Goal: Transaction & Acquisition: Purchase product/service

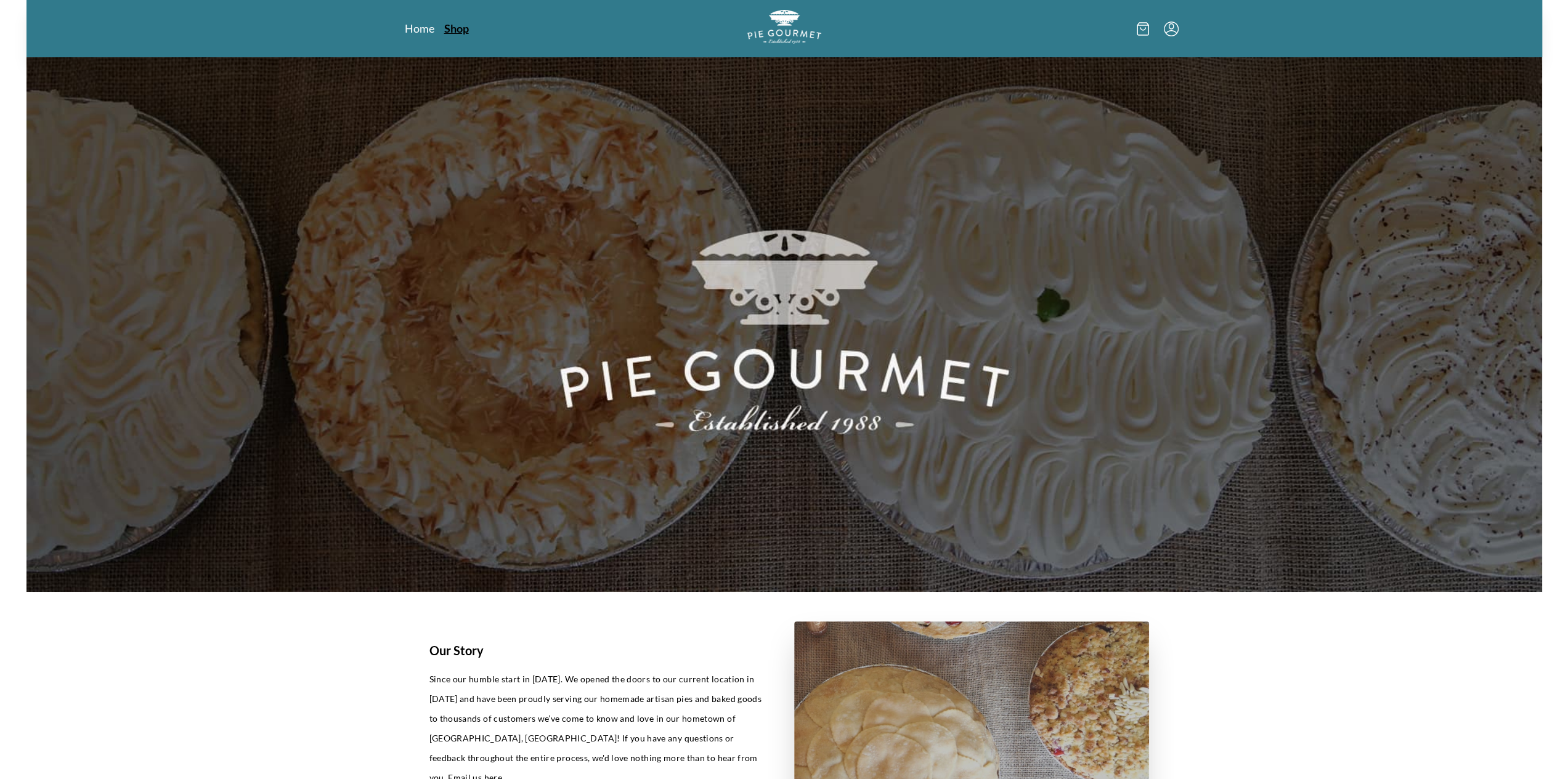
click at [465, 34] on link "Shop" at bounding box center [456, 28] width 25 height 15
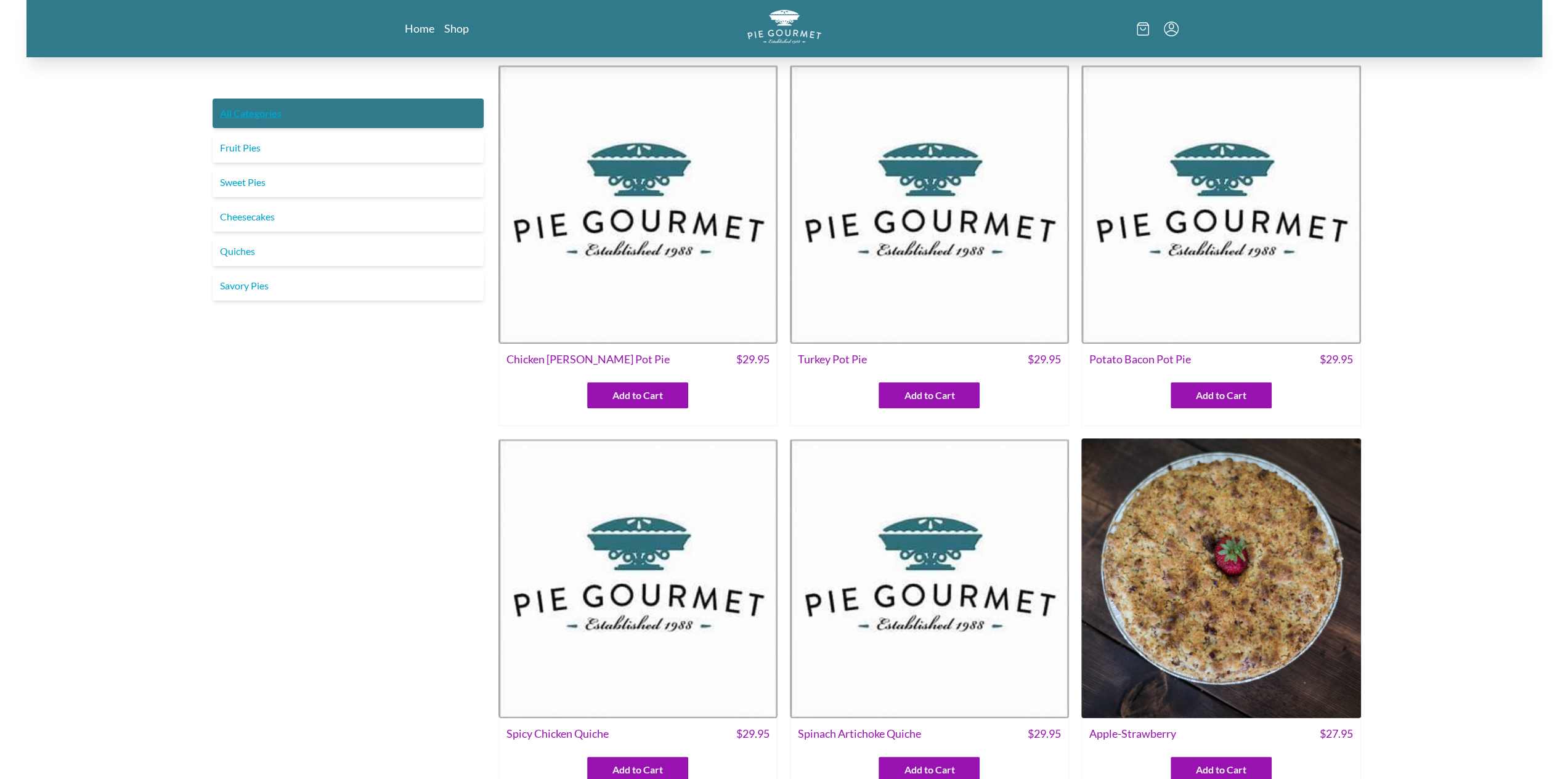
click at [284, 98] on link "All Categories" at bounding box center [348, 113] width 271 height 29
click at [616, 385] on button "Add to Cart" at bounding box center [637, 396] width 101 height 26
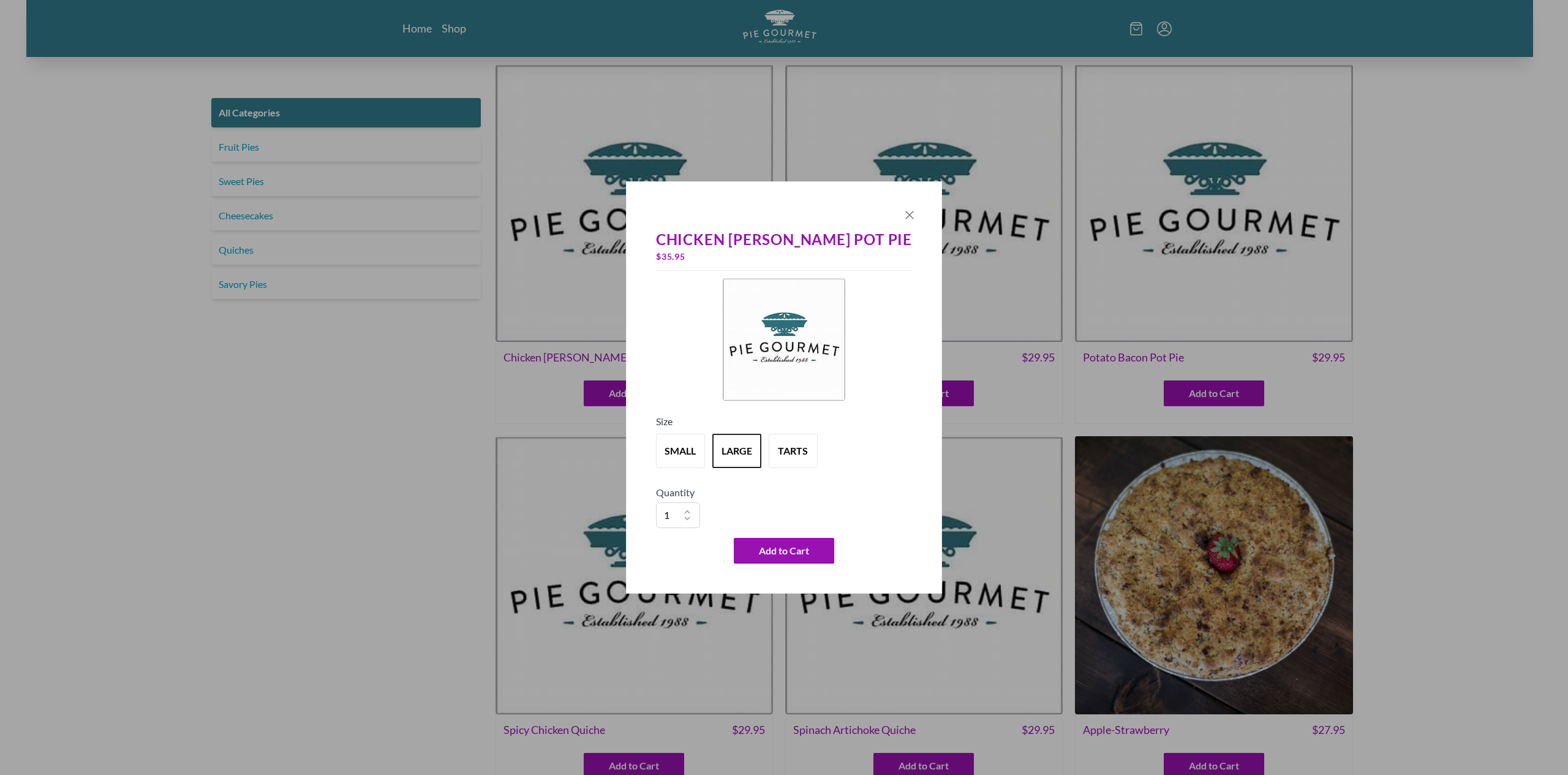
click at [902, 212] on icon "Close panel" at bounding box center [909, 214] width 15 height 15
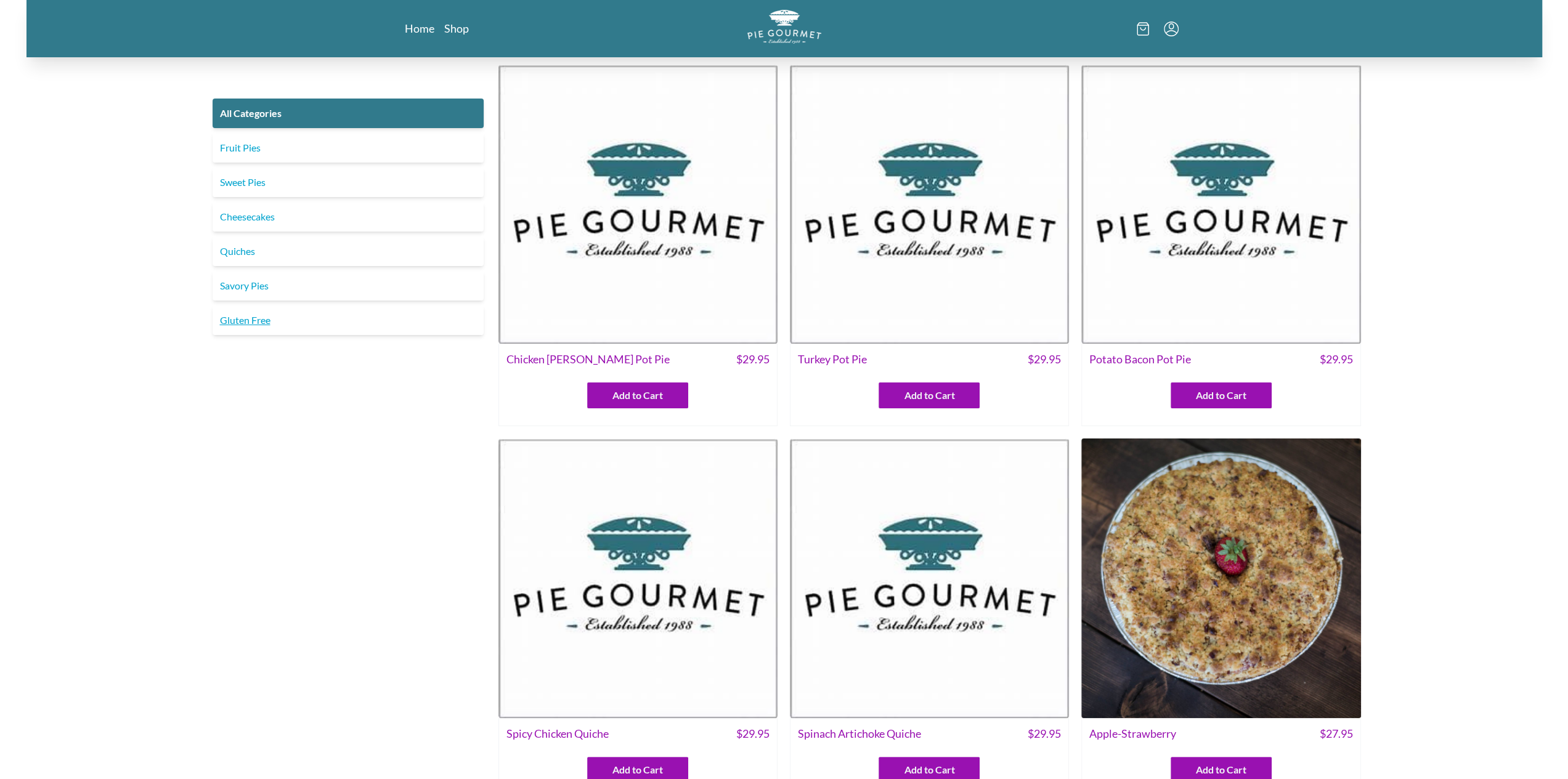
click at [247, 312] on link "Gluten Free" at bounding box center [348, 321] width 271 height 29
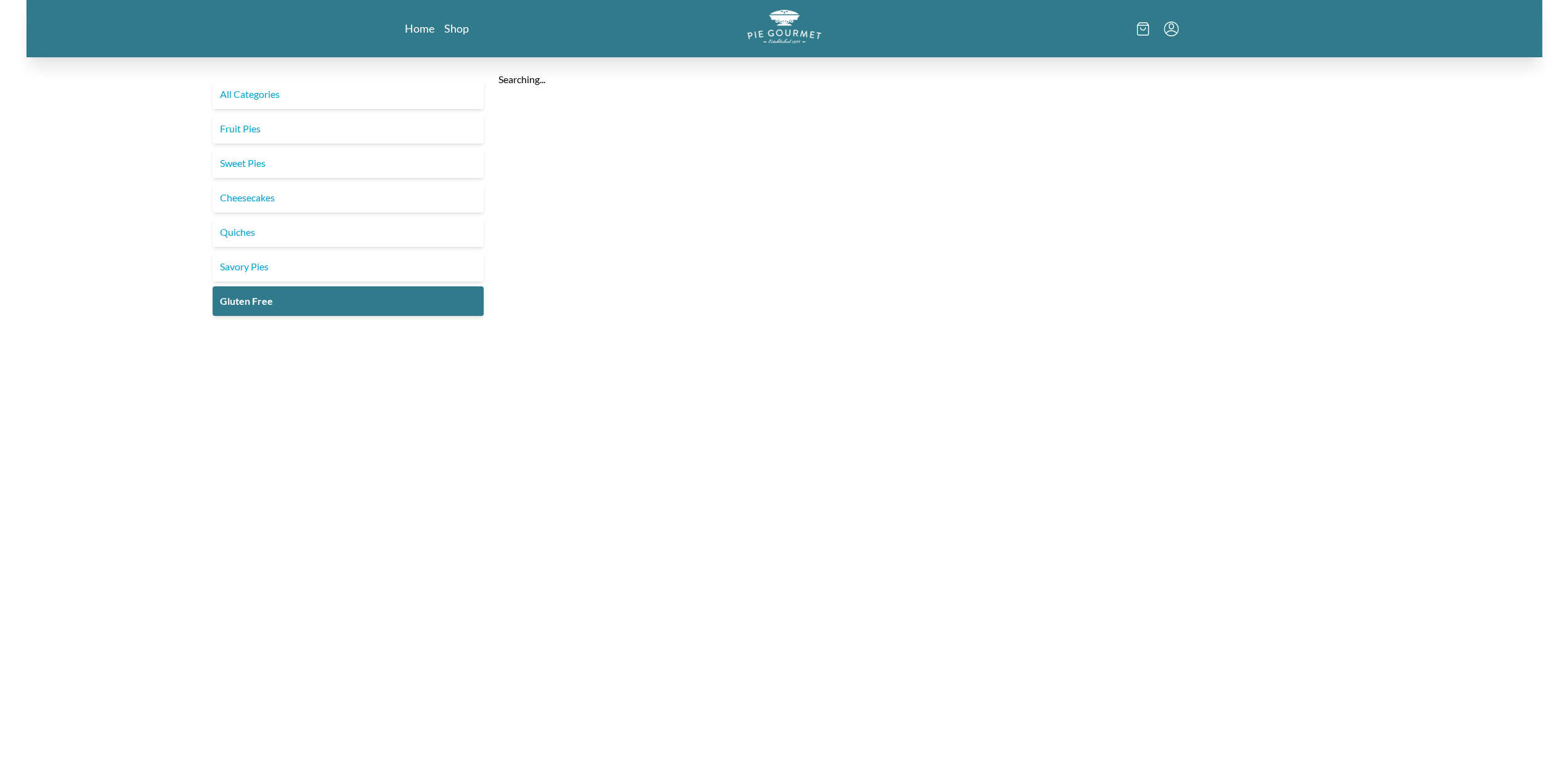
click at [23, 479] on div "Home Shop All Categories Fruit Pies Sweet Pies Cheesecakes Quiches Savory Pies …" at bounding box center [784, 464] width 1568 height 929
click at [256, 88] on link "All Categories" at bounding box center [348, 94] width 271 height 29
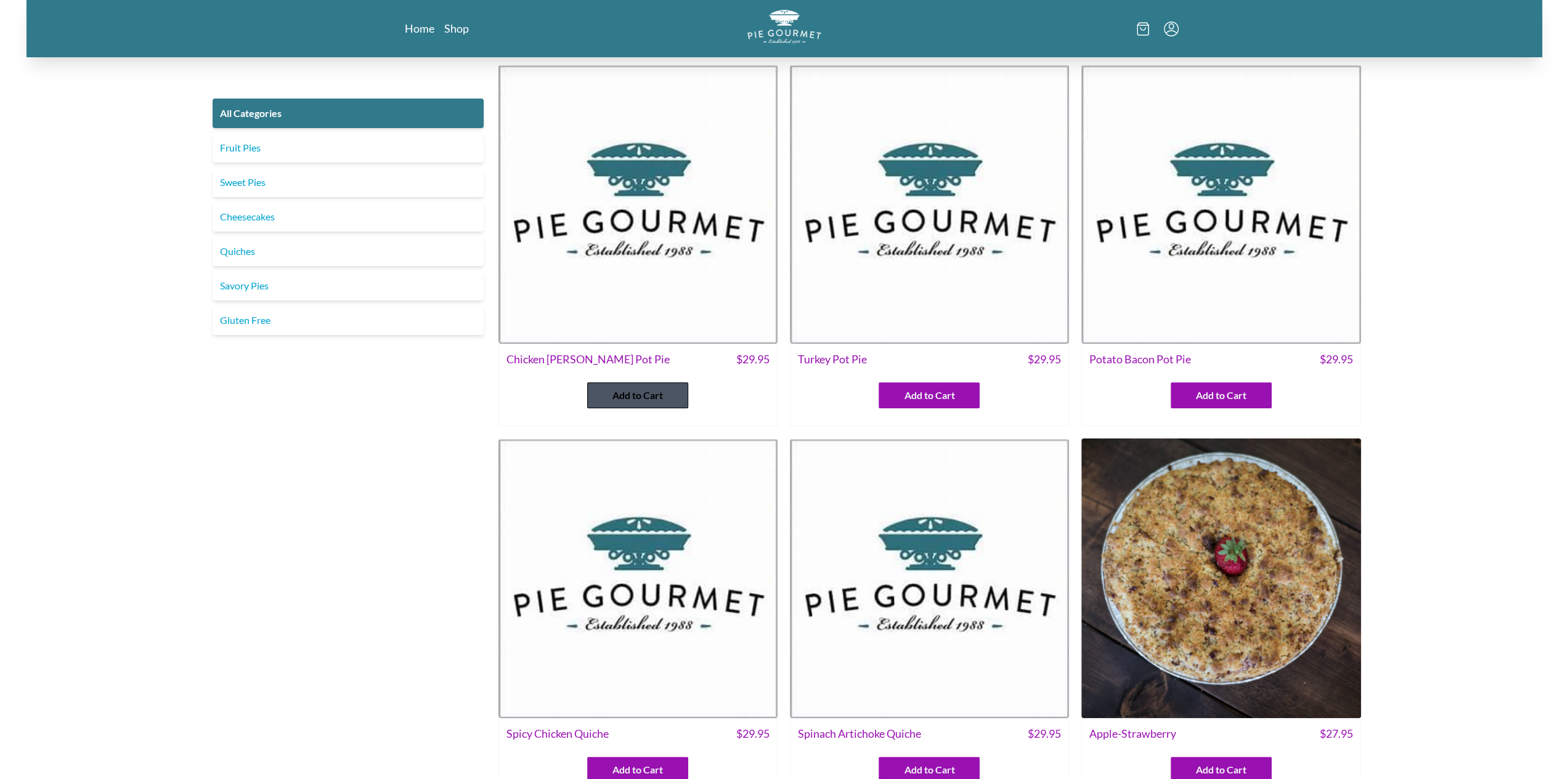
click at [628, 398] on span "Add to Cart" at bounding box center [637, 395] width 51 height 15
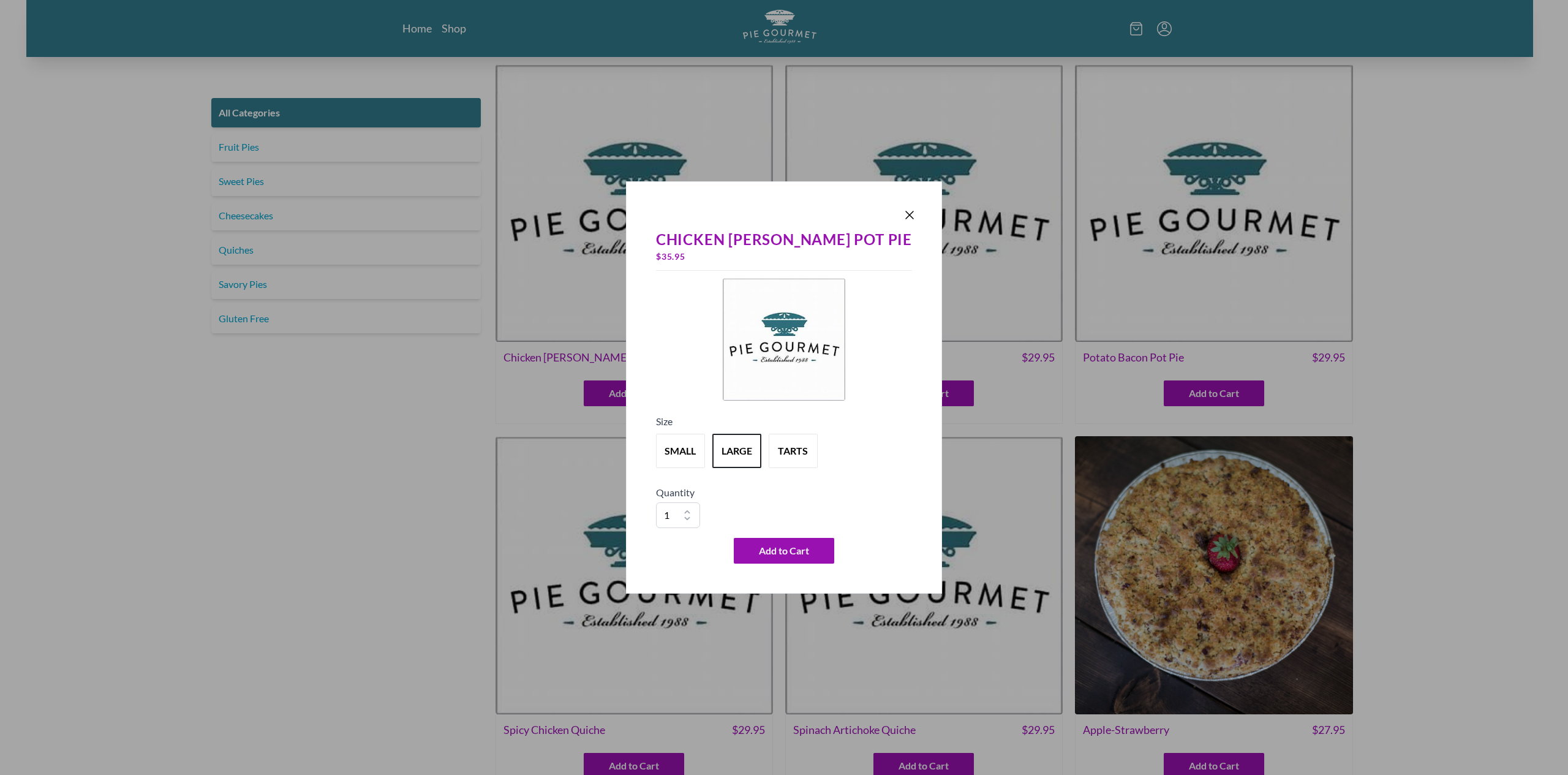
click at [383, 513] on div "Chicken [PERSON_NAME] Pot Pie $ 35.95 Size small large tarts Quantity 1 2 3 4 5…" at bounding box center [784, 388] width 1568 height 775
click at [902, 213] on icon "Close panel" at bounding box center [909, 214] width 15 height 15
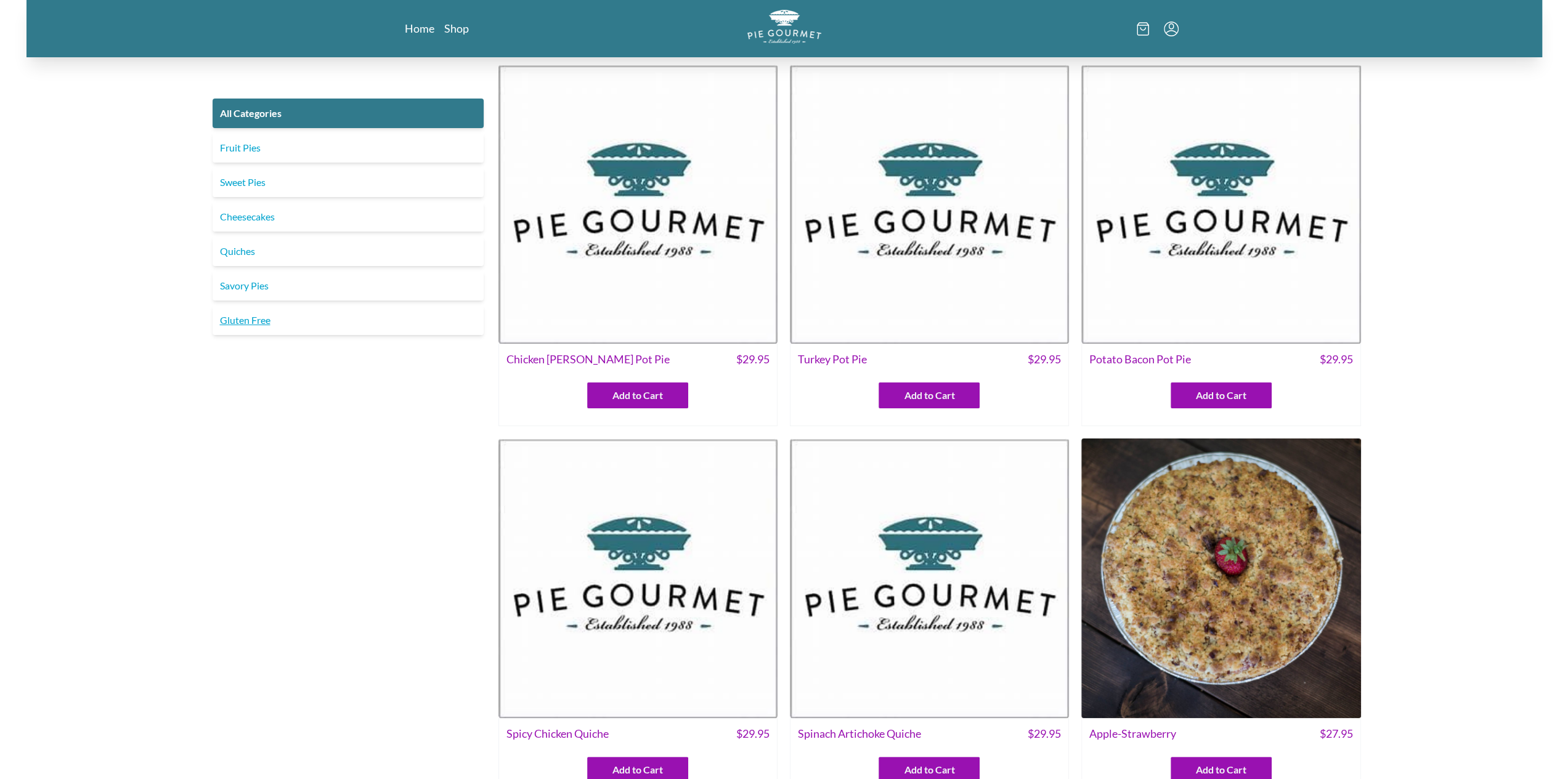
click at [266, 323] on link "Gluten Free" at bounding box center [348, 321] width 271 height 29
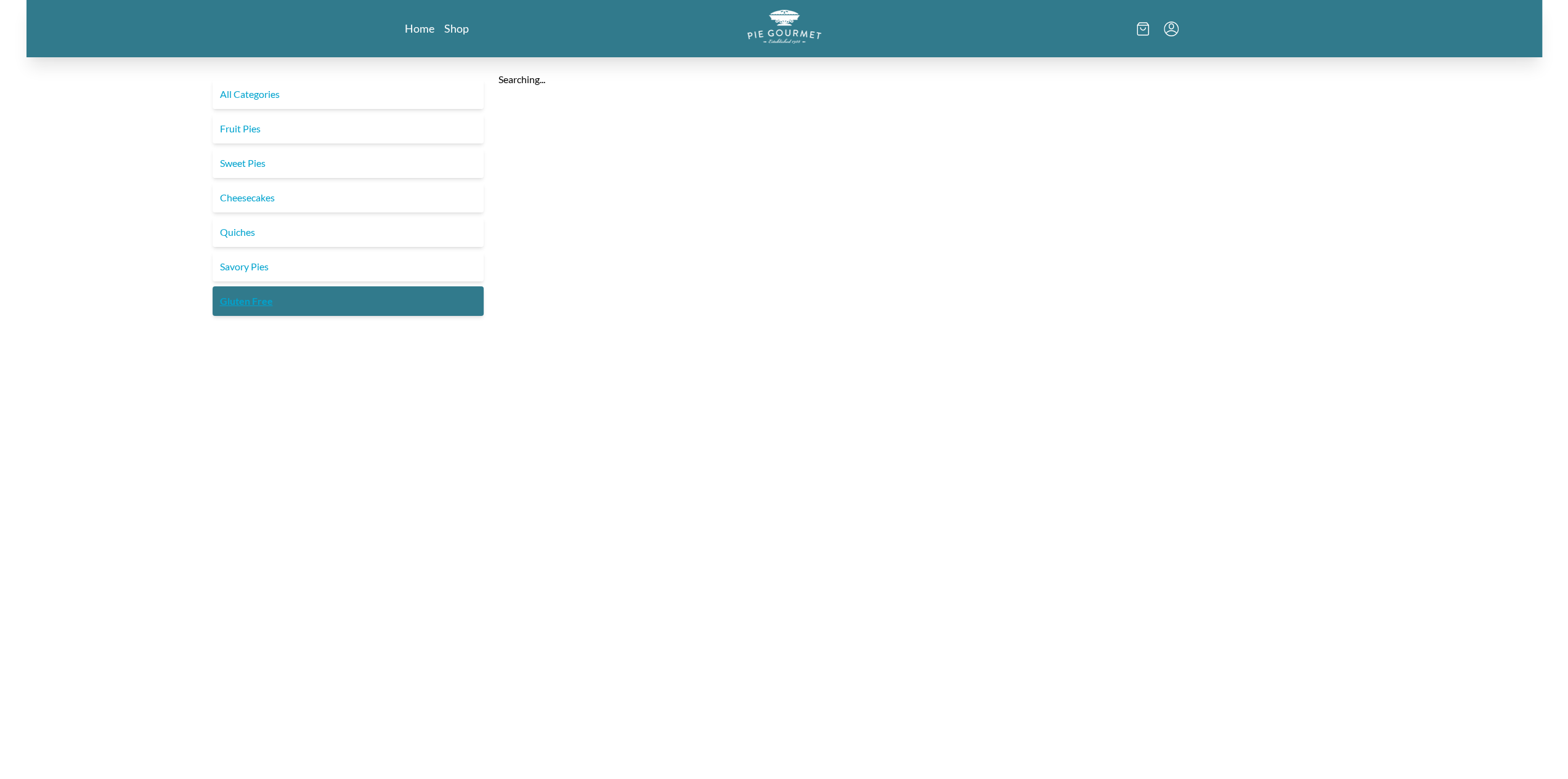
click at [266, 302] on link "Gluten Free" at bounding box center [348, 301] width 271 height 29
click at [253, 98] on link "All Categories" at bounding box center [348, 94] width 271 height 29
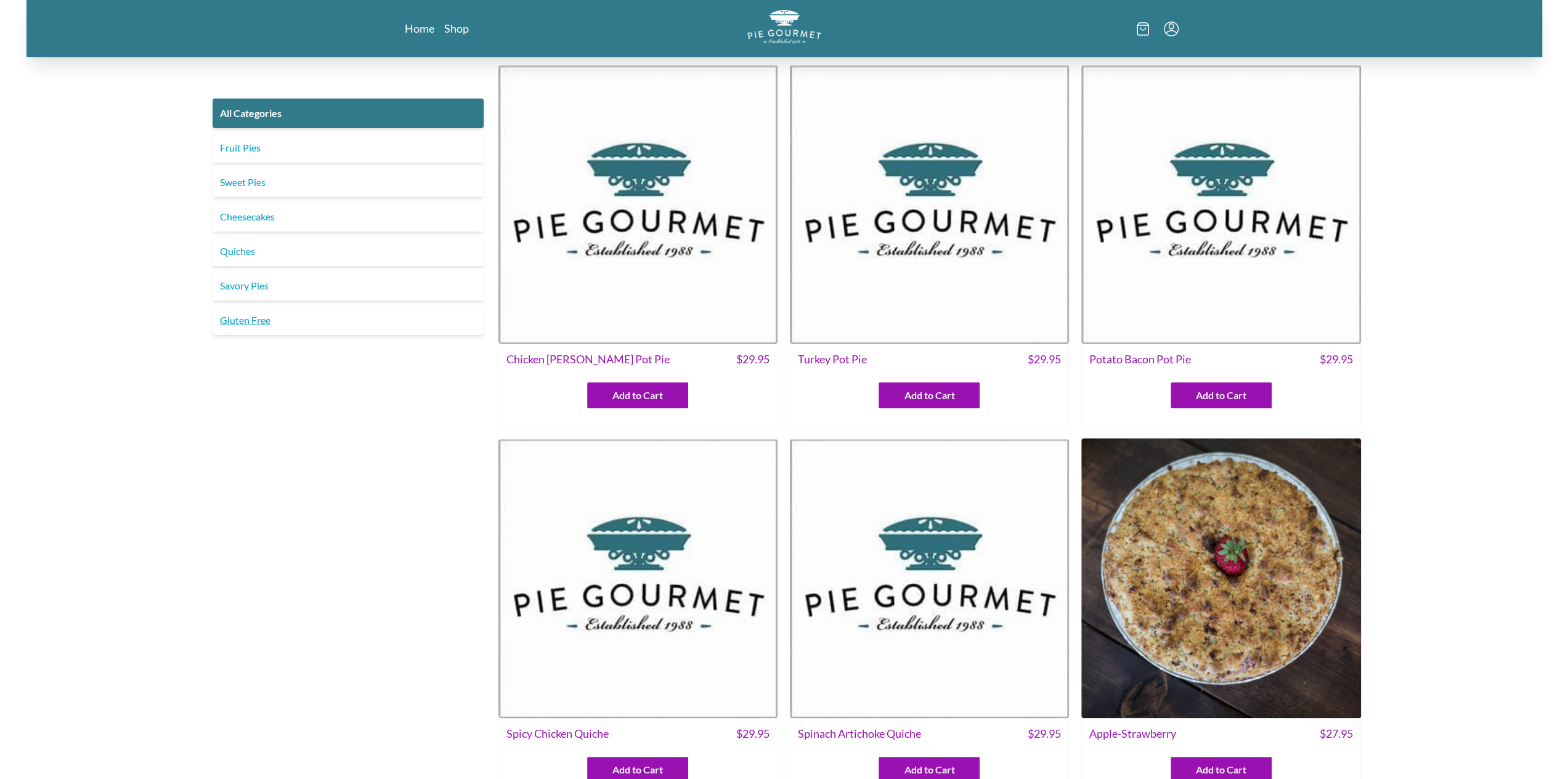
click at [255, 324] on link "Gluten Free" at bounding box center [348, 321] width 271 height 29
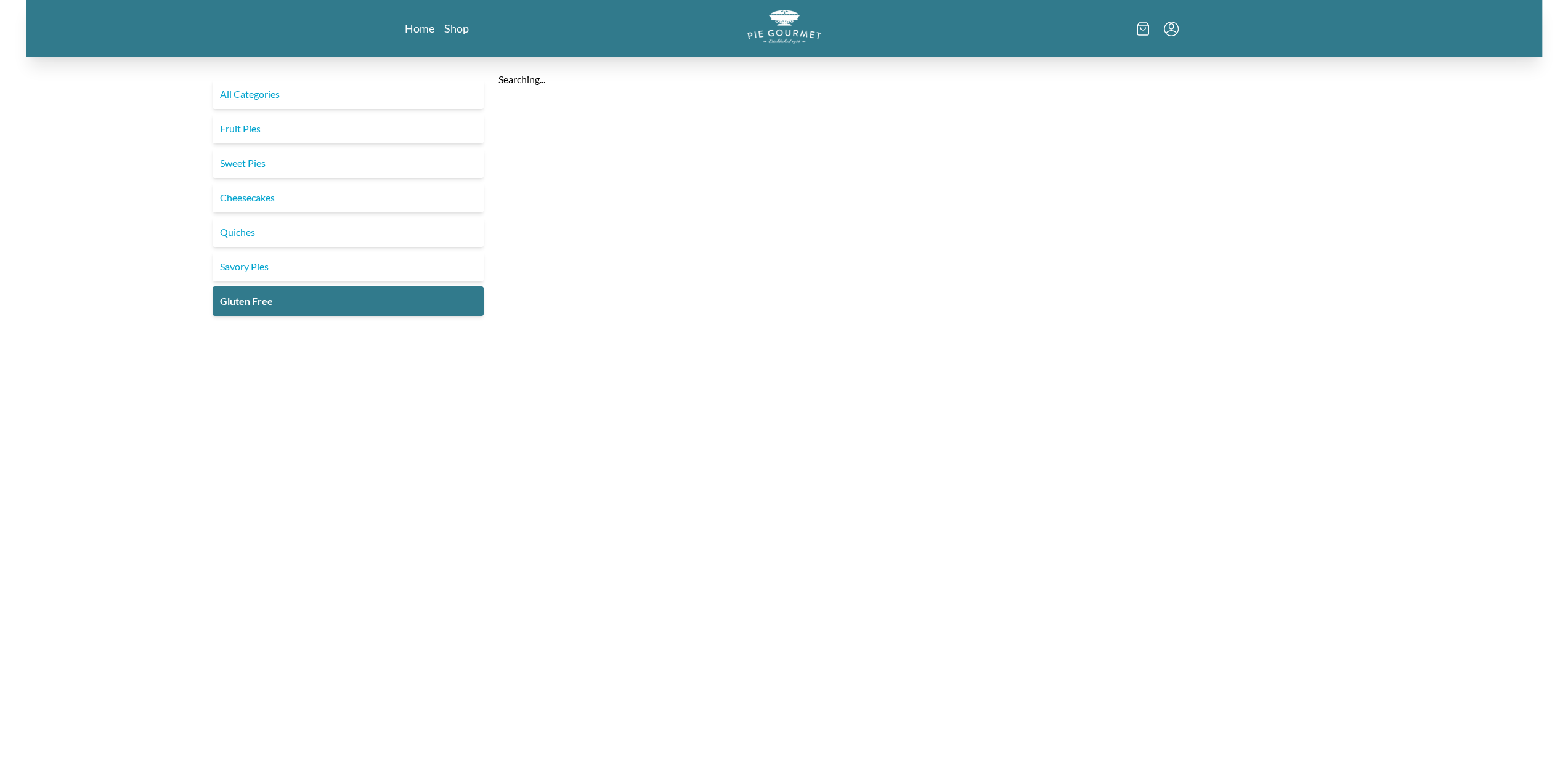
click at [281, 88] on link "All Categories" at bounding box center [348, 94] width 271 height 29
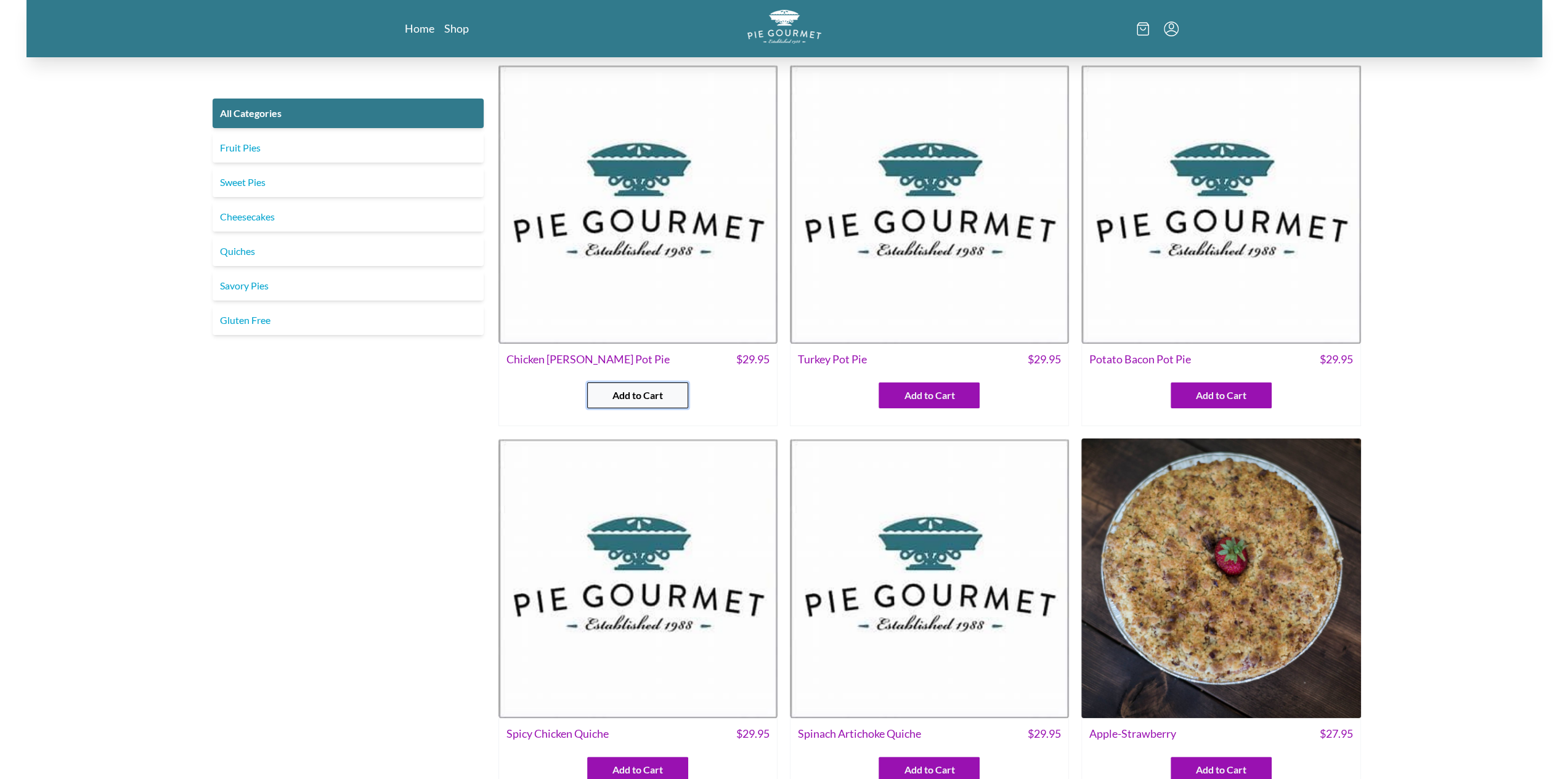
click at [623, 395] on span "Add to Cart" at bounding box center [637, 395] width 51 height 15
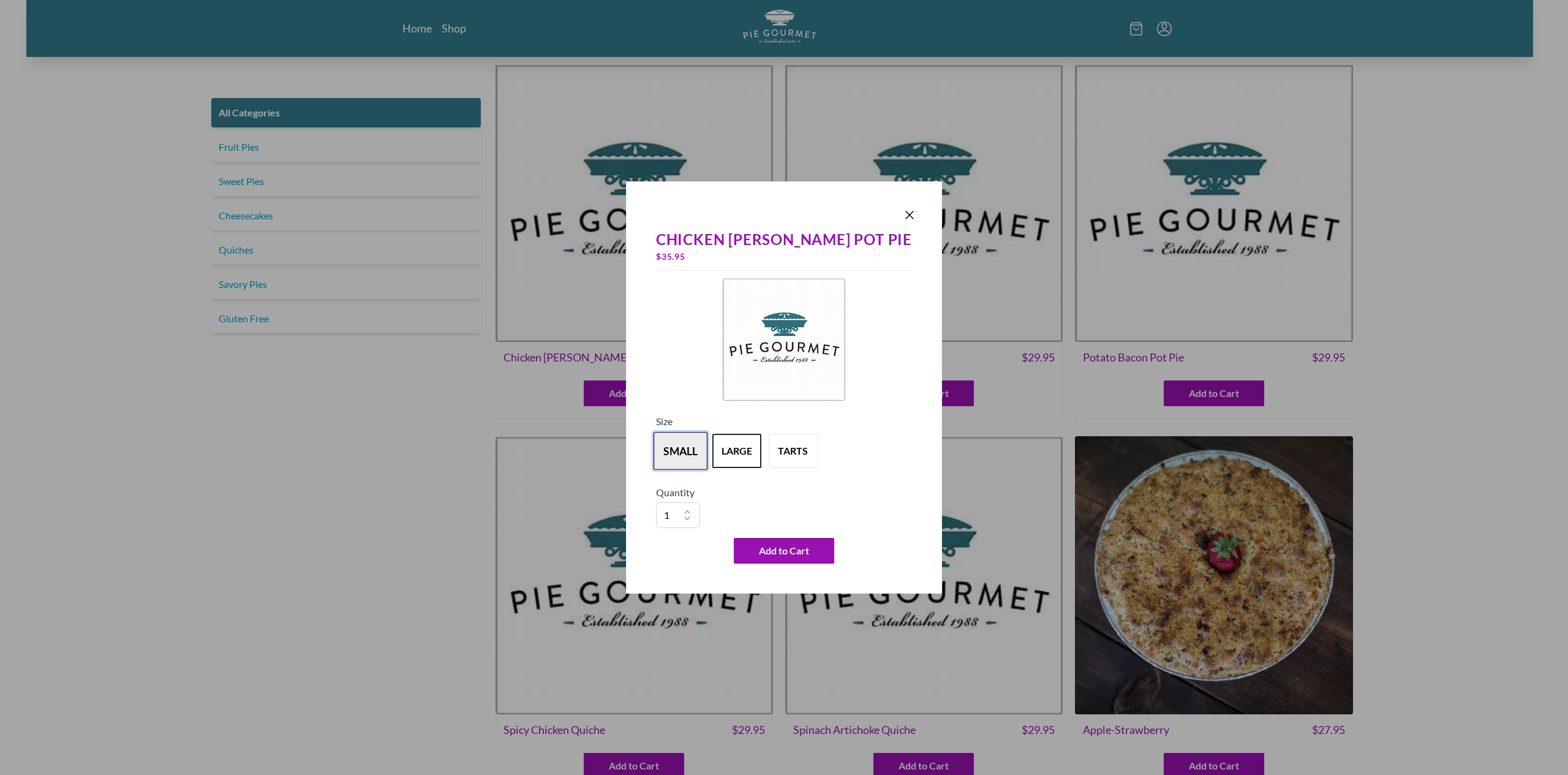
click at [702, 449] on button "small" at bounding box center [680, 451] width 54 height 38
click at [763, 447] on button "large" at bounding box center [736, 451] width 54 height 38
drag, startPoint x: 873, startPoint y: 216, endPoint x: 835, endPoint y: 216, distance: 38.0
click at [906, 216] on icon "Close panel" at bounding box center [909, 215] width 8 height 8
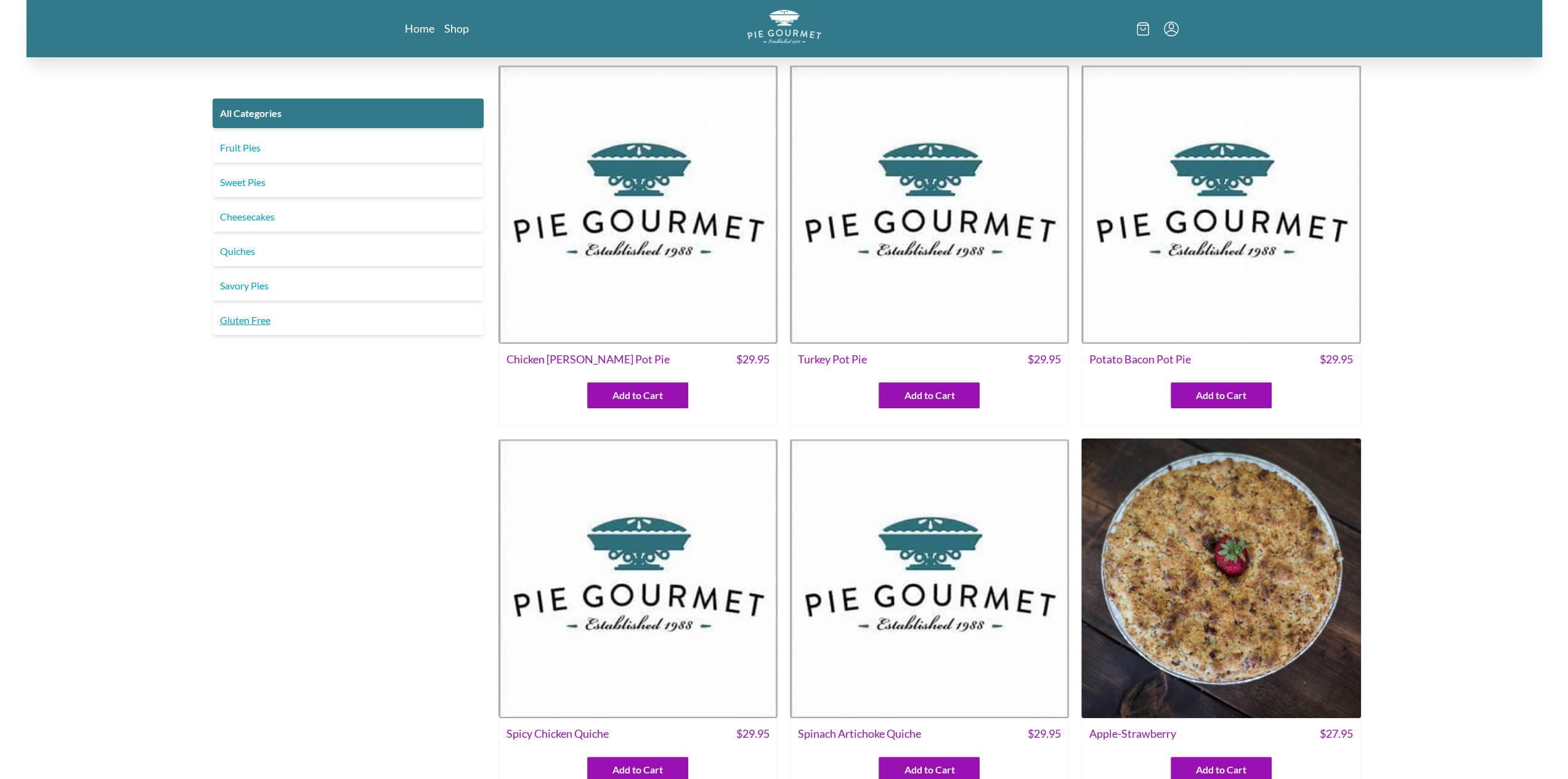
click at [245, 323] on link "Gluten Free" at bounding box center [348, 321] width 271 height 29
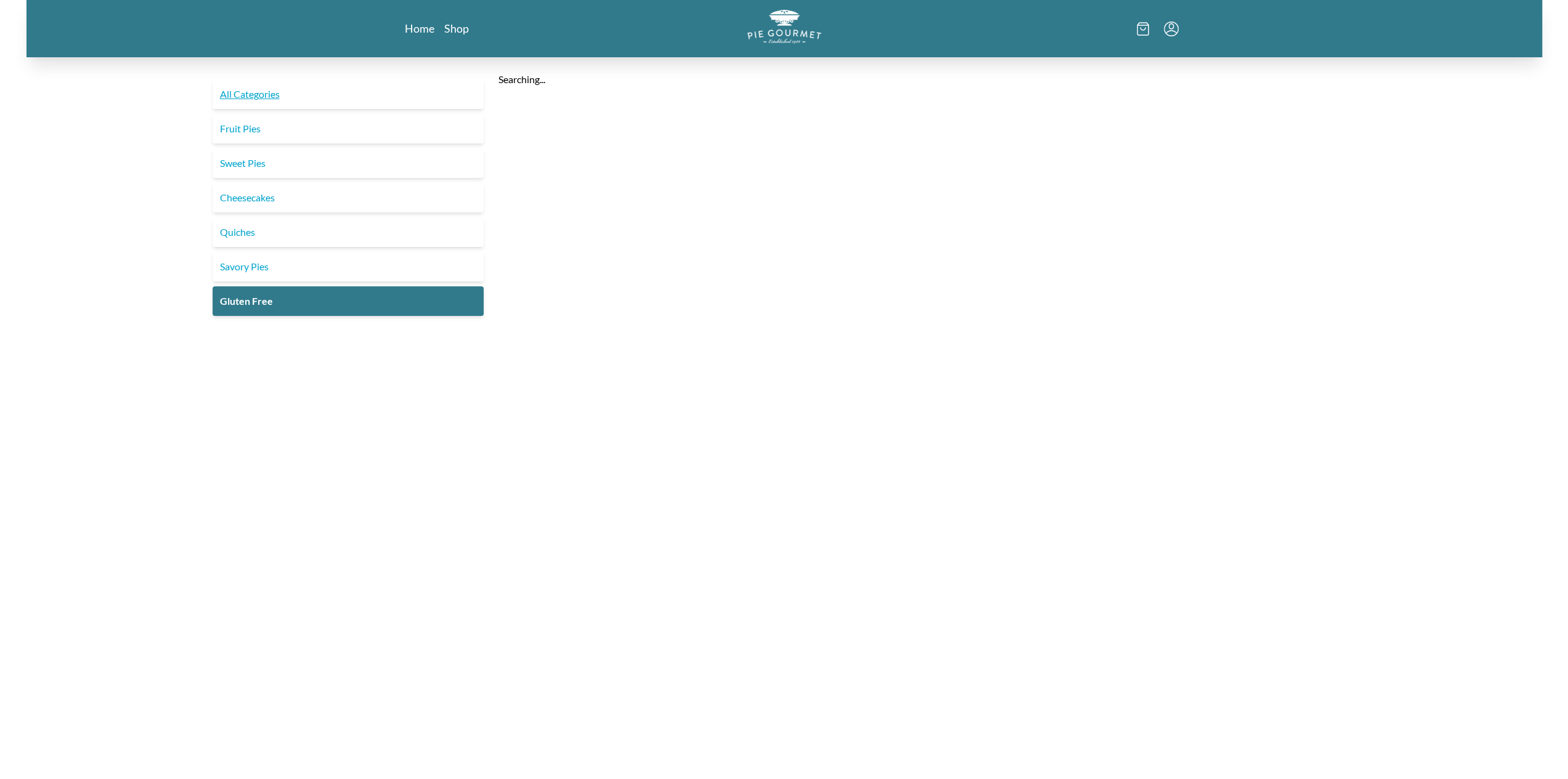
click at [242, 89] on link "All Categories" at bounding box center [348, 94] width 271 height 29
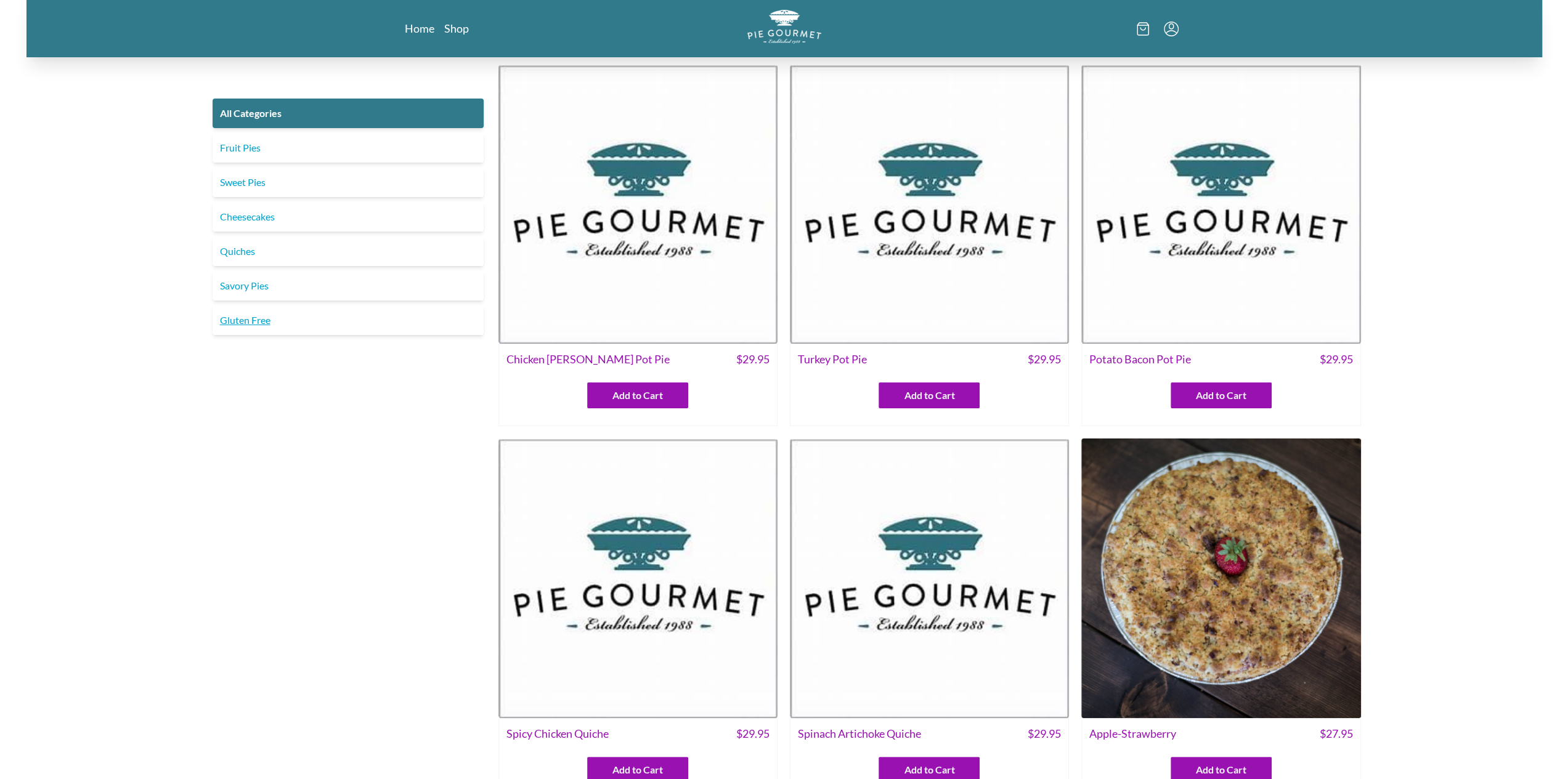
click at [241, 319] on link "Gluten Free" at bounding box center [348, 321] width 271 height 29
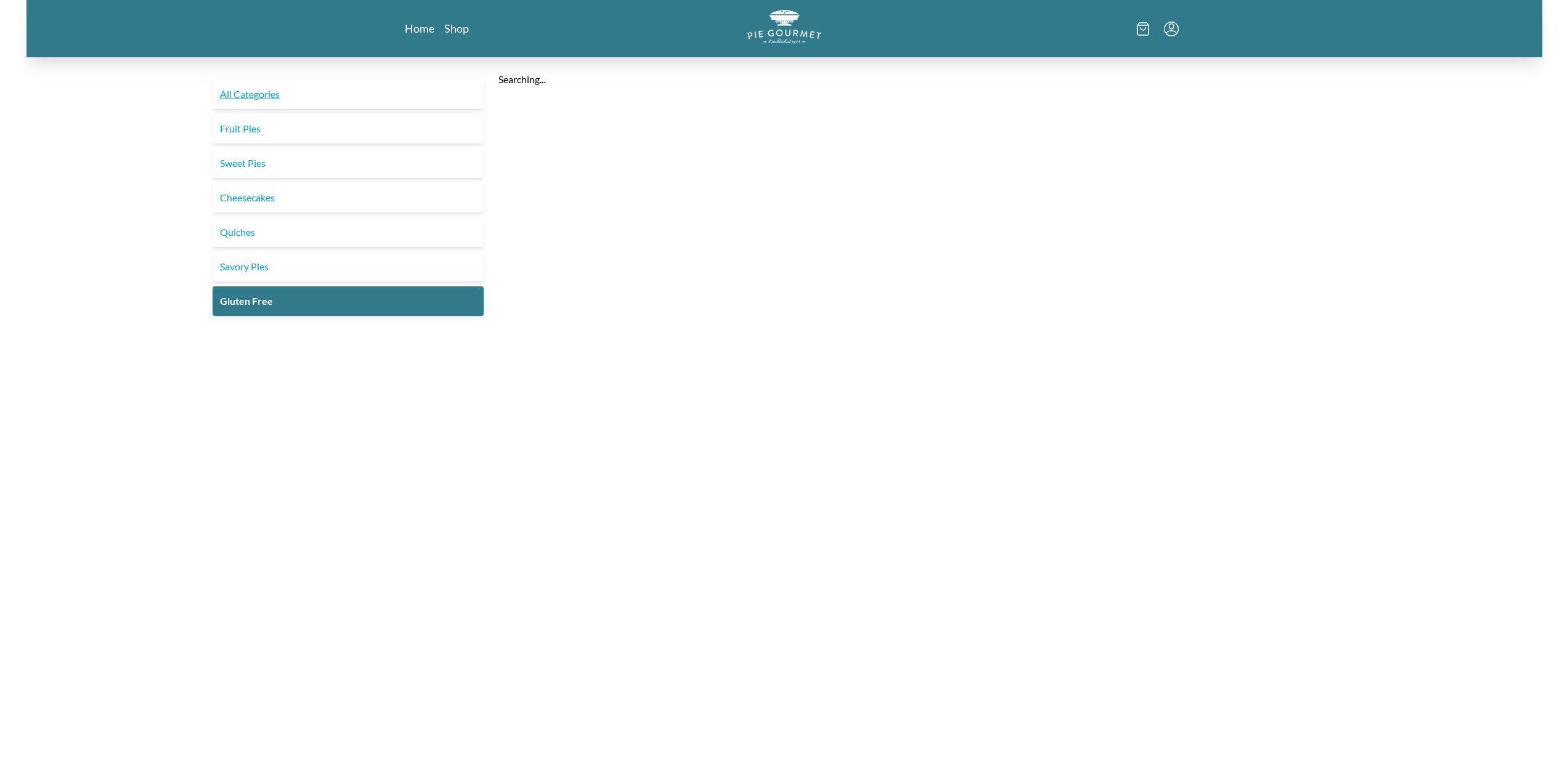
click at [252, 105] on link "All Categories" at bounding box center [348, 94] width 271 height 29
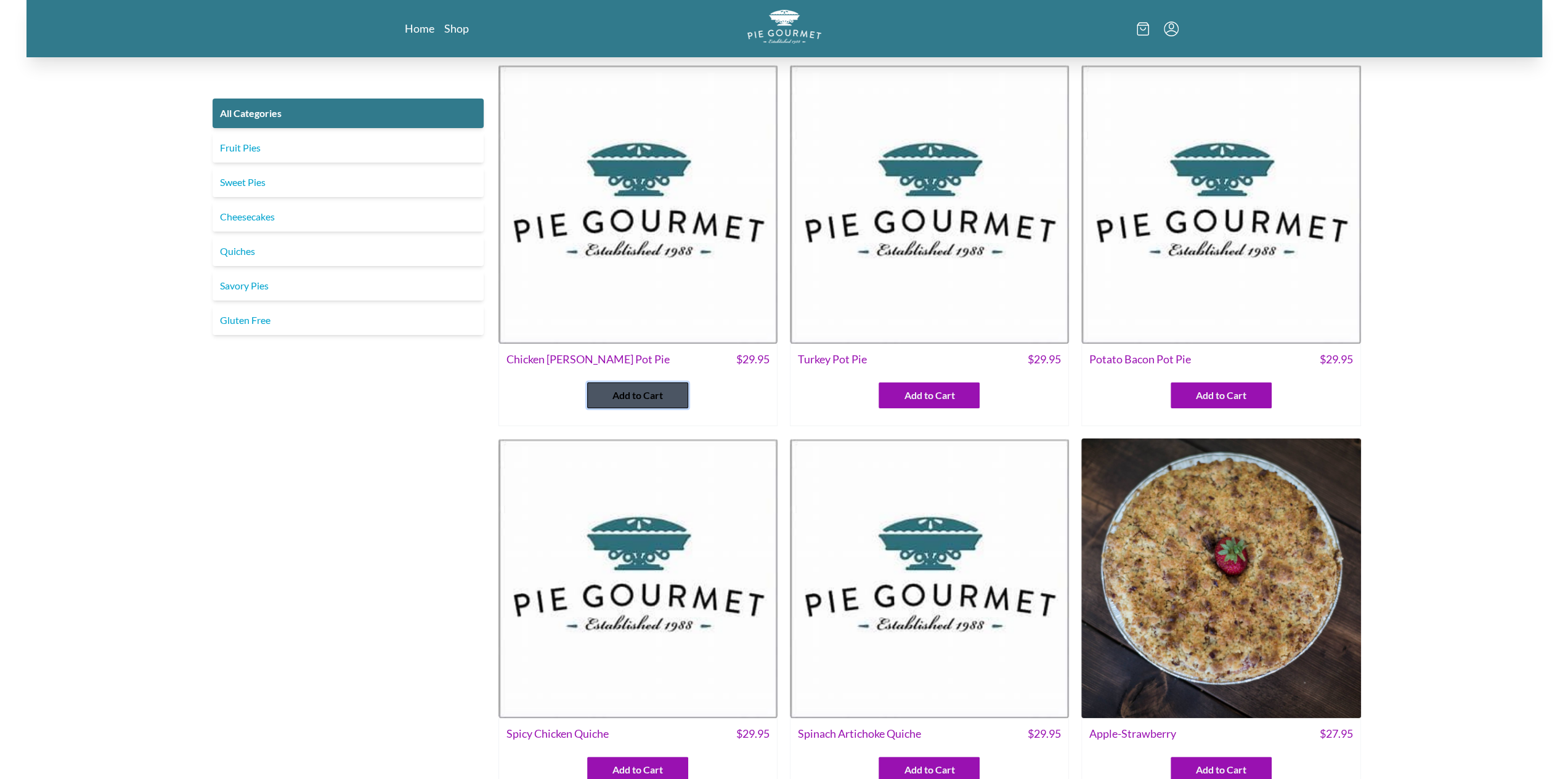
click at [656, 398] on span "Add to Cart" at bounding box center [637, 395] width 51 height 15
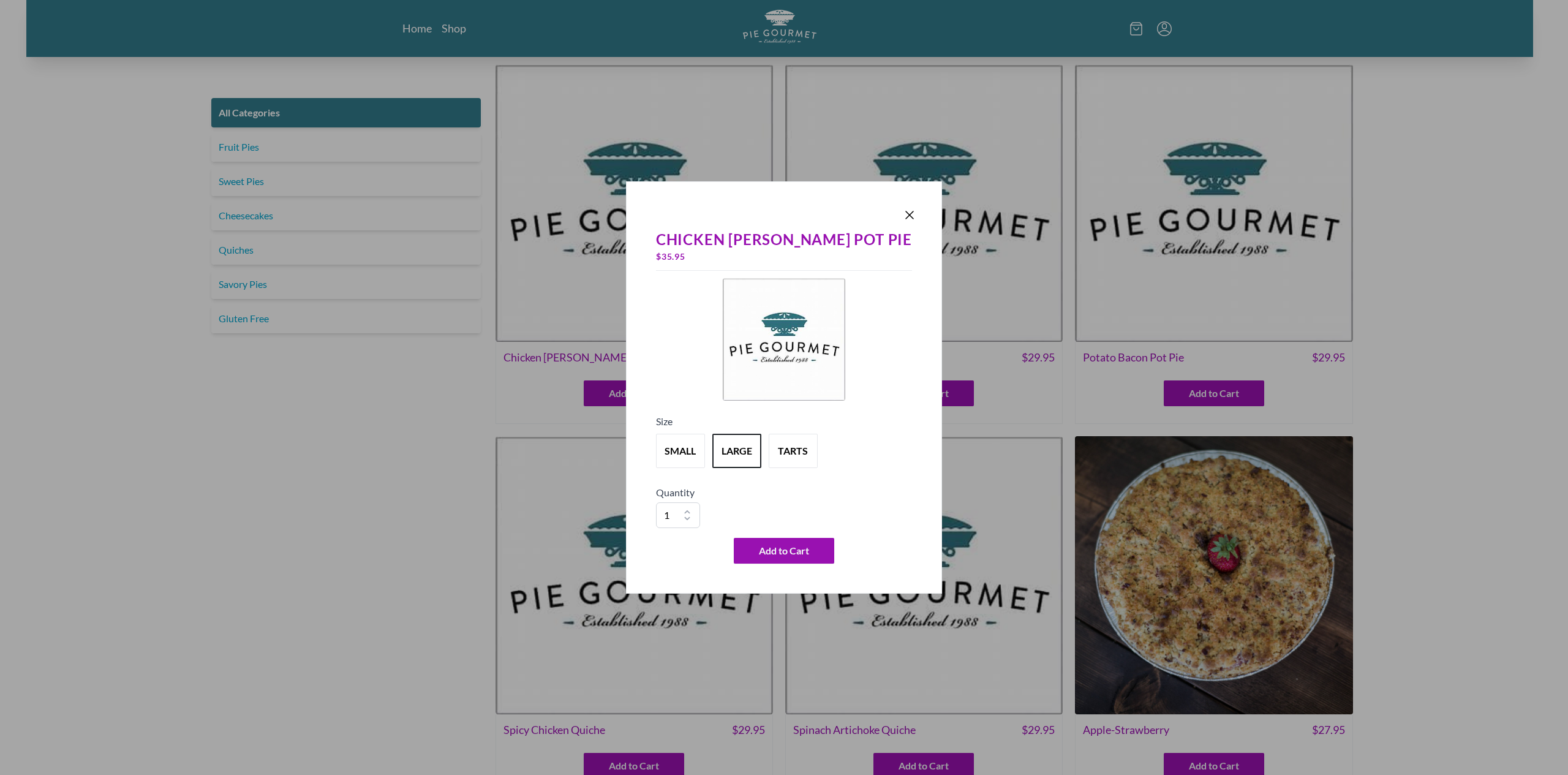
click at [799, 508] on div "Quantity 1 2 3 4 5 6 7 8 9 10" at bounding box center [784, 507] width 256 height 43
click at [689, 476] on div "Chicken Curry Pot Pie $ 35.95 Size small large tarts Quantity 1 2 3 4 5 6 7 8 9…" at bounding box center [784, 396] width 266 height 345
click at [902, 215] on icon "Close panel" at bounding box center [909, 214] width 15 height 15
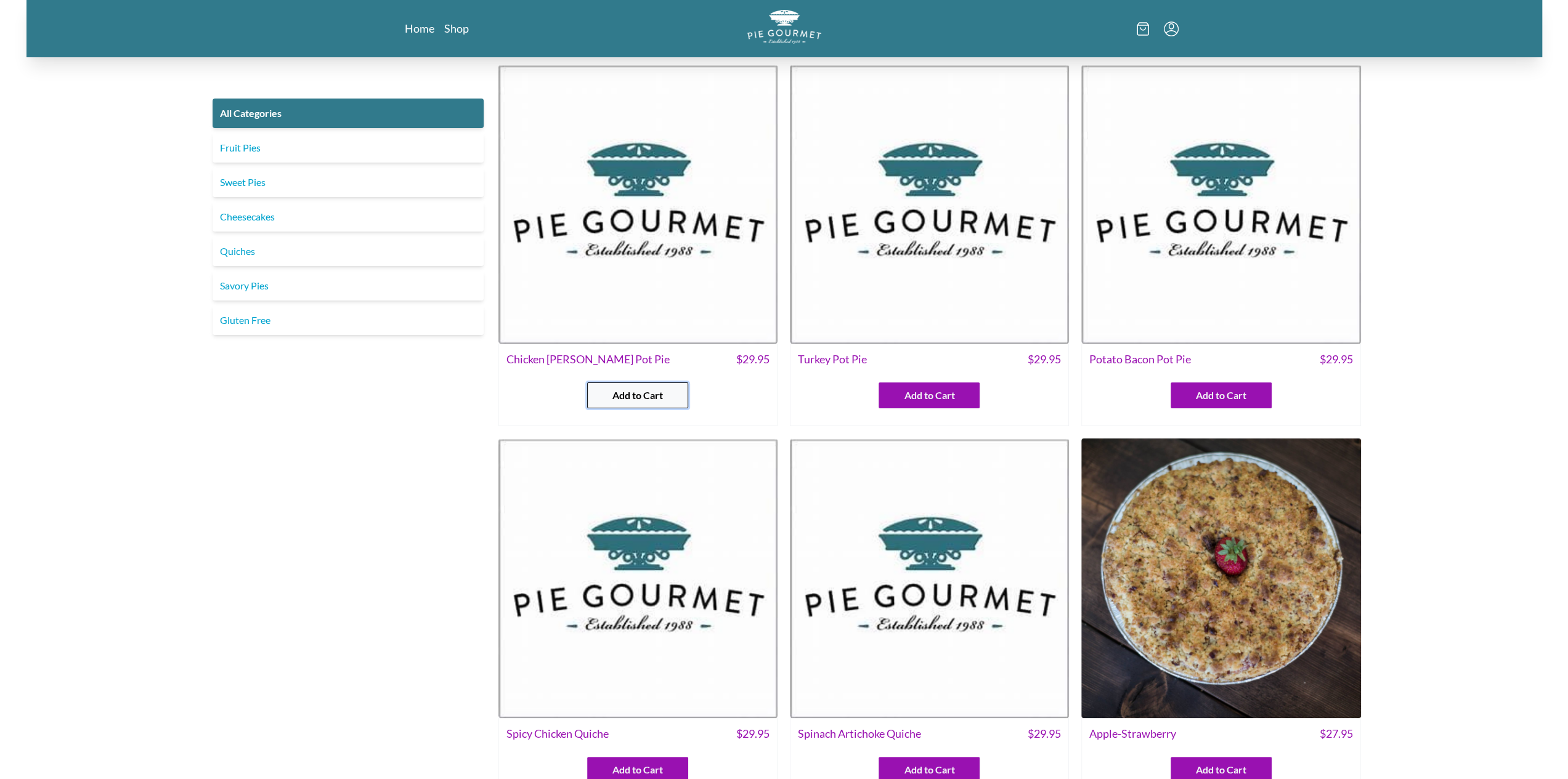
click at [639, 388] on span "Add to Cart" at bounding box center [637, 395] width 51 height 15
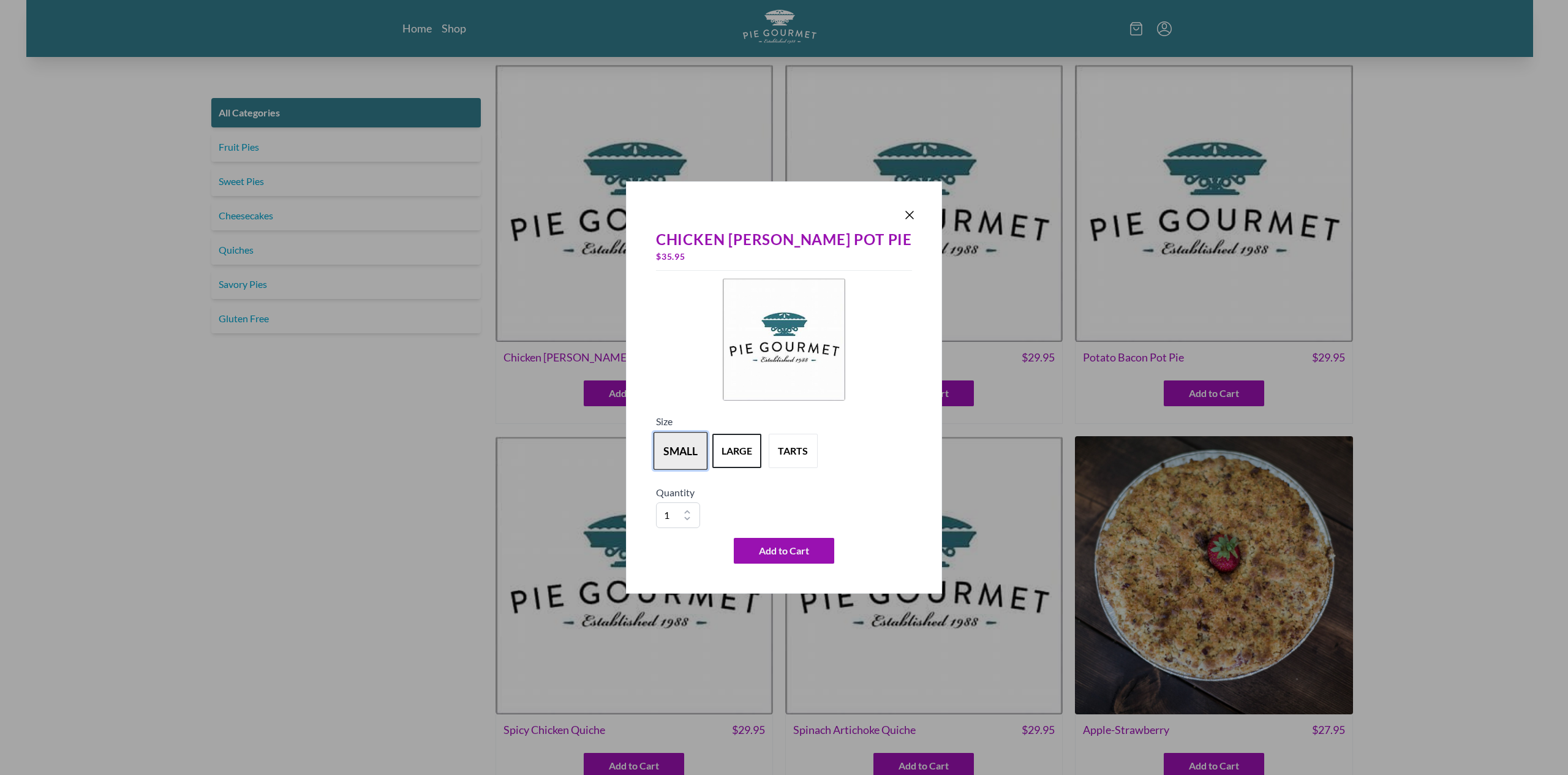
click at [708, 460] on button "small" at bounding box center [680, 451] width 54 height 38
click at [763, 457] on button "large" at bounding box center [736, 451] width 54 height 38
click at [902, 212] on icon "Close panel" at bounding box center [909, 214] width 15 height 15
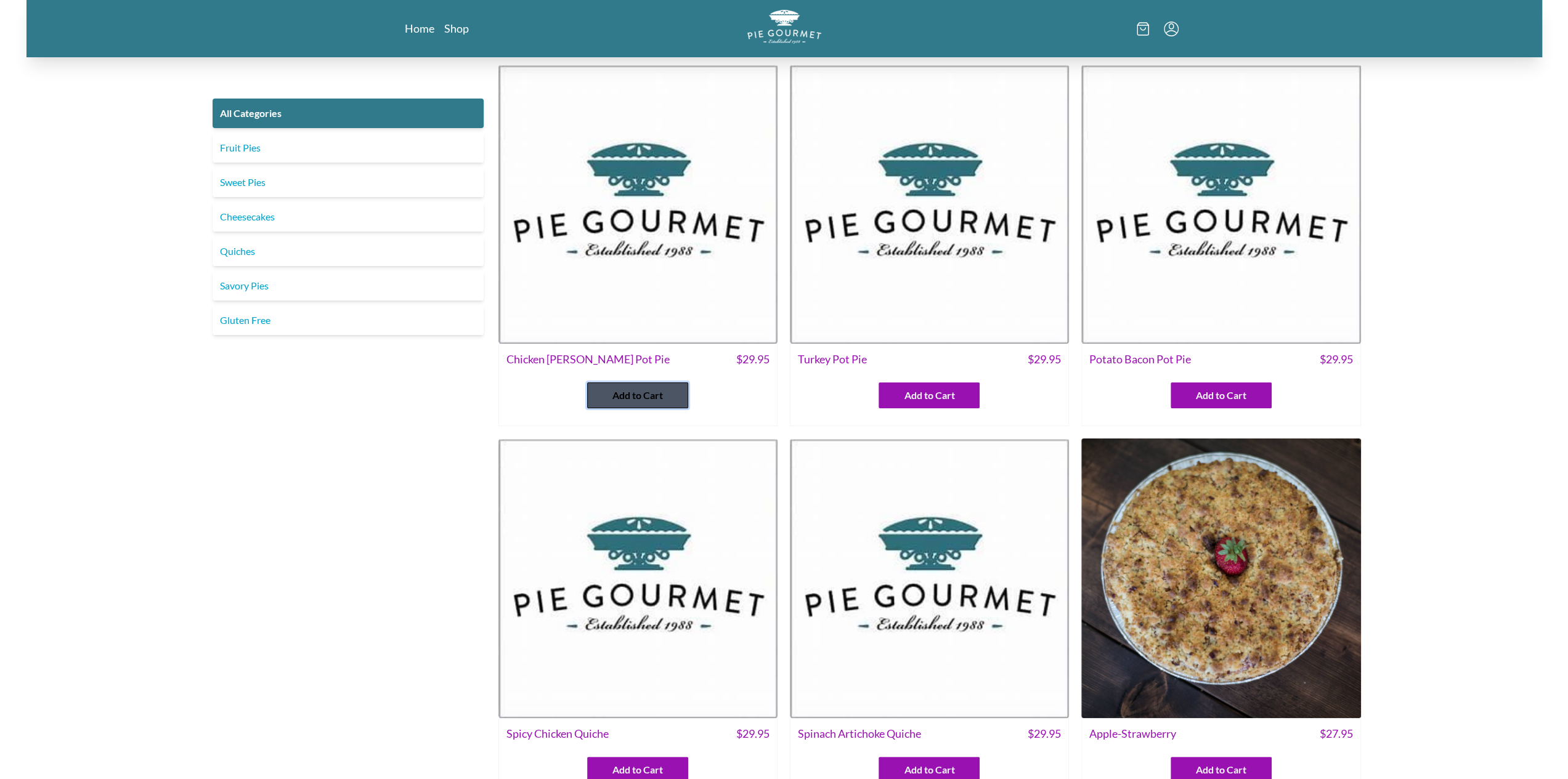
click at [665, 396] on button "Add to Cart" at bounding box center [637, 396] width 101 height 26
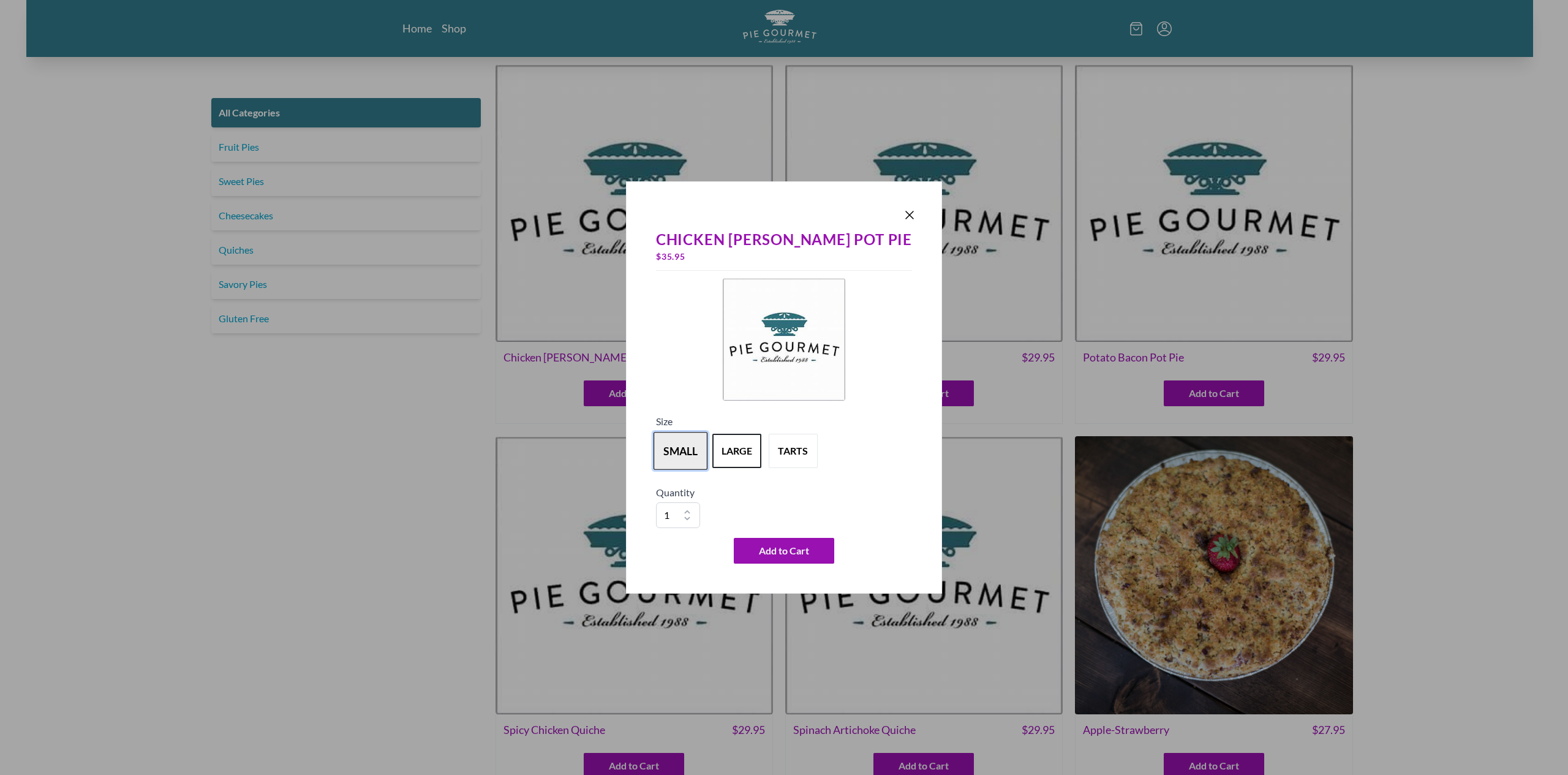
click at [708, 458] on button "small" at bounding box center [680, 451] width 54 height 38
click at [763, 466] on button "large" at bounding box center [736, 451] width 54 height 38
click at [820, 450] on button "tarts" at bounding box center [793, 451] width 54 height 38
click at [902, 219] on icon "Close panel" at bounding box center [909, 214] width 15 height 15
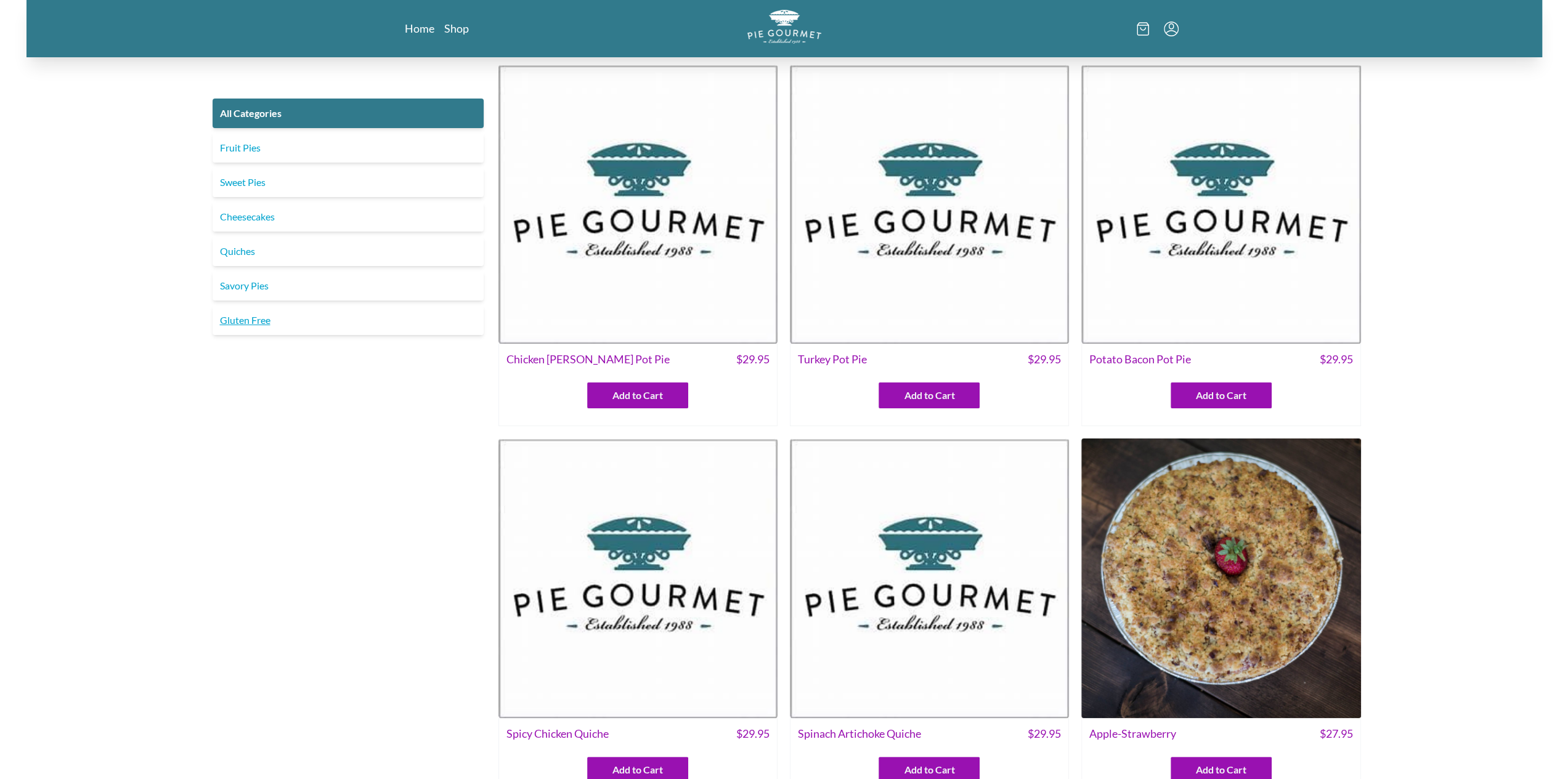
click at [253, 316] on link "Gluten Free" at bounding box center [348, 321] width 271 height 29
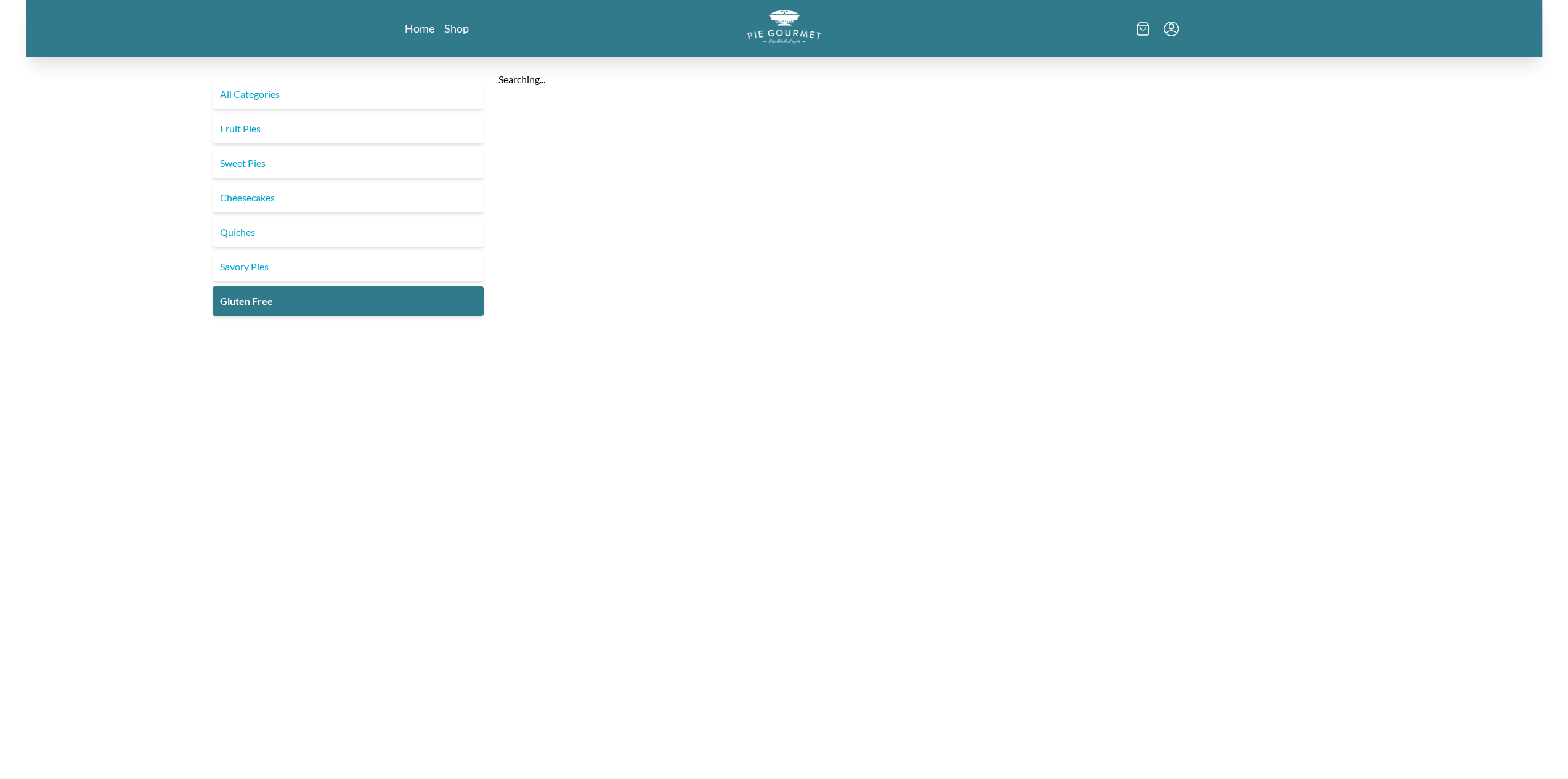
click at [260, 97] on link "All Categories" at bounding box center [348, 94] width 271 height 29
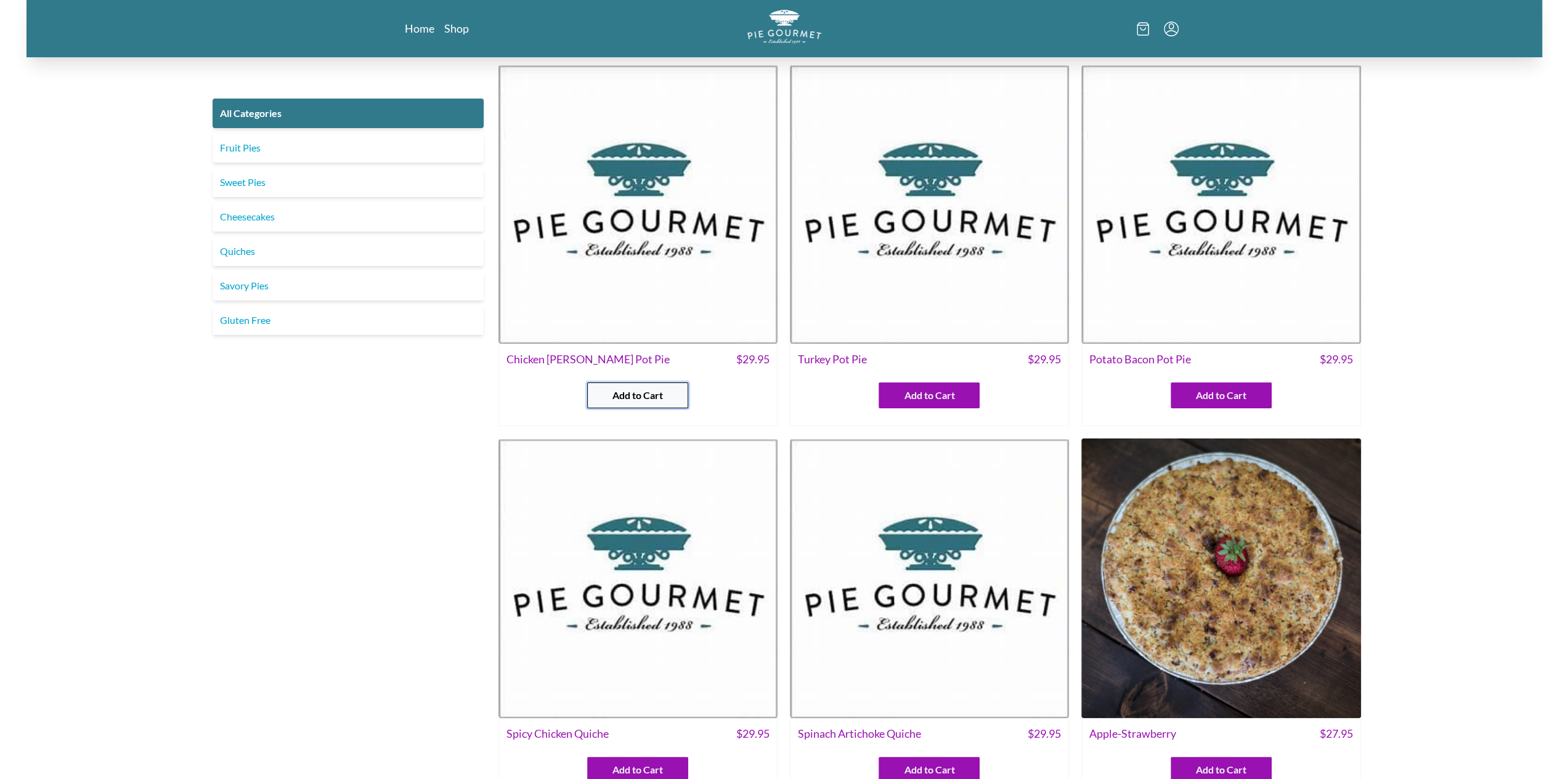
click at [622, 390] on span "Add to Cart" at bounding box center [637, 395] width 51 height 15
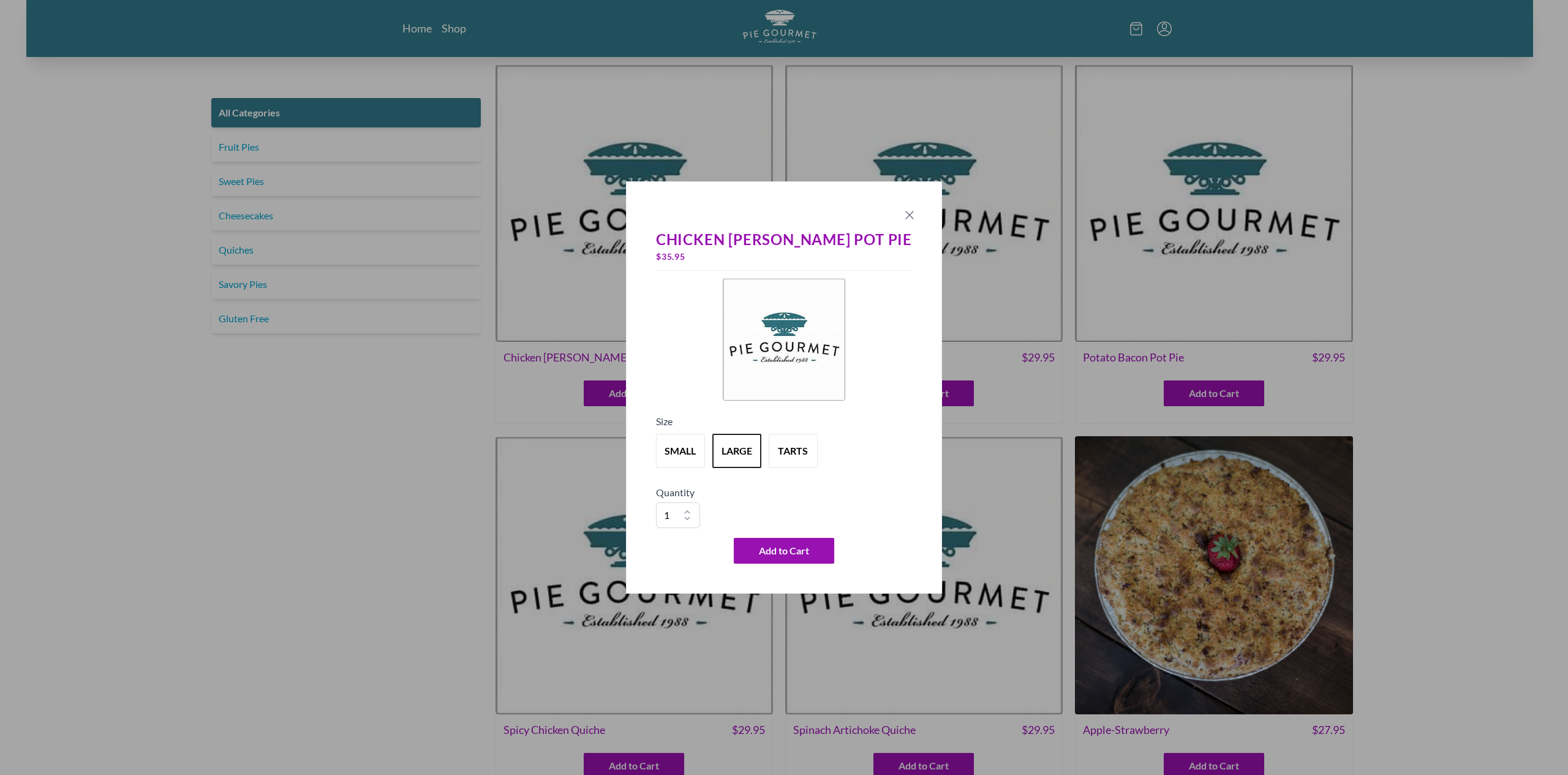
click at [902, 209] on icon "Close panel" at bounding box center [909, 214] width 15 height 15
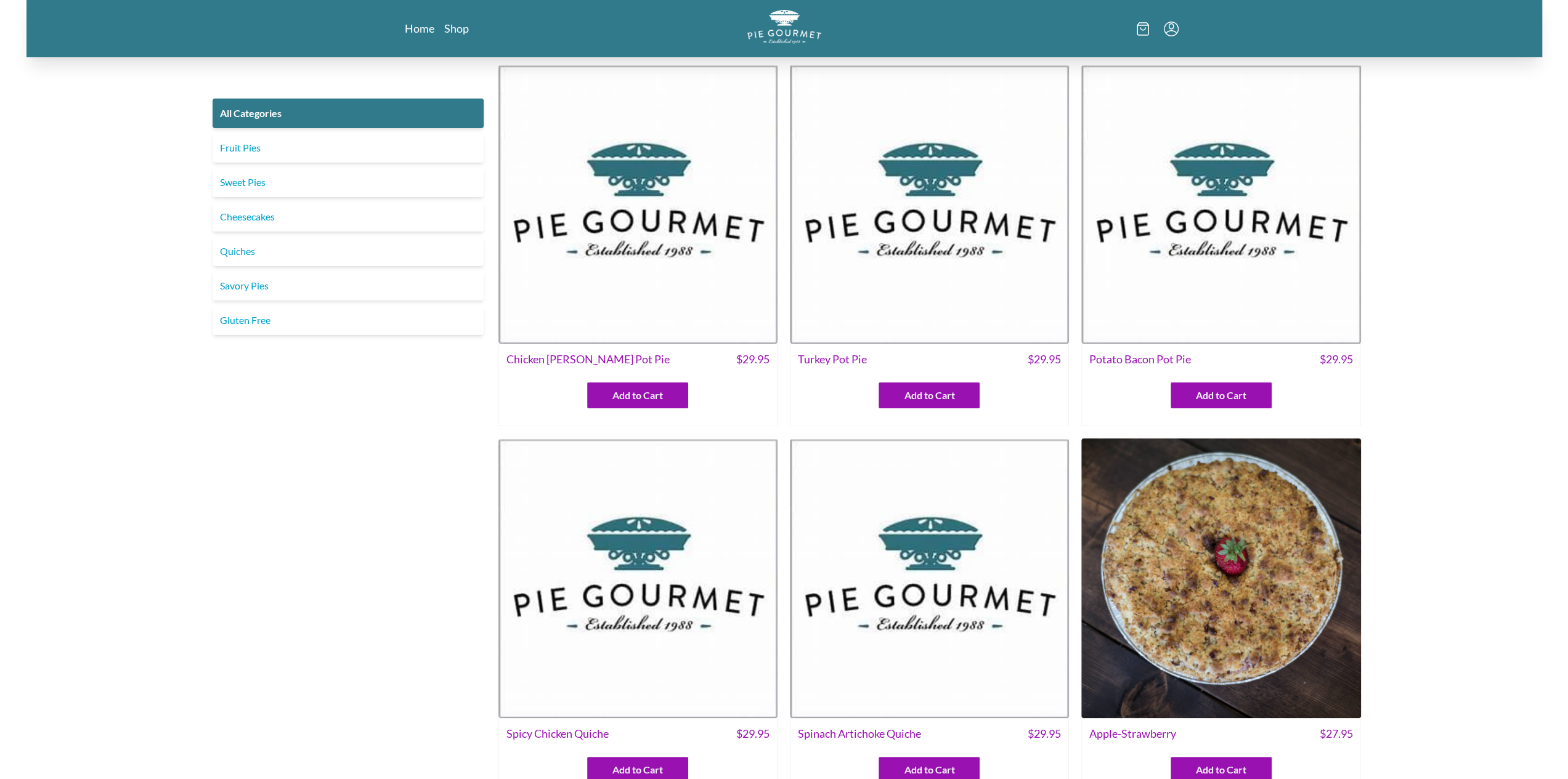
click at [613, 381] on div "Add to Cart" at bounding box center [638, 390] width 278 height 35
click at [612, 380] on div "Add to Cart" at bounding box center [638, 390] width 278 height 35
click at [614, 390] on span "Add to Cart" at bounding box center [637, 395] width 51 height 15
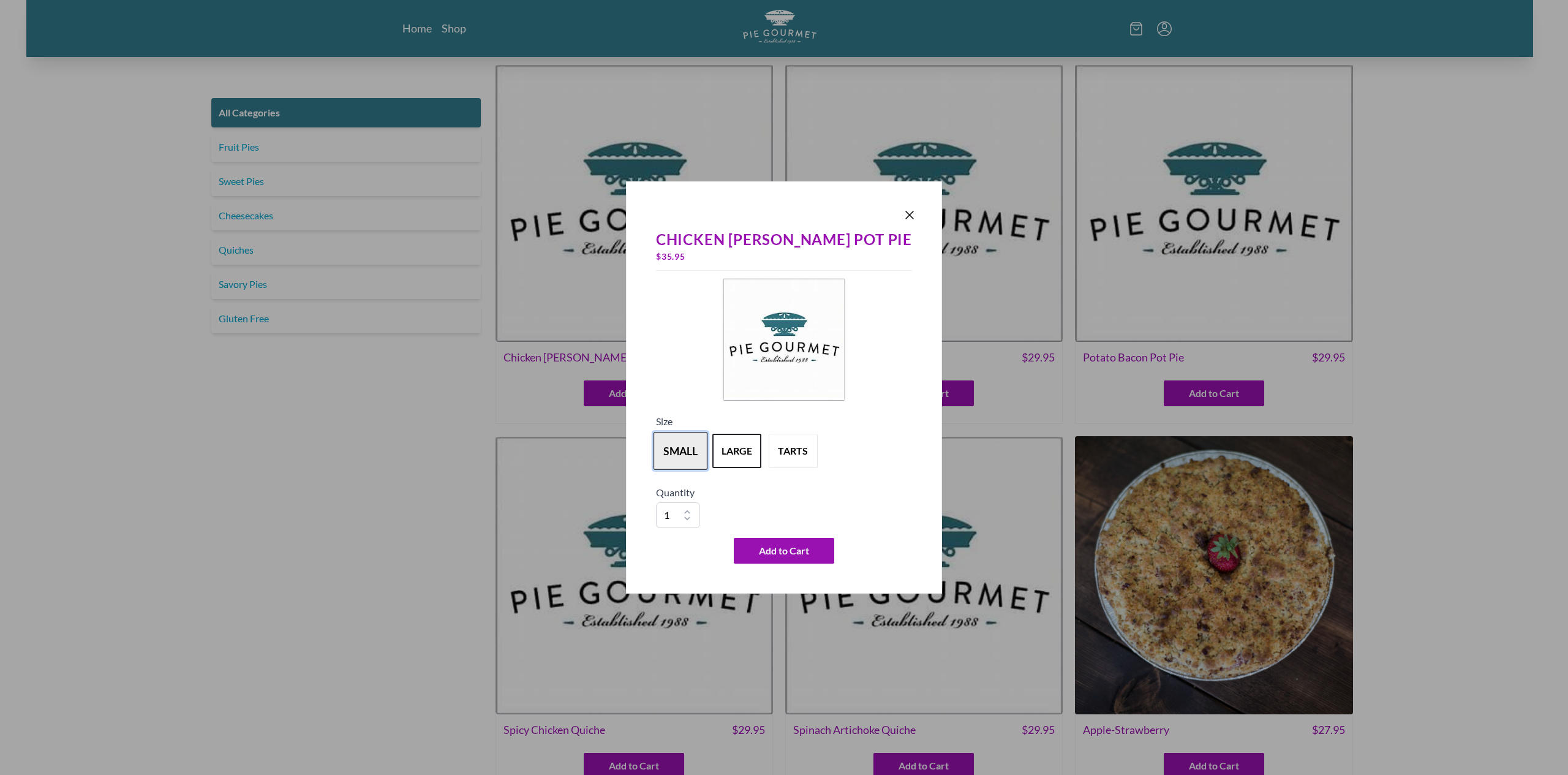
click at [694, 450] on button "small" at bounding box center [680, 451] width 54 height 38
click at [902, 216] on icon "Close panel" at bounding box center [909, 214] width 15 height 15
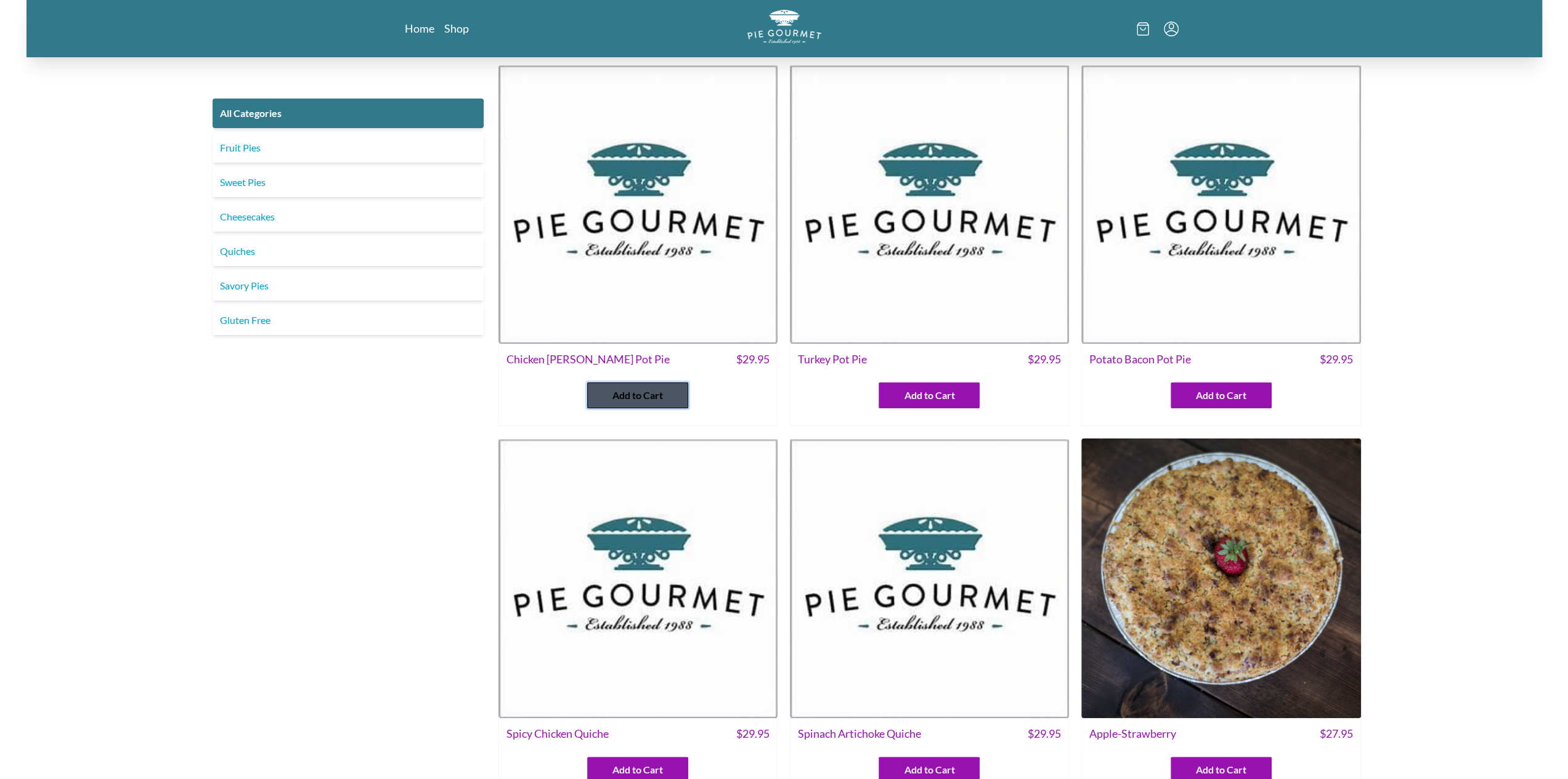
click at [659, 404] on button "Add to Cart" at bounding box center [637, 396] width 101 height 26
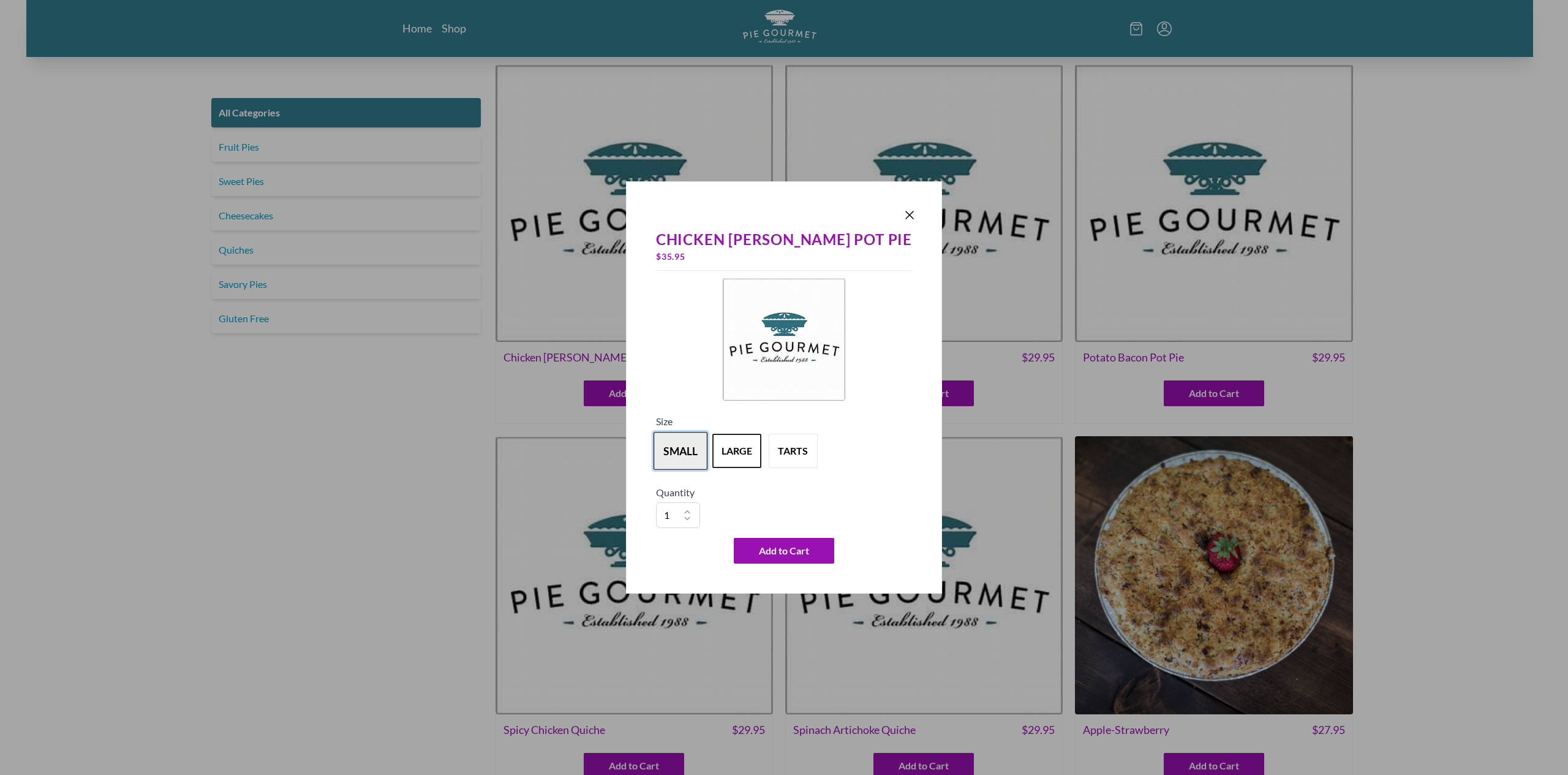
click at [708, 453] on button "small" at bounding box center [680, 451] width 54 height 38
click at [902, 218] on icon "Close panel" at bounding box center [909, 214] width 15 height 15
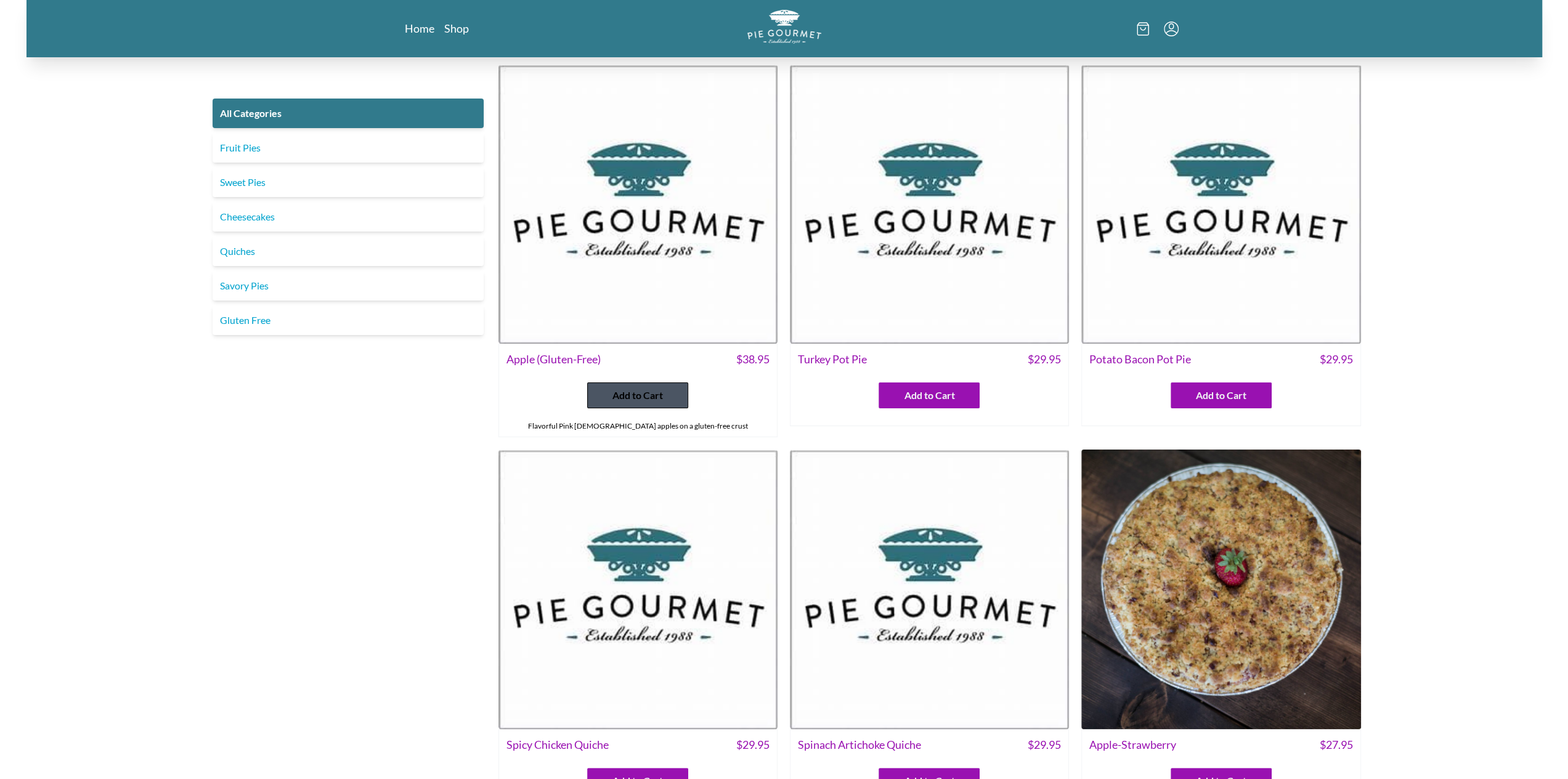
click at [652, 402] on button "Add to Cart" at bounding box center [637, 396] width 101 height 26
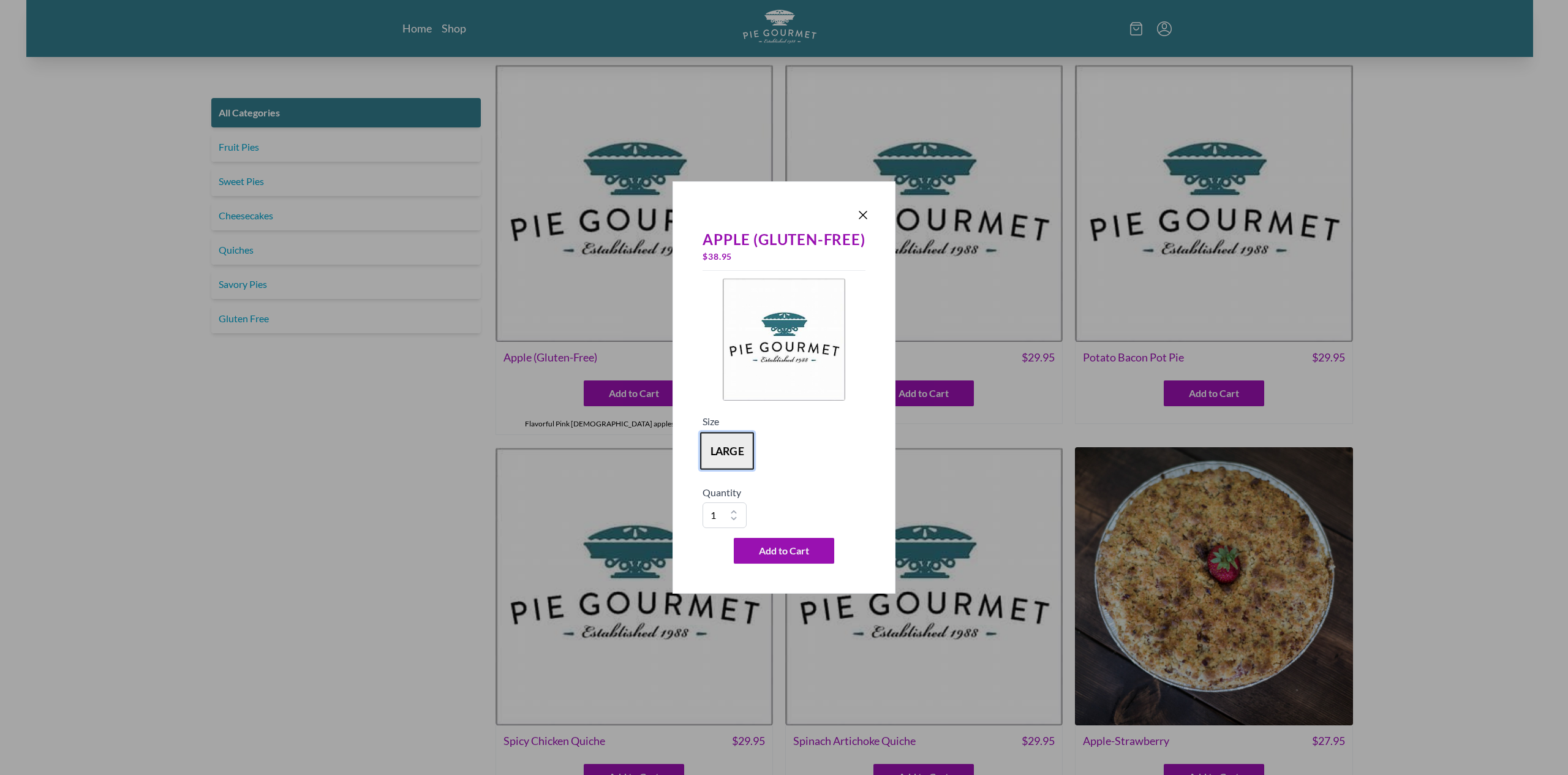
click at [726, 450] on button "large" at bounding box center [727, 451] width 54 height 38
click at [799, 439] on div "large" at bounding box center [783, 450] width 162 height 44
click at [862, 222] on icon "Close panel" at bounding box center [863, 214] width 15 height 15
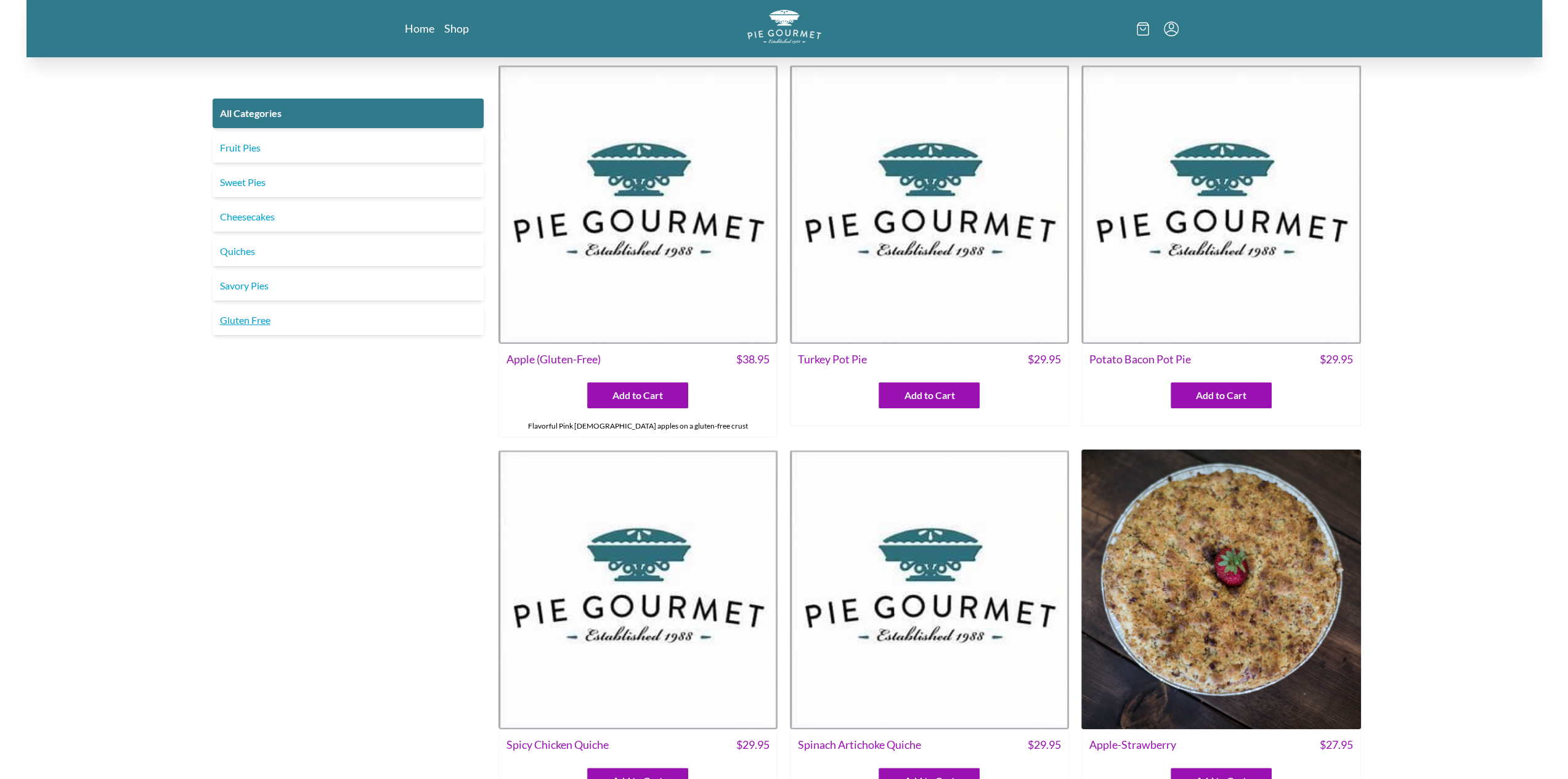
click at [243, 326] on link "Gluten Free" at bounding box center [348, 321] width 271 height 29
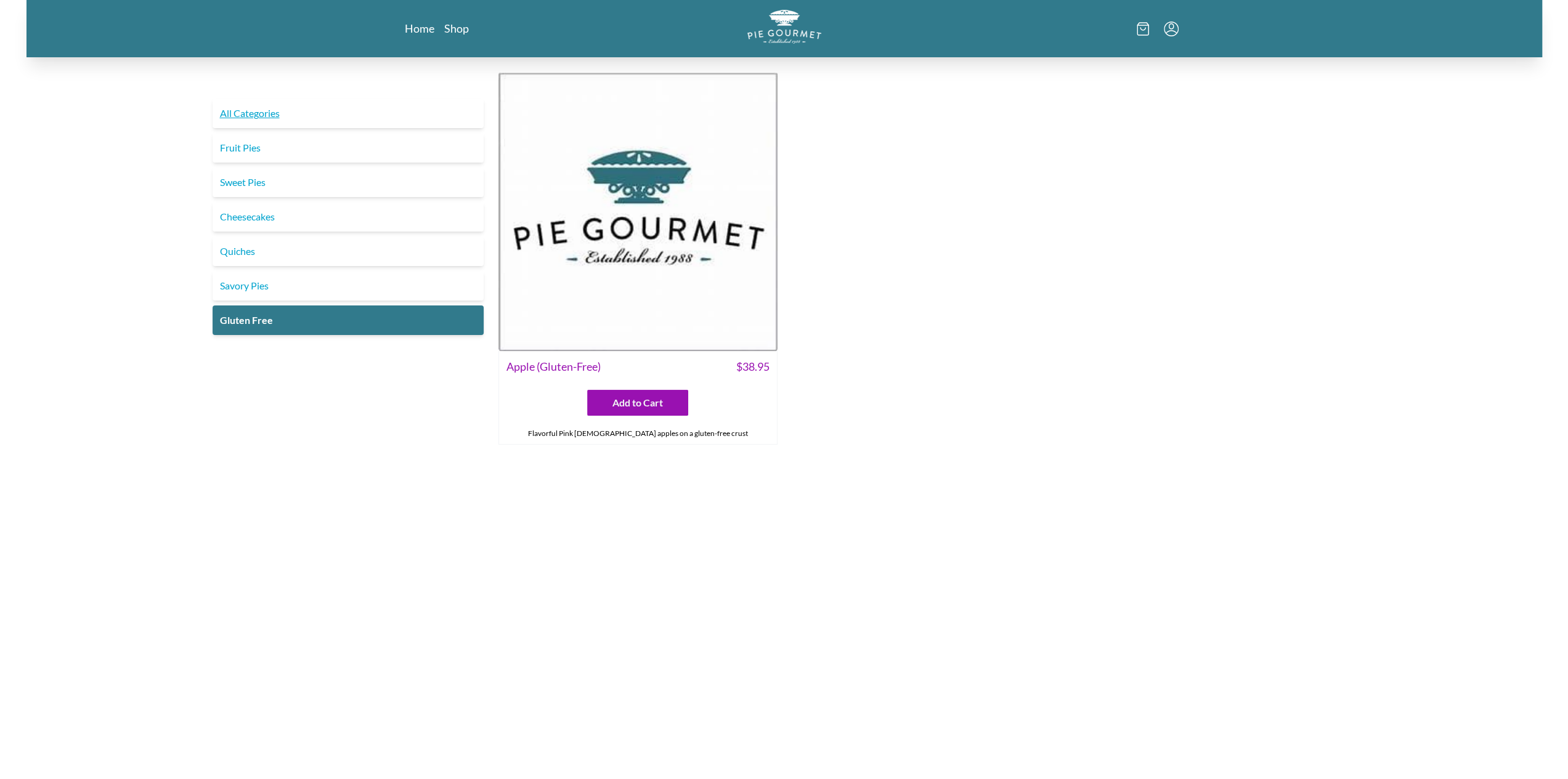
click at [252, 111] on link "All Categories" at bounding box center [348, 113] width 271 height 29
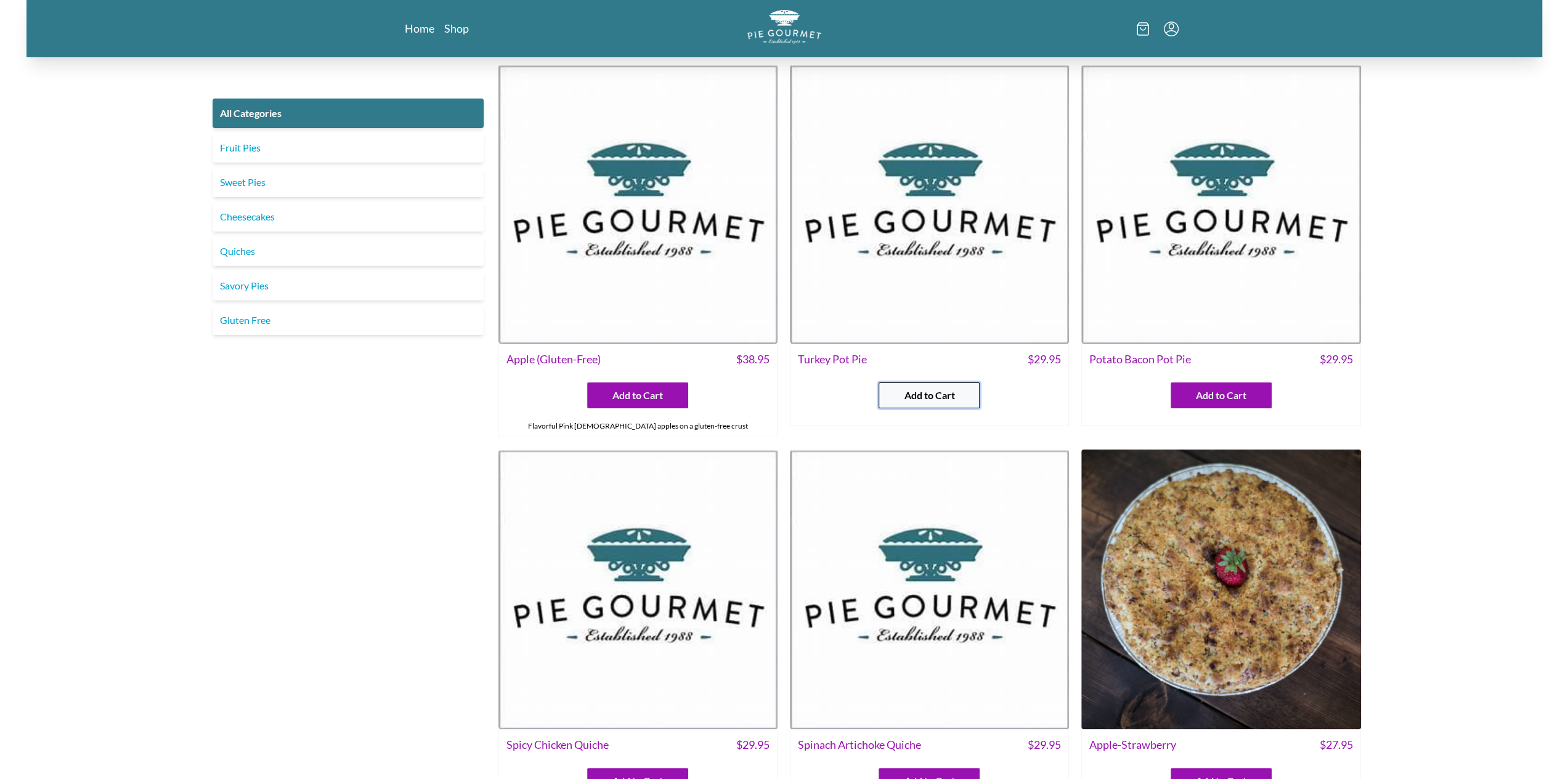
click at [907, 398] on span "Add to Cart" at bounding box center [929, 395] width 51 height 15
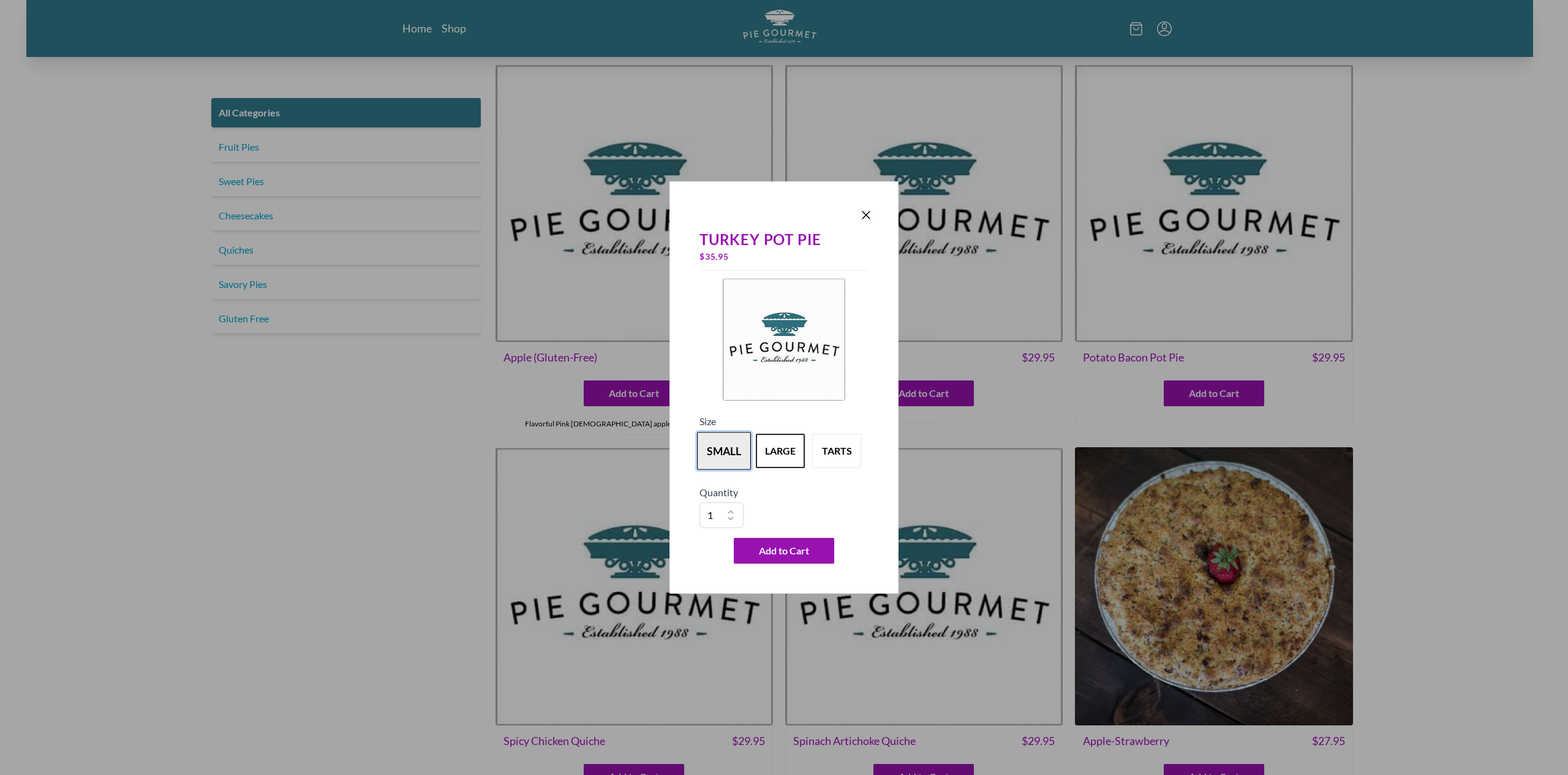
click at [721, 458] on button "small" at bounding box center [723, 451] width 54 height 38
click at [852, 457] on button "tarts" at bounding box center [836, 451] width 54 height 38
click at [787, 450] on button "large" at bounding box center [780, 451] width 54 height 38
click at [869, 213] on icon "Close panel" at bounding box center [865, 215] width 8 height 8
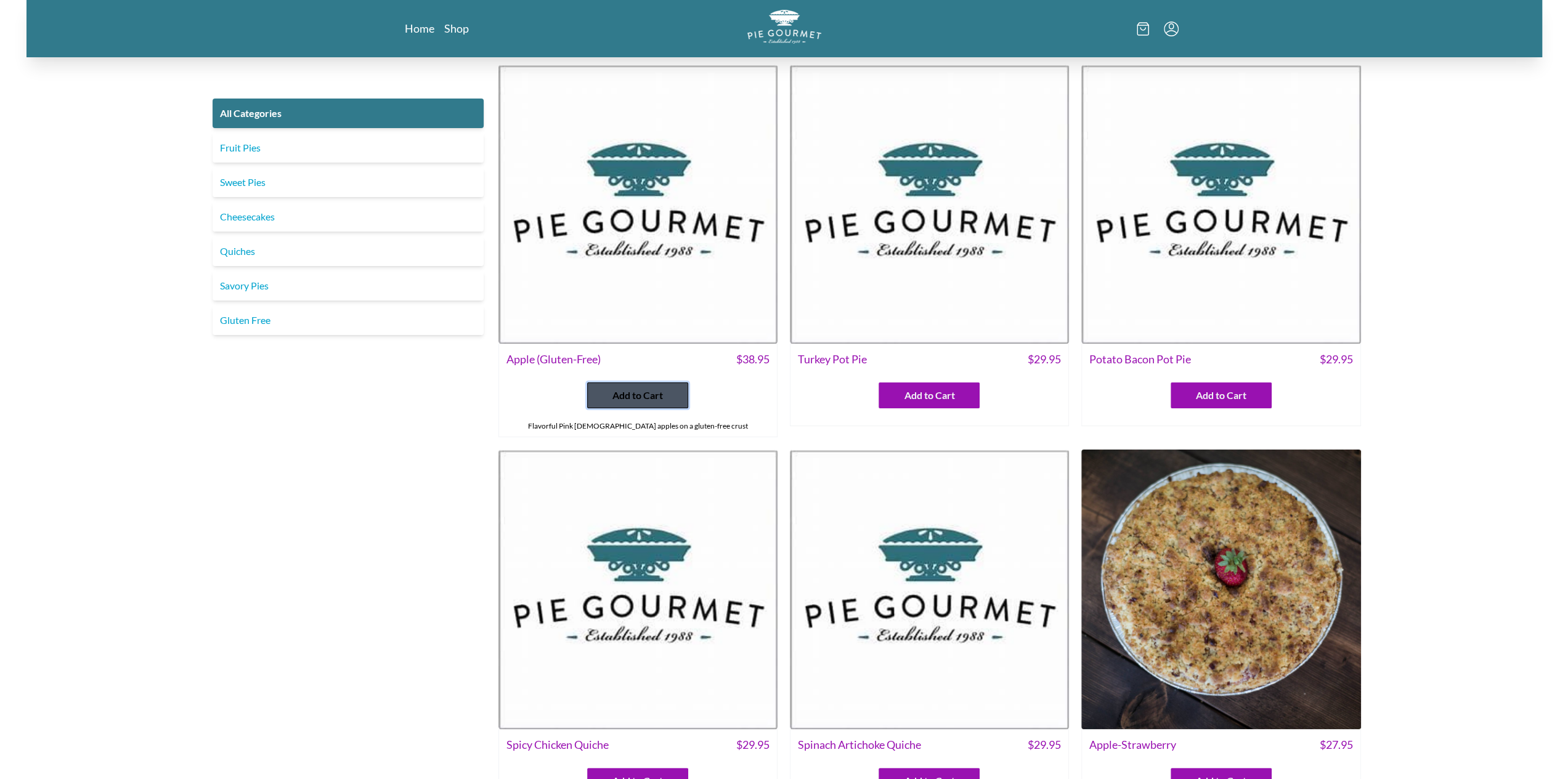
click at [626, 391] on span "Add to Cart" at bounding box center [637, 395] width 51 height 15
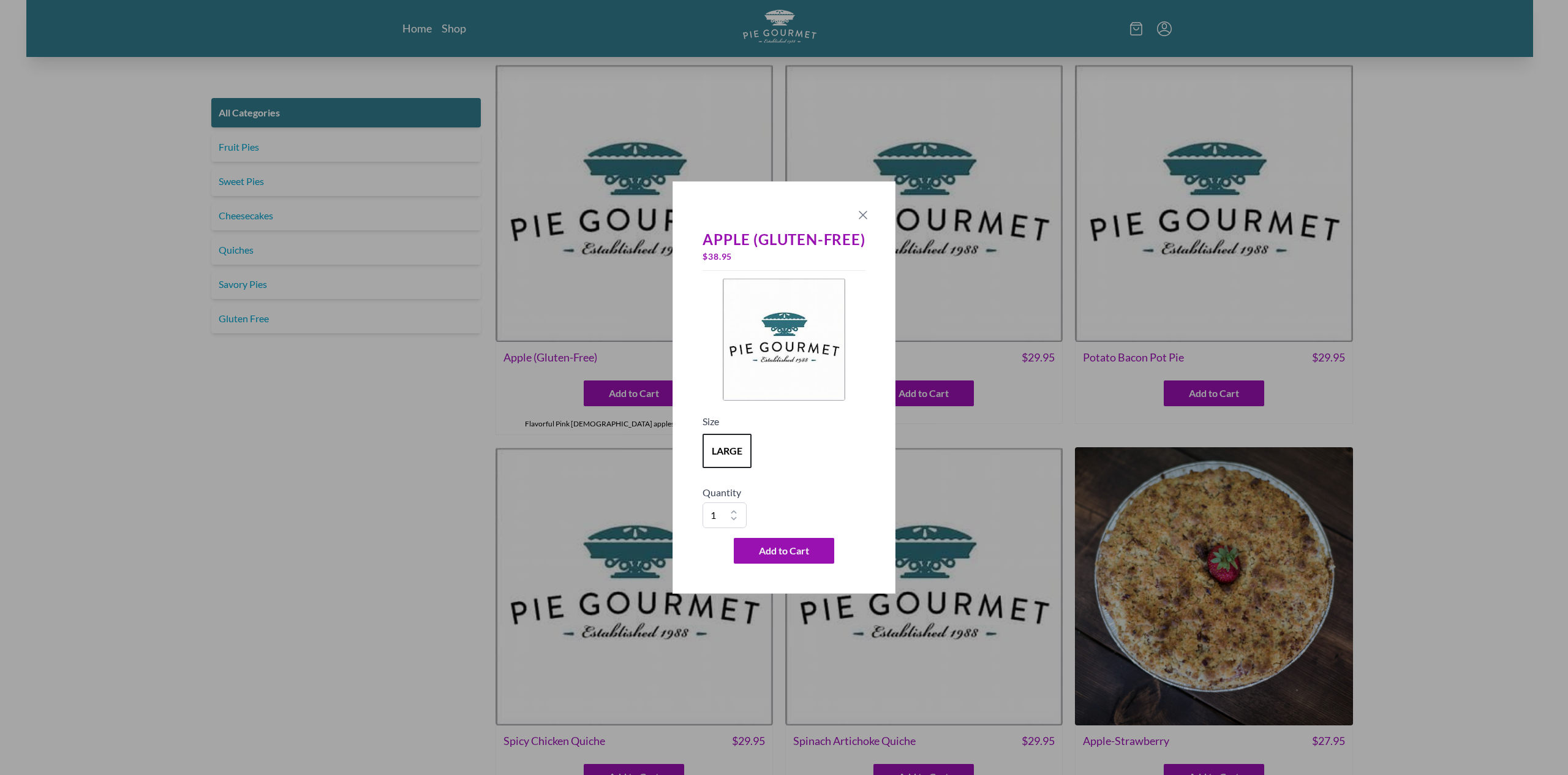
click at [866, 210] on icon "Close panel" at bounding box center [863, 214] width 15 height 15
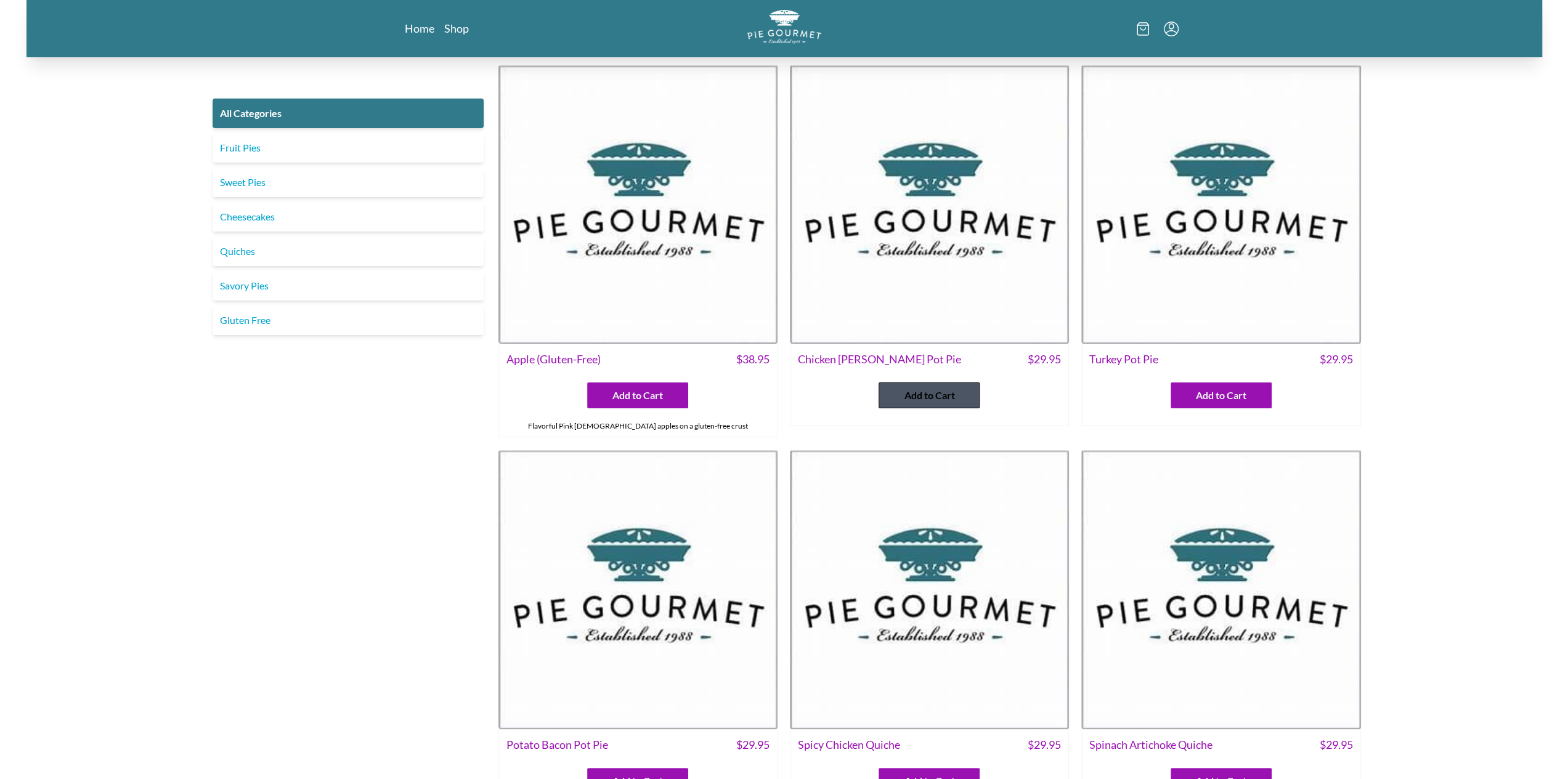
click at [960, 390] on button "Add to Cart" at bounding box center [928, 396] width 101 height 26
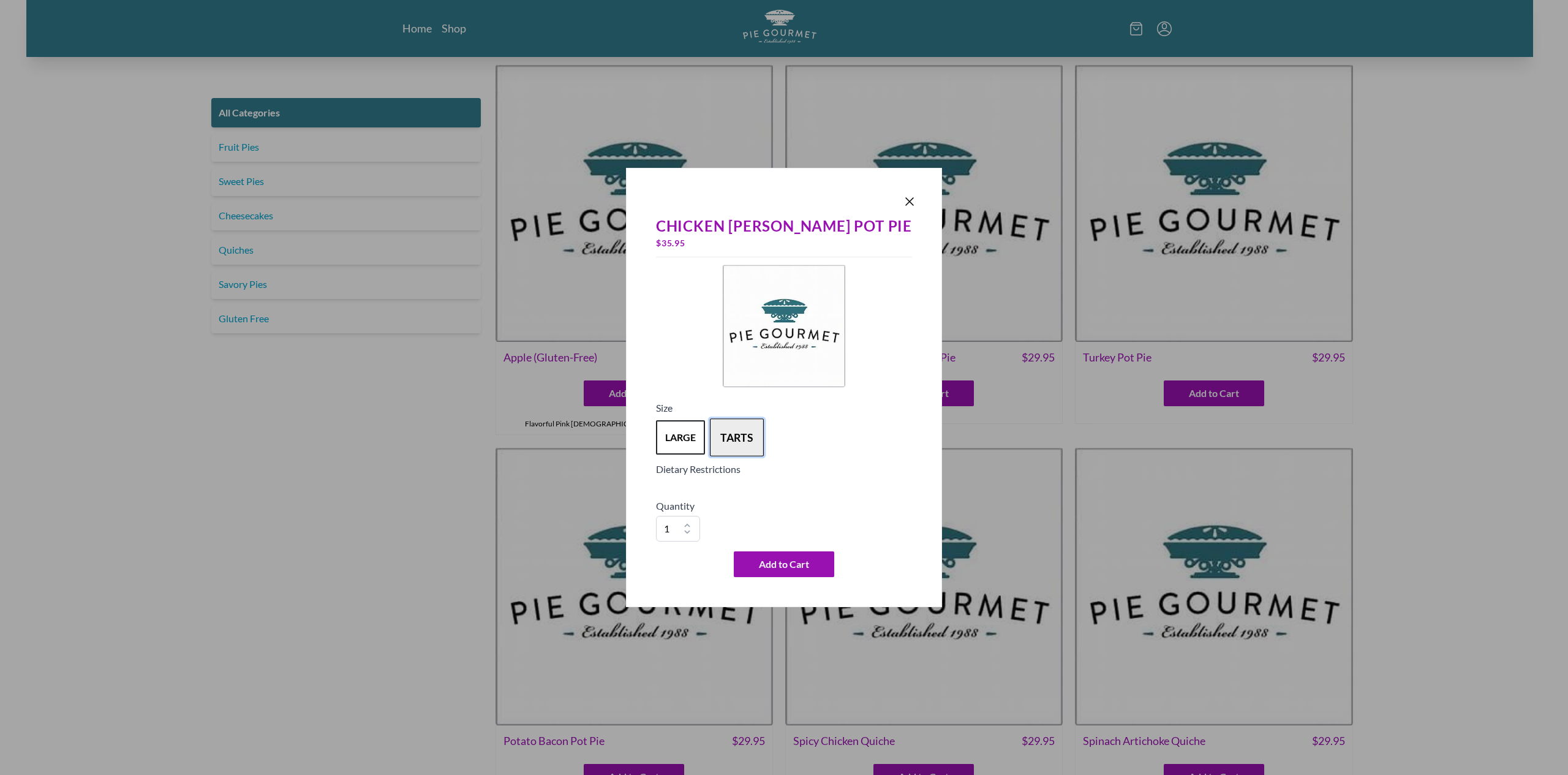
click at [763, 439] on button "tarts" at bounding box center [736, 437] width 54 height 38
click at [708, 437] on button "large" at bounding box center [680, 437] width 54 height 38
click at [763, 444] on button "tarts" at bounding box center [736, 437] width 54 height 38
click at [735, 475] on h5 "Dietary Restrictions" at bounding box center [784, 469] width 256 height 15
click at [708, 439] on button "large" at bounding box center [680, 437] width 54 height 38
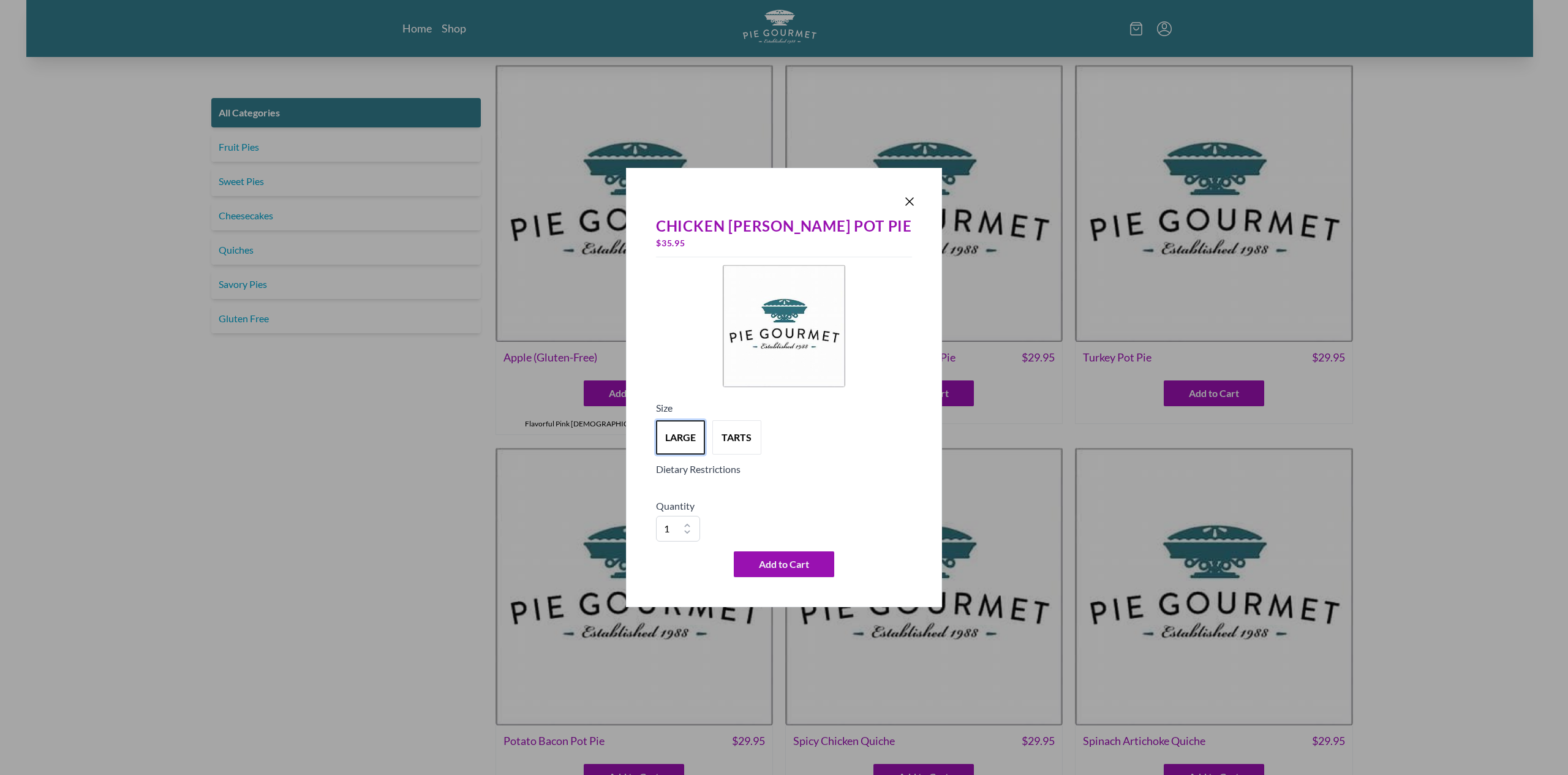
click at [735, 470] on h5 "Dietary Restrictions" at bounding box center [784, 469] width 256 height 15
click at [808, 478] on div at bounding box center [784, 481] width 256 height 9
click at [744, 491] on div "Chicken Curry Pot Pie $ 35.95 Size large tarts Dietary Restrictions Quantity 1 …" at bounding box center [784, 396] width 266 height 372
click at [708, 439] on button "large" at bounding box center [680, 437] width 54 height 38
click at [763, 443] on button "tarts" at bounding box center [736, 437] width 54 height 38
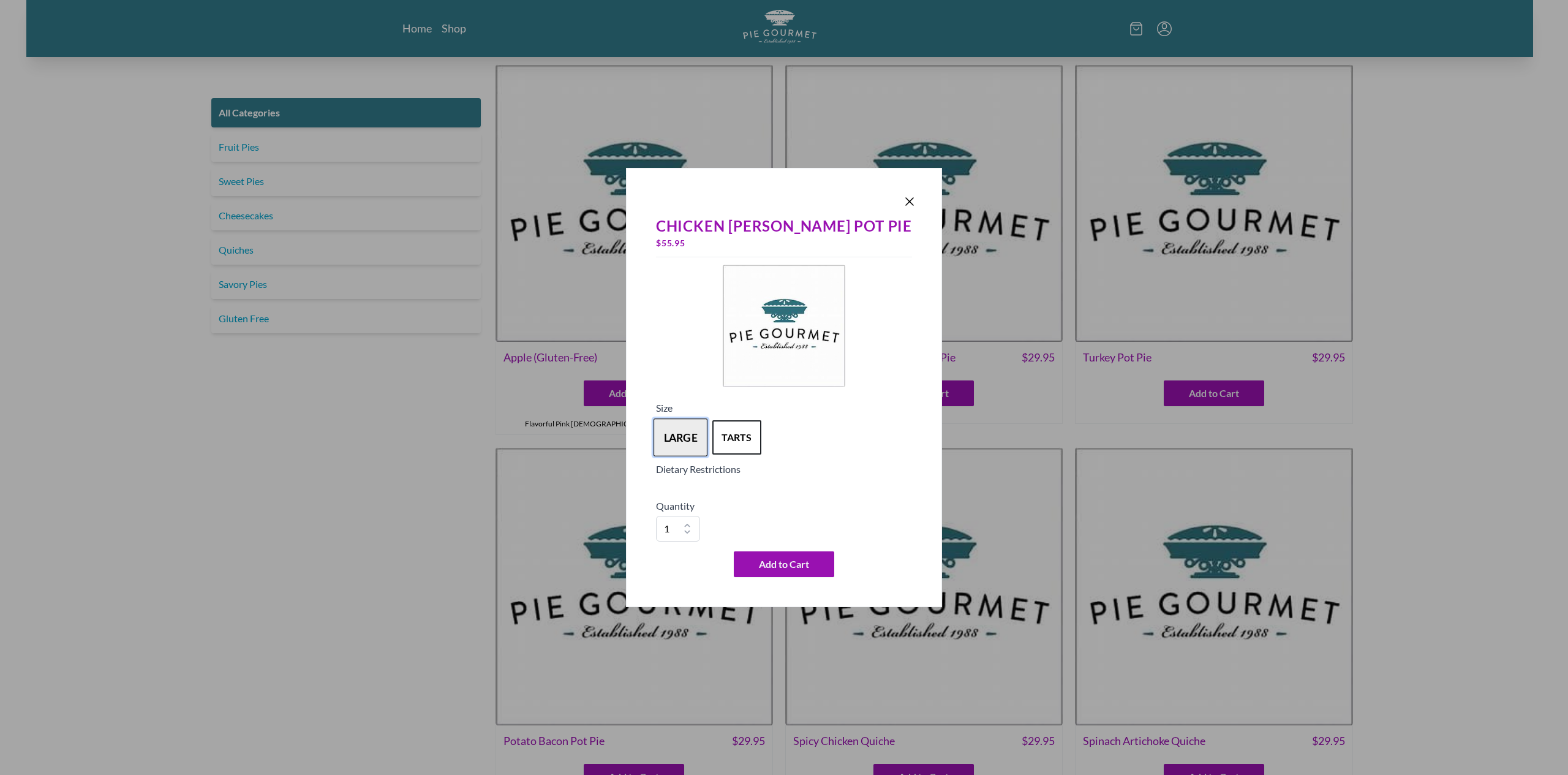
click at [708, 437] on button "large" at bounding box center [680, 437] width 54 height 38
drag, startPoint x: 712, startPoint y: 460, endPoint x: 715, endPoint y: 466, distance: 6.7
click at [713, 460] on div "Size large tarts" at bounding box center [784, 430] width 256 height 61
click at [715, 472] on h5 "Dietary Restrictions" at bounding box center [784, 469] width 256 height 15
click at [763, 439] on button "tarts" at bounding box center [736, 437] width 54 height 38
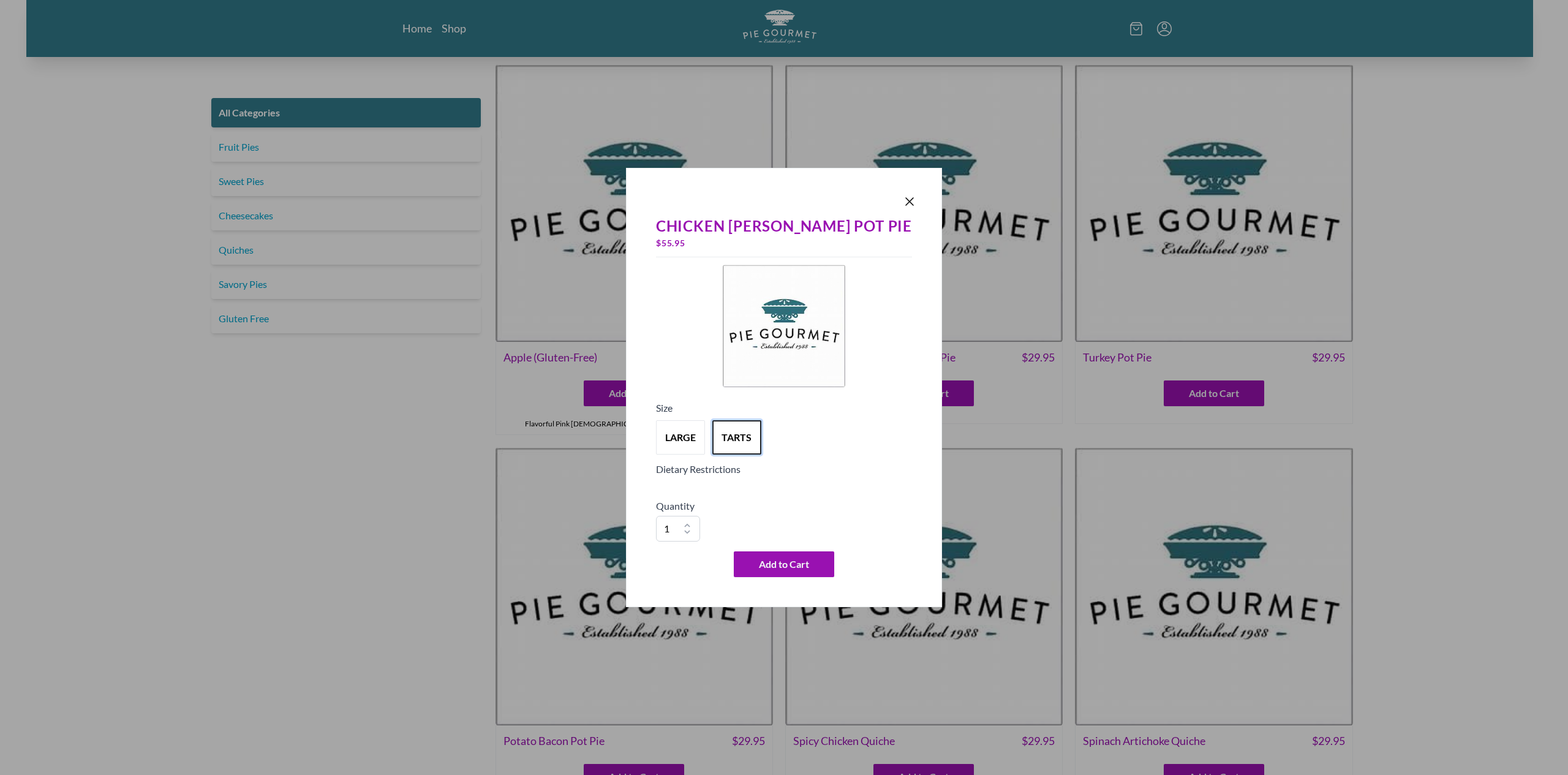
click at [731, 492] on div "Chicken Curry Pot Pie $ 55.95 Size large tarts Dietary Restrictions Quantity 1 …" at bounding box center [784, 396] width 266 height 372
click at [902, 207] on icon "Close panel" at bounding box center [909, 201] width 15 height 15
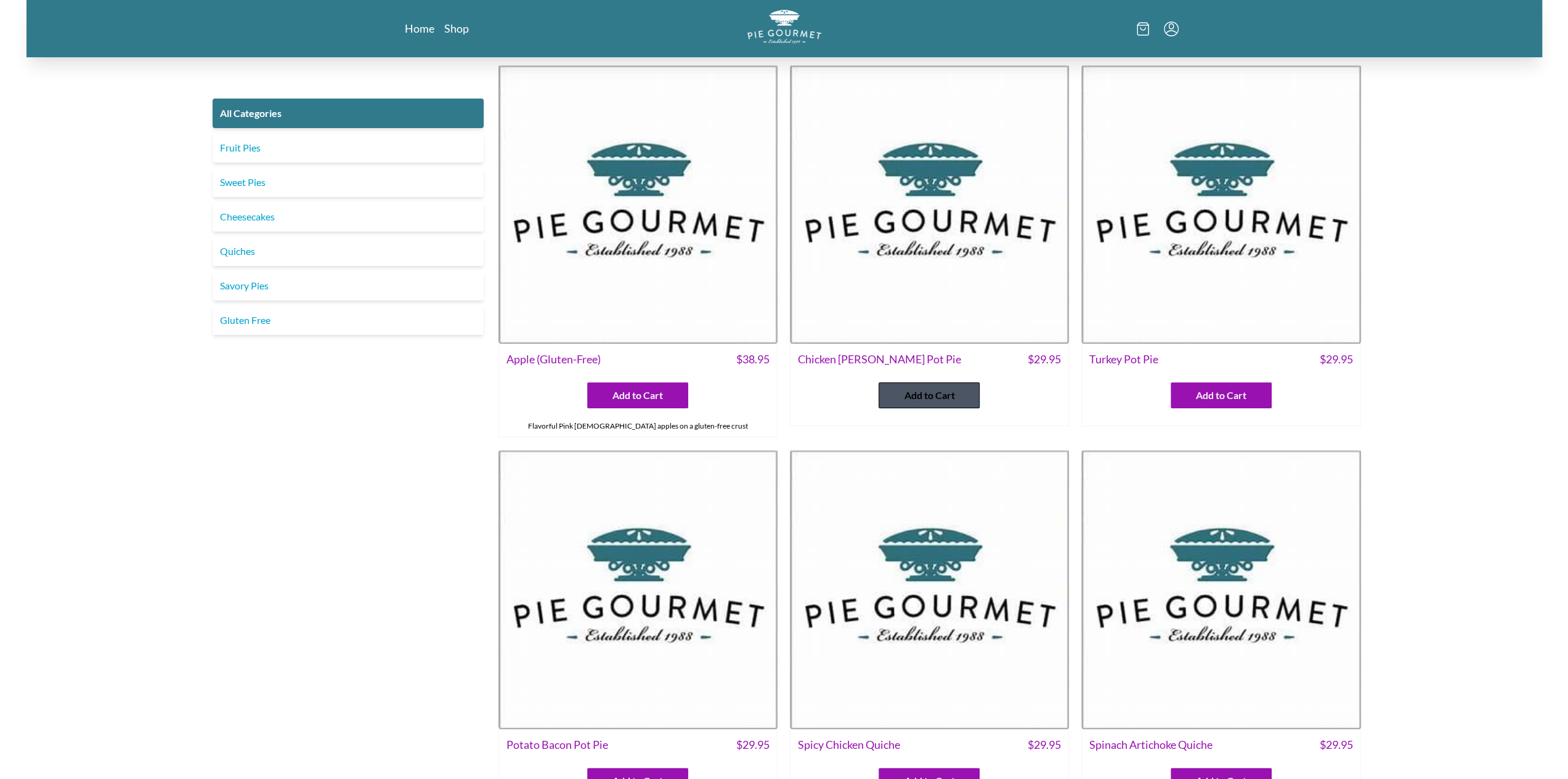
click at [955, 385] on button "Add to Cart" at bounding box center [928, 396] width 101 height 26
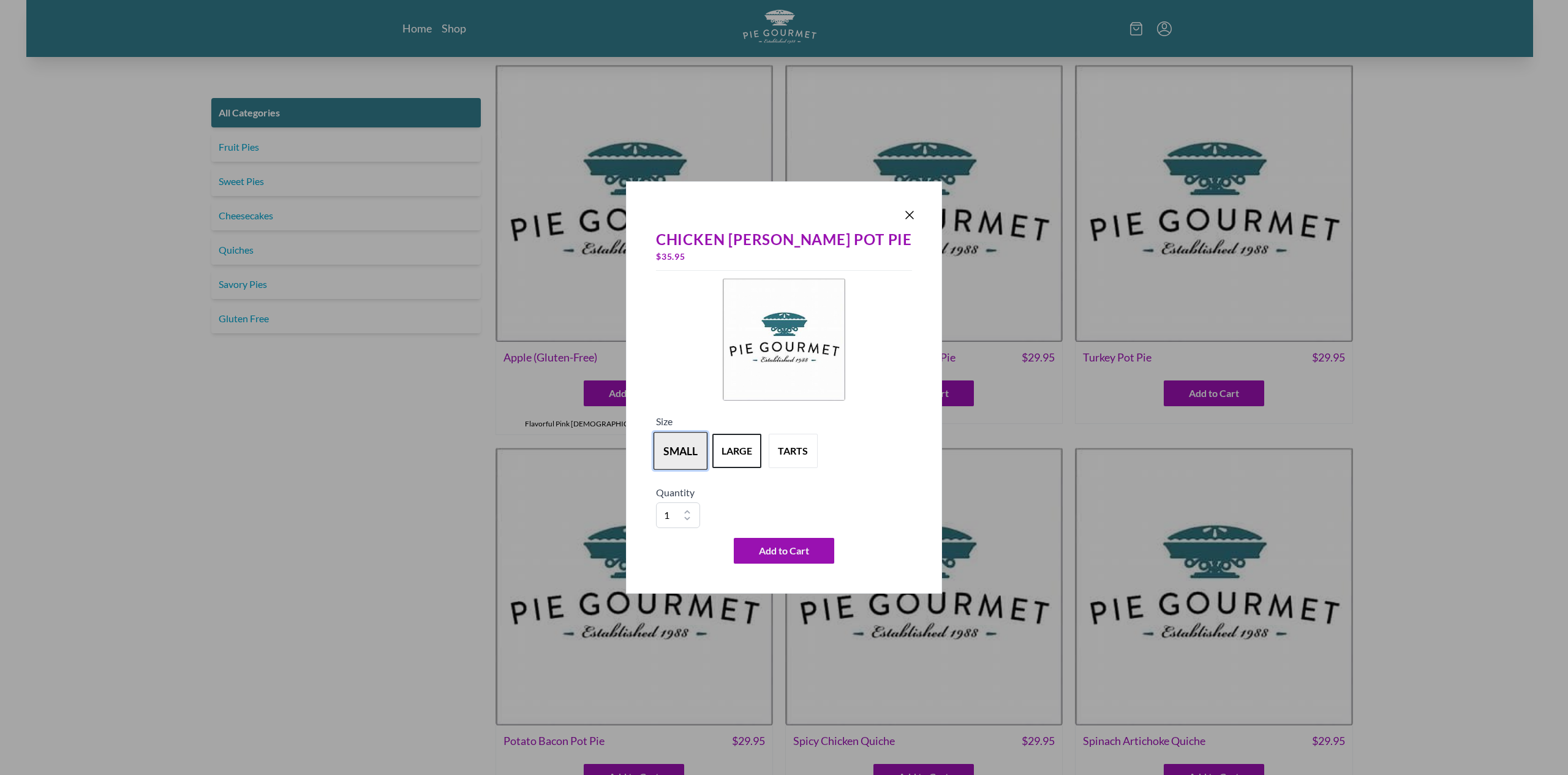
click at [708, 447] on button "small" at bounding box center [680, 451] width 54 height 38
click at [763, 448] on button "large" at bounding box center [736, 451] width 54 height 38
click at [820, 459] on button "tarts" at bounding box center [793, 451] width 54 height 38
click at [871, 207] on div at bounding box center [784, 215] width 266 height 17
click at [906, 214] on icon "Close panel" at bounding box center [909, 215] width 8 height 8
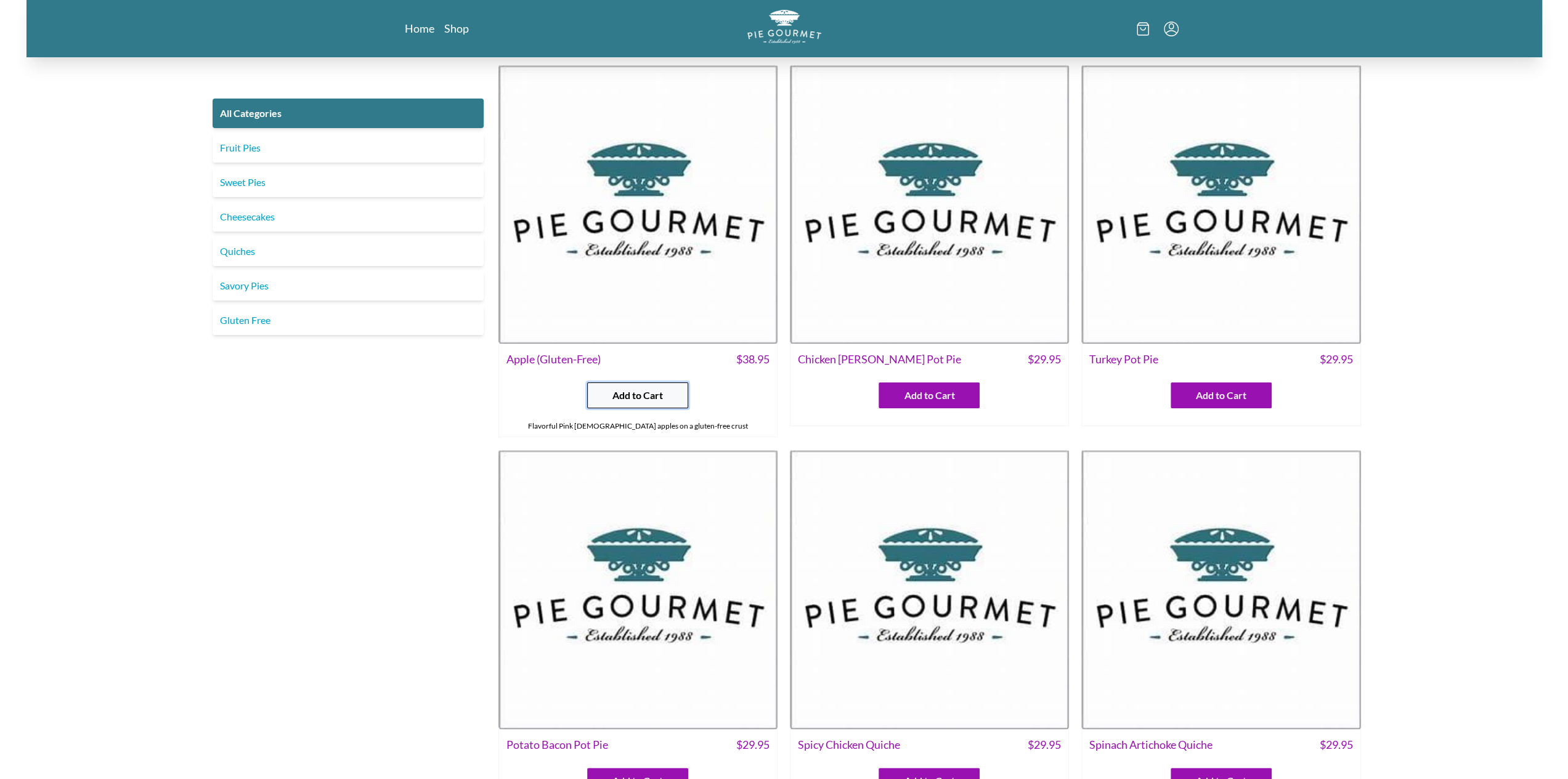
click at [608, 395] on button "Add to Cart" at bounding box center [637, 396] width 101 height 26
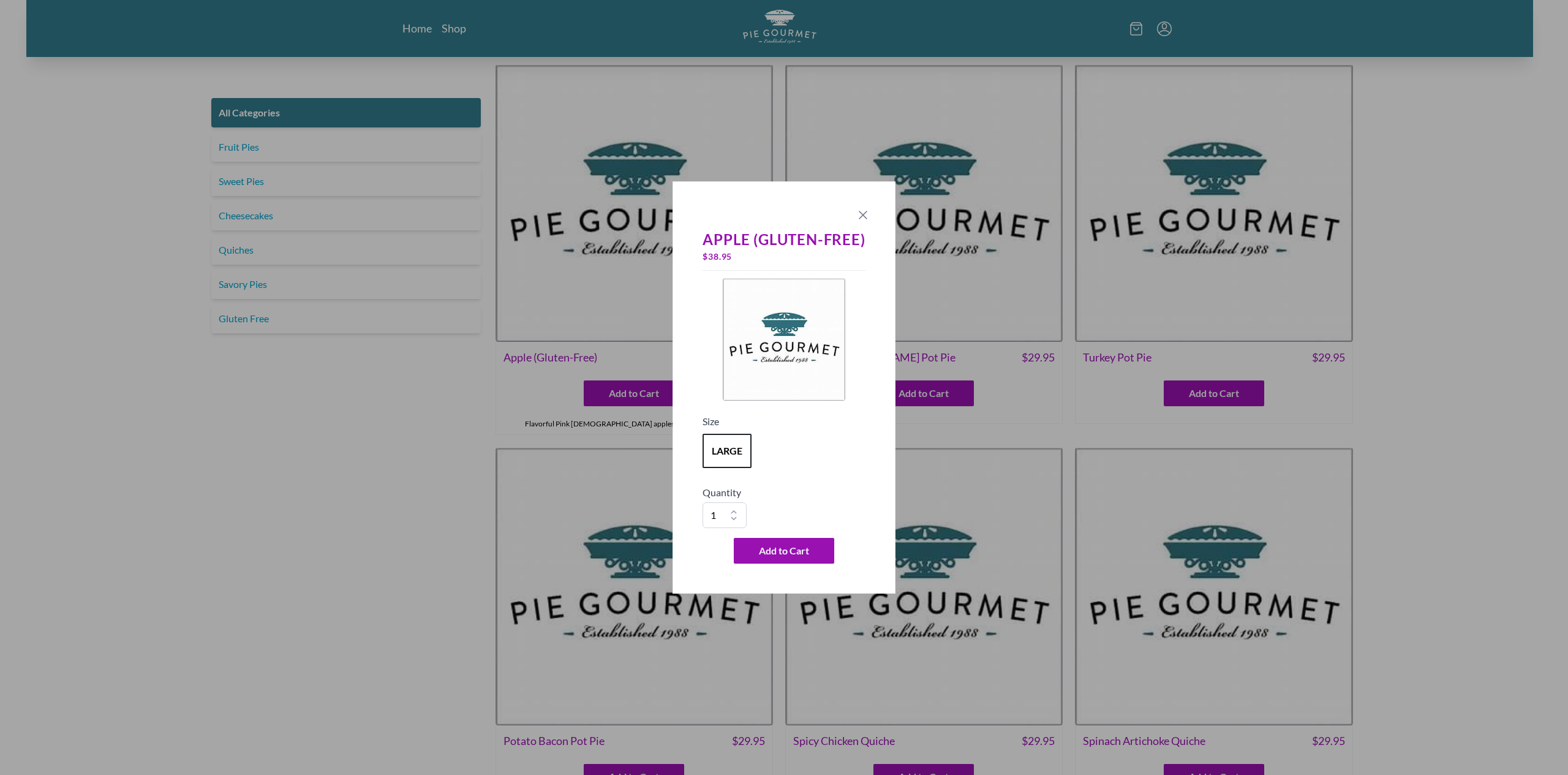
click at [865, 213] on icon "Close panel" at bounding box center [863, 215] width 8 height 8
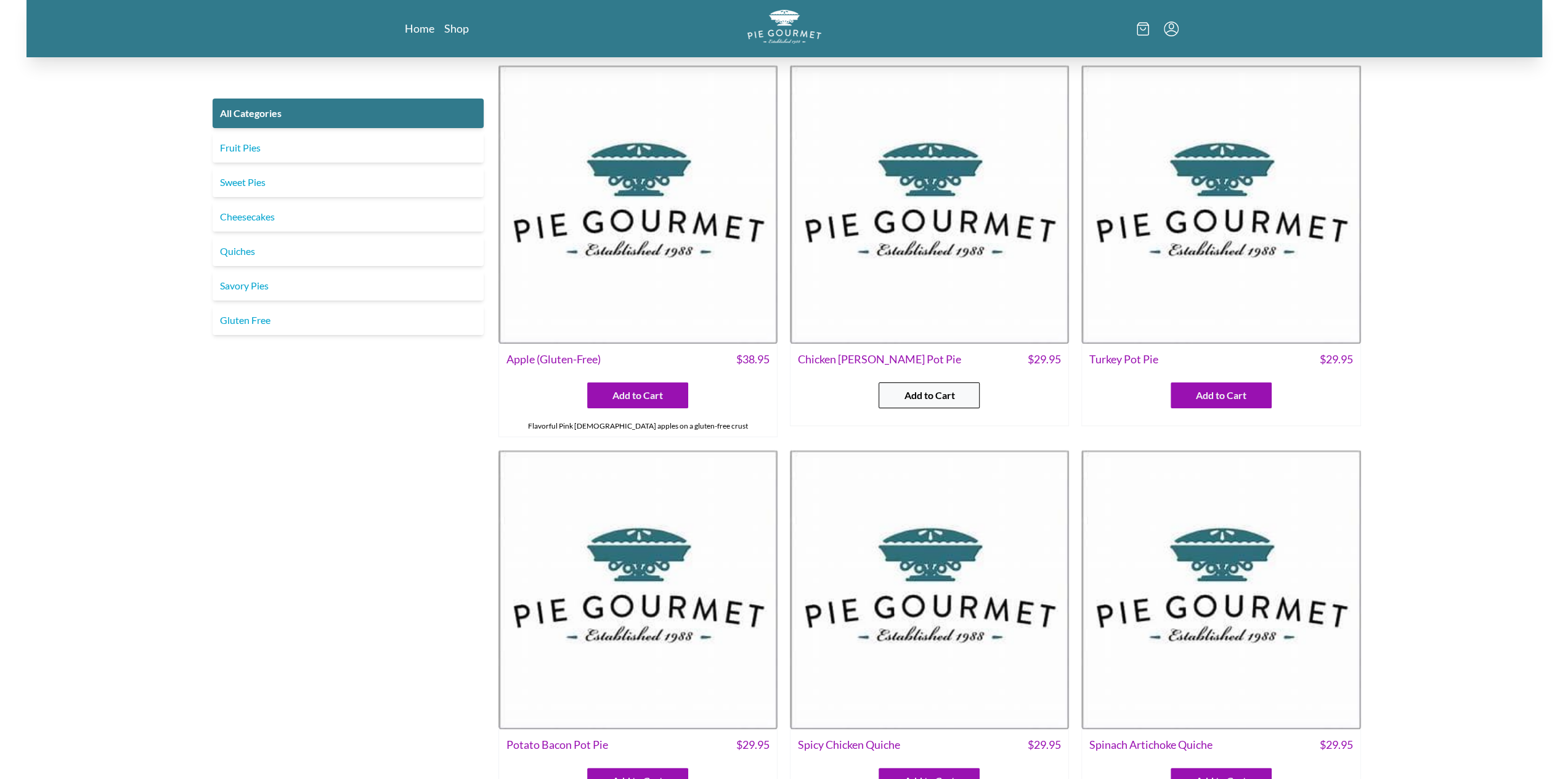
click at [916, 393] on span "Add to Cart" at bounding box center [929, 395] width 51 height 15
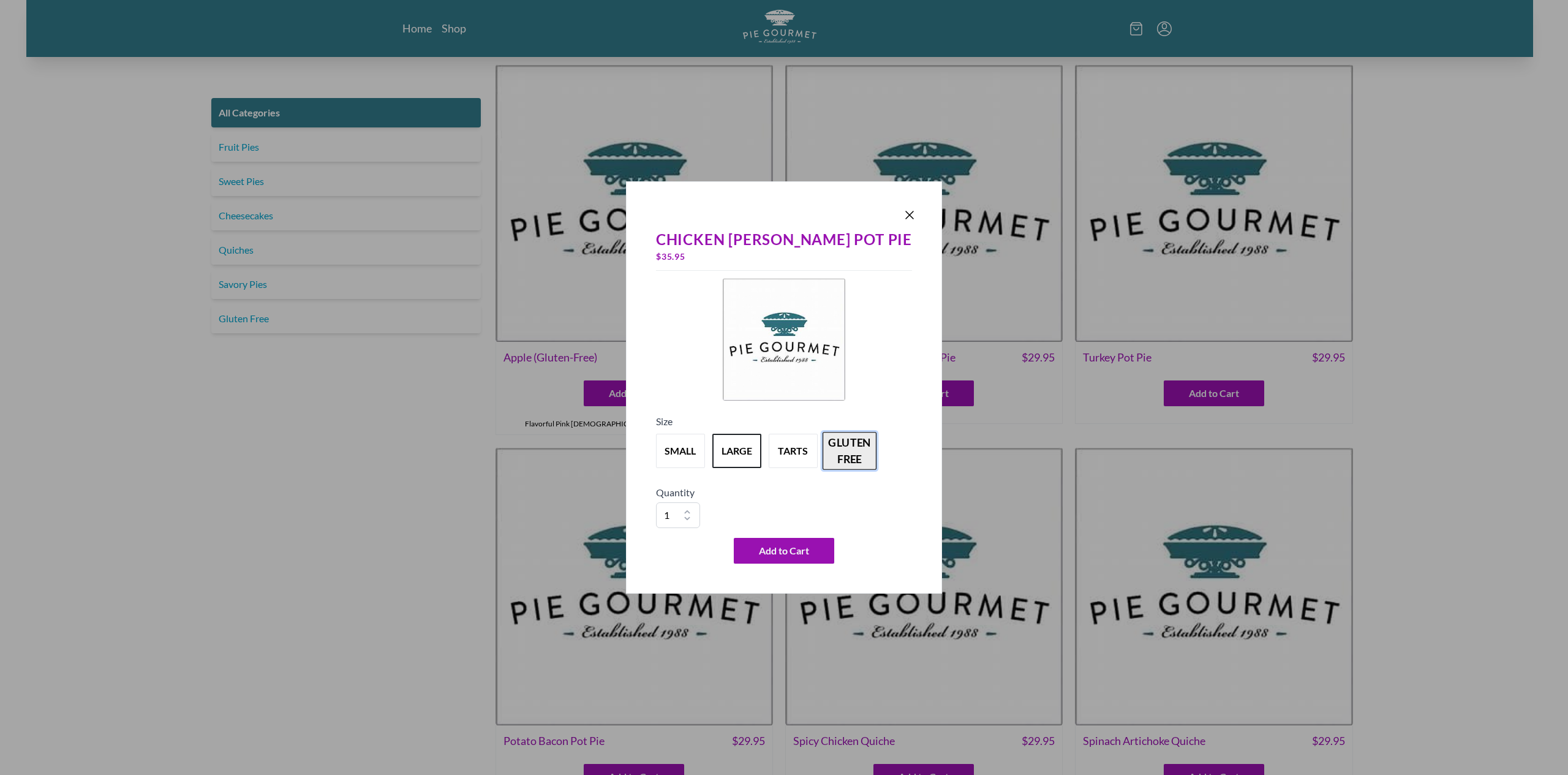
click at [864, 453] on button "gluten free" at bounding box center [849, 451] width 54 height 38
click at [730, 443] on button "large" at bounding box center [736, 451] width 54 height 38
click at [877, 452] on button "gluten free" at bounding box center [849, 451] width 54 height 38
click at [902, 217] on icon "Close panel" at bounding box center [909, 214] width 15 height 15
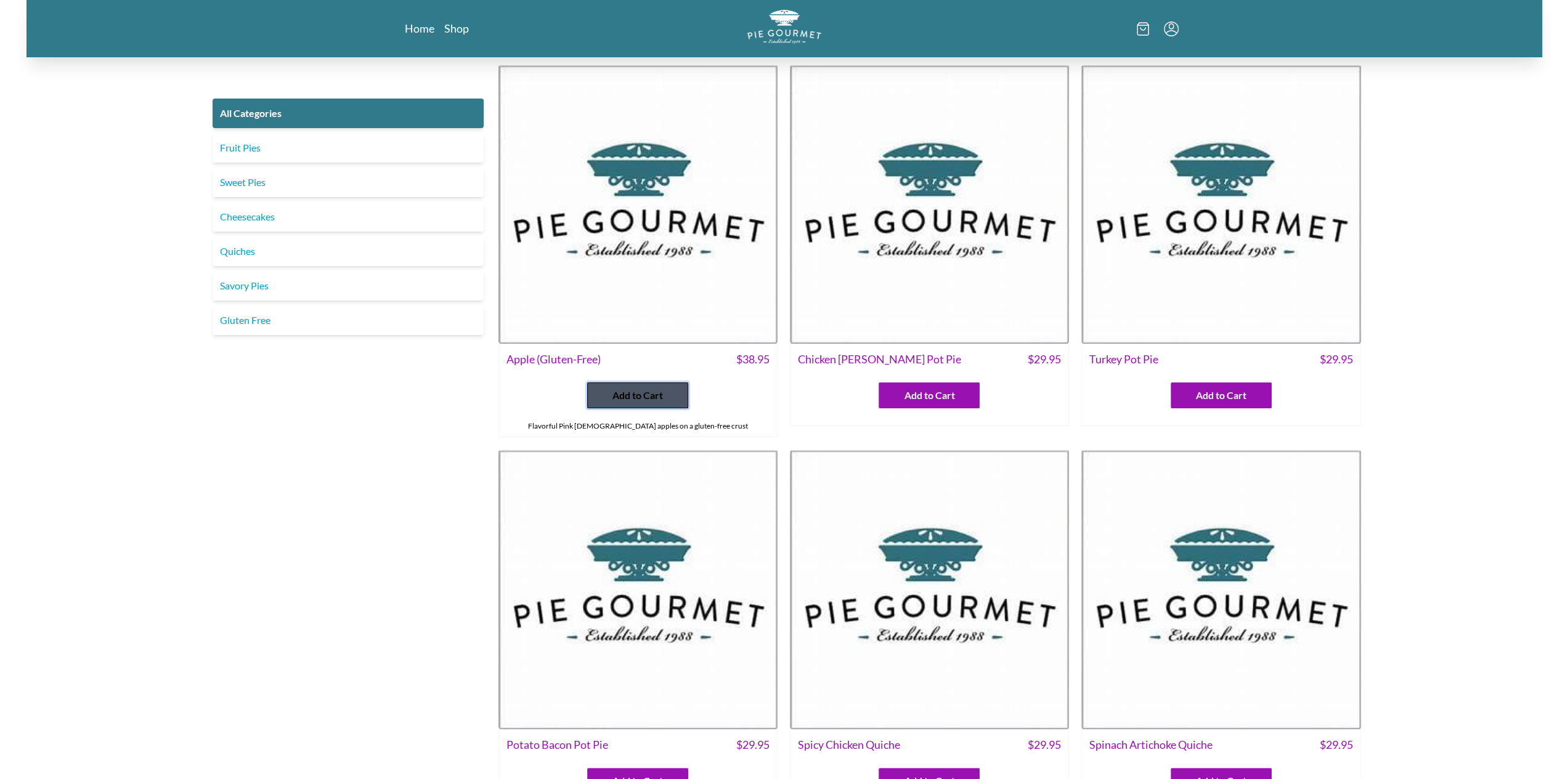
click at [637, 395] on span "Add to Cart" at bounding box center [637, 395] width 51 height 15
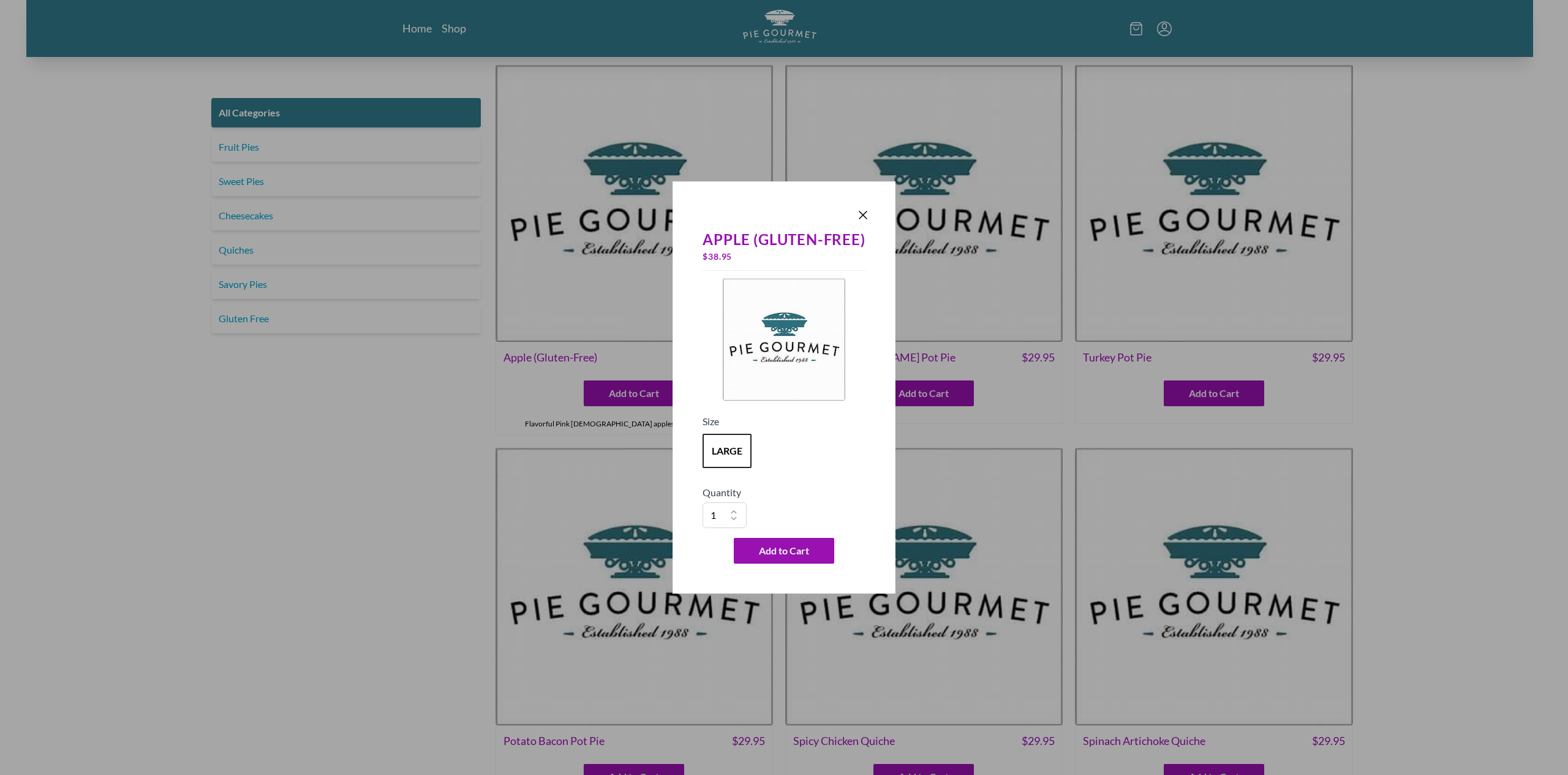
click at [722, 473] on div "large" at bounding box center [783, 450] width 162 height 44
click at [722, 456] on button "large" at bounding box center [727, 451] width 54 height 38
click at [858, 214] on icon "Close panel" at bounding box center [863, 214] width 15 height 15
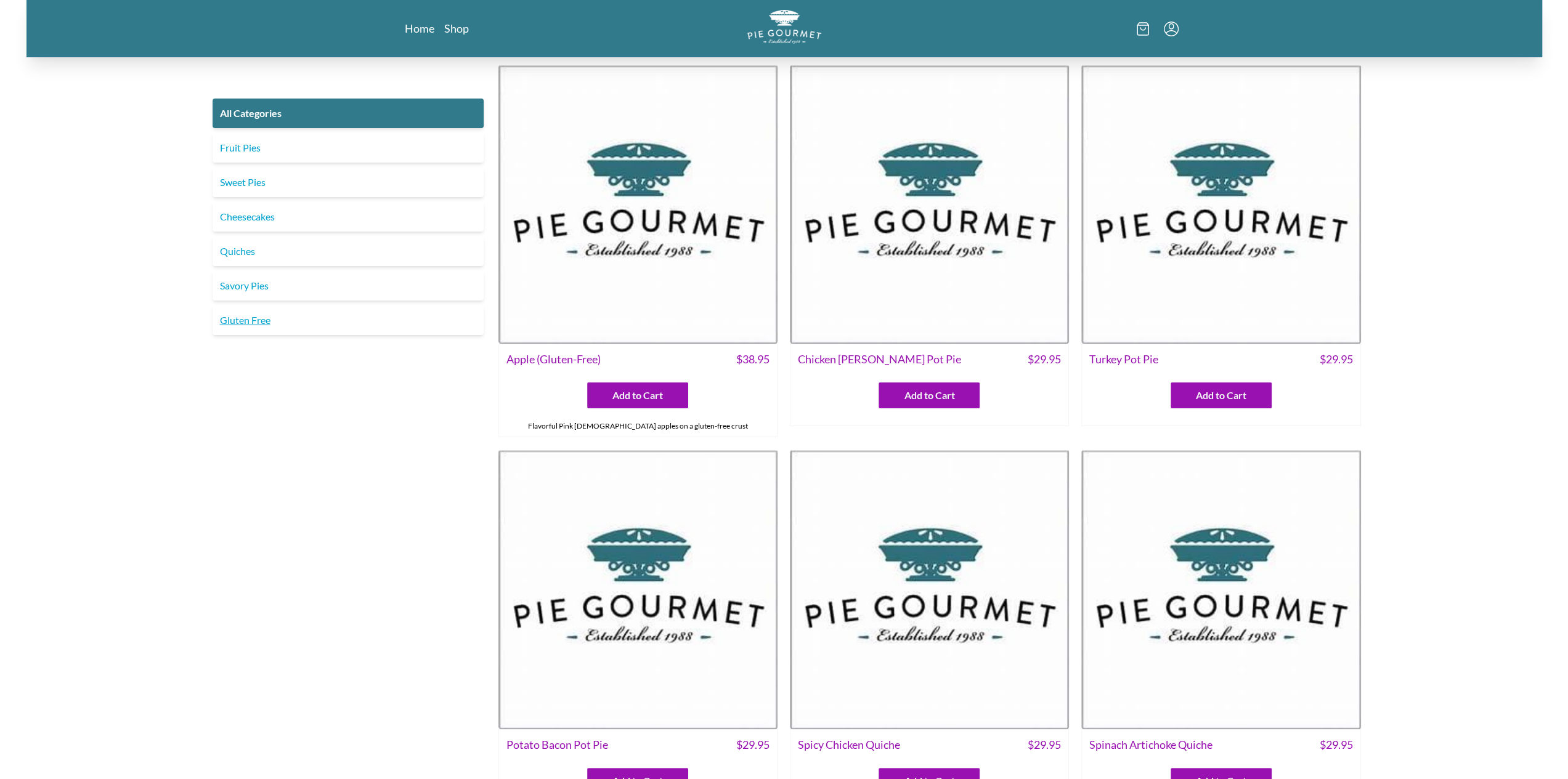
click at [257, 327] on link "Gluten Free" at bounding box center [348, 321] width 271 height 29
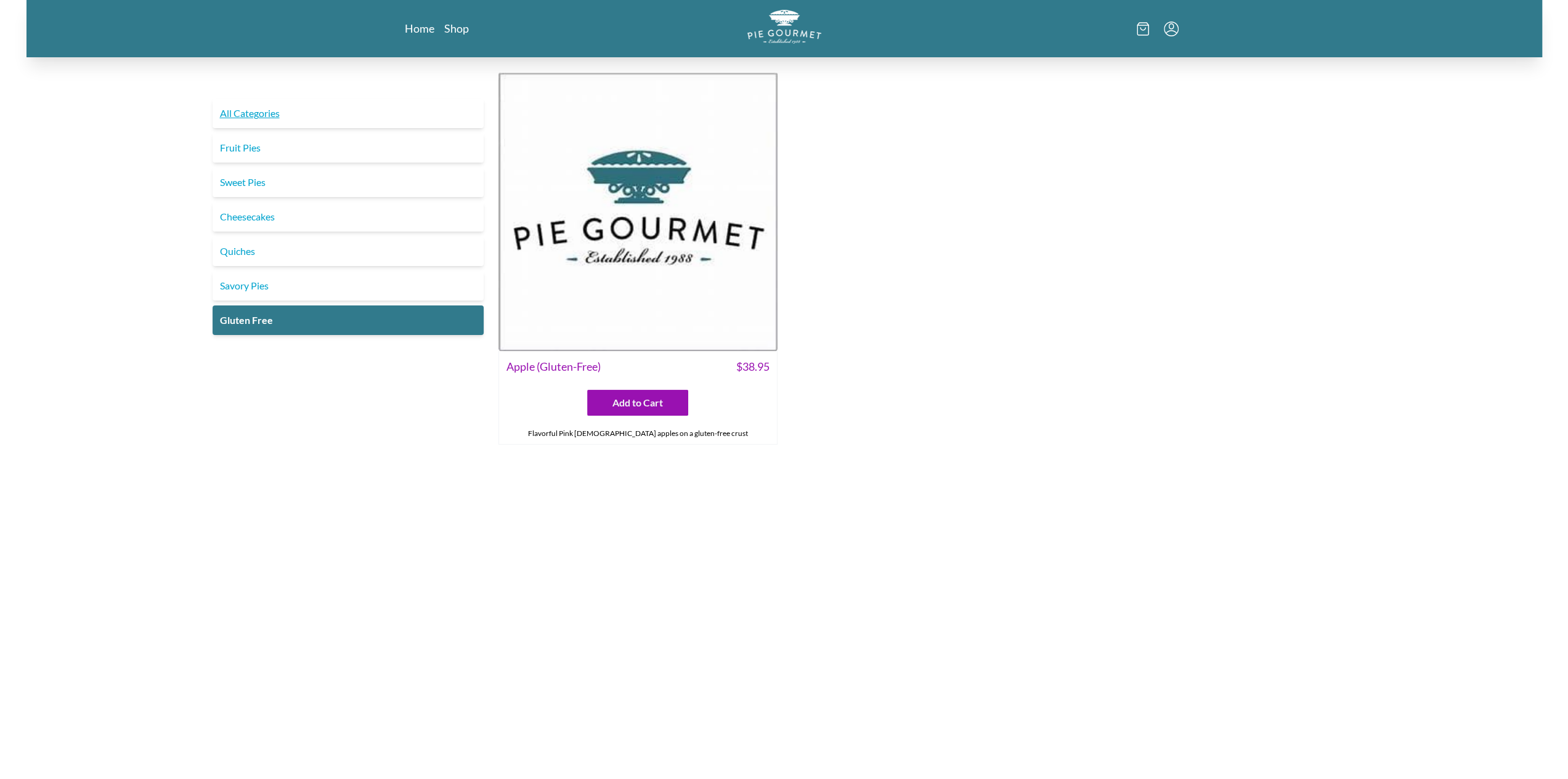
click at [278, 109] on link "All Categories" at bounding box center [348, 113] width 271 height 29
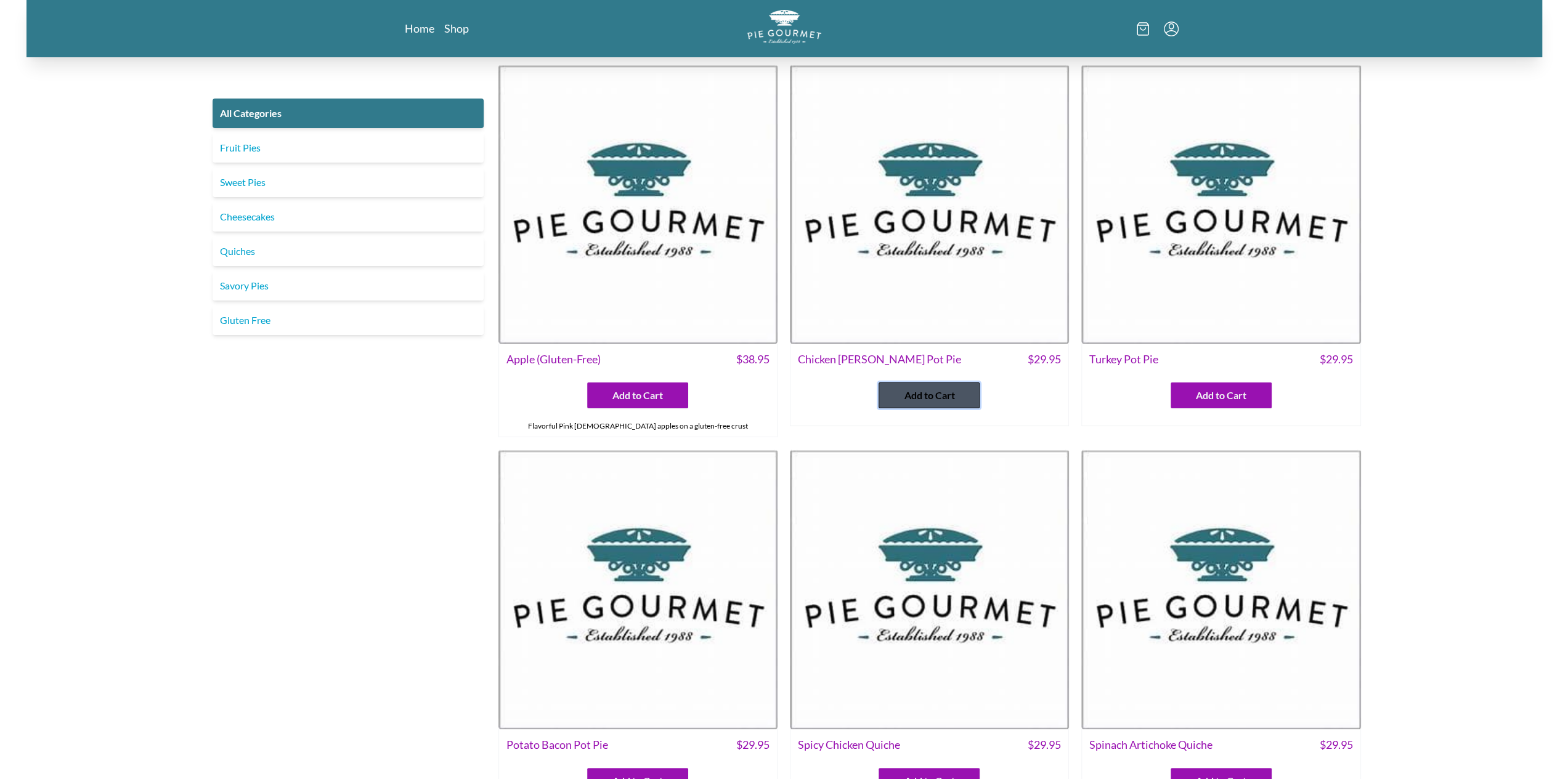
click at [905, 396] on span "Add to Cart" at bounding box center [929, 395] width 51 height 15
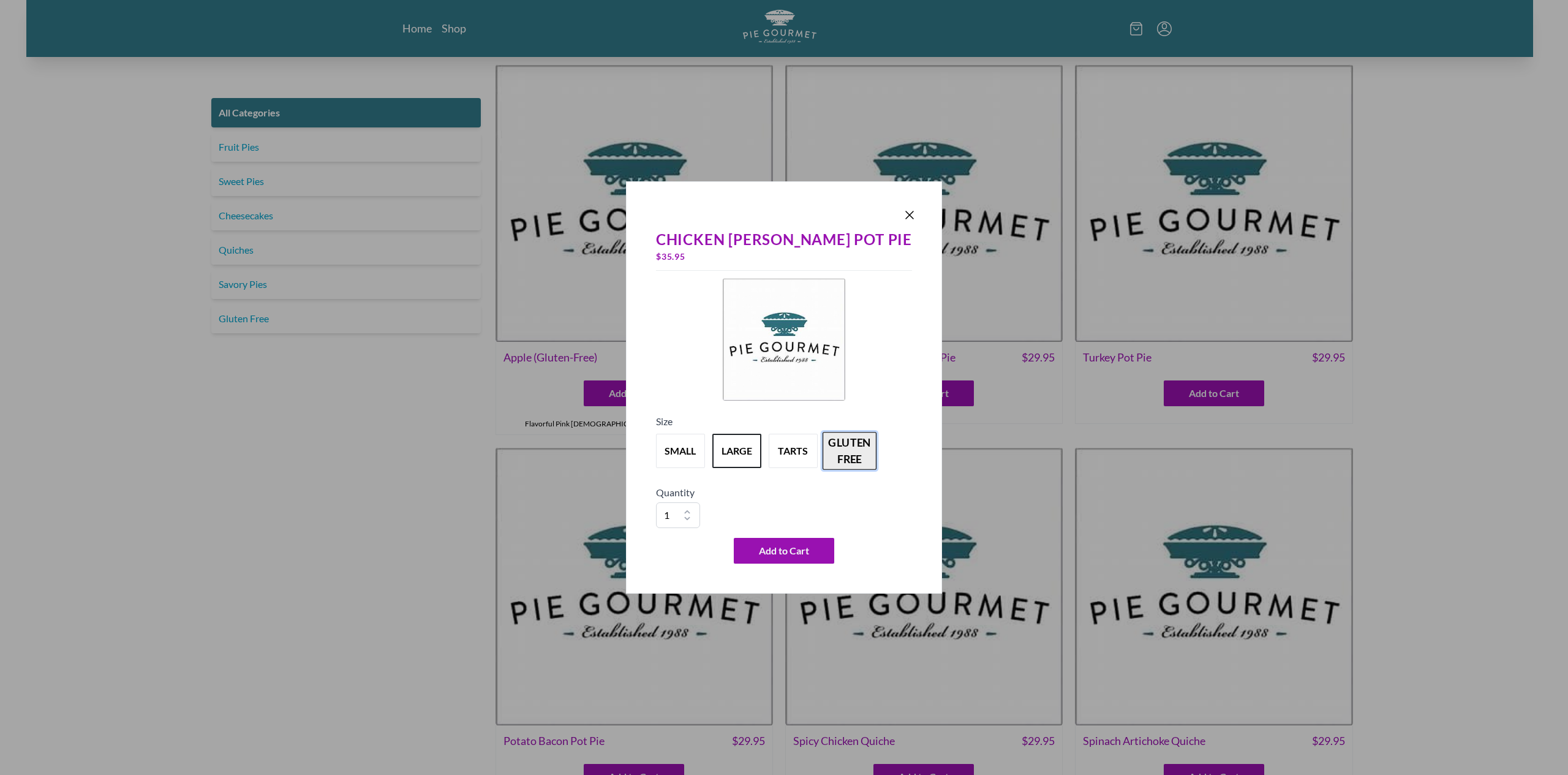
click at [877, 449] on button "gluten free" at bounding box center [849, 451] width 54 height 38
click at [693, 435] on button "small" at bounding box center [680, 451] width 54 height 38
click at [868, 454] on button "gluten free" at bounding box center [849, 451] width 54 height 38
click at [902, 216] on icon "Close panel" at bounding box center [909, 214] width 15 height 15
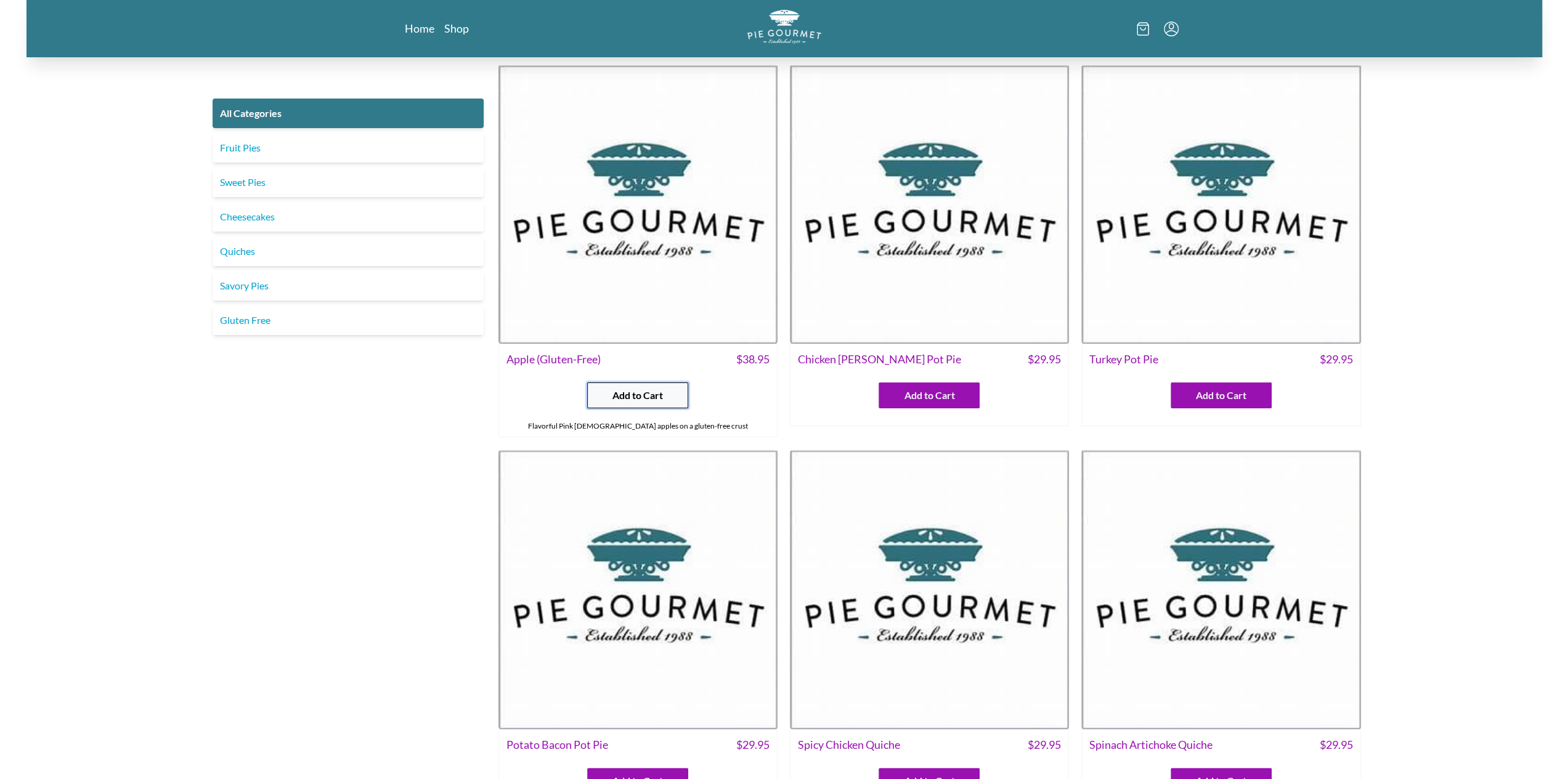
click at [658, 401] on span "Add to Cart" at bounding box center [637, 395] width 51 height 15
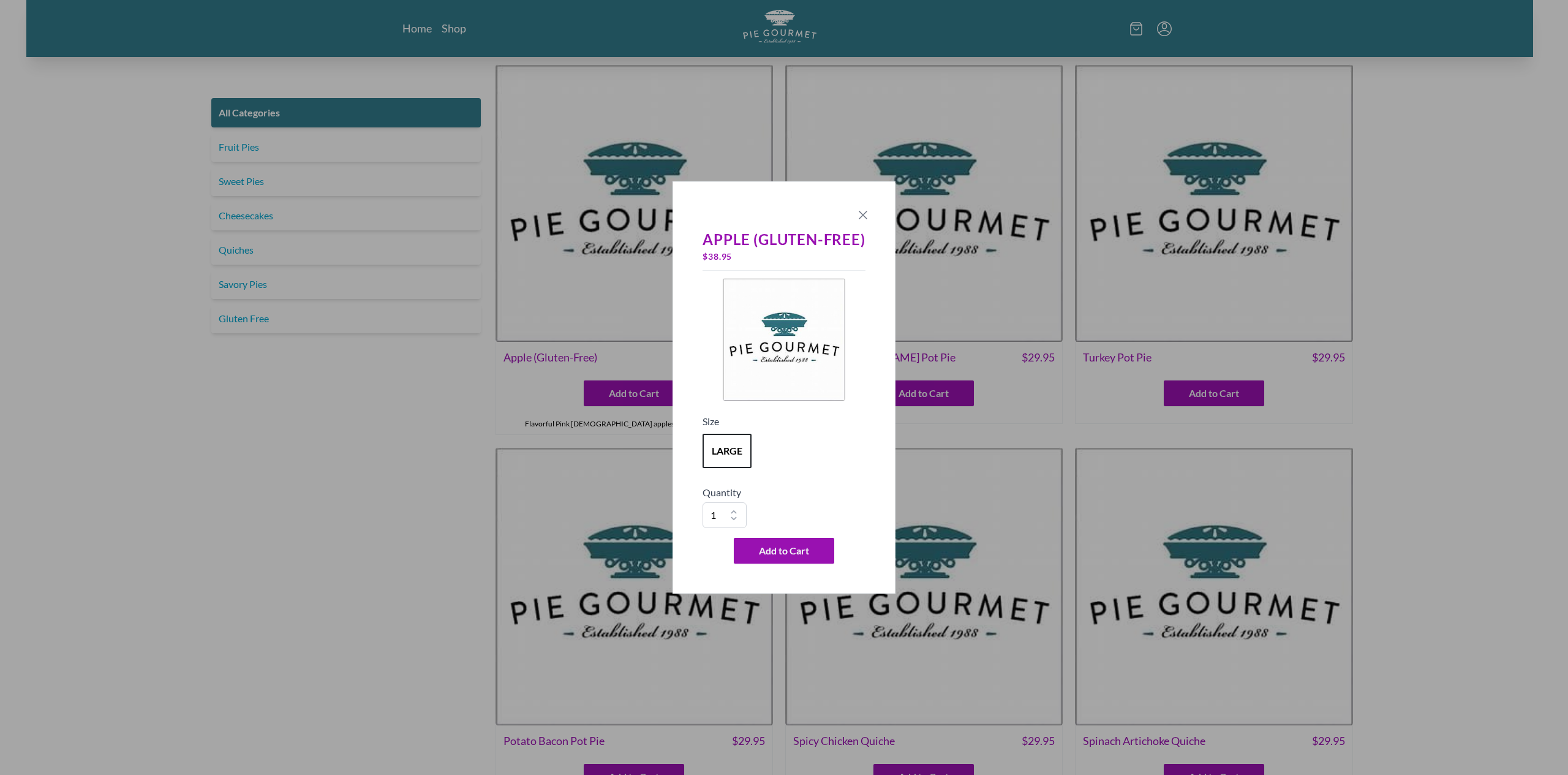
click at [859, 215] on icon "Close panel" at bounding box center [863, 214] width 15 height 15
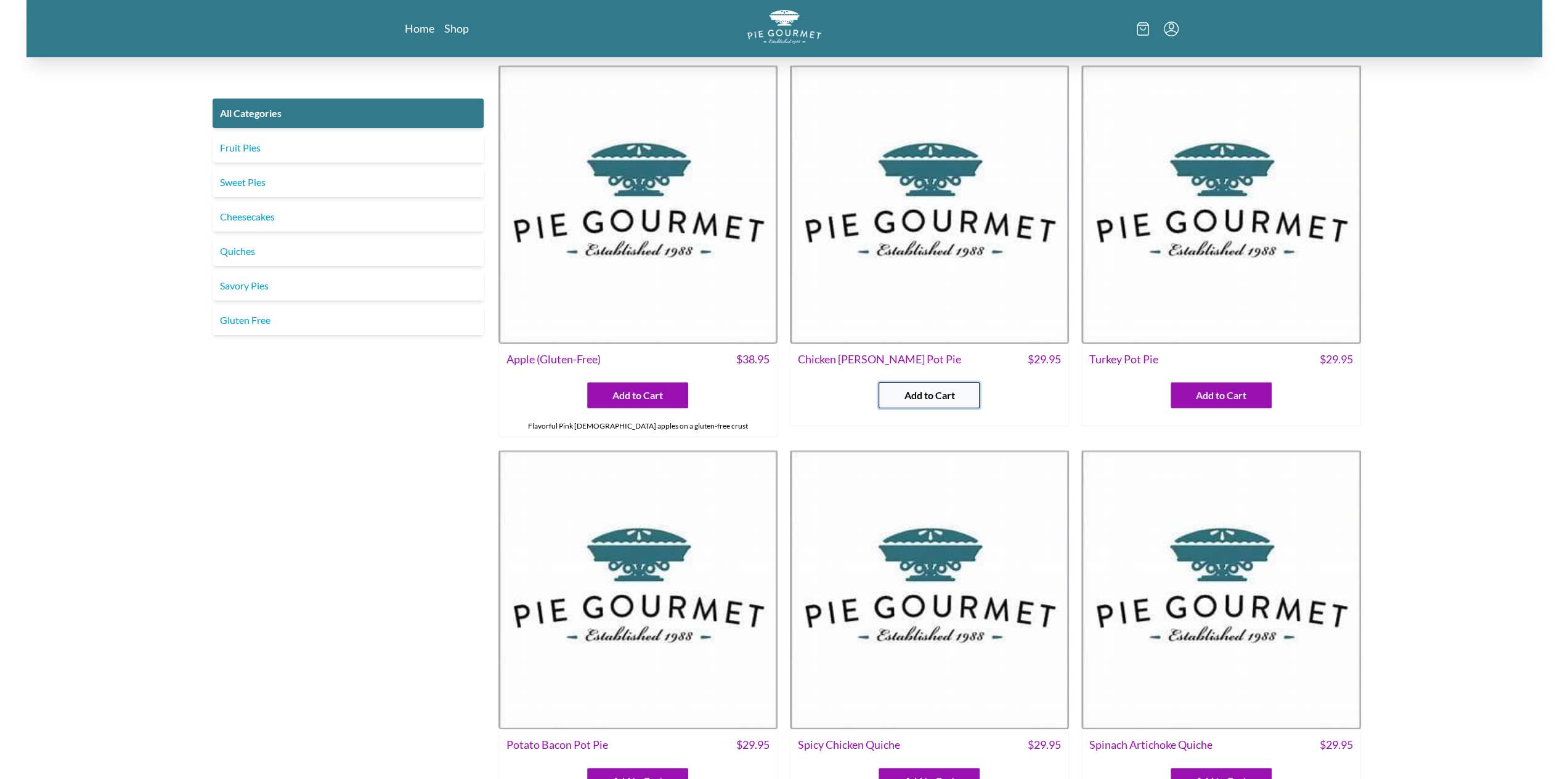
click at [933, 396] on span "Add to Cart" at bounding box center [929, 395] width 51 height 15
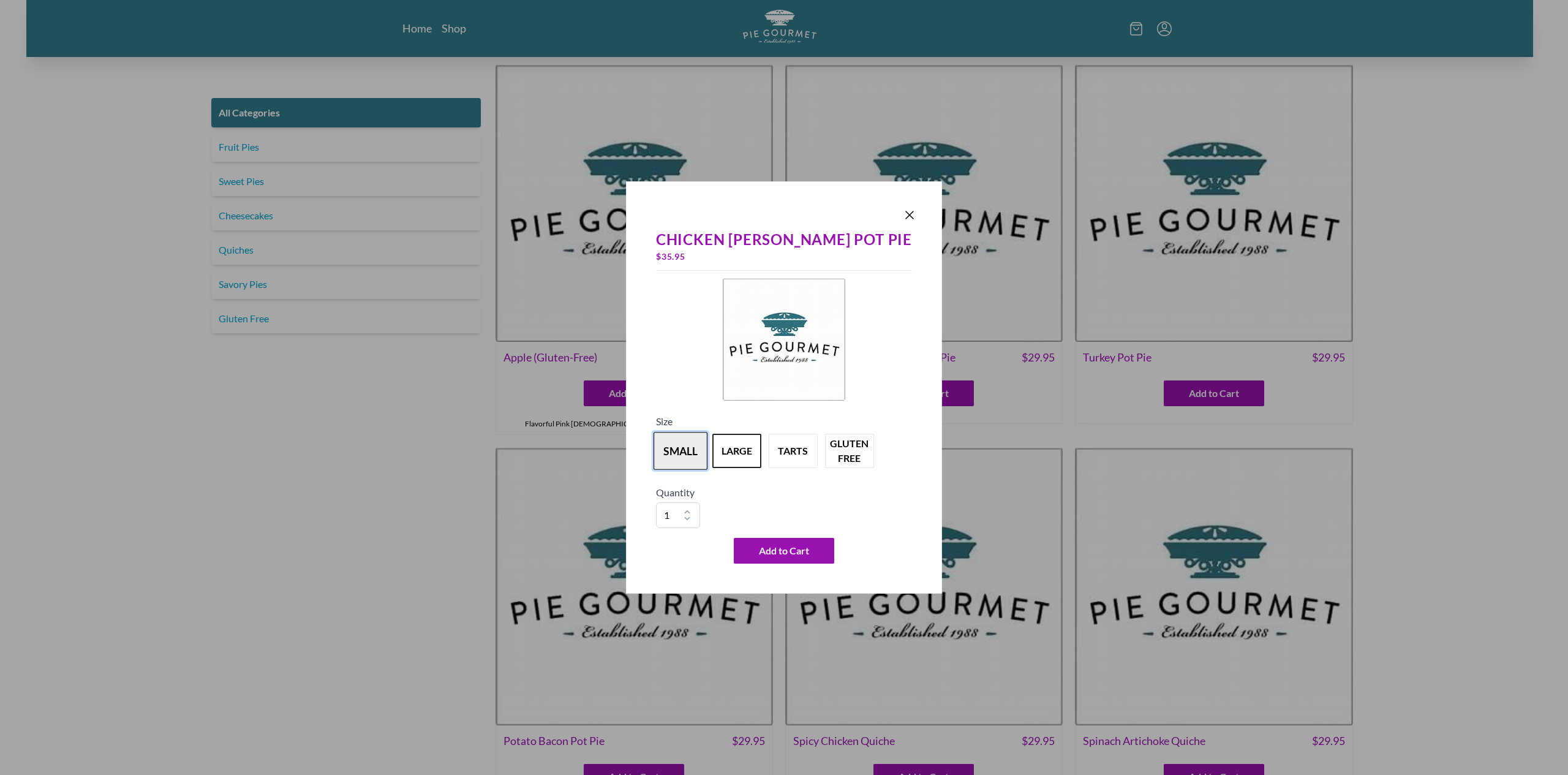
click at [679, 439] on button "small" at bounding box center [680, 451] width 54 height 38
click at [751, 447] on button "large" at bounding box center [736, 451] width 54 height 38
click at [820, 457] on button "tarts" at bounding box center [793, 451] width 54 height 38
click at [864, 450] on button "gluten free" at bounding box center [849, 451] width 54 height 38
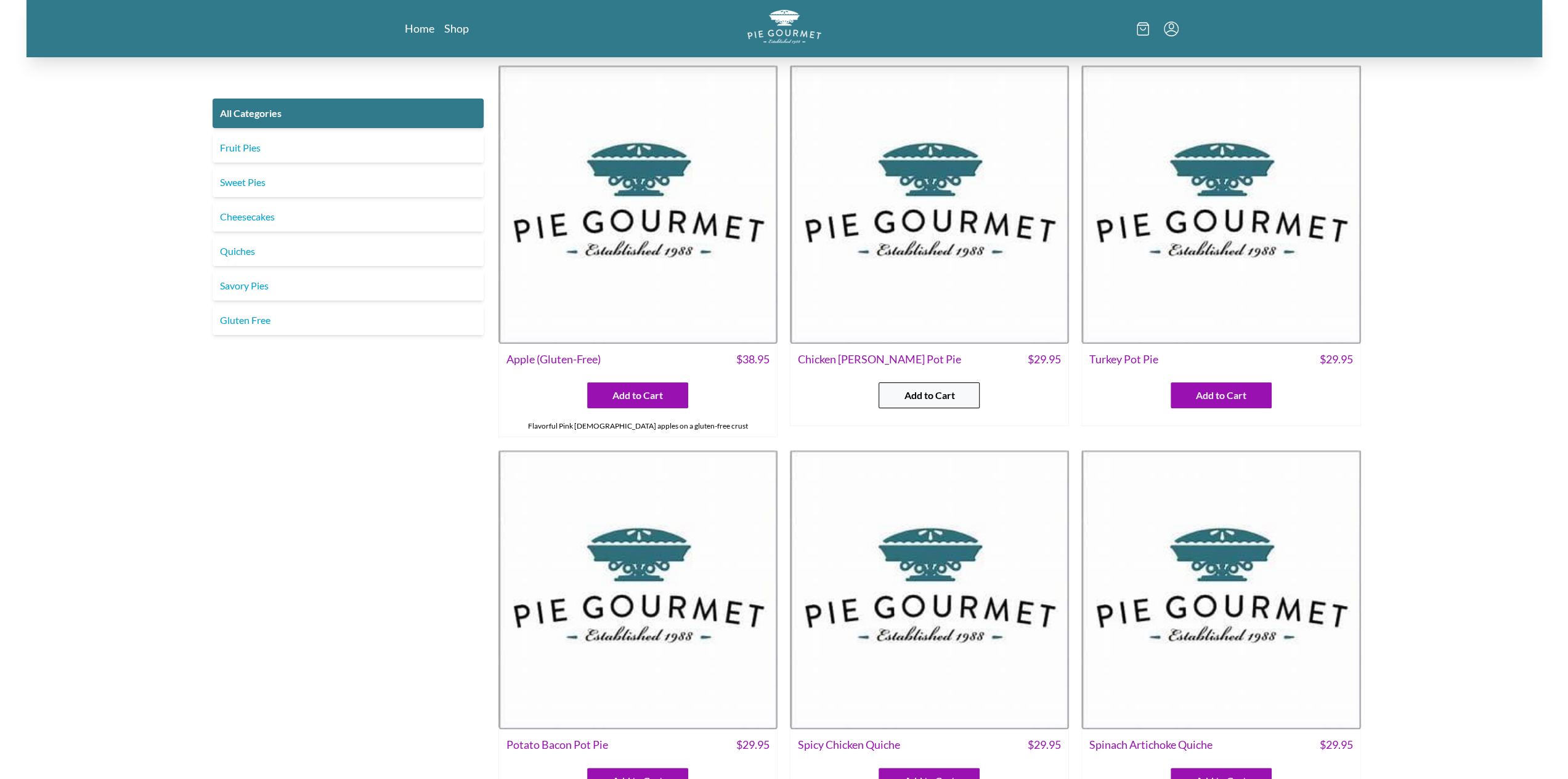
click at [896, 390] on button "Add to Cart" at bounding box center [928, 396] width 101 height 26
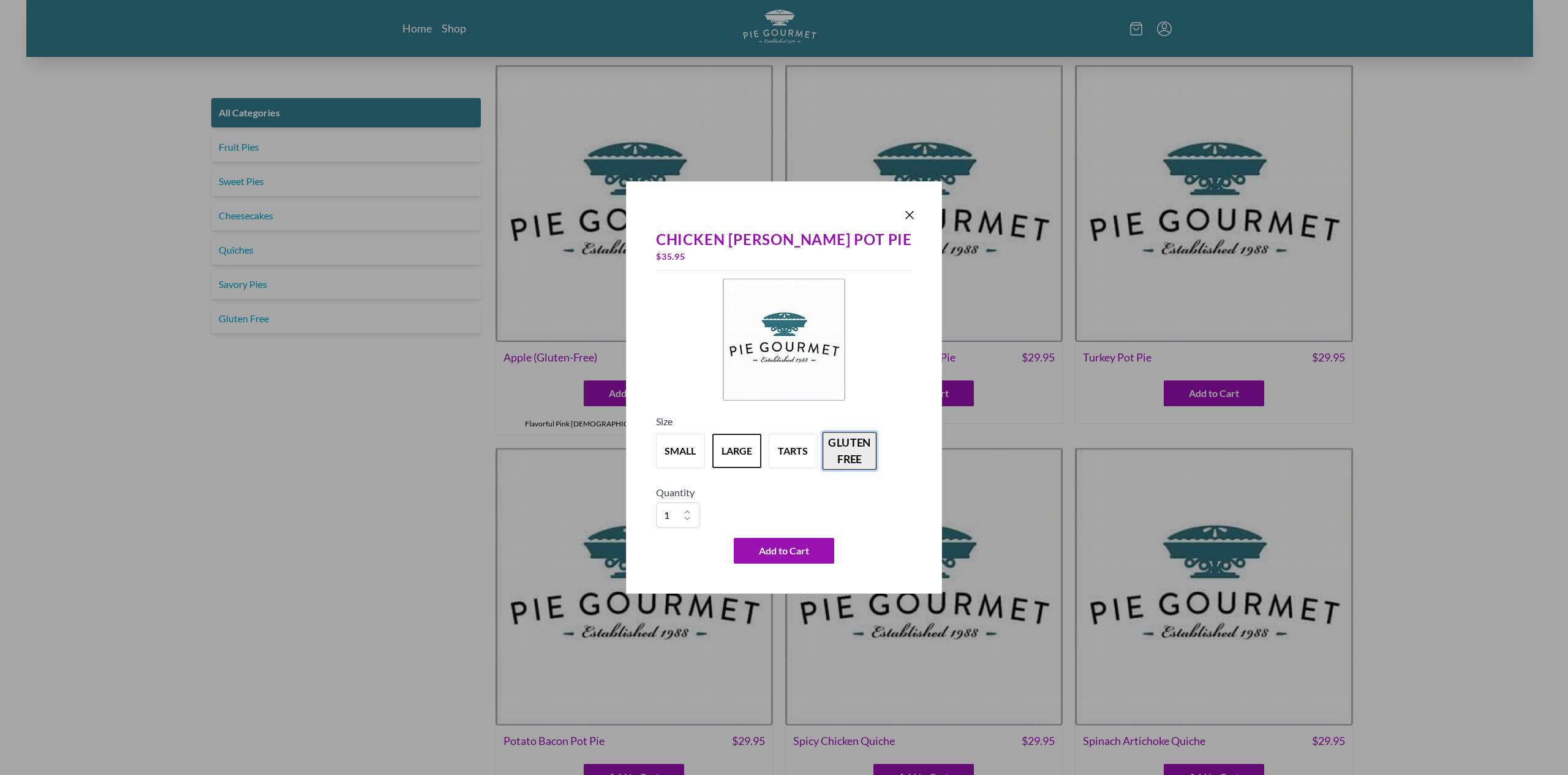
click at [871, 441] on button "gluten free" at bounding box center [849, 451] width 54 height 38
click at [873, 442] on button "gluten free" at bounding box center [849, 451] width 54 height 38
click at [684, 452] on button "small" at bounding box center [680, 451] width 54 height 38
click at [754, 458] on button "large" at bounding box center [736, 451] width 54 height 38
click at [820, 460] on button "tarts" at bounding box center [793, 451] width 54 height 38
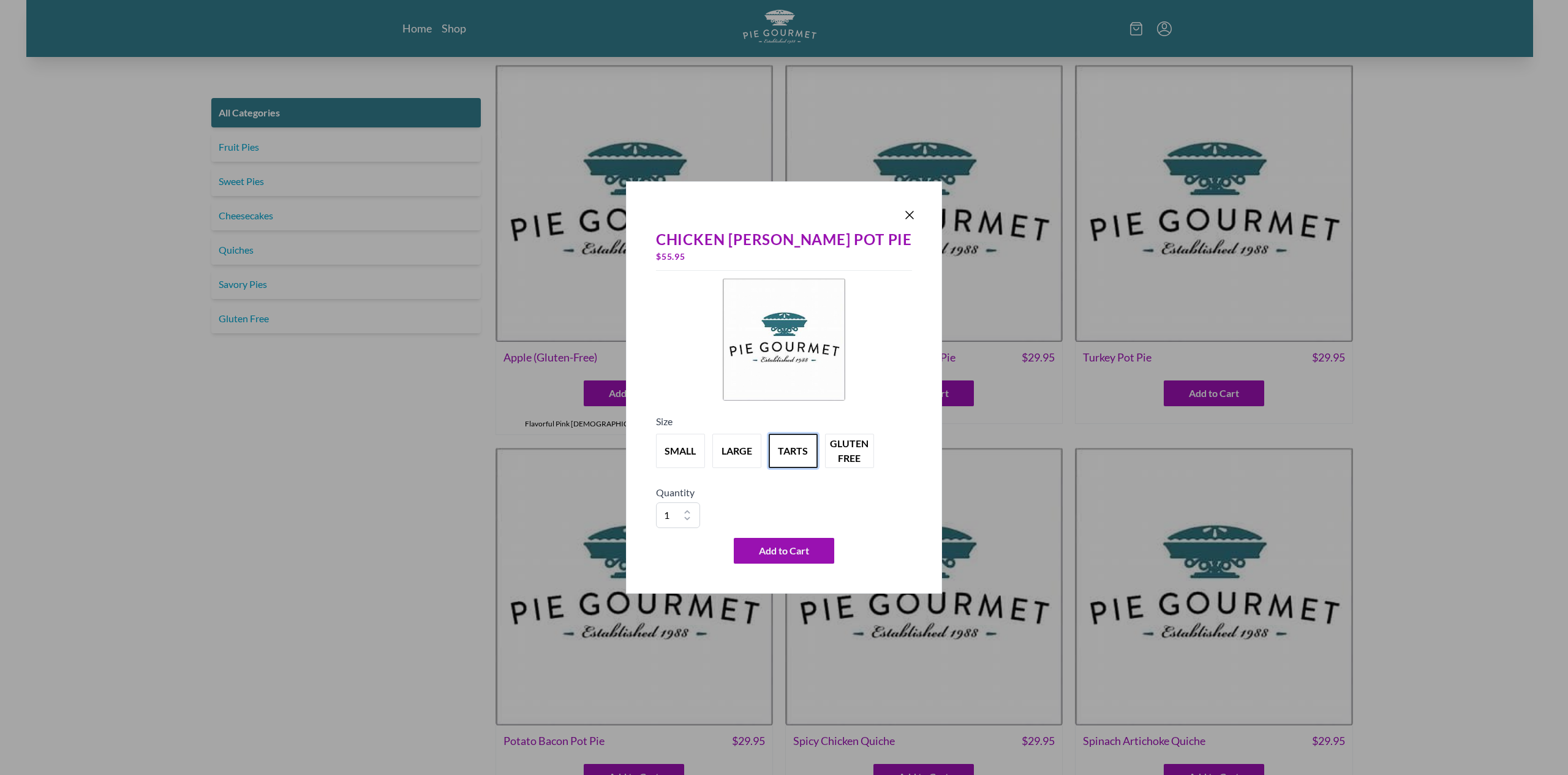
click at [916, 472] on div "Chicken [PERSON_NAME] Pot Pie $ 55.95 Size small large tarts gluten free Quanti…" at bounding box center [783, 388] width 316 height 412
click at [873, 457] on button "gluten free" at bounding box center [849, 451] width 54 height 38
click at [906, 217] on icon "Close panel" at bounding box center [909, 215] width 8 height 8
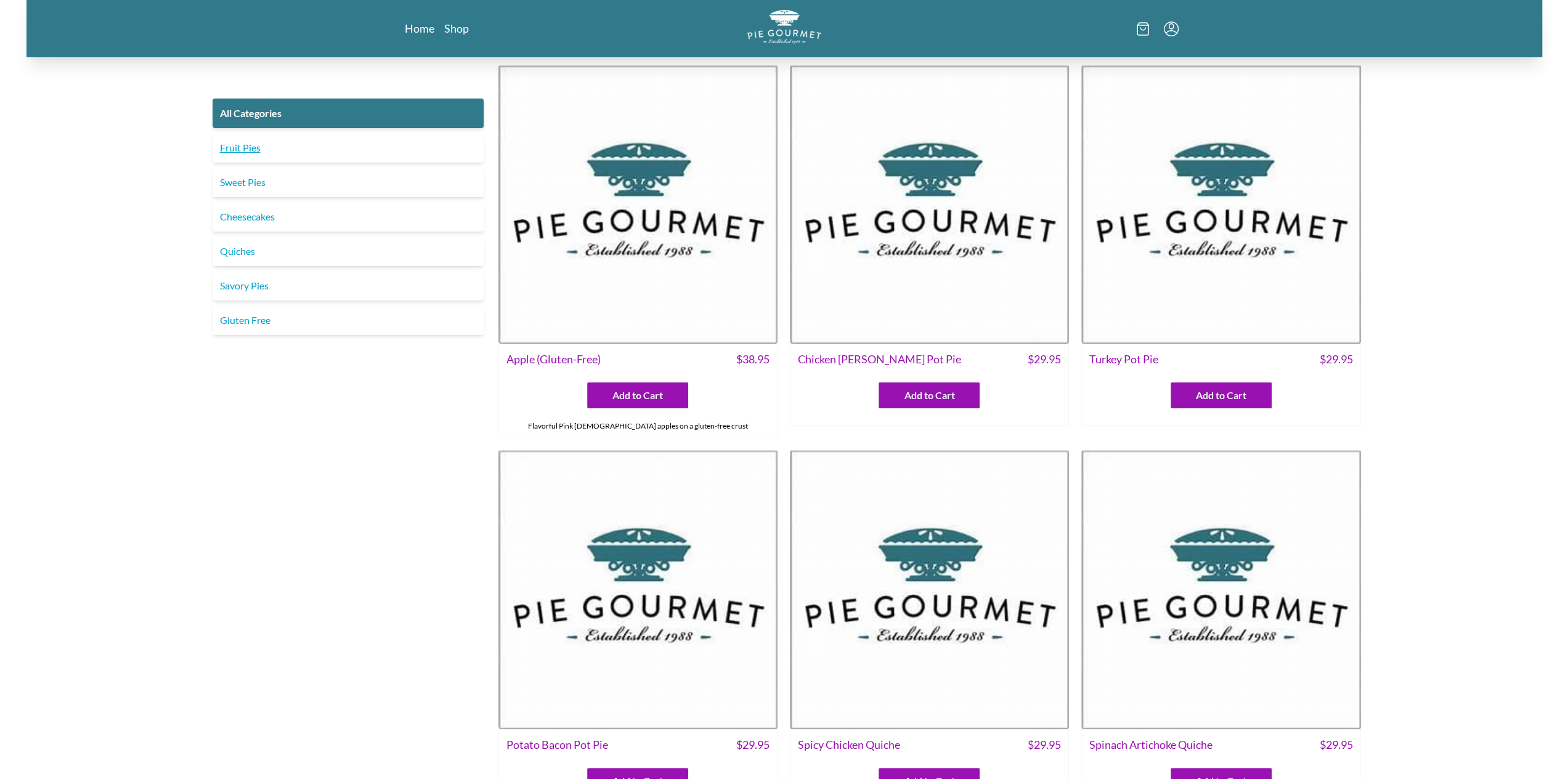
click at [253, 154] on link "Fruit Pies" at bounding box center [348, 147] width 271 height 29
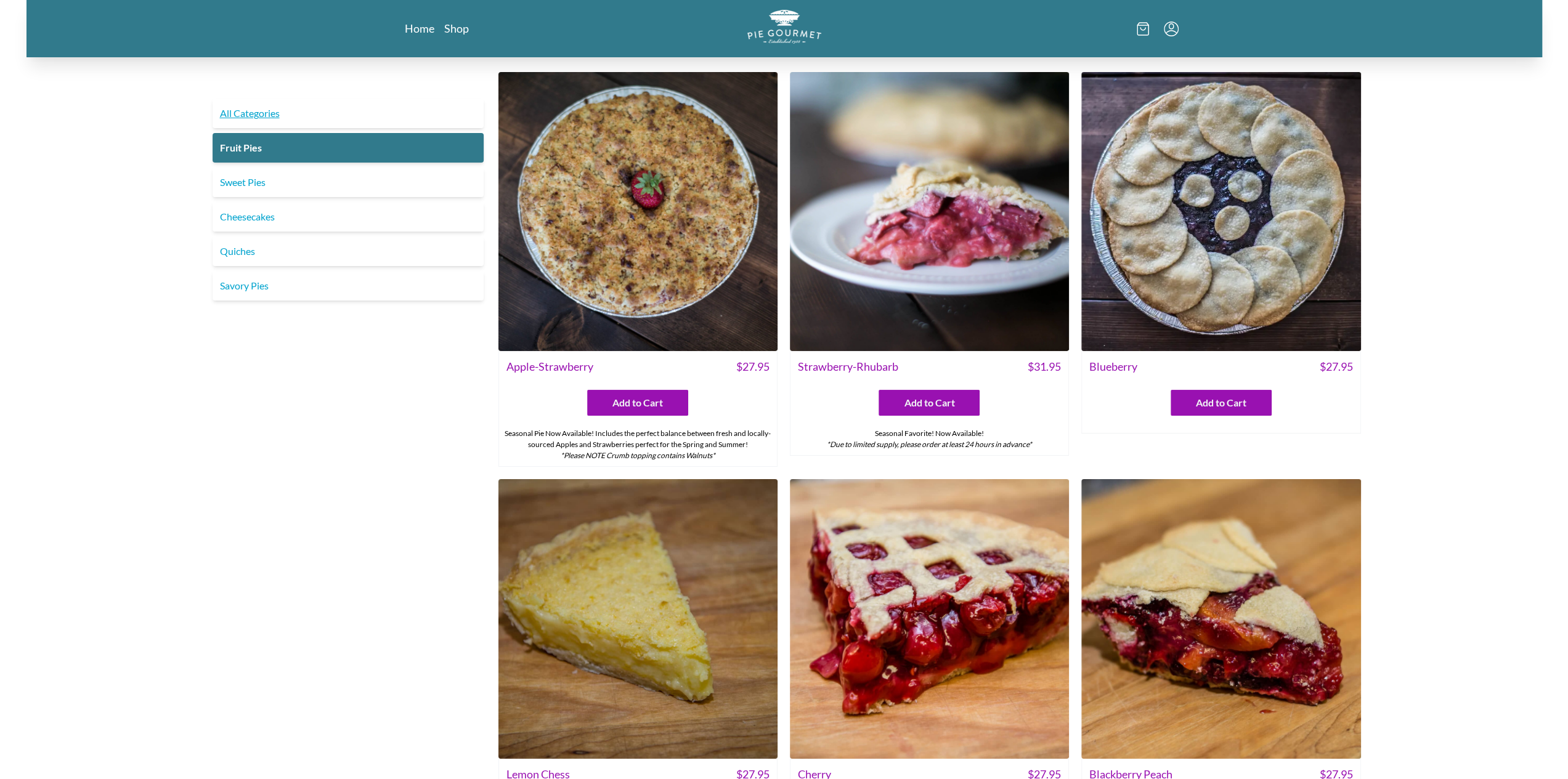
click at [262, 113] on link "All Categories" at bounding box center [348, 113] width 271 height 29
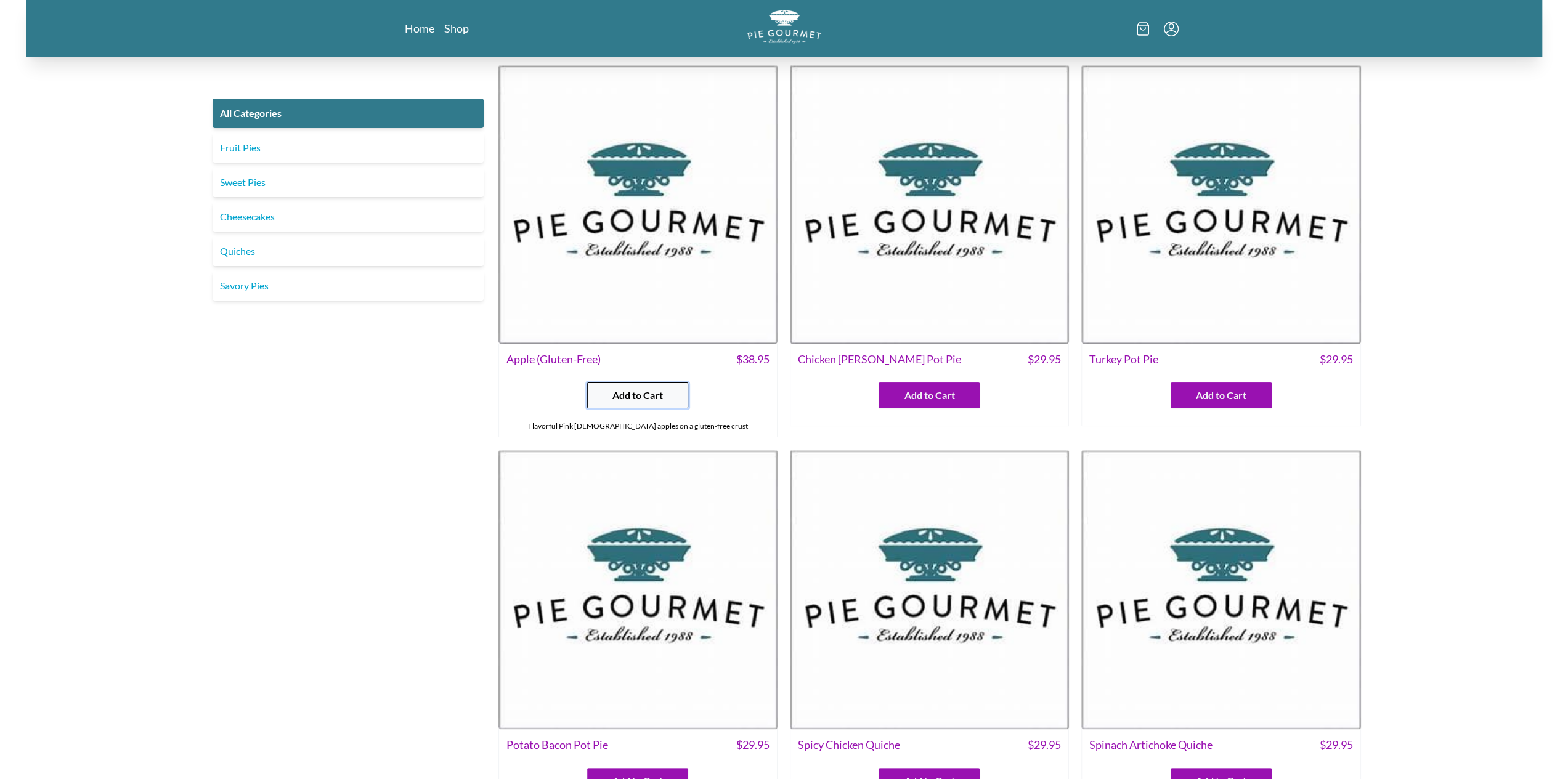
click at [610, 401] on button "Add to Cart" at bounding box center [637, 396] width 101 height 26
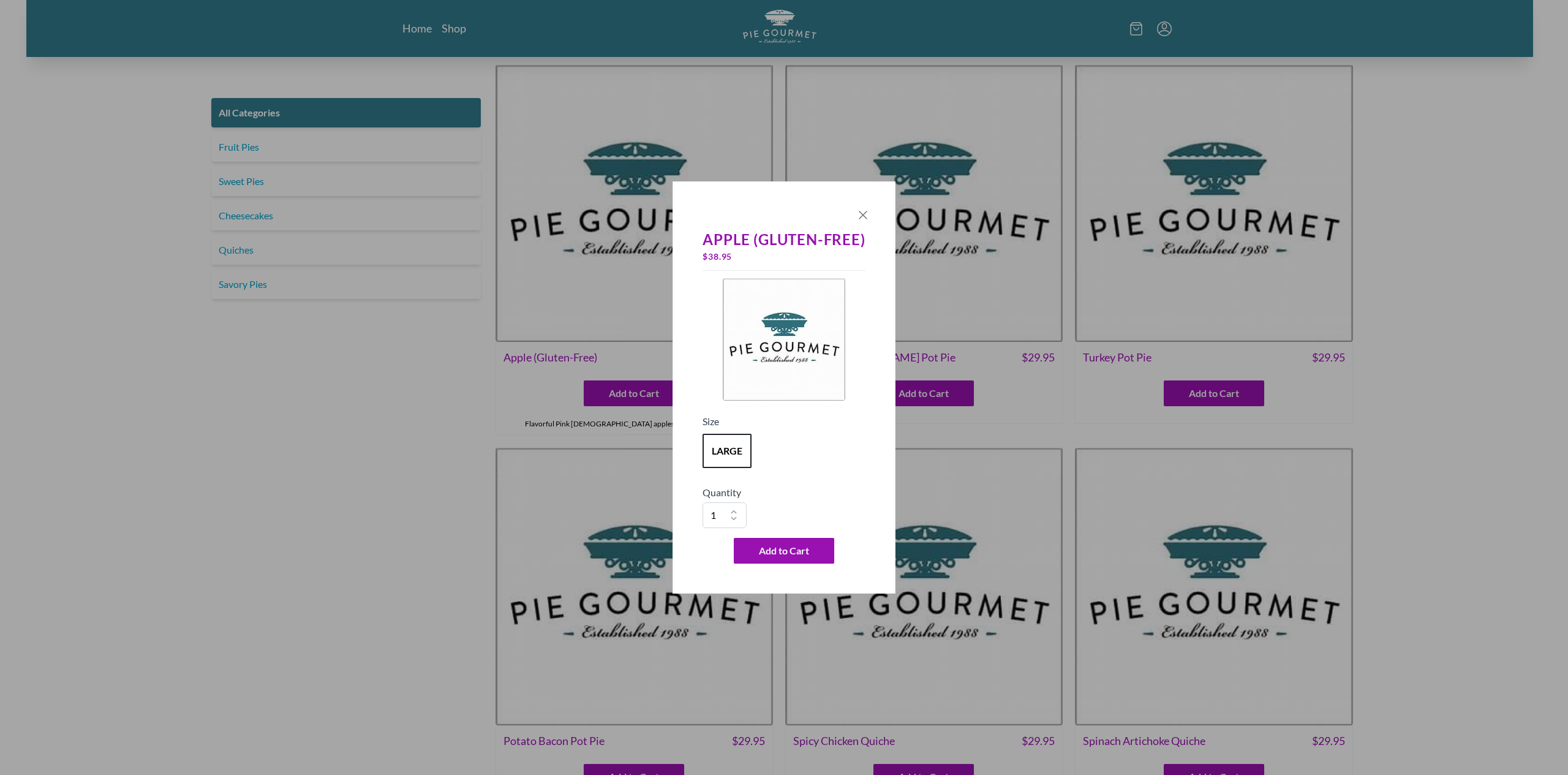
click at [866, 214] on icon "Close panel" at bounding box center [863, 214] width 15 height 15
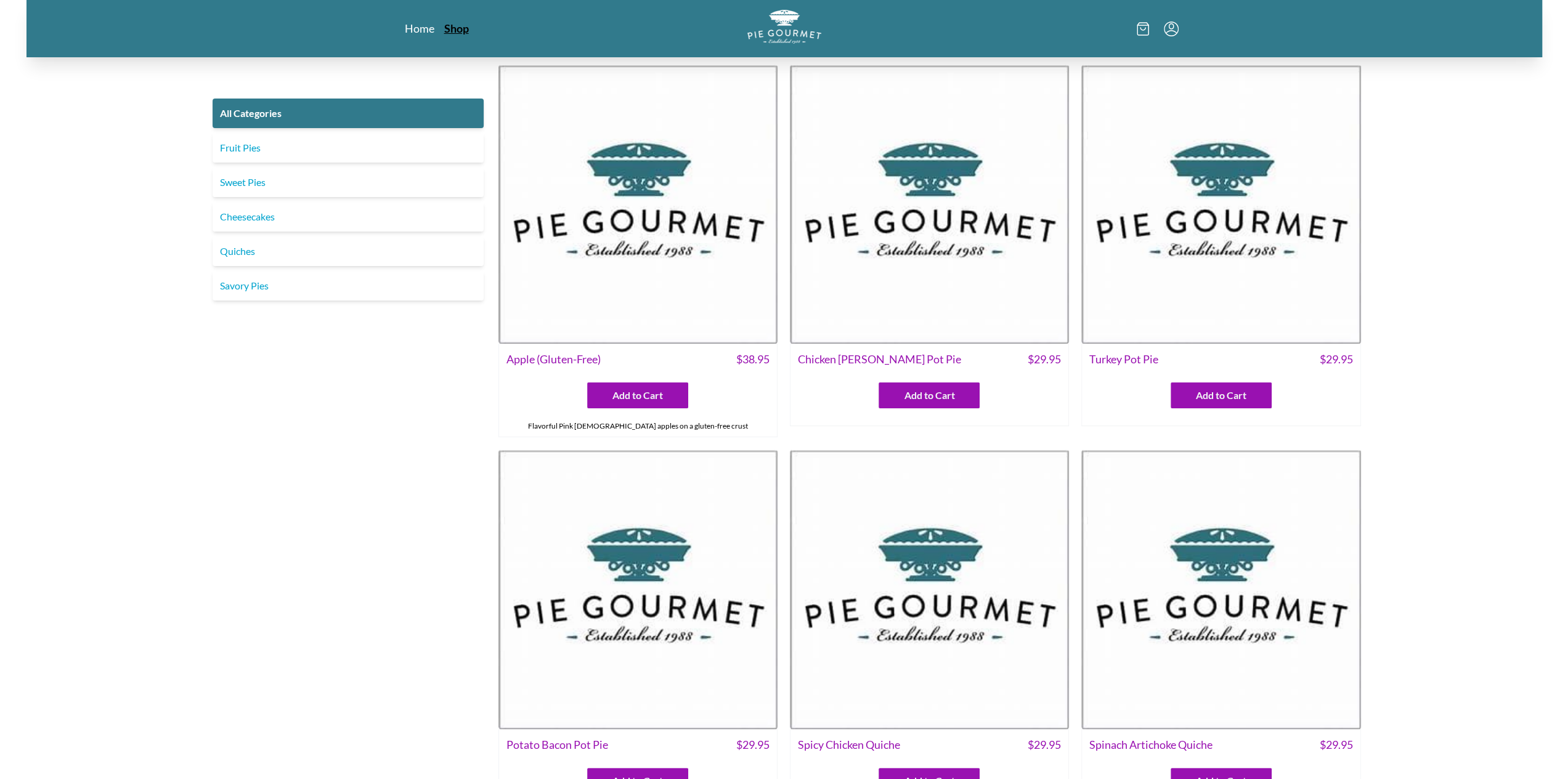
click at [455, 29] on link "Shop" at bounding box center [456, 28] width 25 height 15
click at [427, 29] on link "Home" at bounding box center [420, 28] width 30 height 15
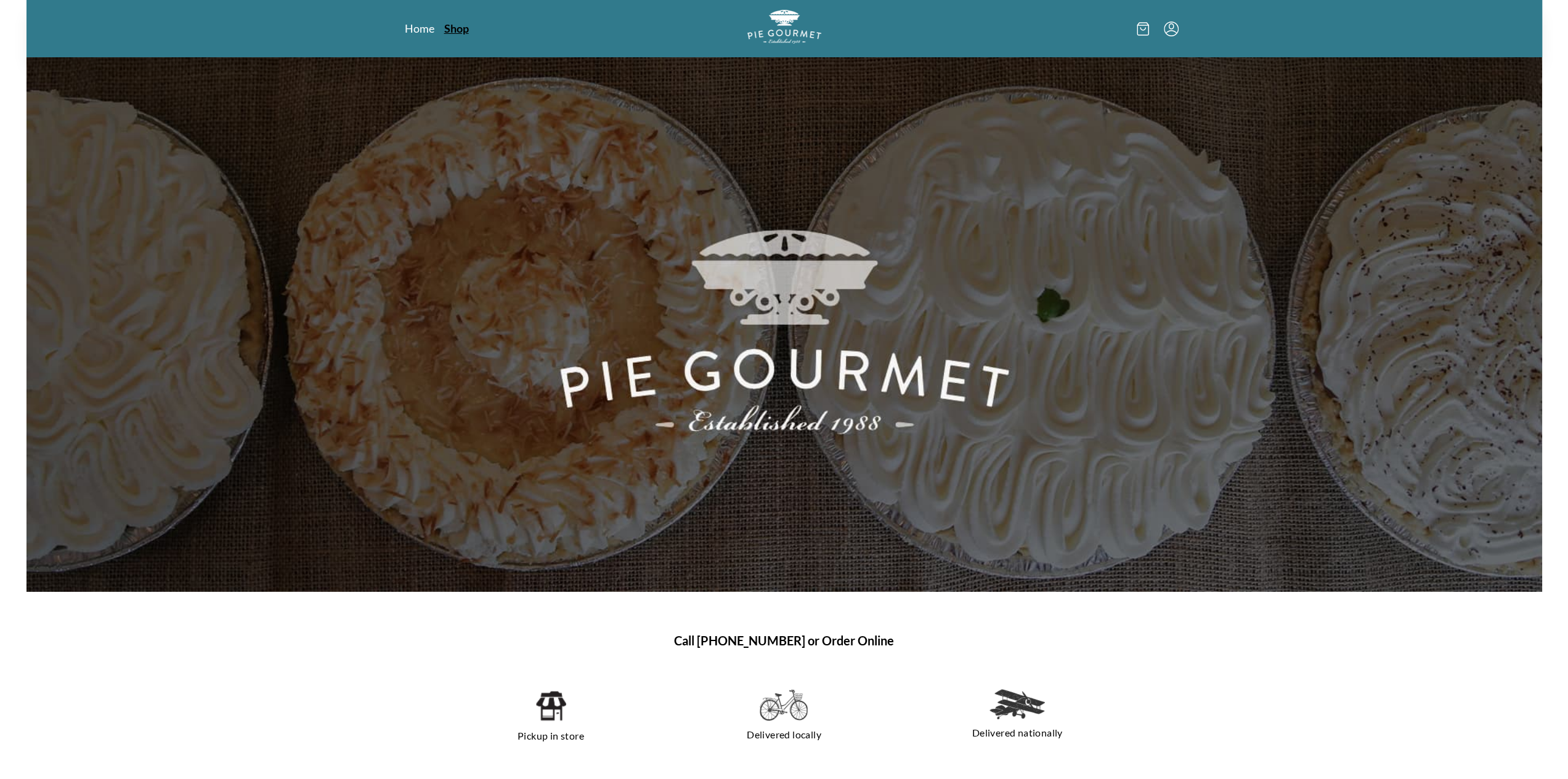
click at [466, 31] on link "Shop" at bounding box center [456, 28] width 25 height 15
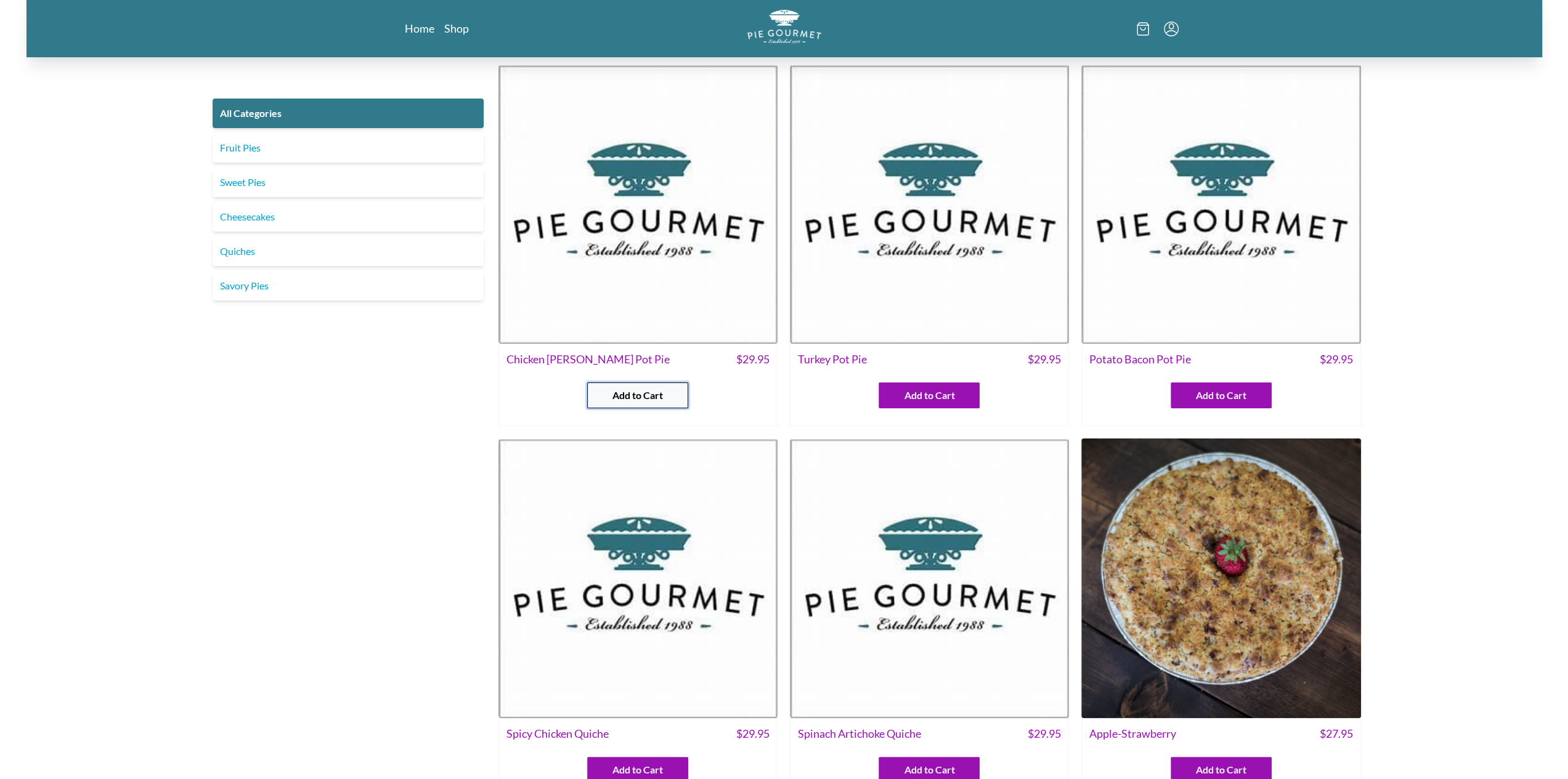
click at [634, 398] on span "Add to Cart" at bounding box center [637, 395] width 51 height 15
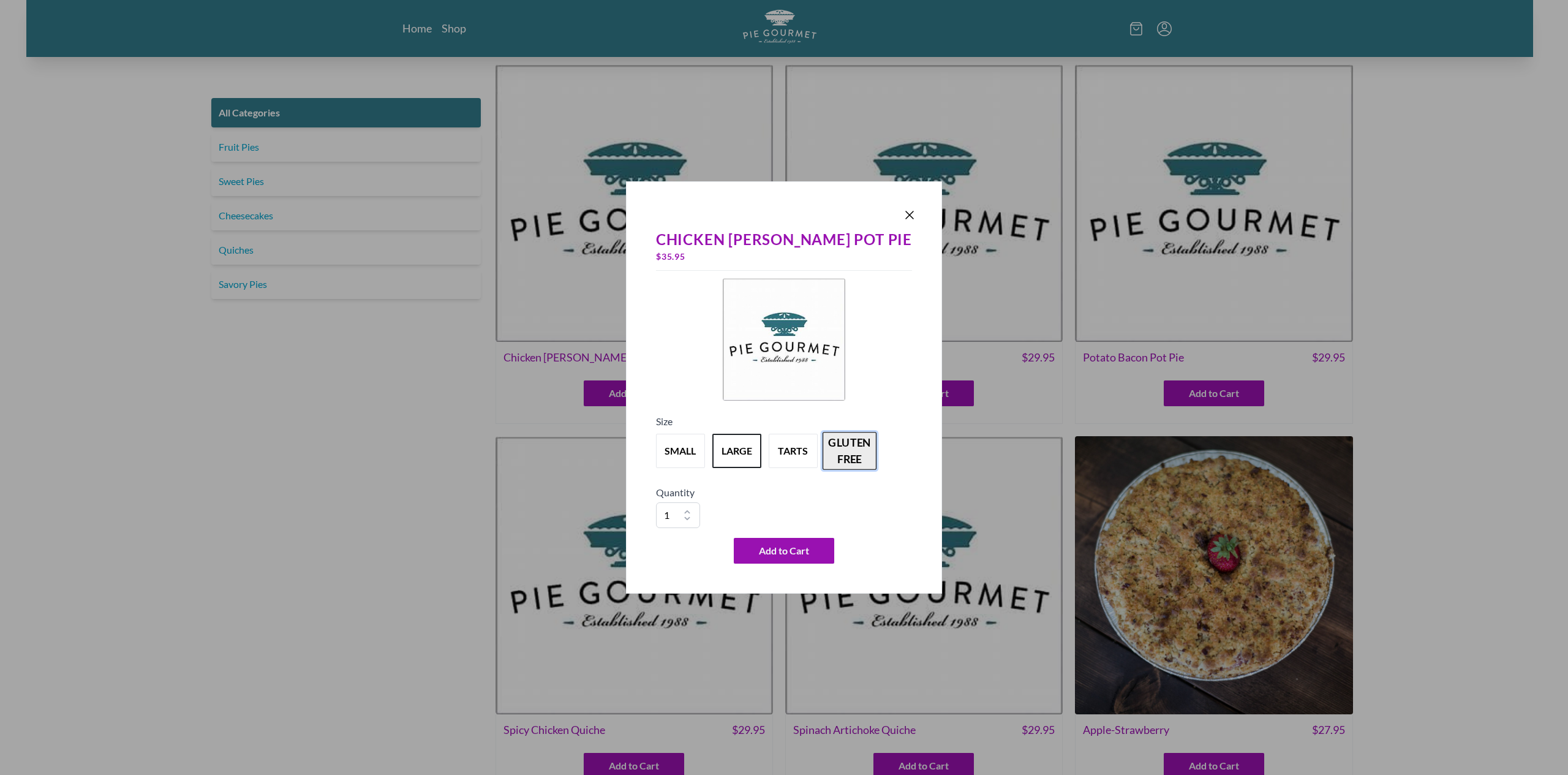
click at [870, 453] on button "gluten free" at bounding box center [849, 451] width 54 height 38
click at [696, 452] on button "small" at bounding box center [680, 451] width 54 height 38
click at [757, 442] on button "large" at bounding box center [736, 451] width 54 height 38
click at [808, 446] on button "tarts" at bounding box center [793, 451] width 54 height 38
click at [872, 445] on button "gluten free" at bounding box center [849, 451] width 54 height 38
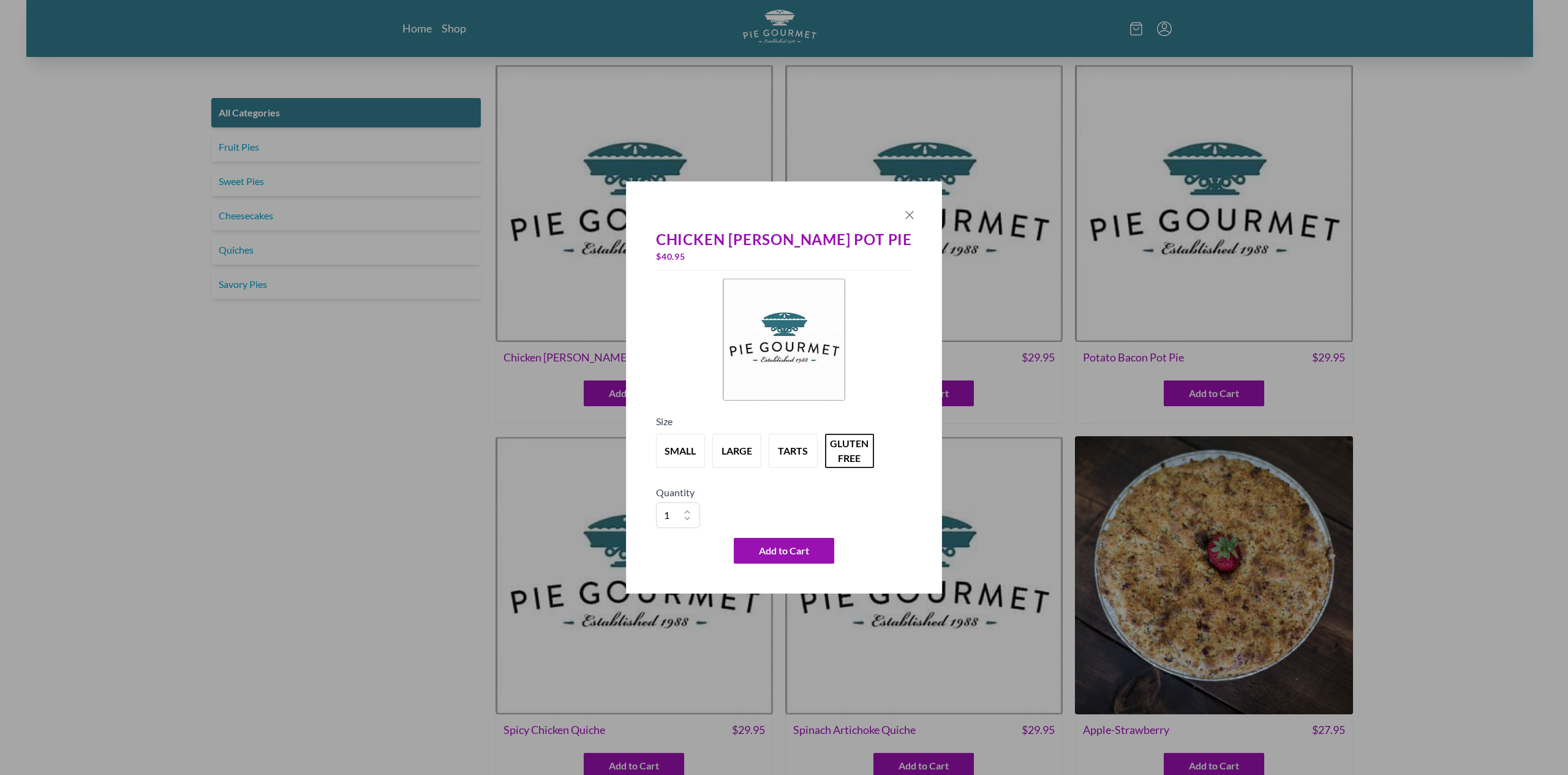
click at [902, 217] on icon "Close panel" at bounding box center [909, 214] width 15 height 15
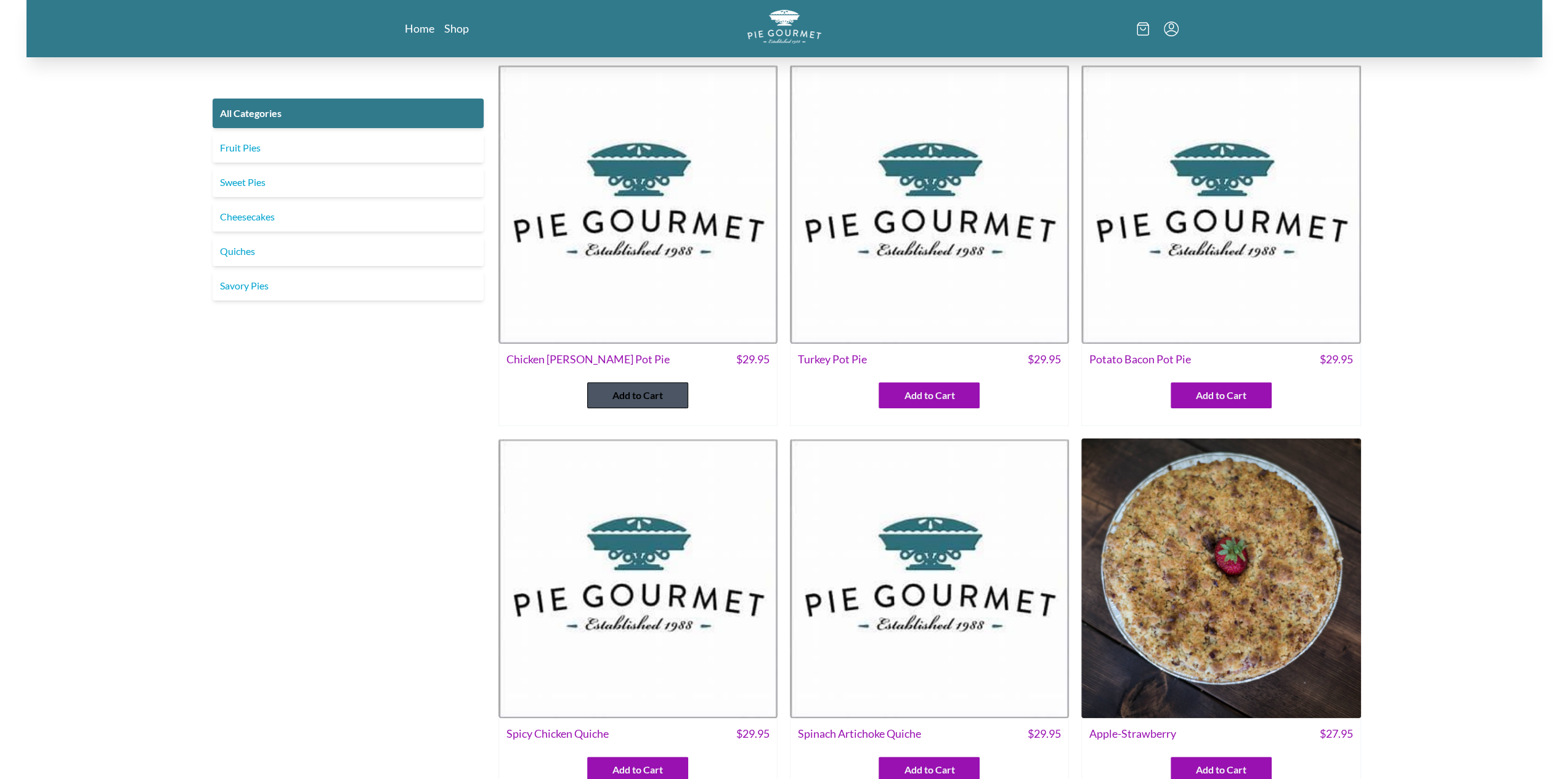
click at [643, 406] on button "Add to Cart" at bounding box center [637, 396] width 101 height 26
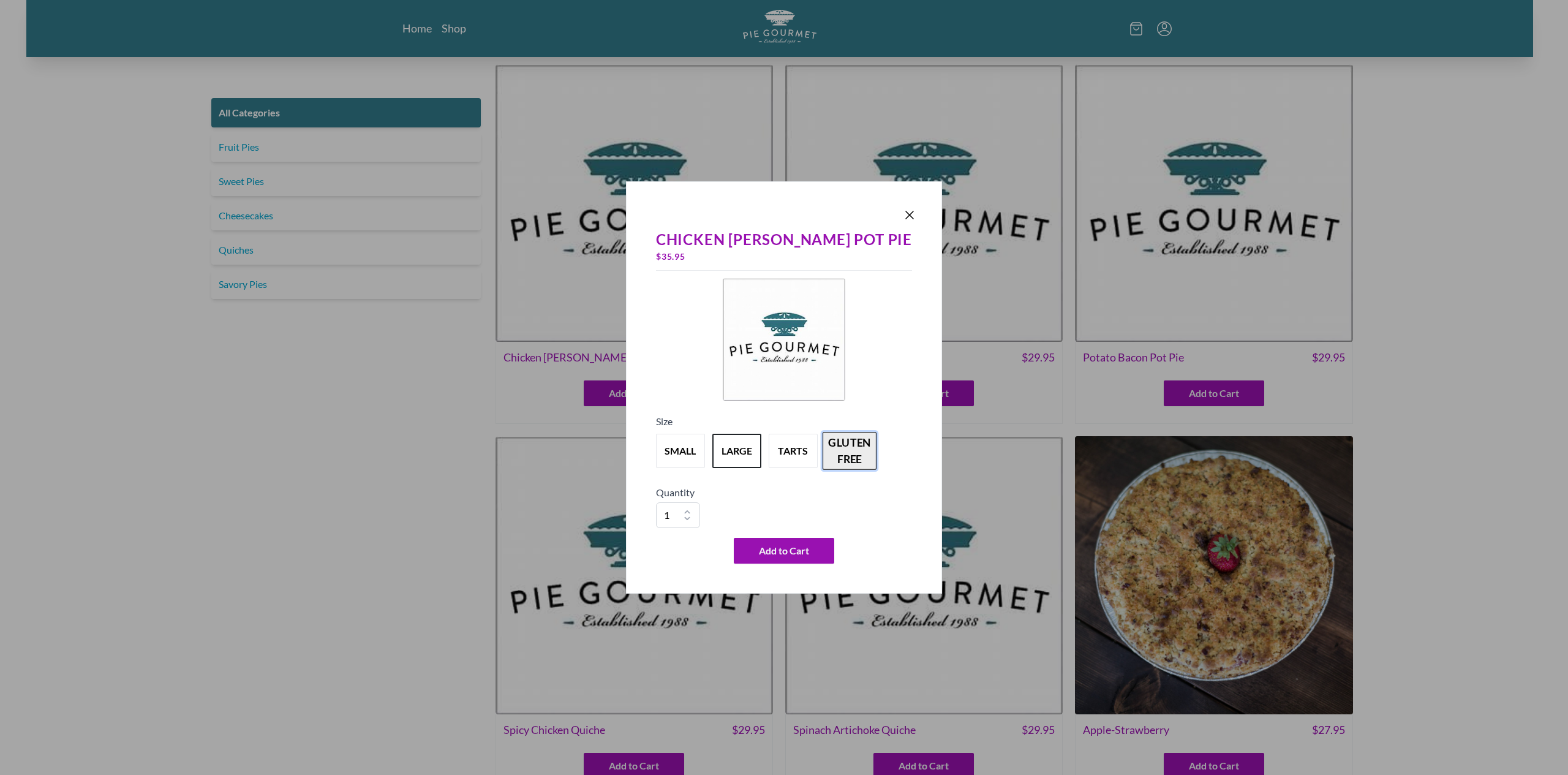
click at [873, 461] on button "gluten free" at bounding box center [849, 451] width 54 height 38
click at [902, 219] on icon "Close panel" at bounding box center [909, 214] width 15 height 15
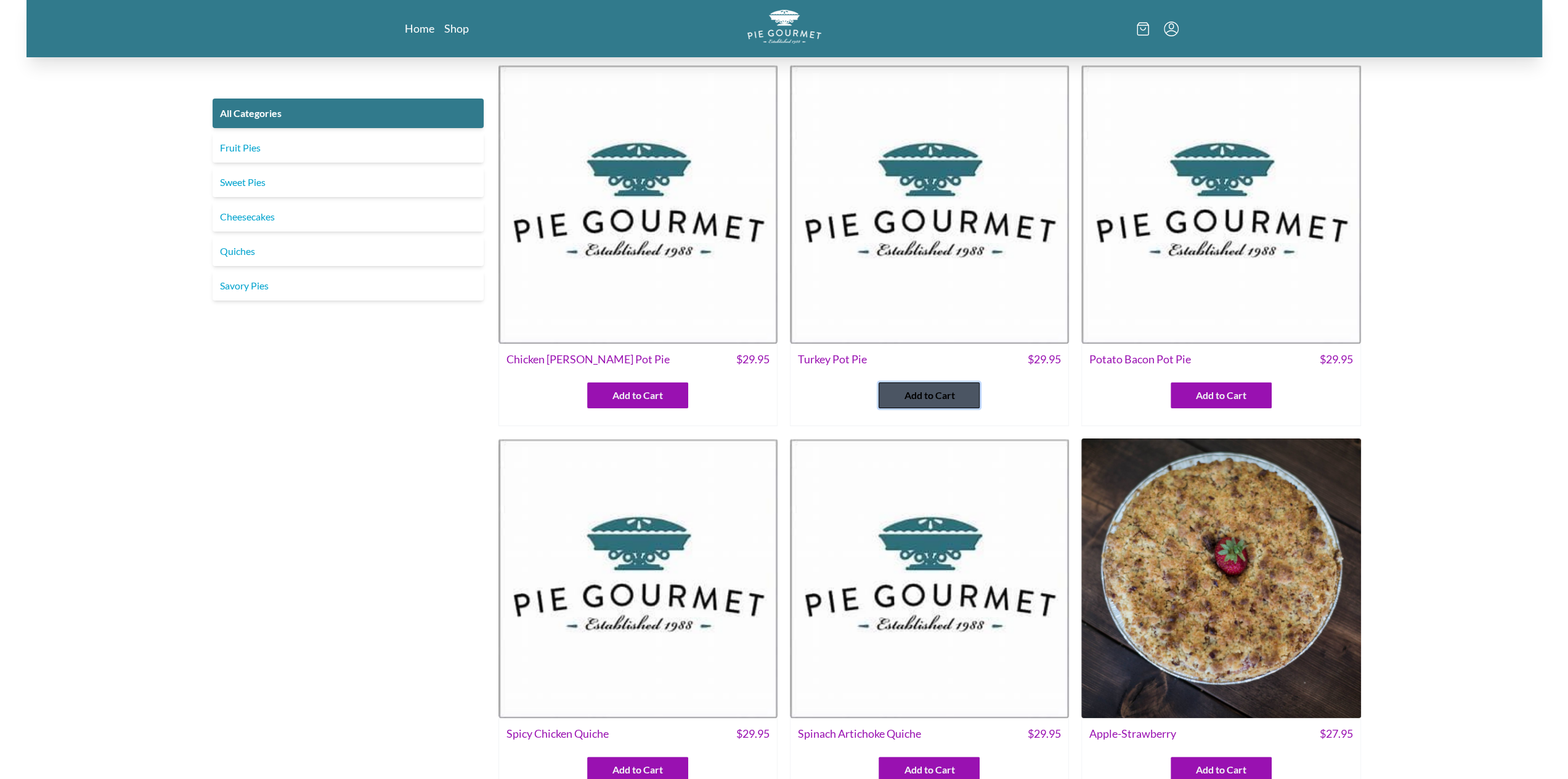
click at [929, 392] on span "Add to Cart" at bounding box center [929, 395] width 51 height 15
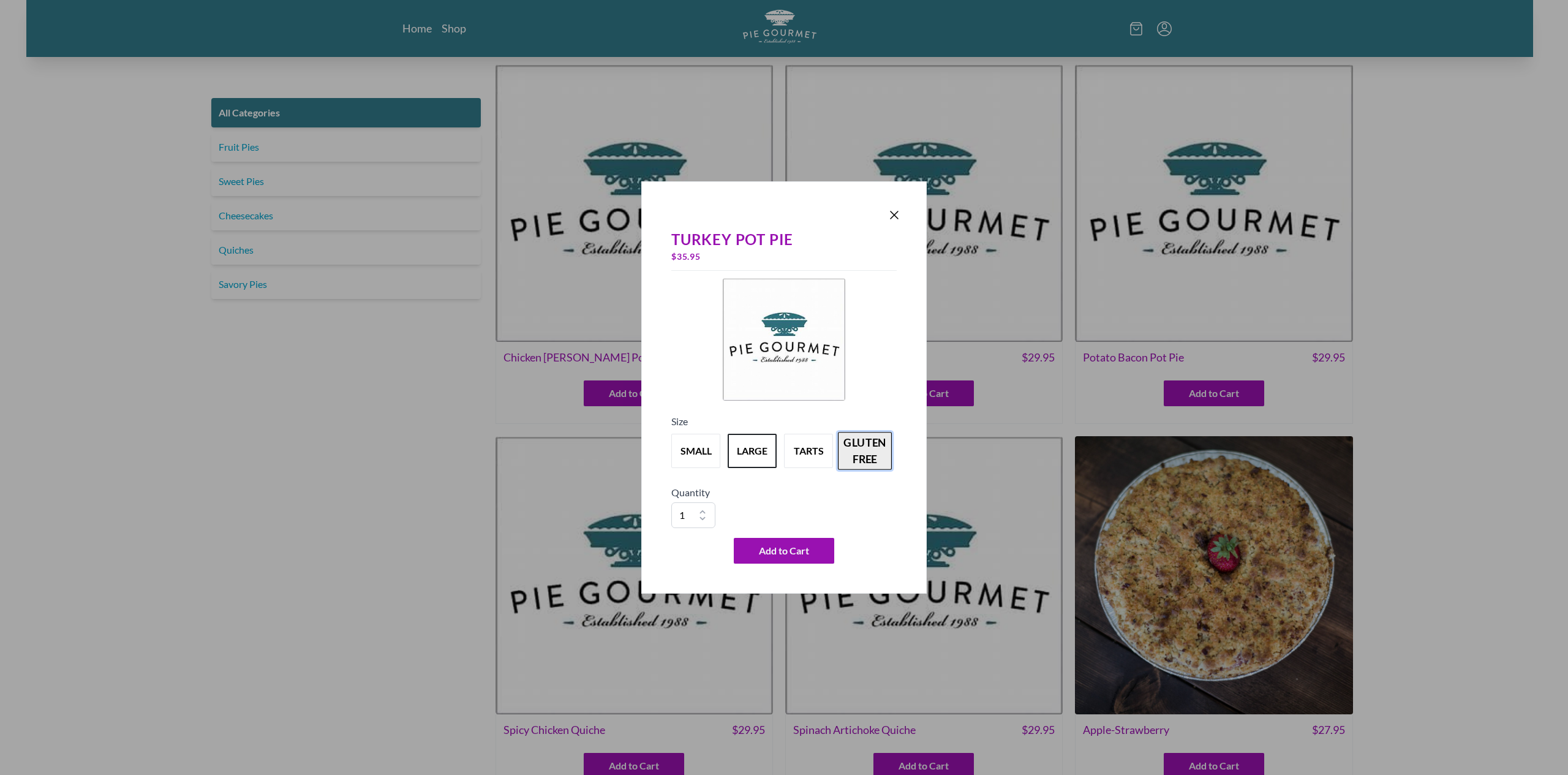
click at [862, 454] on button "gluten free" at bounding box center [865, 451] width 54 height 38
click at [895, 216] on icon "Close panel" at bounding box center [894, 215] width 8 height 8
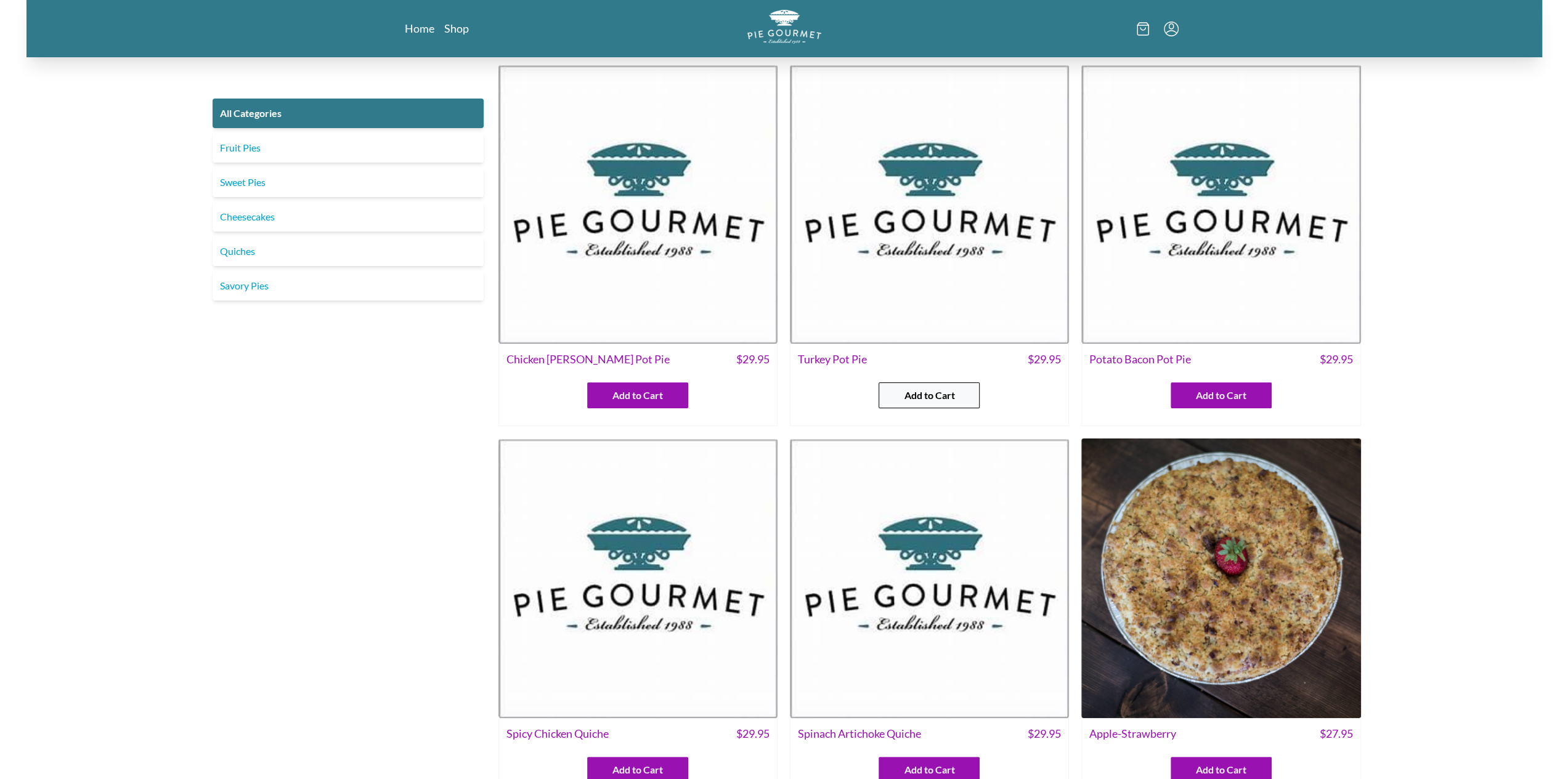
click at [938, 393] on span "Add to Cart" at bounding box center [929, 395] width 51 height 15
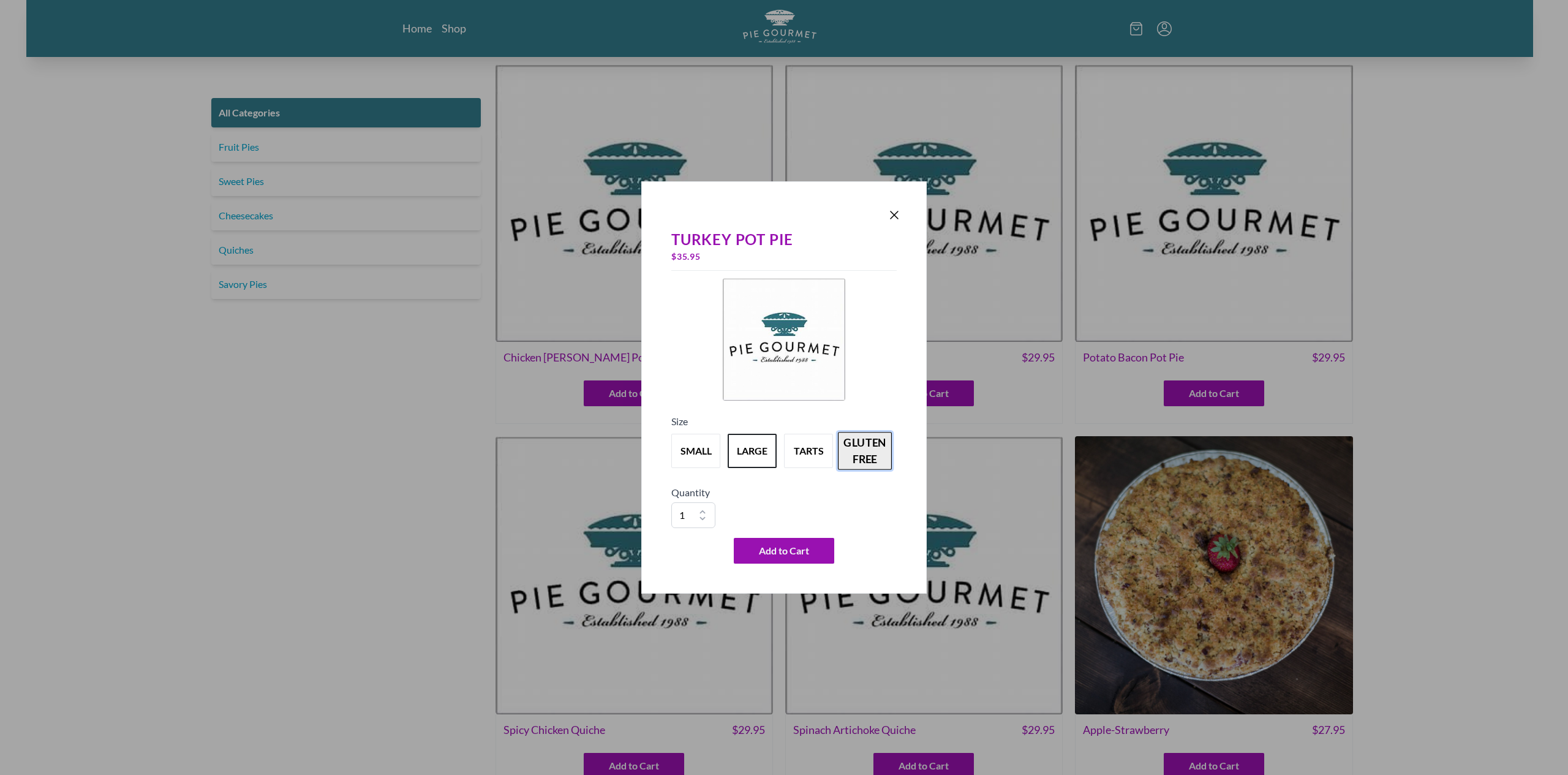
click at [877, 454] on button "gluten free" at bounding box center [865, 451] width 54 height 38
click at [705, 448] on button "small" at bounding box center [696, 451] width 54 height 38
click at [791, 450] on button "tarts" at bounding box center [808, 451] width 54 height 38
click at [722, 444] on div "small large tarts gluten free" at bounding box center [783, 450] width 225 height 44
click at [750, 449] on button "large" at bounding box center [751, 451] width 54 height 38
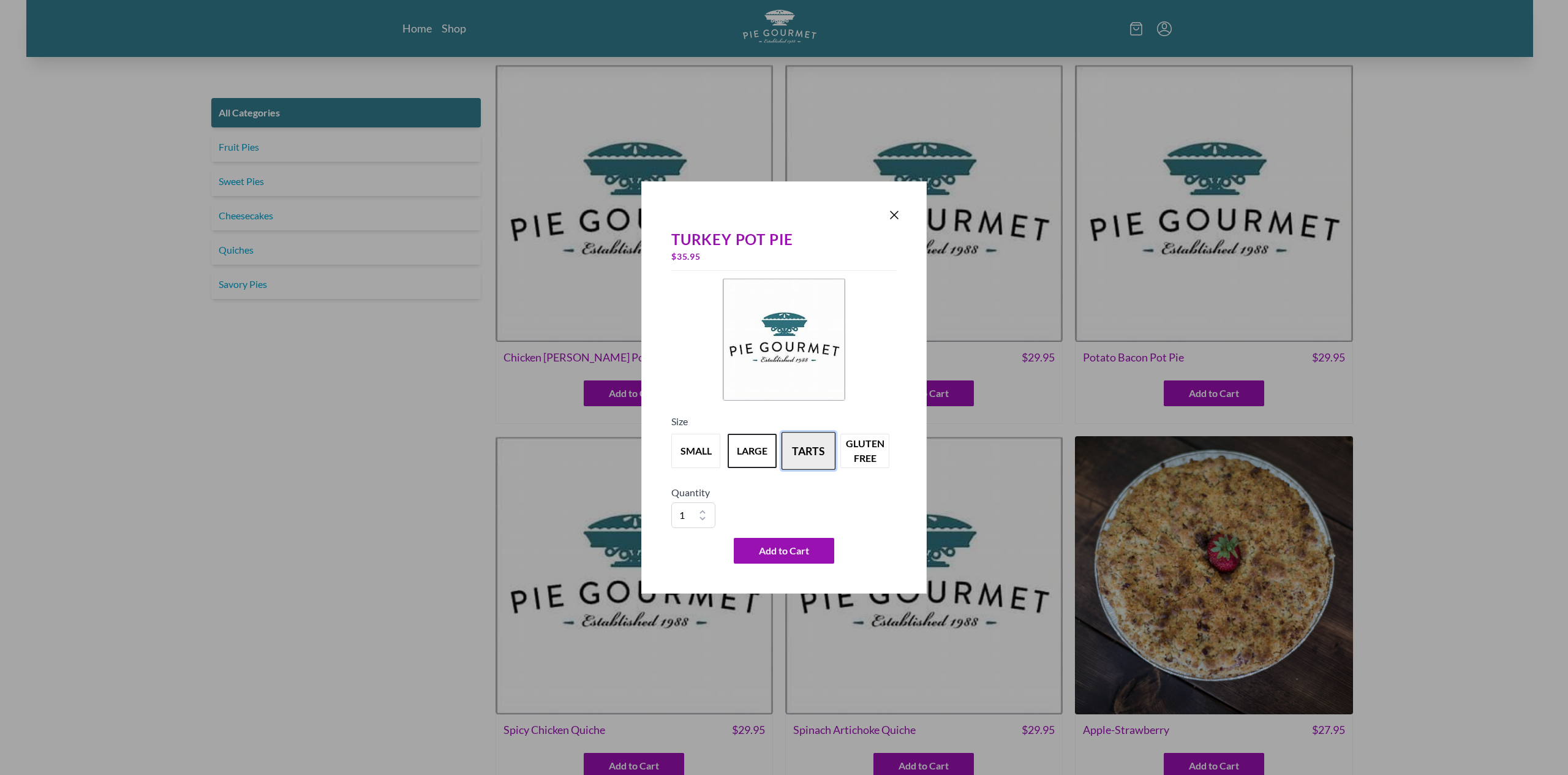
click at [822, 448] on button "tarts" at bounding box center [808, 451] width 54 height 38
click at [875, 450] on button "gluten free" at bounding box center [865, 451] width 54 height 38
click at [712, 454] on button "small" at bounding box center [696, 451] width 54 height 38
click at [886, 457] on button "gluten free" at bounding box center [865, 451] width 54 height 38
click at [890, 216] on icon "Close panel" at bounding box center [894, 214] width 15 height 15
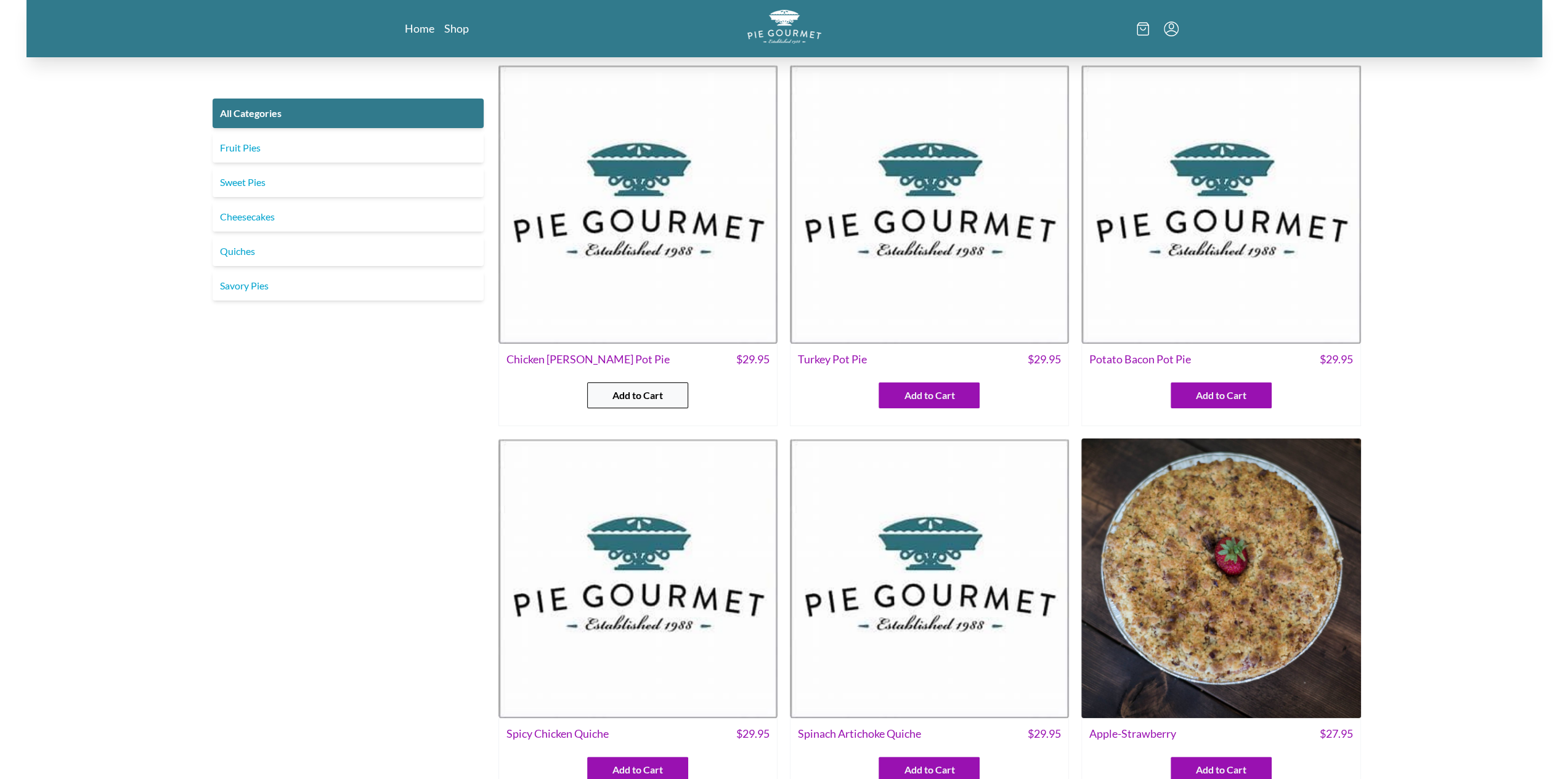
click at [636, 389] on span "Add to Cart" at bounding box center [637, 395] width 51 height 15
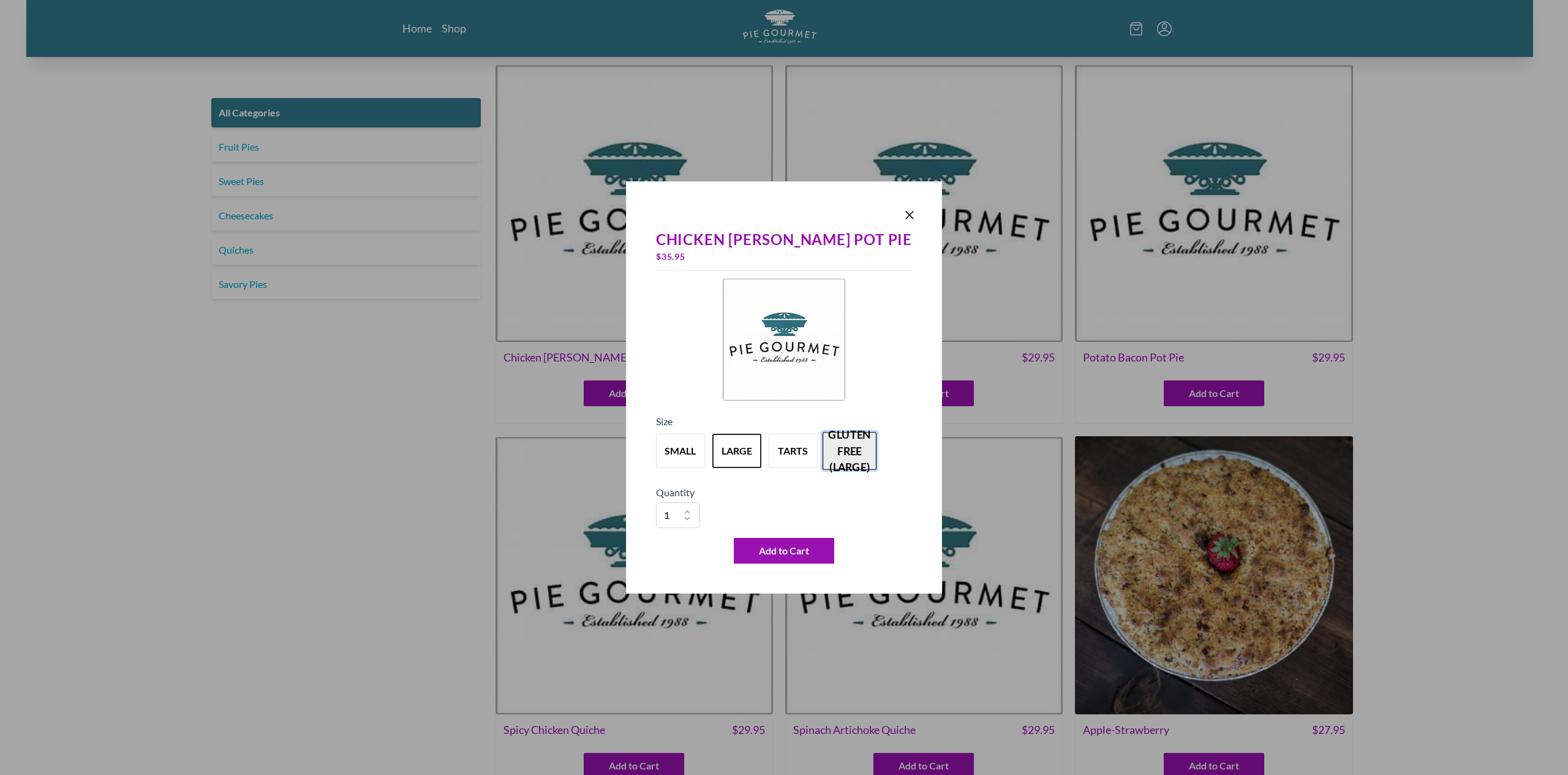
click at [872, 454] on button "gluten free (large)" at bounding box center [849, 451] width 54 height 38
click at [873, 507] on div "Quantity 1 2 3 4 5 6 7 8 9 10" at bounding box center [784, 507] width 256 height 43
click at [906, 218] on icon "Close panel" at bounding box center [909, 215] width 8 height 8
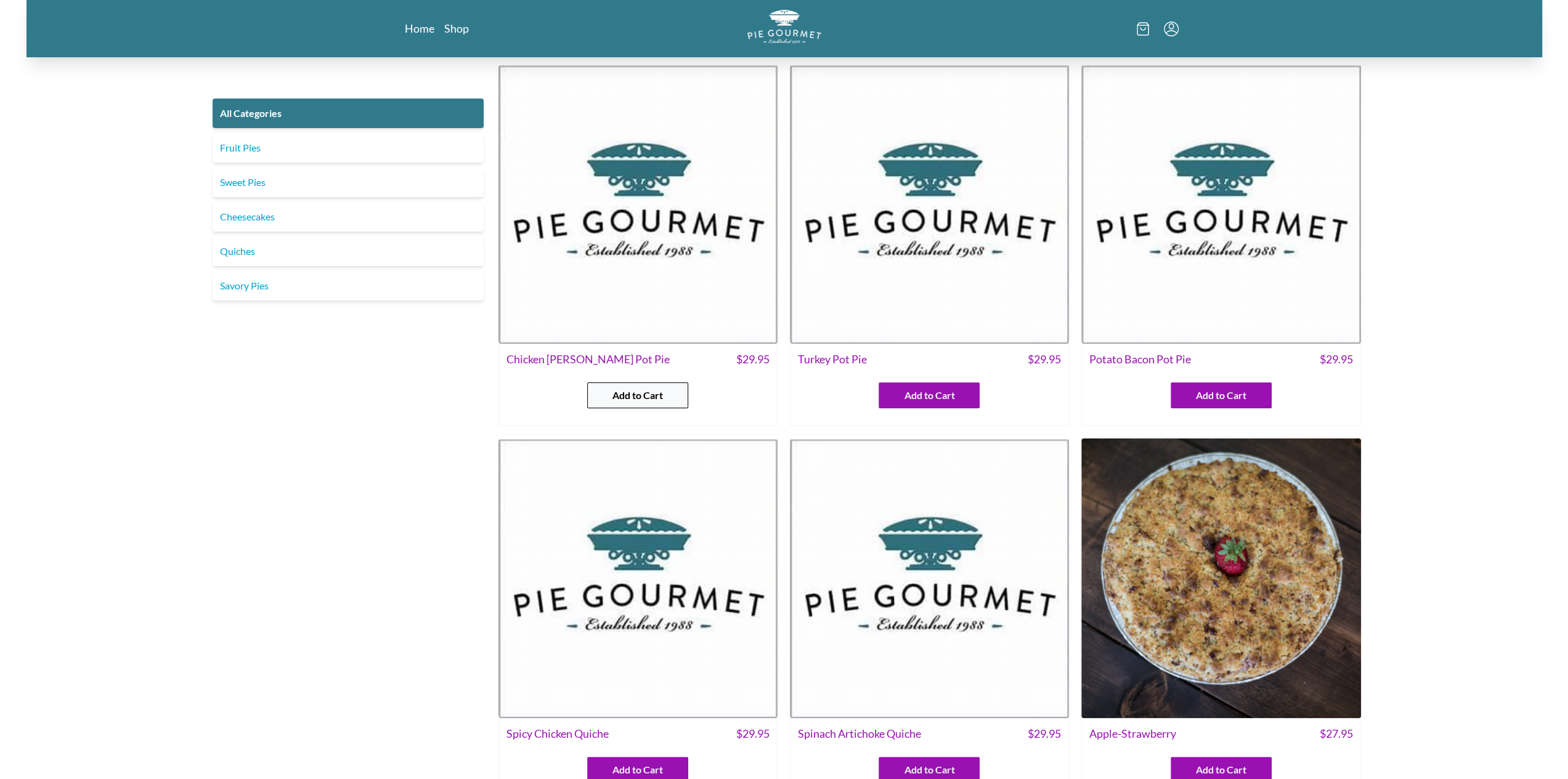
click at [645, 400] on span "Add to Cart" at bounding box center [637, 395] width 51 height 15
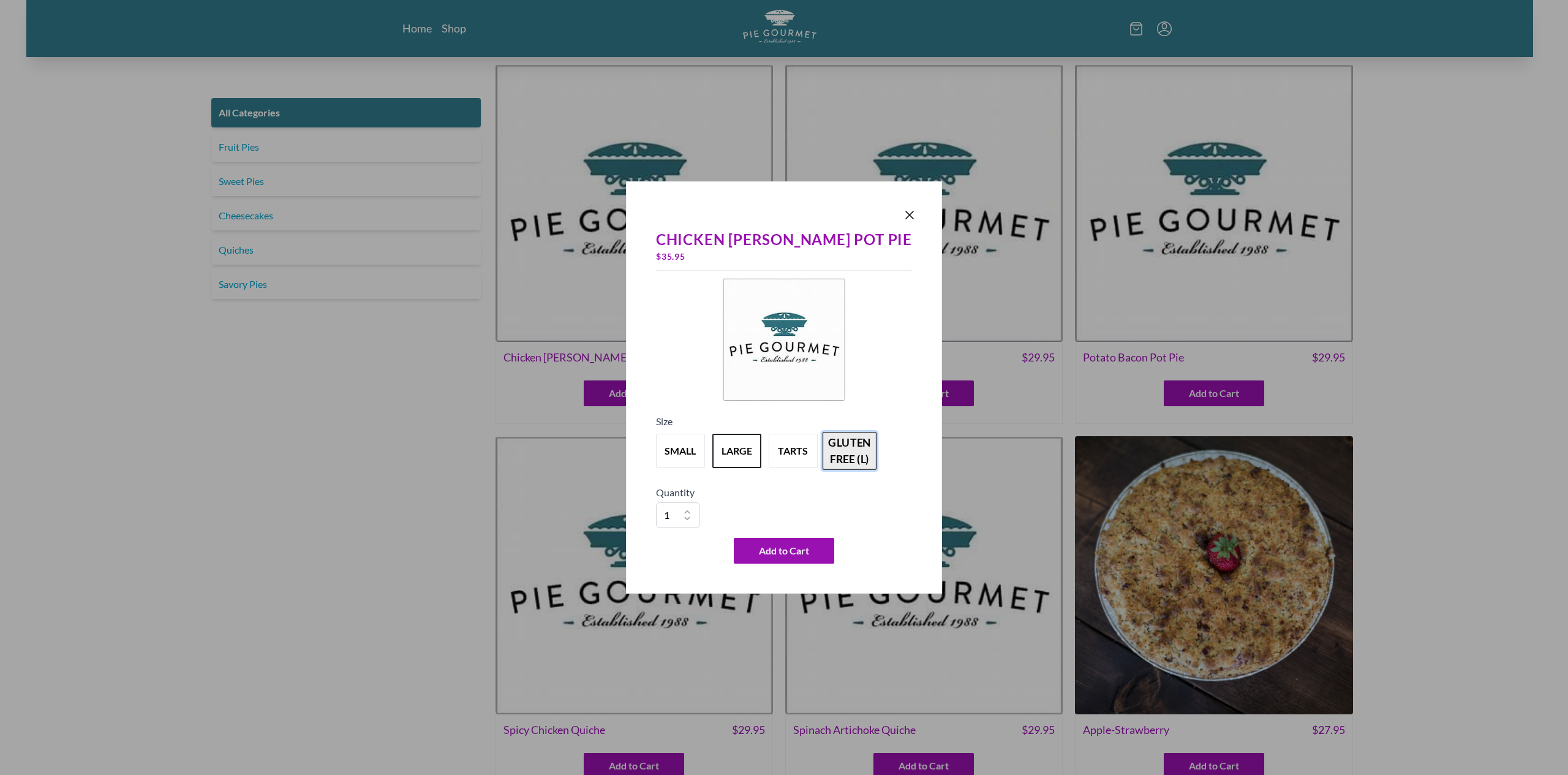
click at [858, 449] on button "gluten free (l)" at bounding box center [849, 451] width 54 height 38
click at [695, 454] on button "small" at bounding box center [680, 451] width 54 height 38
click at [763, 454] on button "large" at bounding box center [736, 451] width 54 height 38
click at [902, 209] on icon "Close panel" at bounding box center [909, 214] width 15 height 15
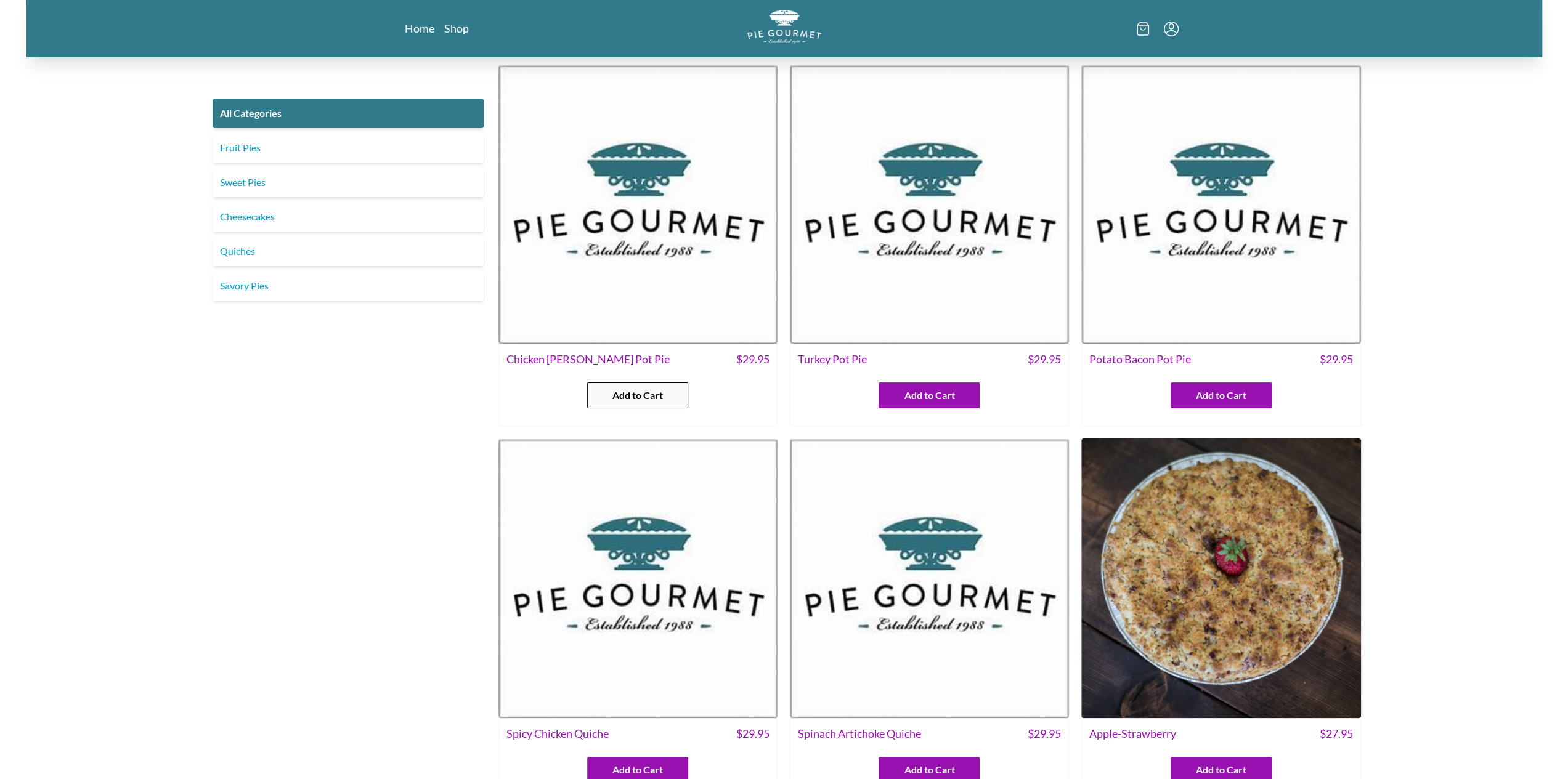
click at [622, 391] on span "Add to Cart" at bounding box center [637, 395] width 51 height 15
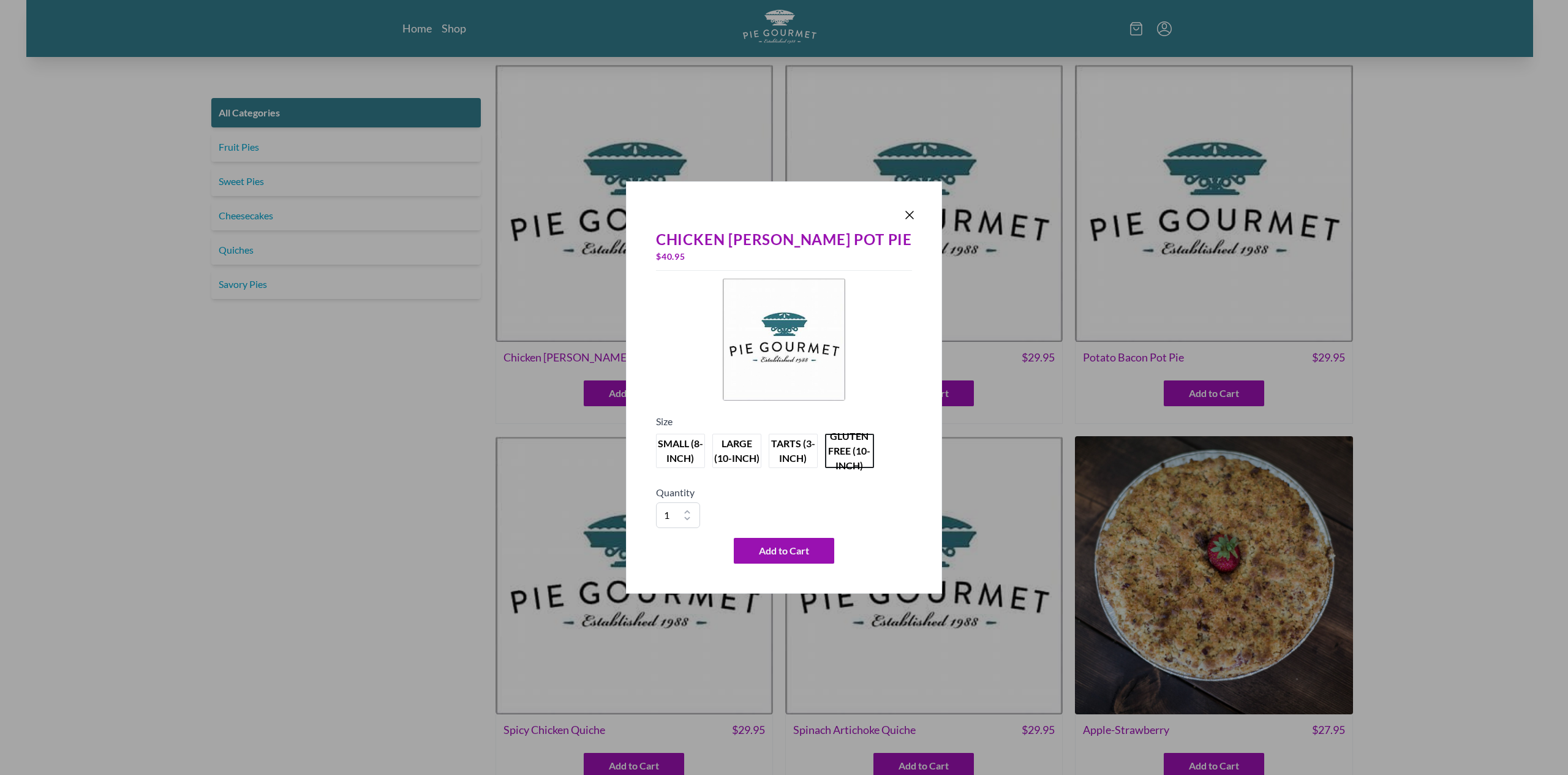
click at [911, 394] on div "Chicken [PERSON_NAME] Pot Pie $ 40.95 Size small (8-inch) large (10-inch) tarts…" at bounding box center [783, 388] width 316 height 412
click at [708, 447] on button "small (8-inch)" at bounding box center [680, 451] width 54 height 38
click at [755, 454] on button "large (10-inch)" at bounding box center [736, 451] width 54 height 38
click at [877, 453] on button "gluten free (10-inch)" at bounding box center [849, 451] width 54 height 38
click at [902, 213] on icon "Close panel" at bounding box center [909, 214] width 15 height 15
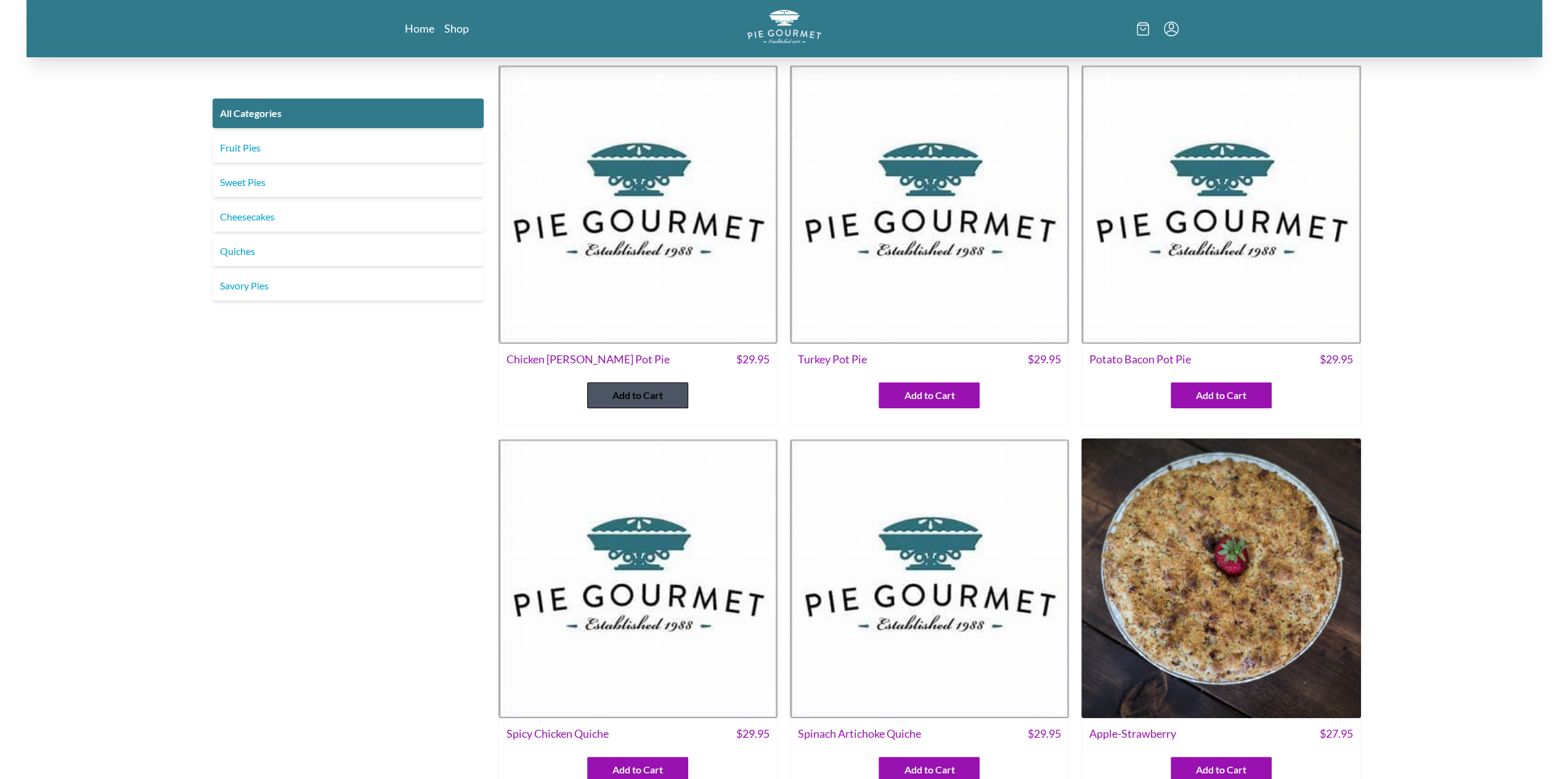
click at [610, 385] on button "Add to Cart" at bounding box center [637, 396] width 101 height 26
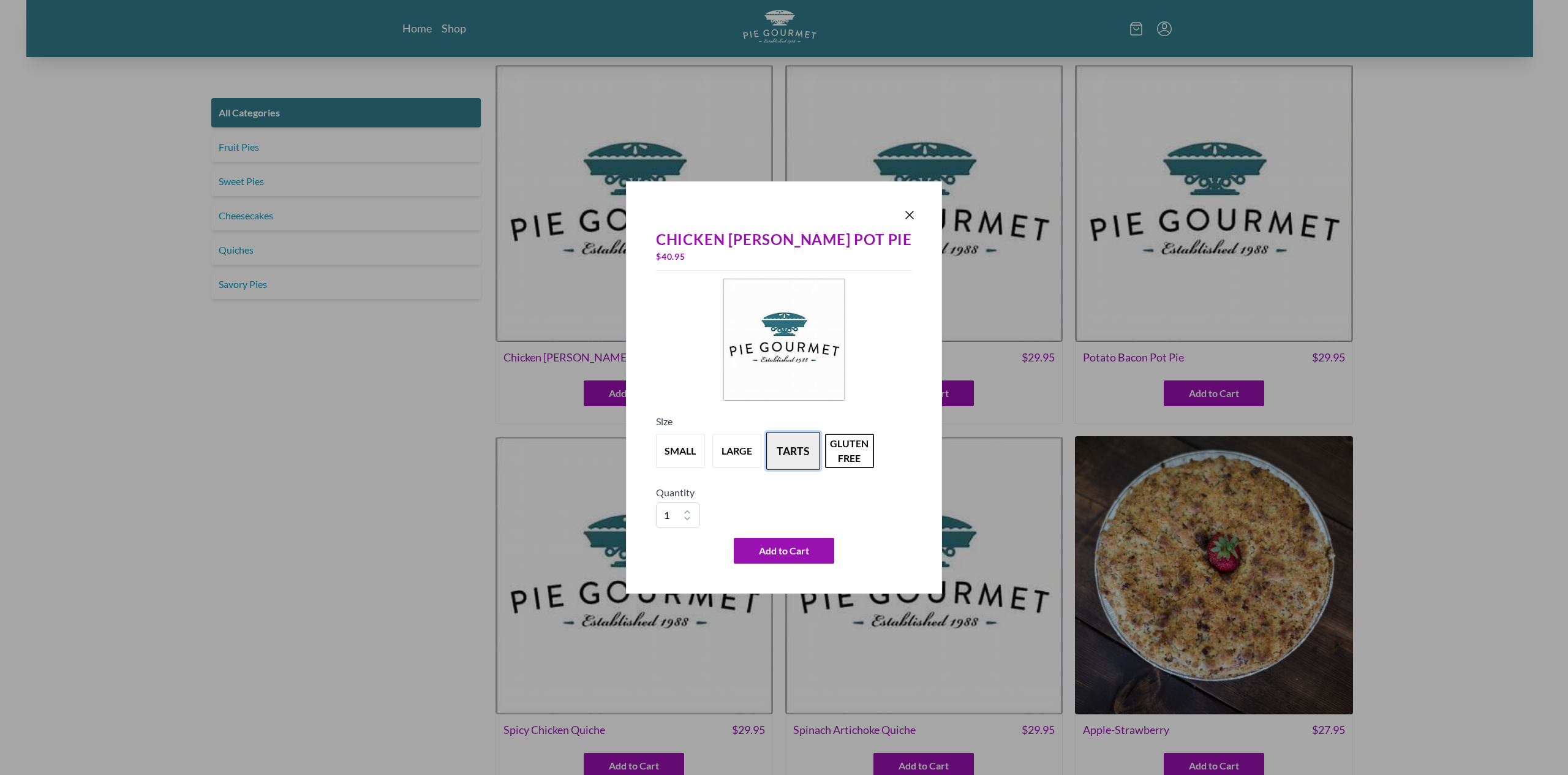
click at [812, 455] on button "tarts" at bounding box center [793, 451] width 54 height 38
click at [812, 448] on button "tarts" at bounding box center [793, 451] width 54 height 38
drag, startPoint x: 812, startPoint y: 448, endPoint x: 876, endPoint y: 412, distance: 73.4
click at [876, 412] on div "Chicken Curry Pot Pie $ 55.95 Size small large tarts gluten free Quantity 1 2 3…" at bounding box center [784, 396] width 266 height 345
click at [817, 500] on div "Quantity 1 2 3 4 5 6 7 8 9 10" at bounding box center [784, 507] width 256 height 43
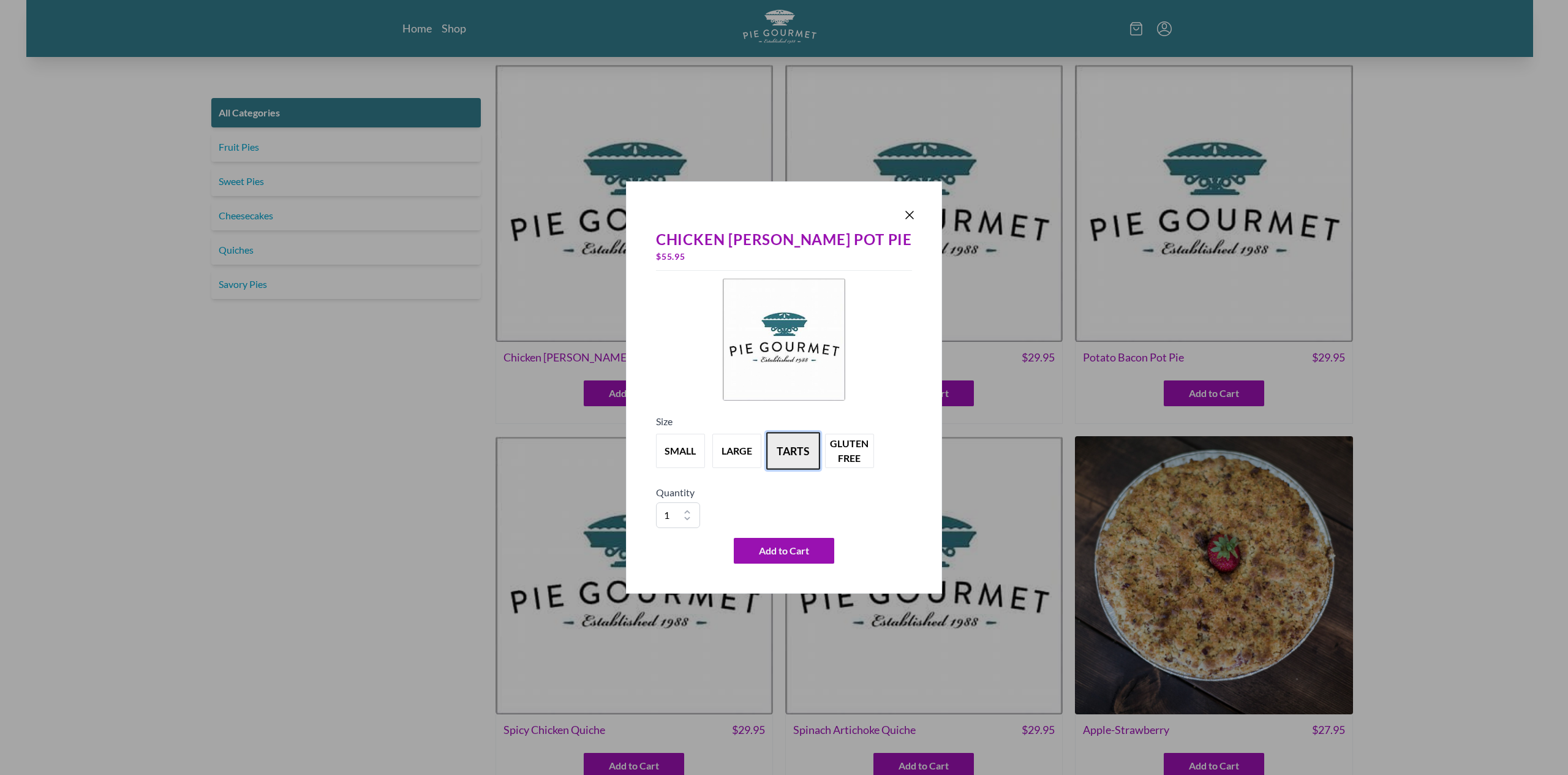
click at [802, 461] on button "tarts" at bounding box center [793, 451] width 54 height 38
click at [874, 457] on button "gluten free" at bounding box center [849, 451] width 54 height 38
click at [819, 454] on button "tarts" at bounding box center [793, 451] width 54 height 38
click at [697, 452] on button "small" at bounding box center [680, 451] width 54 height 38
click at [763, 450] on button "large" at bounding box center [736, 451] width 54 height 38
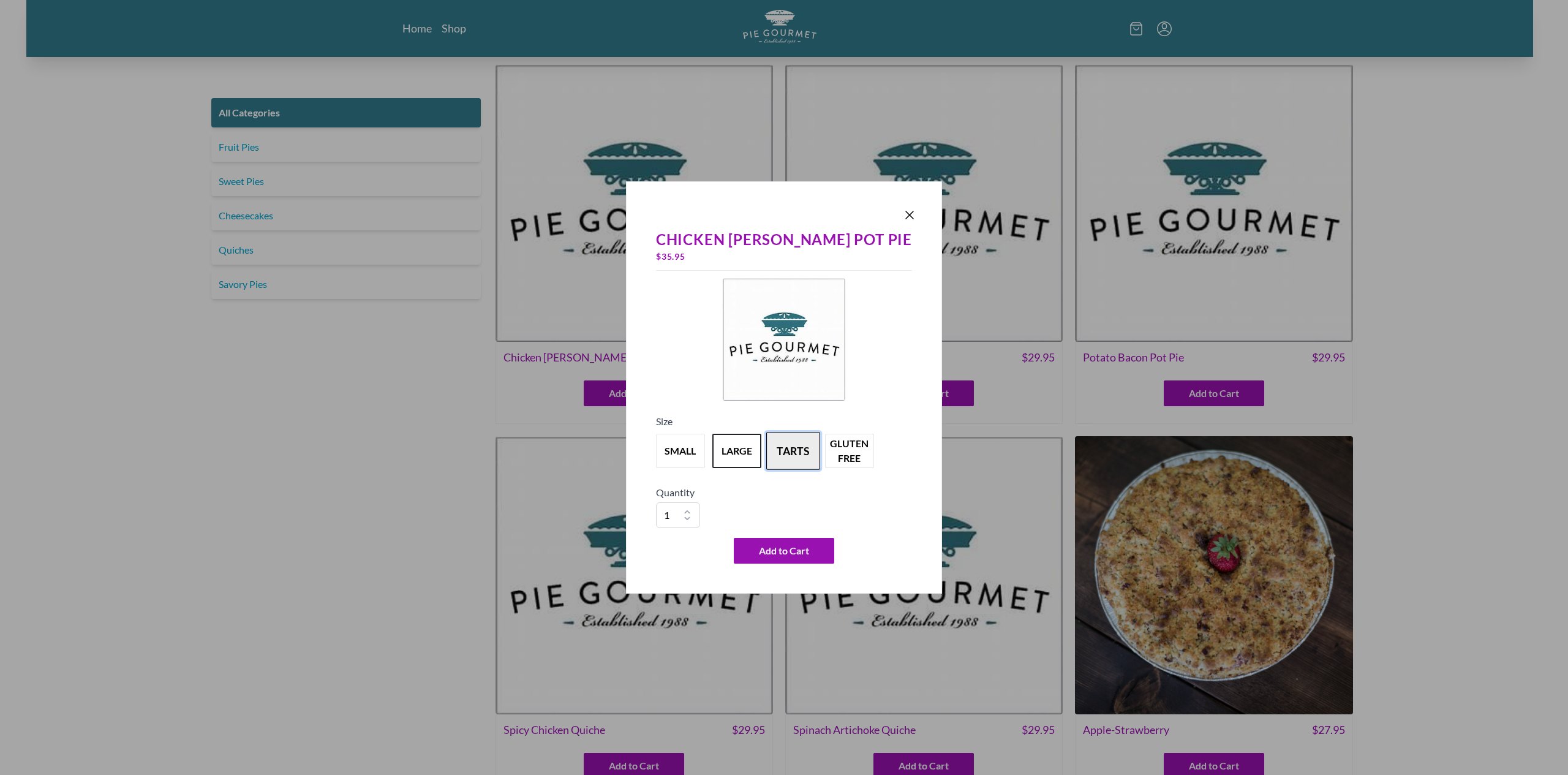
click at [793, 449] on button "tarts" at bounding box center [793, 451] width 54 height 38
click at [820, 454] on button "tarts" at bounding box center [793, 451] width 54 height 38
click at [877, 459] on button "gluten free" at bounding box center [849, 451] width 54 height 38
click at [888, 507] on div "Quantity 1 2 3 4 5 6 7 8 9 10" at bounding box center [784, 507] width 256 height 43
click at [773, 503] on div "Quantity 1 2 3 4 5 6 7 8 9 10" at bounding box center [784, 507] width 256 height 43
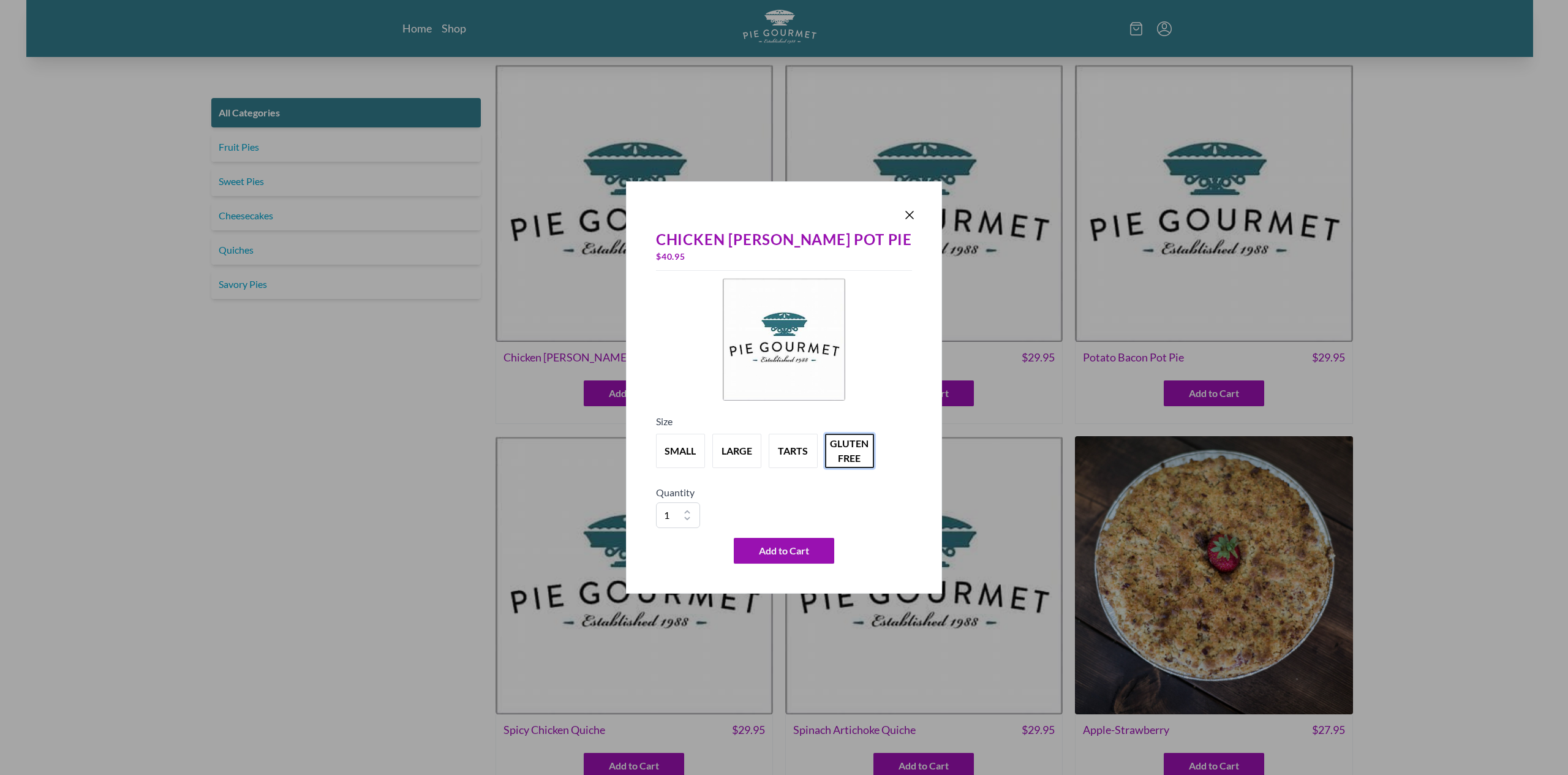
click at [903, 219] on div "Chicken Curry Pot Pie $ 40.95 Size small large tarts gluten free Quantity 1 2 3…" at bounding box center [783, 388] width 316 height 412
click at [902, 210] on icon "Close panel" at bounding box center [909, 214] width 15 height 15
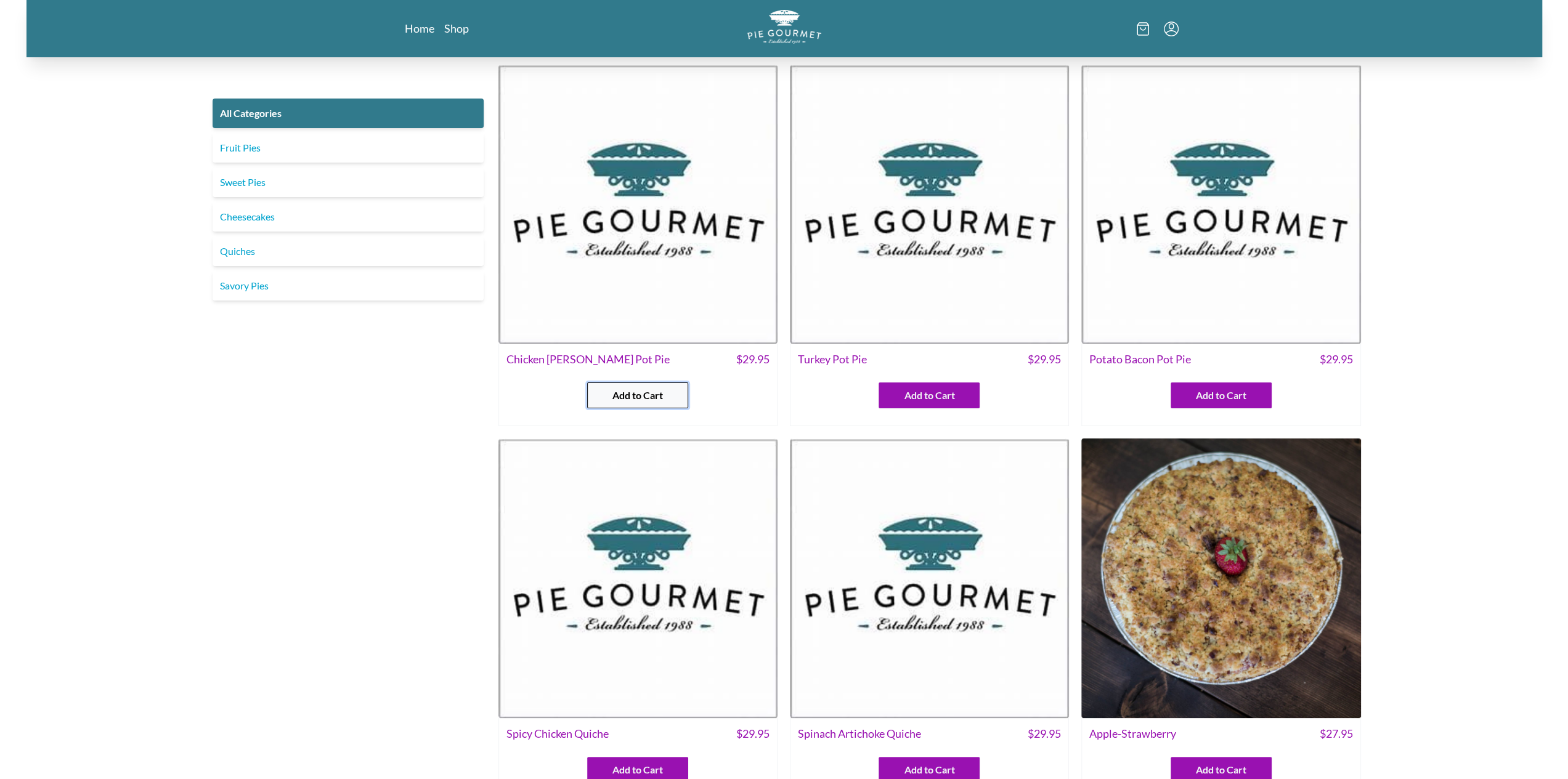
click at [640, 383] on button "Add to Cart" at bounding box center [637, 396] width 101 height 26
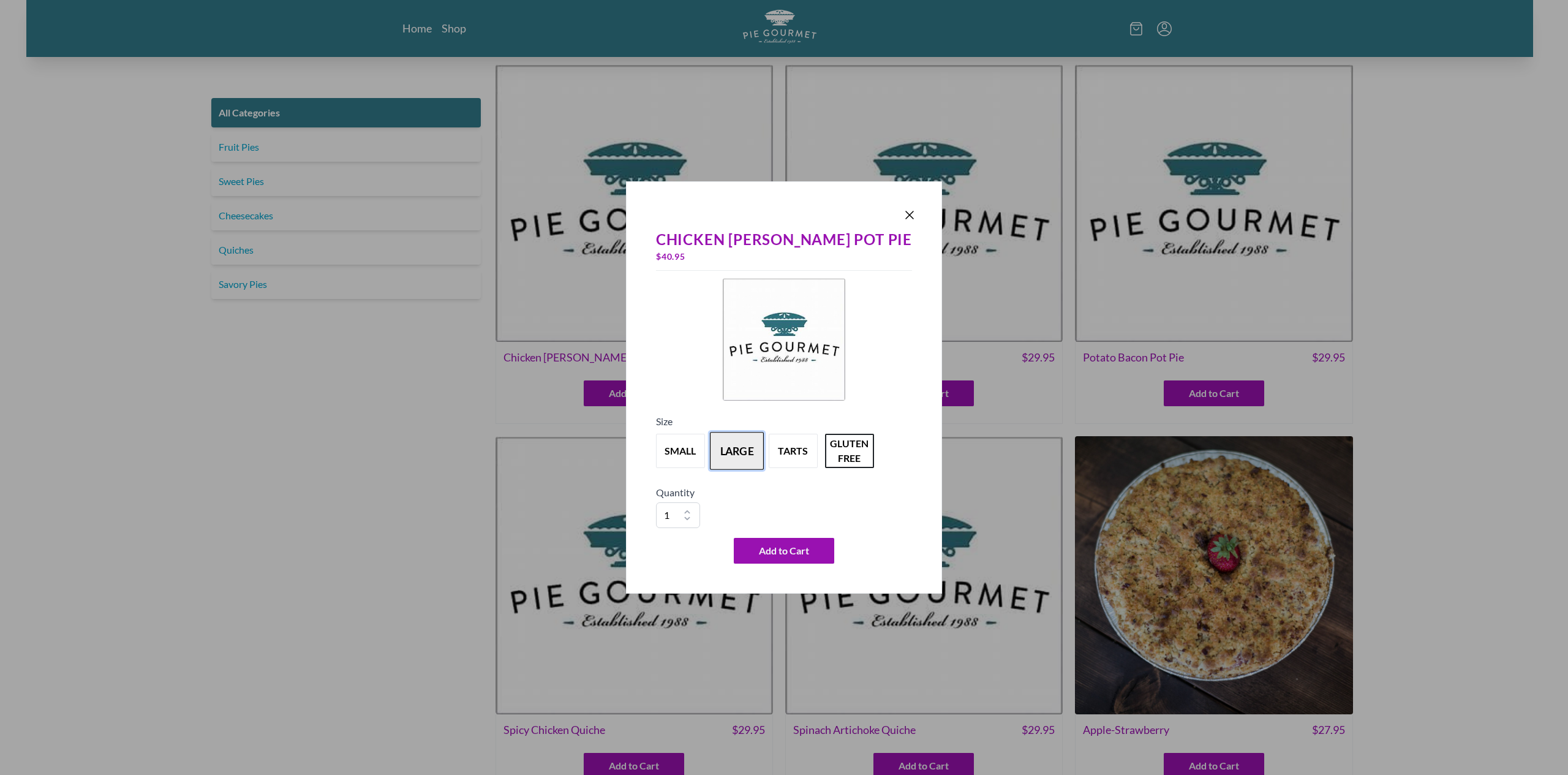
click at [736, 454] on button "large" at bounding box center [736, 451] width 54 height 38
click at [906, 213] on icon "Close panel" at bounding box center [909, 215] width 8 height 8
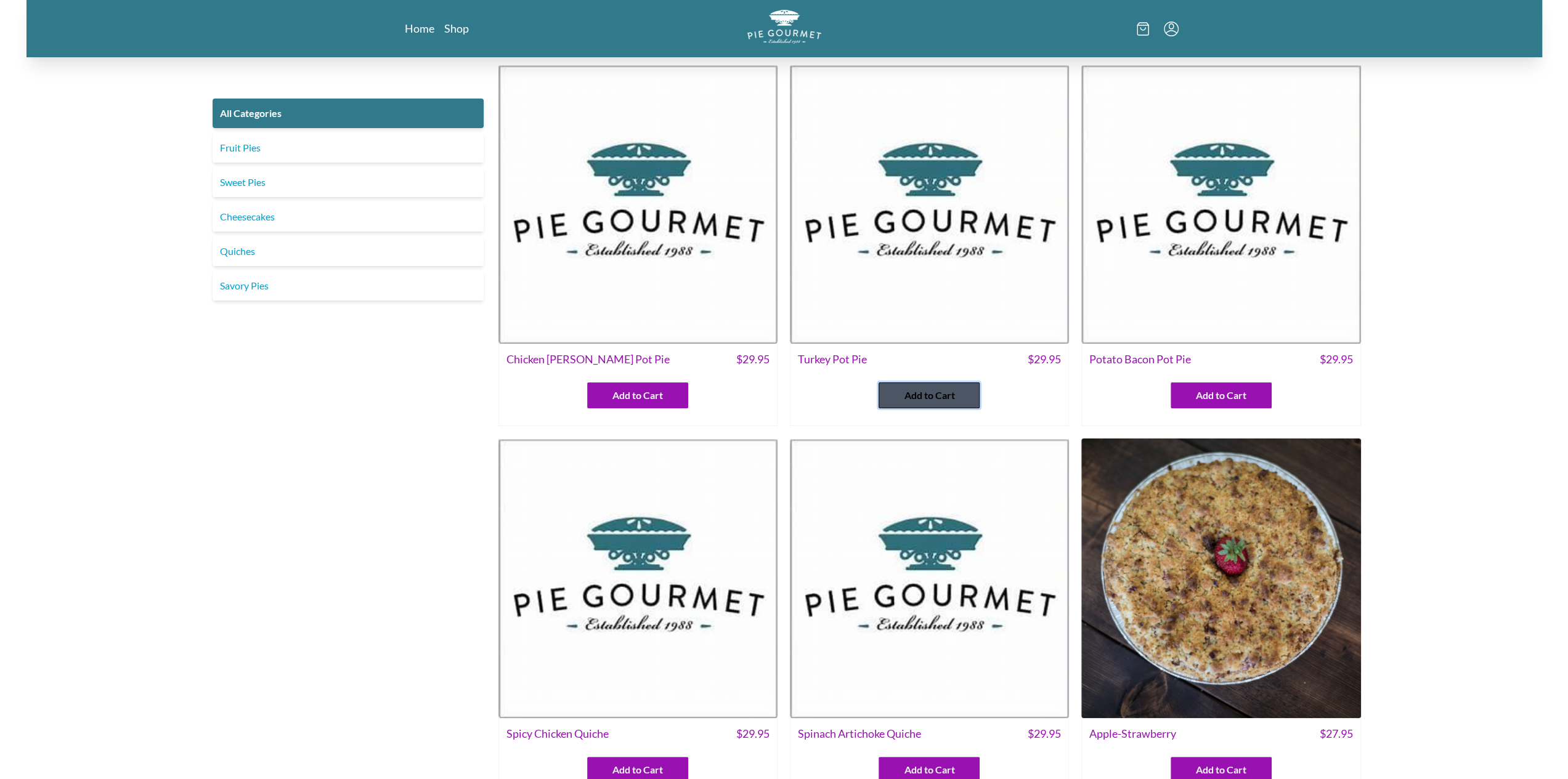
click at [900, 399] on button "Add to Cart" at bounding box center [928, 396] width 101 height 26
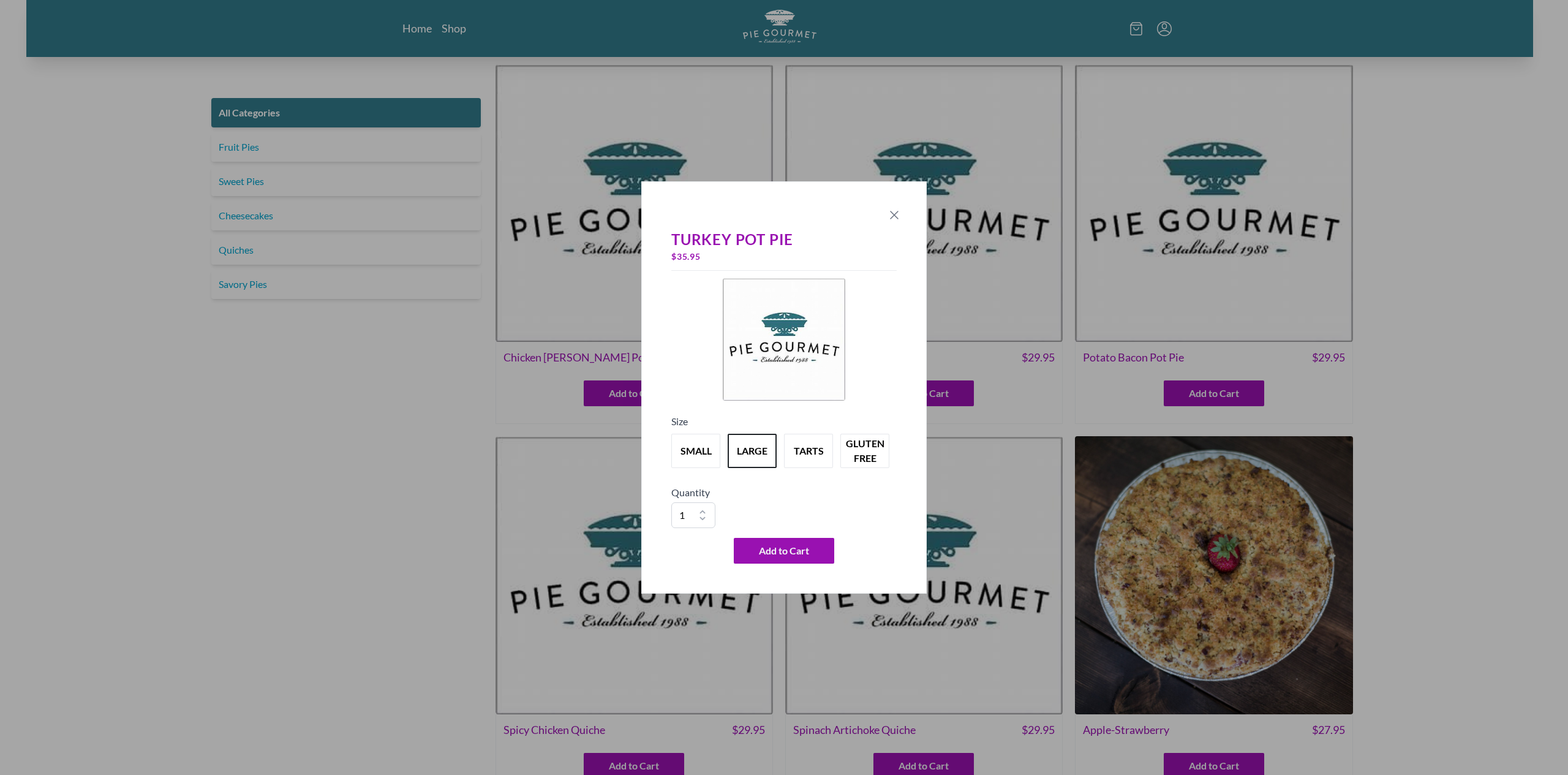
click at [892, 215] on icon "Close panel" at bounding box center [894, 214] width 15 height 15
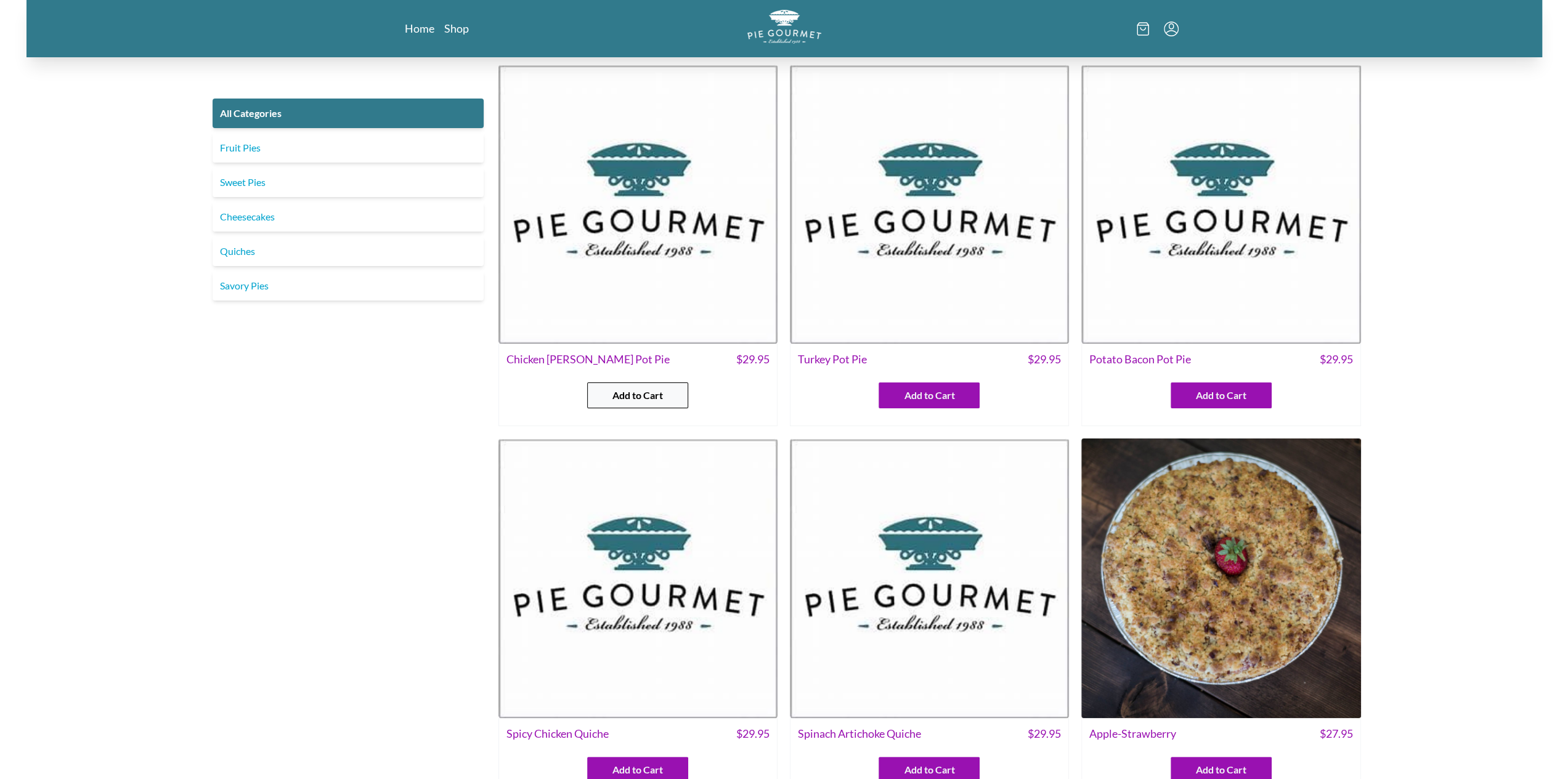
click at [653, 395] on span "Add to Cart" at bounding box center [637, 395] width 51 height 15
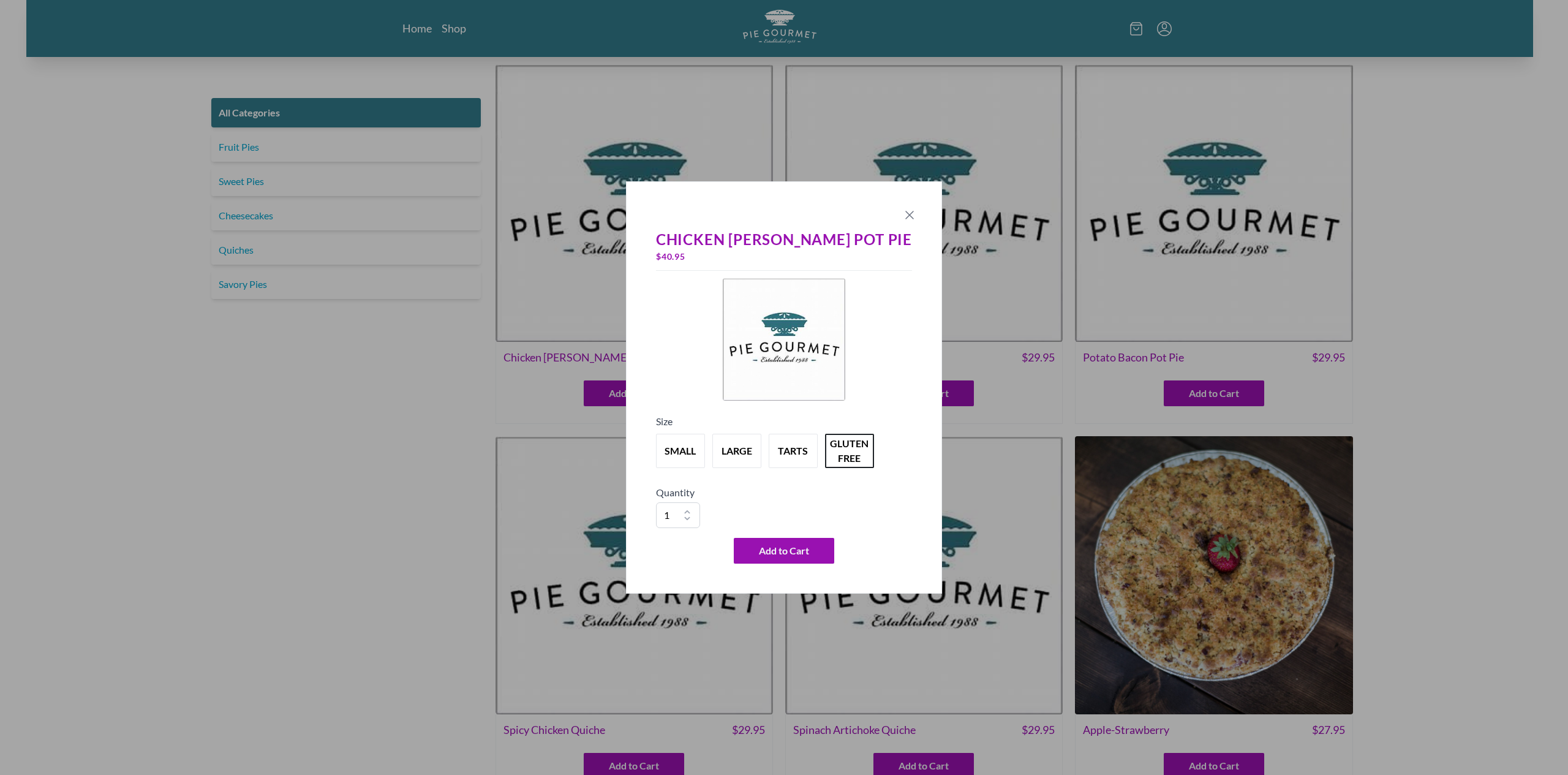
click at [902, 212] on icon "Close panel" at bounding box center [909, 214] width 15 height 15
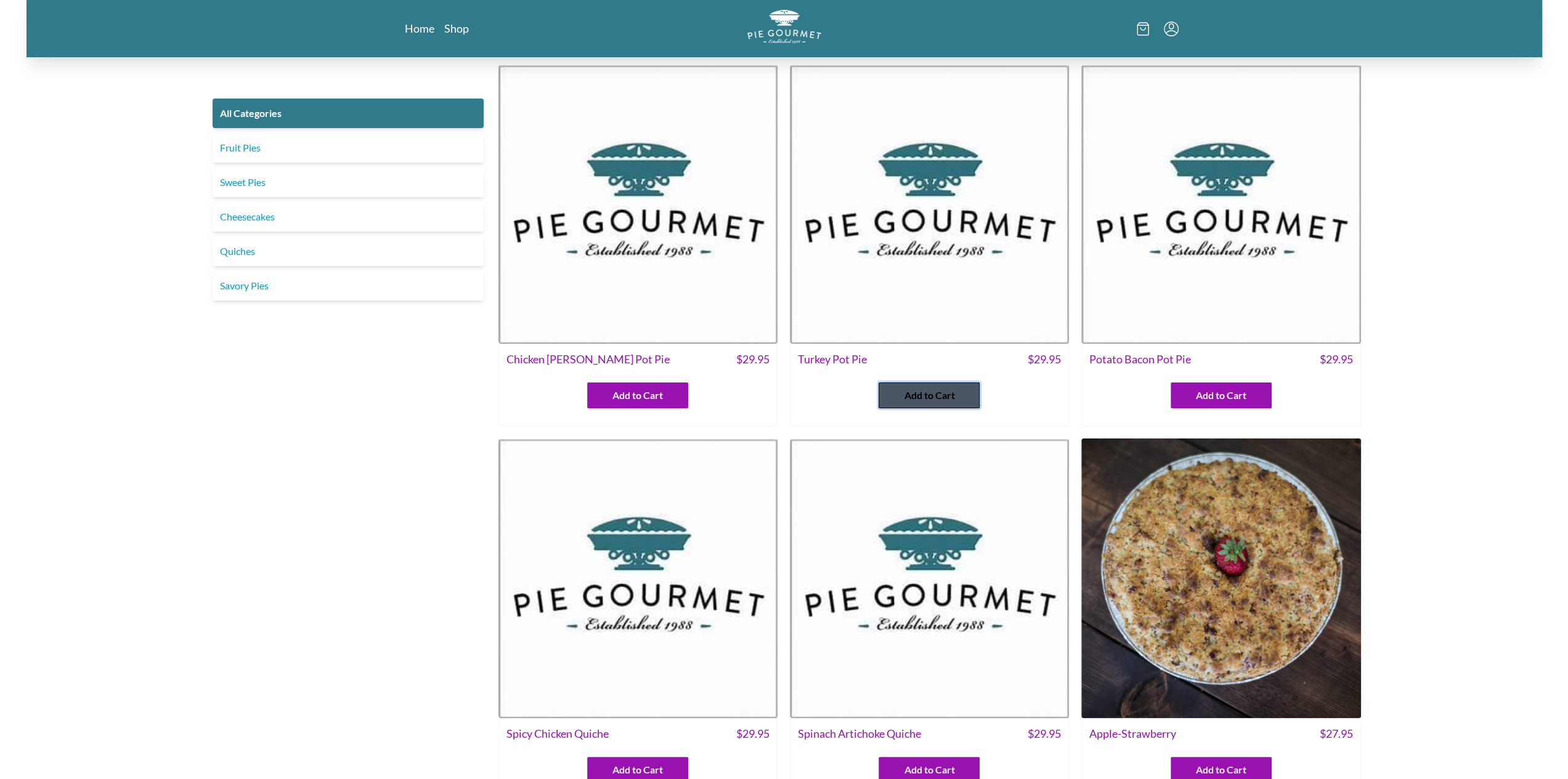
click at [936, 395] on span "Add to Cart" at bounding box center [929, 395] width 51 height 15
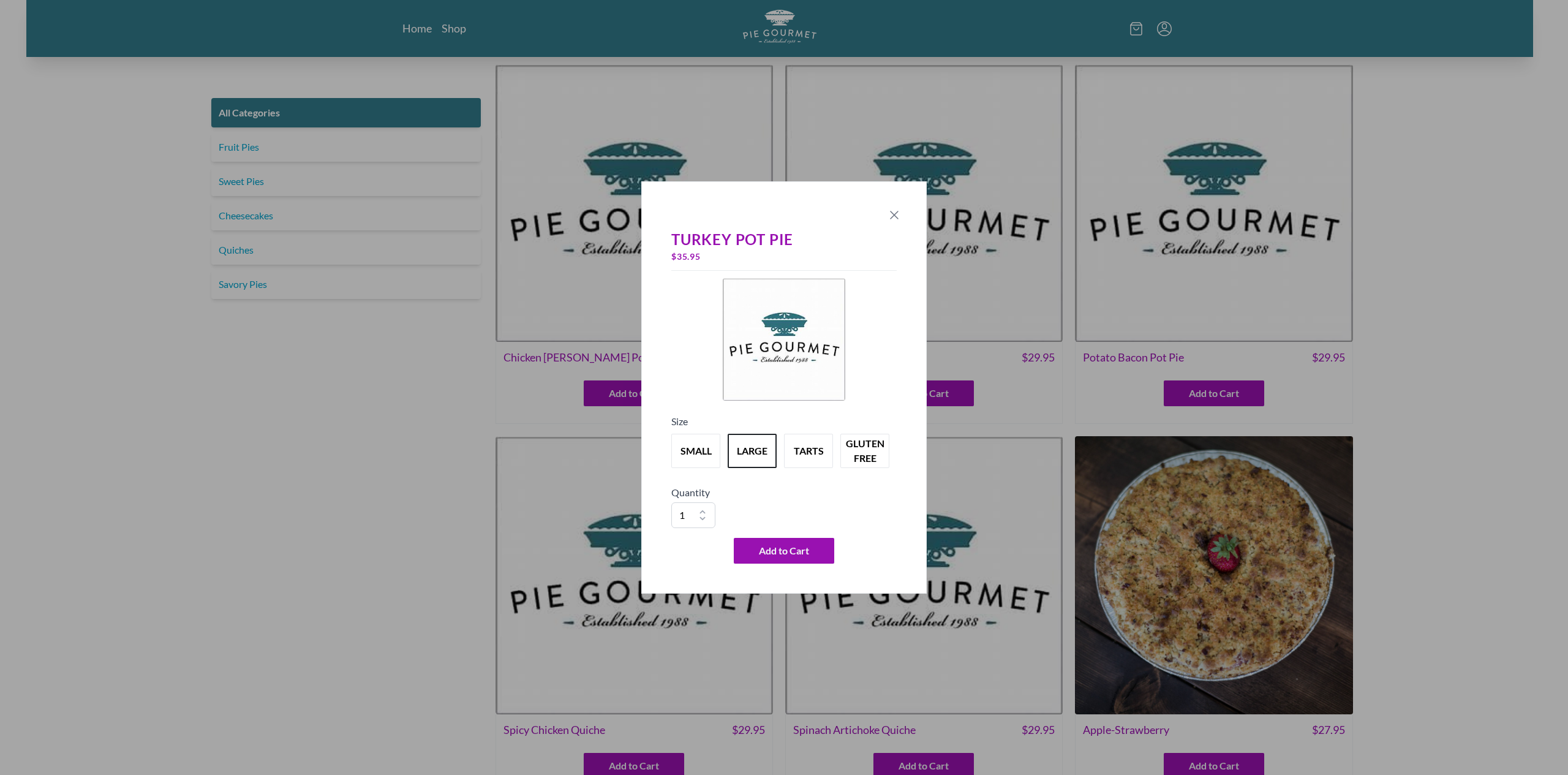
click at [889, 218] on icon "Close panel" at bounding box center [894, 214] width 15 height 15
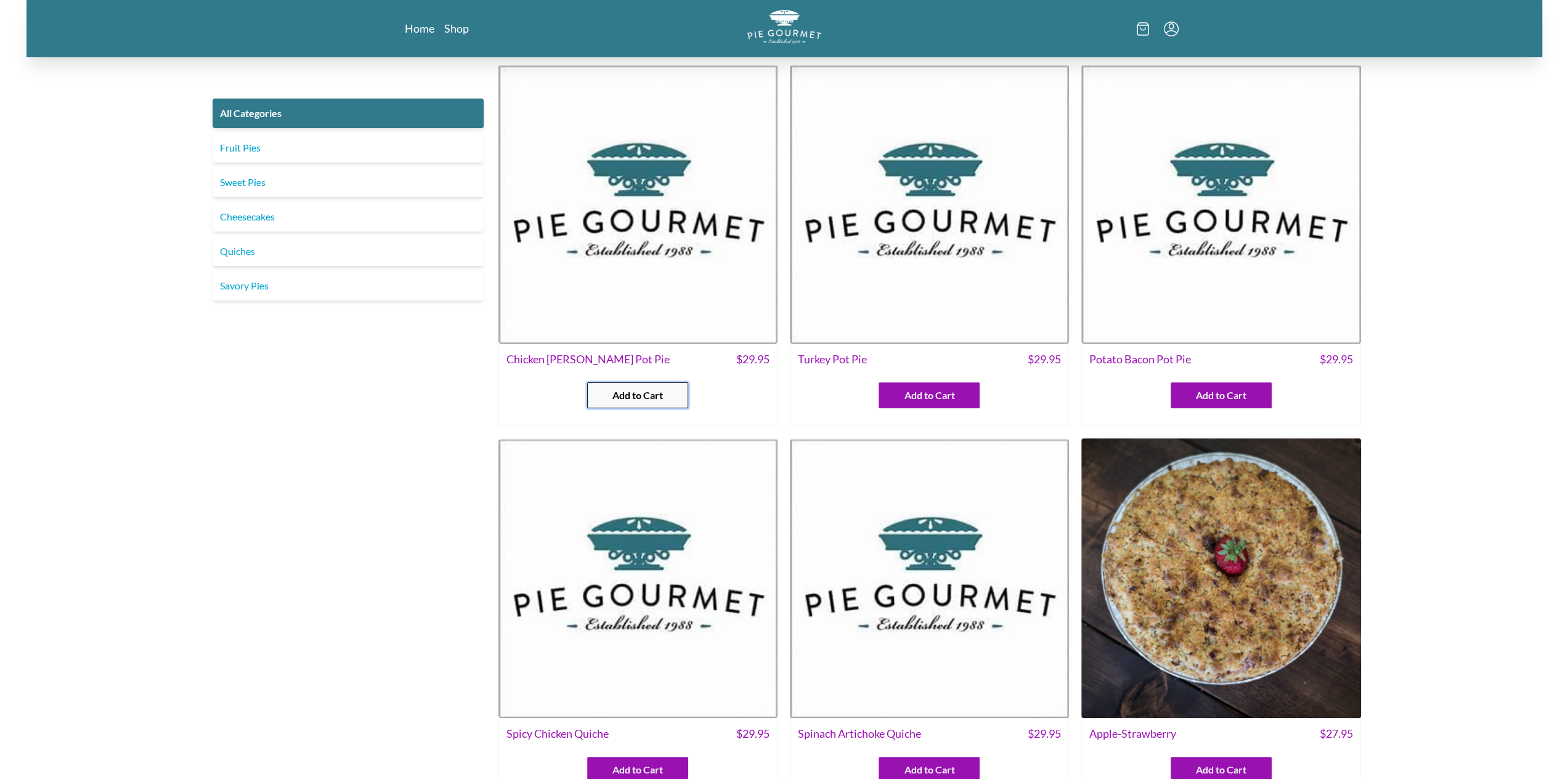
click at [663, 396] on button "Add to Cart" at bounding box center [637, 396] width 101 height 26
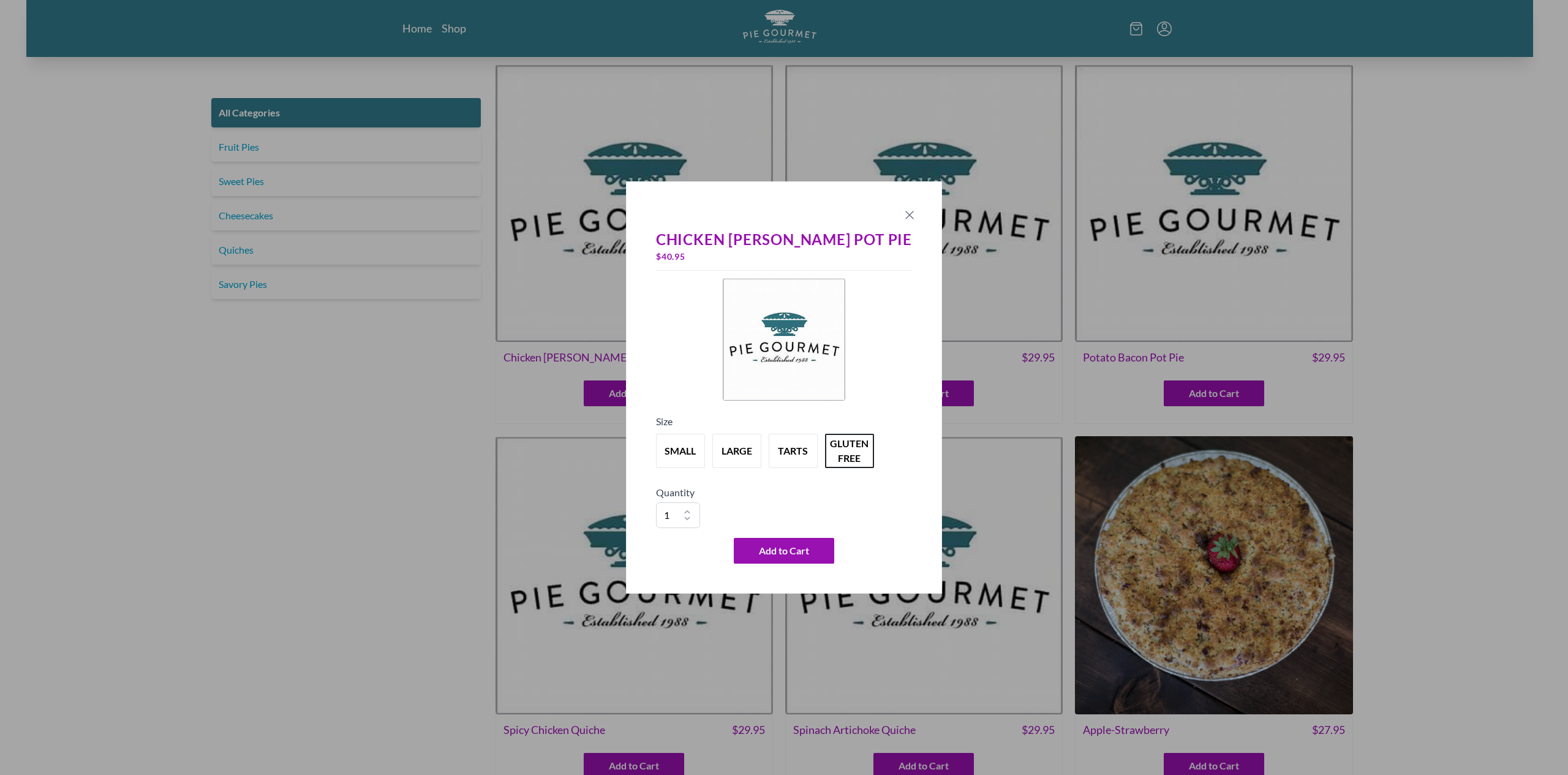
click at [906, 213] on icon "Close panel" at bounding box center [909, 215] width 8 height 8
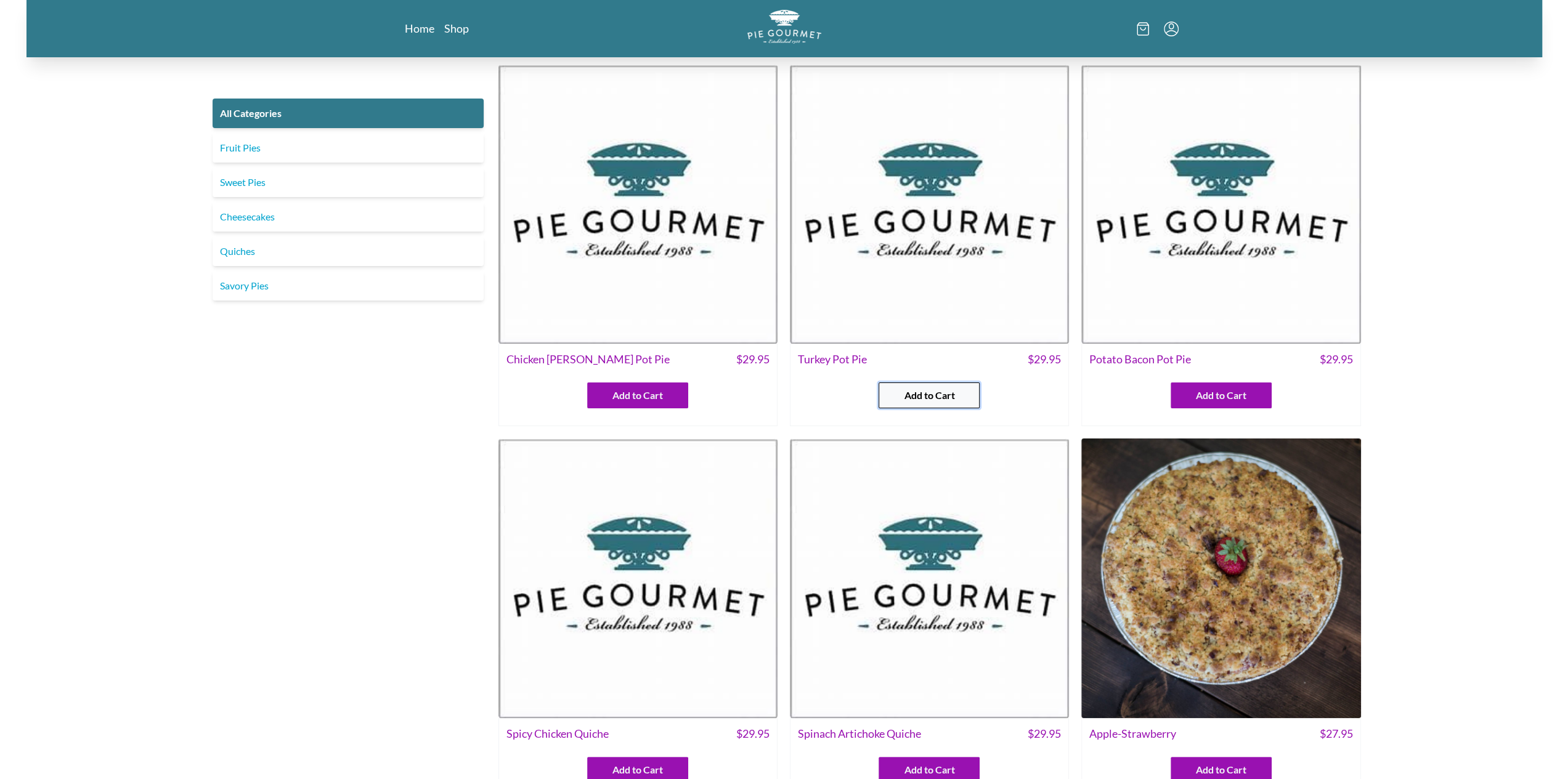
click at [949, 394] on span "Add to Cart" at bounding box center [929, 395] width 51 height 15
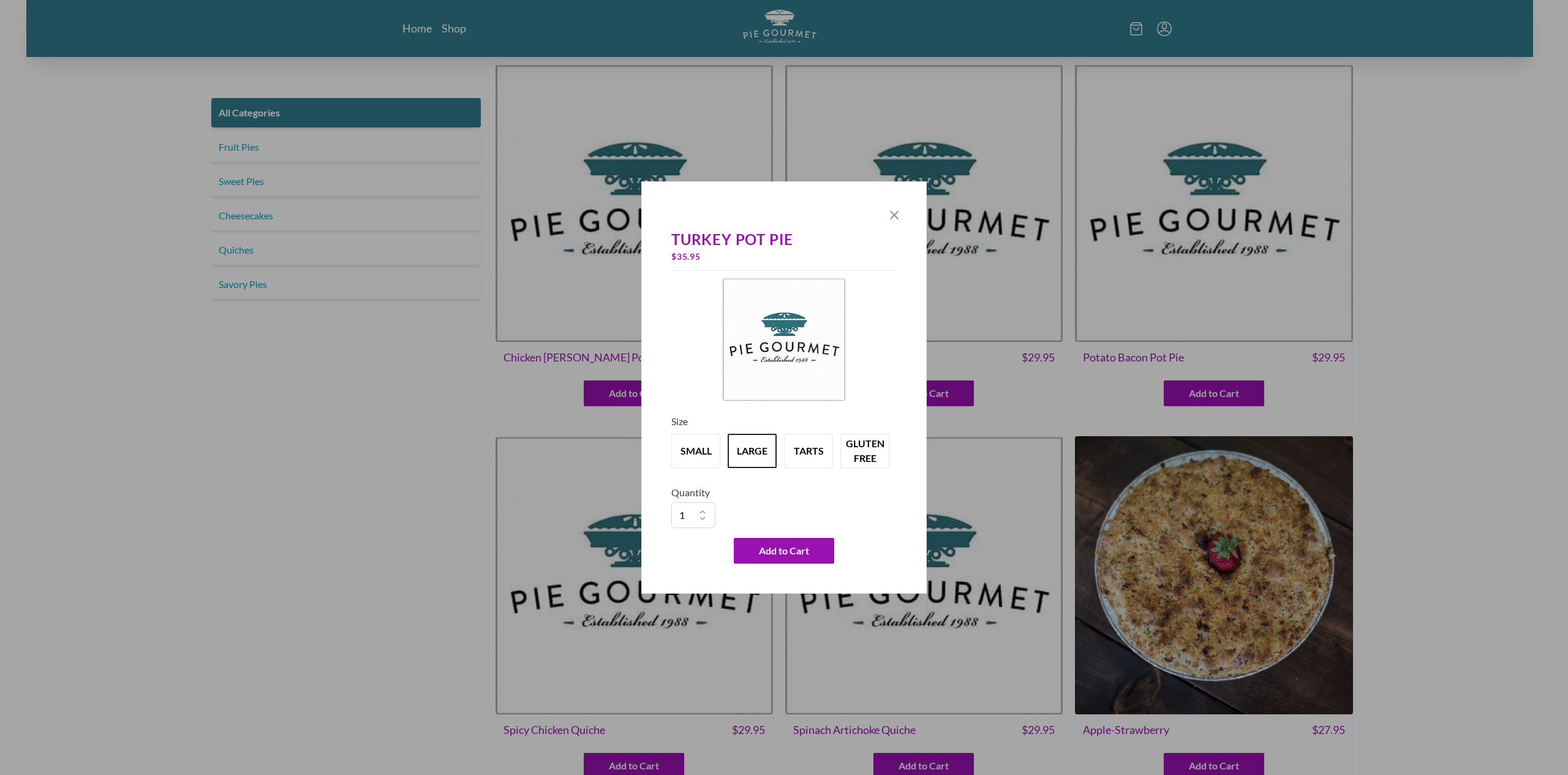
click at [895, 213] on icon "Close panel" at bounding box center [894, 214] width 15 height 15
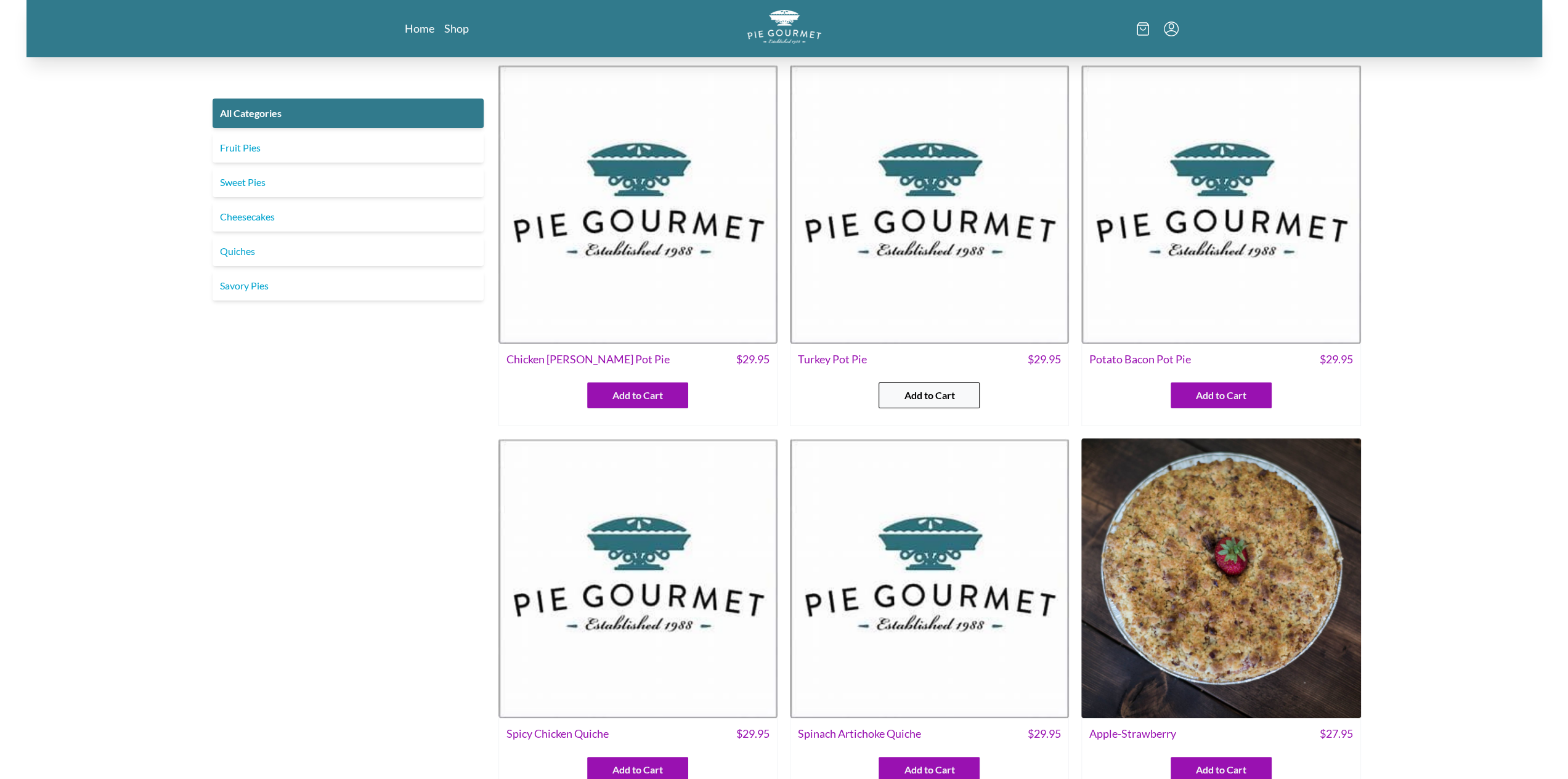
click at [953, 391] on span "Add to Cart" at bounding box center [929, 395] width 51 height 15
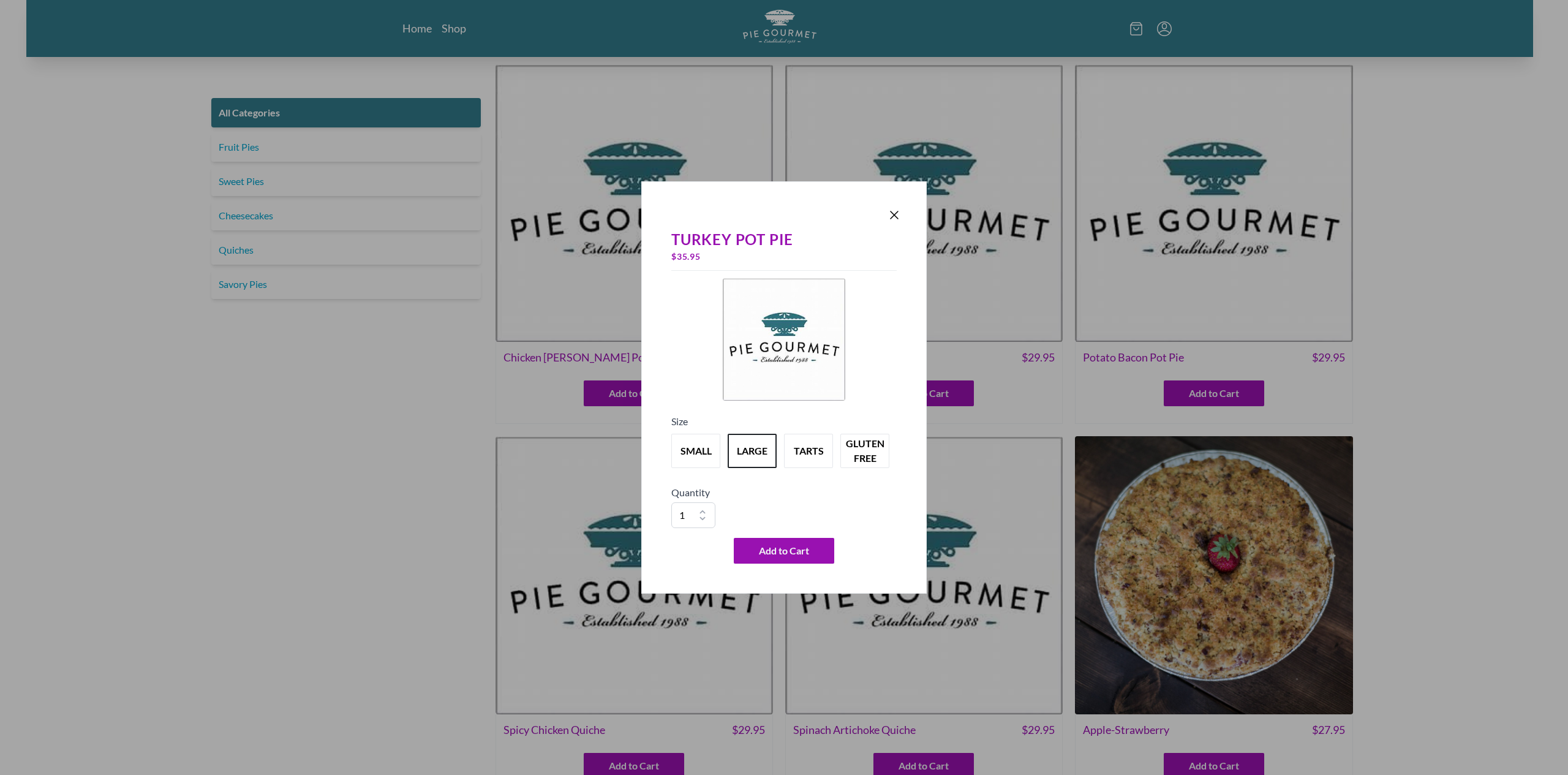
click at [1188, 407] on div "Turkey Pot Pie $ 35.95 Size small large tarts gluten free Quantity 1 2 3 4 5 6 …" at bounding box center [784, 388] width 1568 height 775
click at [893, 216] on icon "Close panel" at bounding box center [894, 215] width 8 height 8
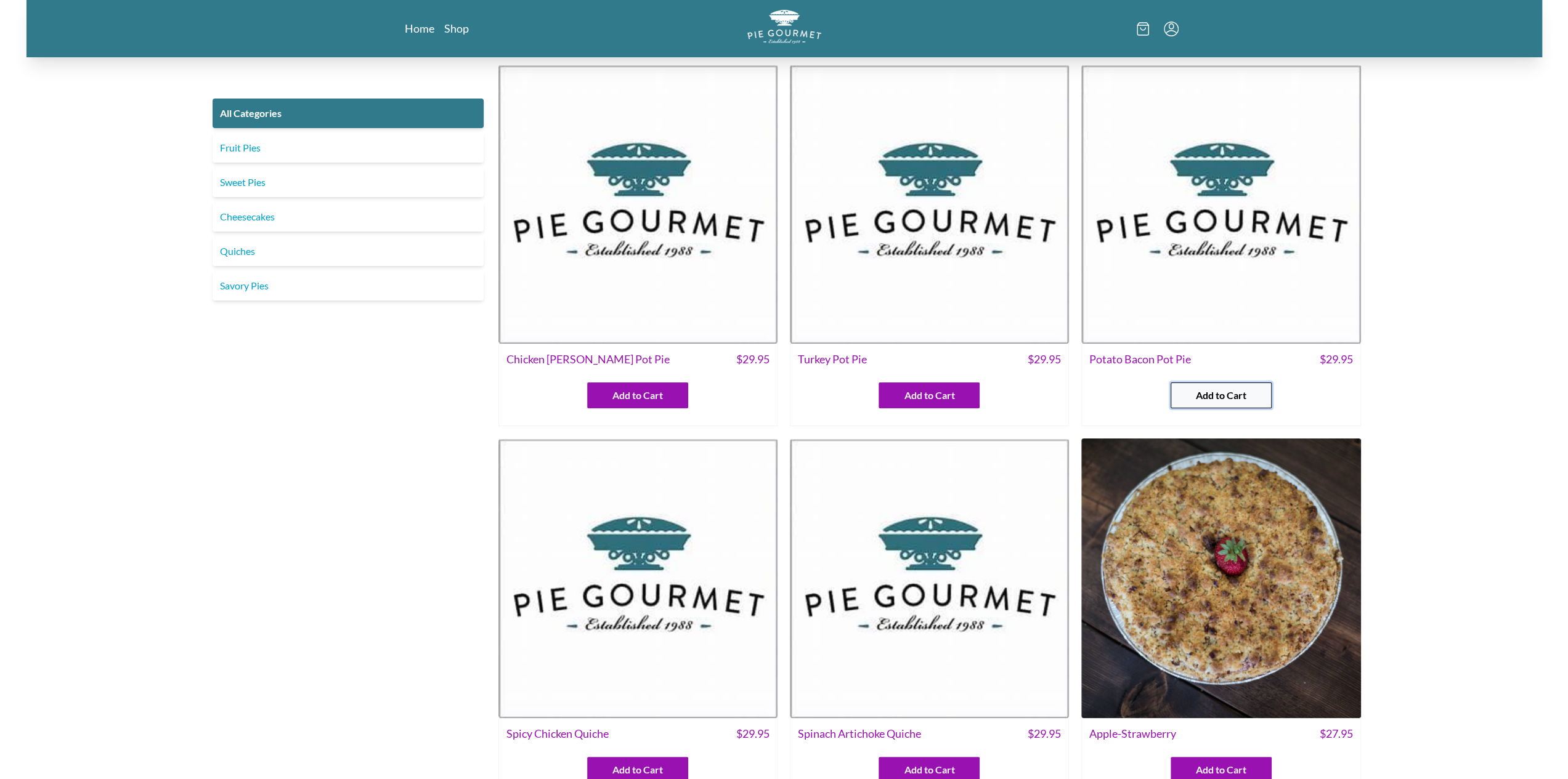
click at [1234, 390] on span "Add to Cart" at bounding box center [1221, 395] width 51 height 15
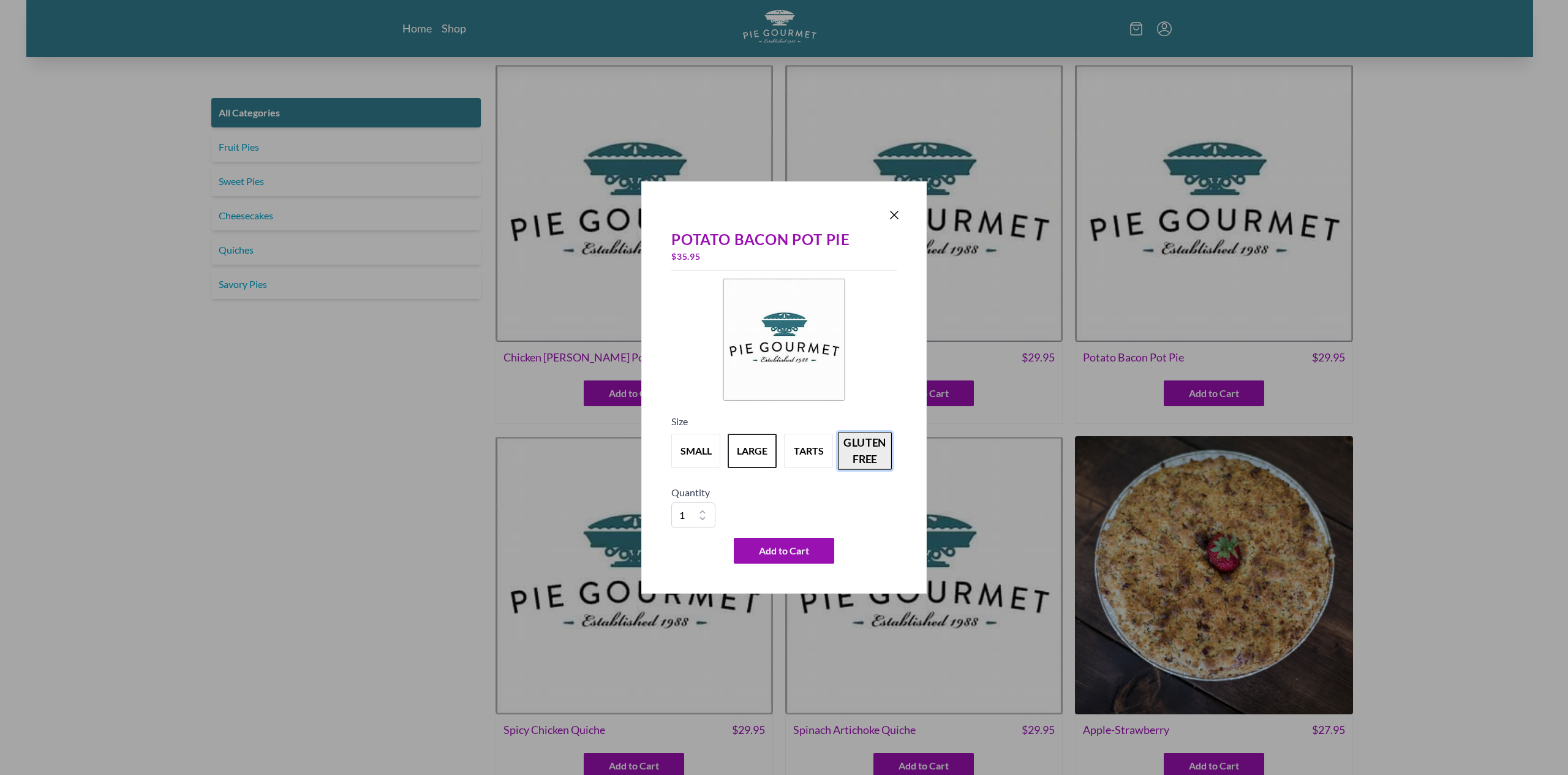
click at [865, 448] on button "gluten free" at bounding box center [865, 451] width 54 height 38
click at [895, 212] on icon "Close panel" at bounding box center [894, 214] width 15 height 15
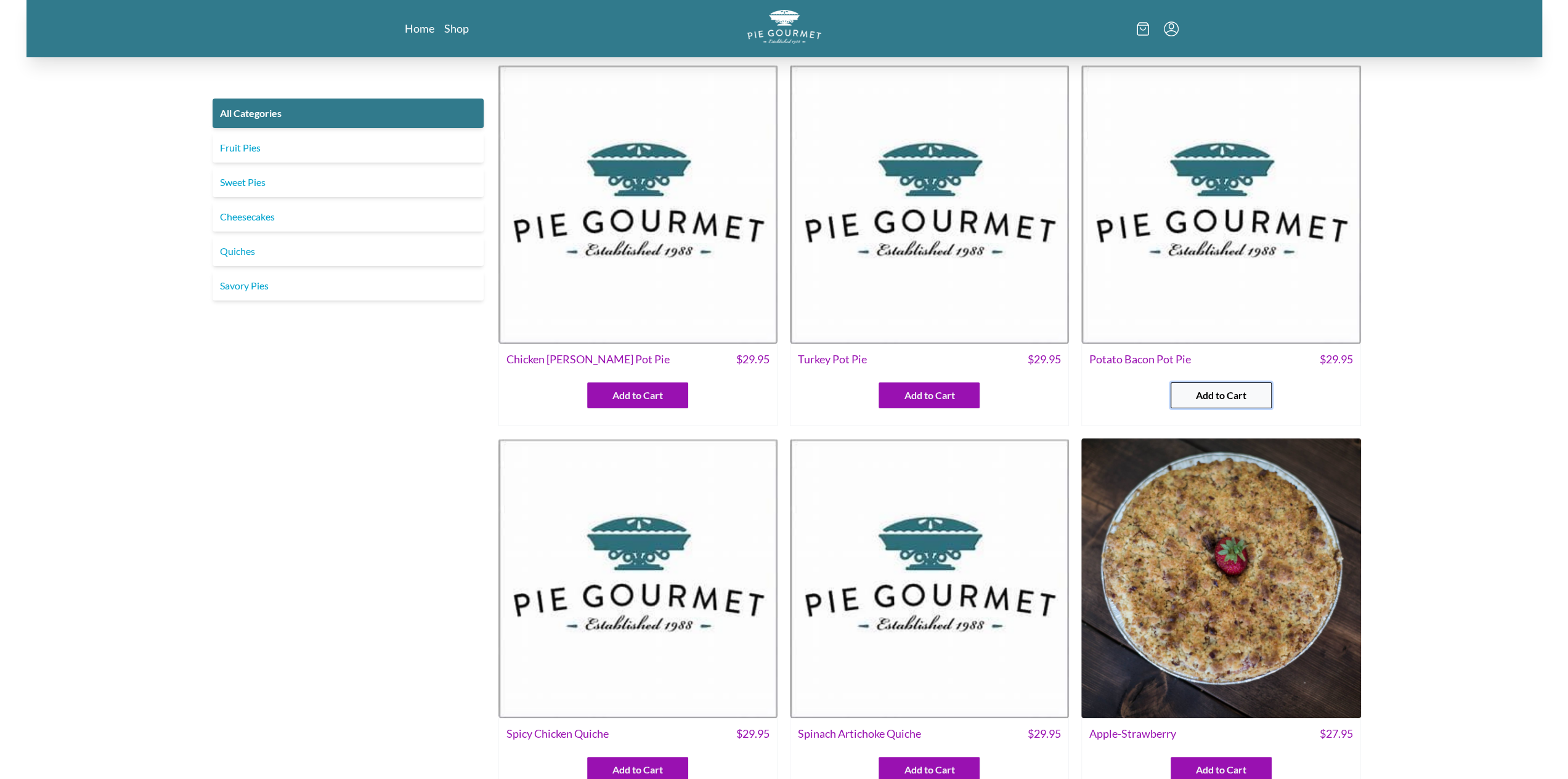
click at [1233, 392] on span "Add to Cart" at bounding box center [1221, 395] width 51 height 15
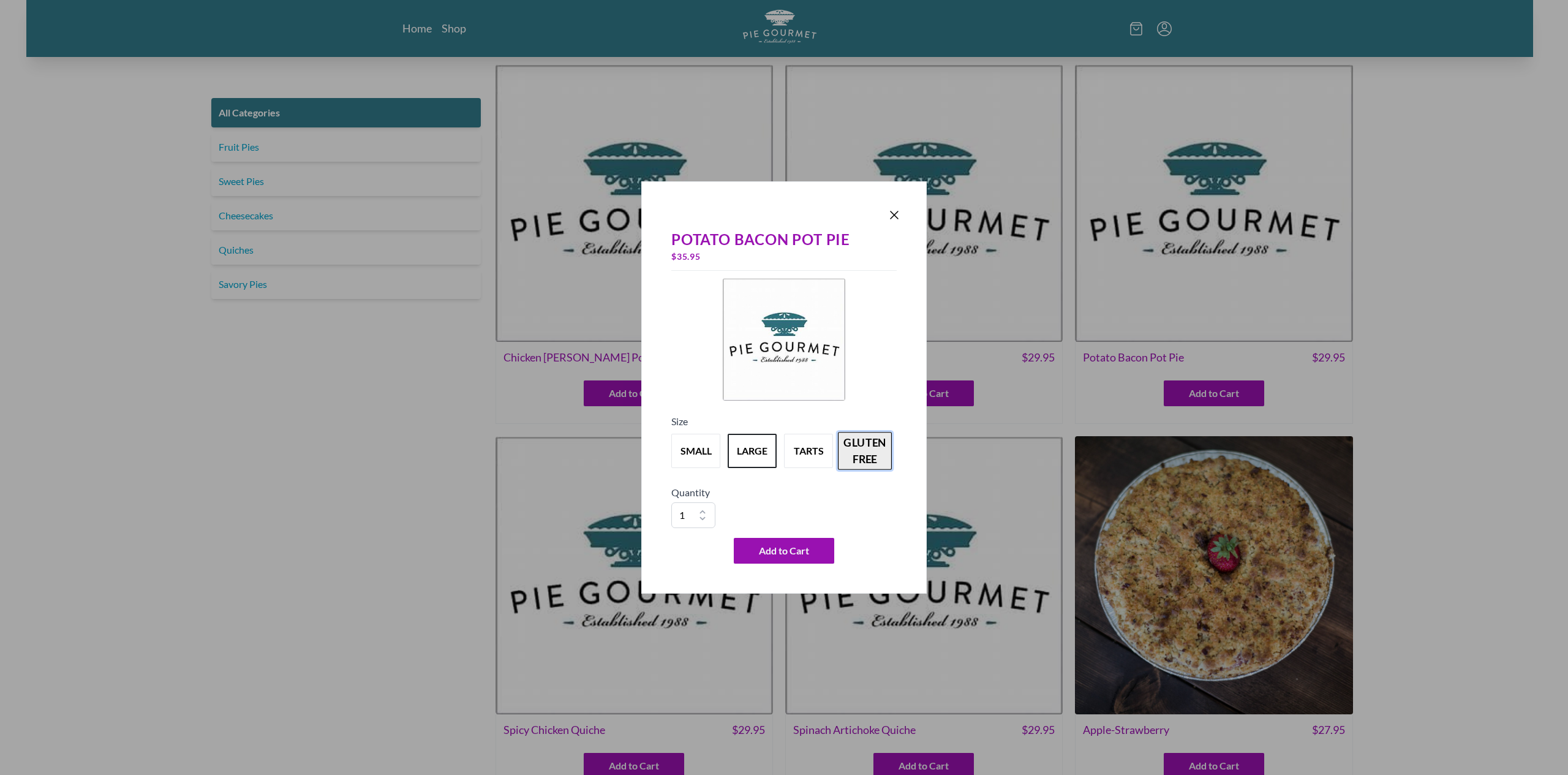
click at [873, 439] on button "gluten free" at bounding box center [865, 451] width 54 height 38
click at [777, 553] on span "Add to Cart" at bounding box center [784, 550] width 51 height 15
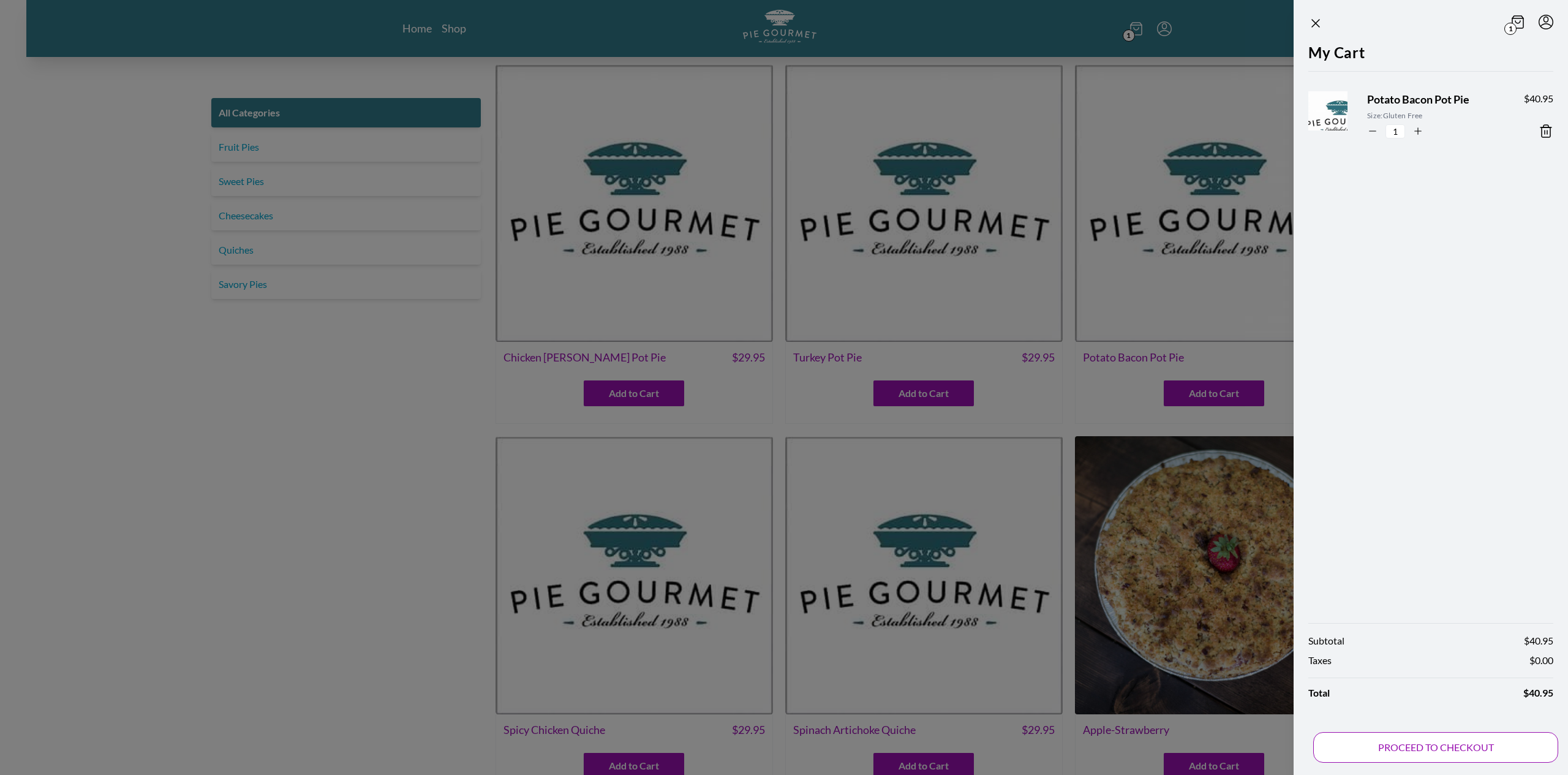
click at [1432, 733] on button "PROCEED TO CHECKOUT" at bounding box center [1435, 748] width 245 height 31
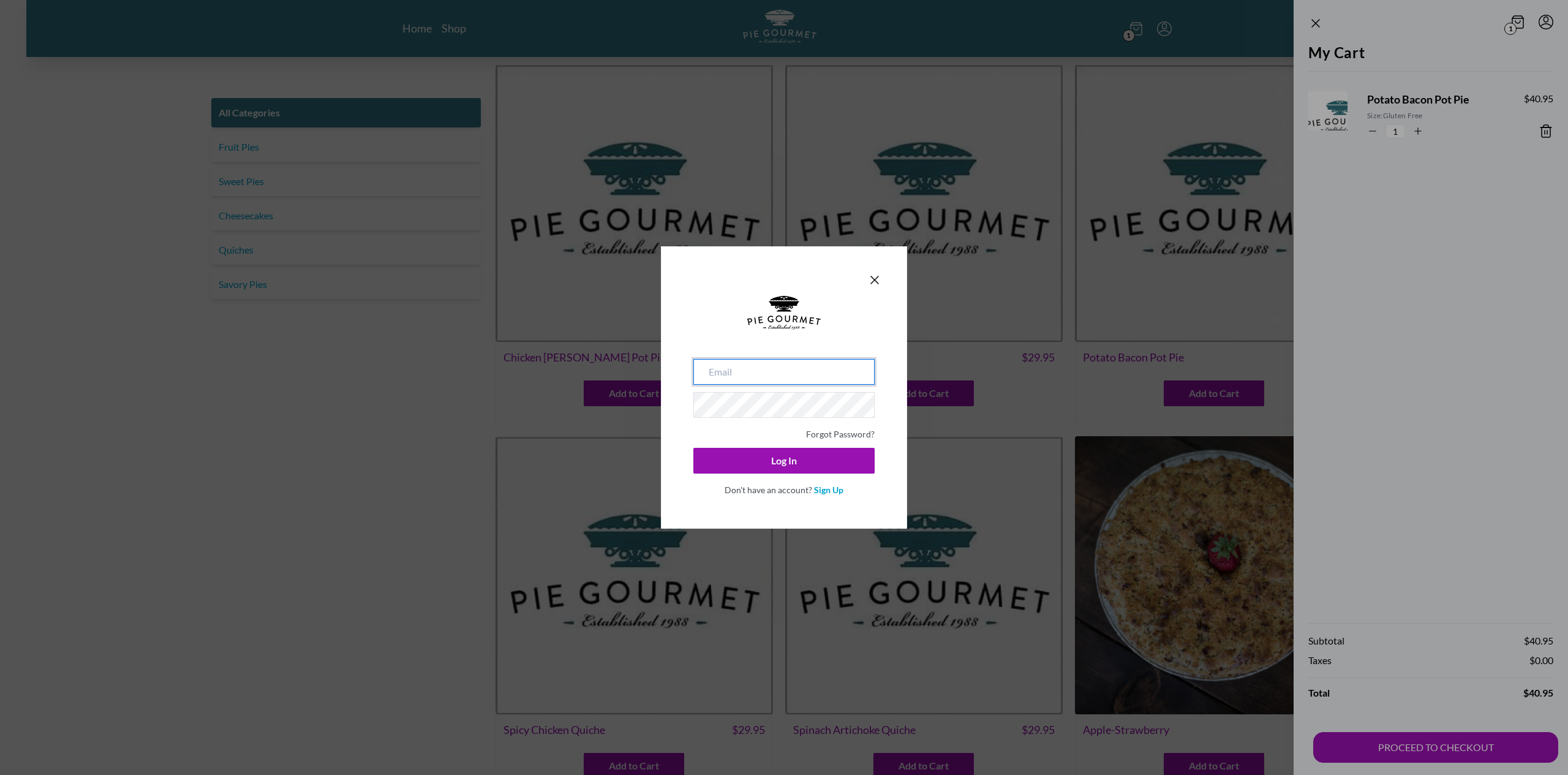
click at [782, 381] on input "email" at bounding box center [784, 372] width 182 height 26
click at [875, 288] on div at bounding box center [784, 280] width 196 height 17
click at [874, 280] on icon "Close panel" at bounding box center [874, 279] width 8 height 8
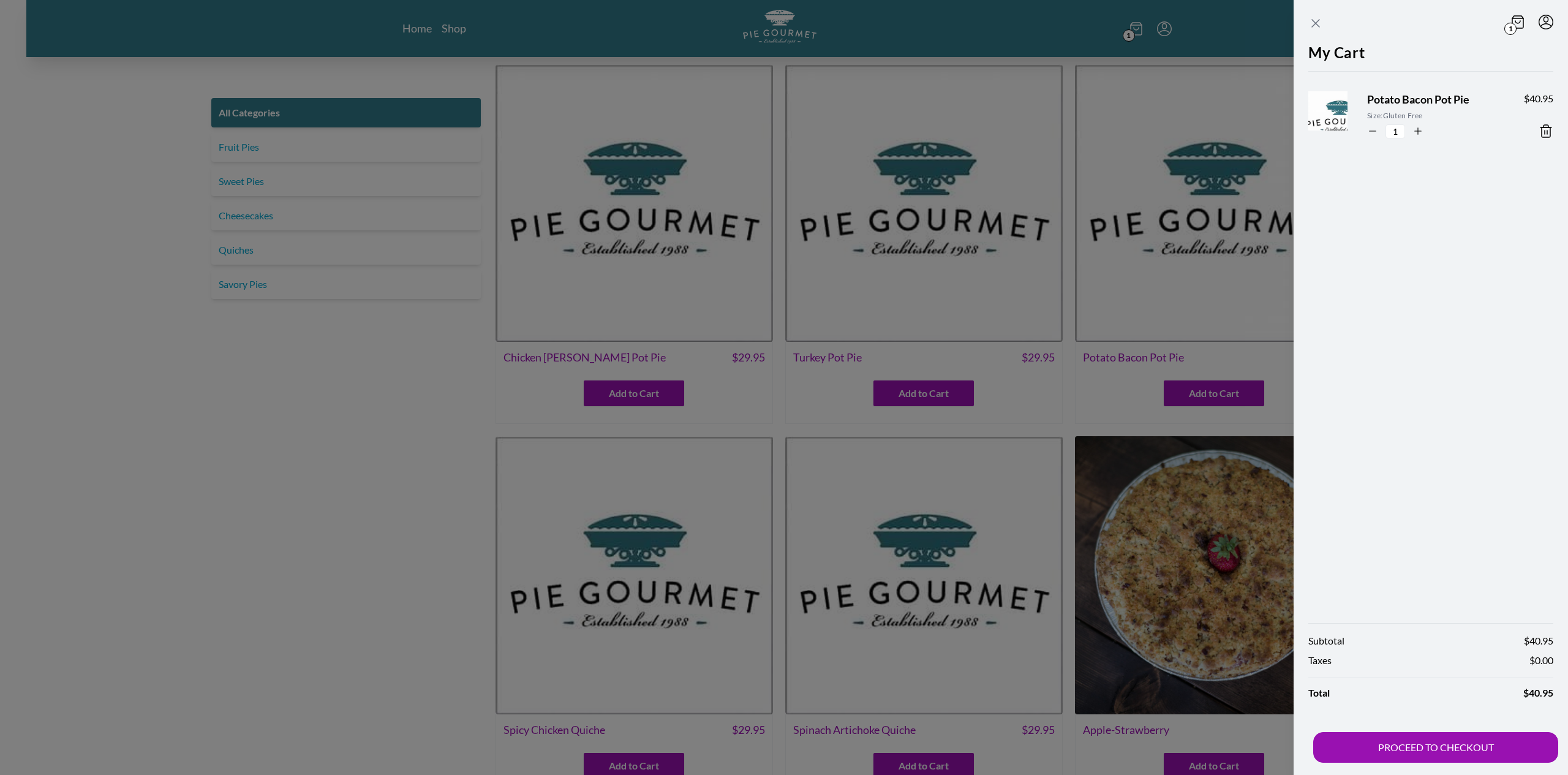
click at [1315, 24] on icon "Close panel" at bounding box center [1315, 23] width 8 height 8
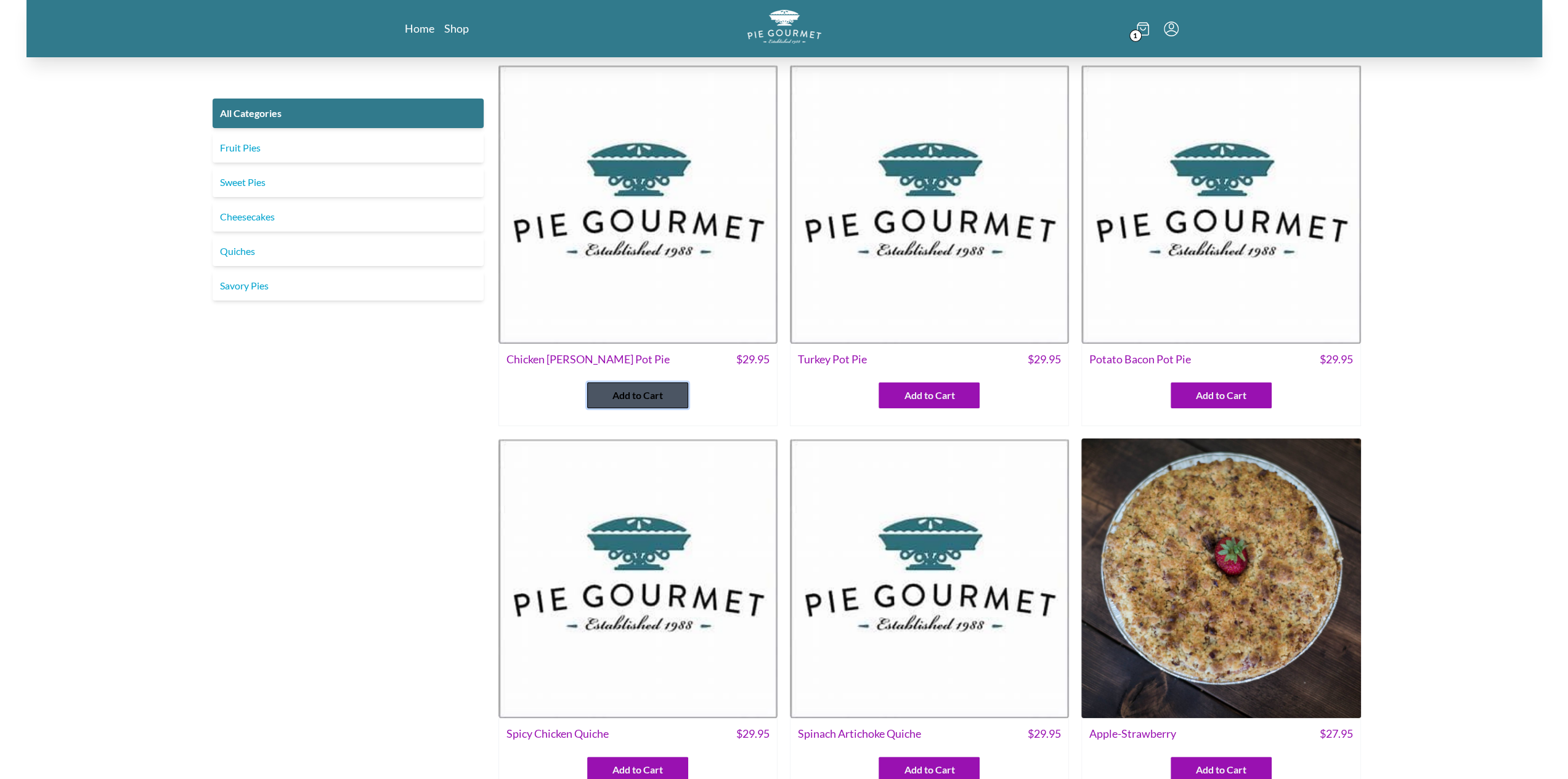
click at [673, 389] on button "Add to Cart" at bounding box center [637, 396] width 101 height 26
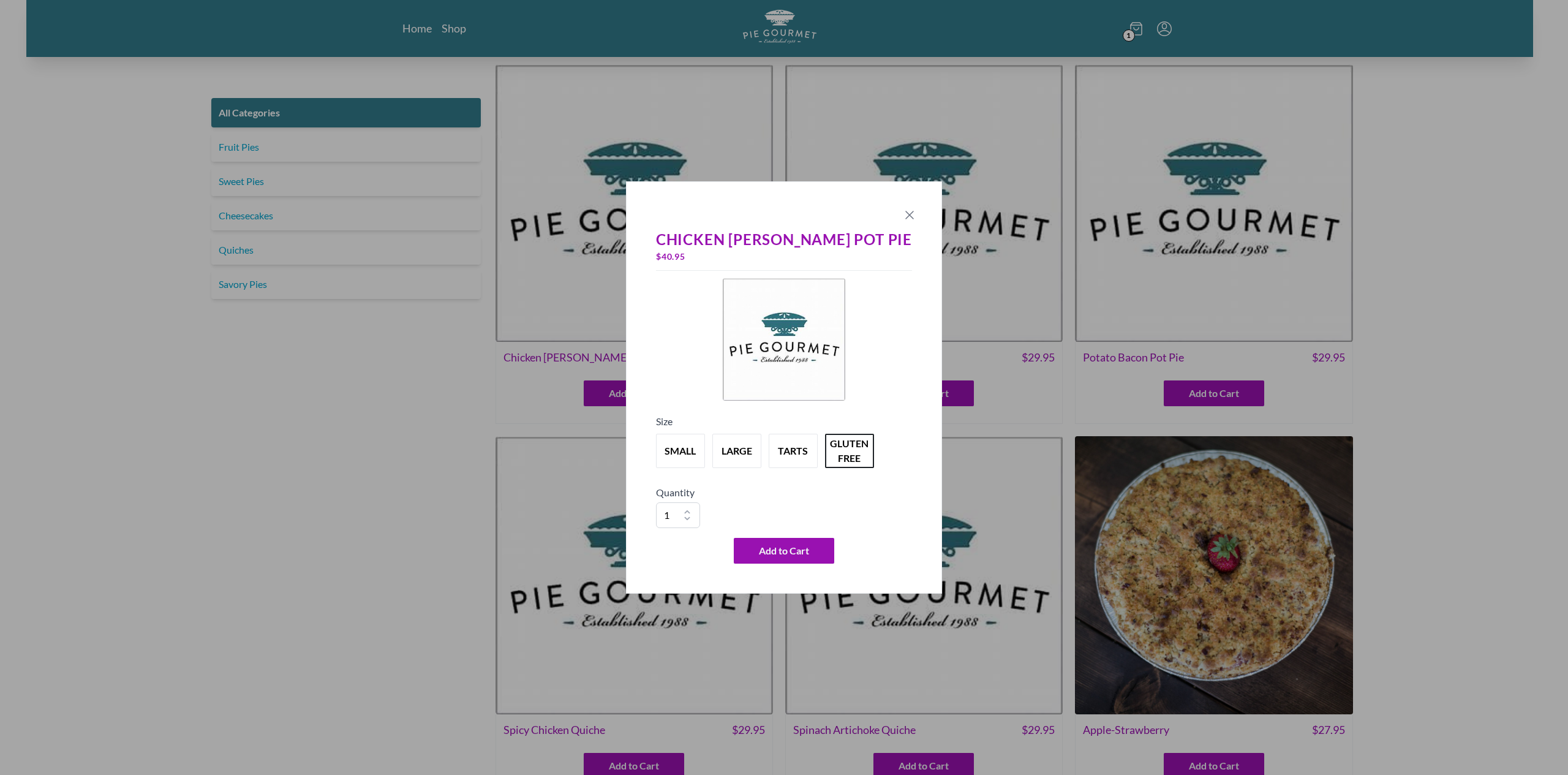
click at [902, 218] on icon "Close panel" at bounding box center [909, 214] width 15 height 15
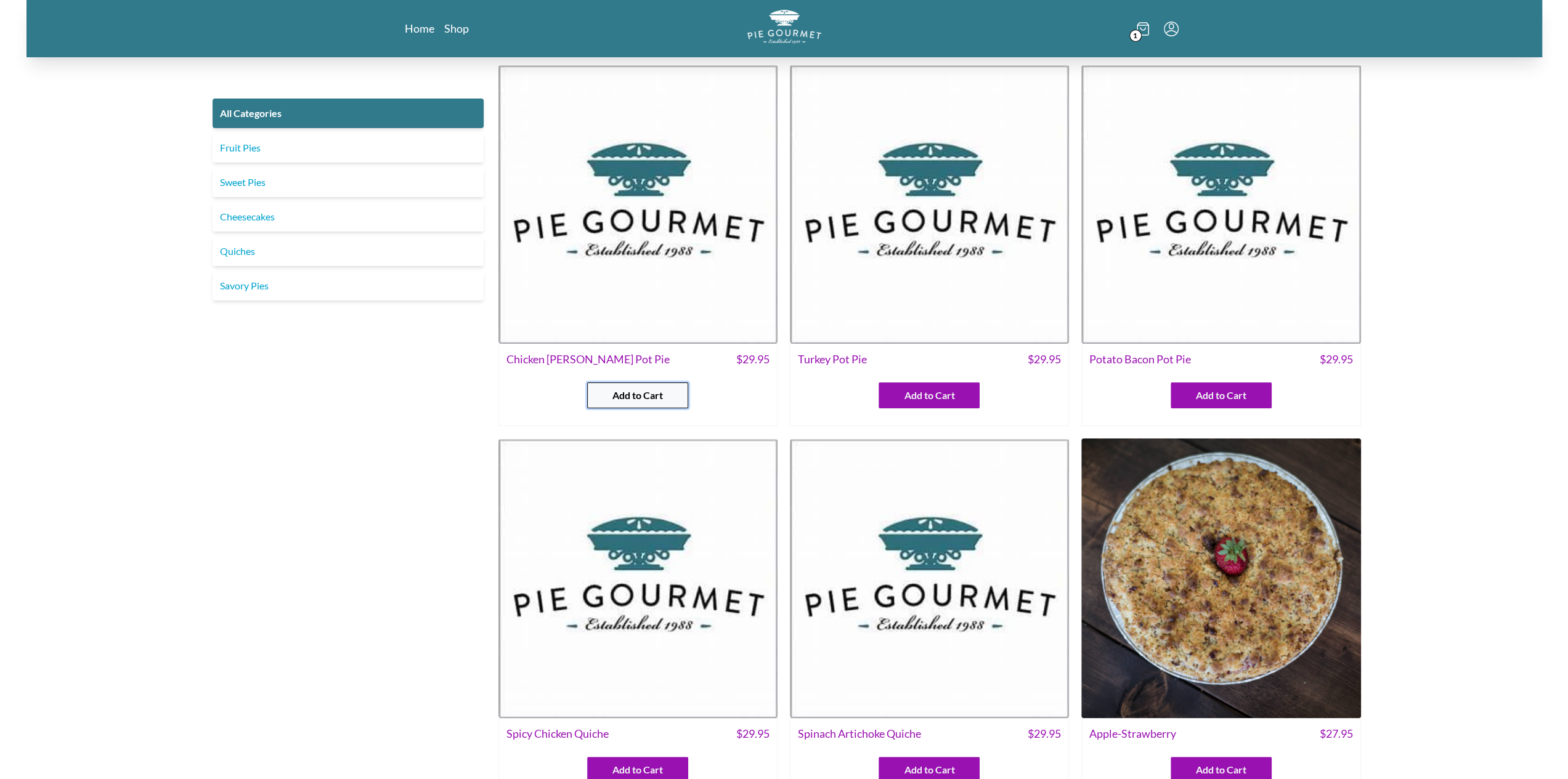
click at [658, 396] on span "Add to Cart" at bounding box center [637, 395] width 51 height 15
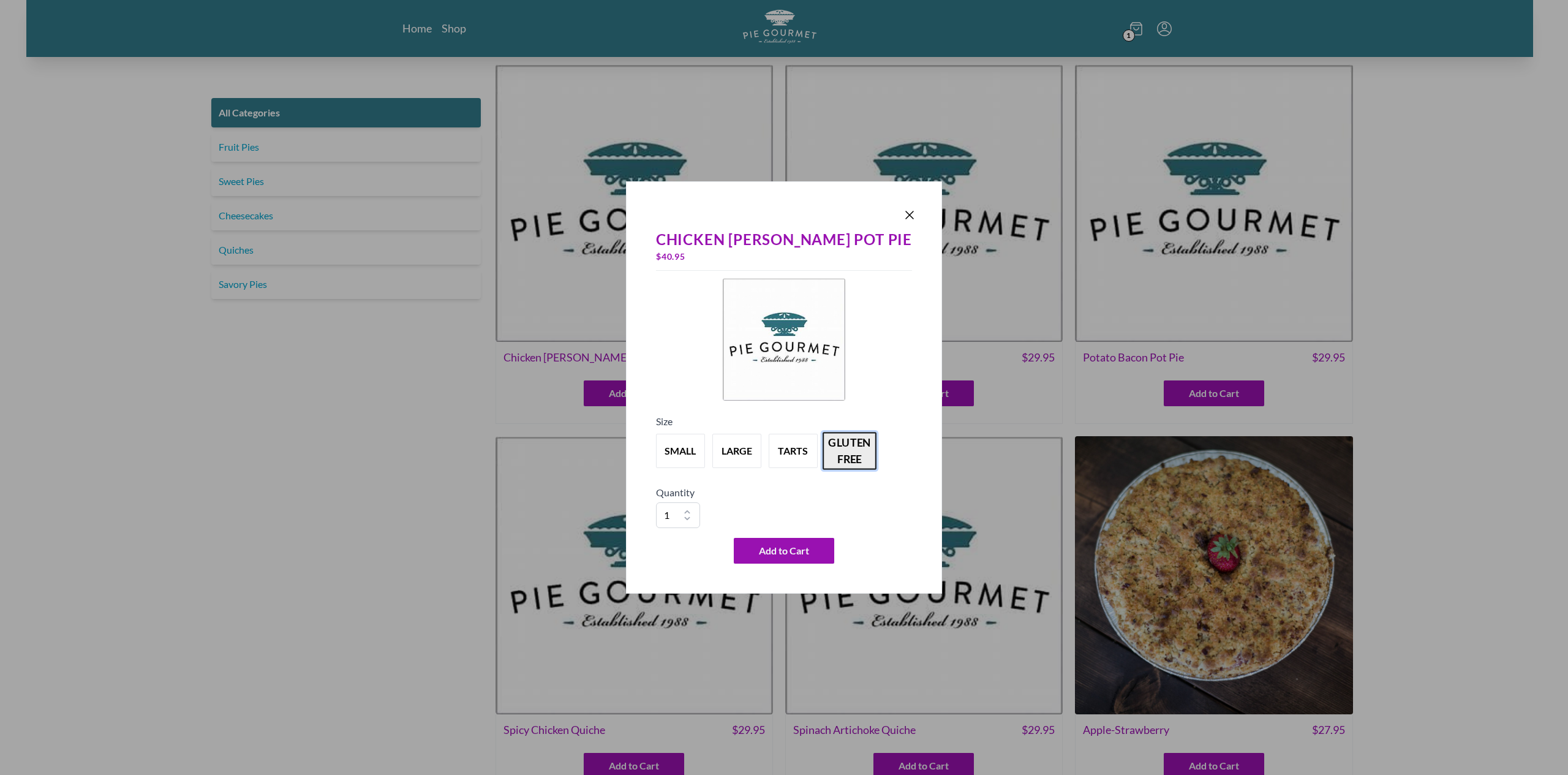
click at [867, 463] on button "gluten free" at bounding box center [849, 451] width 54 height 38
click at [805, 454] on button "tarts" at bounding box center [793, 451] width 54 height 38
click at [763, 454] on button "large" at bounding box center [736, 451] width 54 height 38
click at [700, 449] on button "small" at bounding box center [680, 451] width 54 height 38
click at [861, 458] on button "gluten free" at bounding box center [849, 451] width 54 height 38
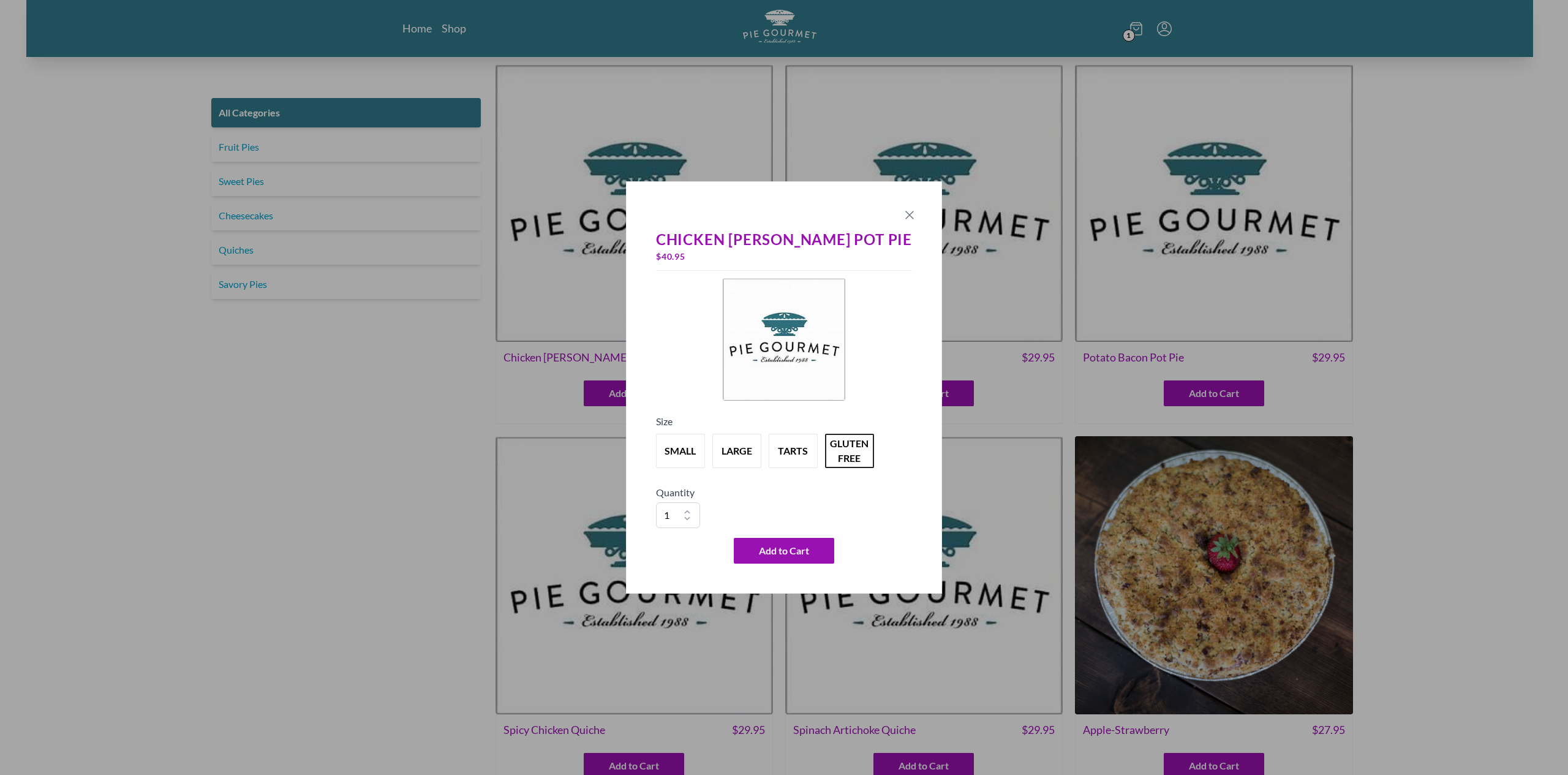
click at [902, 221] on icon "Close panel" at bounding box center [909, 214] width 15 height 15
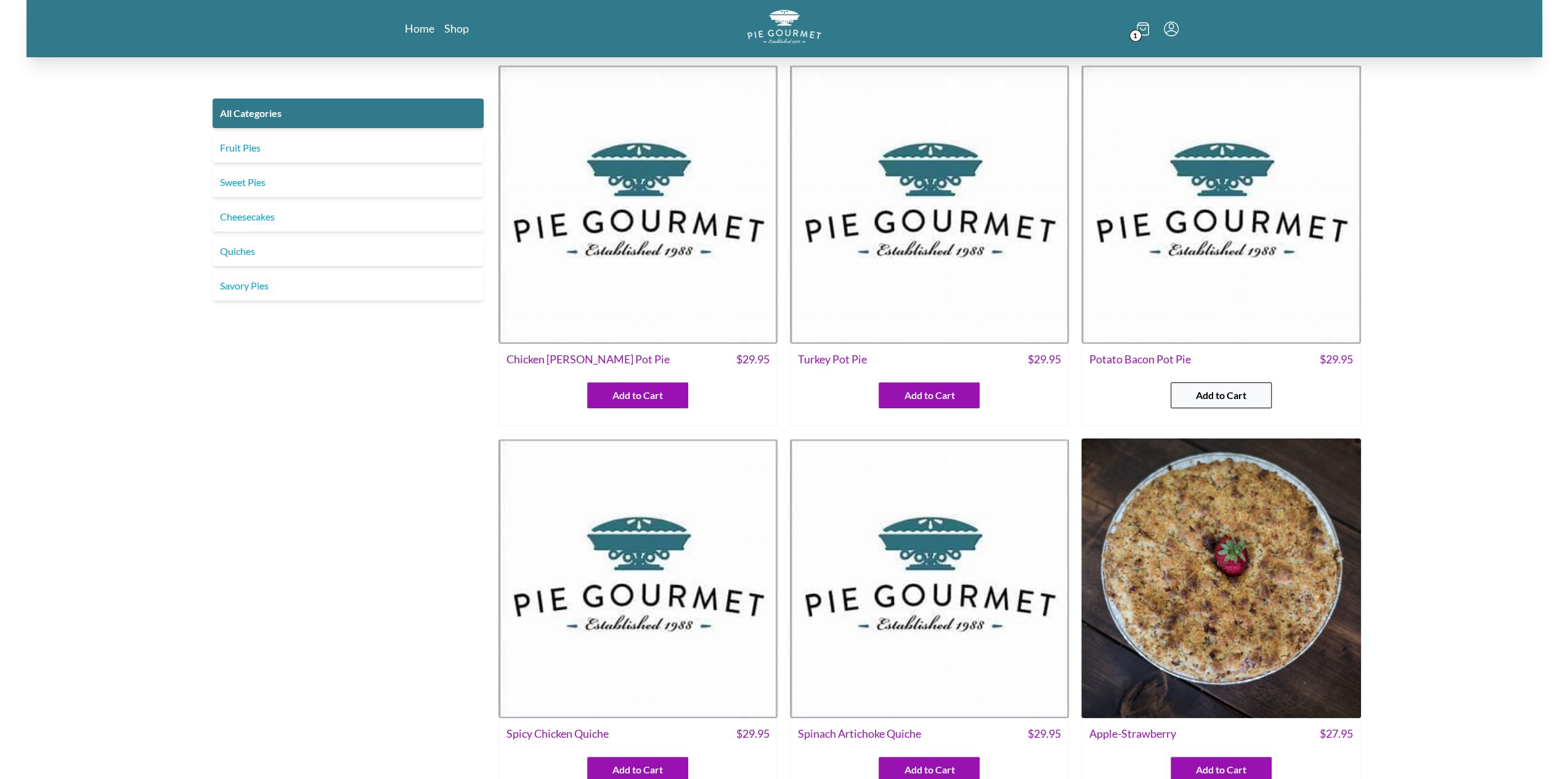
click at [1196, 392] on span "Add to Cart" at bounding box center [1221, 395] width 51 height 15
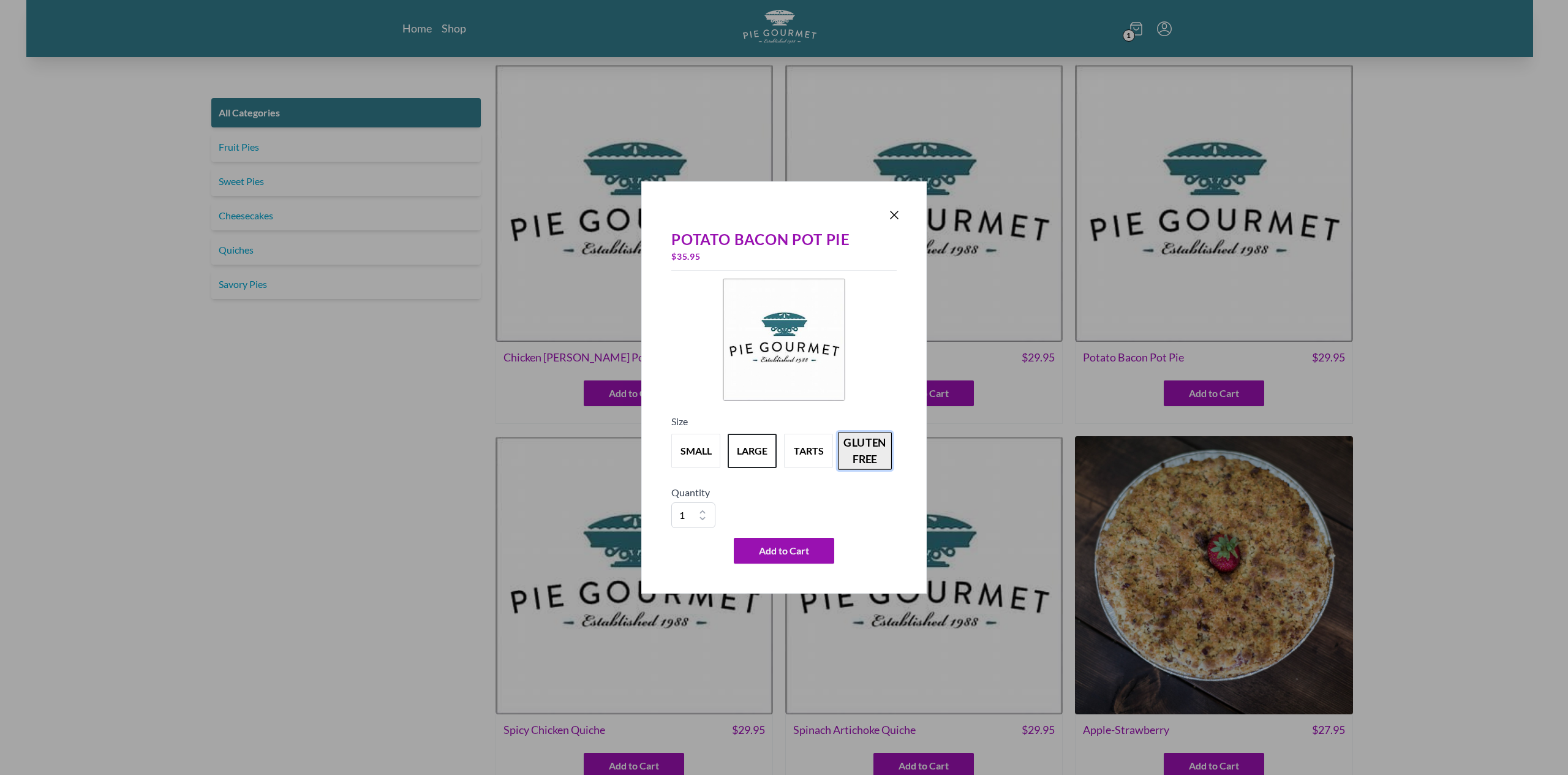
click at [850, 444] on button "gluten free" at bounding box center [865, 451] width 54 height 38
click at [896, 216] on icon "Close panel" at bounding box center [894, 214] width 15 height 15
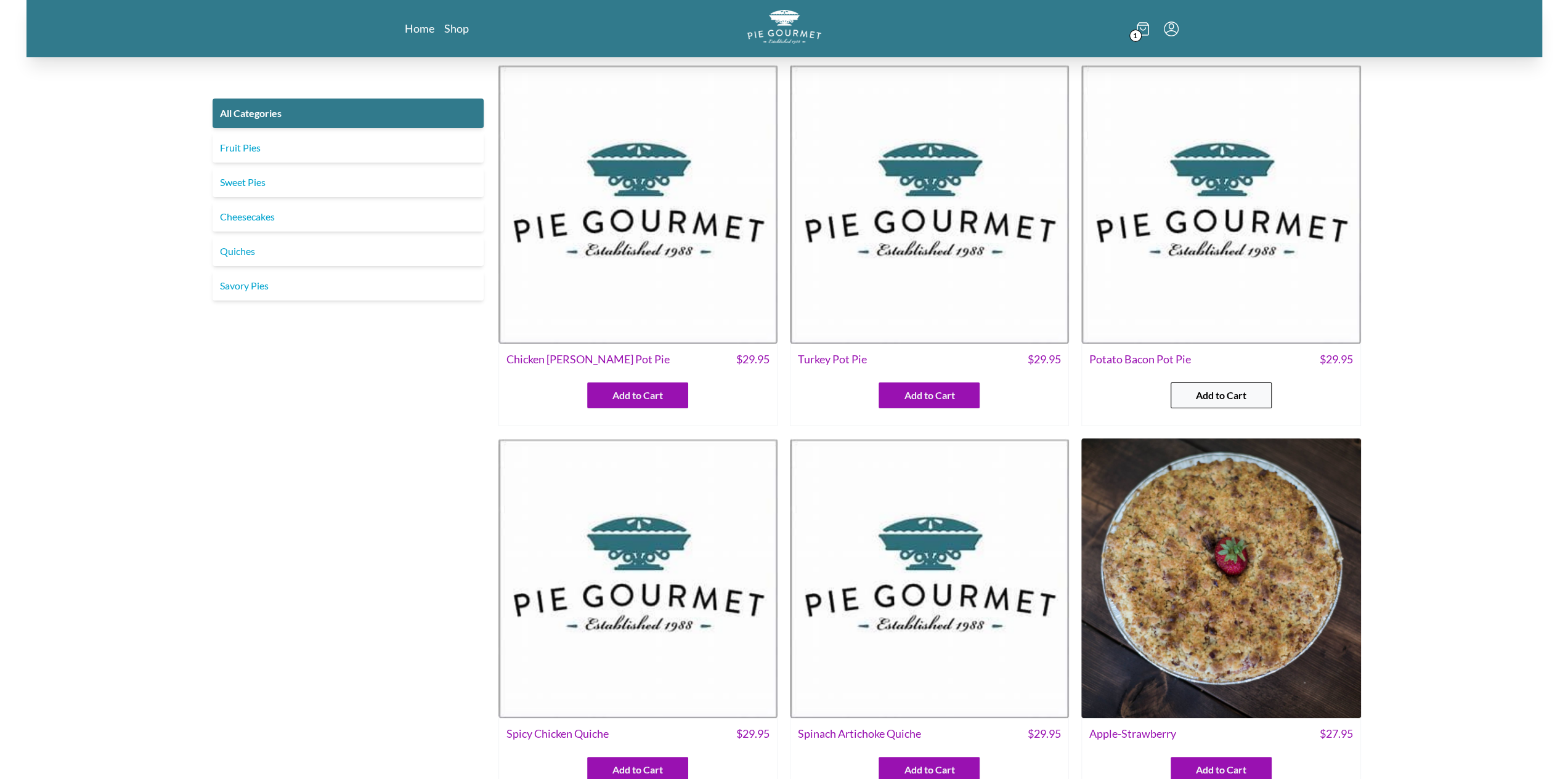
click at [1218, 399] on span "Add to Cart" at bounding box center [1221, 395] width 51 height 15
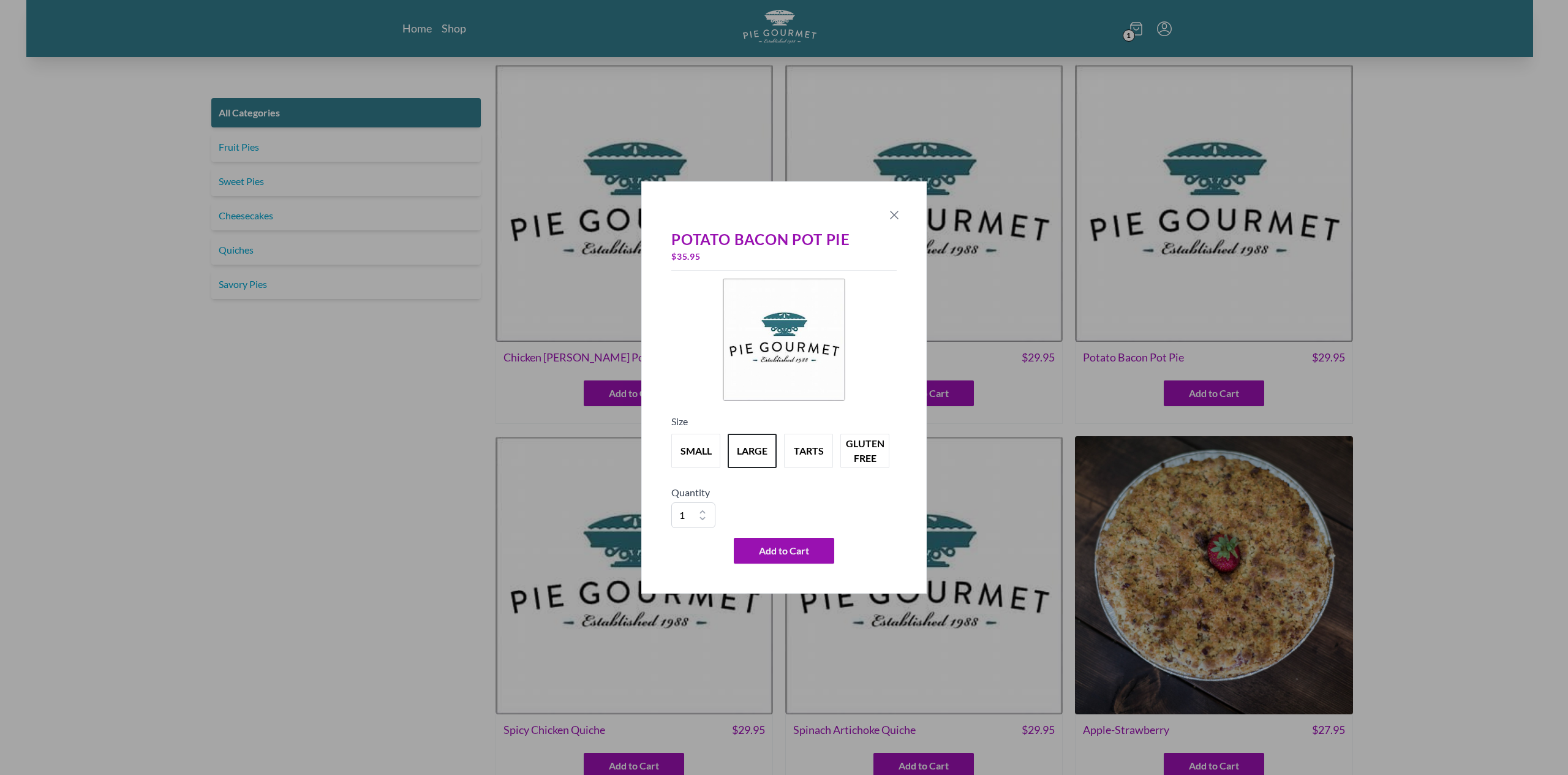
click at [899, 218] on icon "Close panel" at bounding box center [894, 214] width 15 height 15
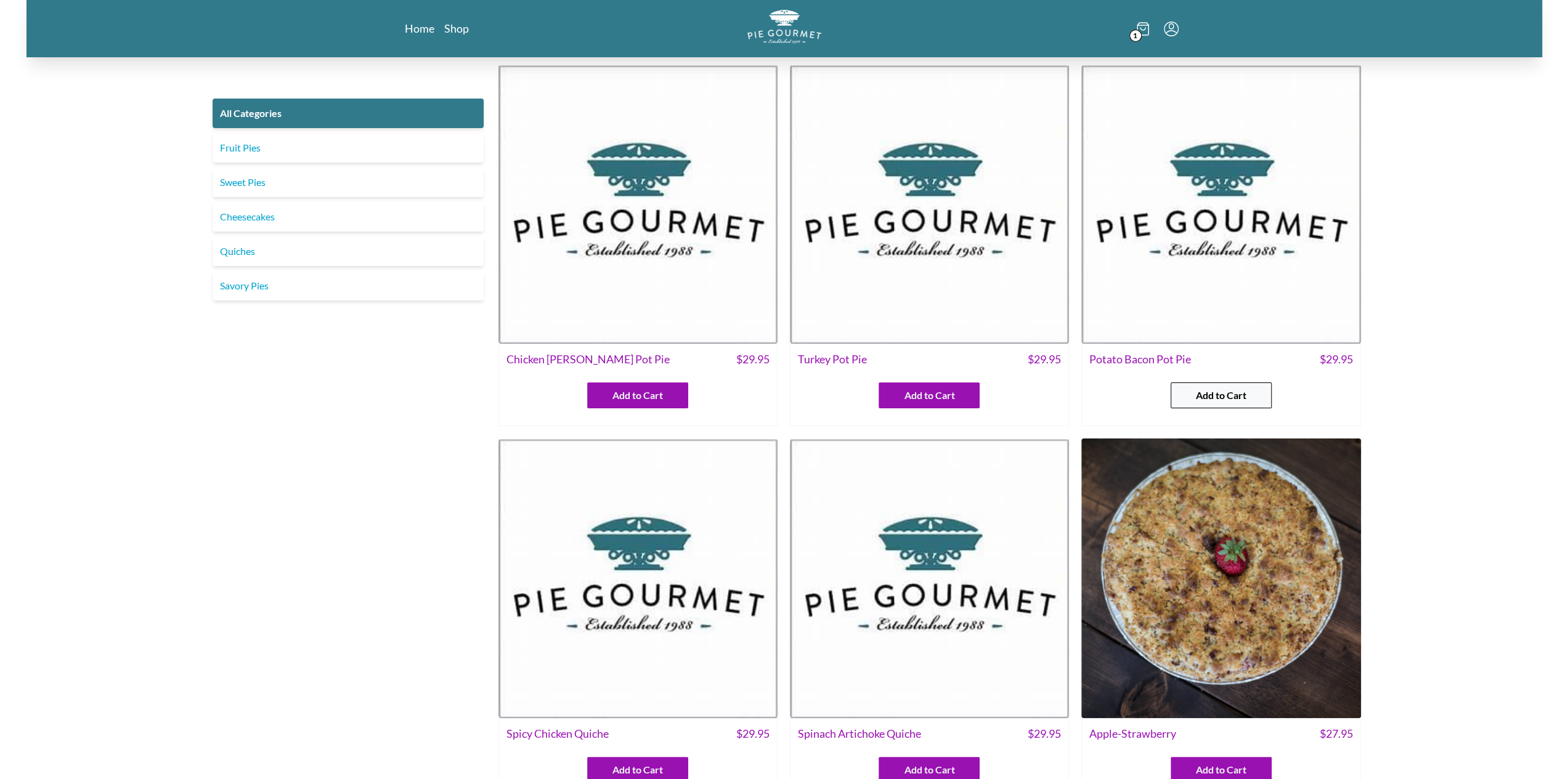
click at [1199, 390] on span "Add to Cart" at bounding box center [1221, 395] width 51 height 15
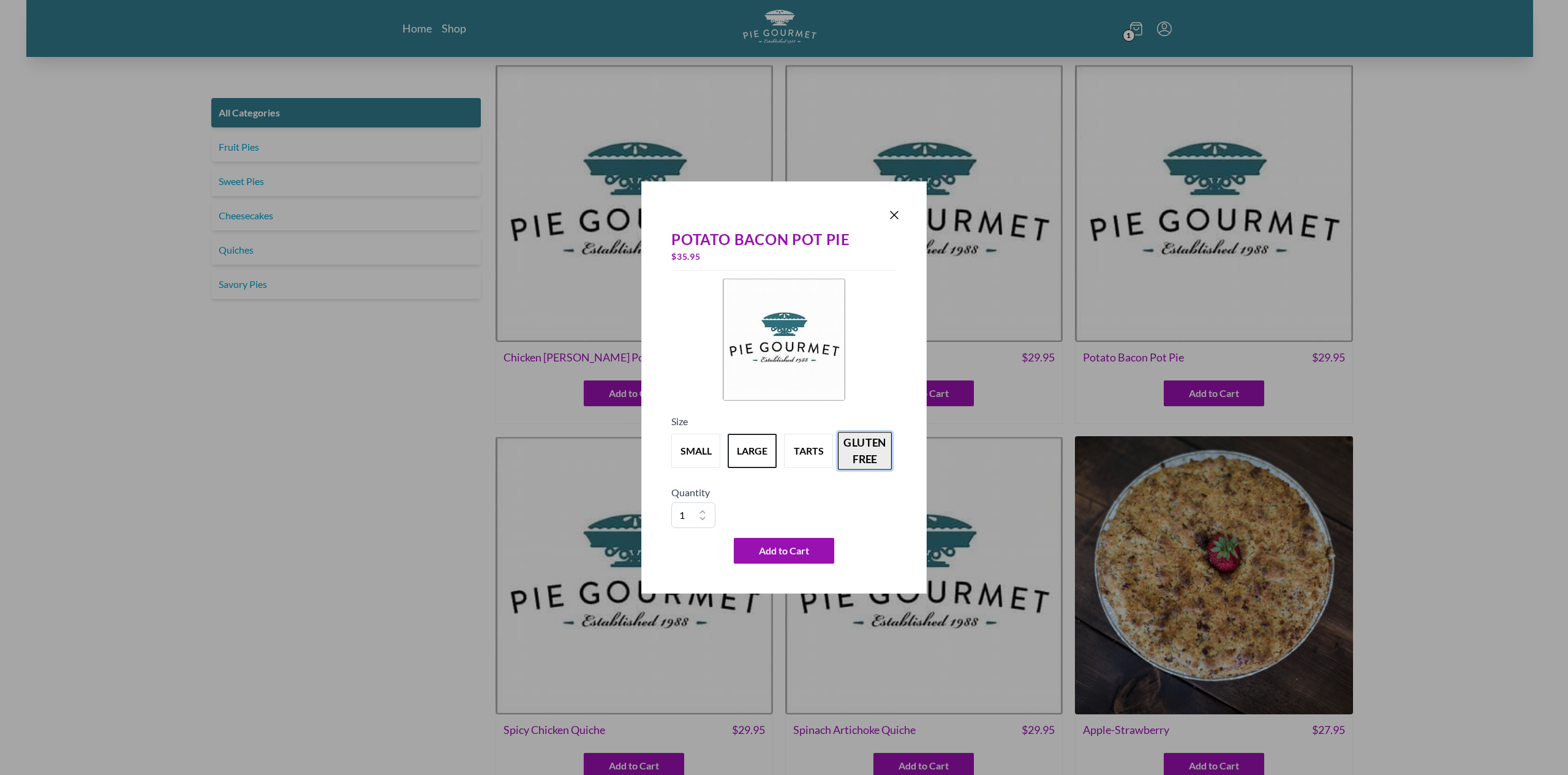
click at [860, 467] on button "gluten free" at bounding box center [865, 451] width 54 height 38
click at [896, 233] on div "Potato Bacon Pot Pie $ 40.95 Size small large tarts gluten free Quantity 1 2 3 …" at bounding box center [784, 396] width 235 height 345
click at [895, 217] on icon "Close panel" at bounding box center [894, 215] width 8 height 8
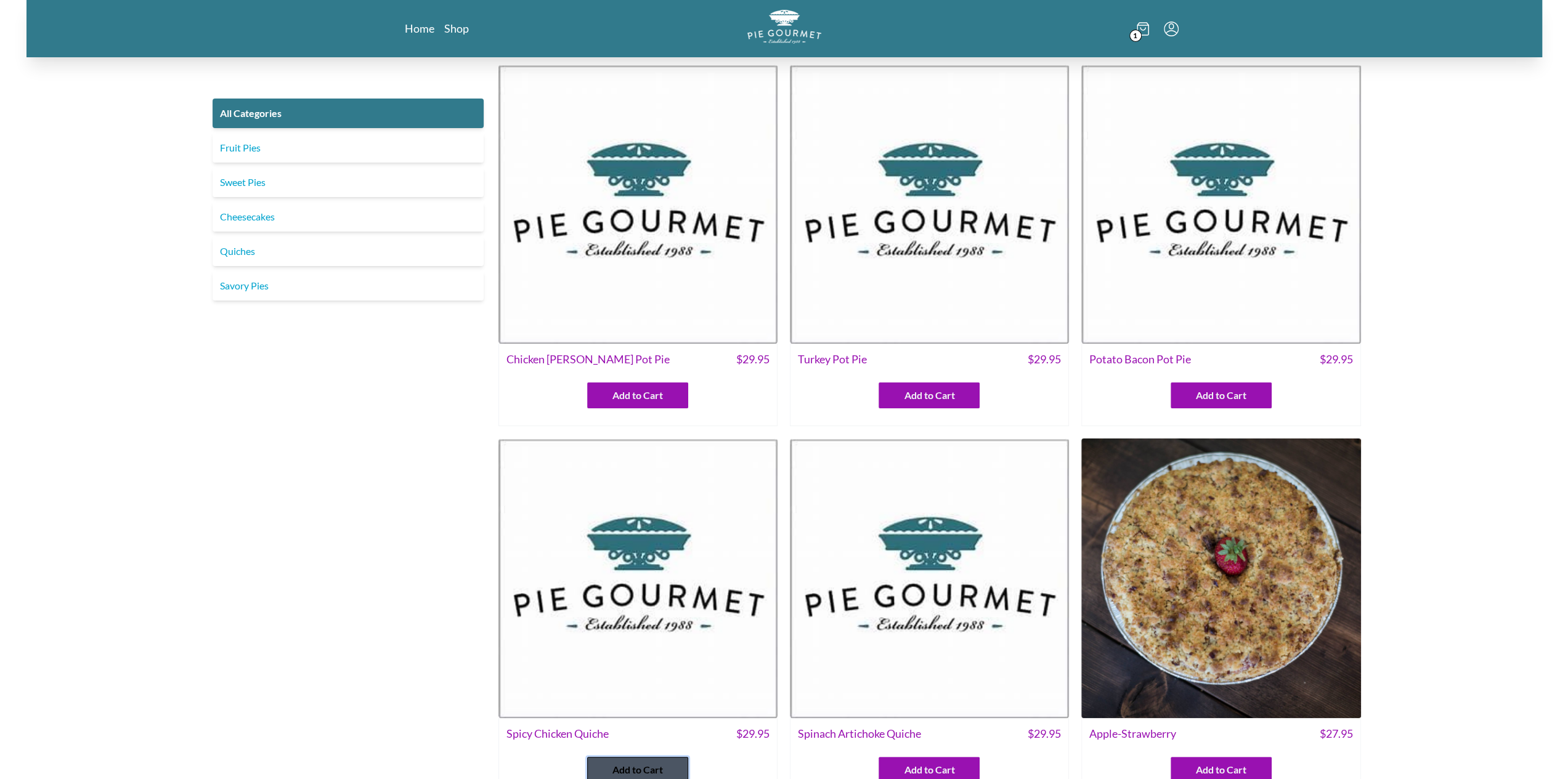
click at [684, 768] on button "Add to Cart" at bounding box center [637, 770] width 101 height 26
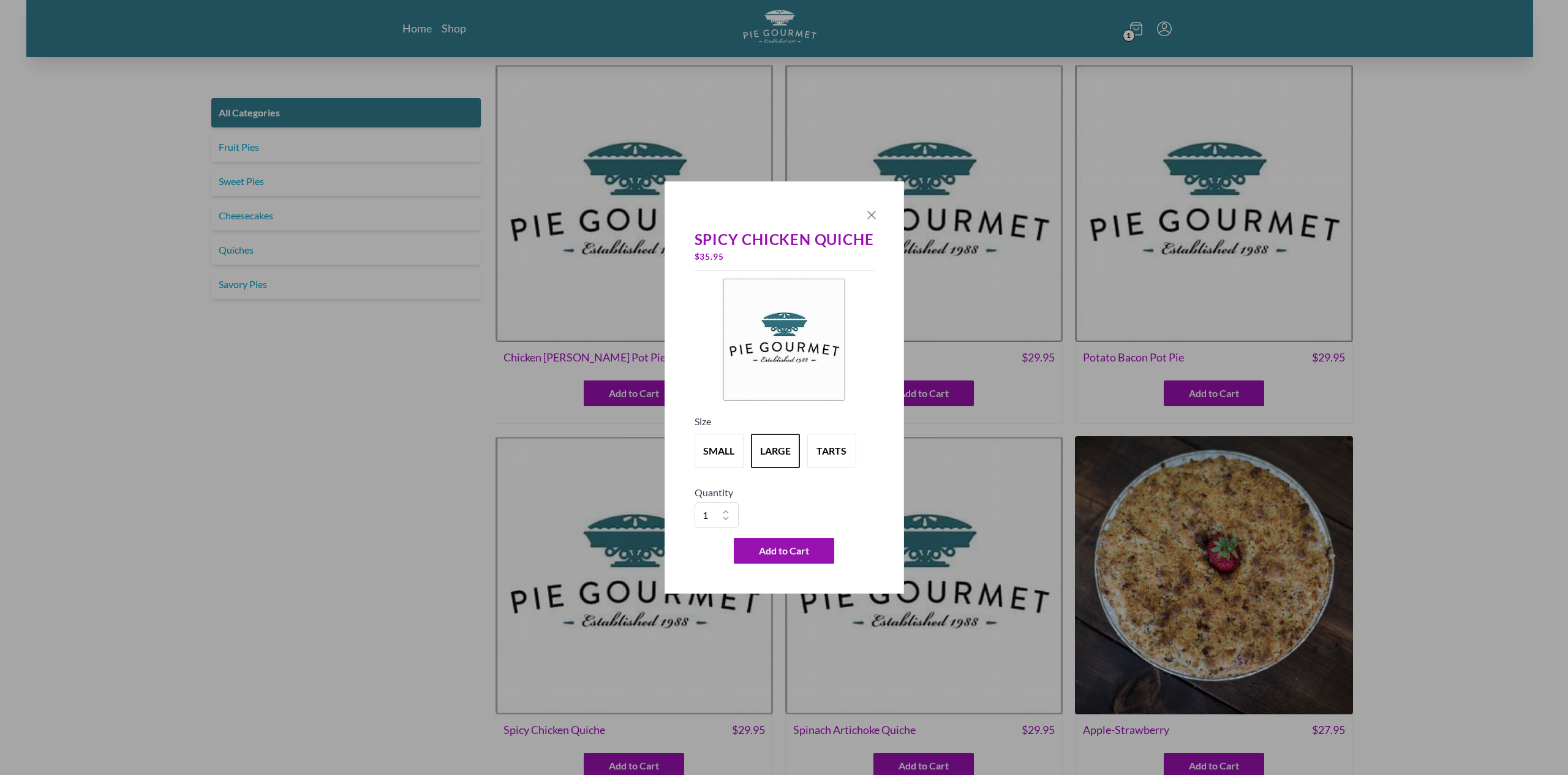
click at [870, 220] on icon "Close panel" at bounding box center [871, 214] width 15 height 15
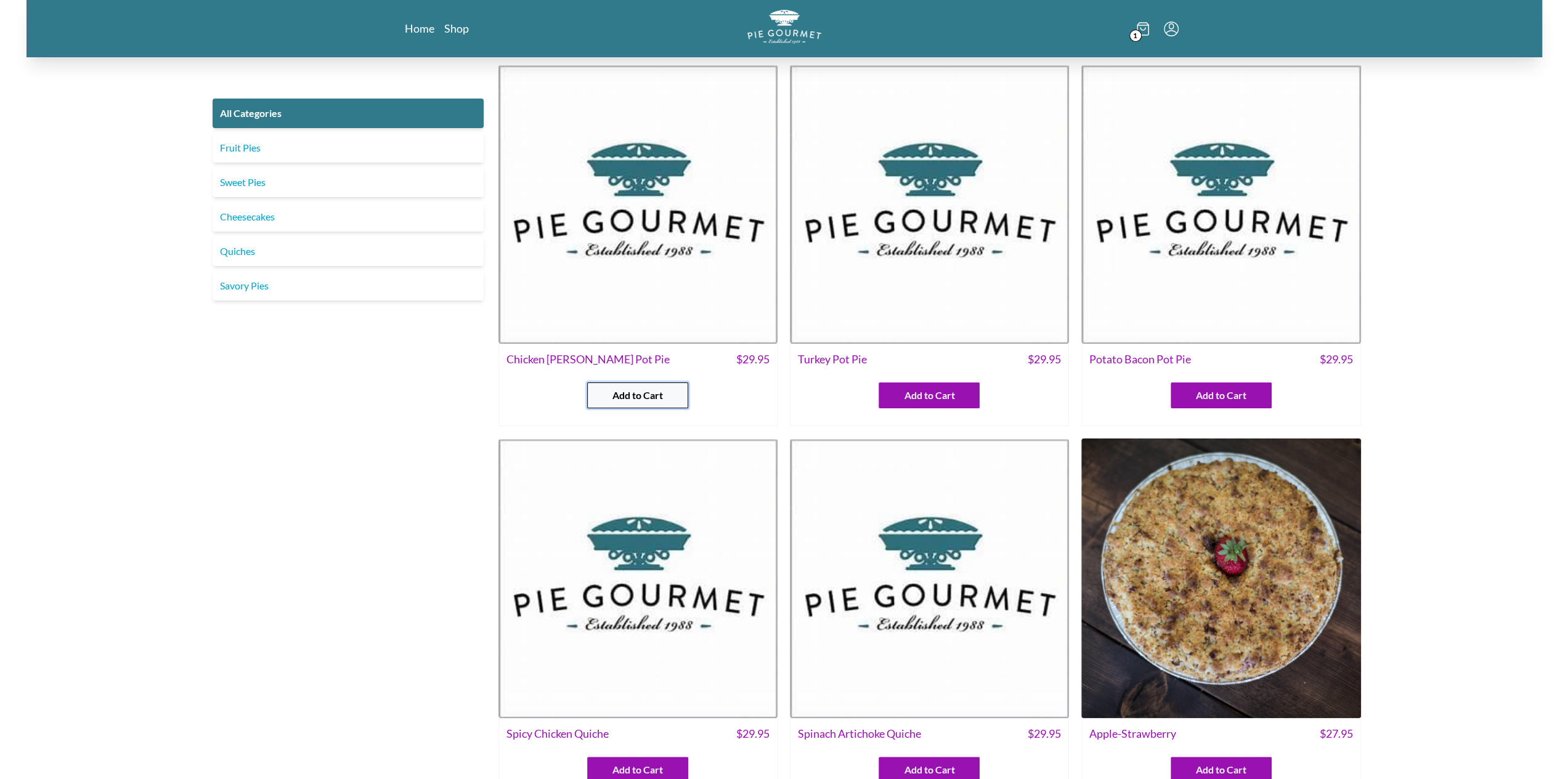
click at [659, 400] on span "Add to Cart" at bounding box center [637, 395] width 51 height 15
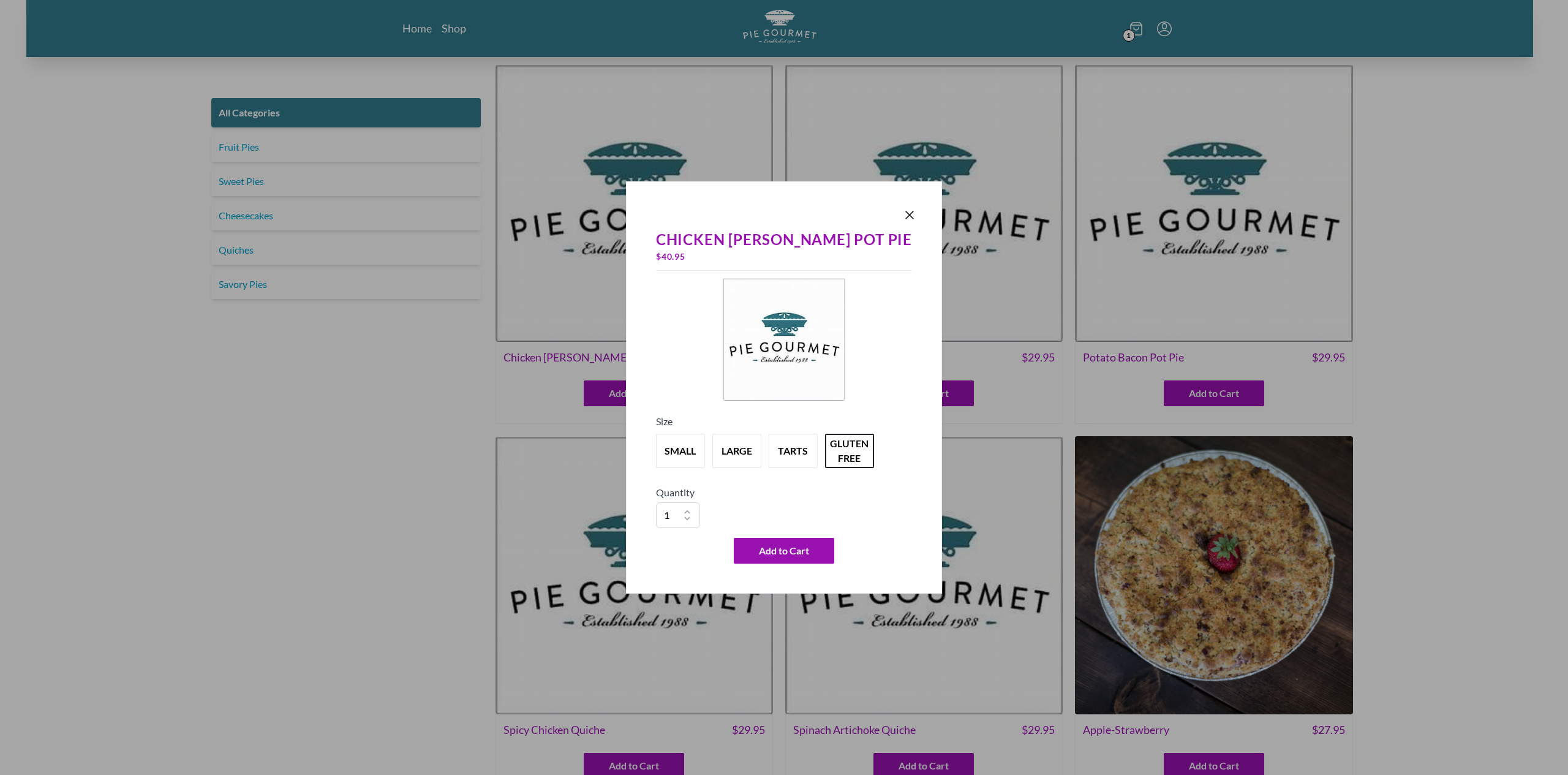
click at [905, 219] on div "Chicken Curry Pot Pie $ 40.95 Size small large tarts gluten free Quantity 1 2 3…" at bounding box center [783, 388] width 316 height 412
click at [902, 212] on icon "Close panel" at bounding box center [909, 214] width 15 height 15
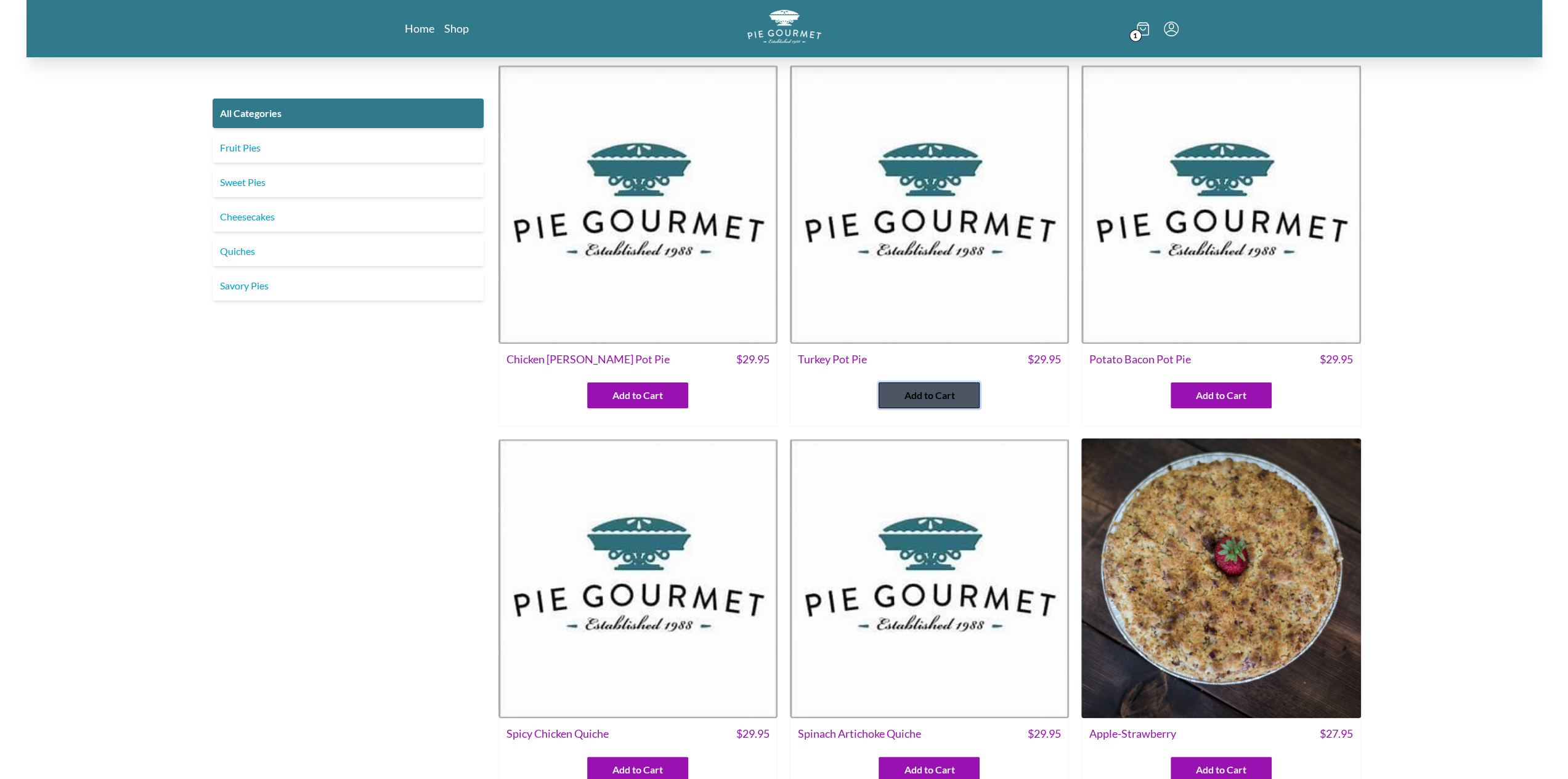
click at [929, 396] on span "Add to Cart" at bounding box center [929, 395] width 51 height 15
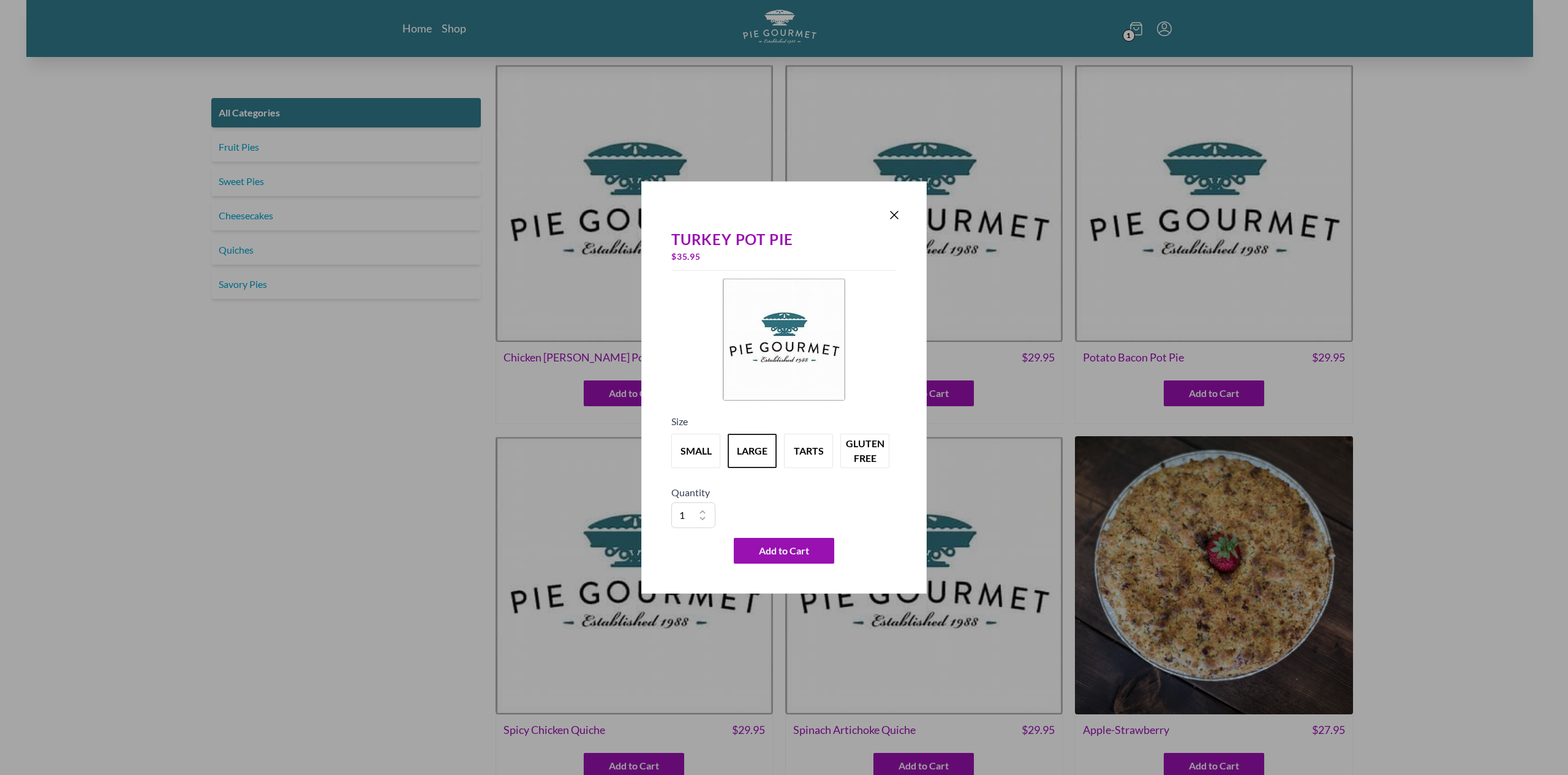
click at [895, 207] on div at bounding box center [784, 215] width 235 height 17
click at [895, 219] on icon "Close panel" at bounding box center [894, 214] width 15 height 15
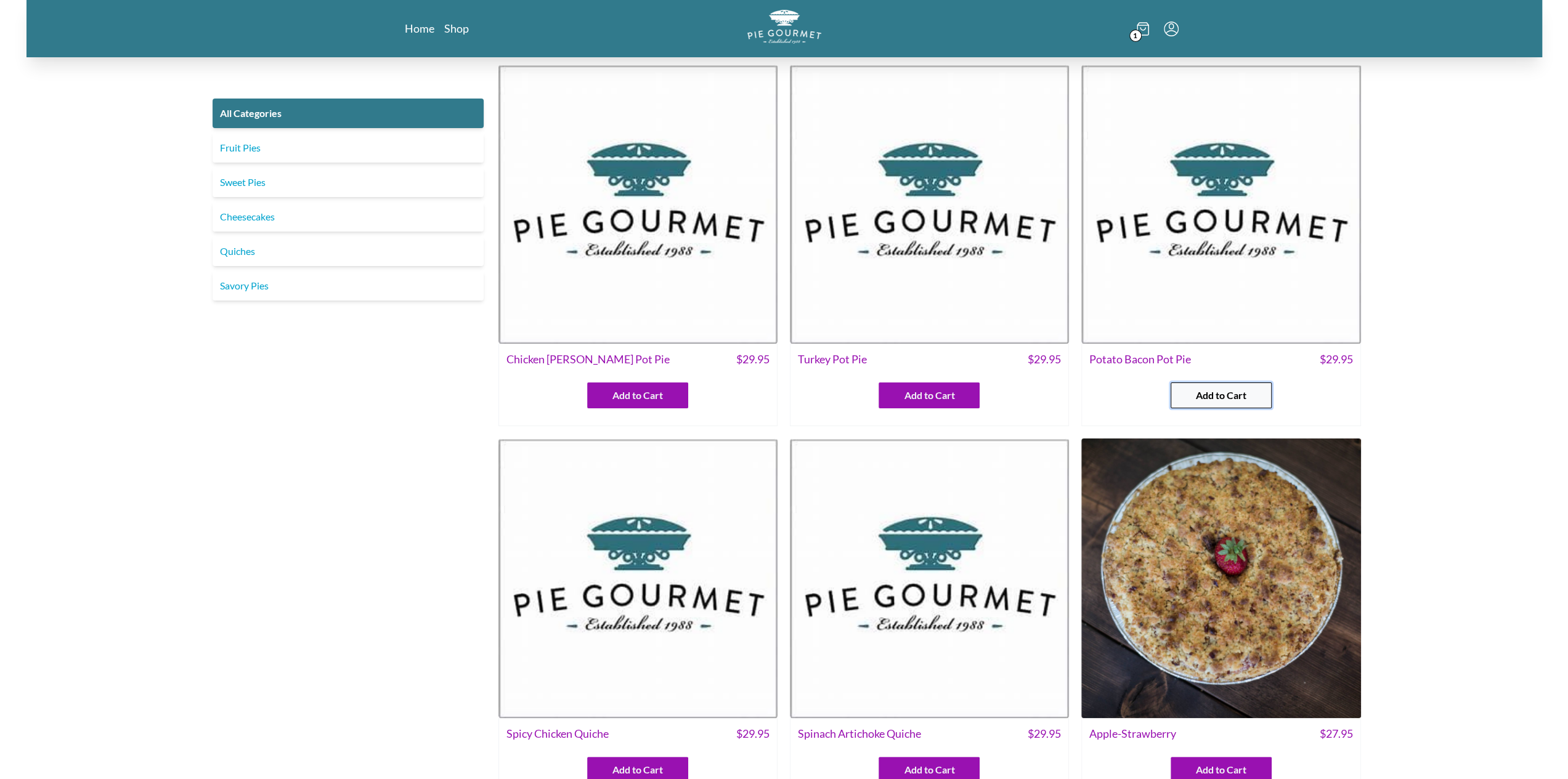
click at [1204, 399] on span "Add to Cart" at bounding box center [1221, 395] width 51 height 15
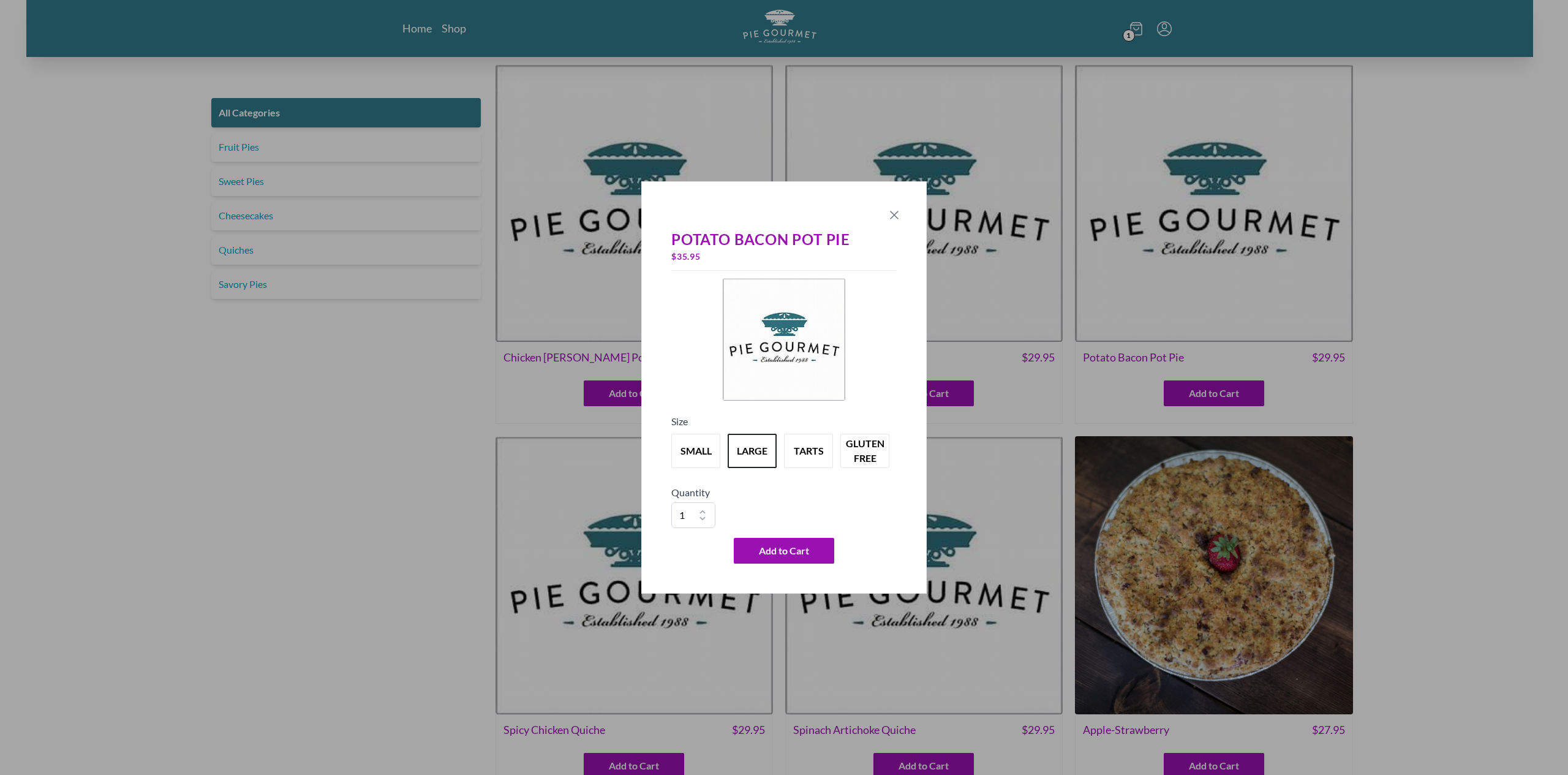
click at [896, 213] on icon "Close panel" at bounding box center [894, 215] width 8 height 8
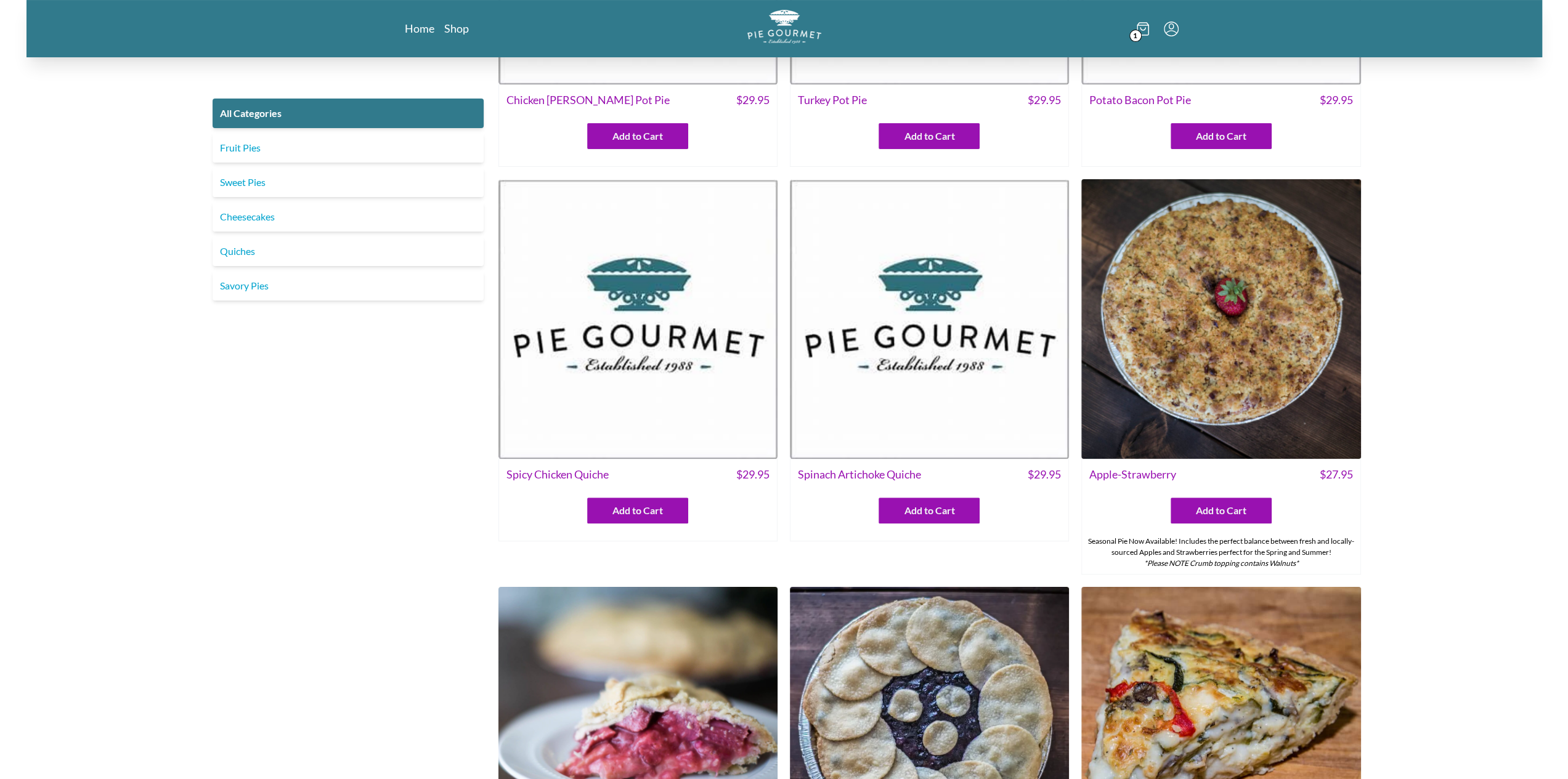
scroll to position [308, 0]
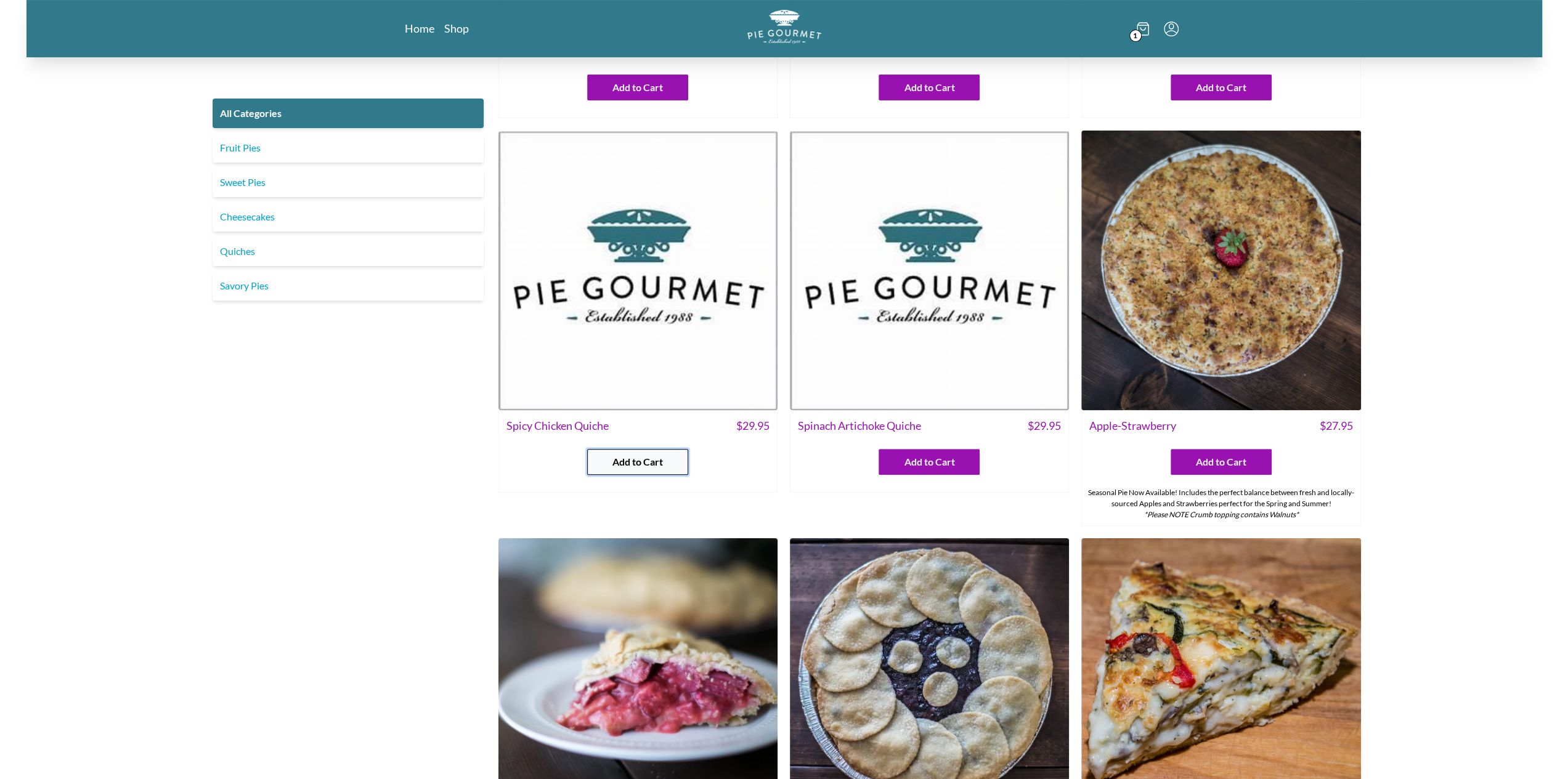
click at [659, 452] on button "Add to Cart" at bounding box center [637, 462] width 101 height 26
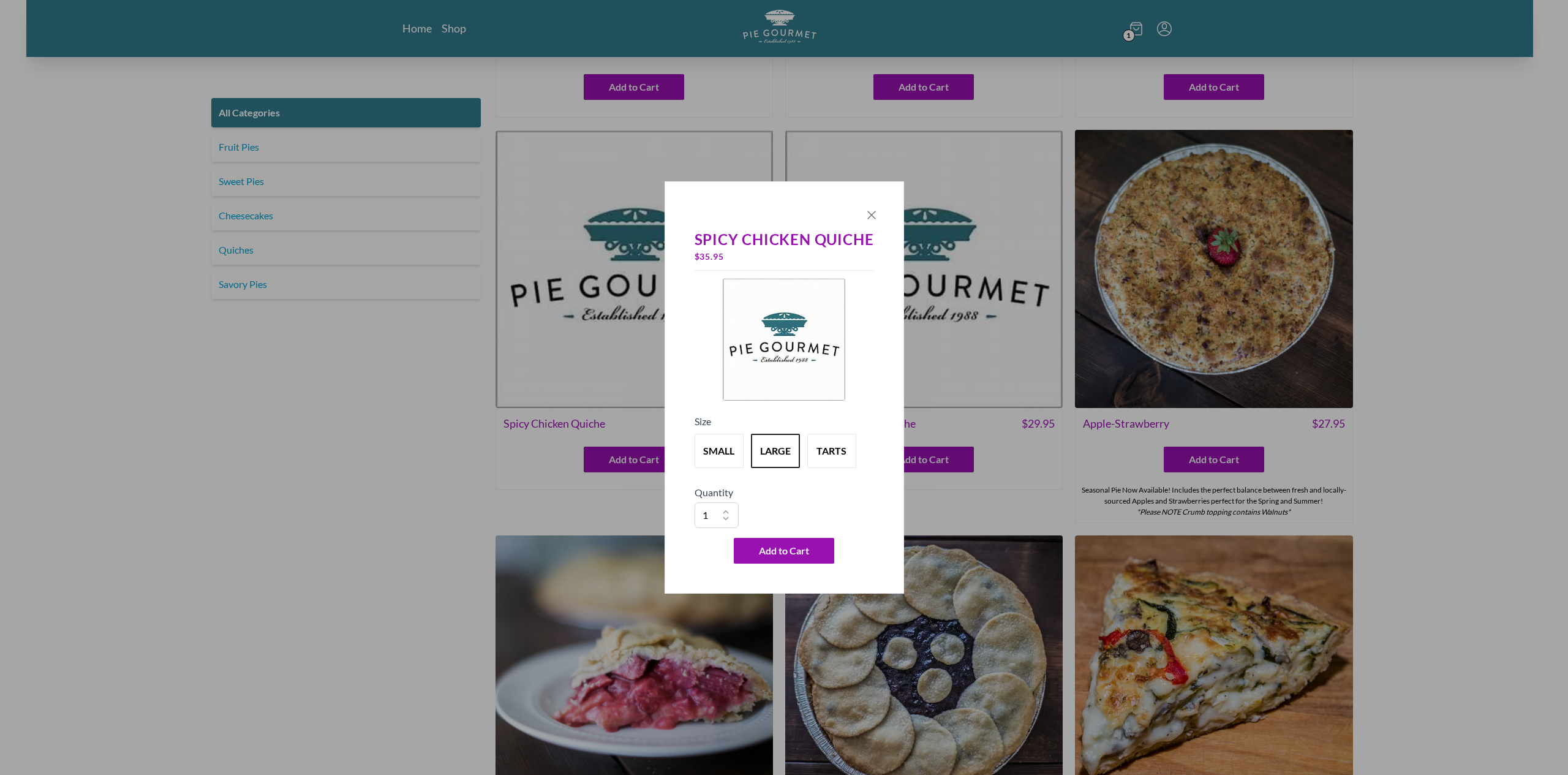
click at [873, 216] on icon "Close panel" at bounding box center [871, 214] width 15 height 15
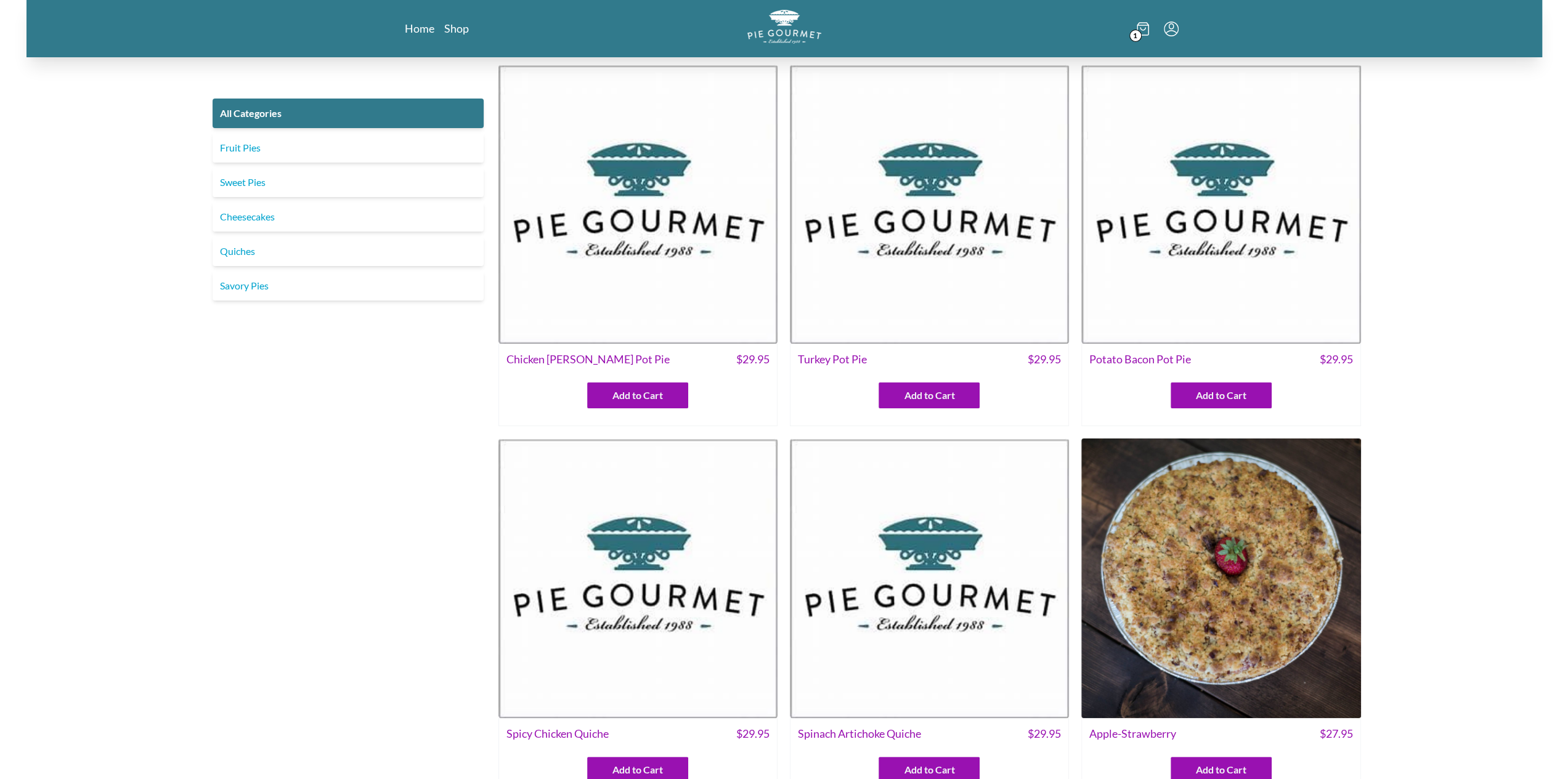
click at [1190, 379] on div "Add to Cart" at bounding box center [1221, 390] width 278 height 35
click at [1195, 393] on button "Add to Cart" at bounding box center [1221, 396] width 101 height 26
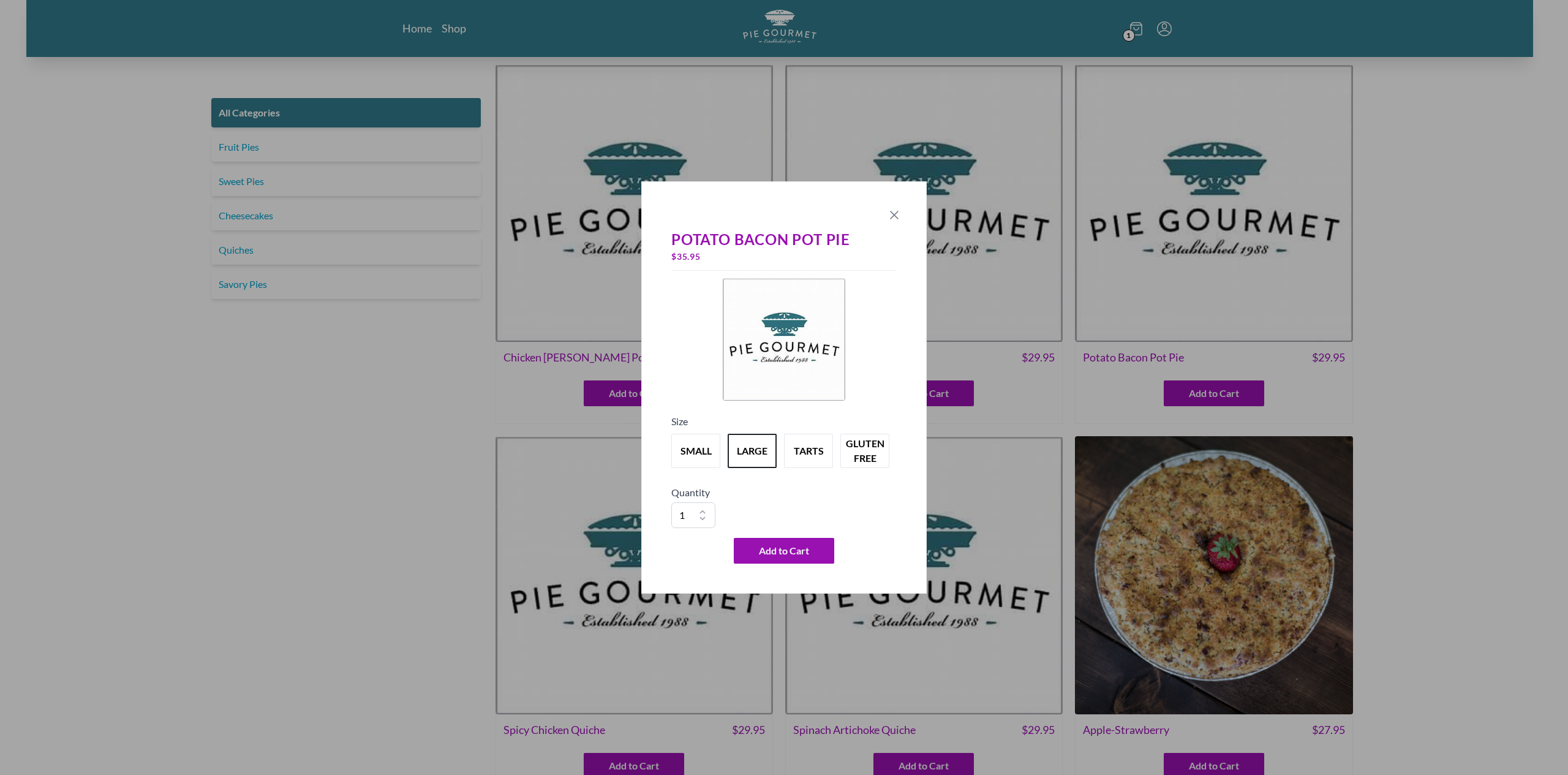
click at [897, 216] on icon "Close panel" at bounding box center [894, 214] width 15 height 15
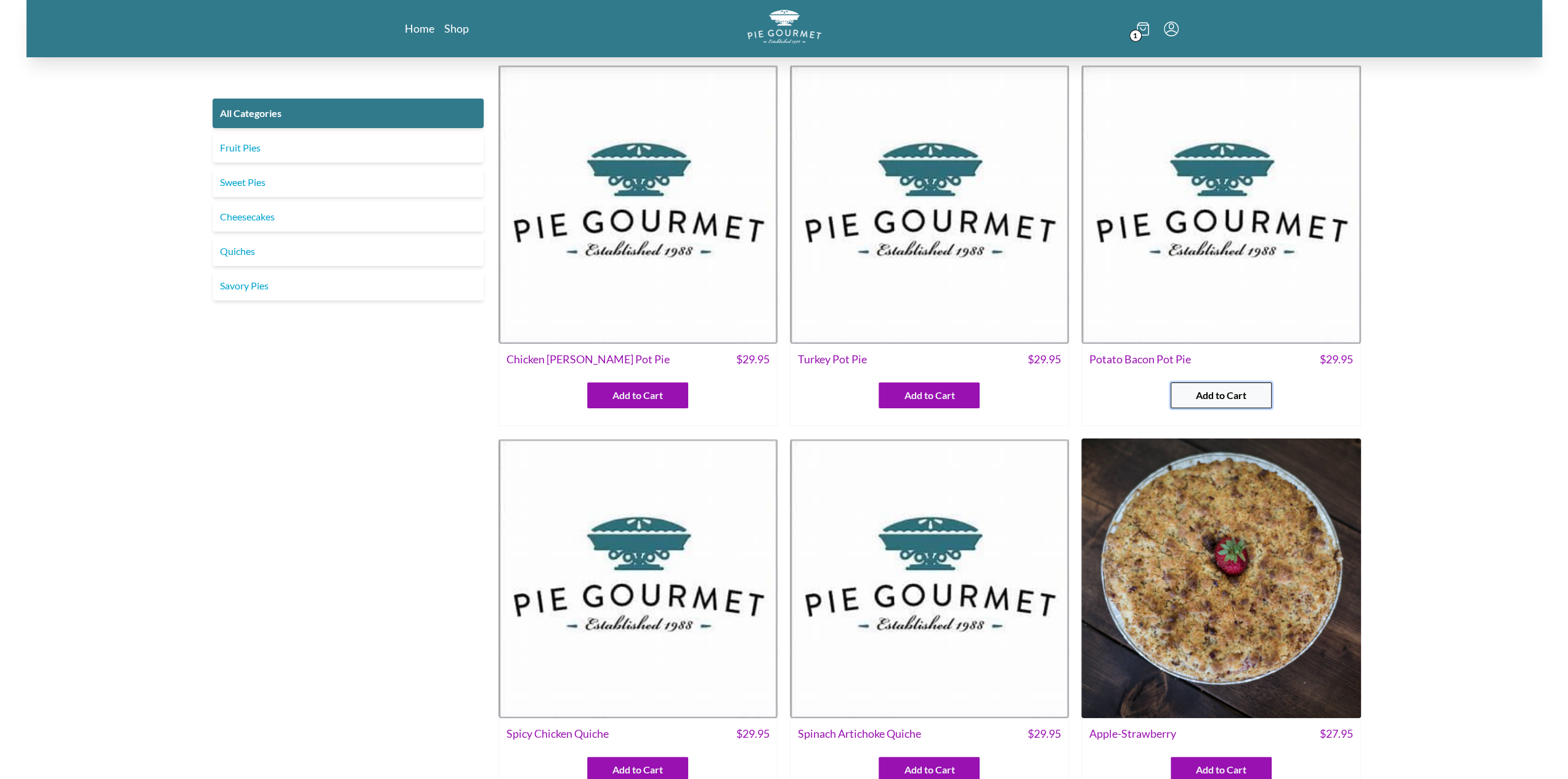
click at [1271, 398] on button "Add to Cart" at bounding box center [1221, 396] width 101 height 26
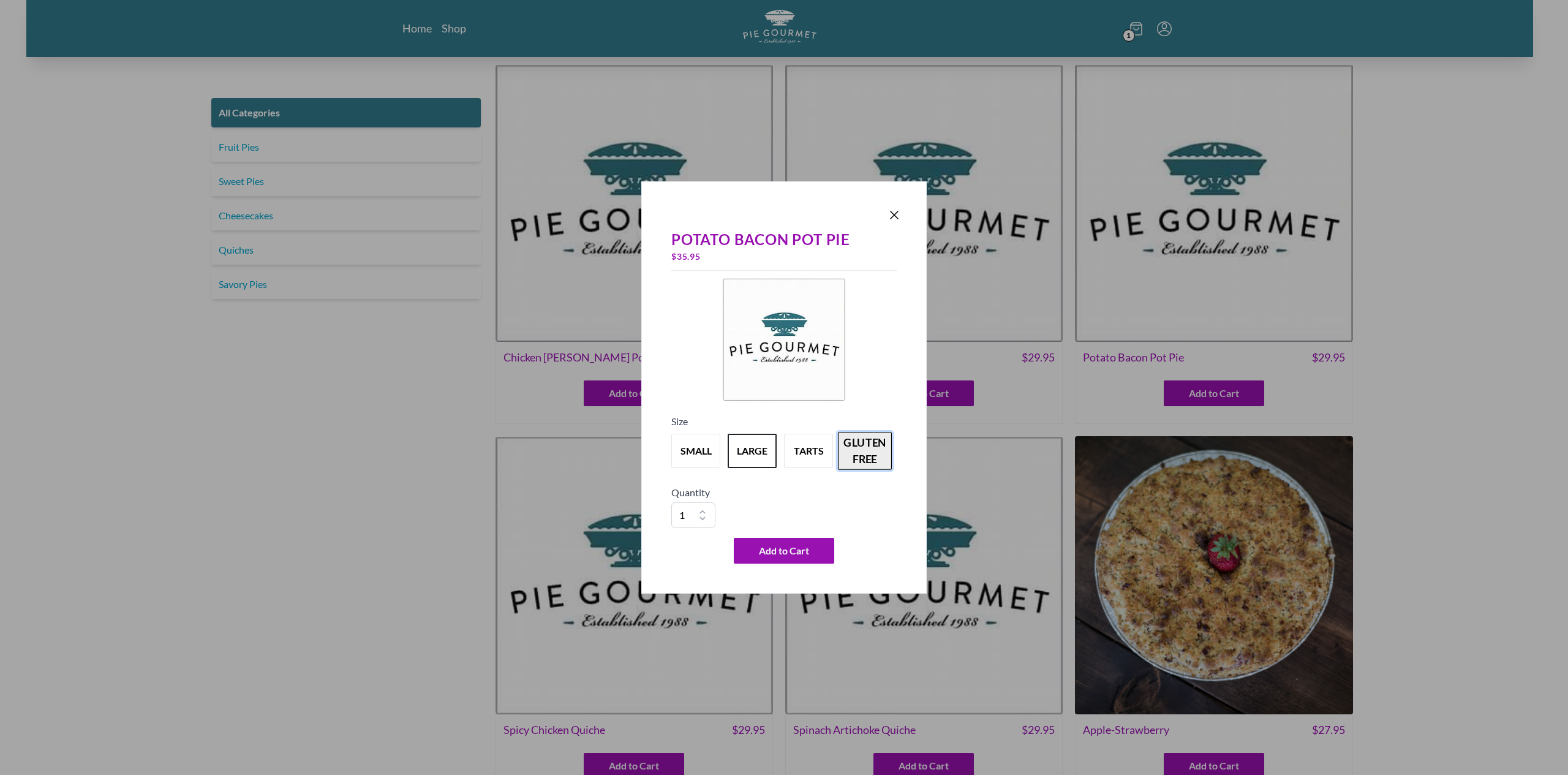
click at [874, 455] on button "gluten free" at bounding box center [865, 451] width 54 height 38
click at [901, 205] on div "Potato Bacon Pot Pie $ 40.95 Size small large tarts gluten free Quantity 1 2 3 …" at bounding box center [783, 388] width 285 height 412
click at [898, 218] on icon "Close panel" at bounding box center [894, 214] width 15 height 15
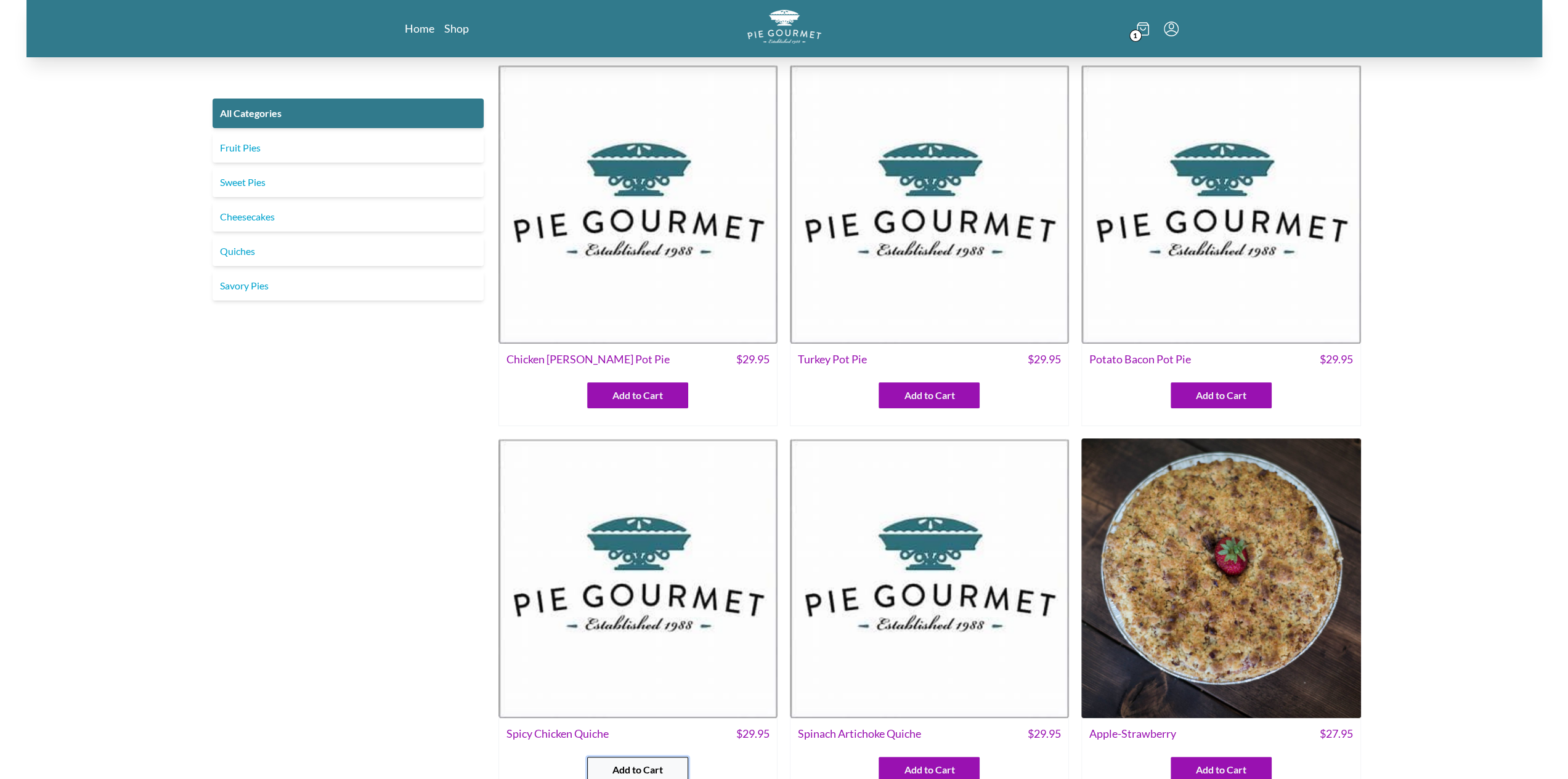
click at [659, 764] on span "Add to Cart" at bounding box center [637, 770] width 51 height 15
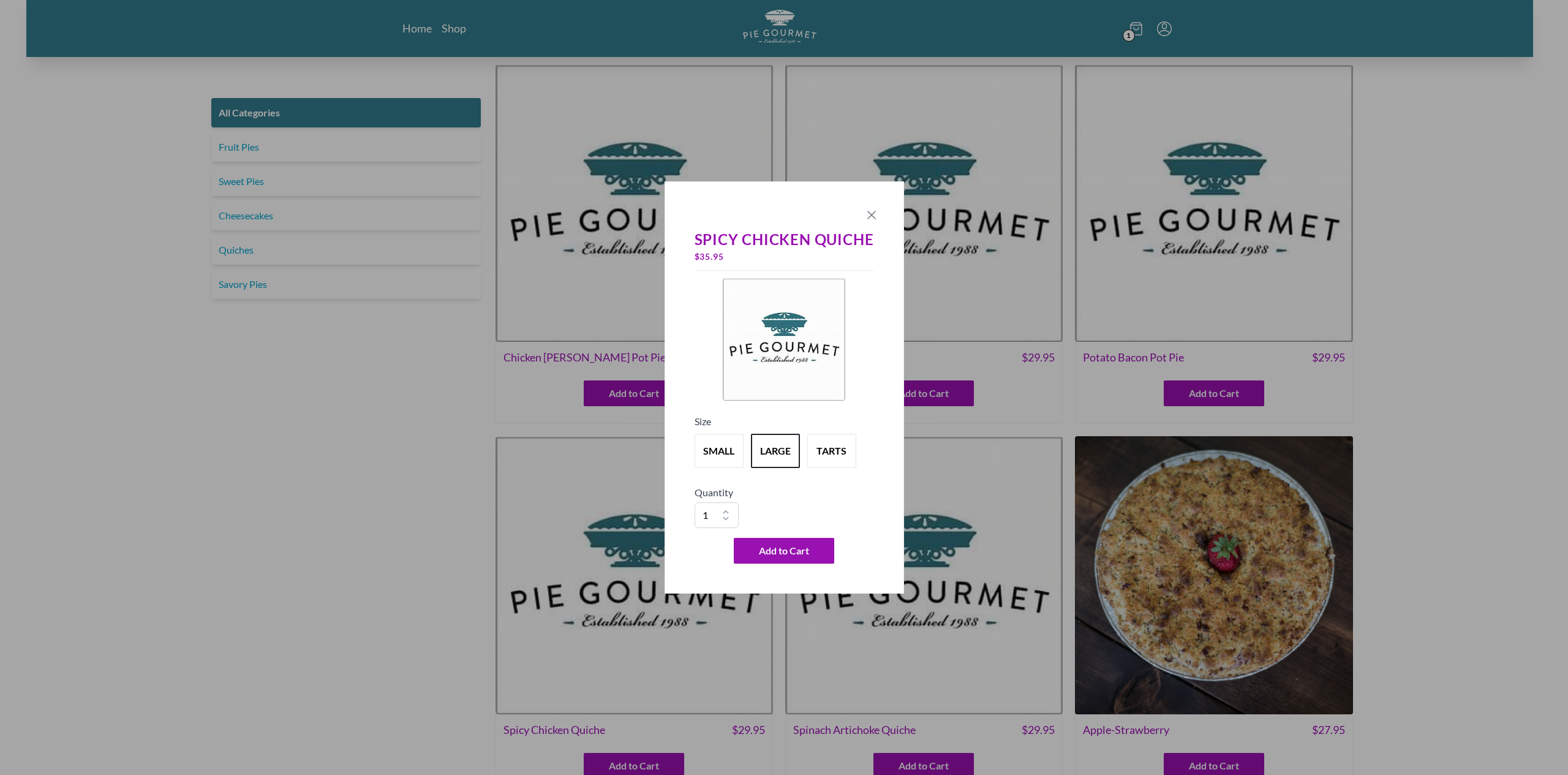
click at [869, 215] on icon "Close panel" at bounding box center [871, 214] width 15 height 15
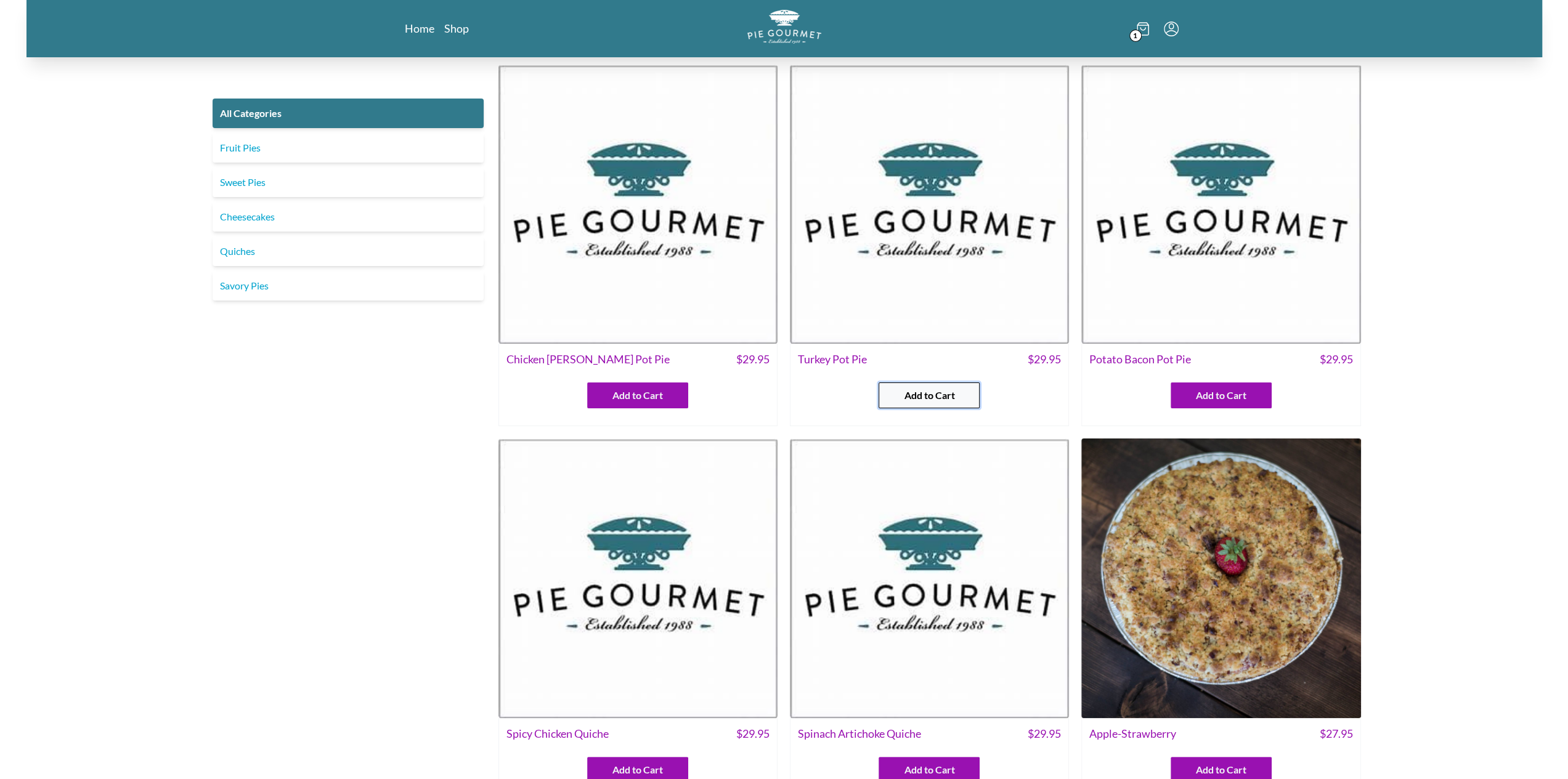
click at [966, 390] on button "Add to Cart" at bounding box center [928, 396] width 101 height 26
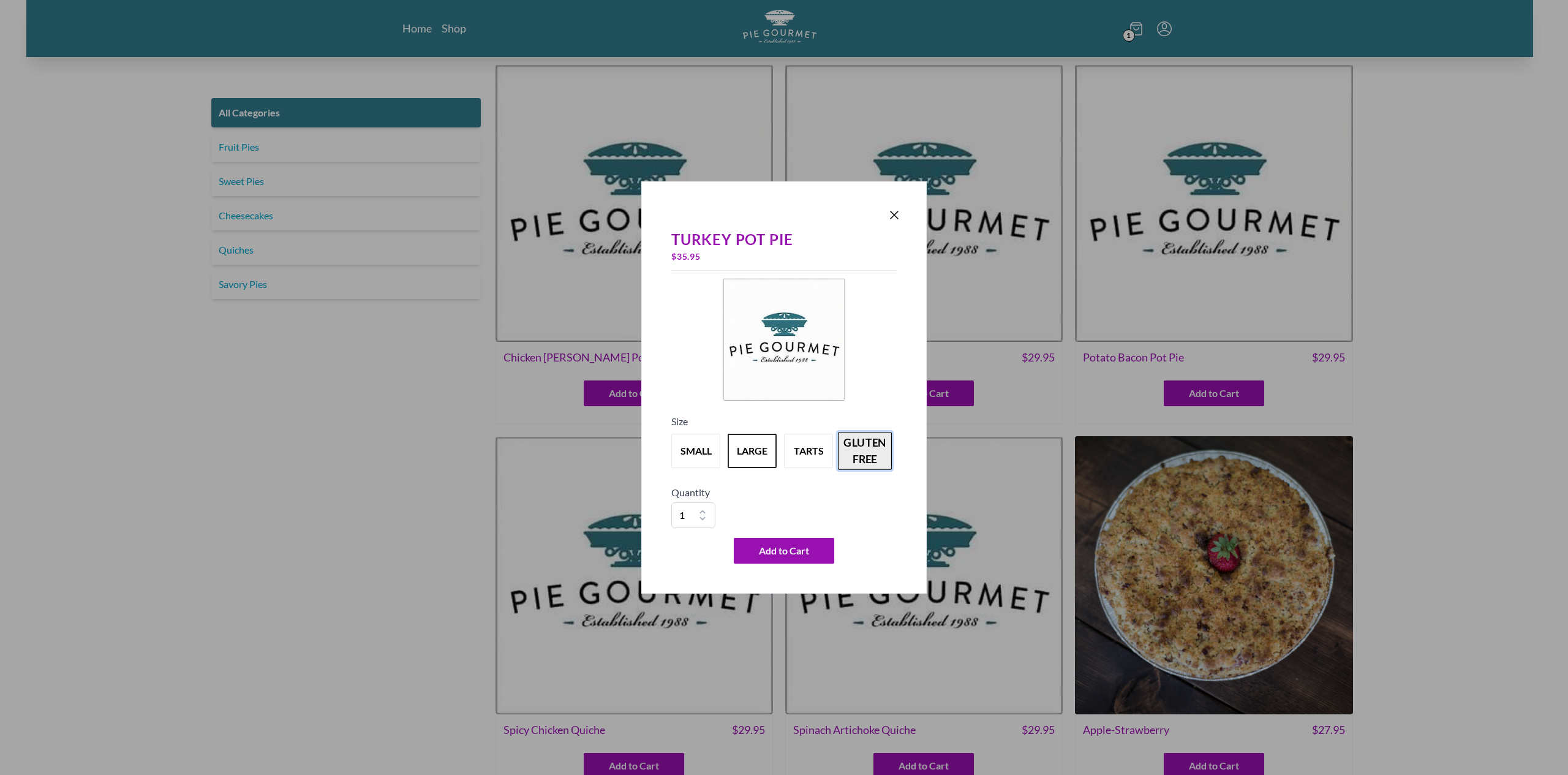
click at [881, 460] on button "gluten free" at bounding box center [865, 451] width 54 height 38
click at [896, 221] on icon "Close panel" at bounding box center [894, 214] width 15 height 15
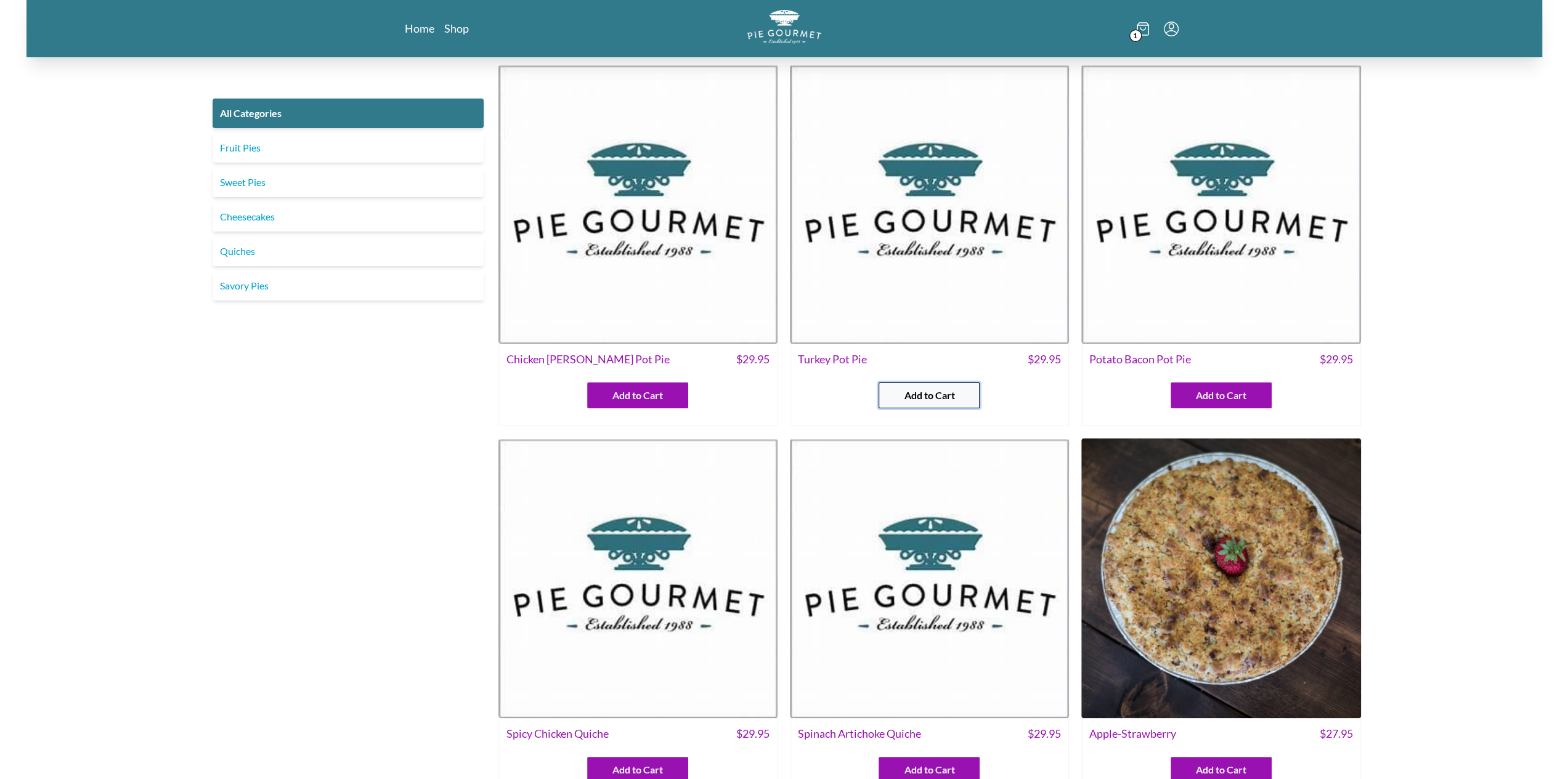
click at [946, 405] on button "Add to Cart" at bounding box center [928, 396] width 101 height 26
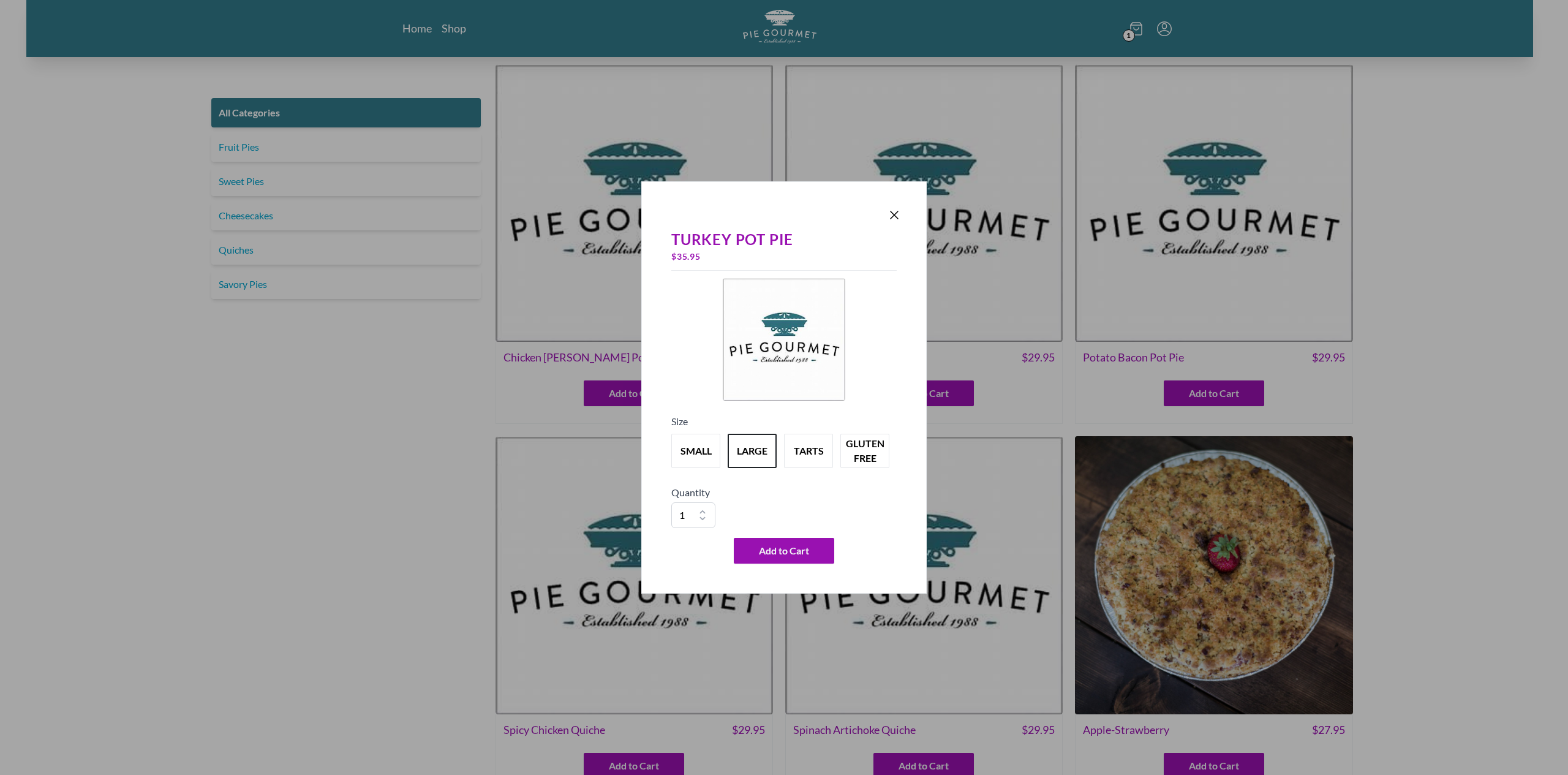
click at [280, 317] on div "Turkey Pot Pie $ 35.95 Size small large tarts gluten free Quantity 1 2 3 4 5 6 …" at bounding box center [784, 388] width 1568 height 775
click at [893, 210] on icon "Close panel" at bounding box center [894, 214] width 15 height 15
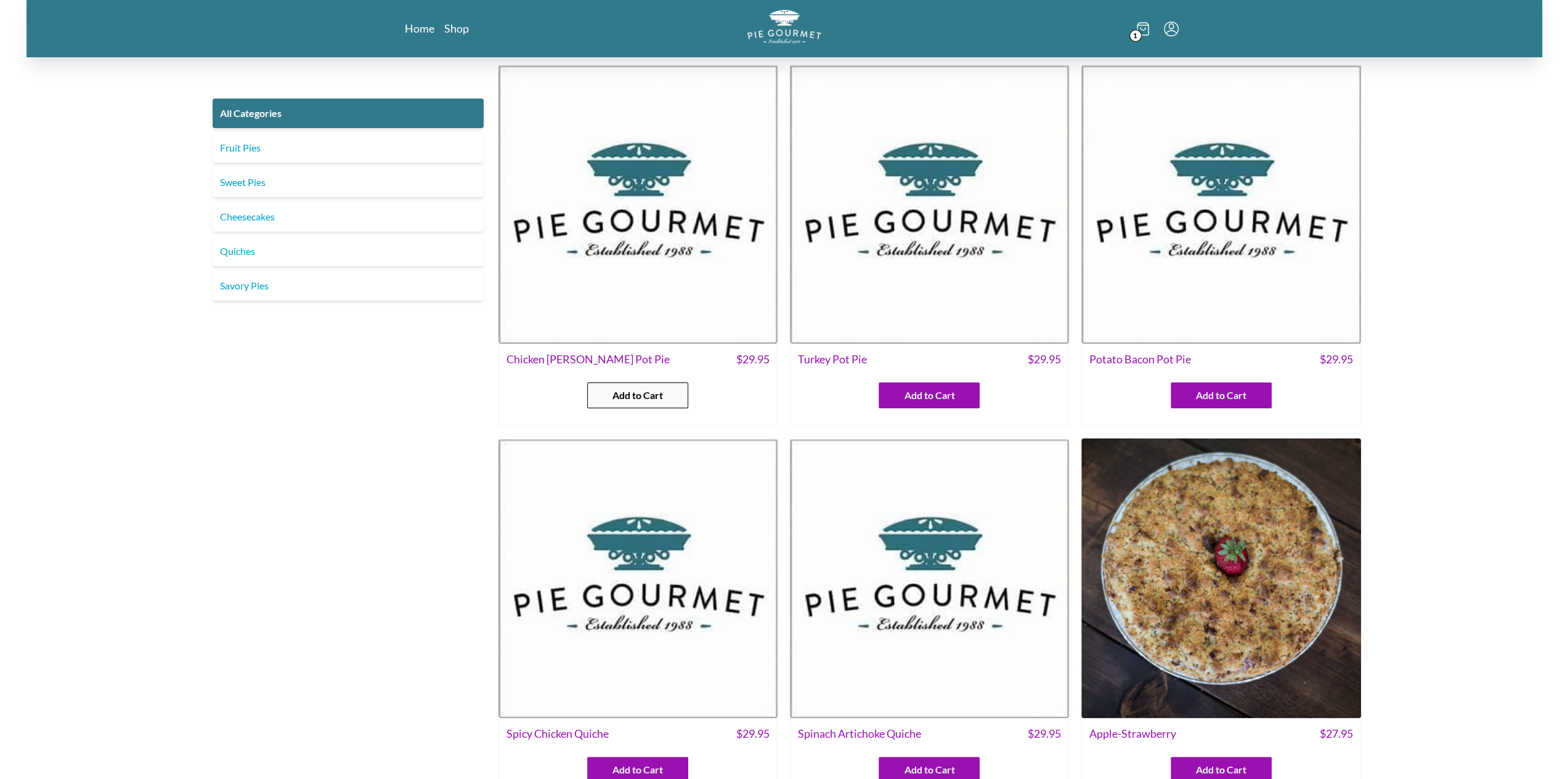
click at [600, 390] on button "Add to Cart" at bounding box center [637, 396] width 101 height 26
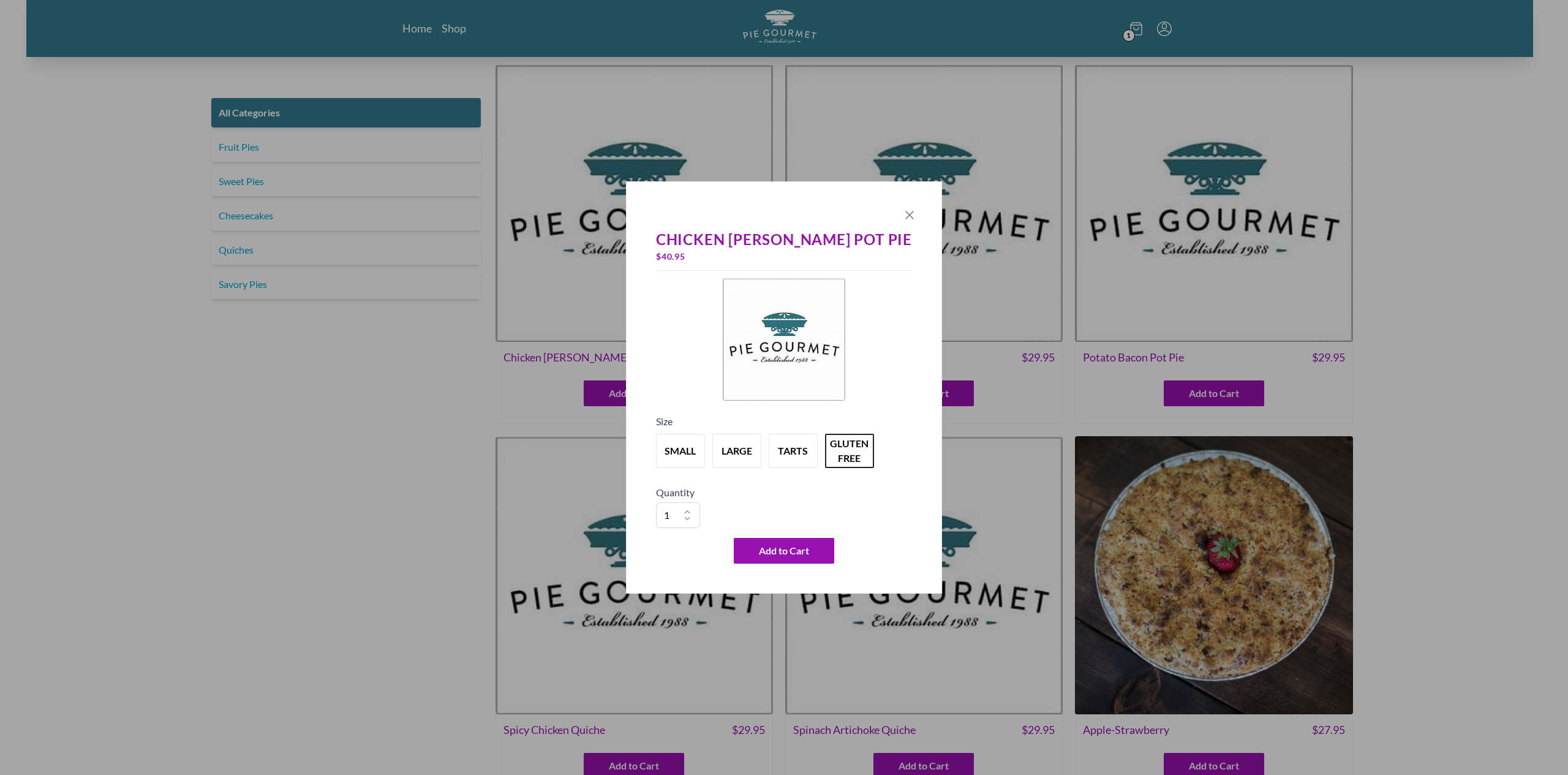
click at [906, 216] on icon "Close panel" at bounding box center [909, 215] width 8 height 8
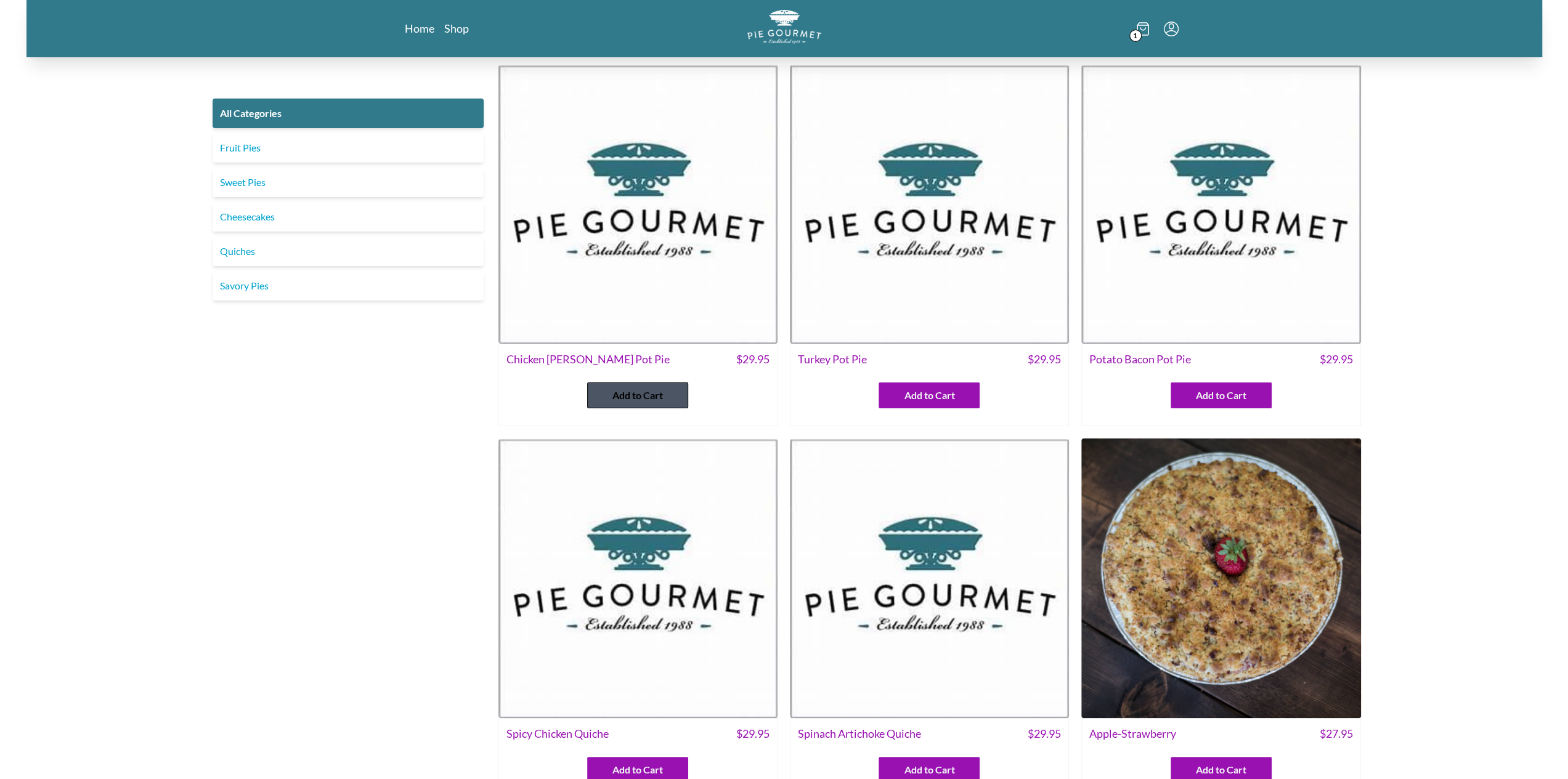
click at [637, 397] on span "Add to Cart" at bounding box center [637, 395] width 51 height 15
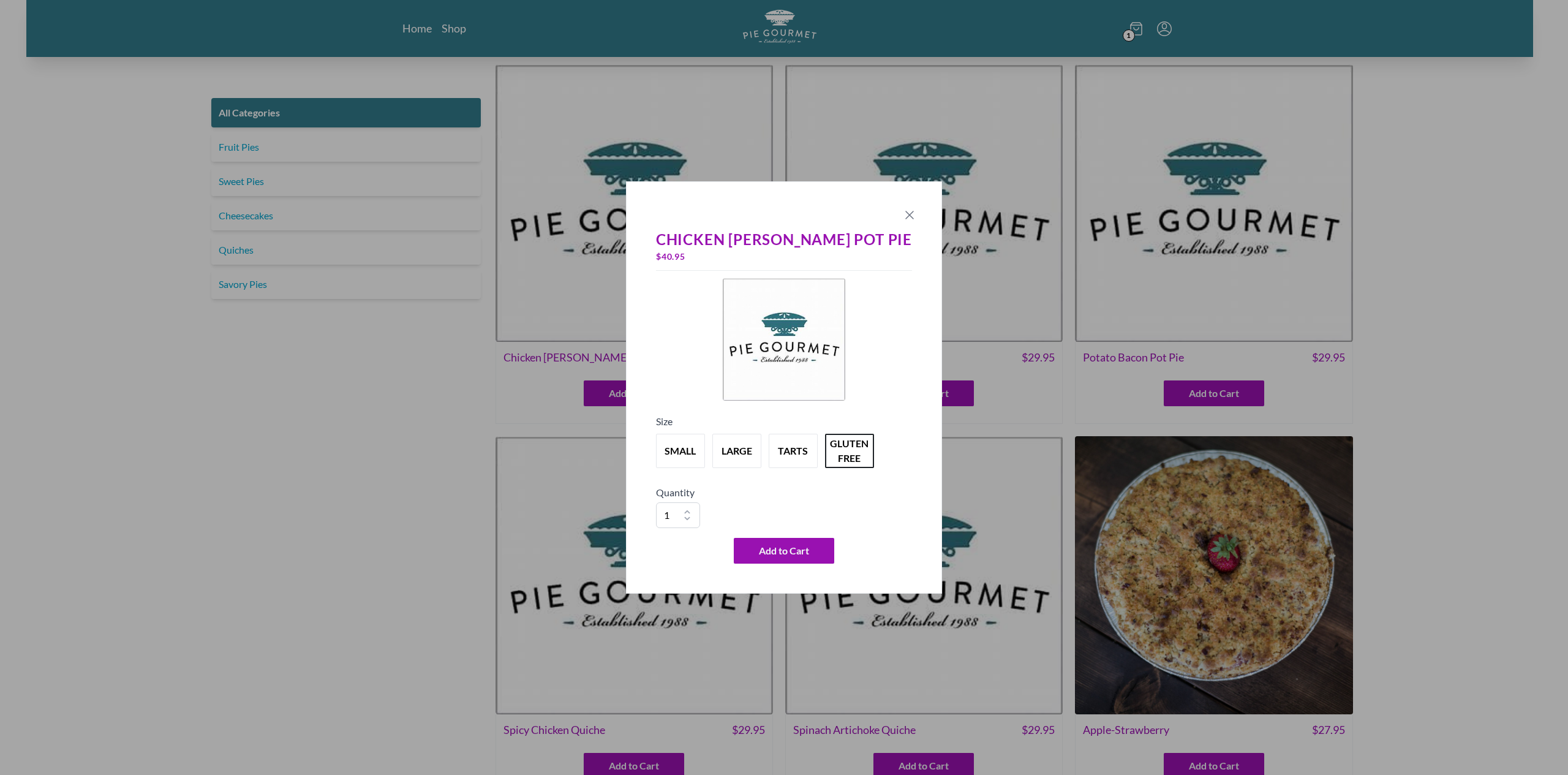
click at [906, 213] on icon "Close panel" at bounding box center [909, 215] width 8 height 8
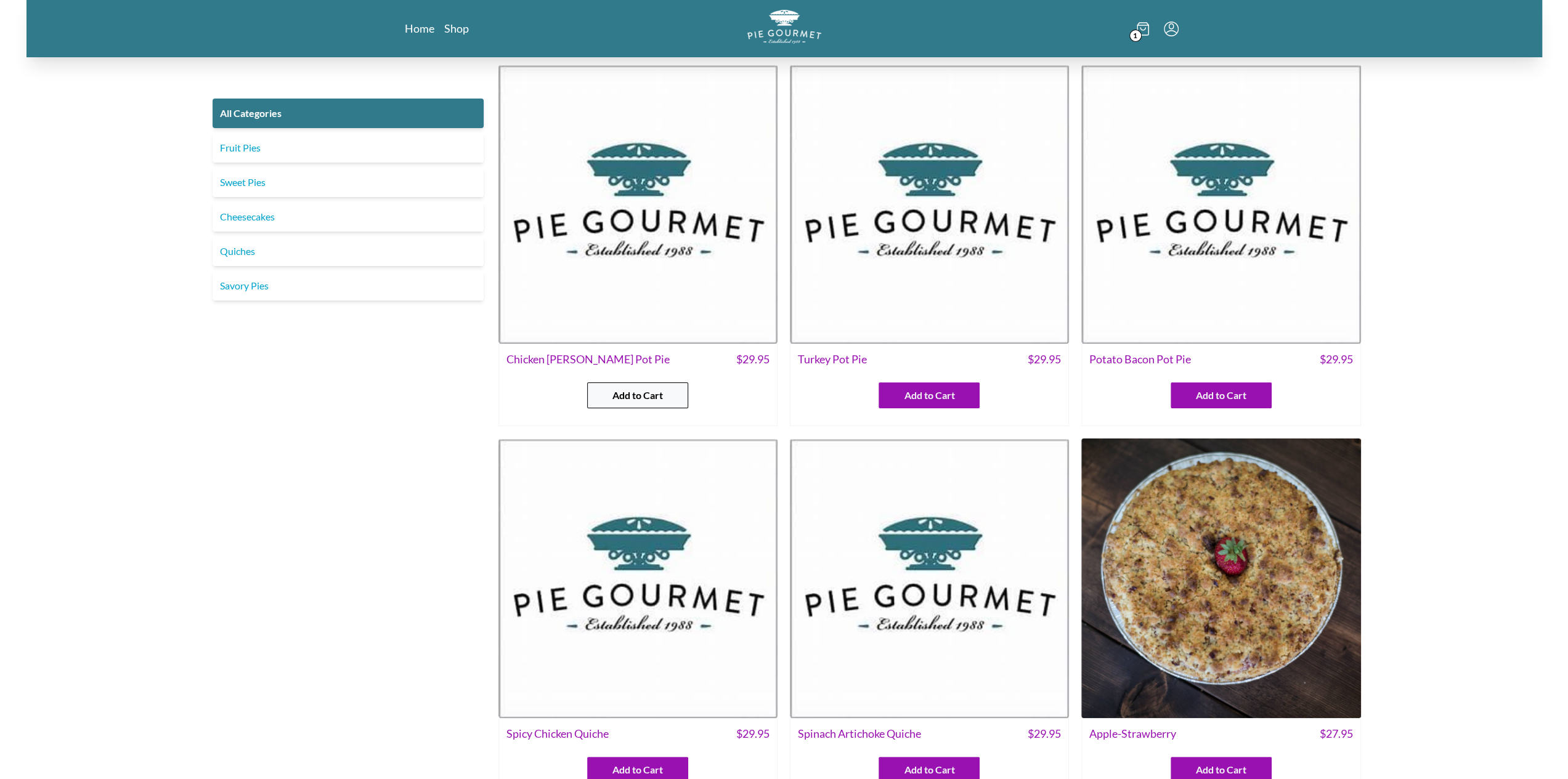
click at [606, 402] on button "Add to Cart" at bounding box center [637, 396] width 101 height 26
click at [587, 381] on div "Add to Cart" at bounding box center [638, 390] width 278 height 35
click at [609, 385] on button "Add to Cart" at bounding box center [637, 396] width 101 height 26
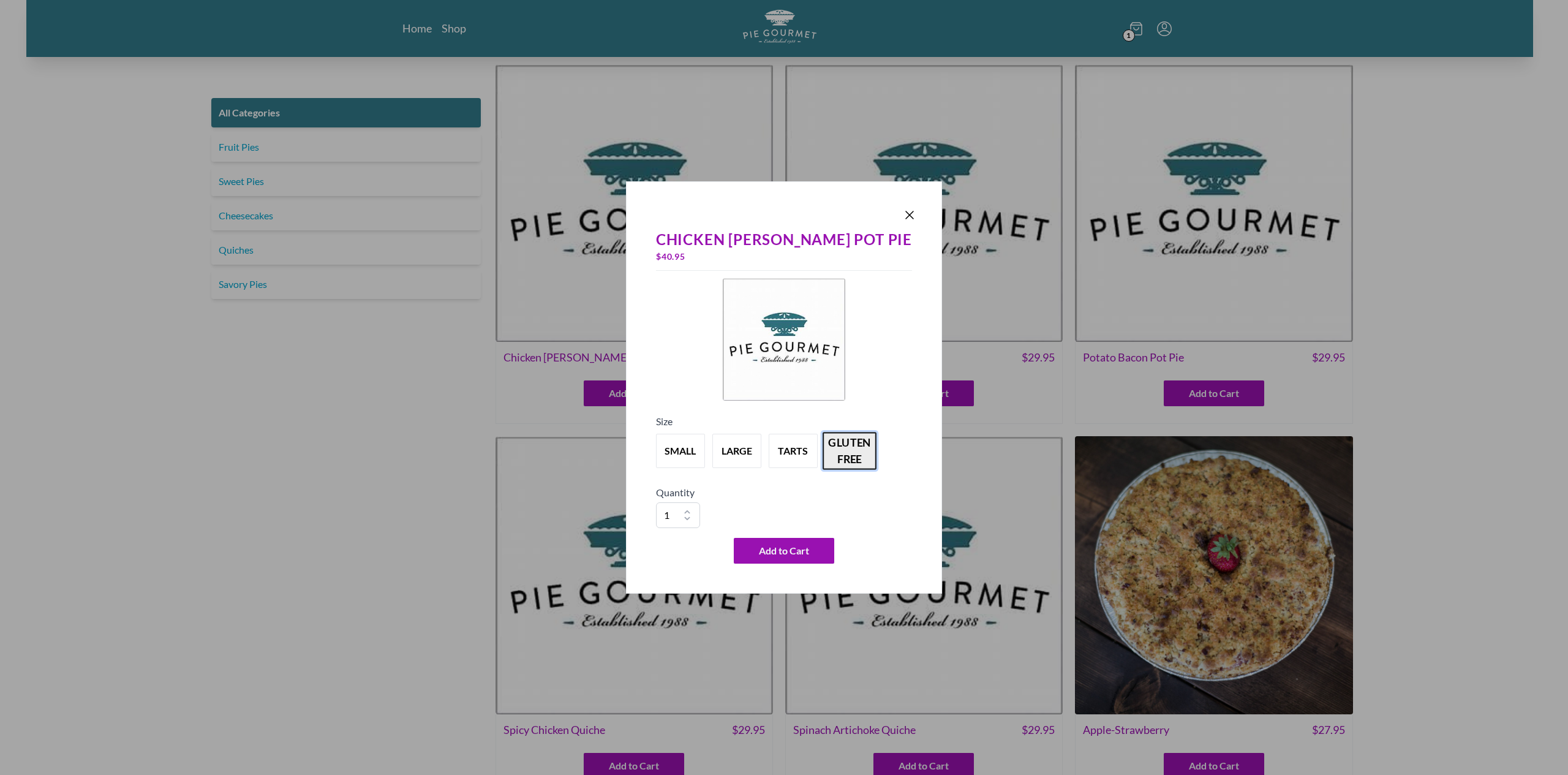
click at [872, 459] on button "gluten free" at bounding box center [849, 451] width 54 height 38
click at [902, 211] on icon "Close panel" at bounding box center [909, 214] width 15 height 15
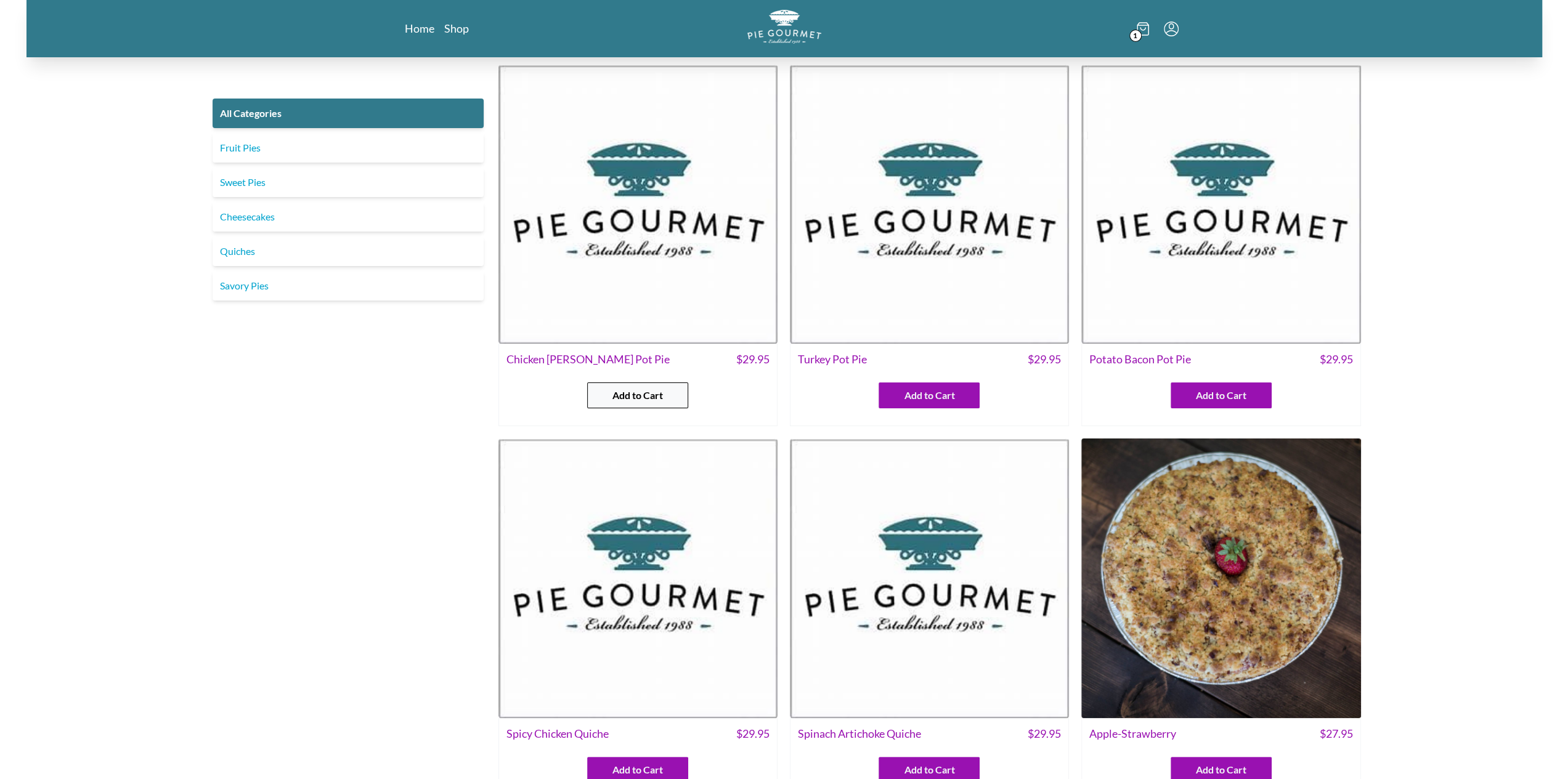
click at [678, 390] on button "Add to Cart" at bounding box center [637, 396] width 101 height 26
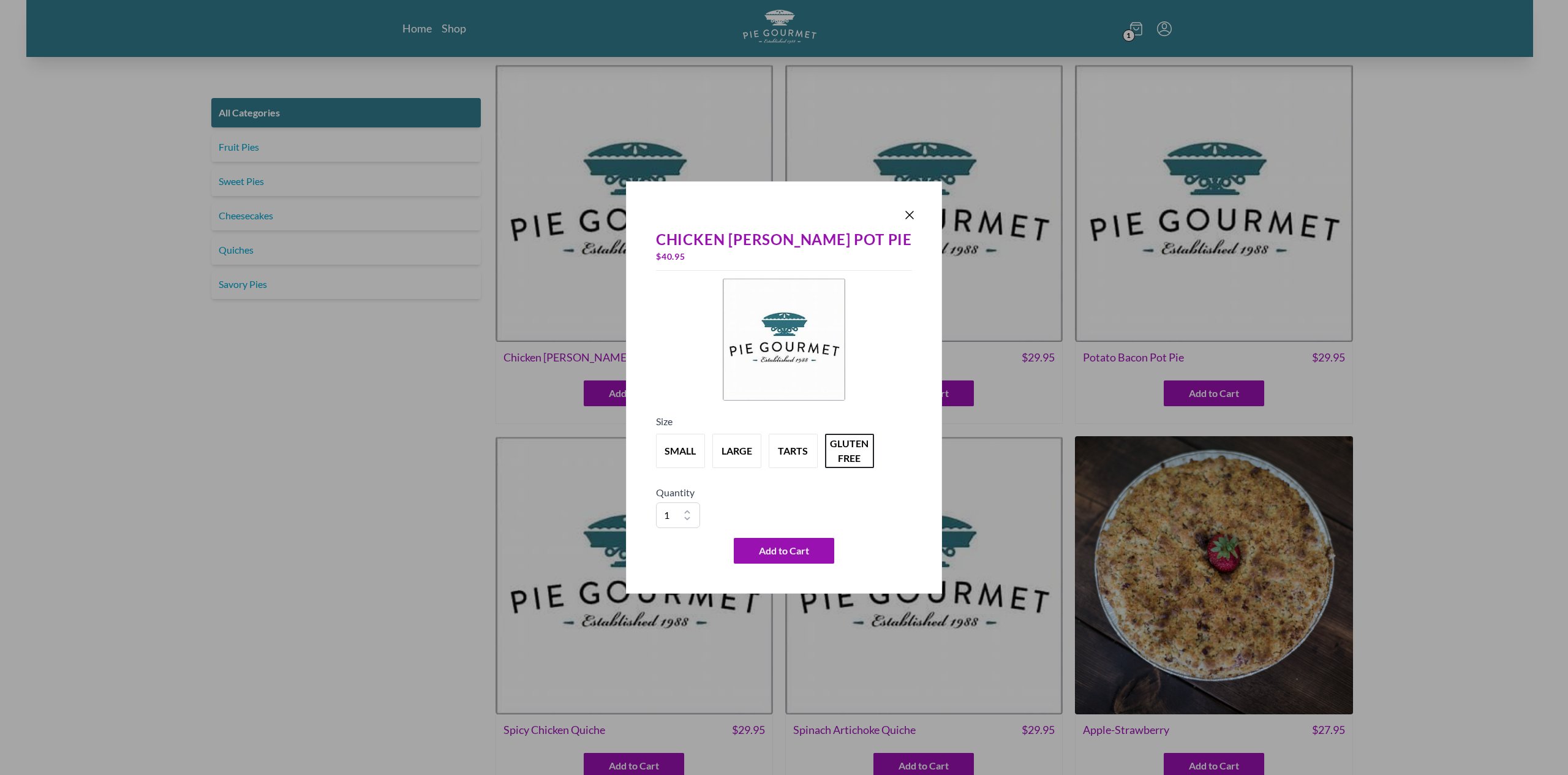
click at [890, 224] on div "Chicken Curry Pot Pie $ 40.95 Size small large tarts gluten free Quantity 1 2 3…" at bounding box center [784, 396] width 266 height 345
click at [902, 216] on icon "Close panel" at bounding box center [909, 214] width 15 height 15
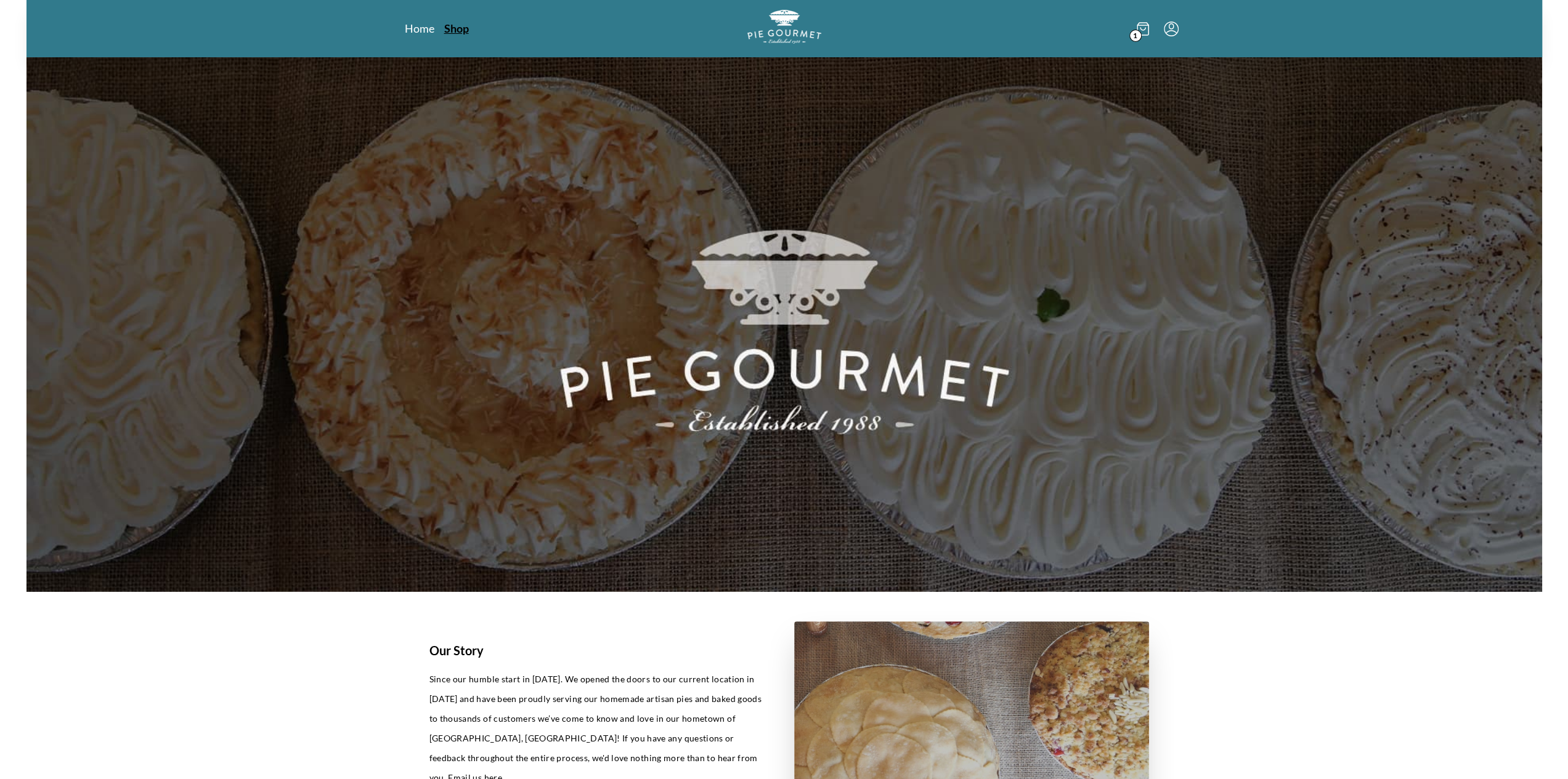
click at [453, 28] on link "Shop" at bounding box center [456, 28] width 25 height 15
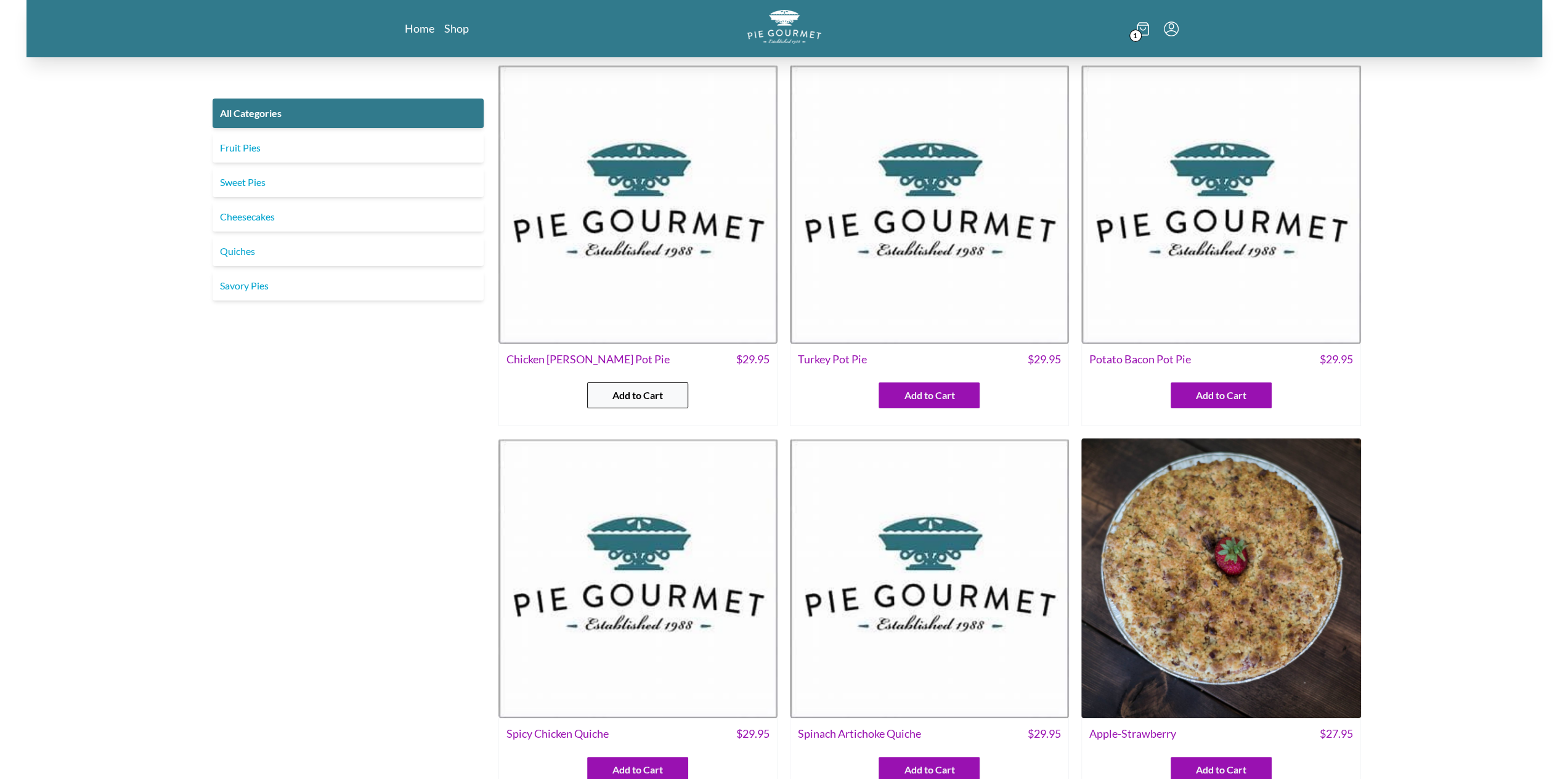
click at [659, 399] on span "Add to Cart" at bounding box center [637, 395] width 51 height 15
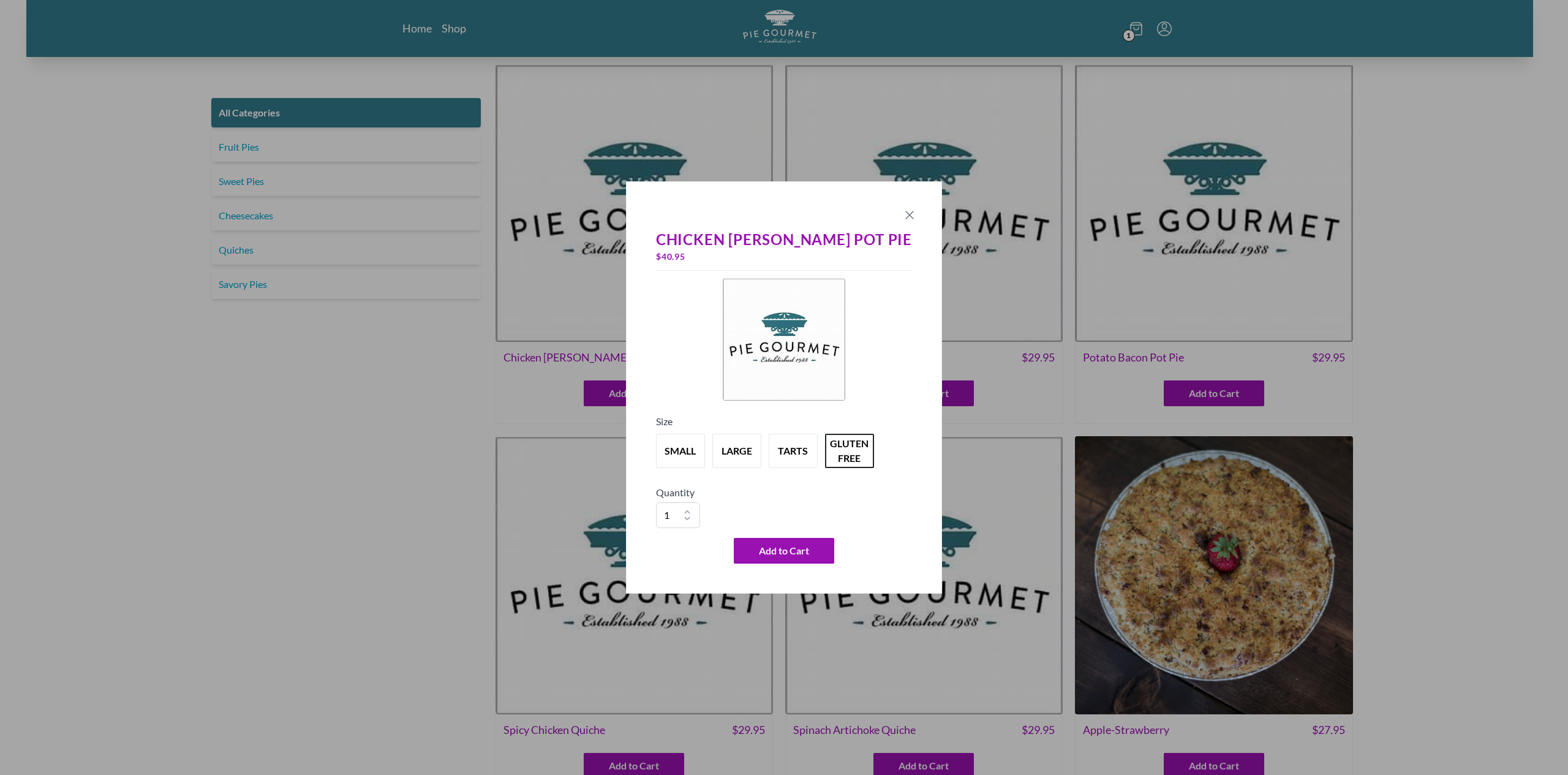
click at [902, 216] on icon "Close panel" at bounding box center [909, 214] width 15 height 15
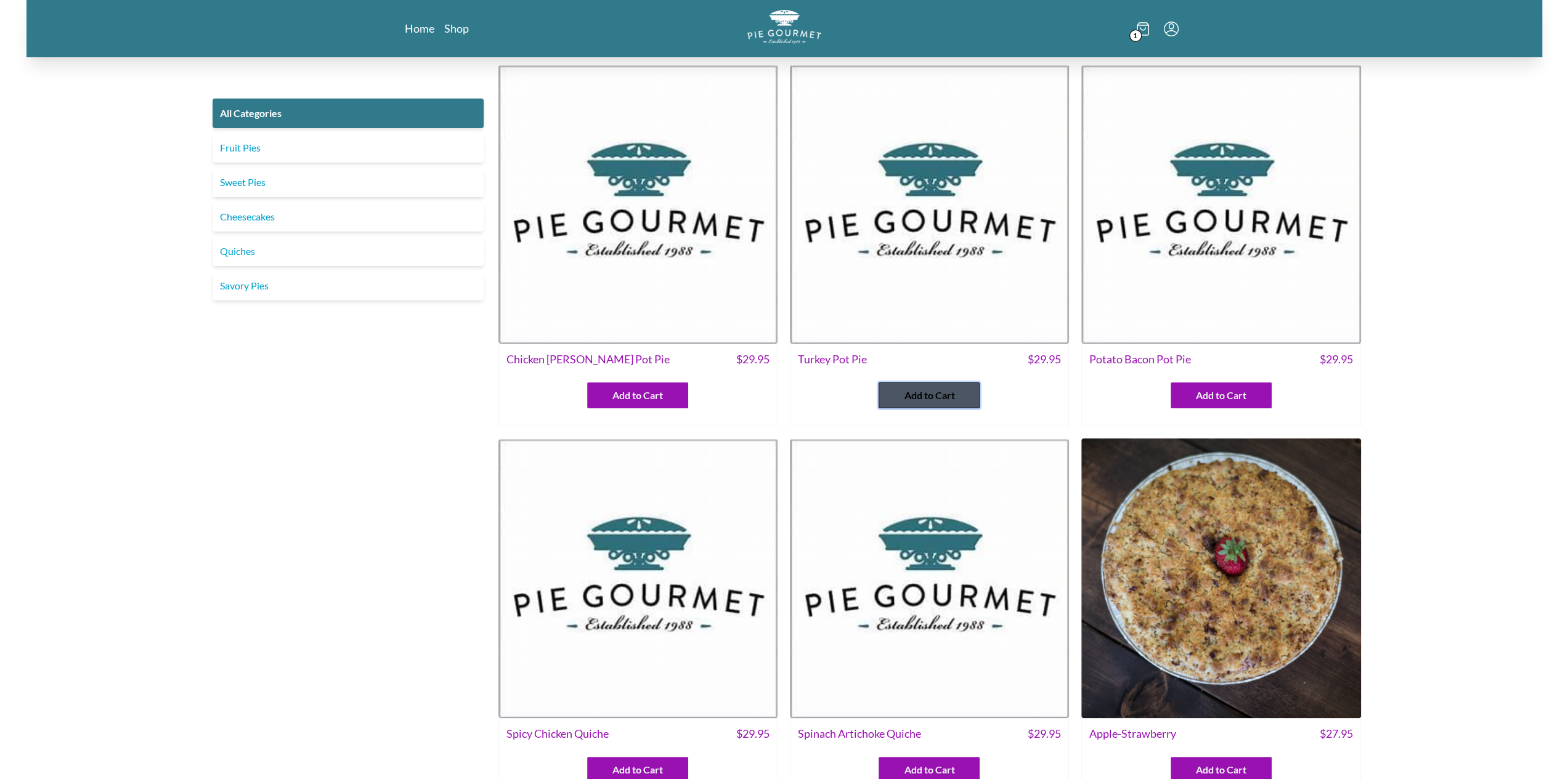
click at [952, 390] on span "Add to Cart" at bounding box center [929, 395] width 51 height 15
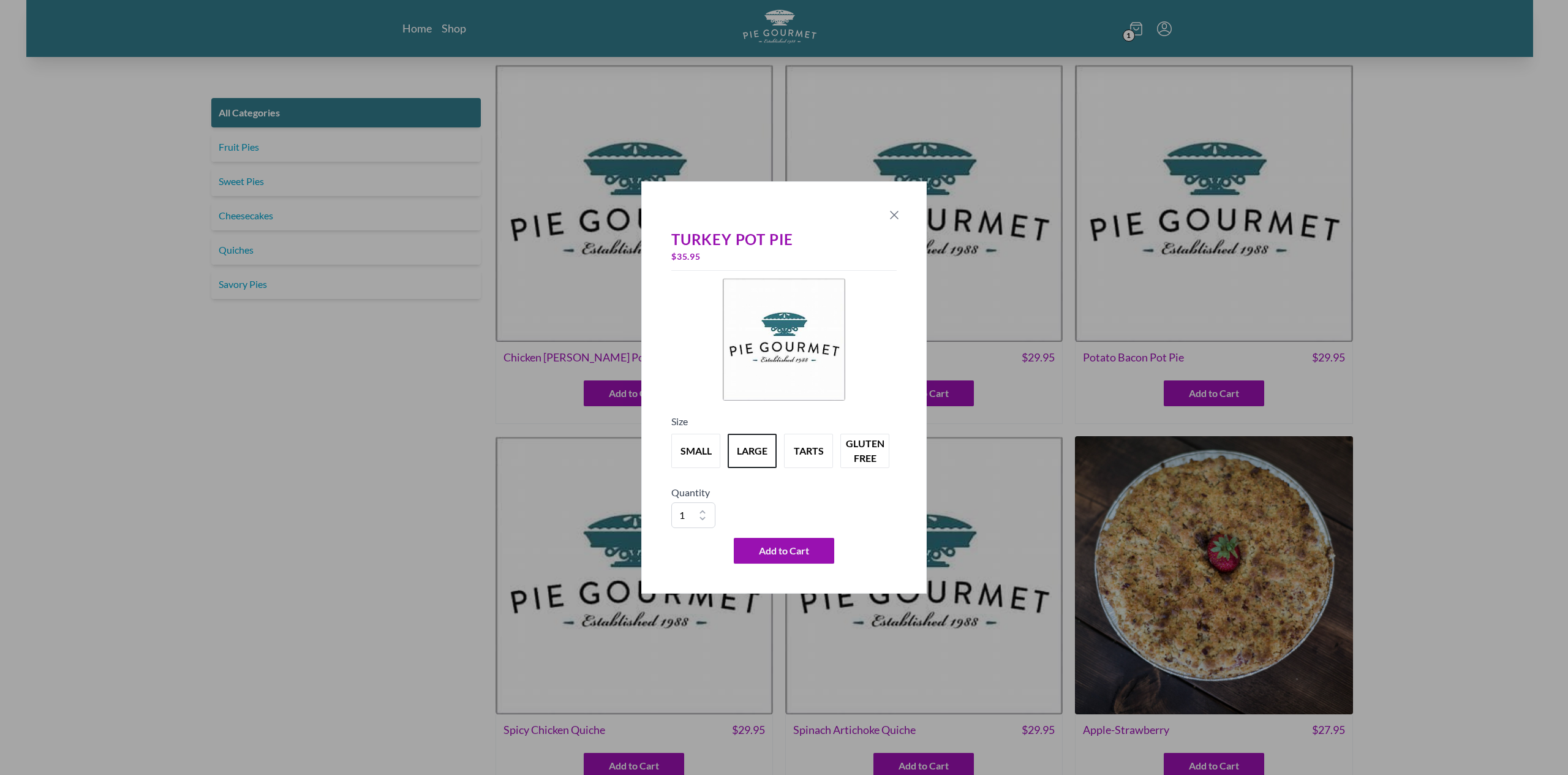
click at [895, 217] on icon "Close panel" at bounding box center [894, 215] width 8 height 8
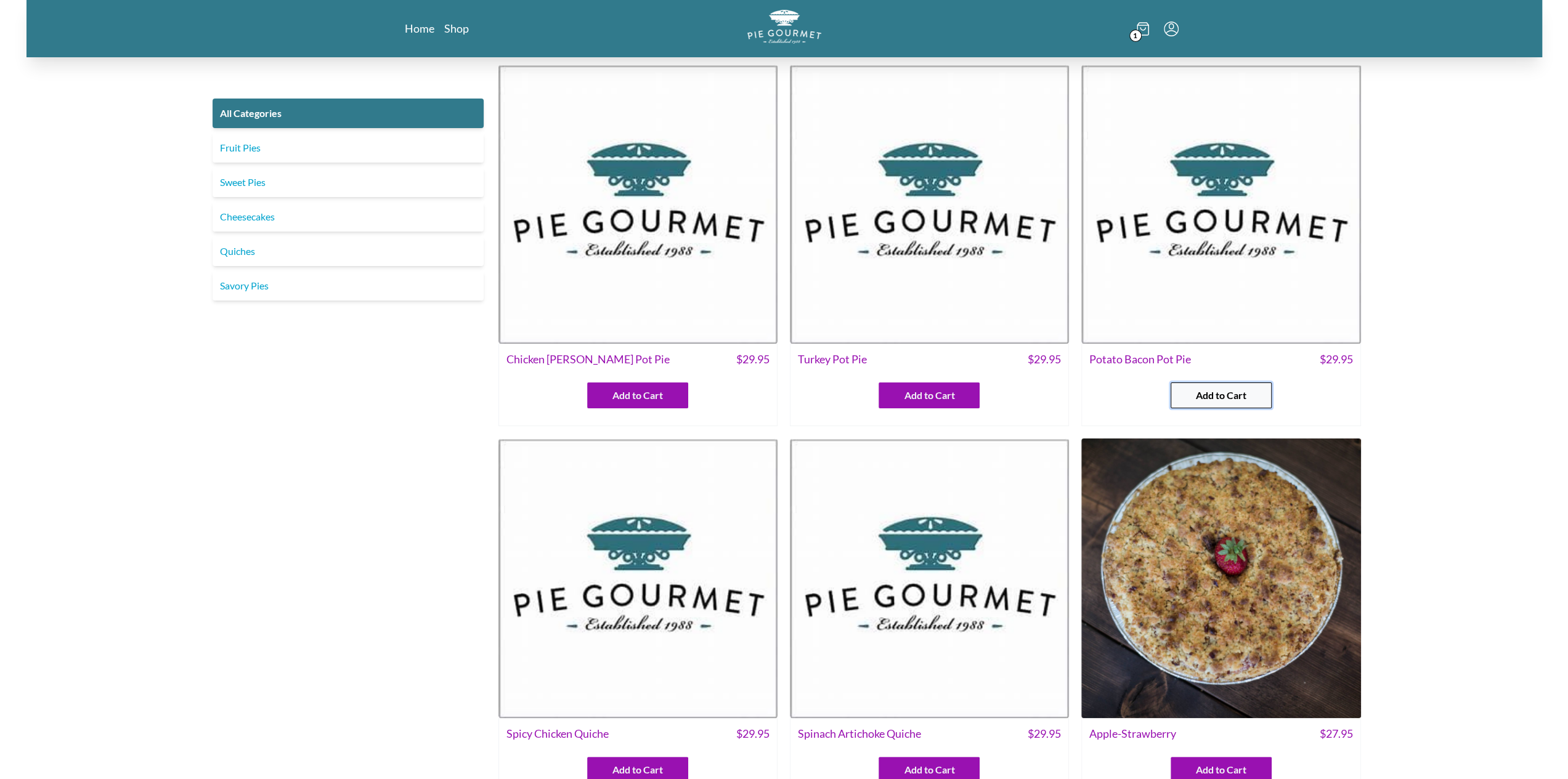
click at [1202, 395] on span "Add to Cart" at bounding box center [1221, 395] width 51 height 15
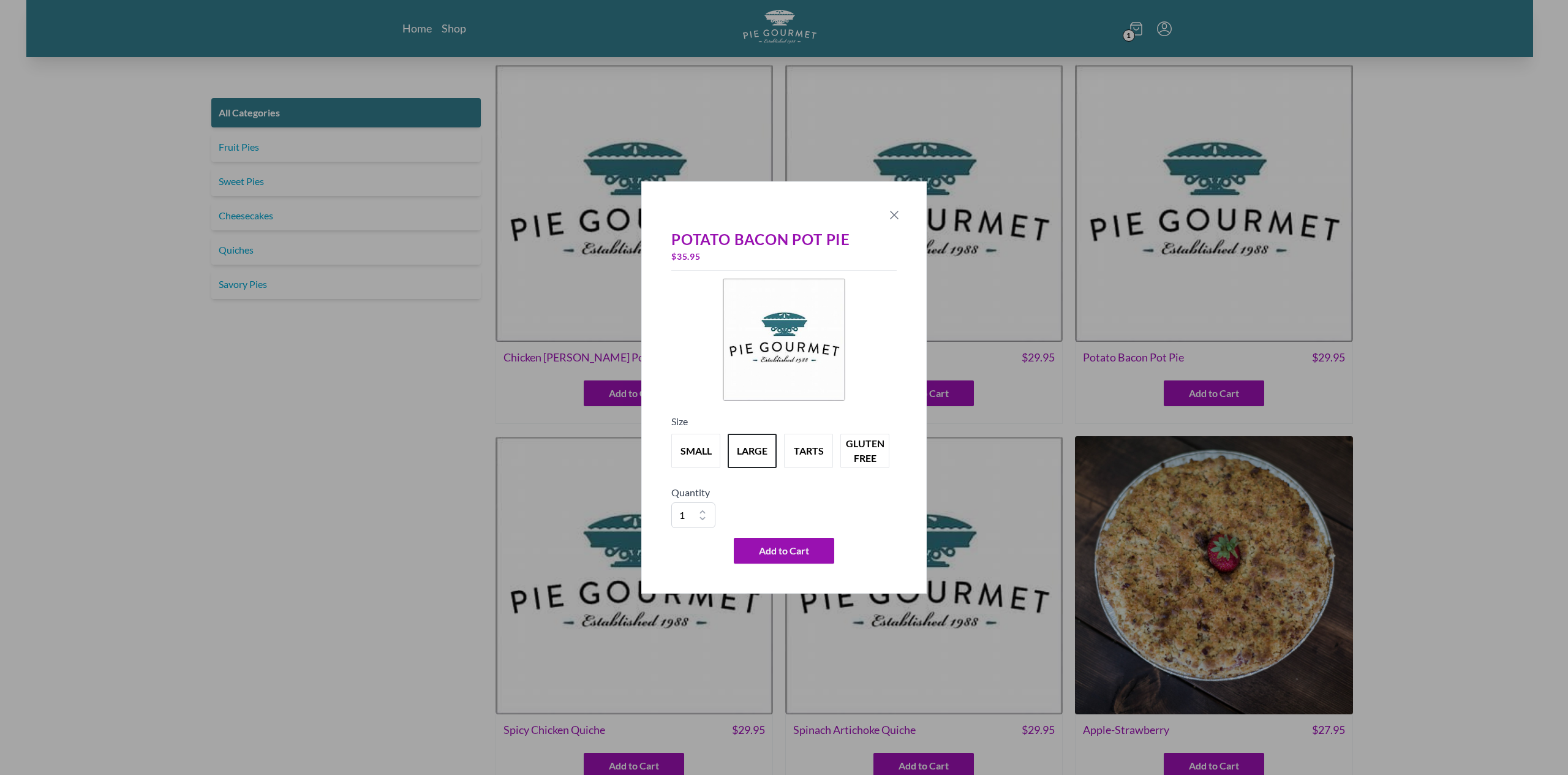
click at [895, 215] on icon "Close panel" at bounding box center [894, 215] width 8 height 8
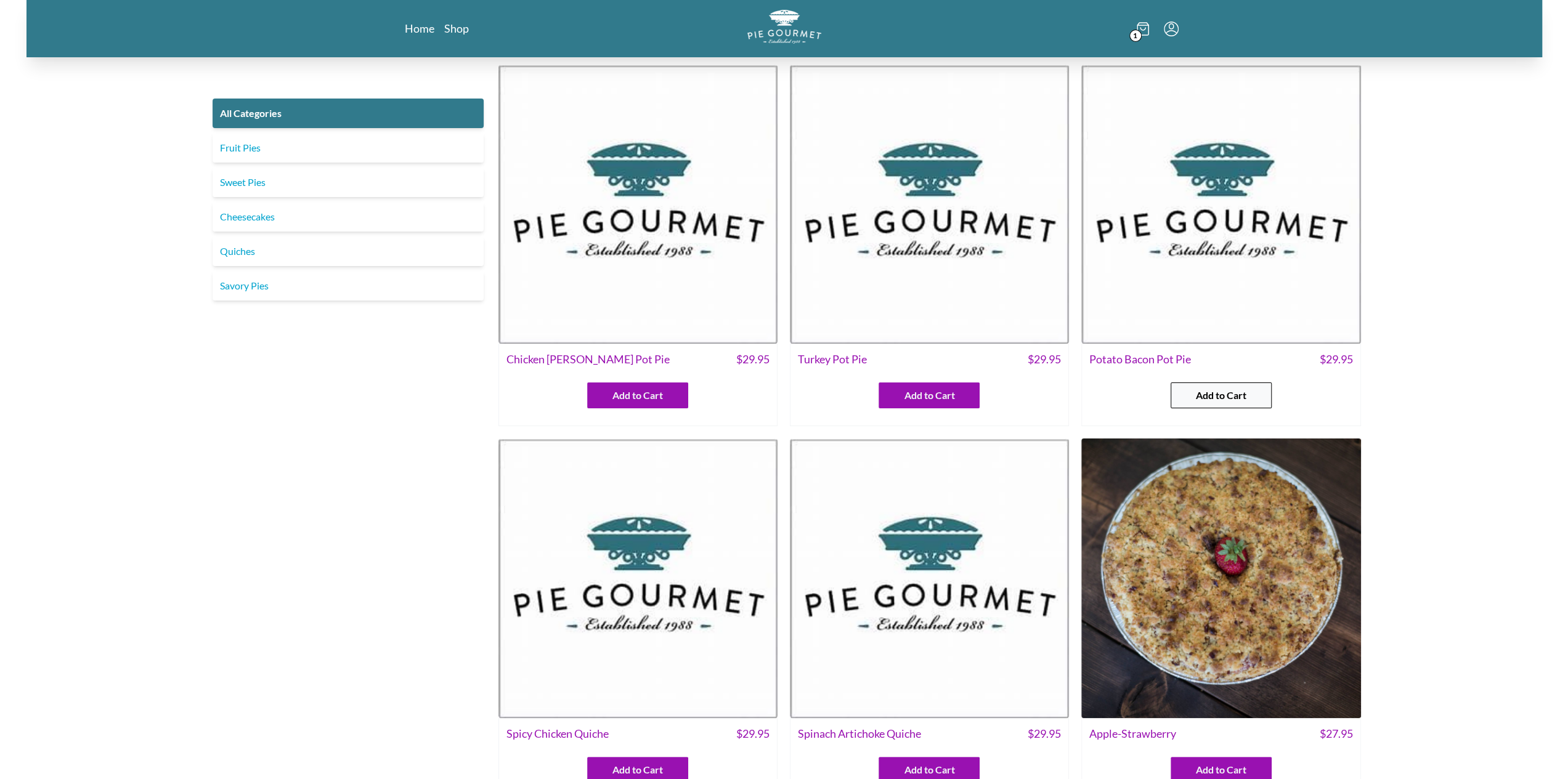
click at [1233, 402] on span "Add to Cart" at bounding box center [1221, 395] width 51 height 15
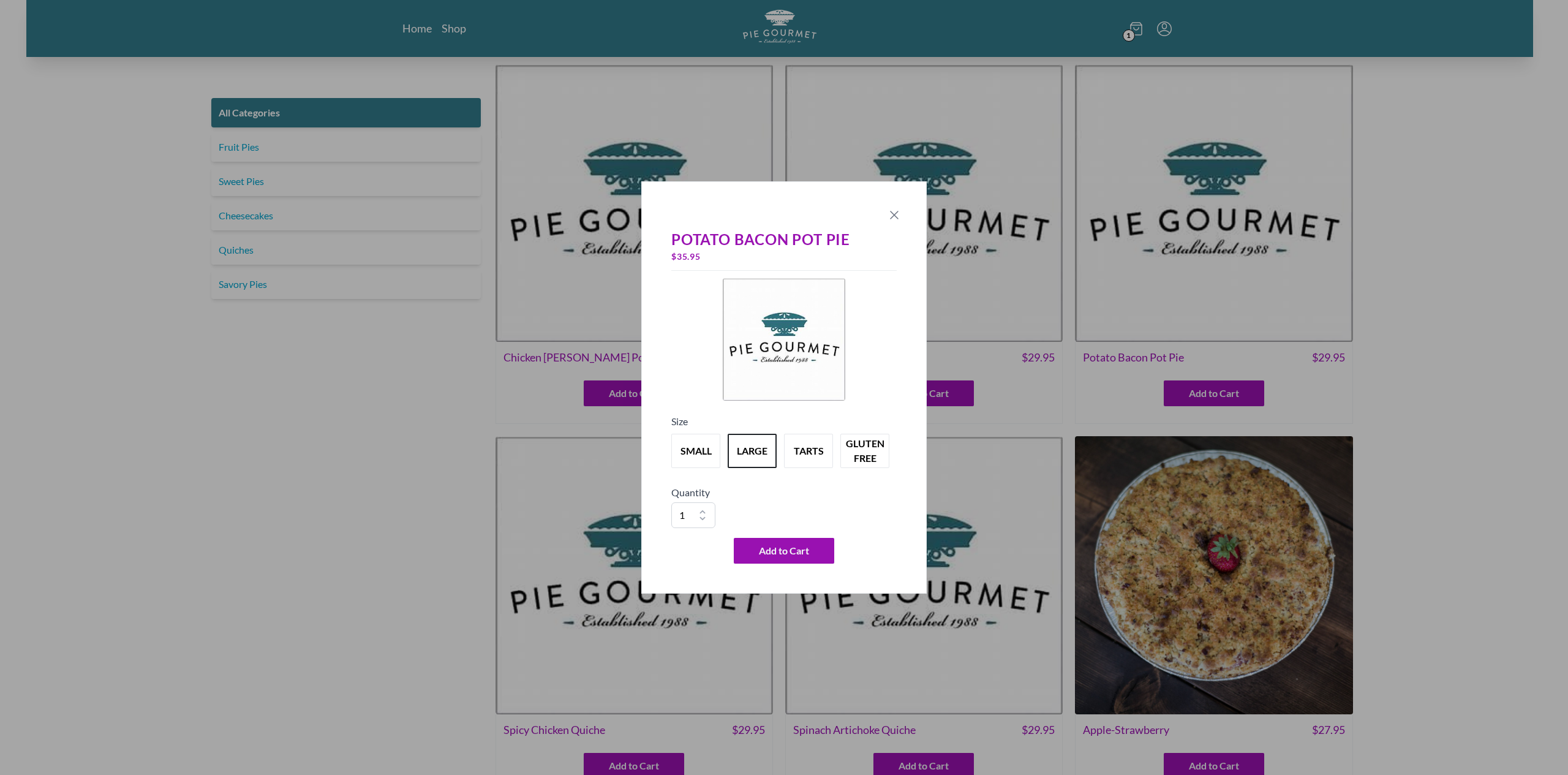
click at [898, 220] on icon "Close panel" at bounding box center [894, 214] width 15 height 15
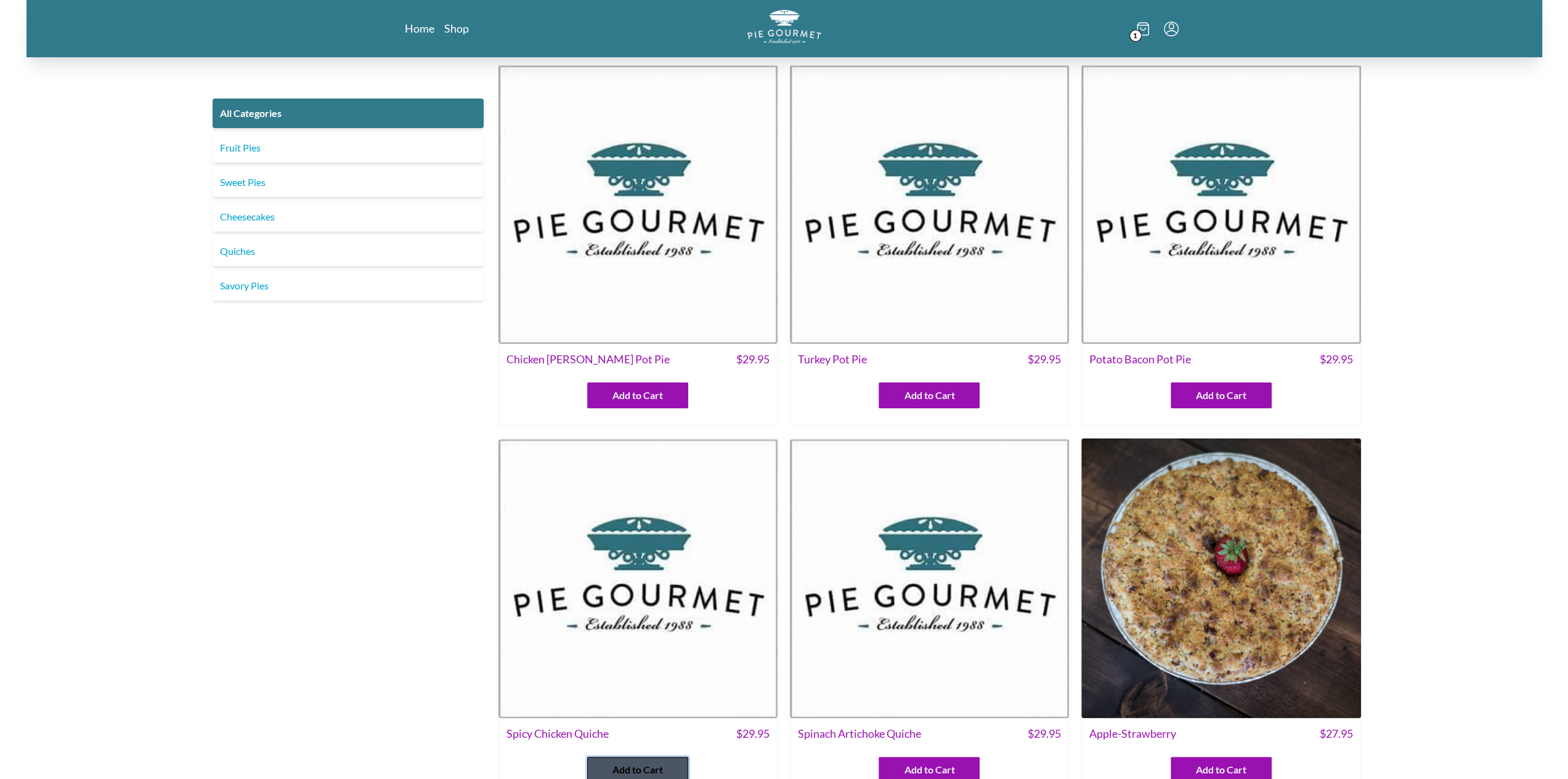
click at [686, 763] on button "Add to Cart" at bounding box center [637, 770] width 101 height 26
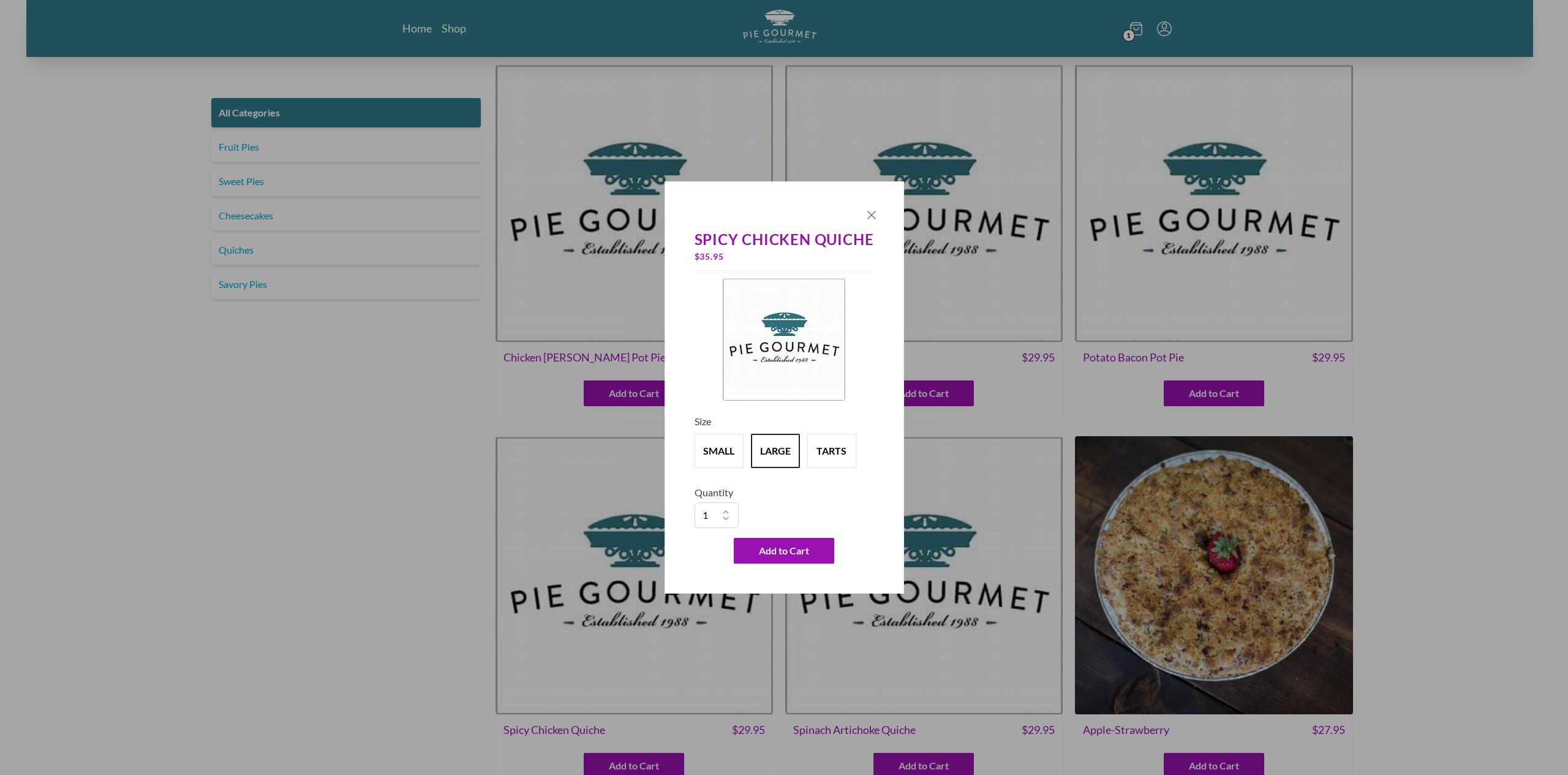
click at [872, 213] on icon "Close panel" at bounding box center [871, 214] width 15 height 15
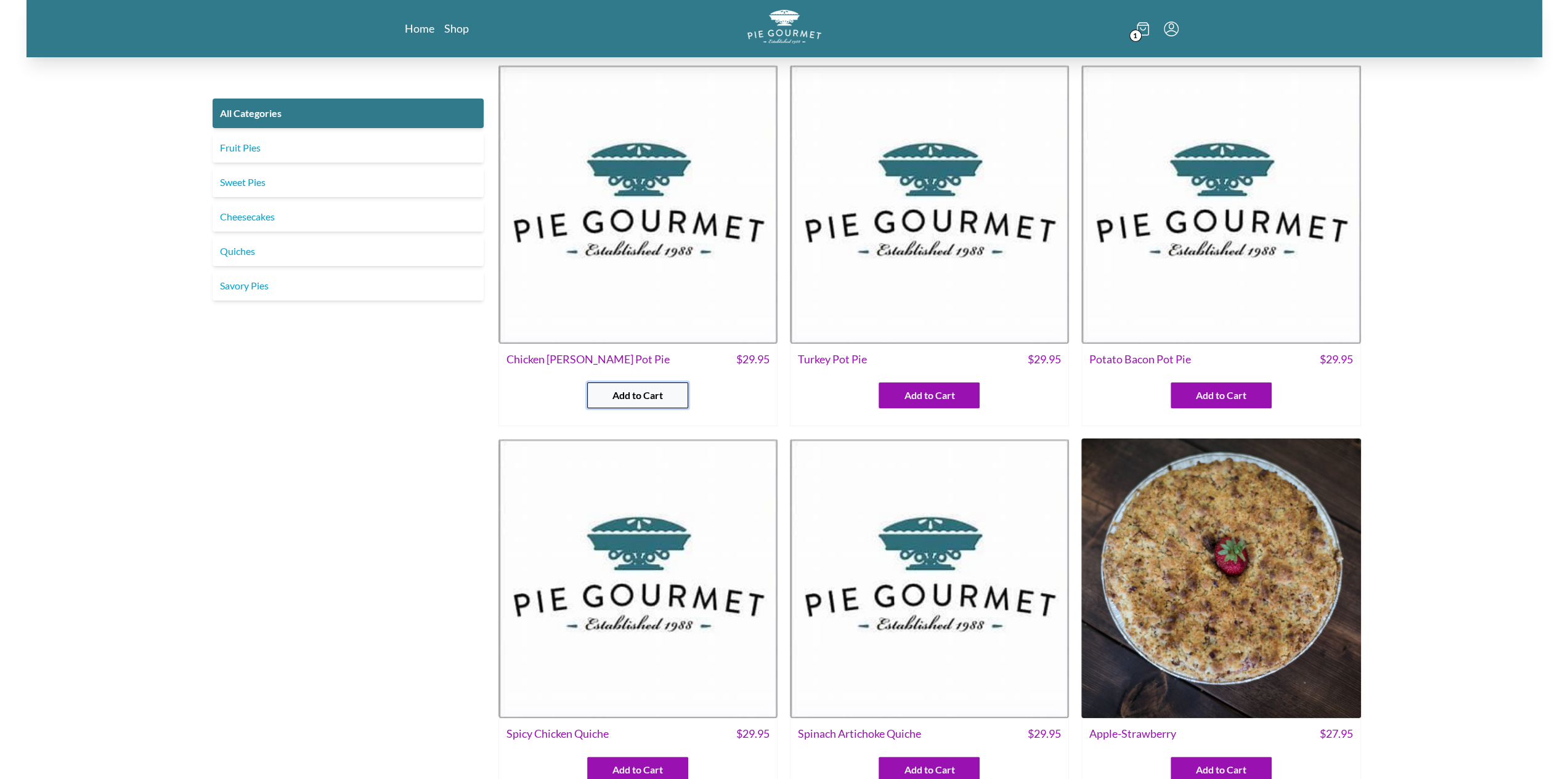
click at [657, 397] on span "Add to Cart" at bounding box center [637, 395] width 51 height 15
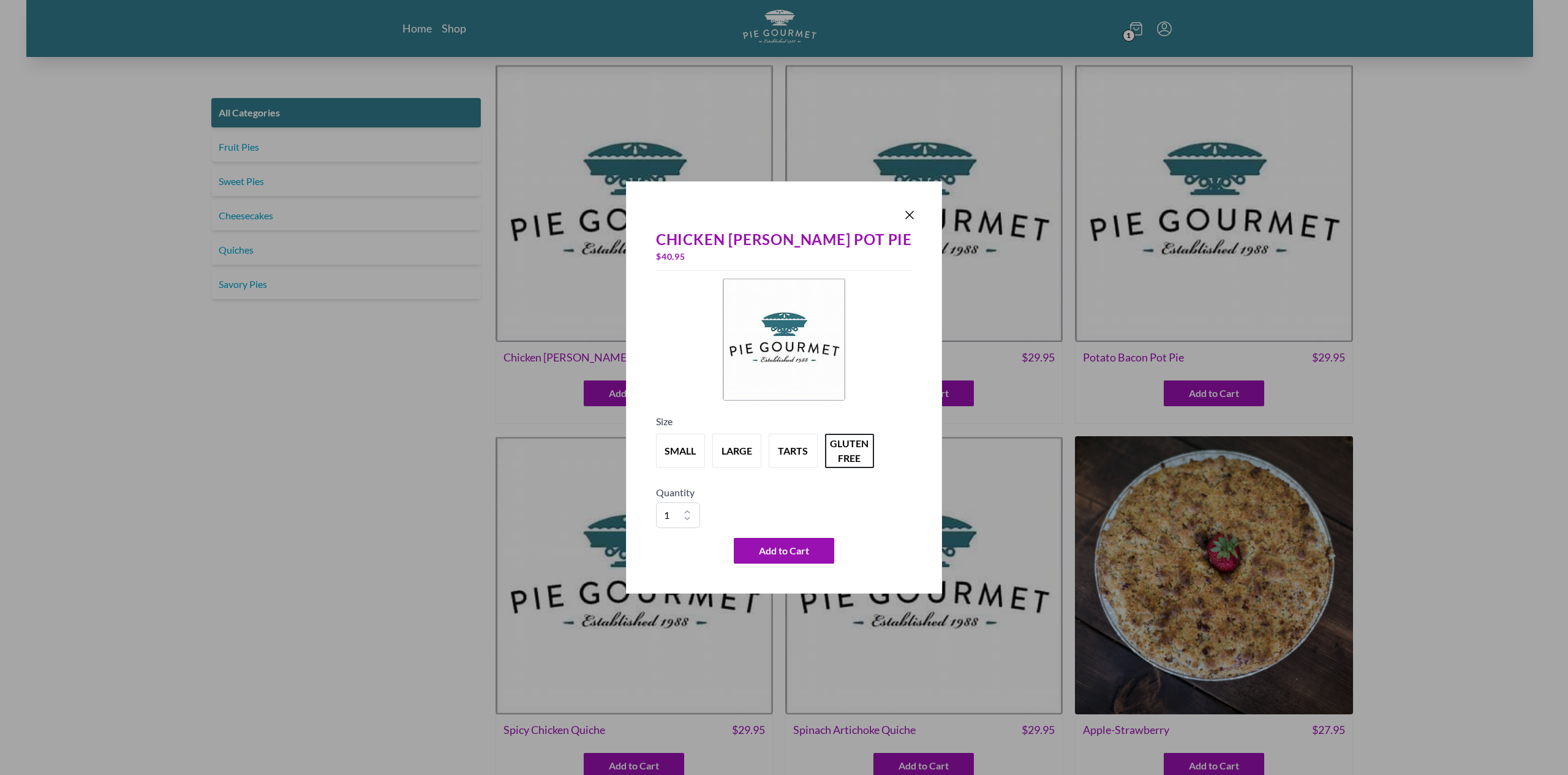
click at [895, 207] on div at bounding box center [784, 215] width 266 height 17
click at [902, 214] on icon "Close panel" at bounding box center [909, 214] width 15 height 15
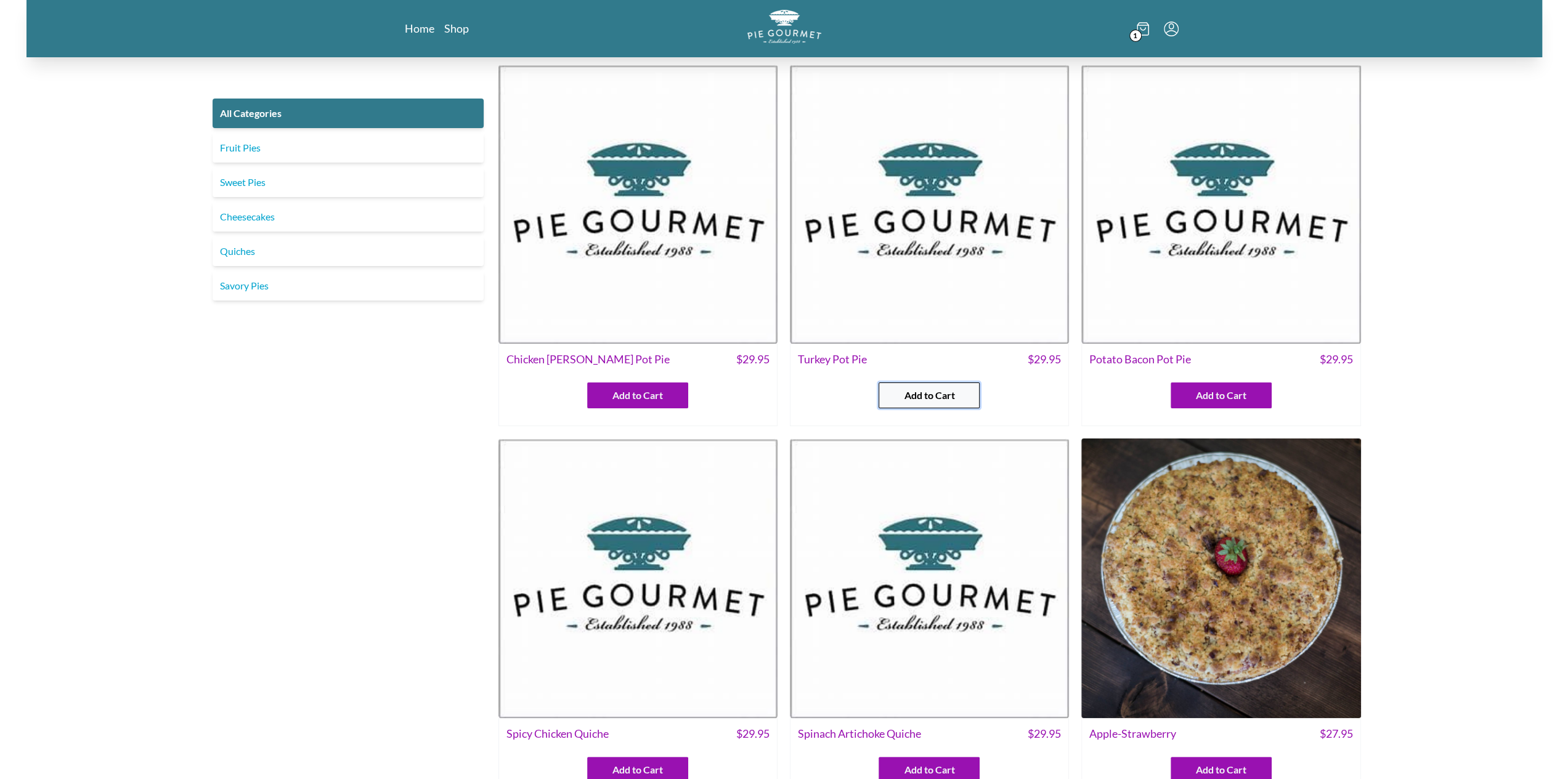
click at [935, 397] on span "Add to Cart" at bounding box center [929, 395] width 51 height 15
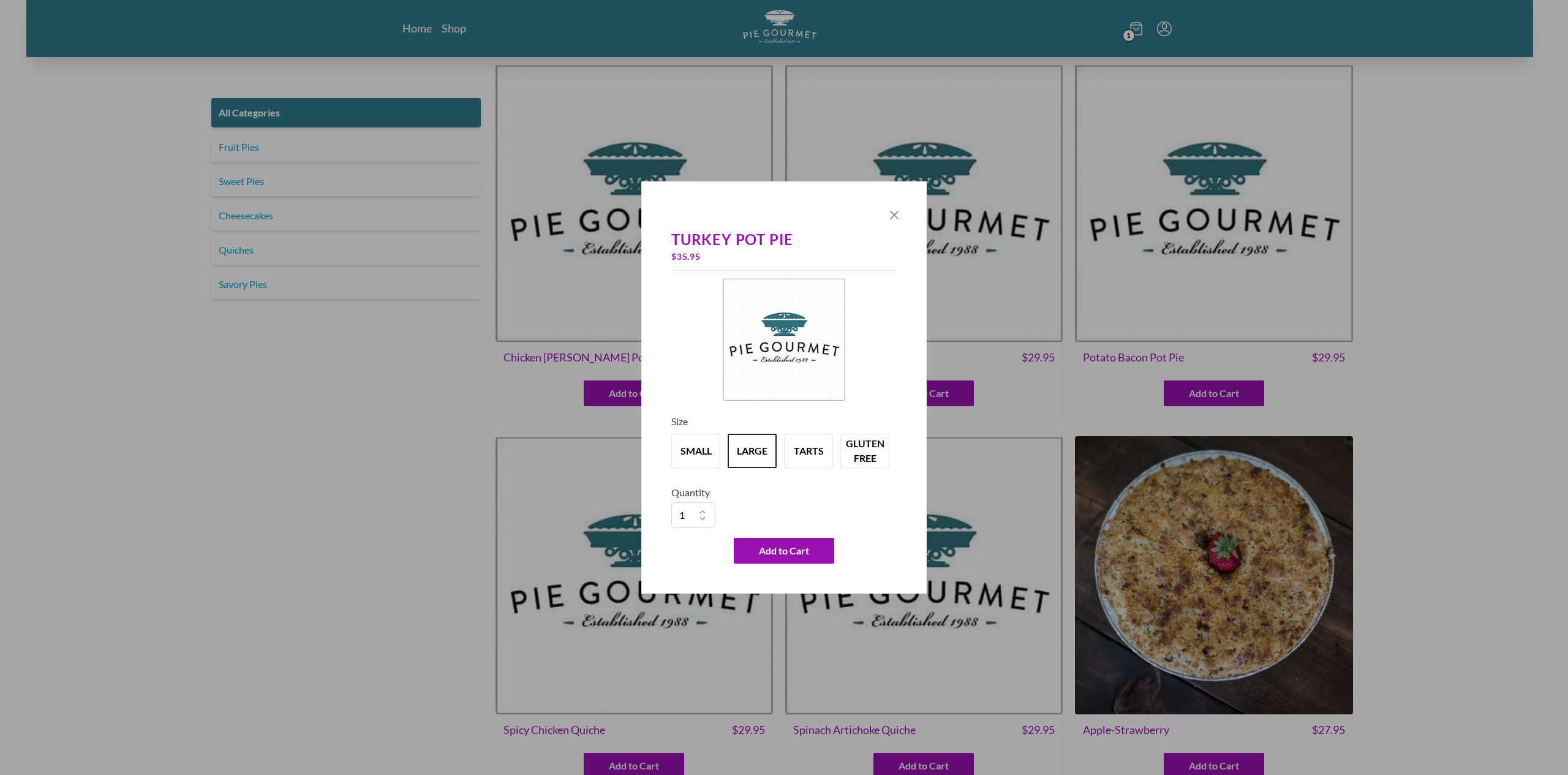
click at [899, 213] on icon "Close panel" at bounding box center [894, 214] width 15 height 15
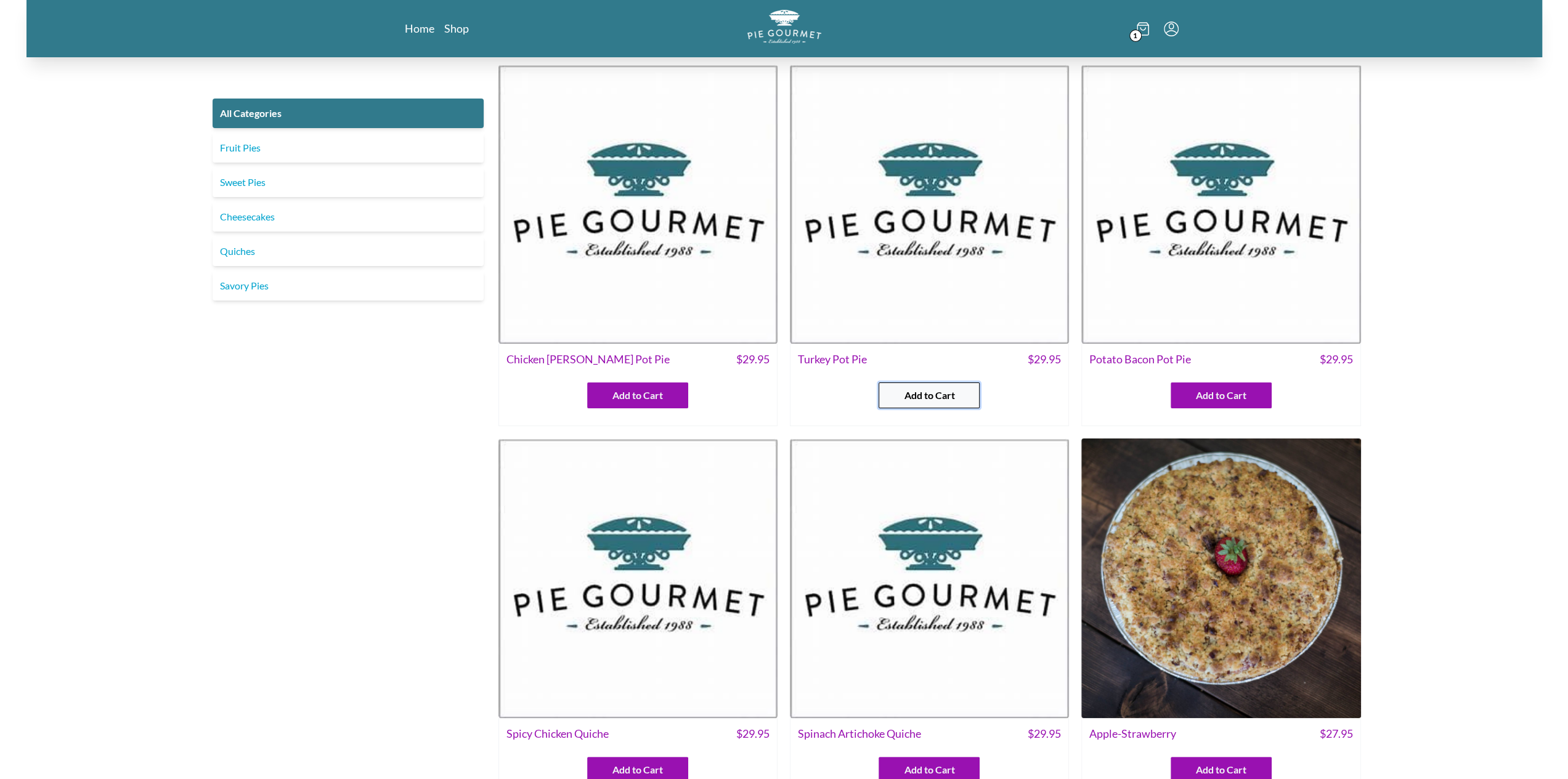
click at [932, 401] on span "Add to Cart" at bounding box center [929, 395] width 51 height 15
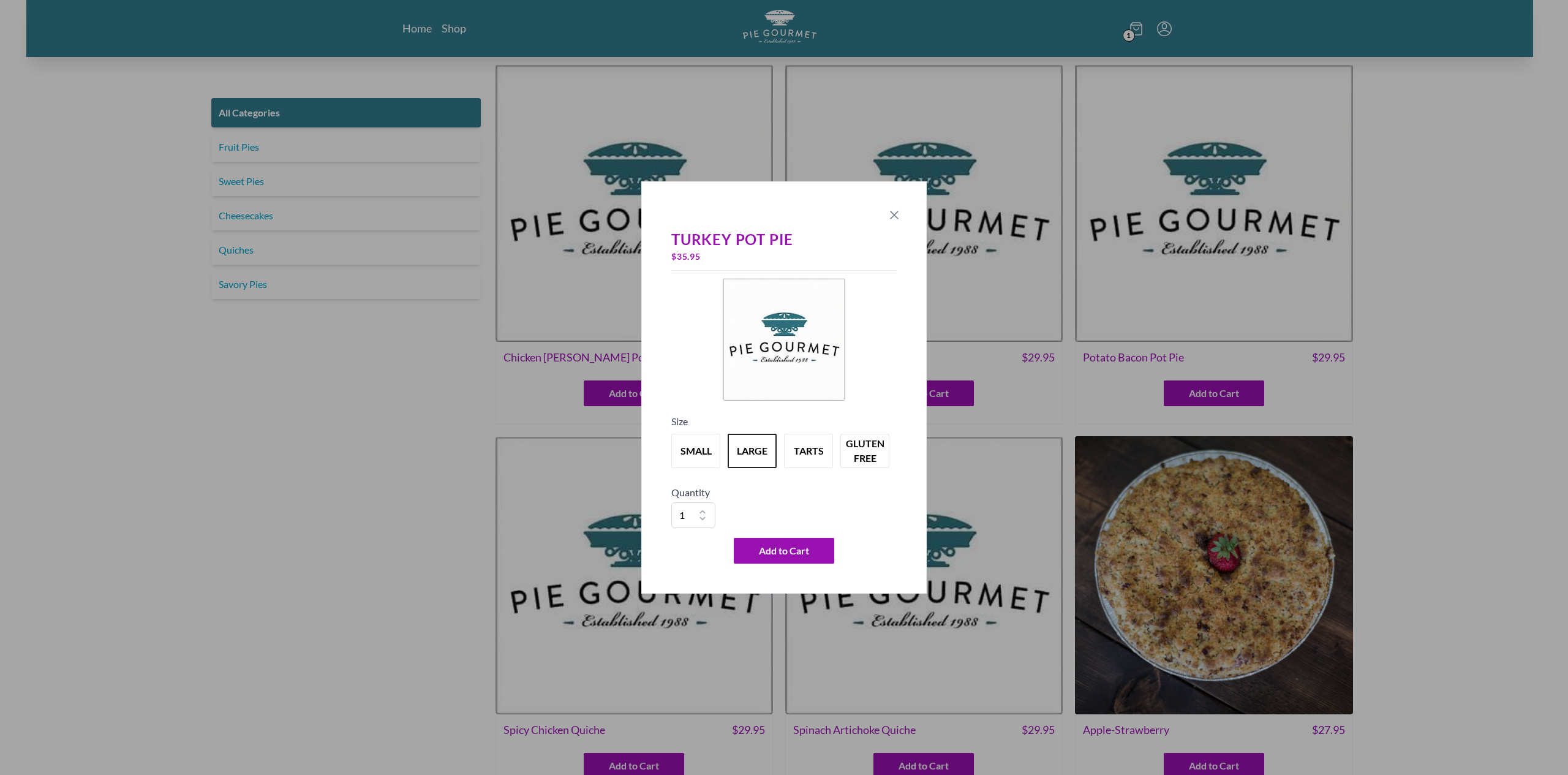
click at [893, 211] on icon "Close panel" at bounding box center [894, 214] width 15 height 15
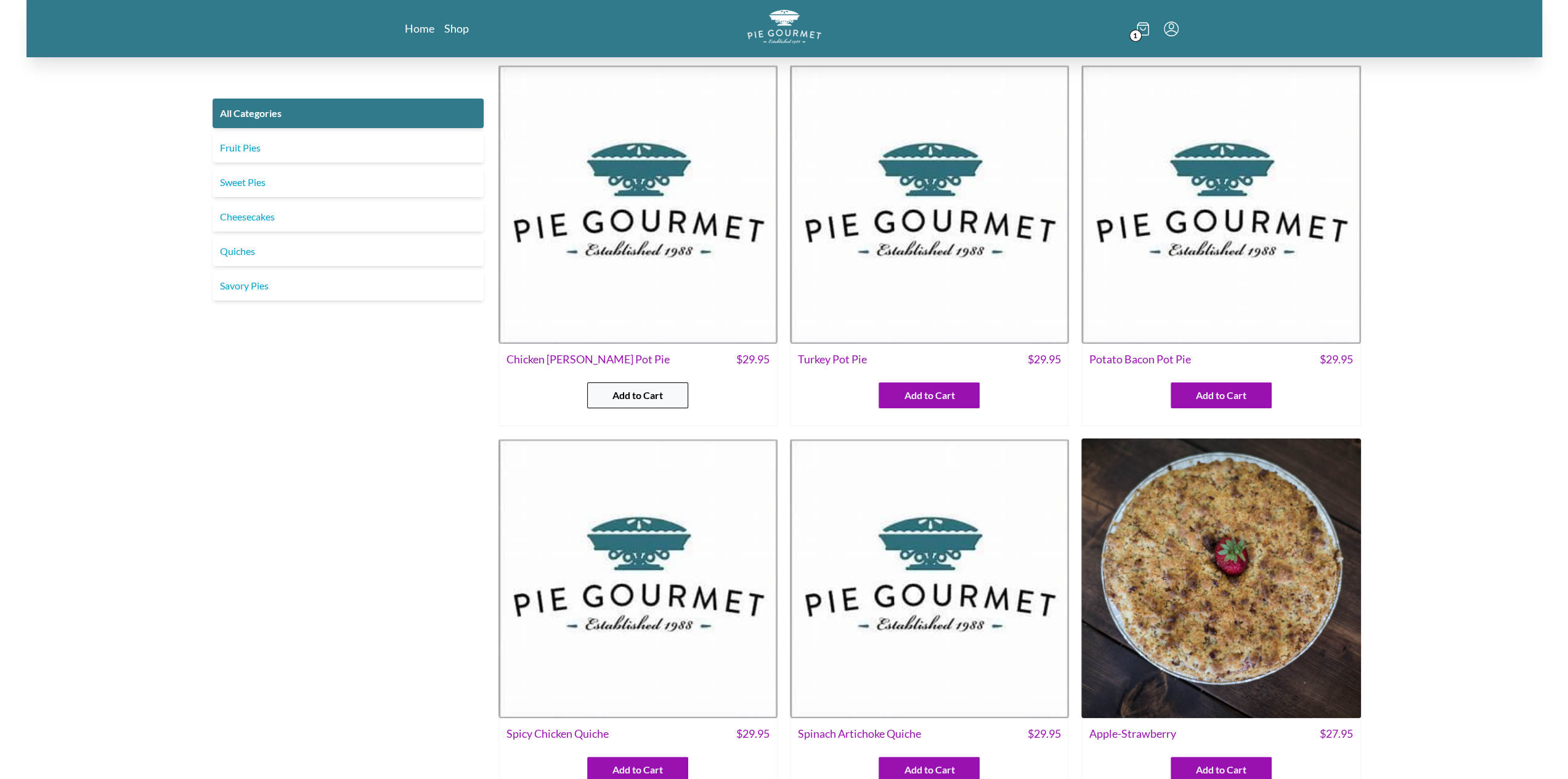
click at [614, 407] on button "Add to Cart" at bounding box center [637, 396] width 101 height 26
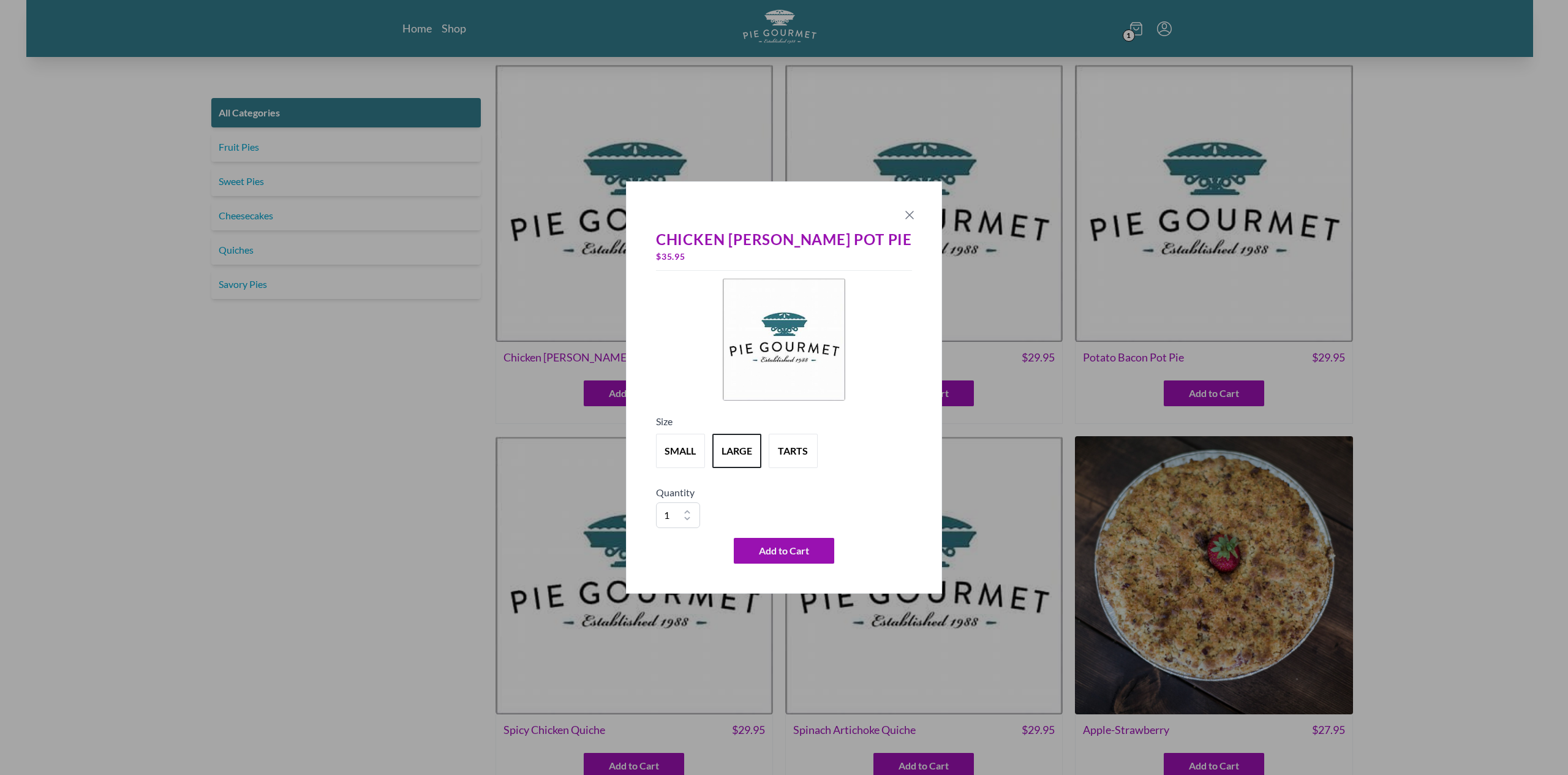
click at [902, 220] on icon "Close panel" at bounding box center [909, 214] width 15 height 15
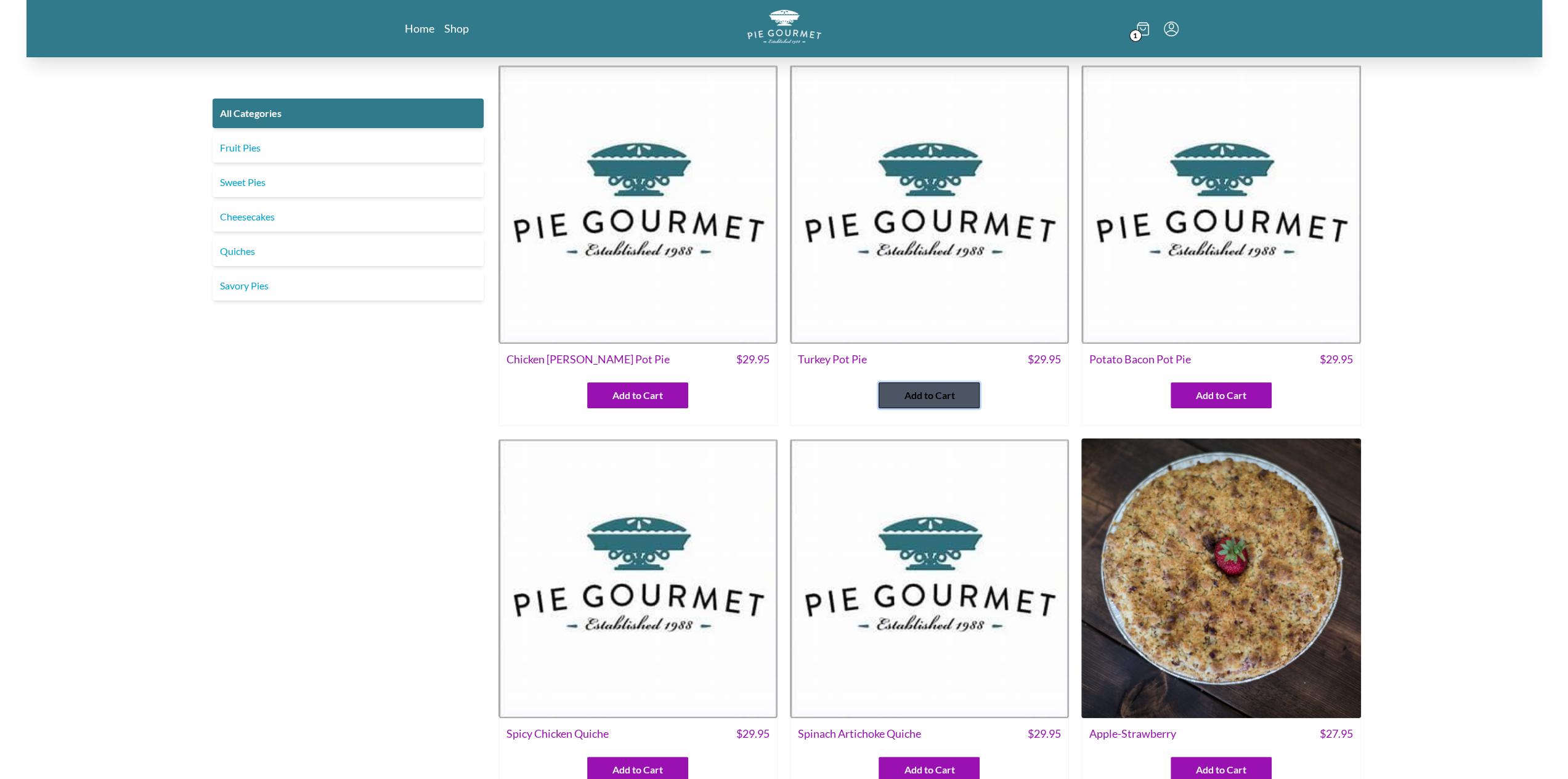
click at [907, 394] on span "Add to Cart" at bounding box center [929, 395] width 51 height 15
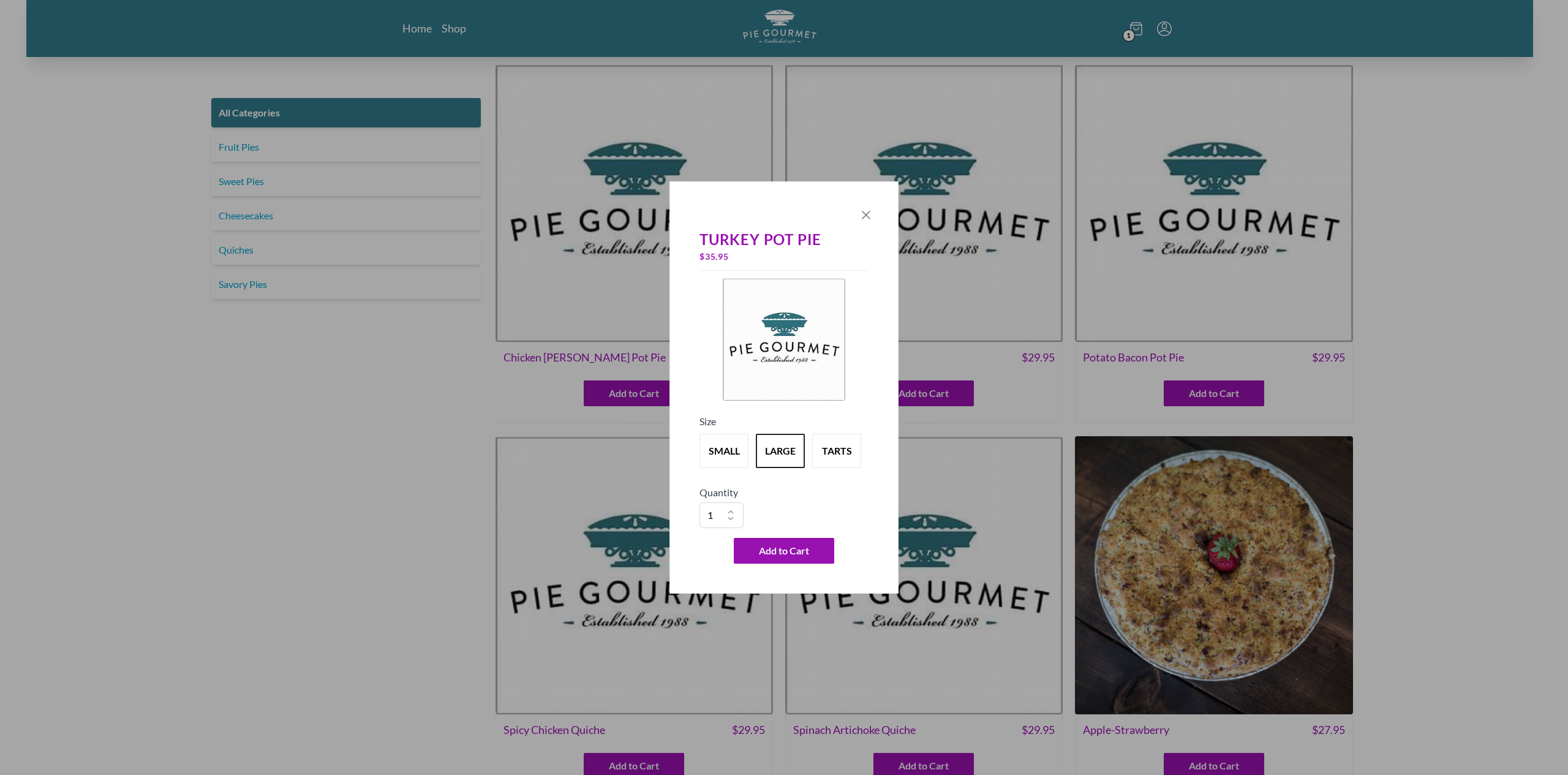
click at [866, 212] on icon "Close panel" at bounding box center [865, 214] width 15 height 15
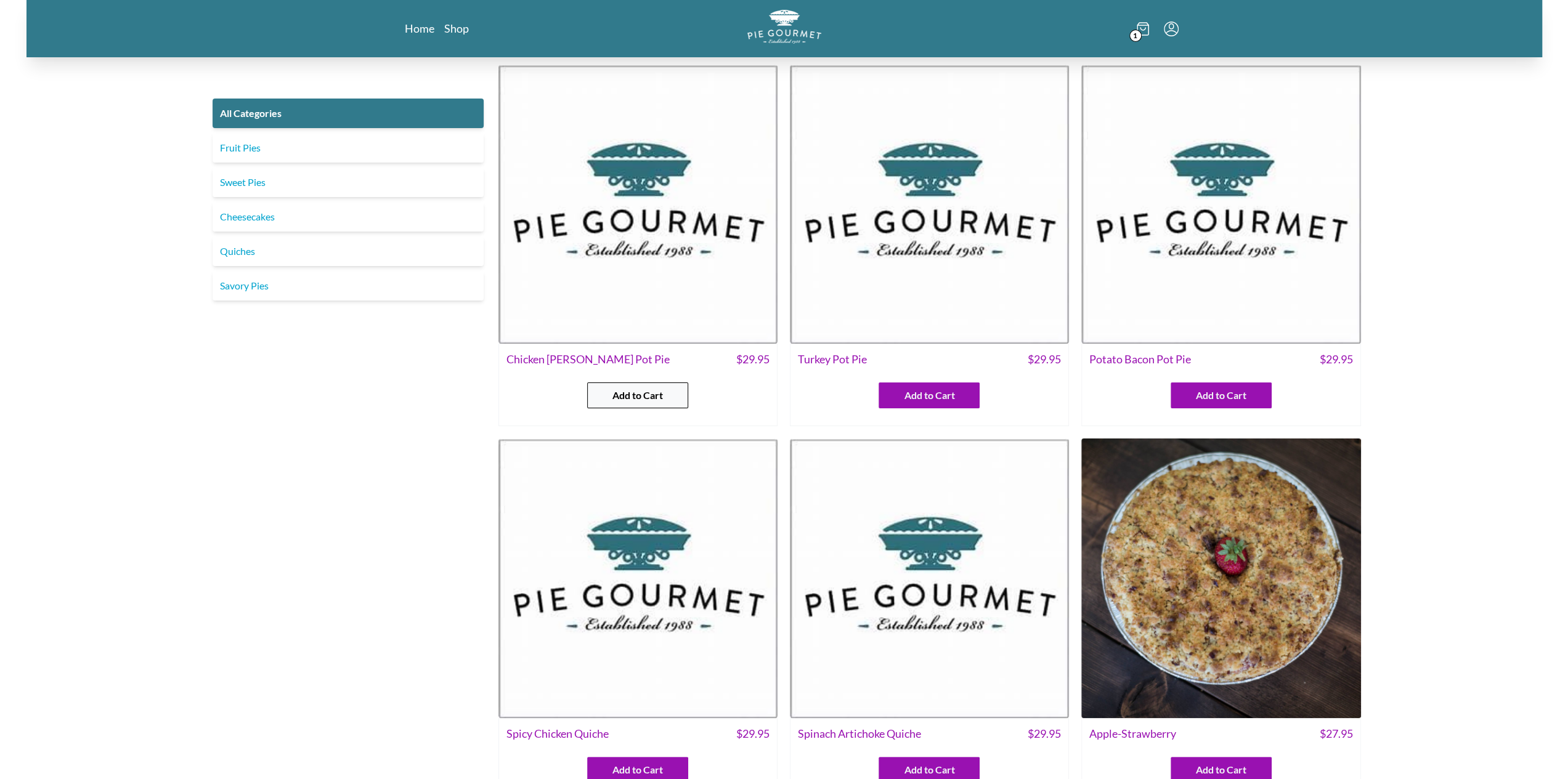
click at [634, 392] on span "Add to Cart" at bounding box center [637, 395] width 51 height 15
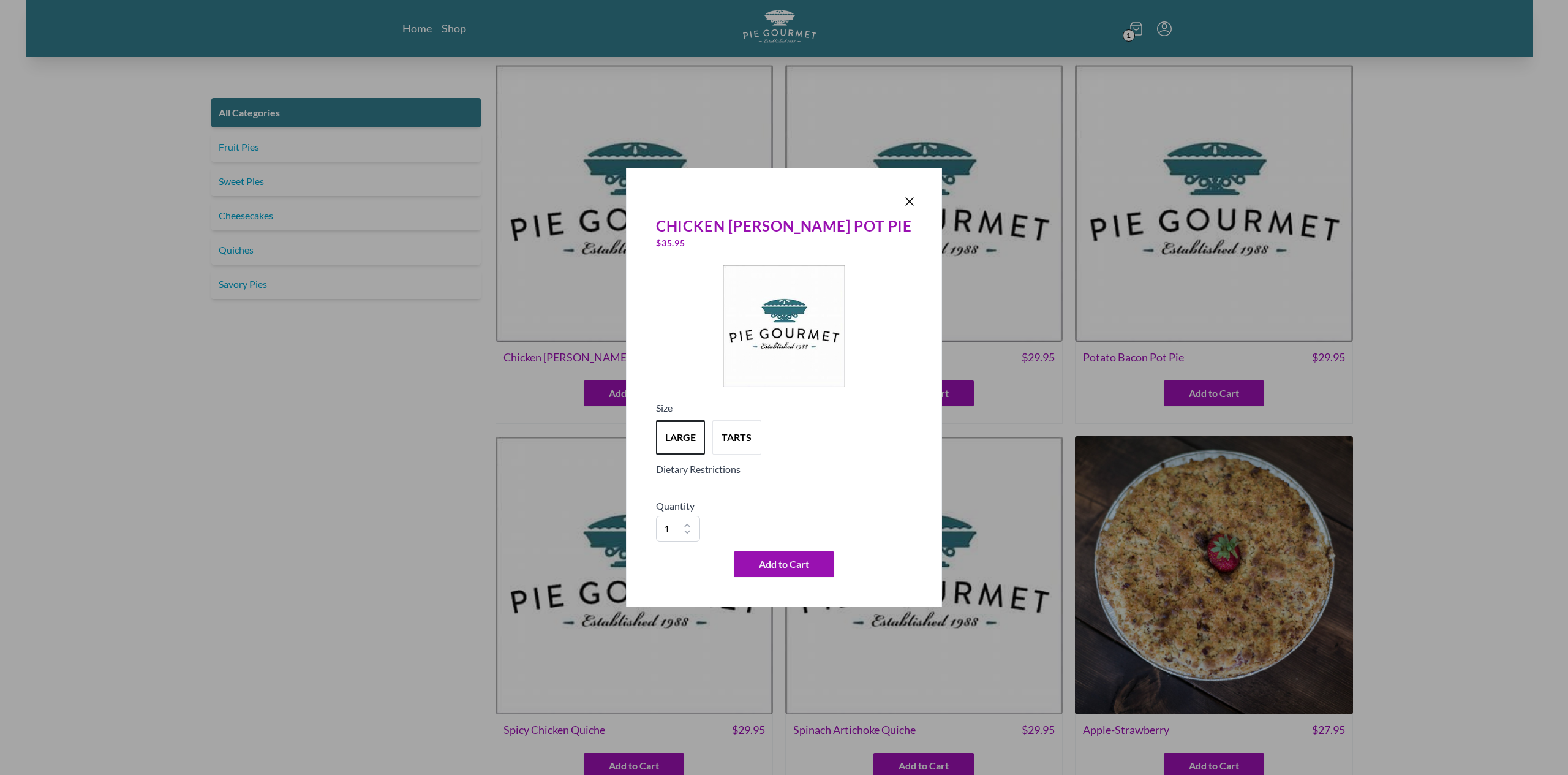
click at [759, 474] on h5 "Dietary Restrictions" at bounding box center [784, 469] width 256 height 15
click at [763, 442] on button "tarts" at bounding box center [736, 437] width 54 height 38
click at [700, 426] on button "large" at bounding box center [680, 437] width 54 height 38
click at [763, 426] on button "tarts" at bounding box center [736, 437] width 54 height 38
click at [877, 454] on div "Chicken Curry Pot Pie $ 55.95 Size large tarts Dietary Restrictions Quantity 1 …" at bounding box center [784, 396] width 266 height 372
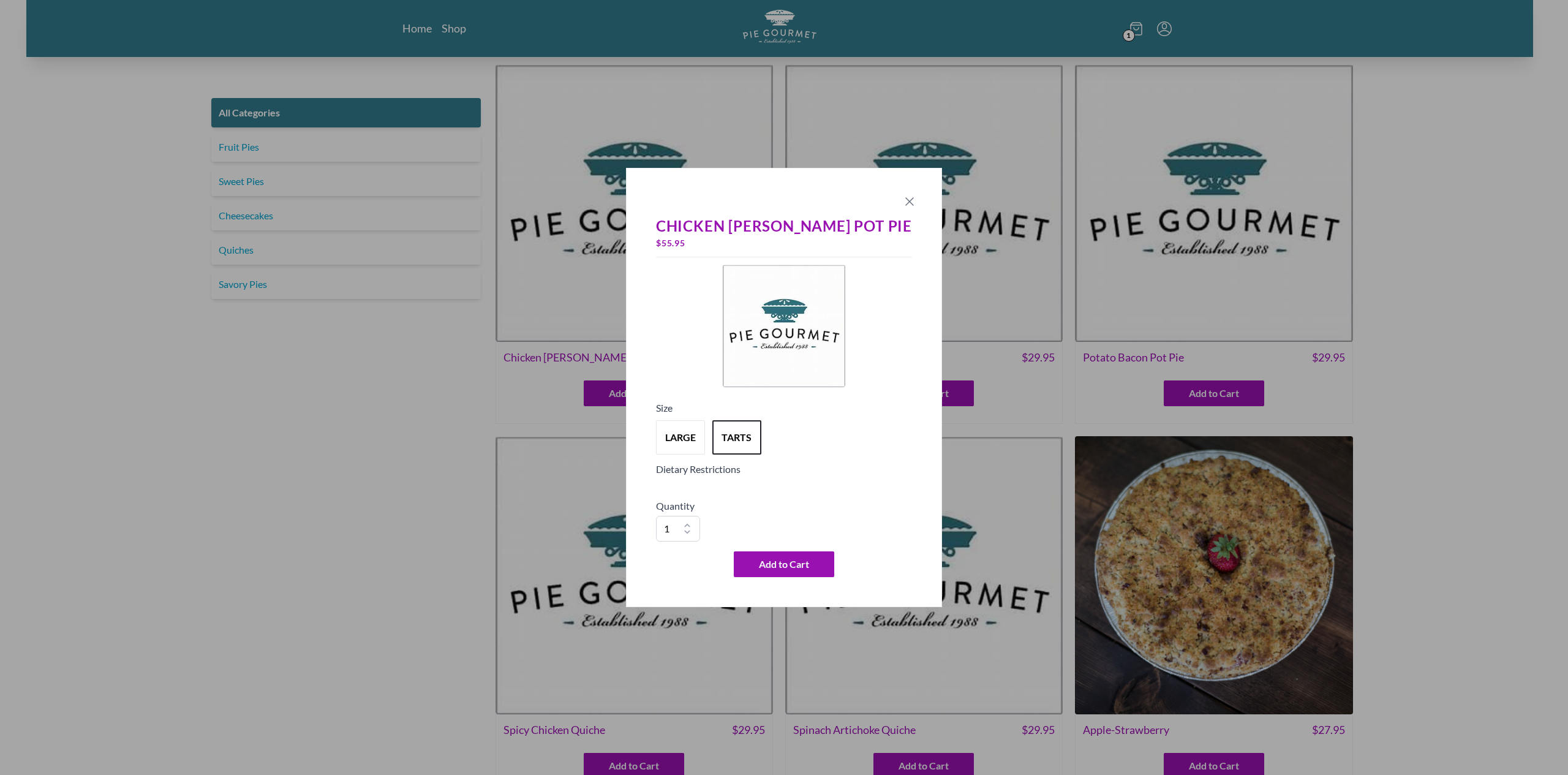
click at [902, 200] on icon "Close panel" at bounding box center [909, 201] width 15 height 15
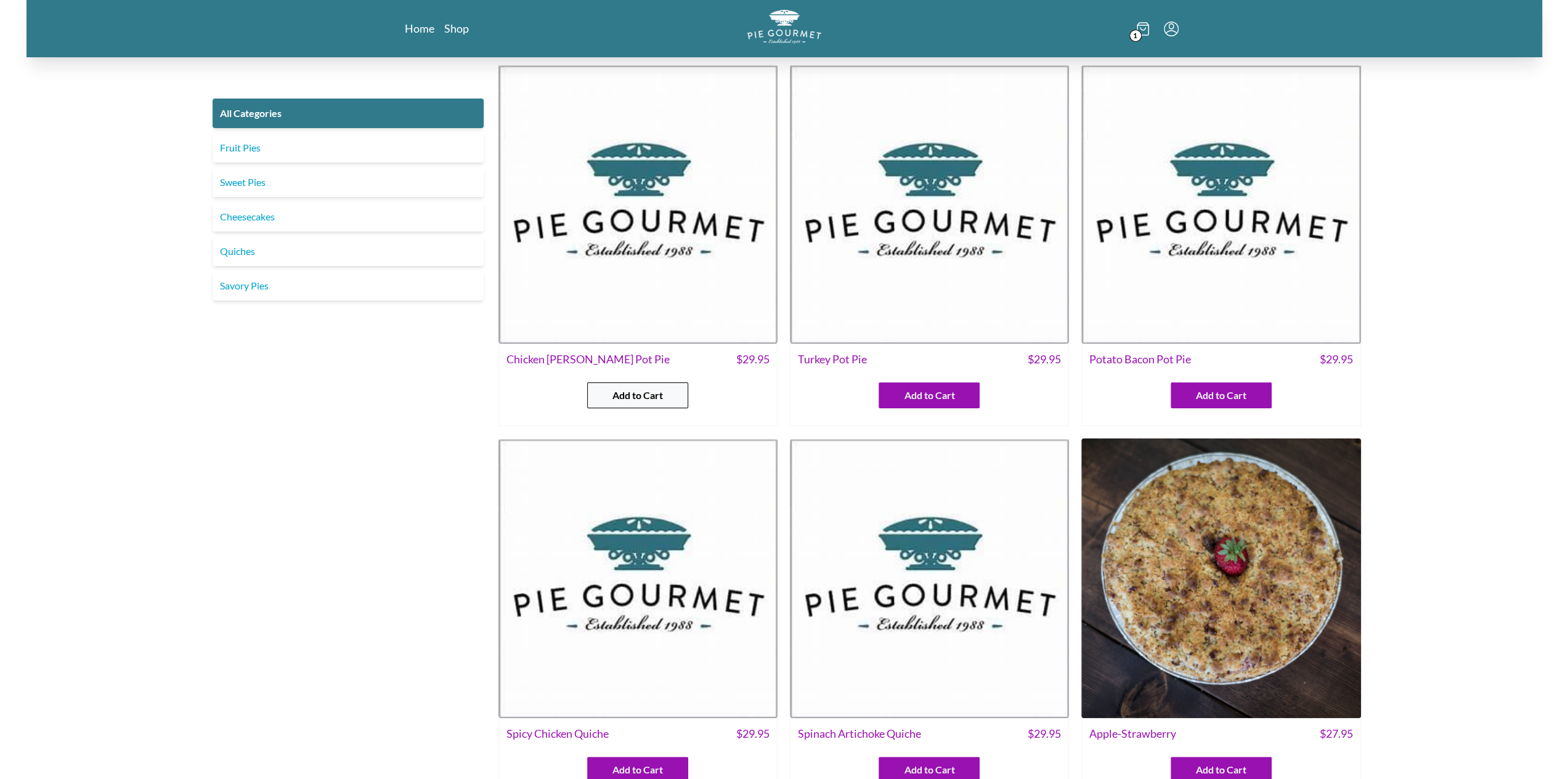
click at [590, 396] on button "Add to Cart" at bounding box center [637, 396] width 101 height 26
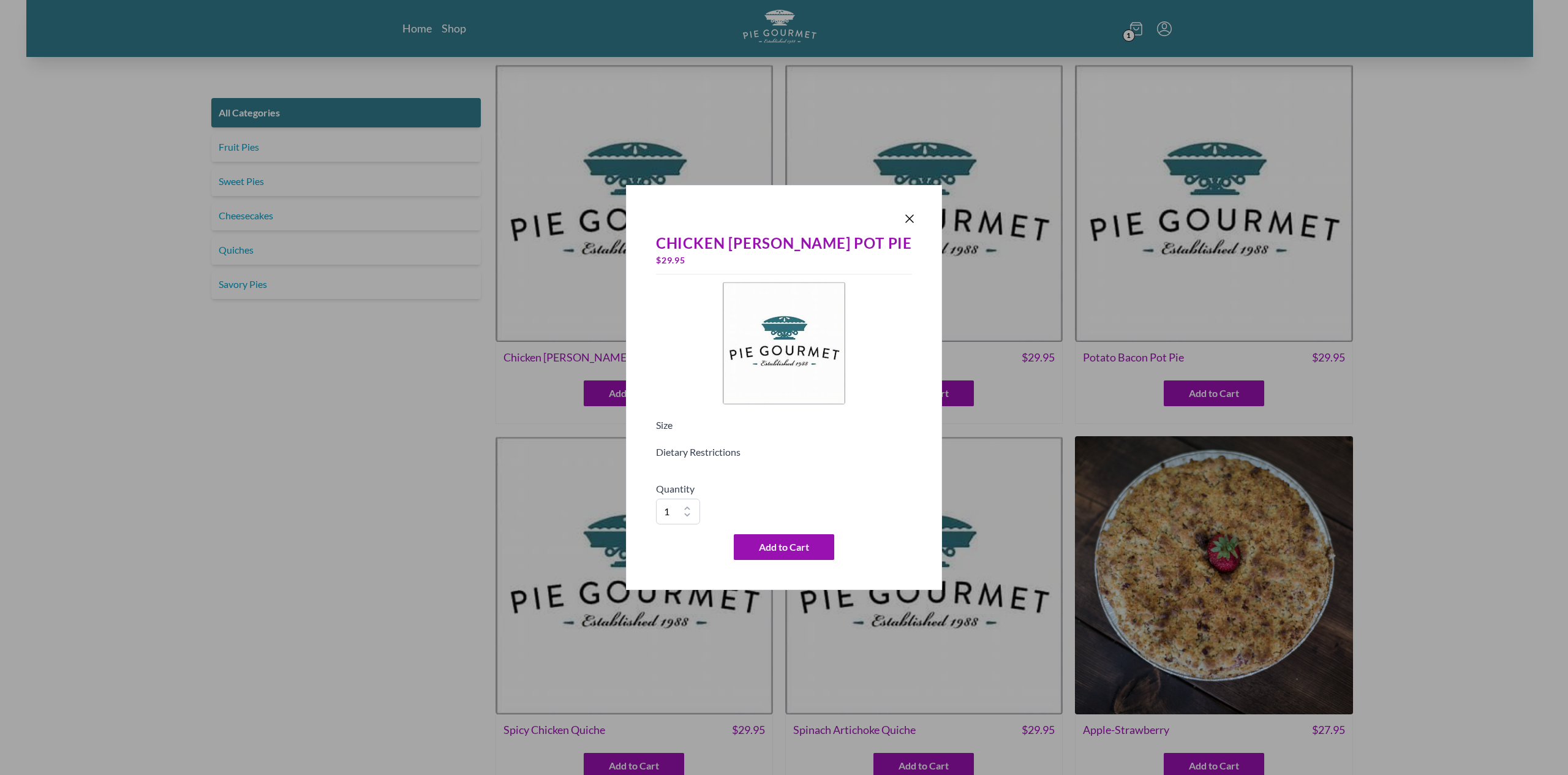
click at [761, 443] on div "Size" at bounding box center [784, 430] width 256 height 27
click at [788, 484] on h5 "Quantity" at bounding box center [784, 489] width 256 height 15
click at [824, 510] on div "Quantity 1 2 3 4 5 6 7 8 9 10" at bounding box center [784, 503] width 256 height 43
click at [765, 455] on h5 "Dietary Restrictions" at bounding box center [784, 452] width 256 height 15
click at [721, 427] on h5 "Size" at bounding box center [784, 424] width 256 height 15
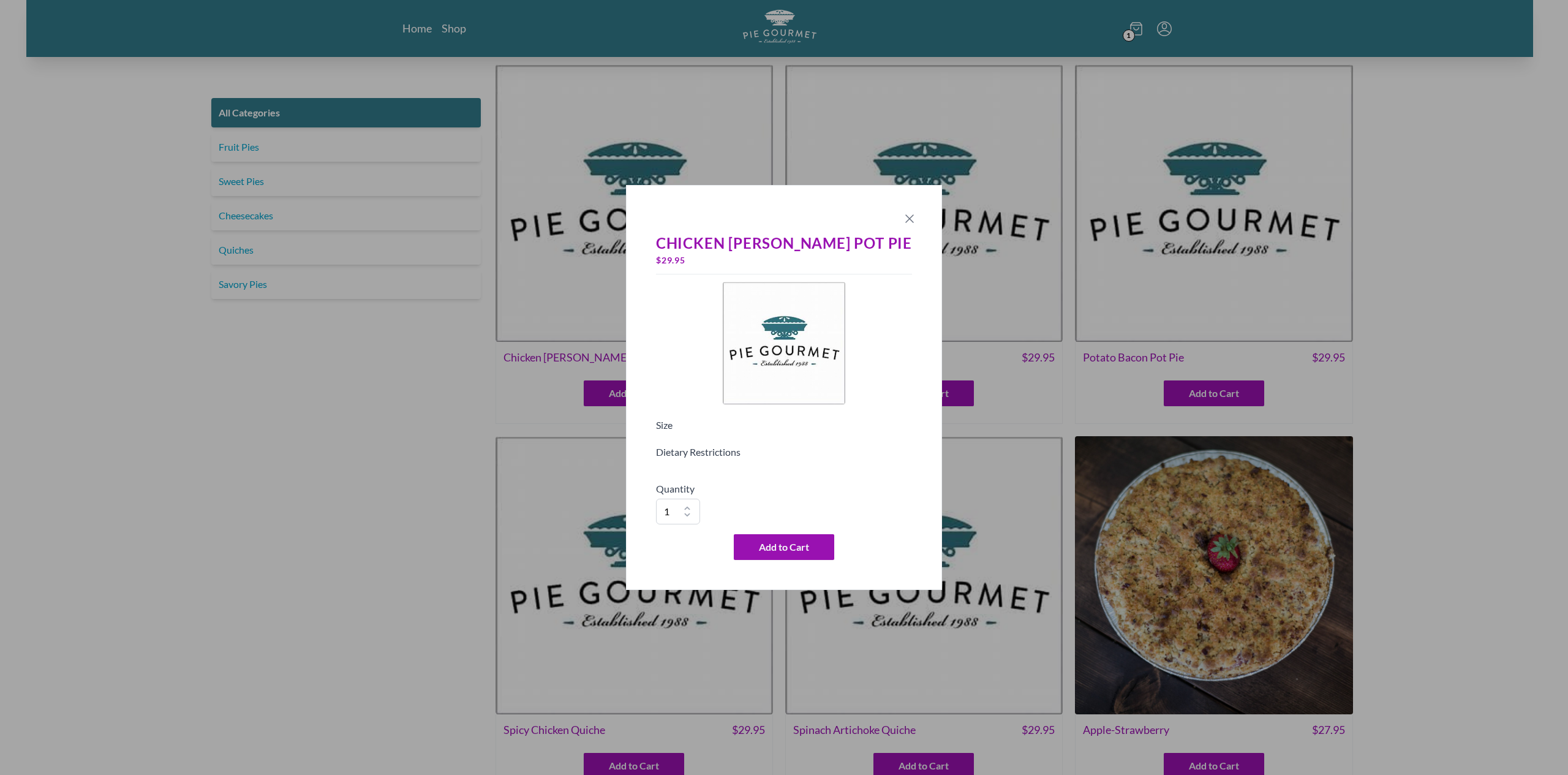
click at [902, 221] on icon "Close panel" at bounding box center [909, 219] width 15 height 15
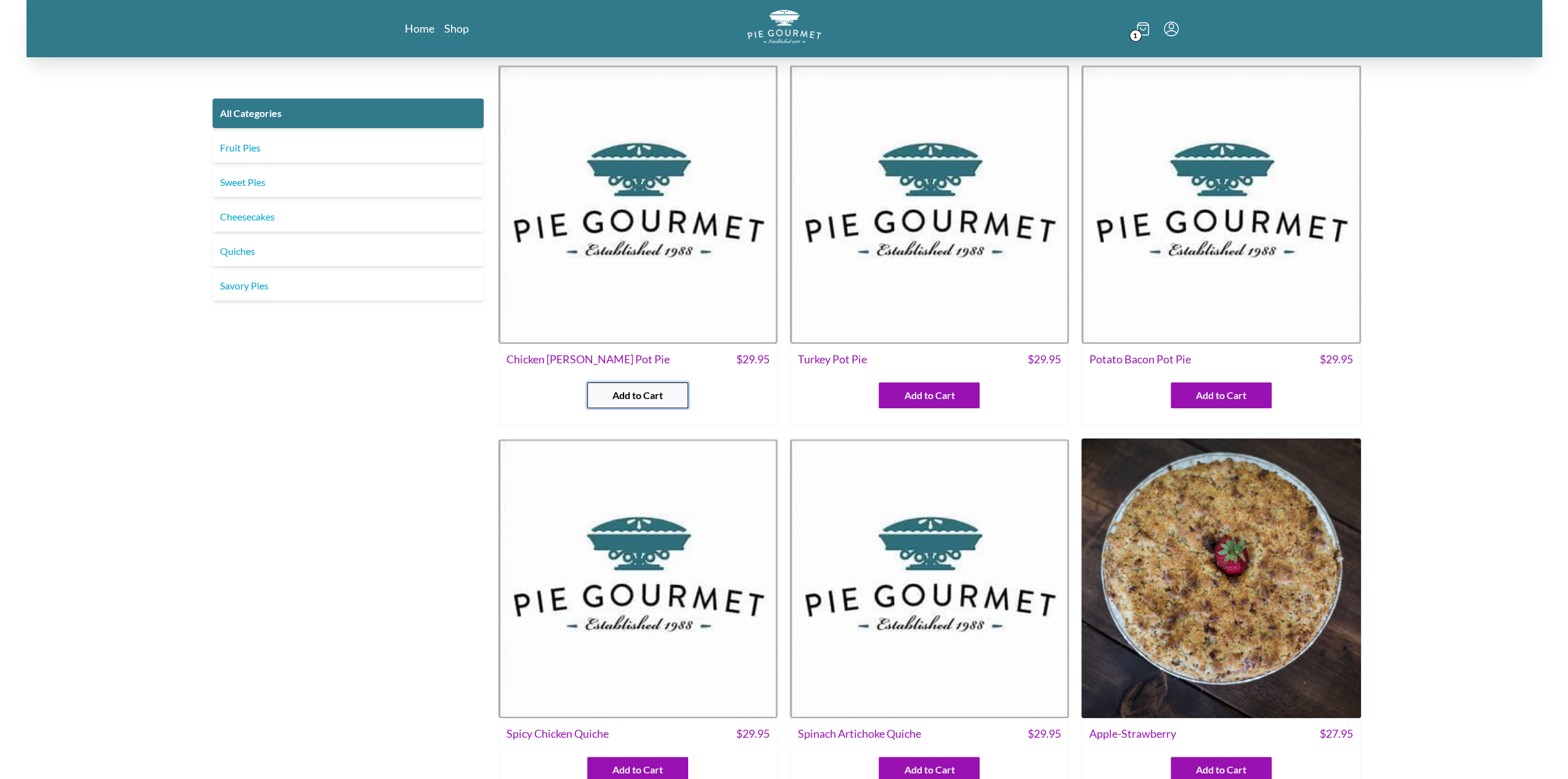
click at [609, 387] on button "Add to Cart" at bounding box center [637, 396] width 101 height 26
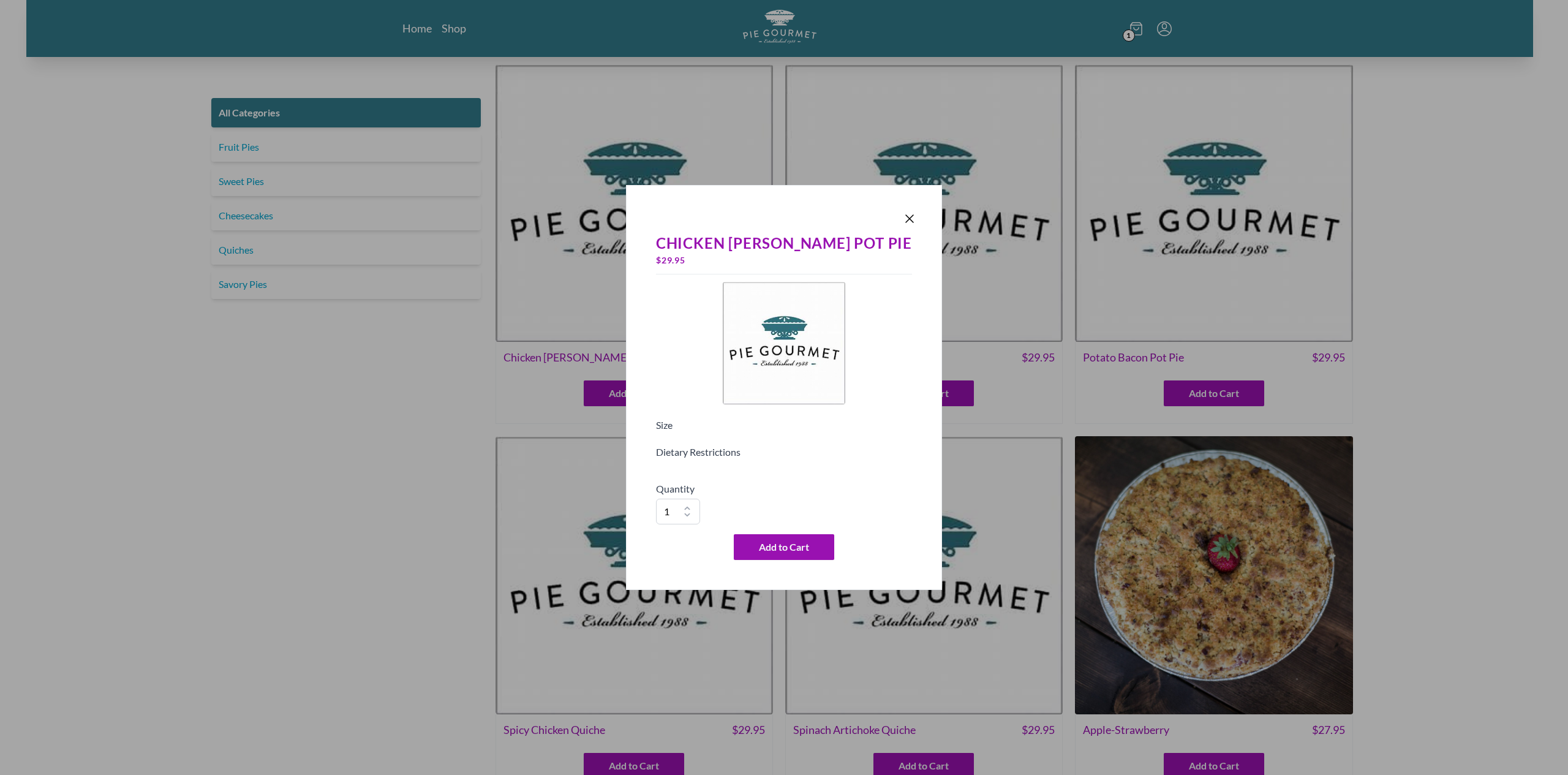
click at [733, 478] on div "Chicken [PERSON_NAME] Pot Pie $ 29.95 Size Dietary Restrictions Quantity 1 2 3 …" at bounding box center [784, 396] width 266 height 338
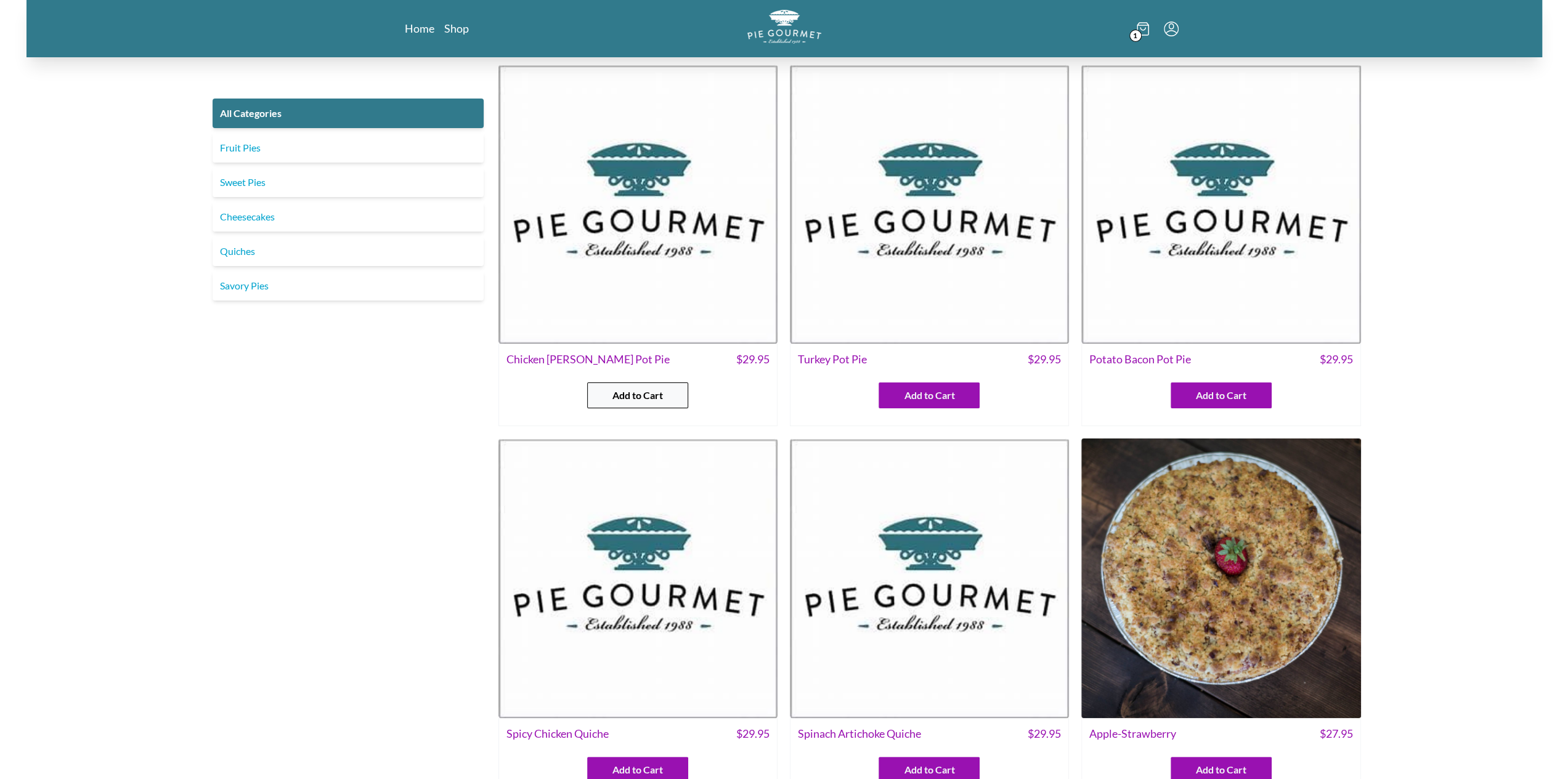
click at [625, 394] on span "Add to Cart" at bounding box center [637, 395] width 51 height 15
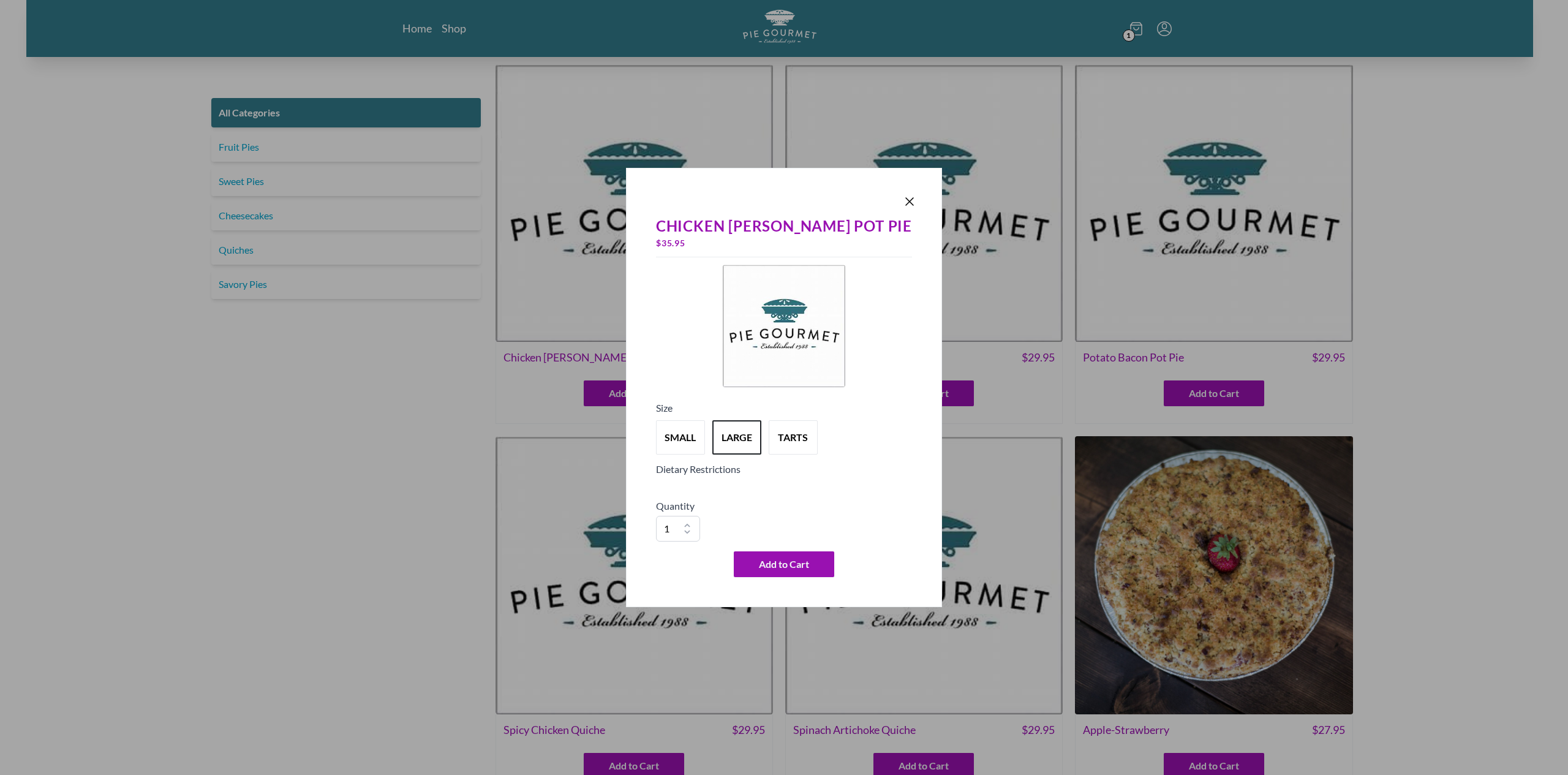
click at [718, 491] on div "Chicken Curry Pot Pie $ 35.95 Size small large tarts Dietary Restrictions Quant…" at bounding box center [784, 396] width 266 height 372
click at [820, 446] on button "tarts" at bounding box center [793, 437] width 54 height 38
click at [758, 442] on button "large" at bounding box center [736, 437] width 54 height 38
click at [691, 433] on button "small" at bounding box center [680, 437] width 54 height 38
click at [902, 202] on icon "Close panel" at bounding box center [909, 201] width 15 height 15
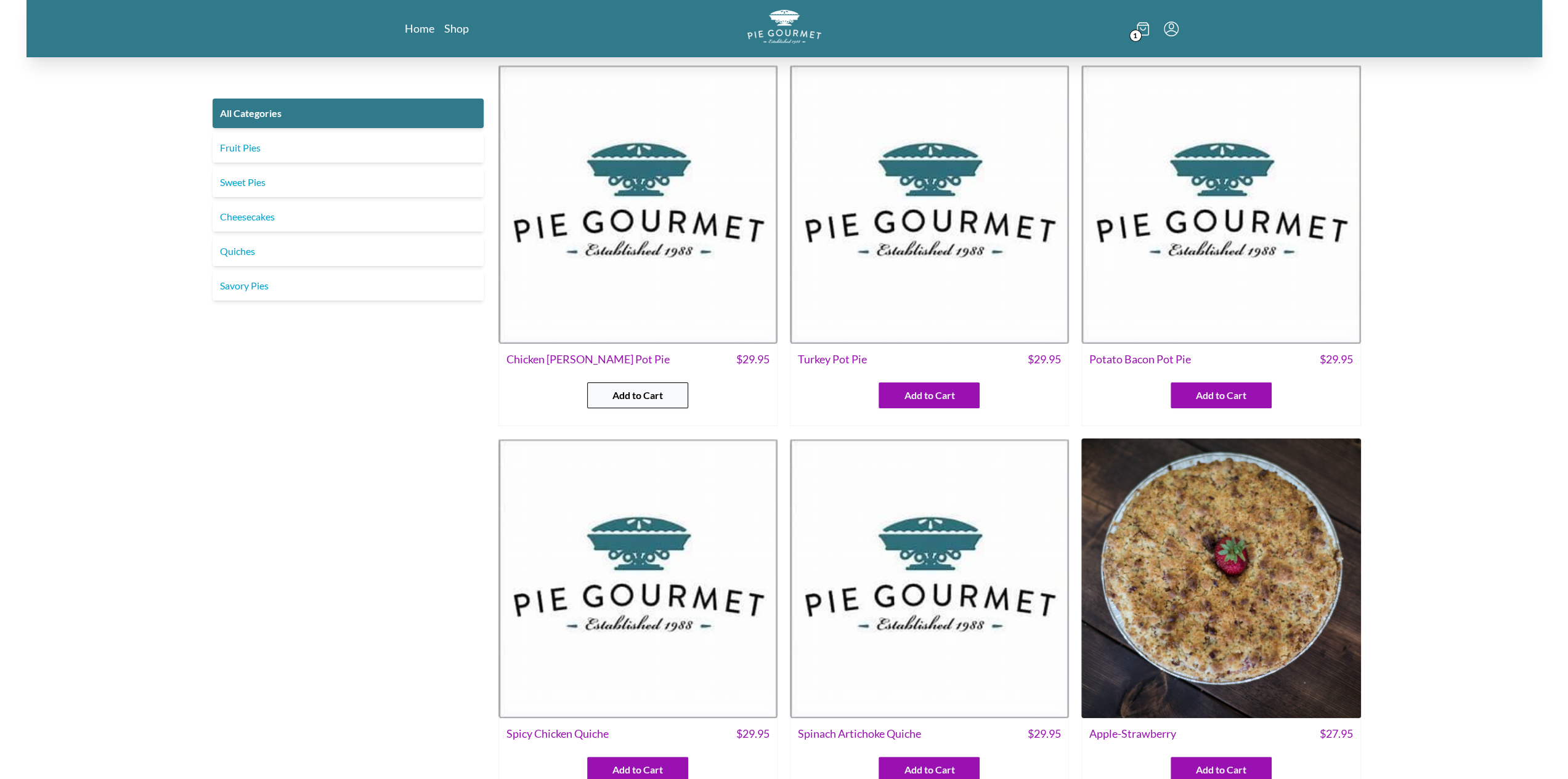
click at [625, 401] on span "Add to Cart" at bounding box center [637, 395] width 51 height 15
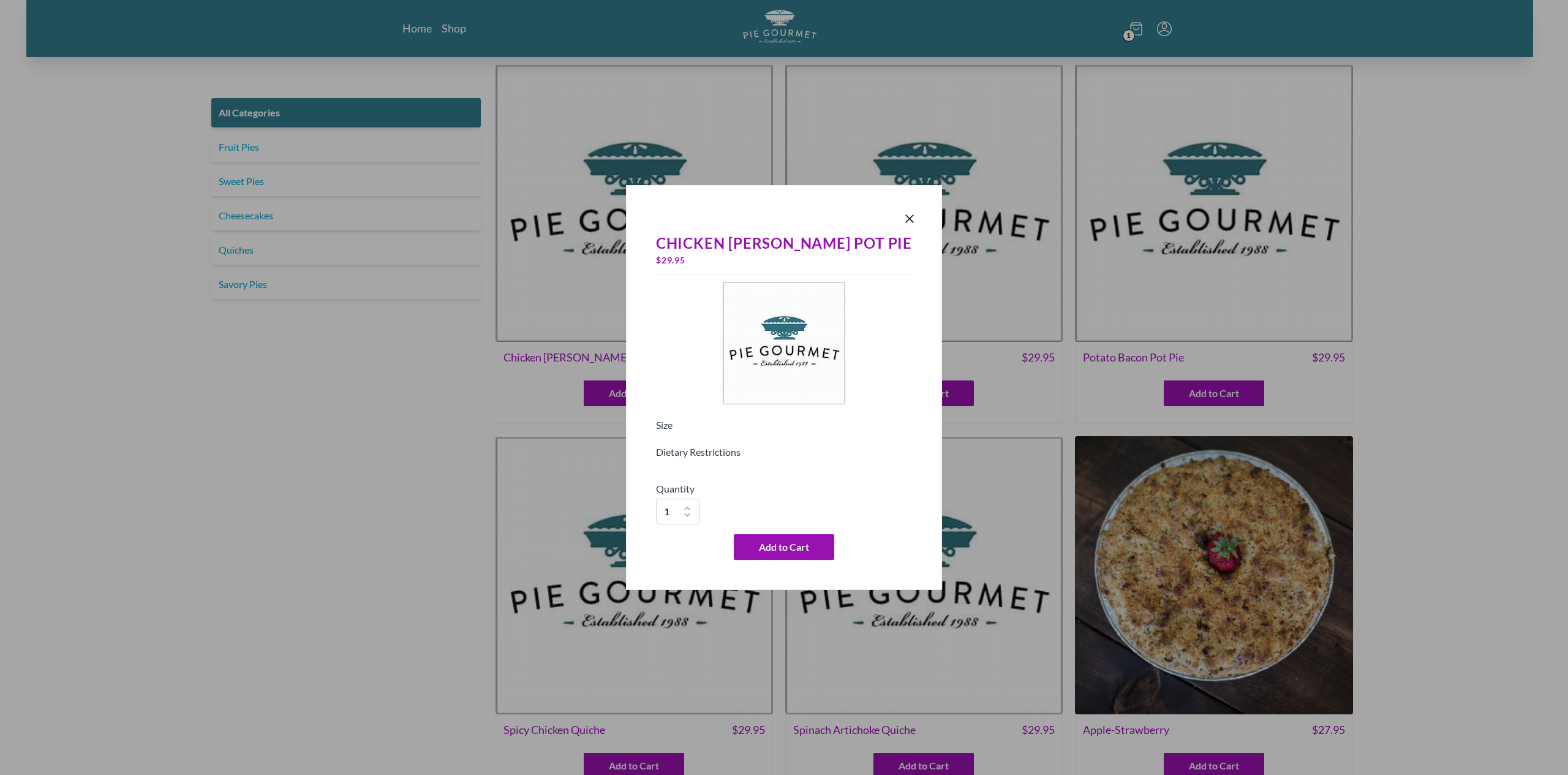
click at [795, 480] on div "Chicken Curry Pot Pie $ 29.95 Size Dietary Restrictions Quantity 1 2 3 4 5 6 7 …" at bounding box center [784, 396] width 266 height 338
click at [906, 218] on icon "Close panel" at bounding box center [909, 219] width 8 height 8
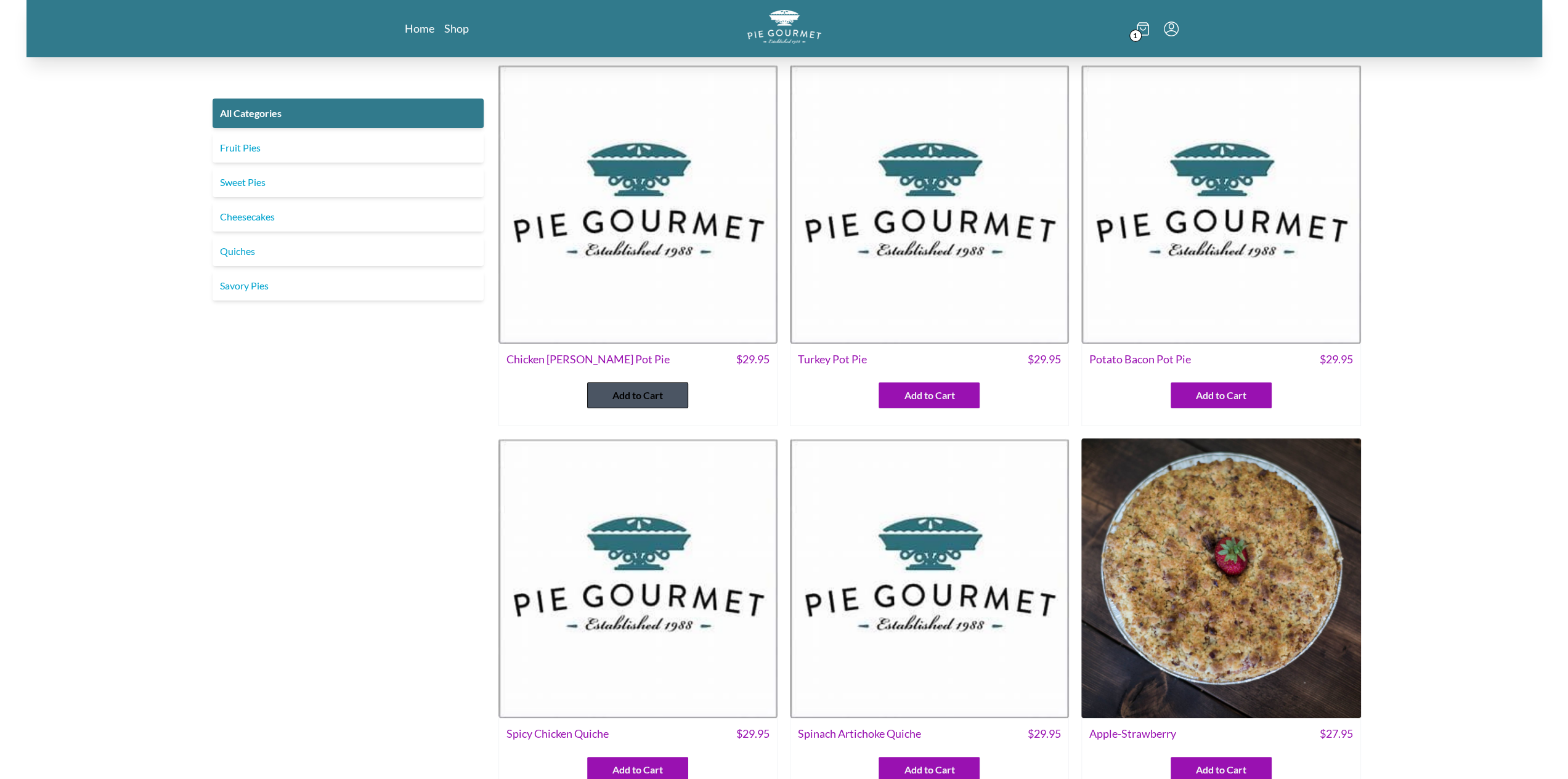
click at [643, 395] on span "Add to Cart" at bounding box center [637, 395] width 51 height 15
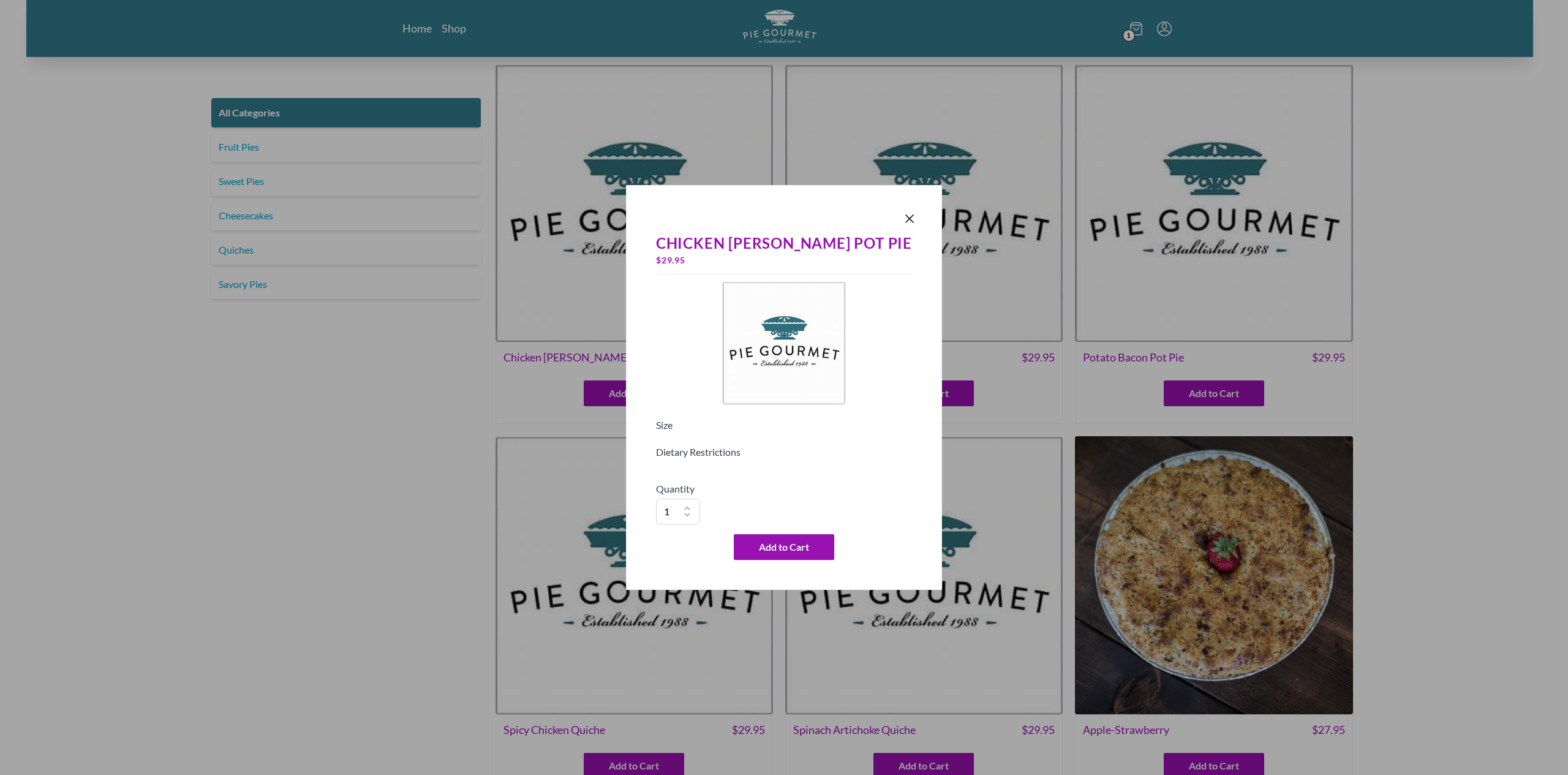
click at [753, 472] on div "Dietary Restrictions" at bounding box center [784, 458] width 256 height 27
click at [902, 217] on icon "Close panel" at bounding box center [909, 219] width 15 height 15
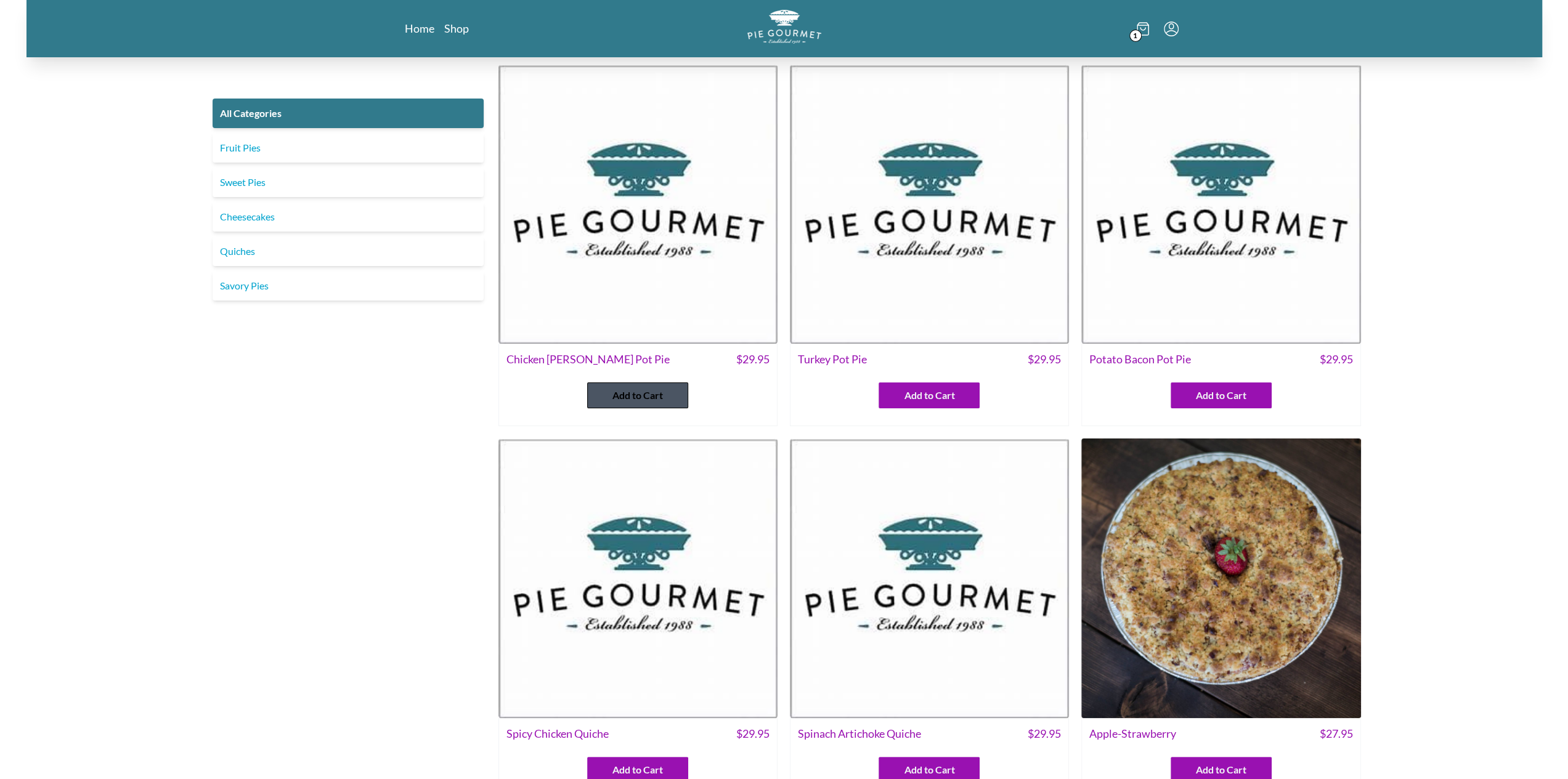
click at [660, 399] on span "Add to Cart" at bounding box center [637, 395] width 51 height 15
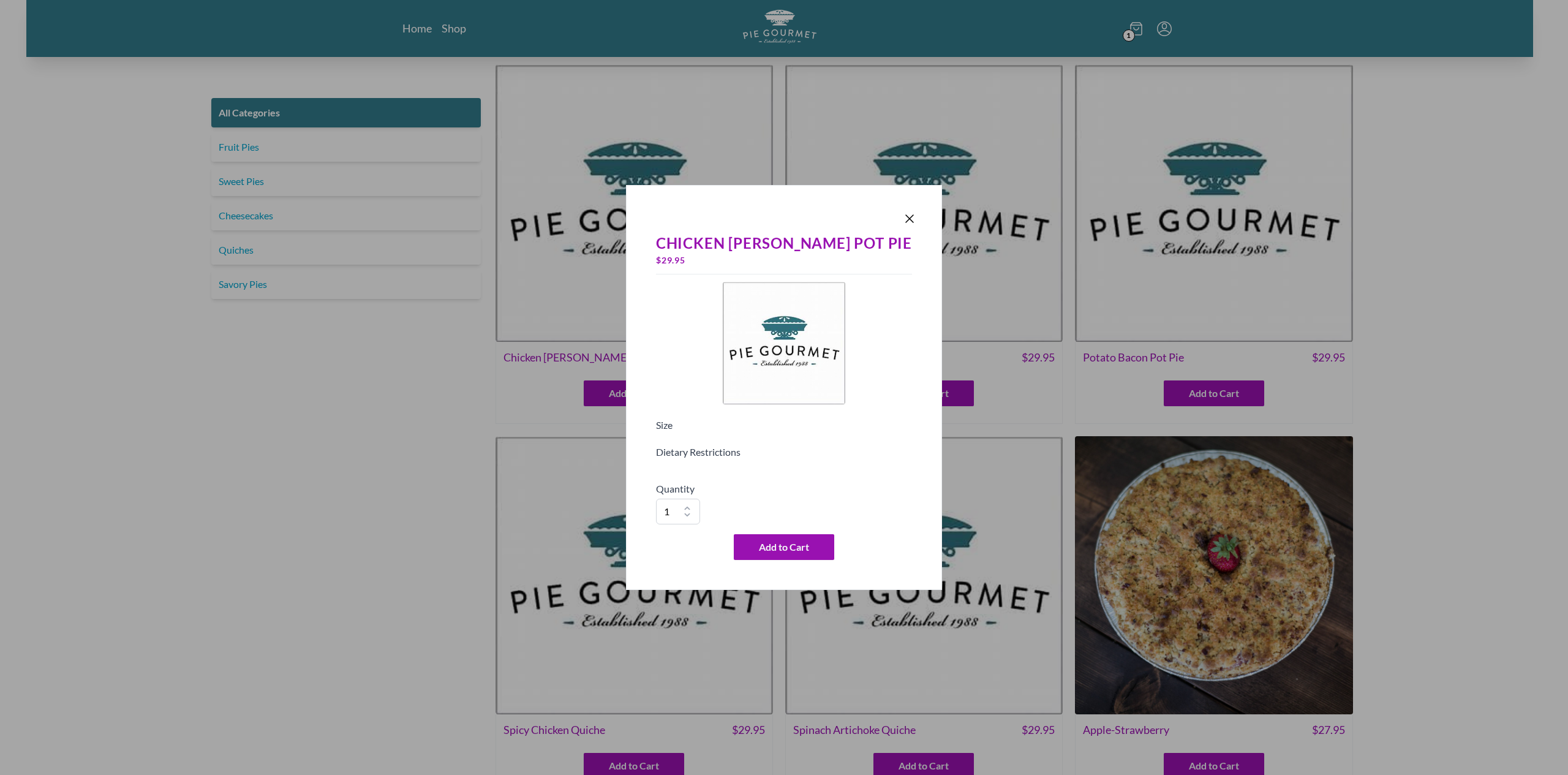
click at [866, 221] on div at bounding box center [784, 219] width 266 height 17
click at [902, 218] on icon "Close panel" at bounding box center [909, 219] width 15 height 15
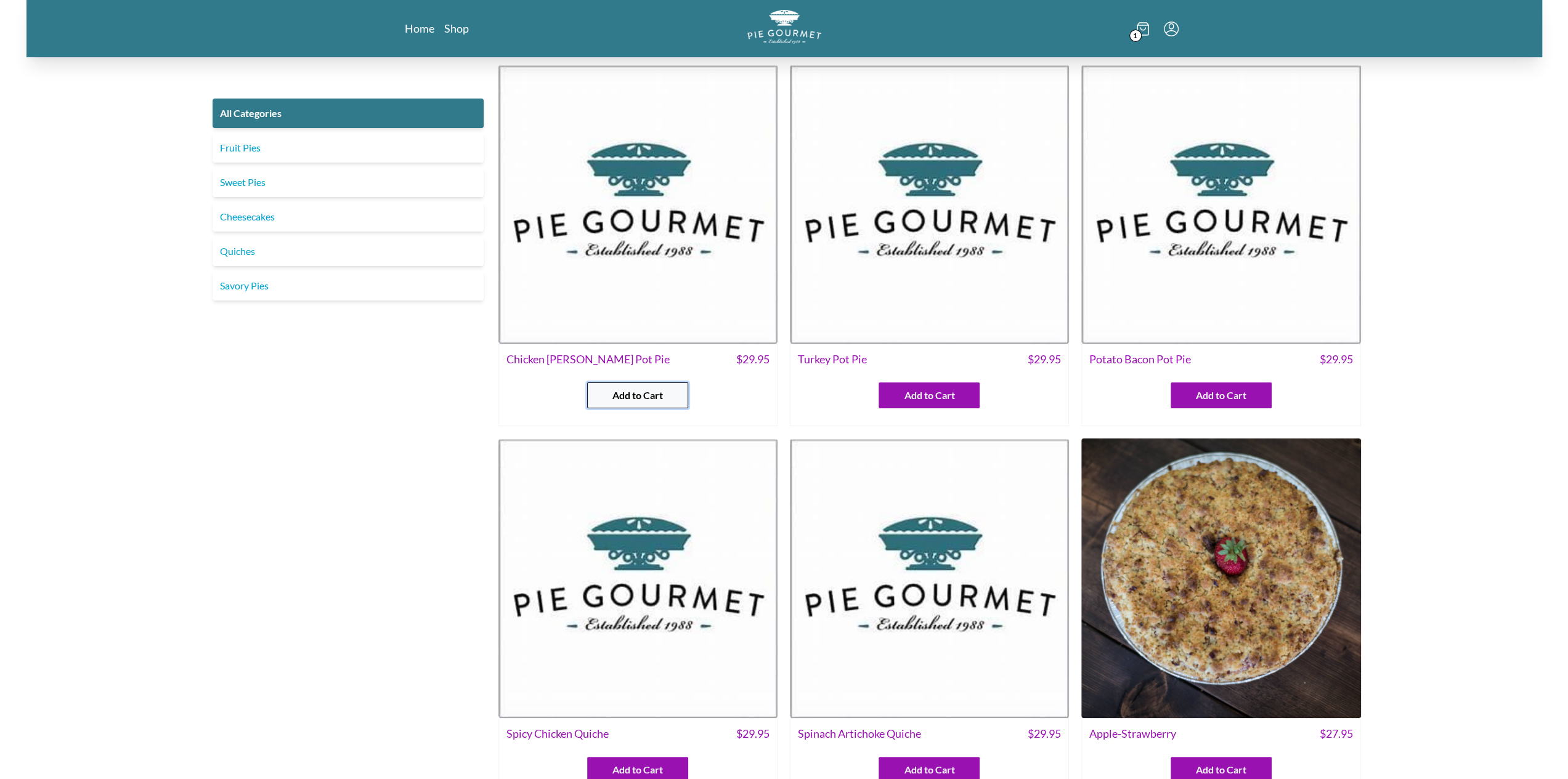
click at [647, 401] on span "Add to Cart" at bounding box center [637, 395] width 51 height 15
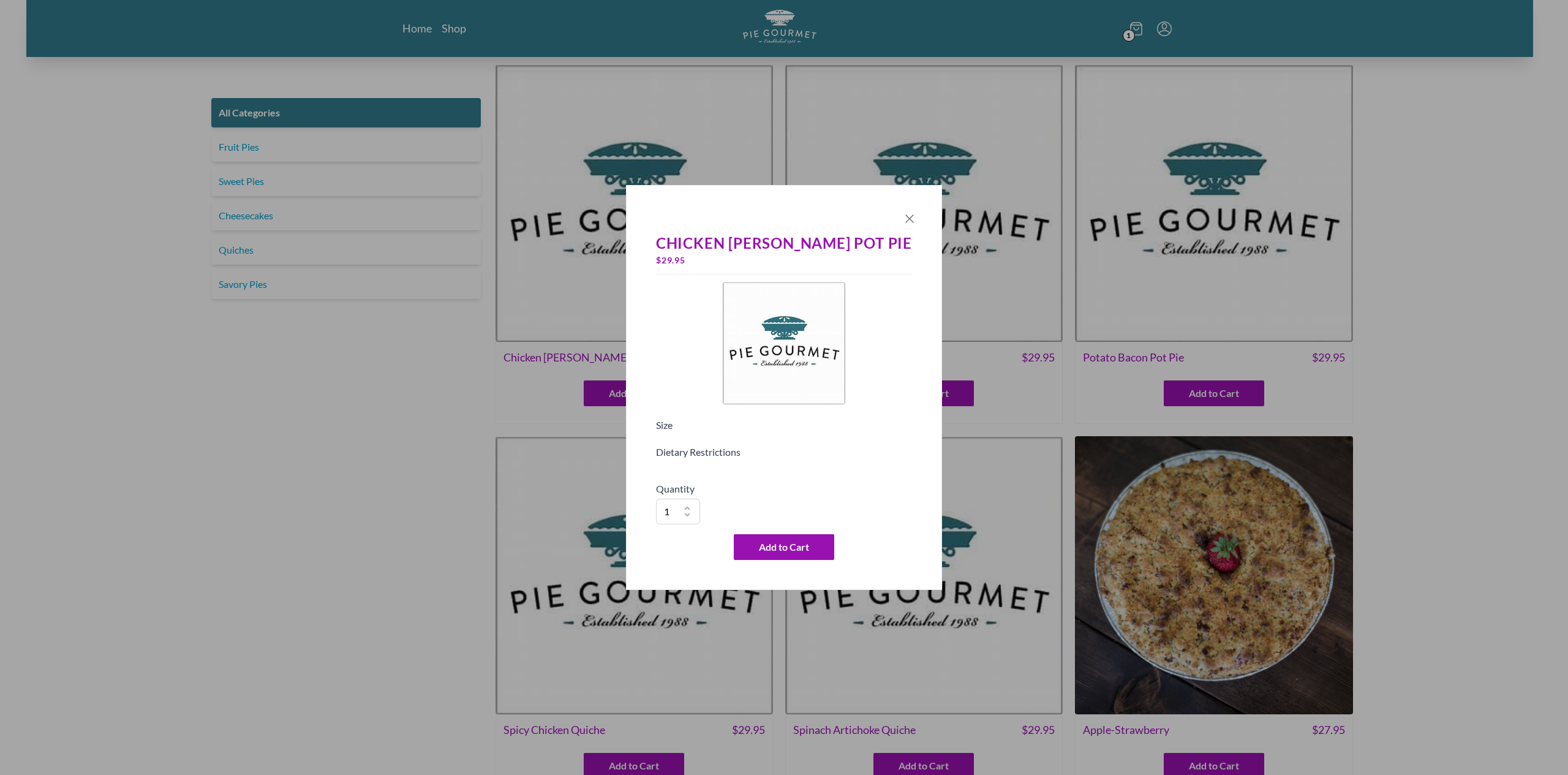
click at [902, 218] on icon "Close panel" at bounding box center [909, 219] width 15 height 15
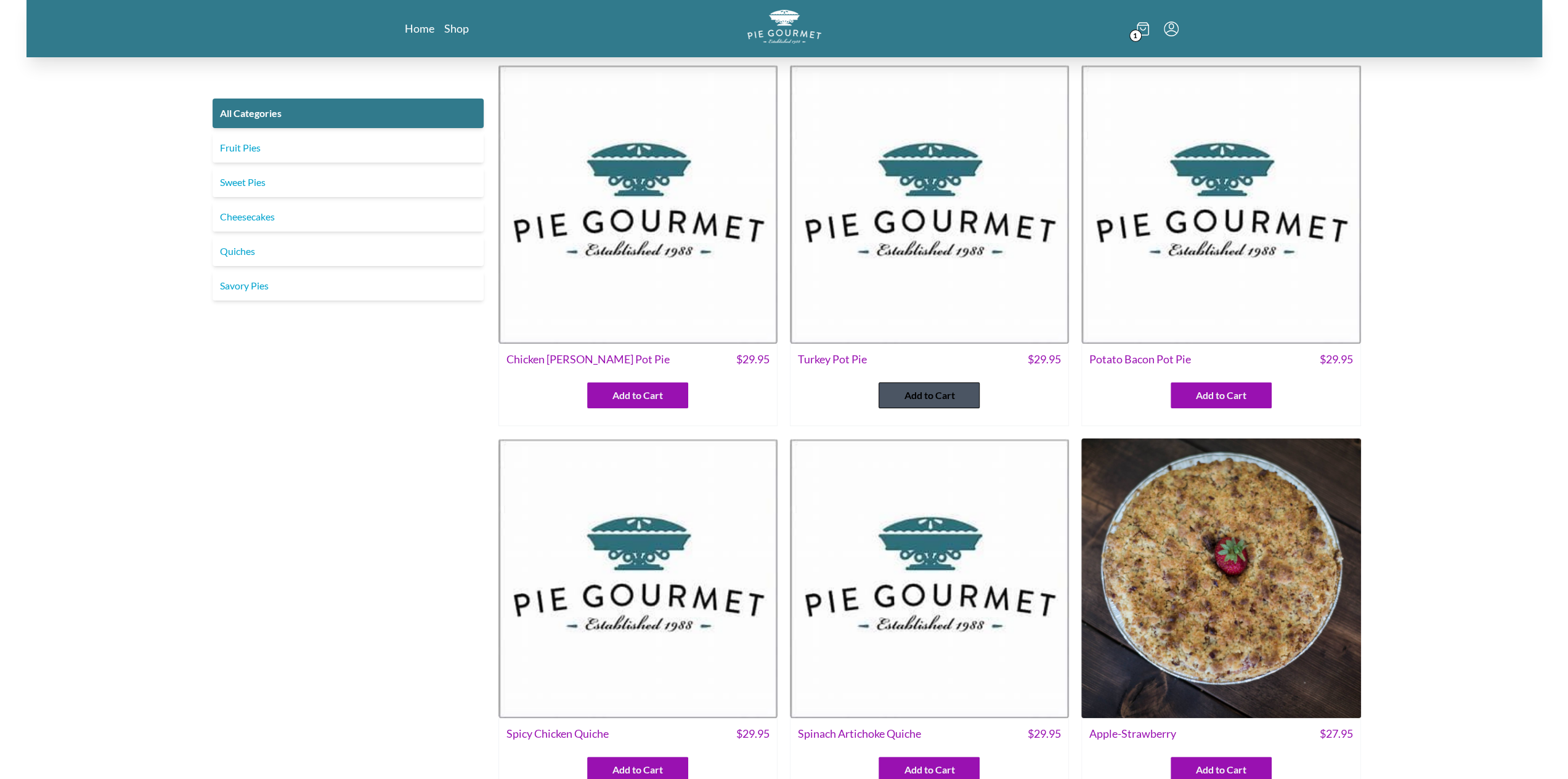
click at [954, 398] on span "Add to Cart" at bounding box center [929, 395] width 51 height 15
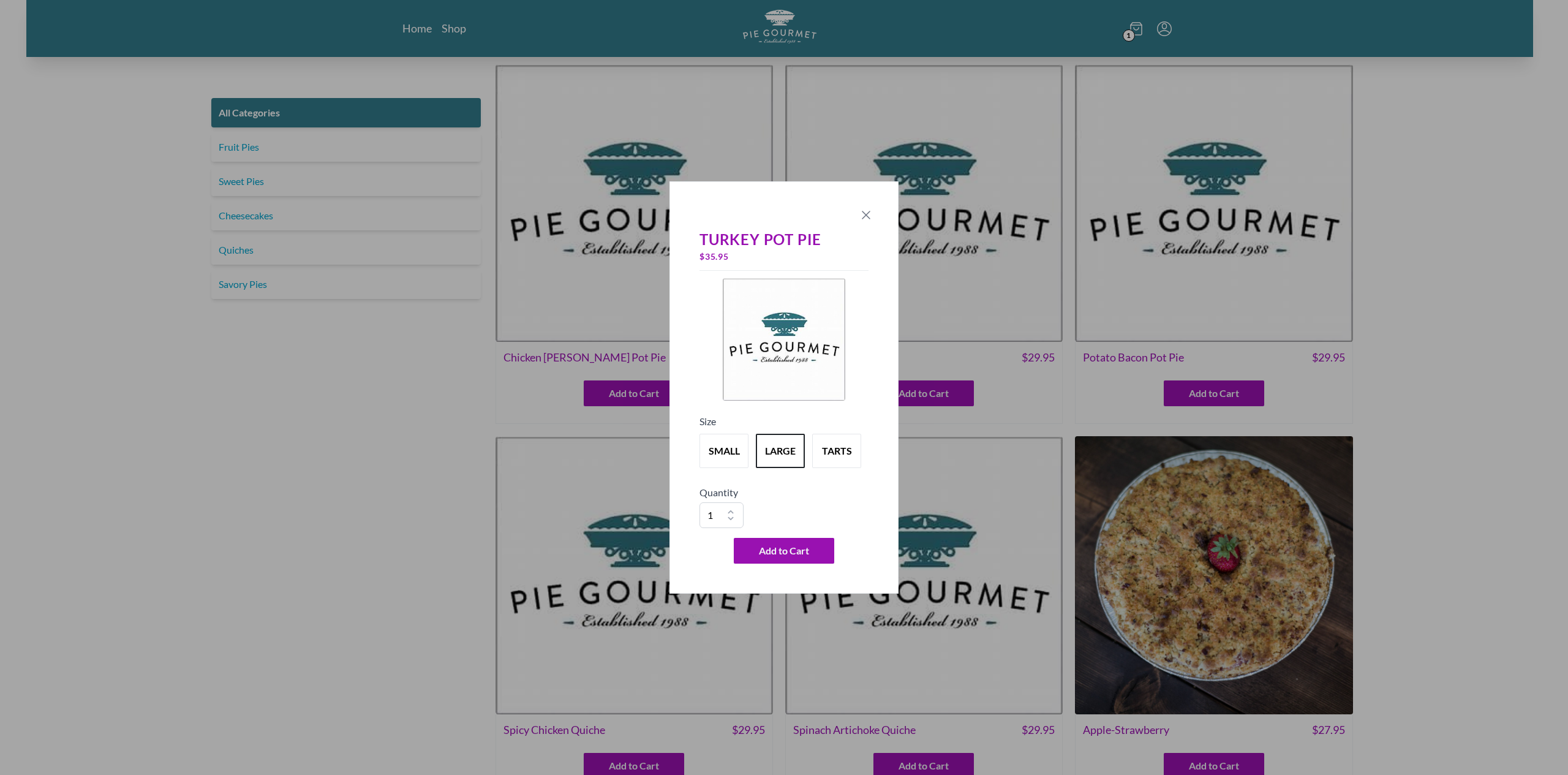
click at [870, 217] on icon "Close panel" at bounding box center [865, 214] width 15 height 15
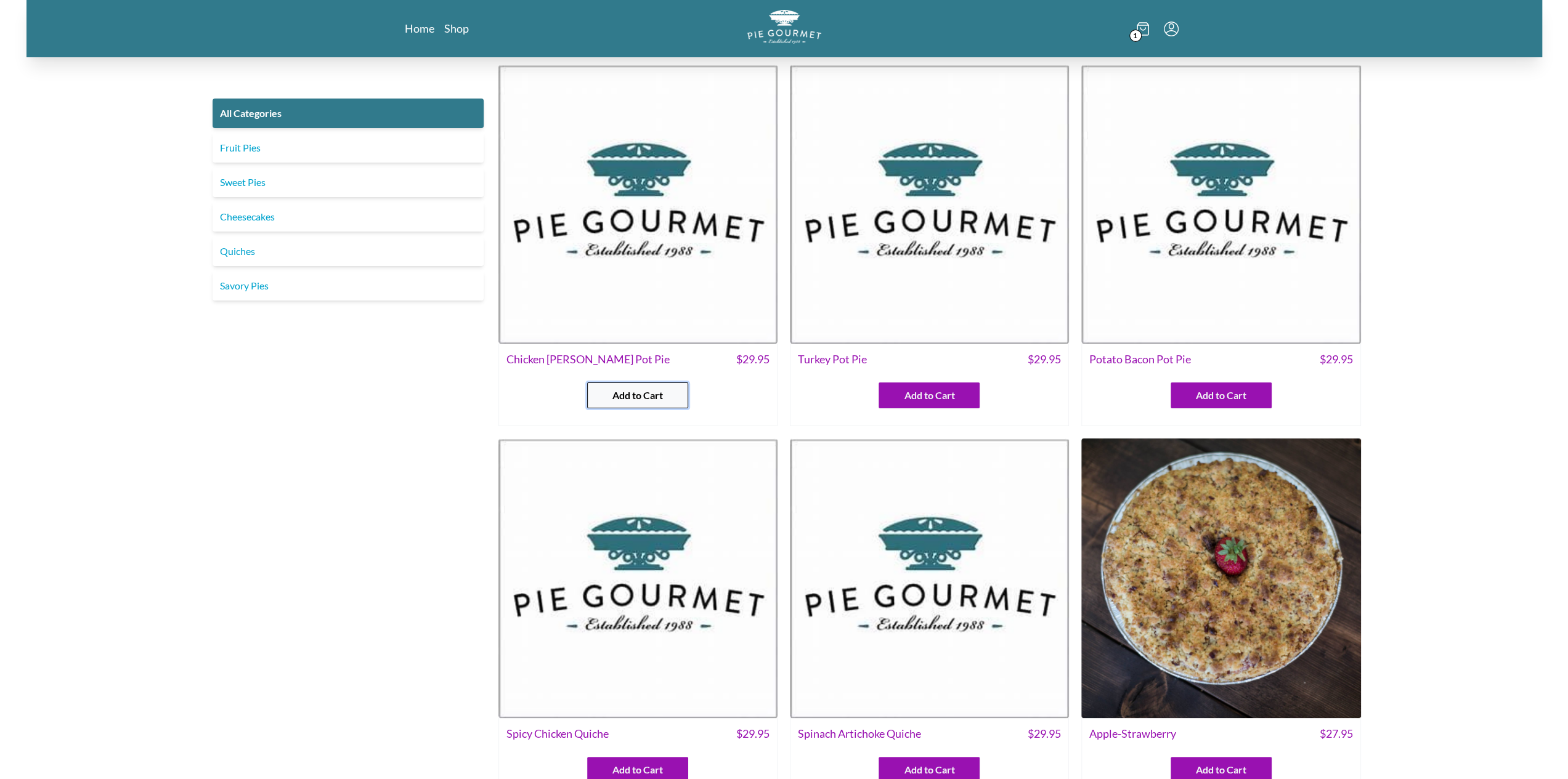
click at [622, 392] on span "Add to Cart" at bounding box center [637, 395] width 51 height 15
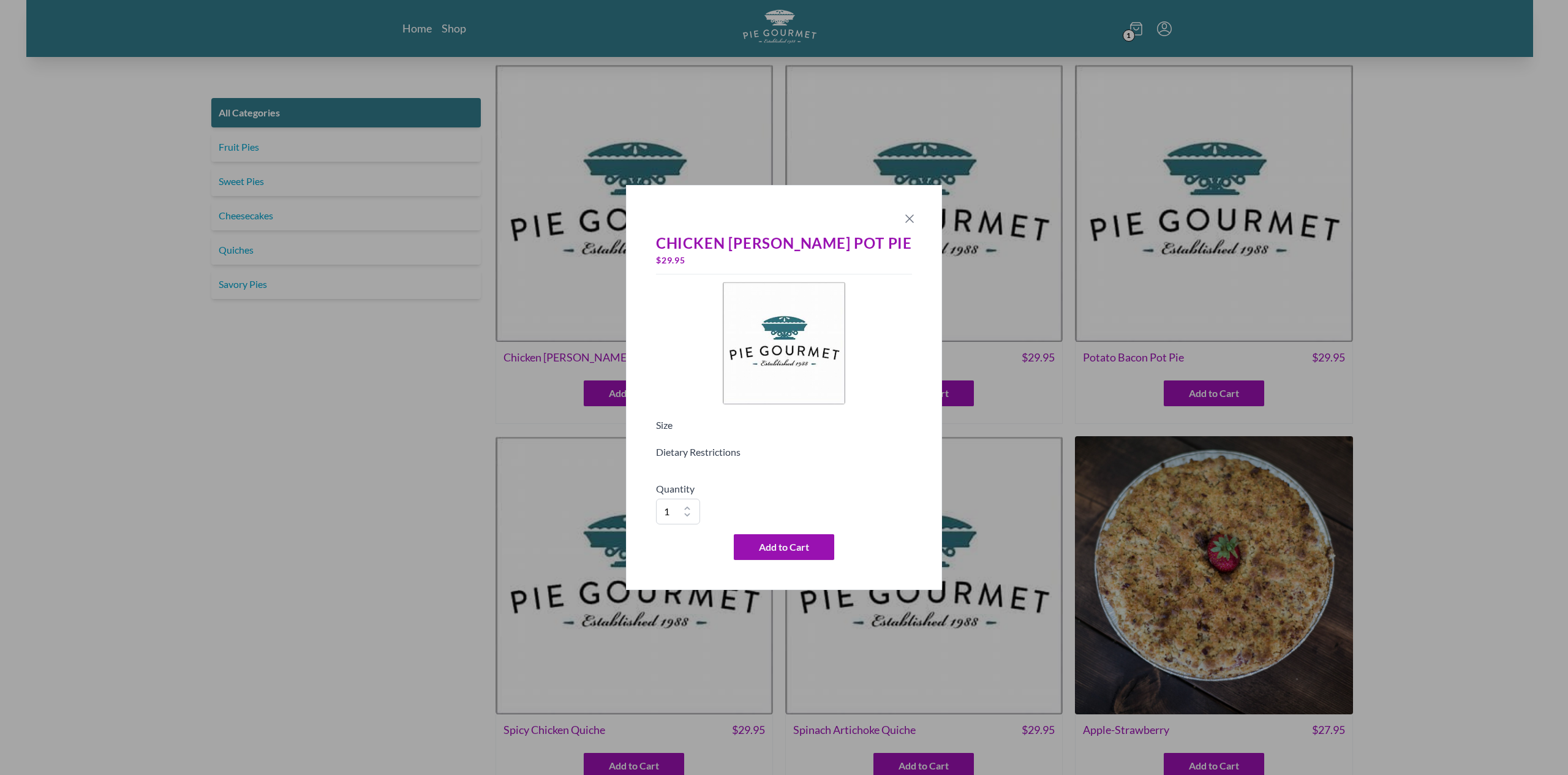
click at [902, 220] on icon "Close panel" at bounding box center [909, 219] width 15 height 15
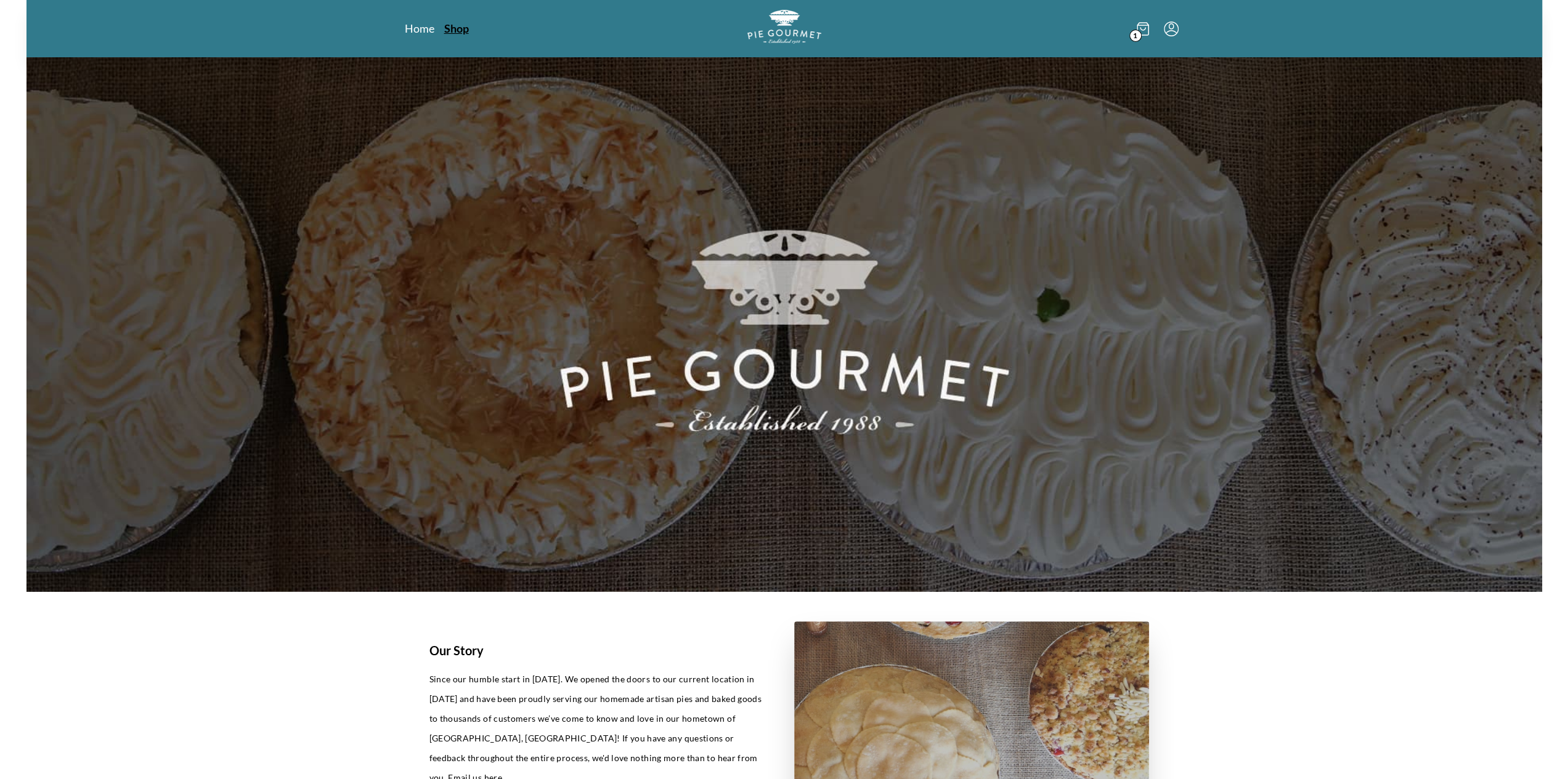
click at [456, 25] on link "Shop" at bounding box center [456, 28] width 25 height 15
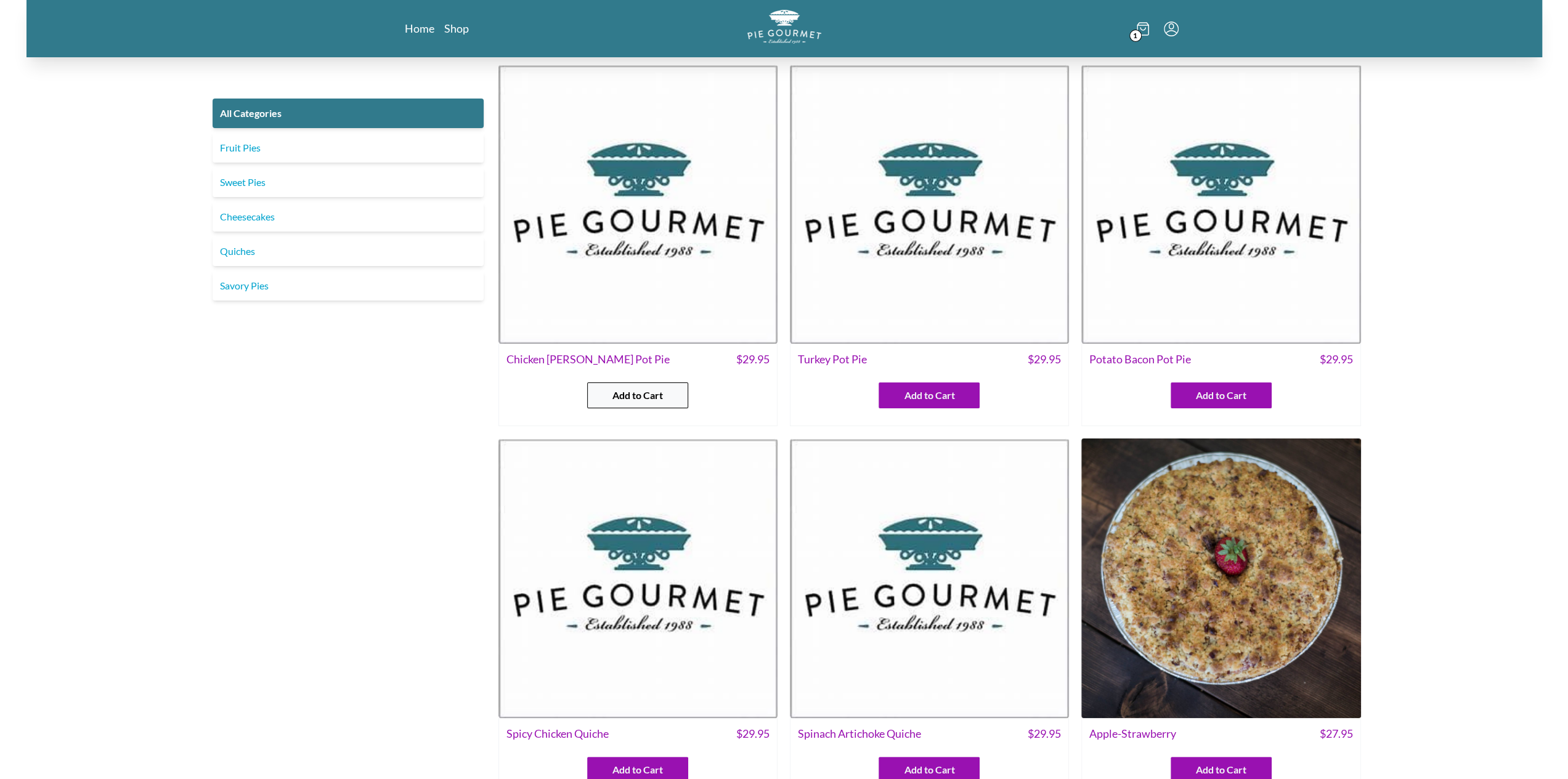
click at [619, 394] on span "Add to Cart" at bounding box center [637, 395] width 51 height 15
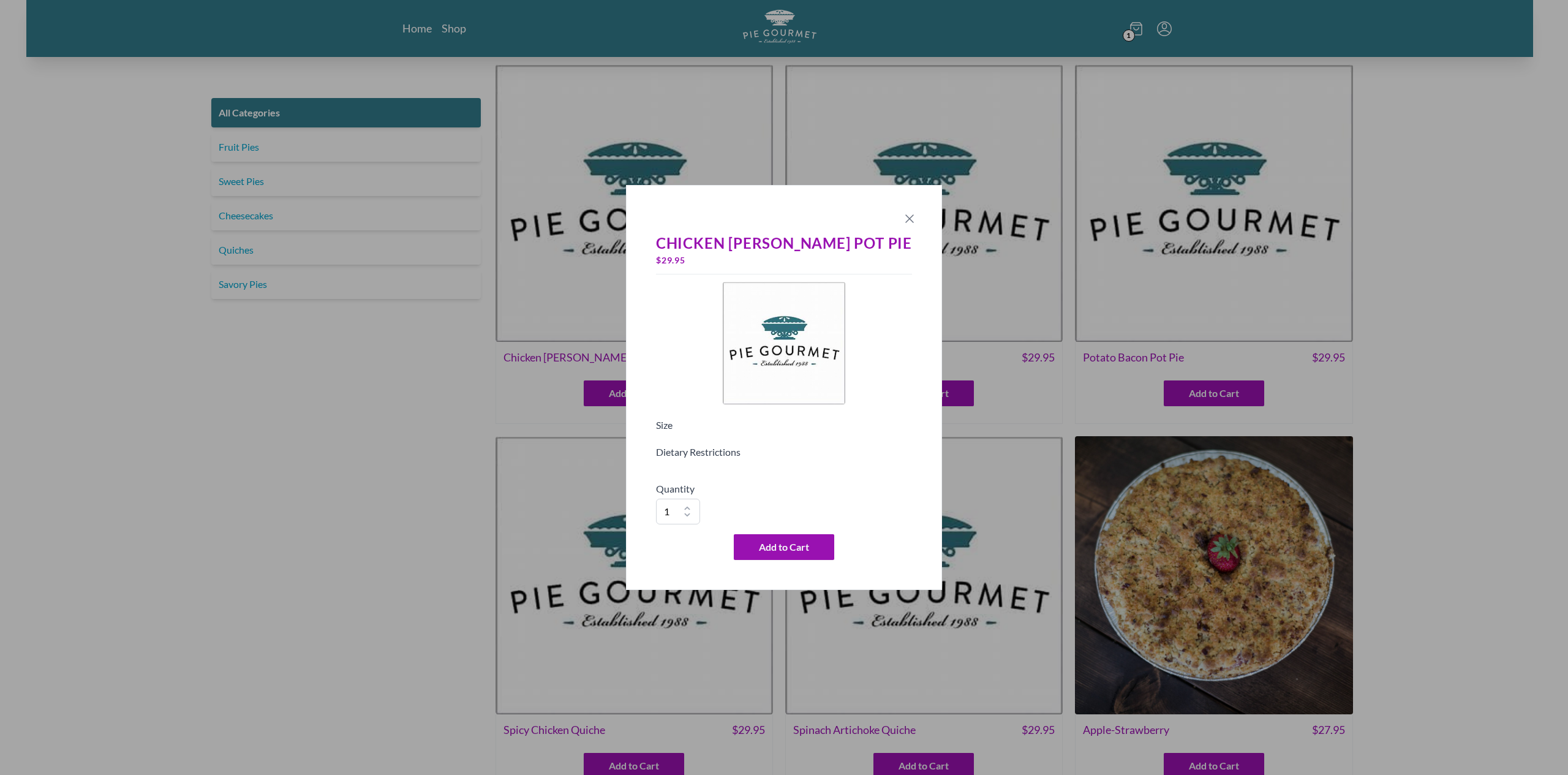
click at [902, 222] on icon "Close panel" at bounding box center [909, 219] width 15 height 15
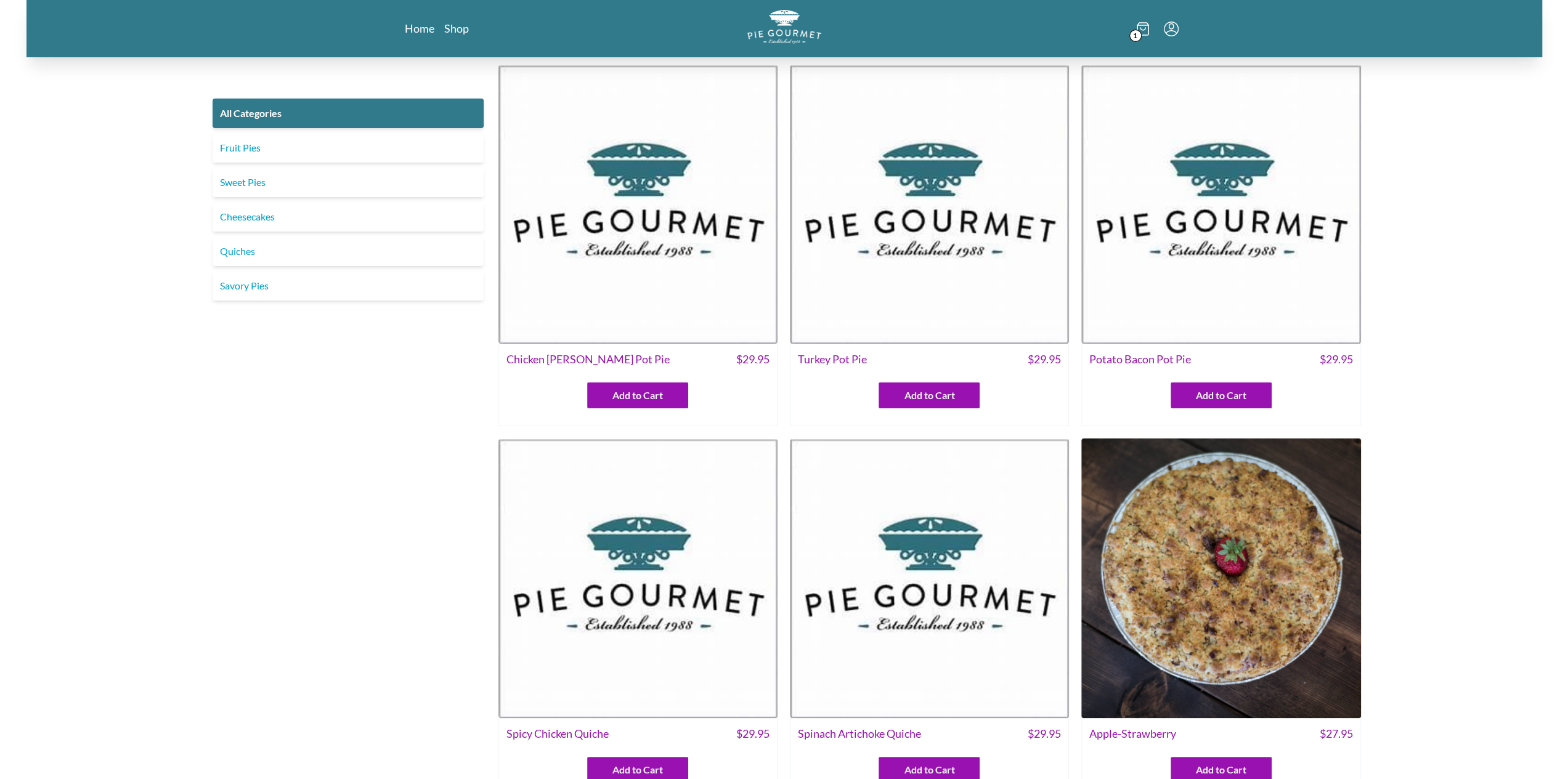
click at [658, 380] on div "Add to Cart" at bounding box center [638, 390] width 278 height 35
click at [636, 387] on button "Add to Cart" at bounding box center [637, 396] width 101 height 26
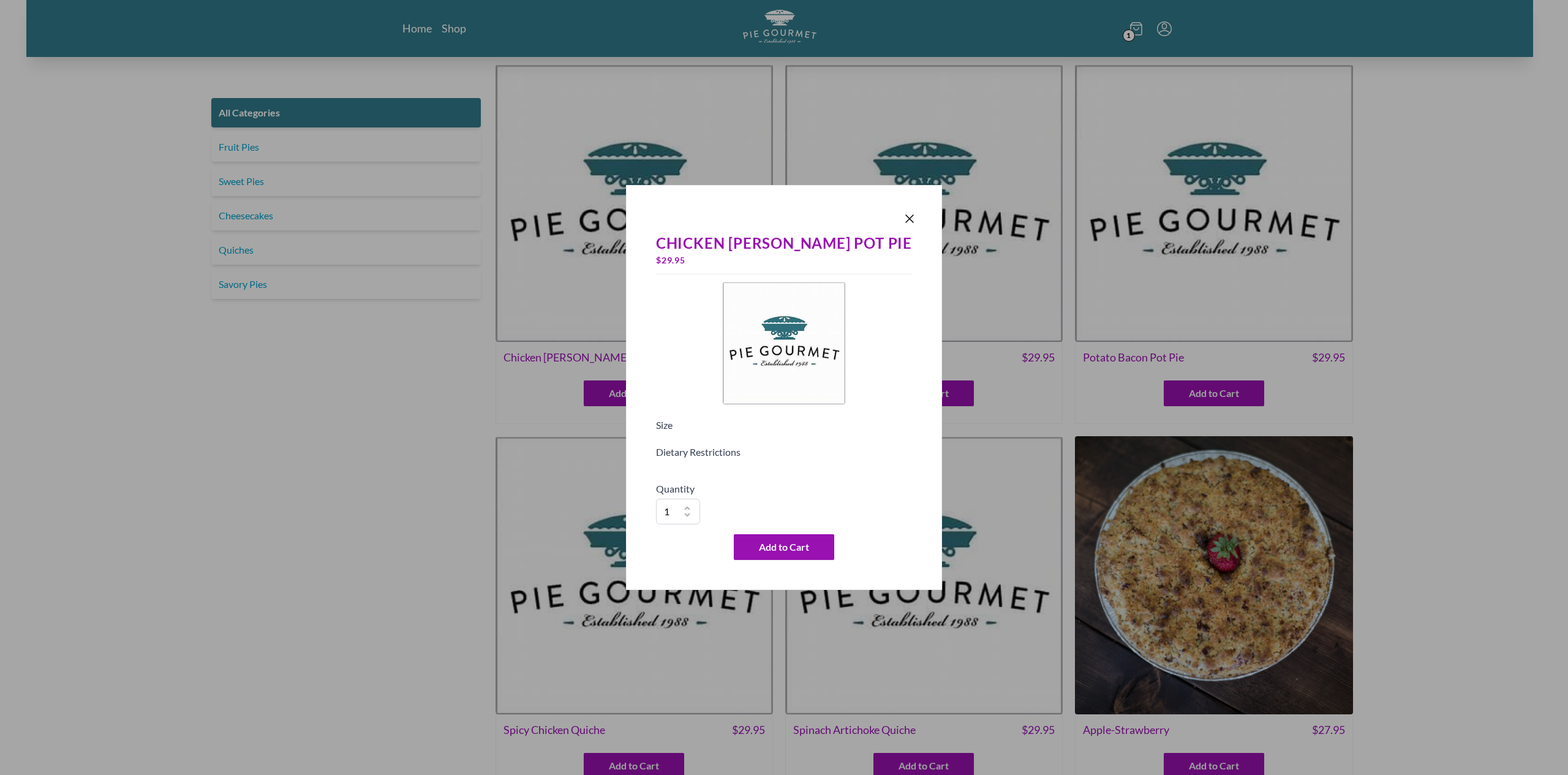
click at [687, 431] on div "Chicken Curry Pot Pie $ 29.95 Size Dietary Restrictions Quantity 1 2 3 4 5 6 7 …" at bounding box center [784, 396] width 266 height 338
click at [694, 424] on h5 "Size" at bounding box center [784, 424] width 256 height 15
drag, startPoint x: 731, startPoint y: 437, endPoint x: 742, endPoint y: 446, distance: 14.2
click at [733, 439] on div at bounding box center [784, 437] width 256 height 9
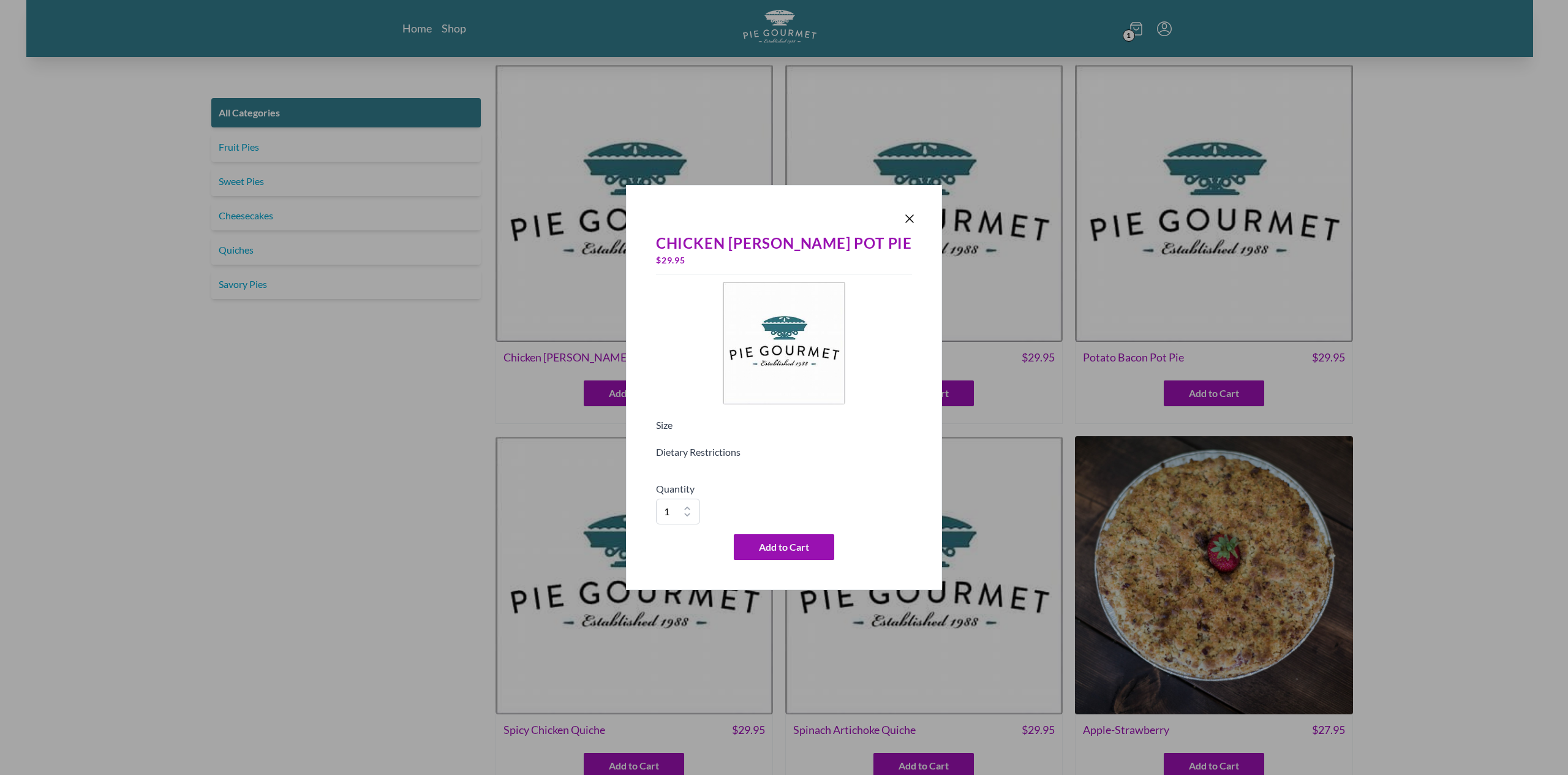
click at [745, 450] on h5 "Dietary Restrictions" at bounding box center [784, 452] width 256 height 15
click at [747, 454] on h5 "Dietary Restrictions" at bounding box center [784, 452] width 256 height 15
click at [877, 227] on div at bounding box center [784, 219] width 266 height 17
click at [902, 218] on icon "Close panel" at bounding box center [909, 219] width 15 height 15
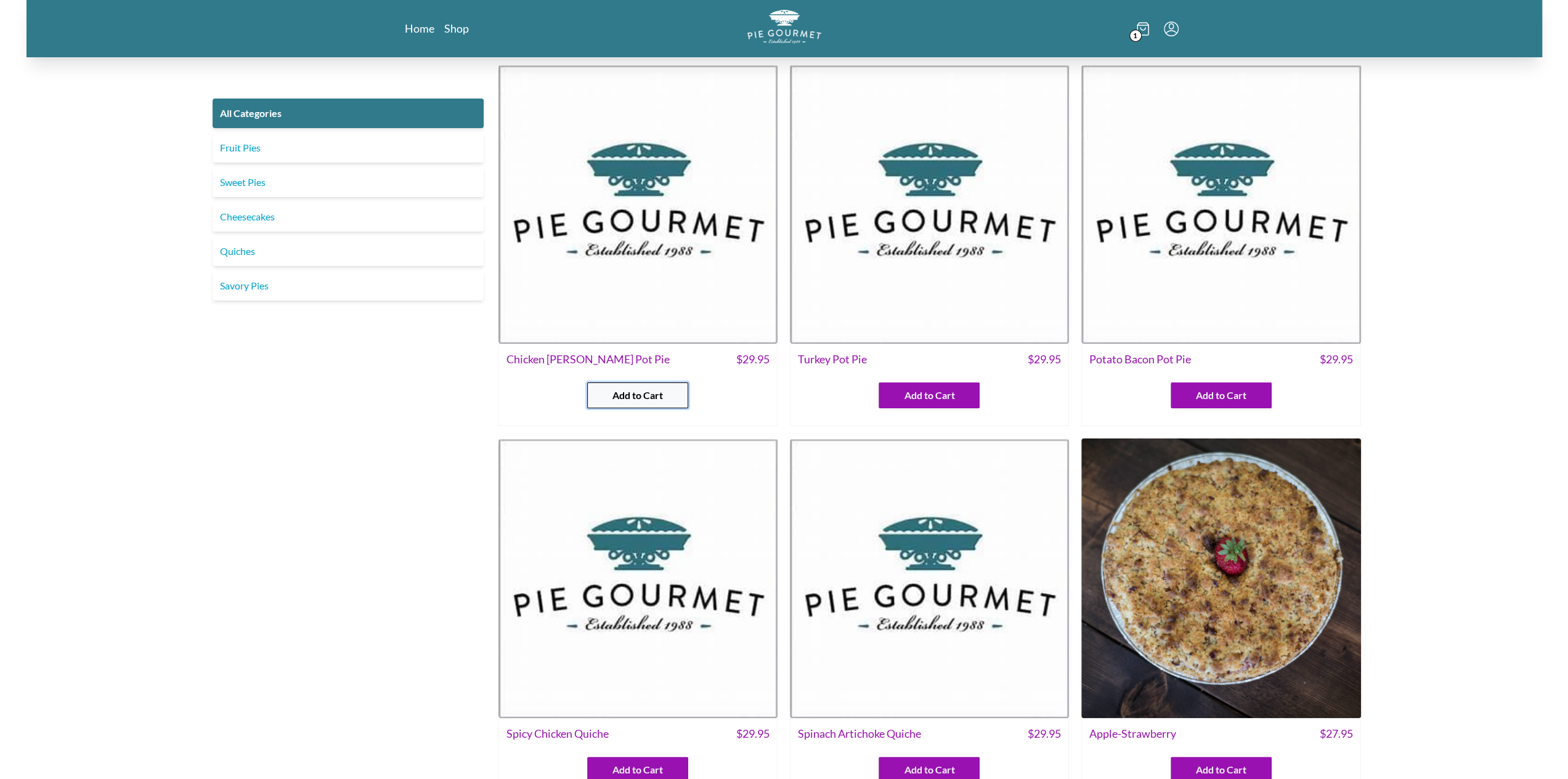
click at [665, 398] on button "Add to Cart" at bounding box center [637, 396] width 101 height 26
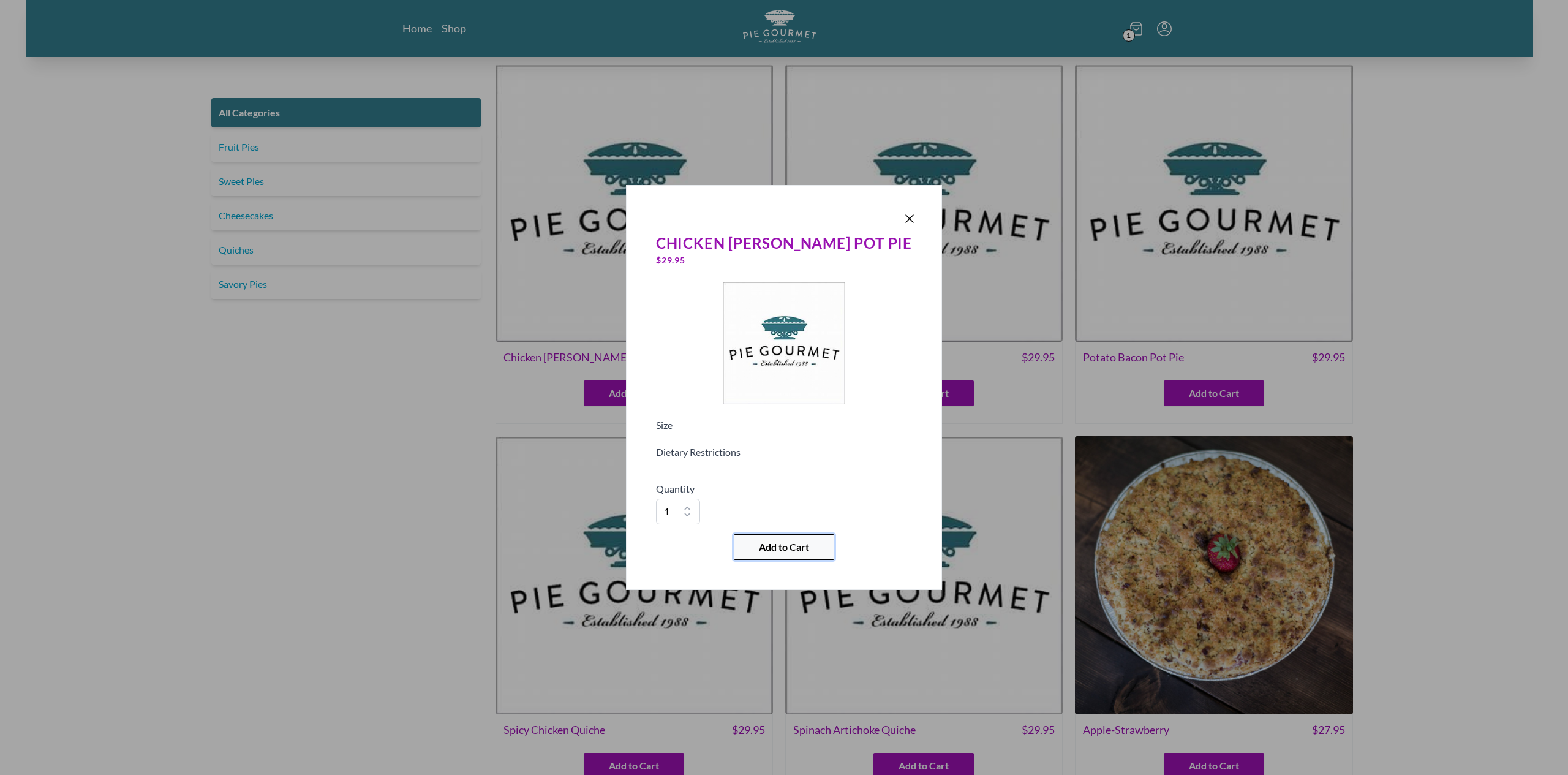
click at [751, 544] on button "Add to Cart" at bounding box center [783, 547] width 100 height 26
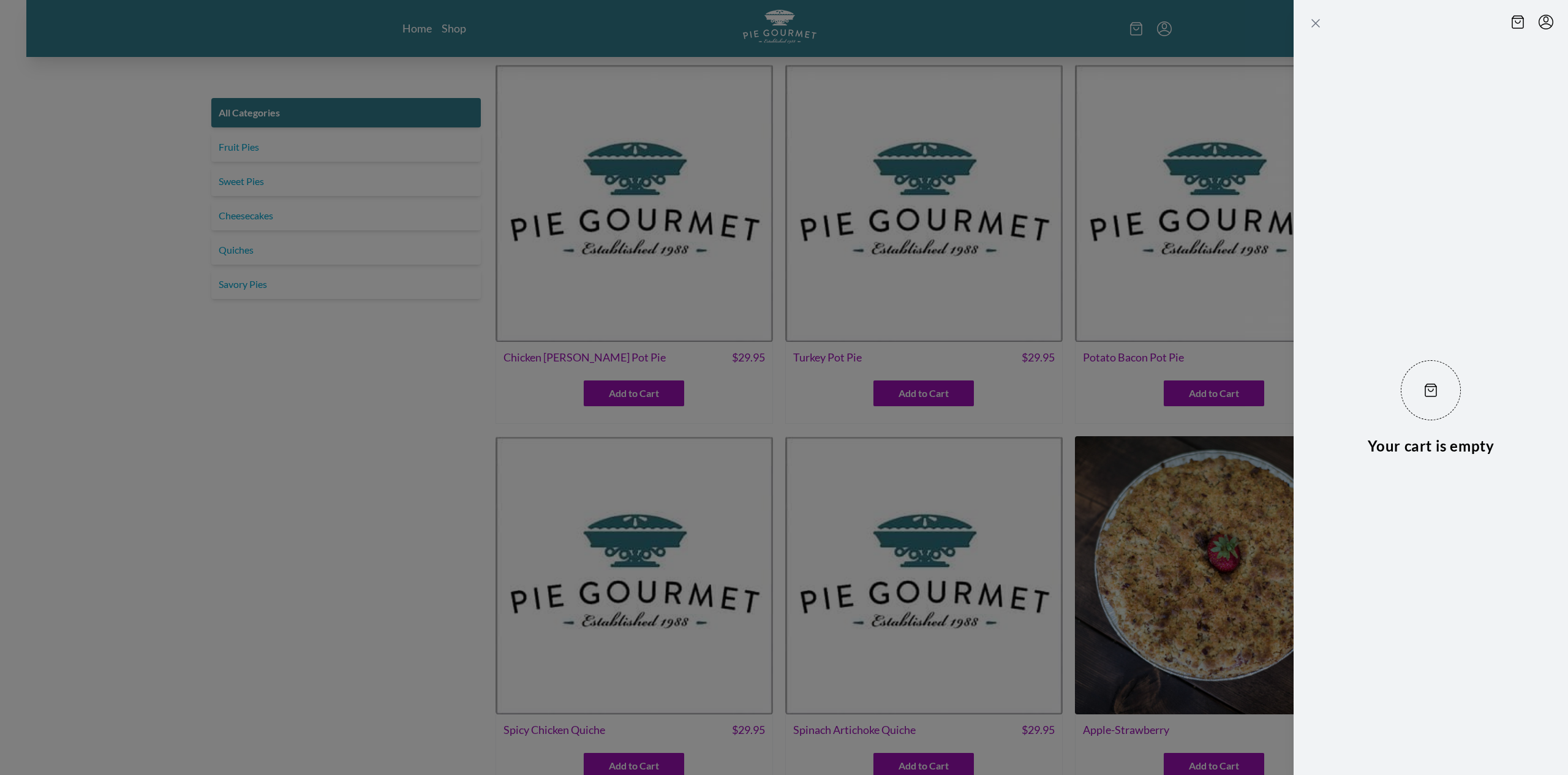
click at [1319, 21] on icon "Close panel" at bounding box center [1315, 23] width 15 height 15
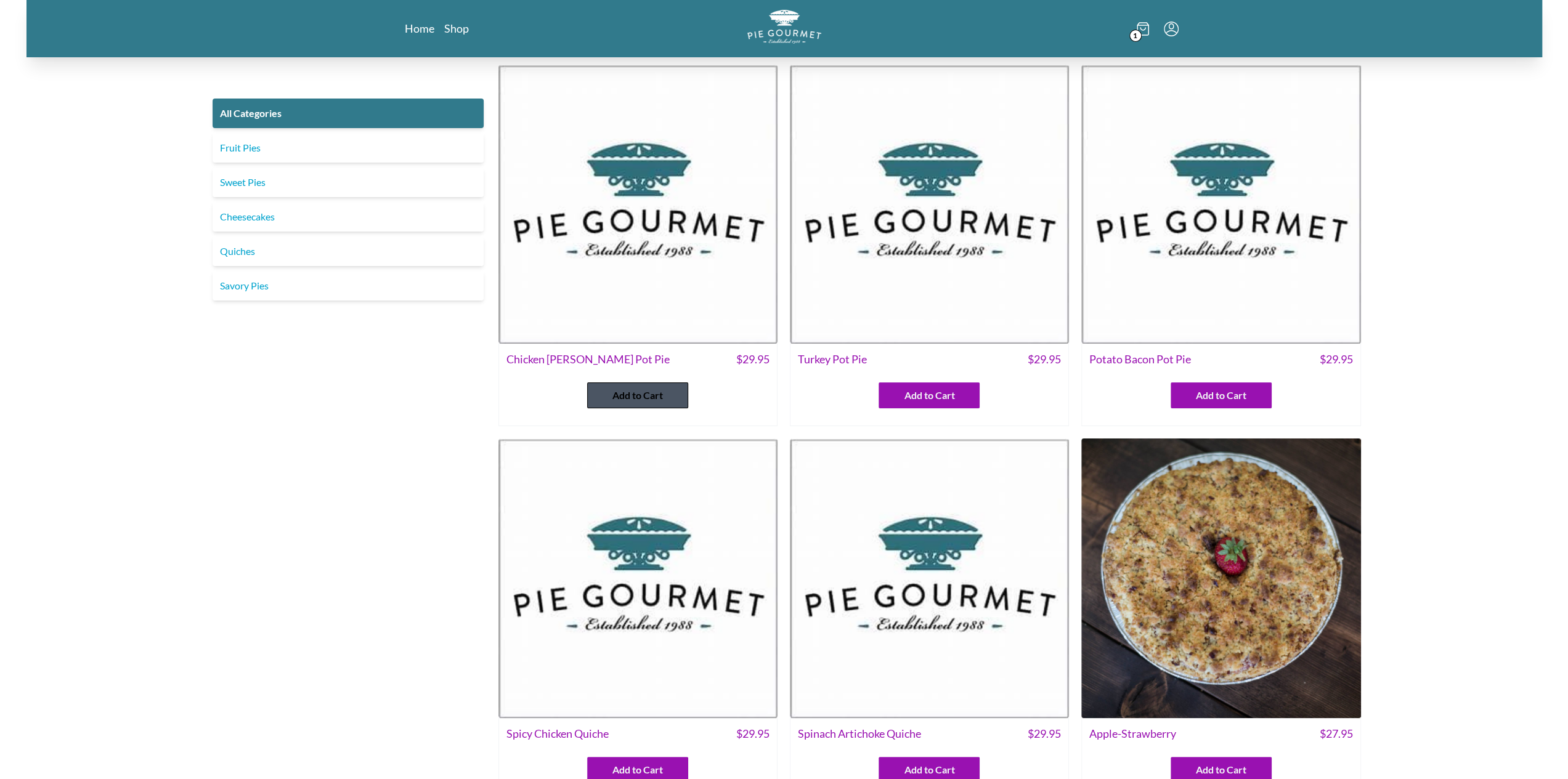
click at [602, 398] on button "Add to Cart" at bounding box center [637, 396] width 101 height 26
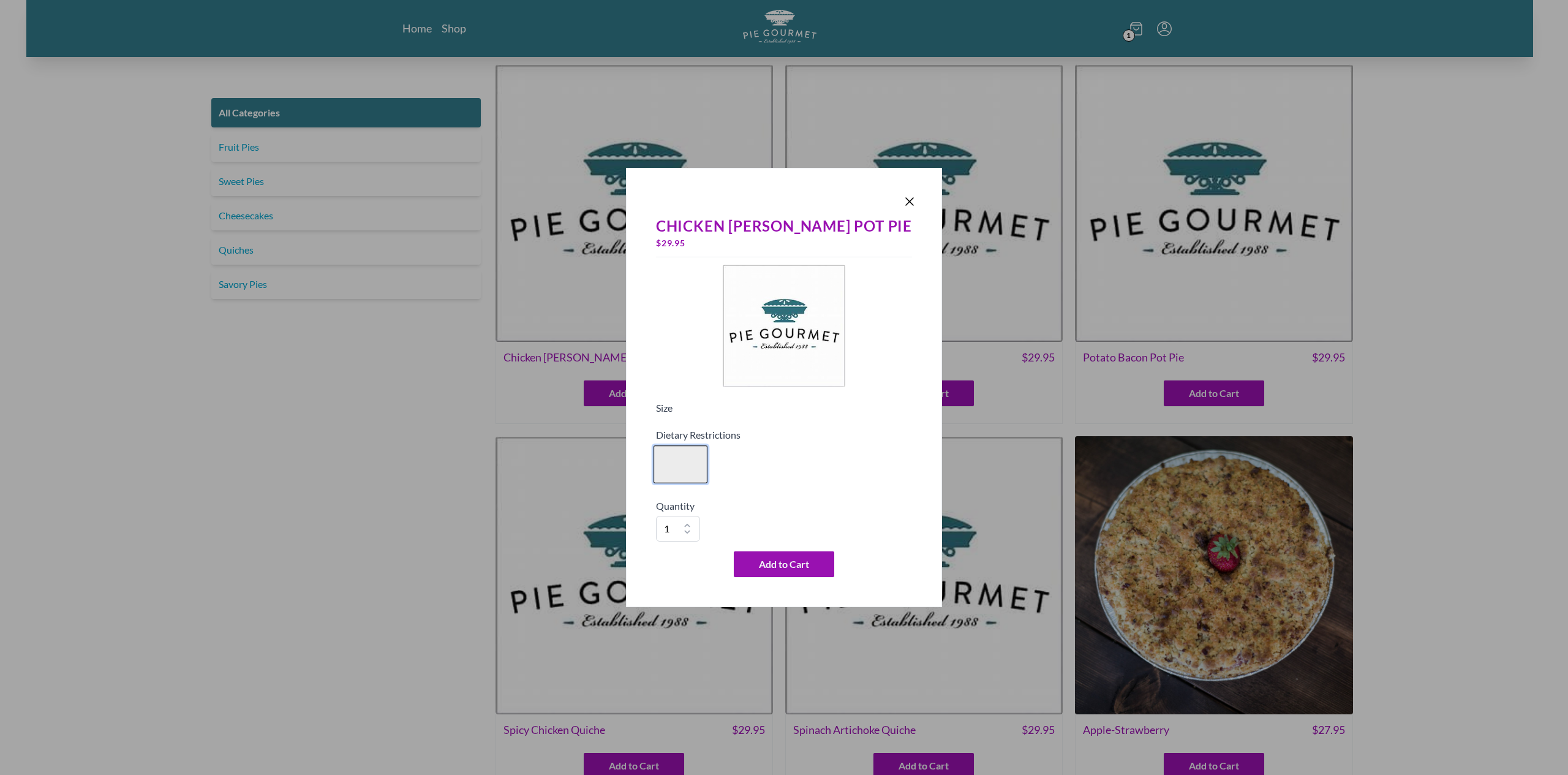
click at [699, 470] on button "Variant Swatch" at bounding box center [680, 465] width 54 height 38
click at [902, 208] on icon "Close panel" at bounding box center [909, 201] width 15 height 15
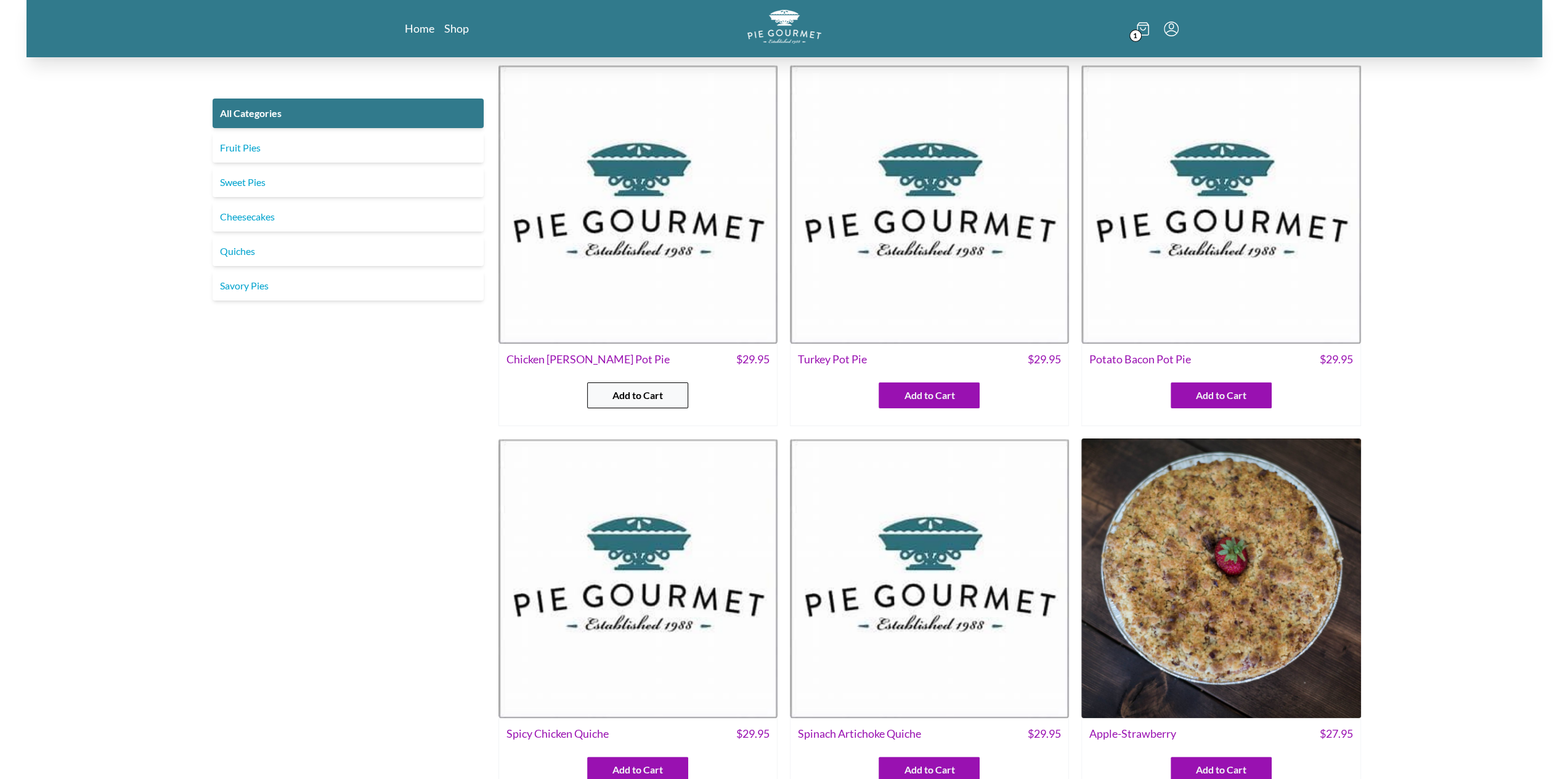
click at [643, 391] on span "Add to Cart" at bounding box center [637, 395] width 51 height 15
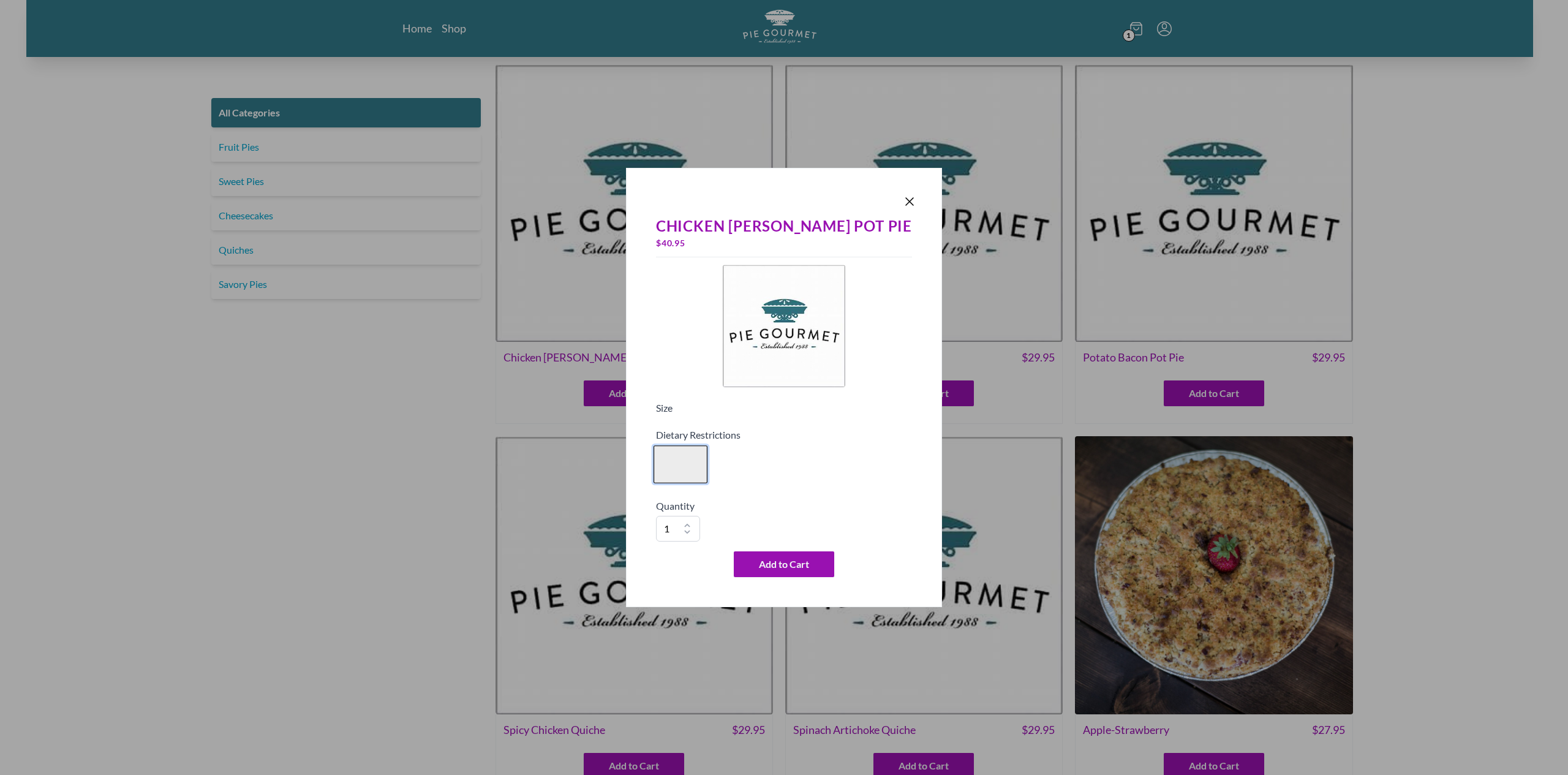
click at [708, 458] on button "Variant Swatch" at bounding box center [680, 465] width 54 height 38
click at [902, 201] on icon "Close panel" at bounding box center [909, 201] width 15 height 15
click at [878, 201] on div "Chicken [PERSON_NAME] Pot Pie $ 40.95 Size Dietary Restrictions Quantity 1 2 3 …" at bounding box center [783, 388] width 316 height 439
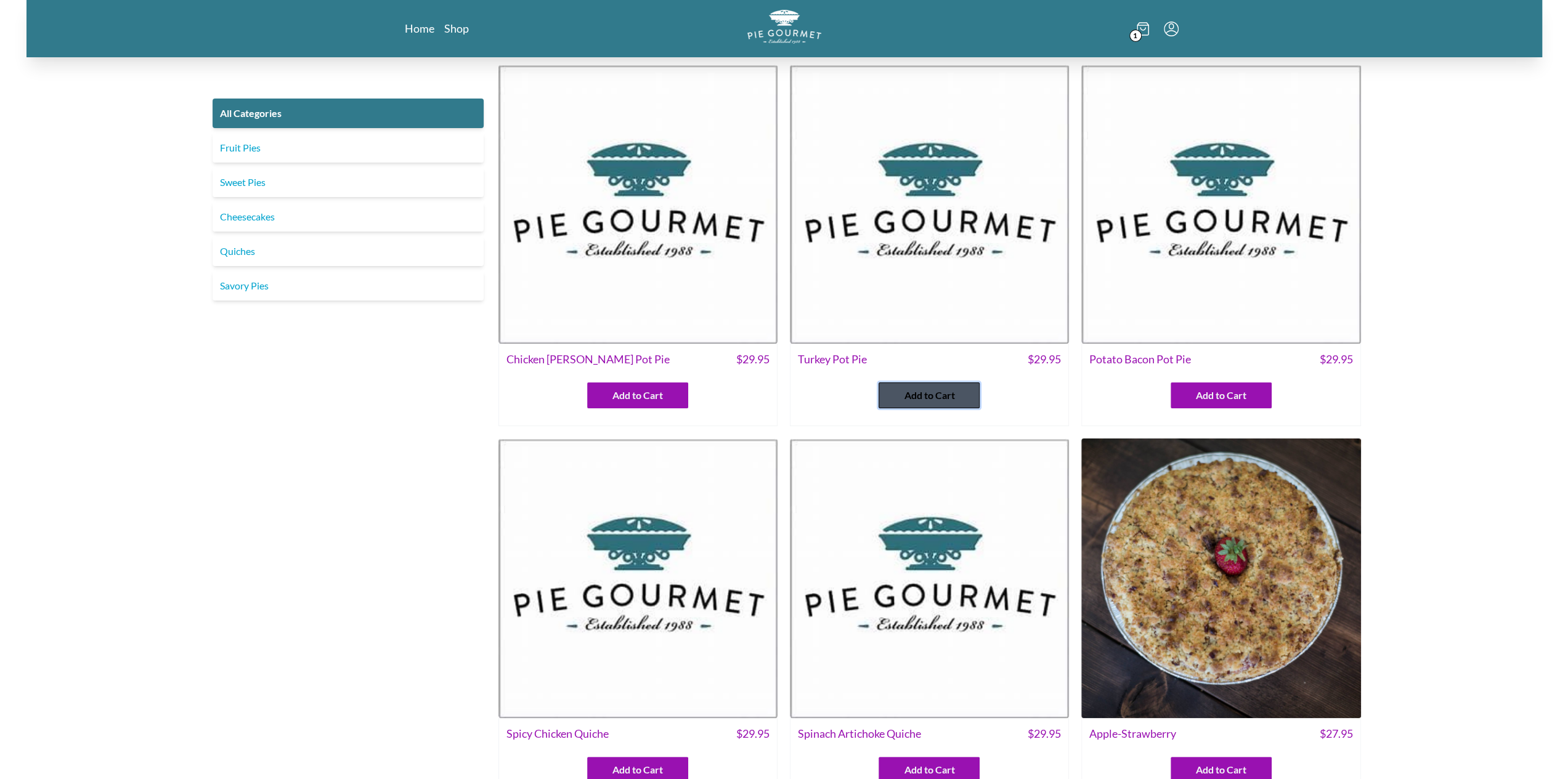
click at [941, 394] on span "Add to Cart" at bounding box center [929, 395] width 51 height 15
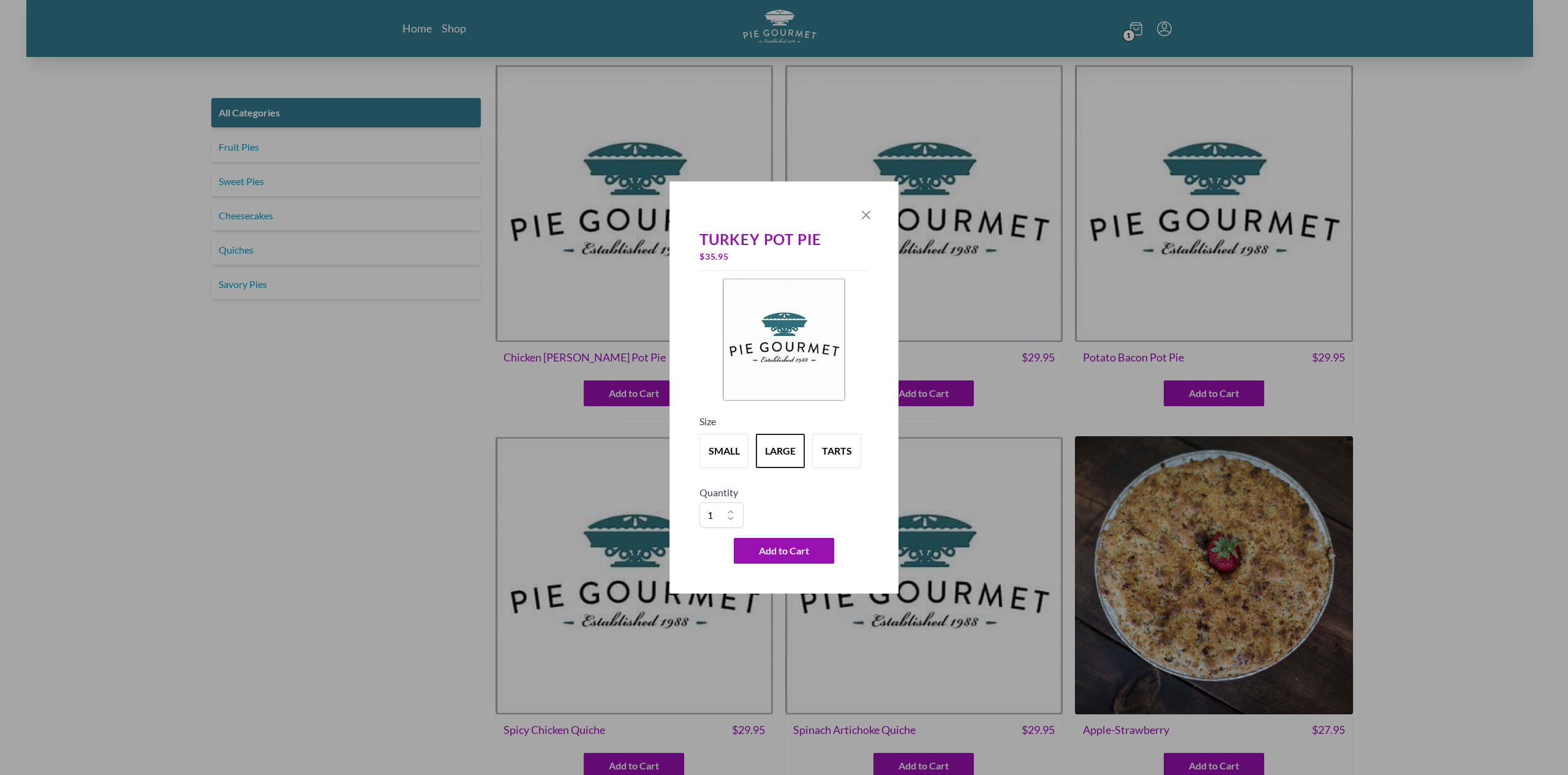
click at [871, 219] on icon "Close panel" at bounding box center [865, 214] width 15 height 15
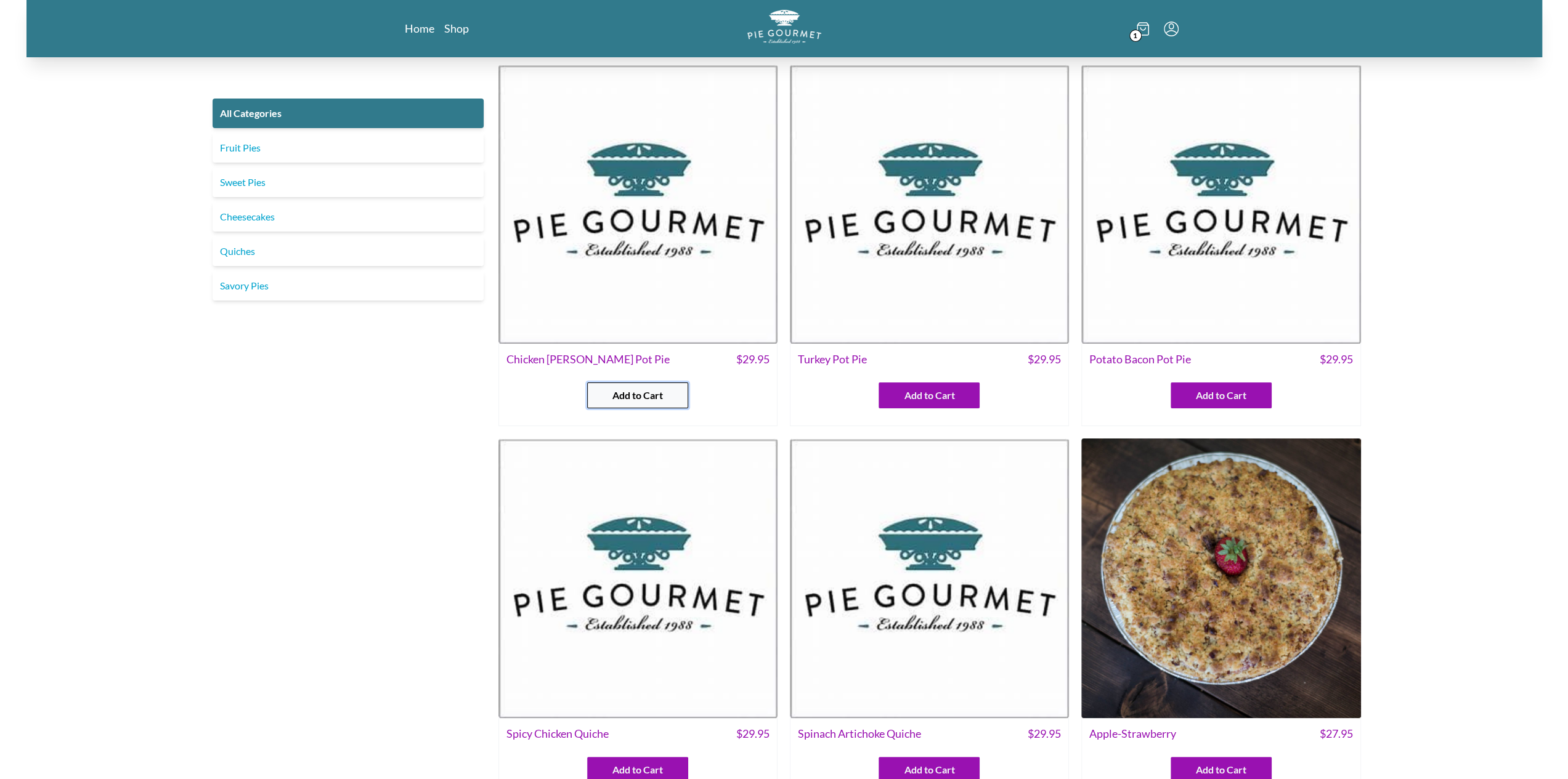
click at [663, 396] on span "Add to Cart" at bounding box center [637, 395] width 51 height 15
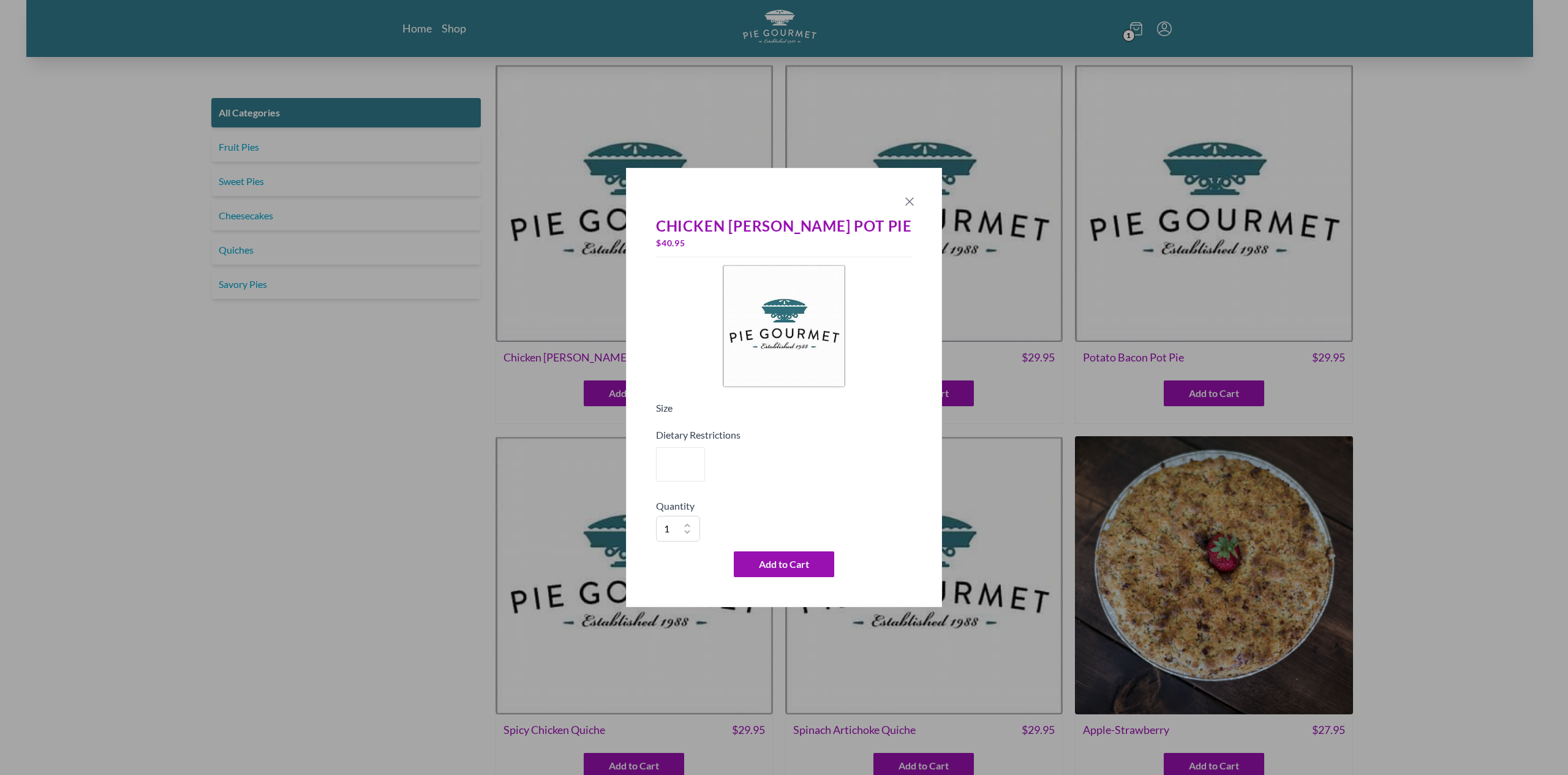
click at [906, 201] on icon "Close panel" at bounding box center [909, 201] width 8 height 8
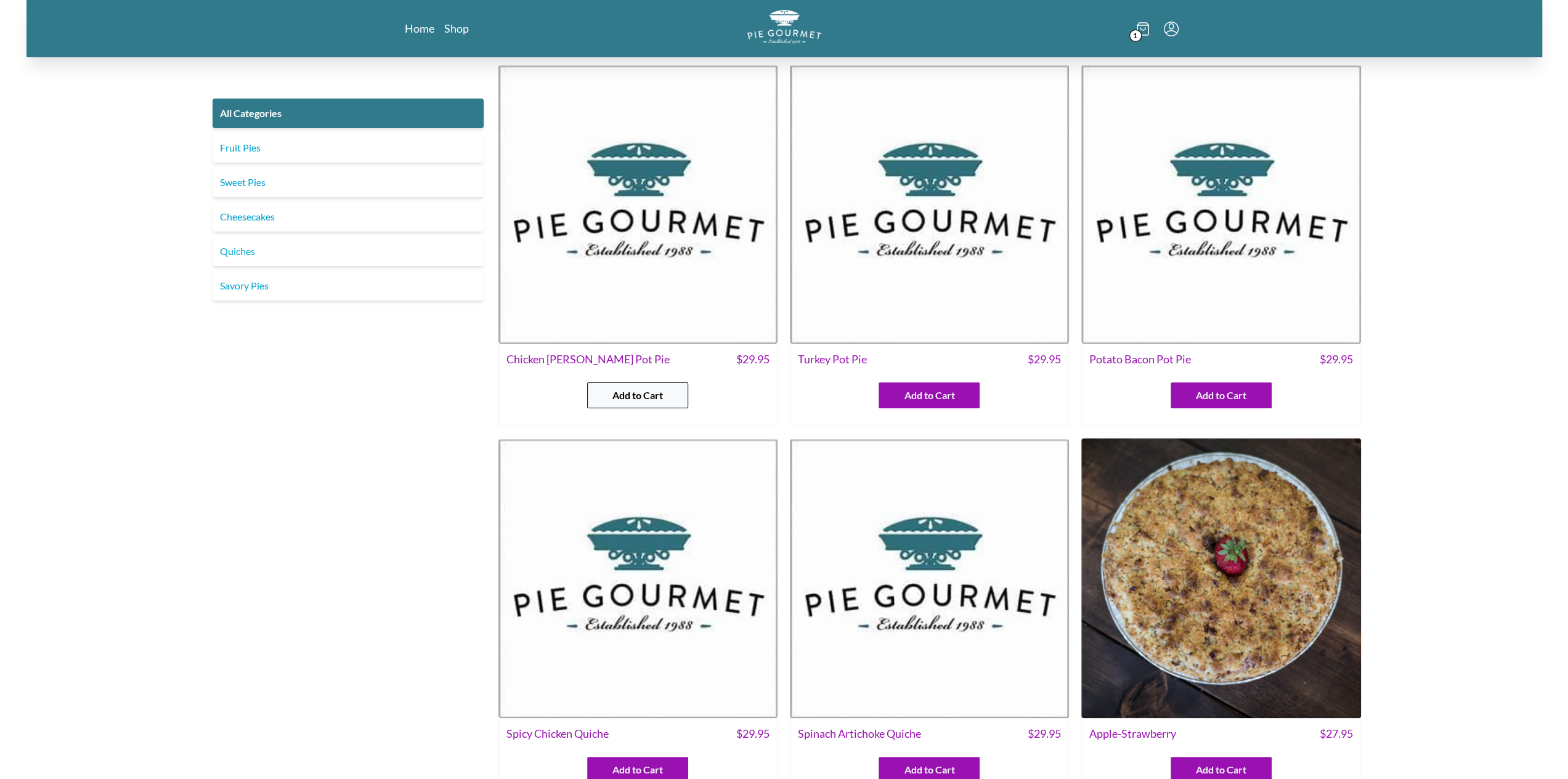
click at [648, 385] on button "Add to Cart" at bounding box center [637, 396] width 101 height 26
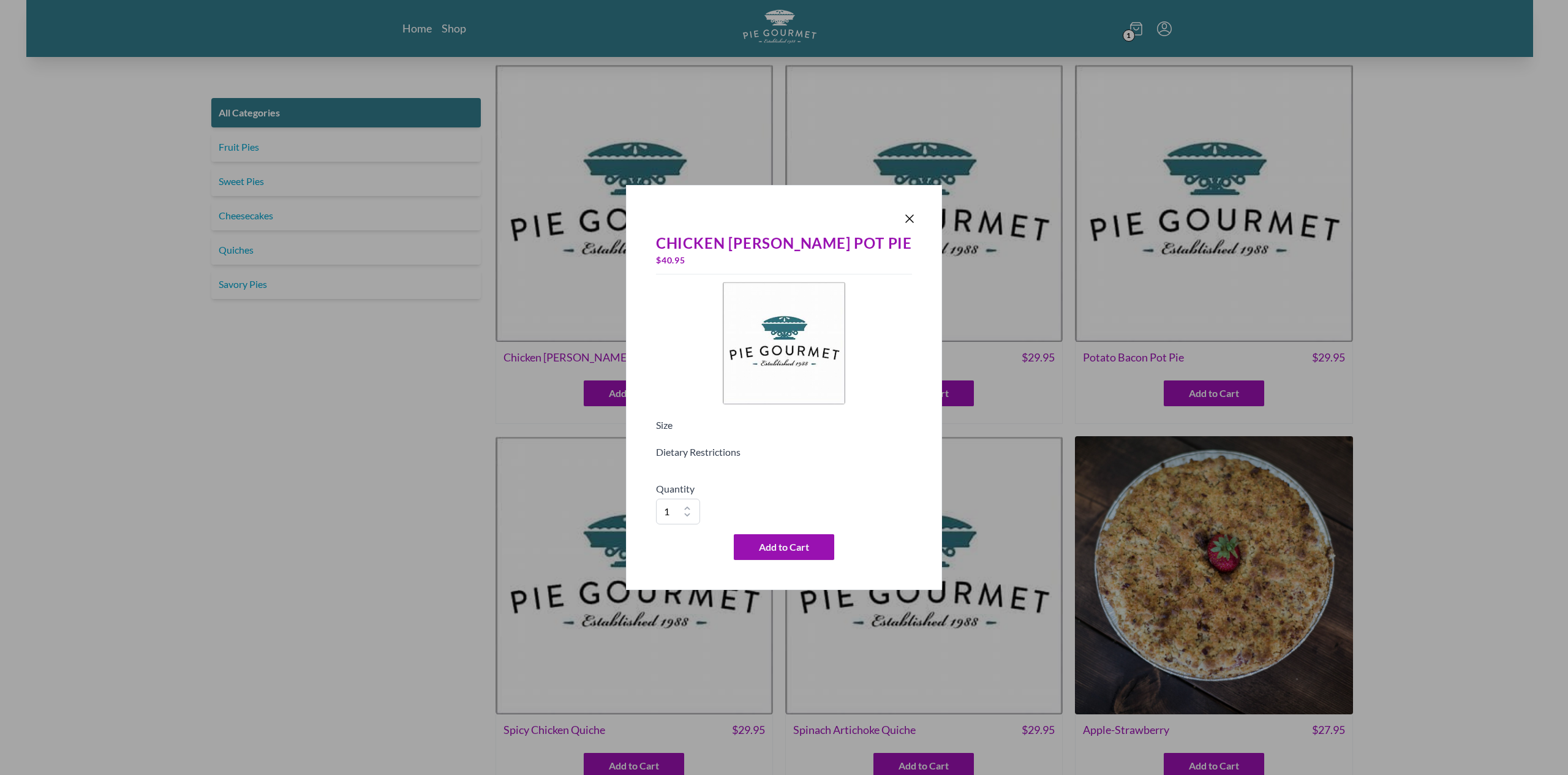
click at [734, 480] on div "Chicken [PERSON_NAME] Pot Pie $ 40.95 Size Dietary Restrictions Quantity 1 2 3 …" at bounding box center [784, 396] width 266 height 338
click at [727, 450] on h5 "Dietary Restrictions" at bounding box center [784, 452] width 256 height 15
click at [732, 463] on div "Dietary Restrictions" at bounding box center [784, 458] width 256 height 27
click at [733, 466] on div at bounding box center [784, 464] width 256 height 9
click at [902, 219] on icon "Close panel" at bounding box center [909, 219] width 15 height 15
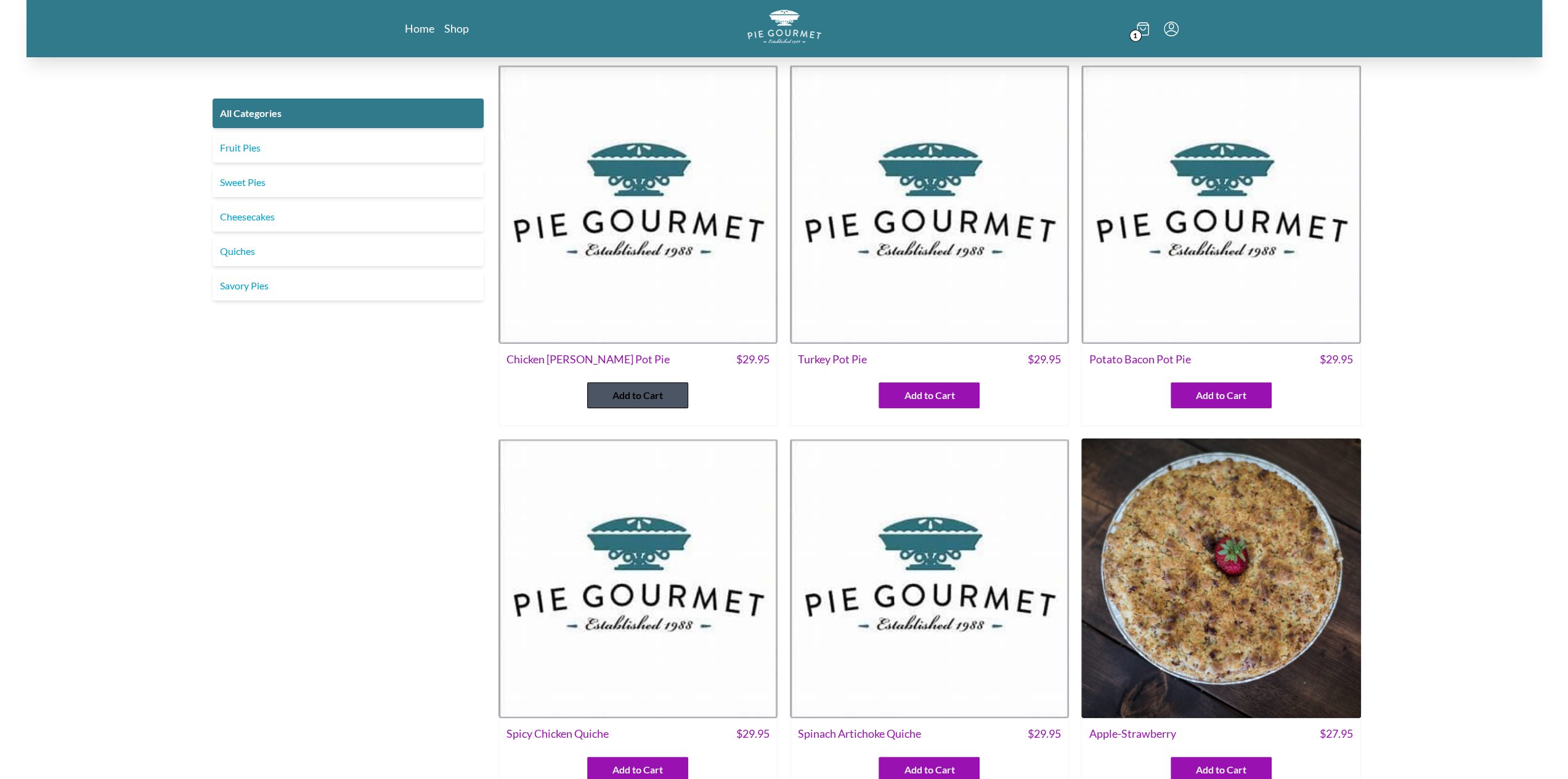
click at [662, 402] on span "Add to Cart" at bounding box center [637, 395] width 51 height 15
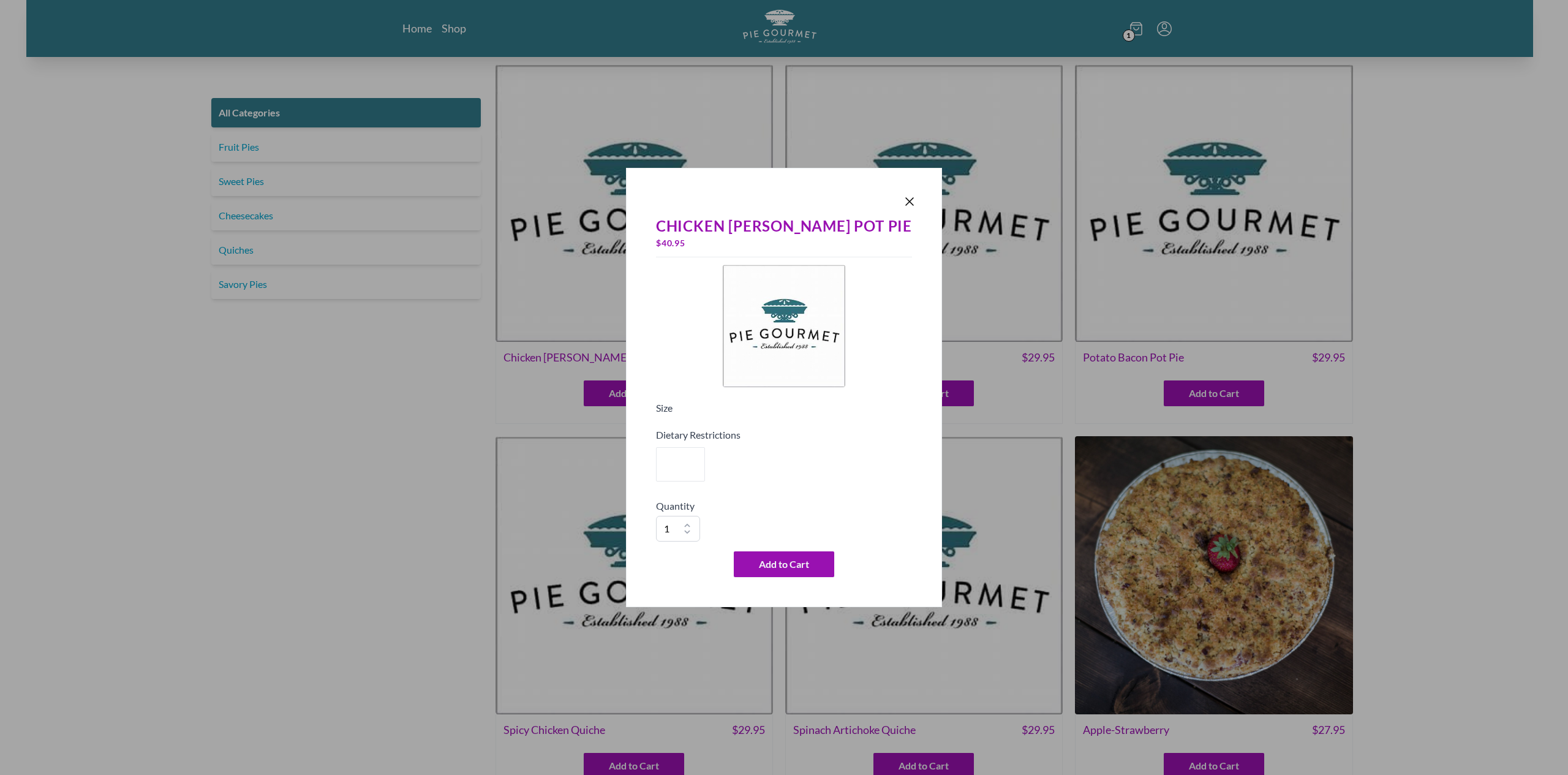
click at [691, 474] on div "Chicken [PERSON_NAME] Pot Pie $ 40.95 Size Dietary Restrictions Quantity 1 2 3 …" at bounding box center [784, 396] width 266 height 372
click at [703, 464] on button "Variant Swatch" at bounding box center [680, 465] width 54 height 38
click at [872, 193] on div at bounding box center [784, 201] width 266 height 17
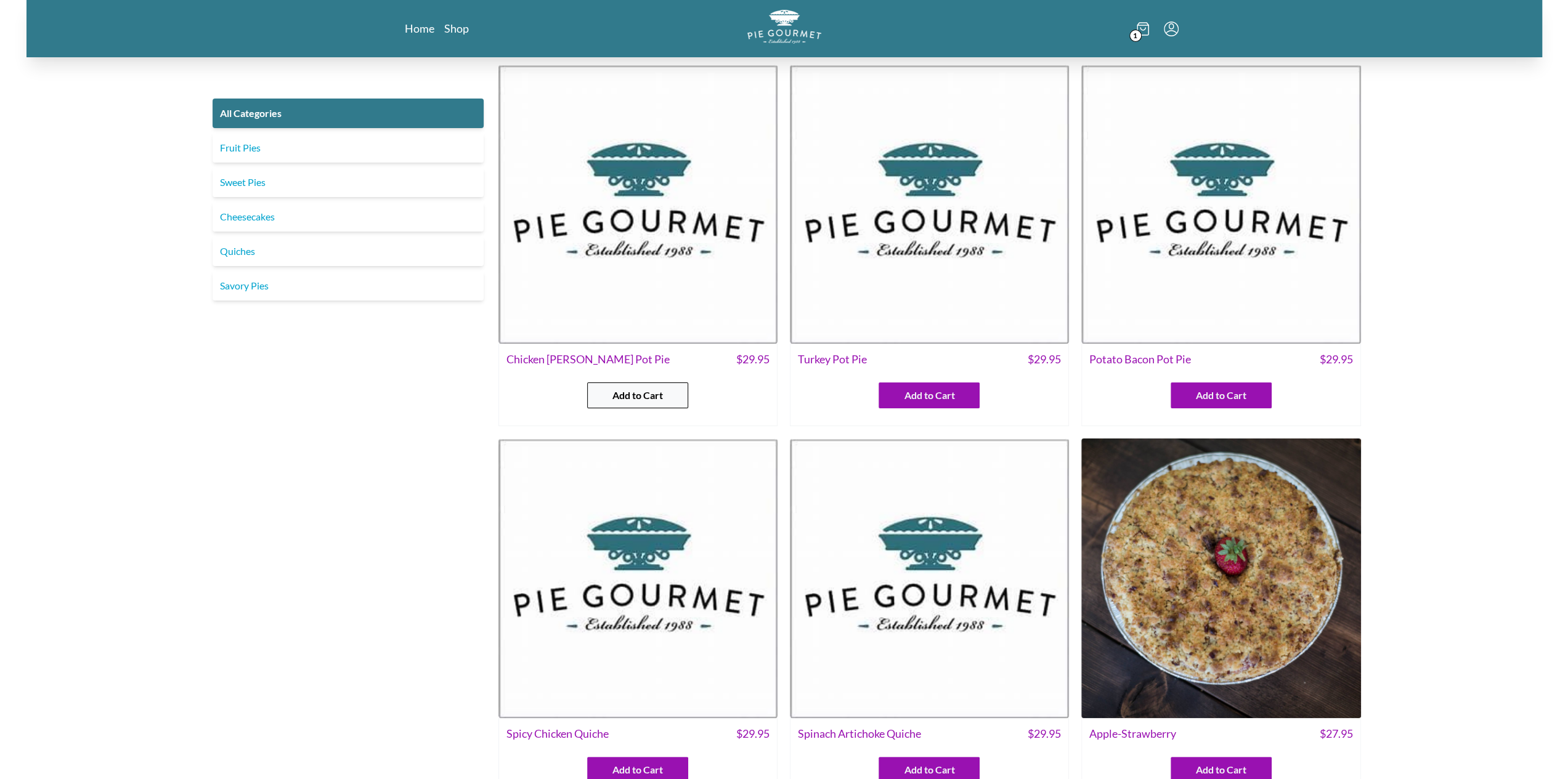
click at [647, 400] on span "Add to Cart" at bounding box center [637, 395] width 51 height 15
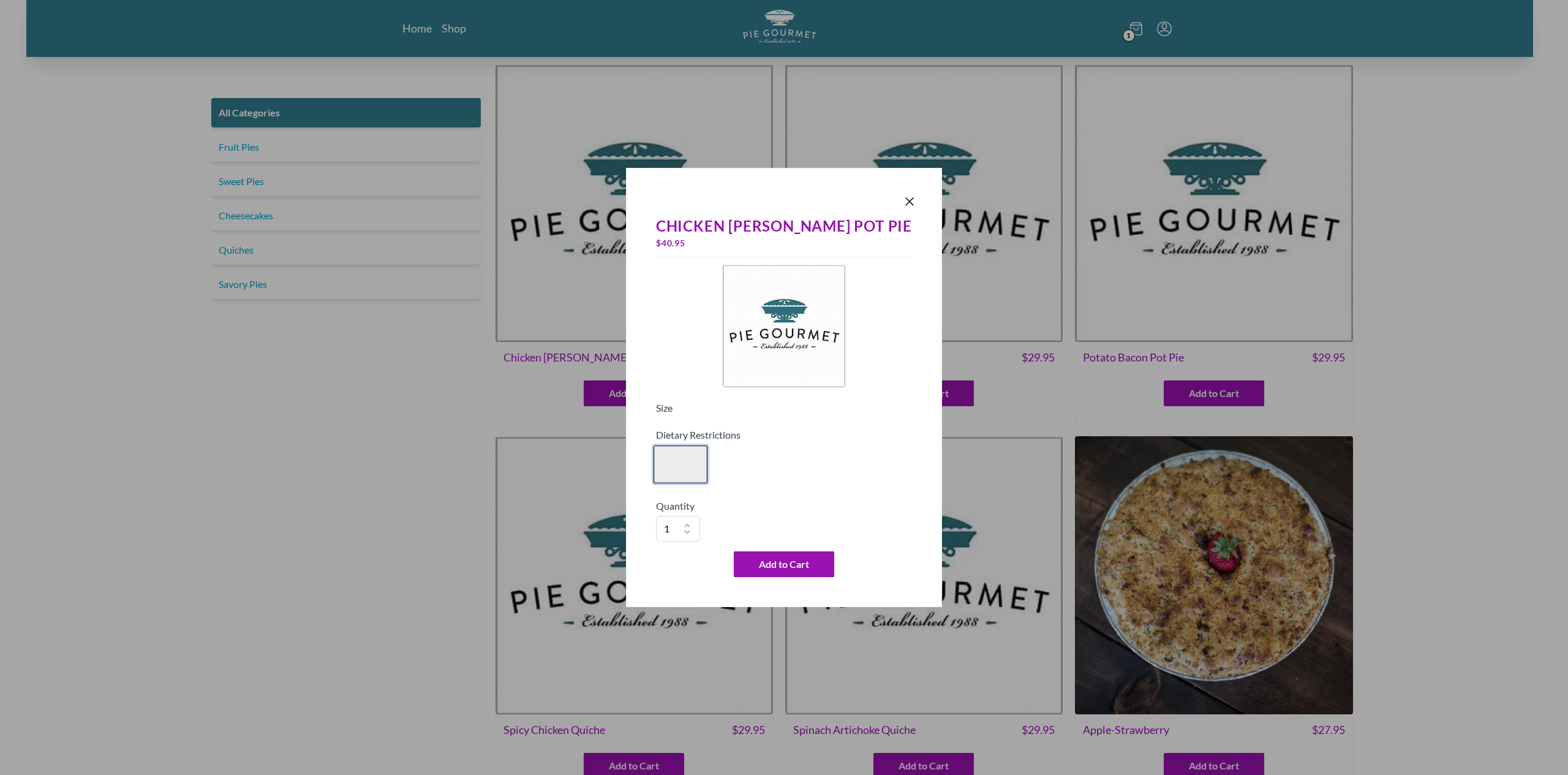
click at [708, 461] on button "Variant Swatch" at bounding box center [680, 465] width 54 height 38
click at [902, 201] on icon "Close panel" at bounding box center [909, 201] width 15 height 15
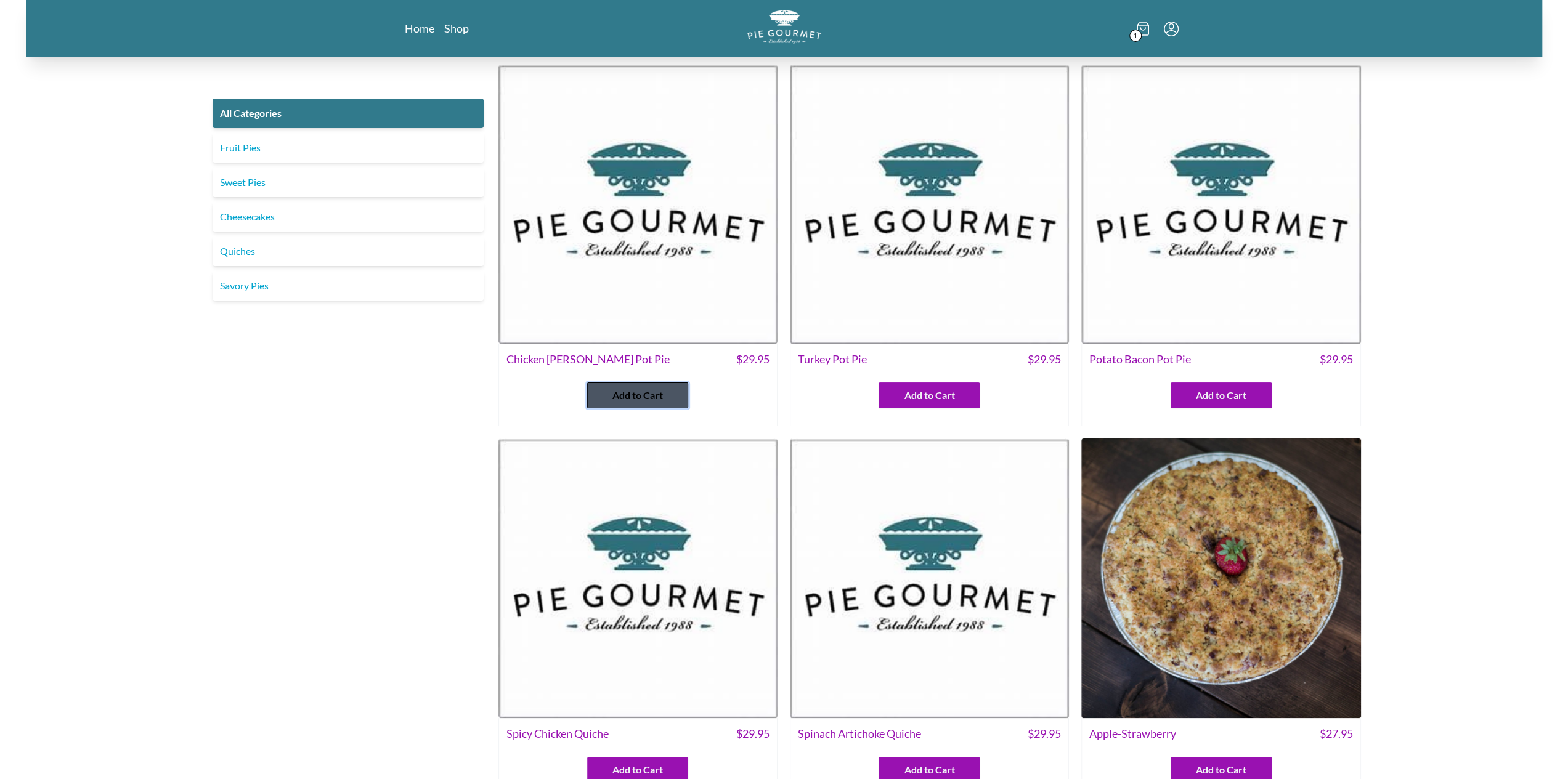
click at [612, 403] on button "Add to Cart" at bounding box center [637, 396] width 101 height 26
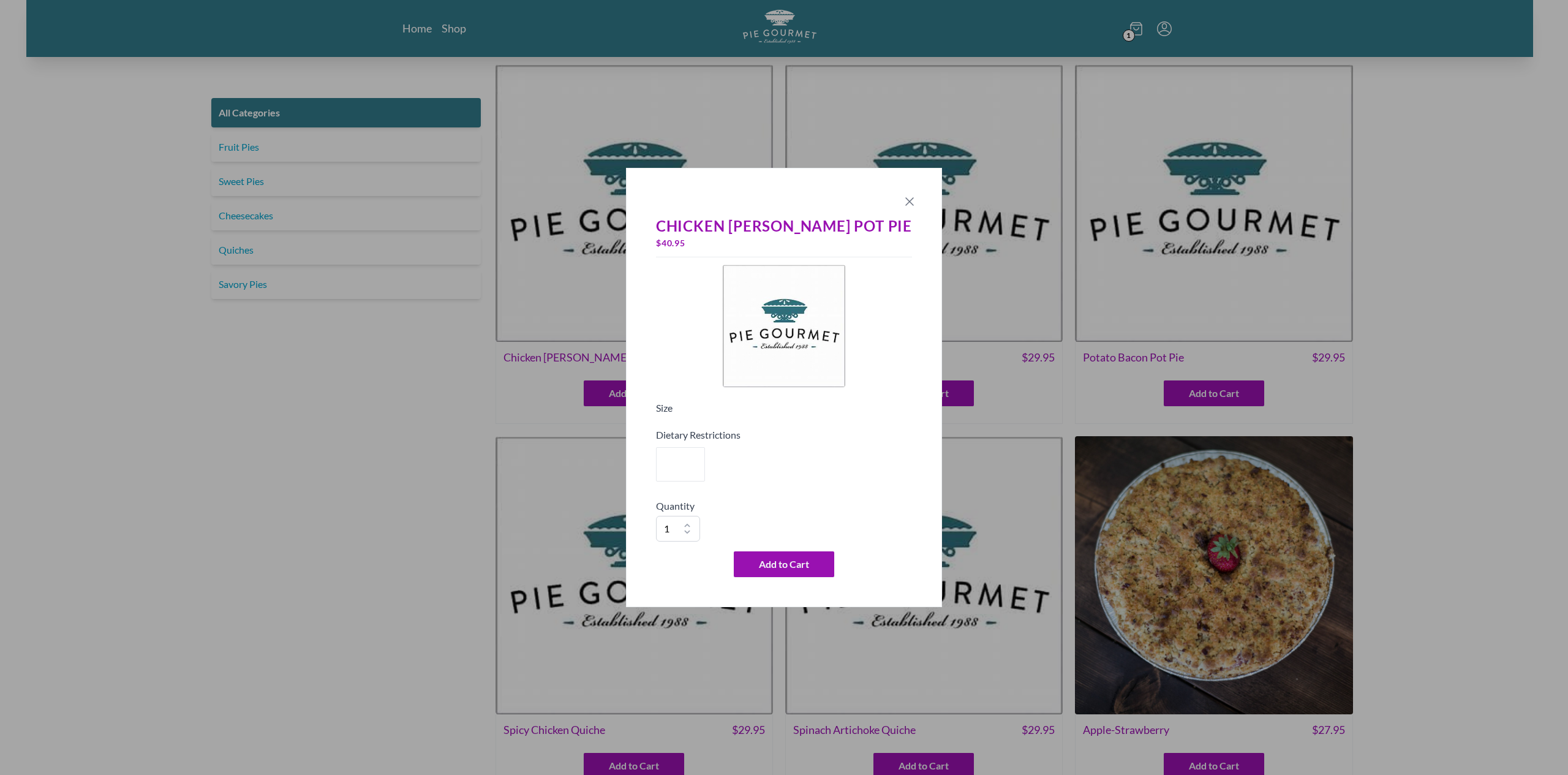
click at [902, 201] on icon "Close panel" at bounding box center [909, 201] width 15 height 15
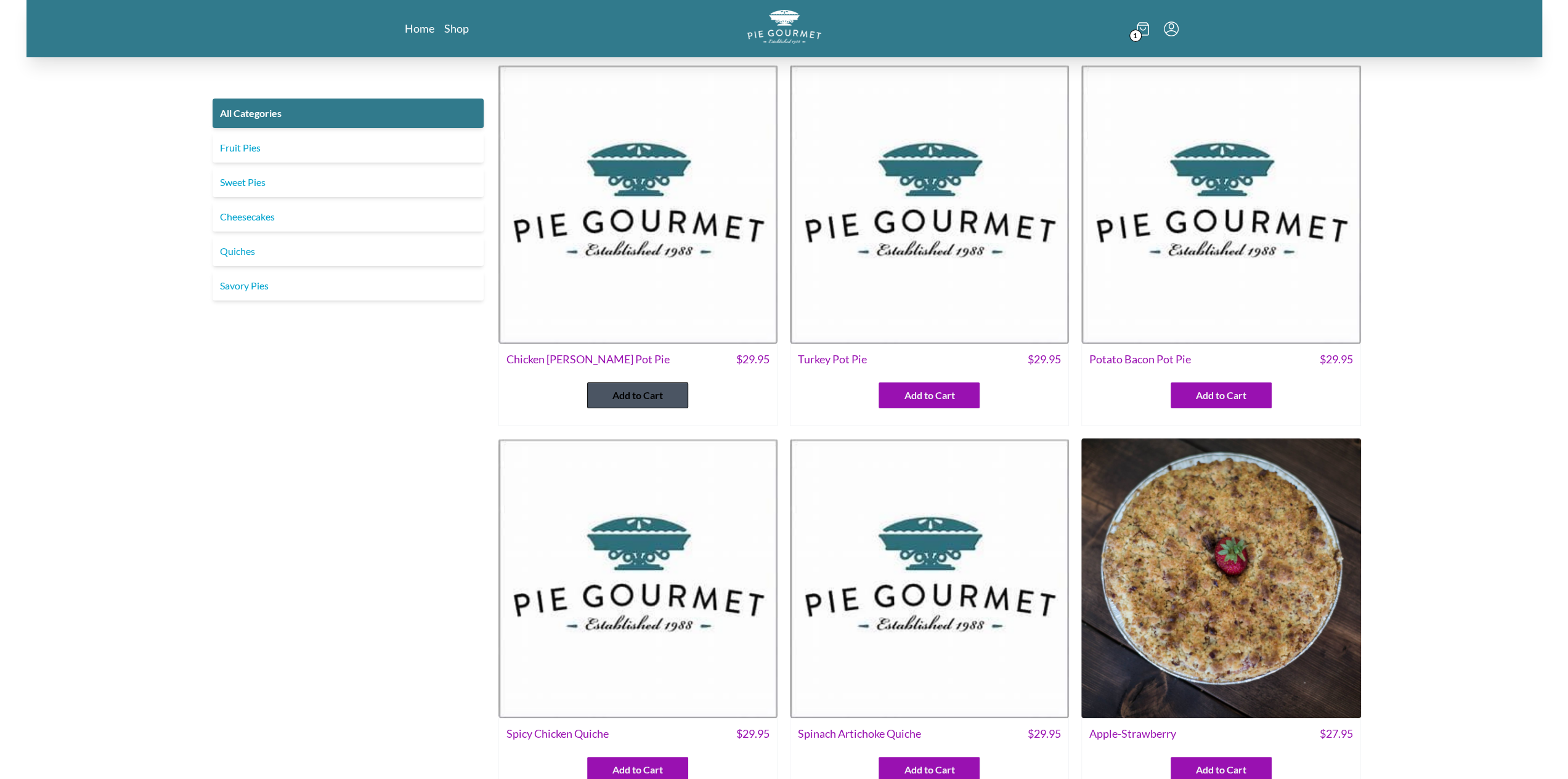
click at [618, 402] on span "Add to Cart" at bounding box center [637, 395] width 51 height 15
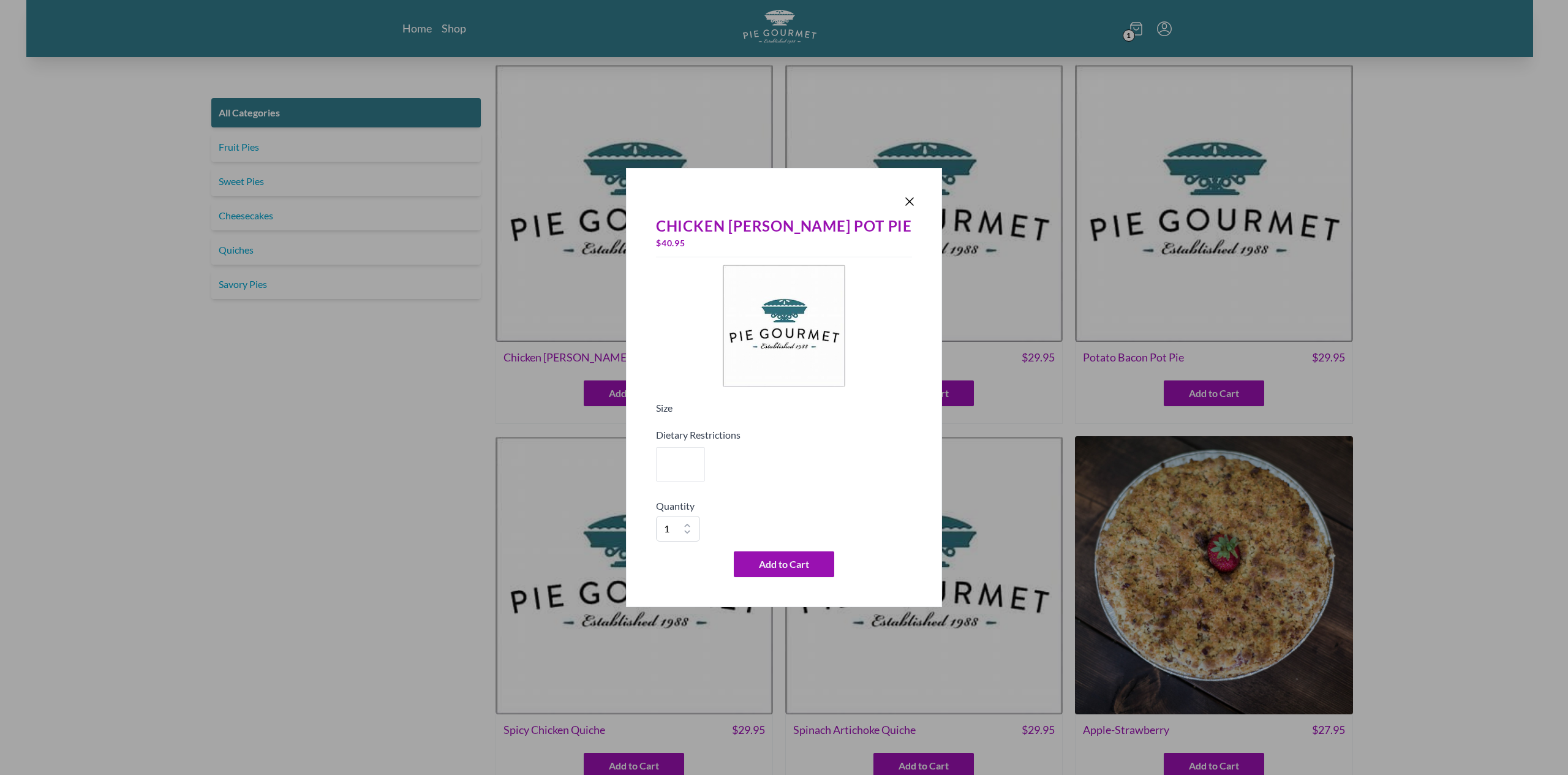
click at [727, 487] on div "Dietary Restrictions" at bounding box center [784, 458] width 256 height 61
click at [708, 475] on button "Variant Swatch" at bounding box center [680, 465] width 54 height 38
click at [902, 207] on icon "Close panel" at bounding box center [909, 201] width 15 height 15
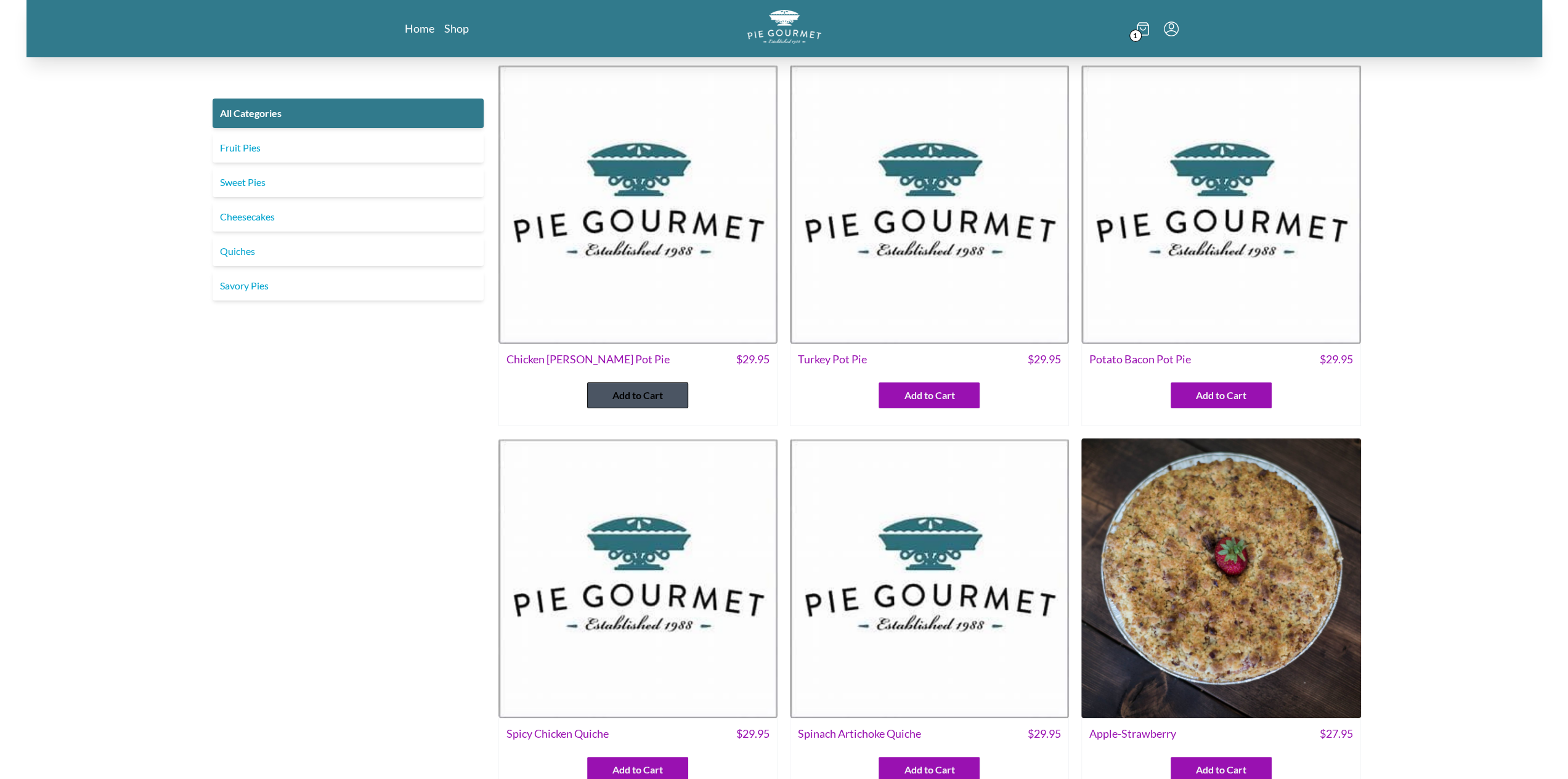
click at [616, 397] on span "Add to Cart" at bounding box center [637, 395] width 51 height 15
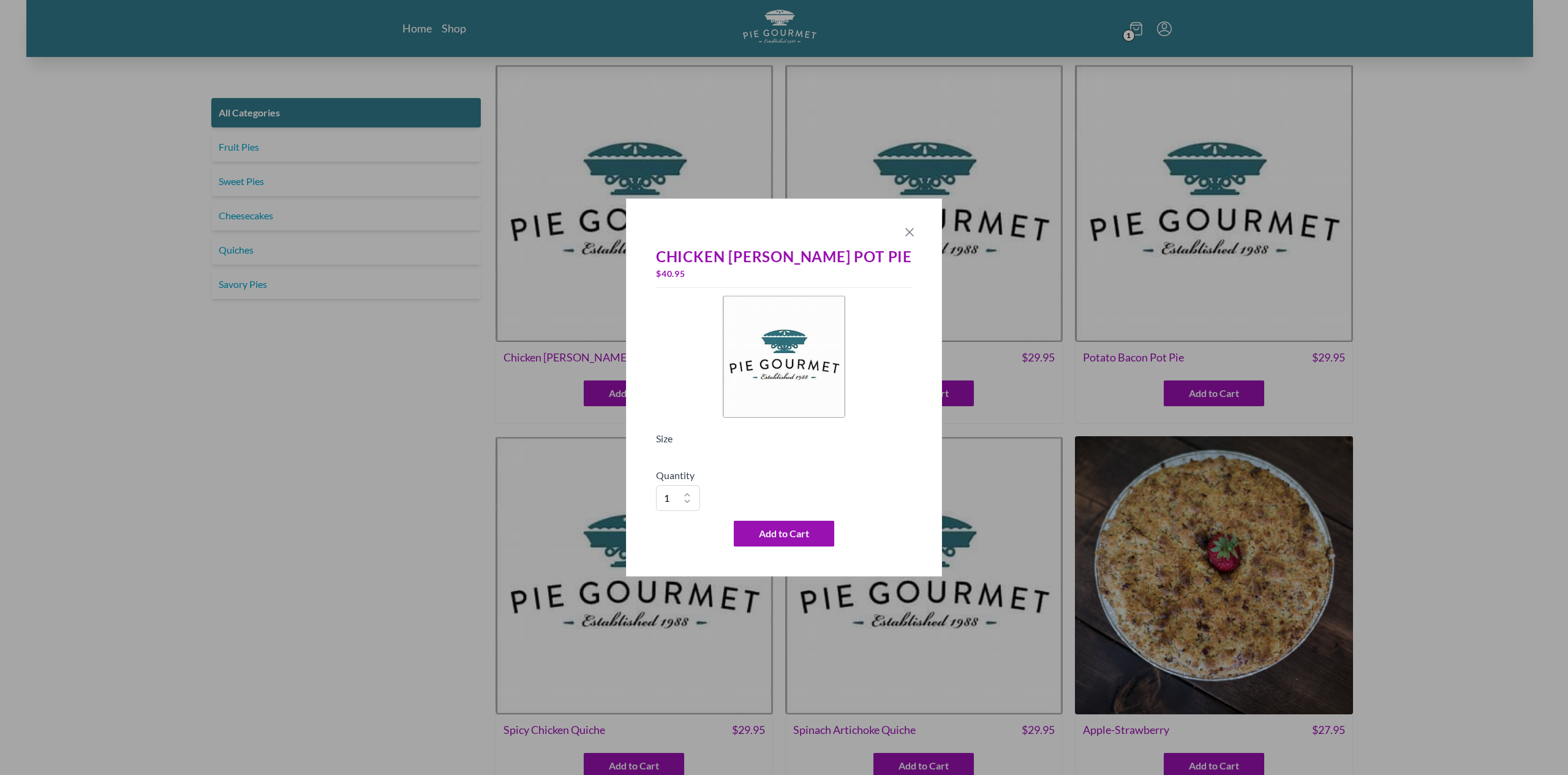
click at [906, 230] on icon "Close panel" at bounding box center [909, 232] width 8 height 8
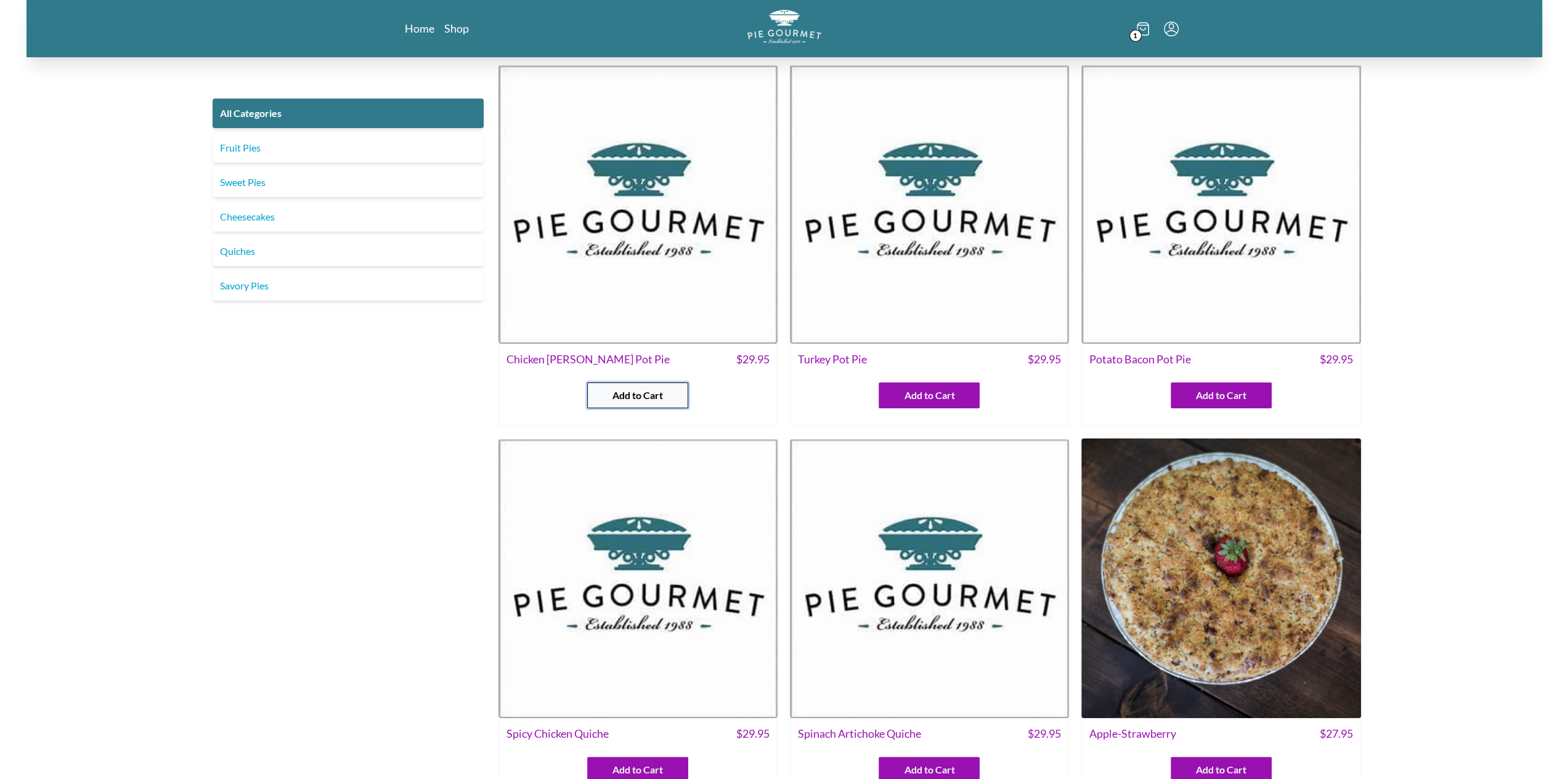
click at [612, 394] on span "Add to Cart" at bounding box center [637, 395] width 51 height 15
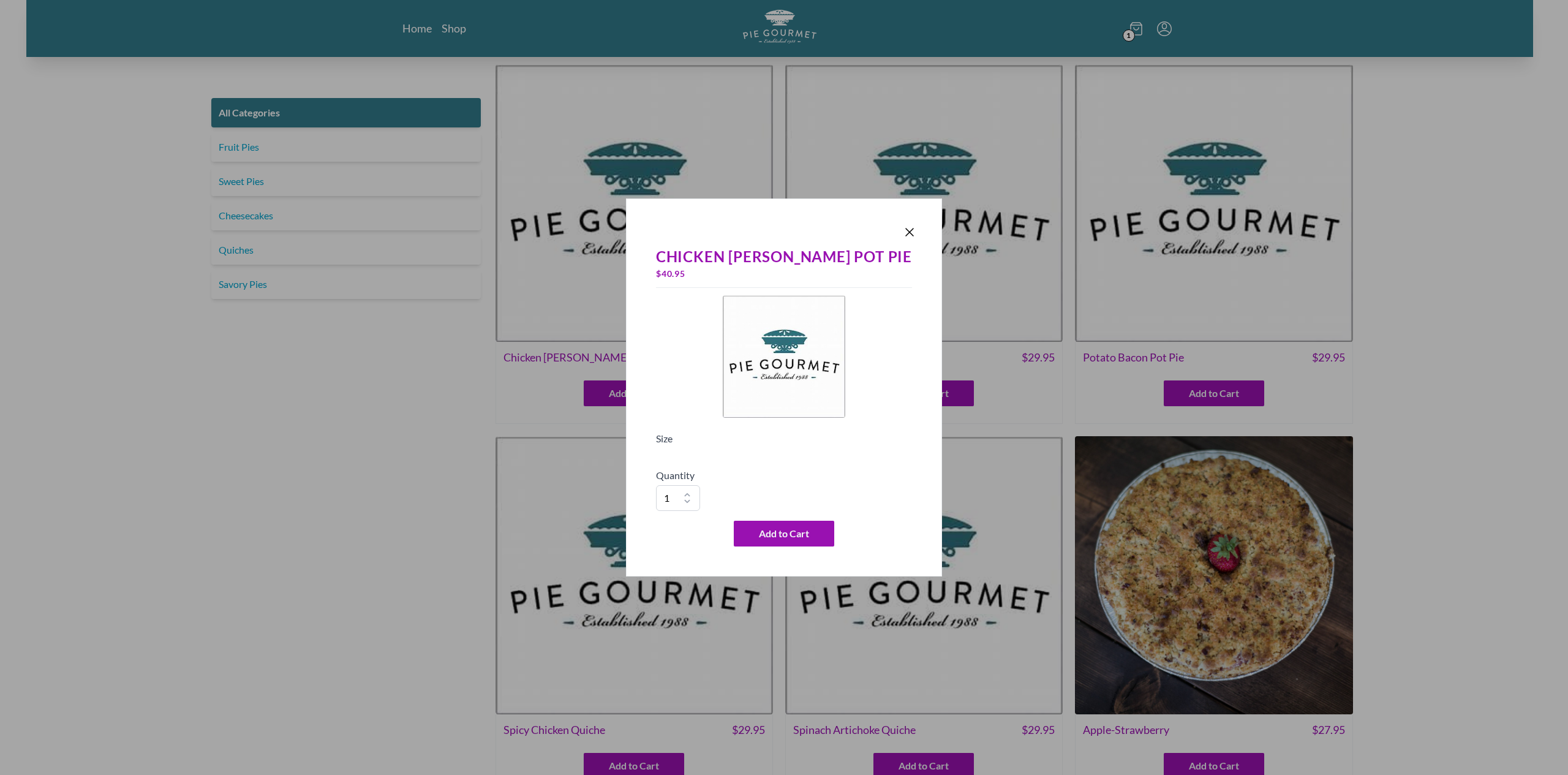
click at [725, 437] on h5 "Size" at bounding box center [784, 438] width 256 height 15
click at [790, 544] on button "Add to Cart" at bounding box center [783, 534] width 100 height 26
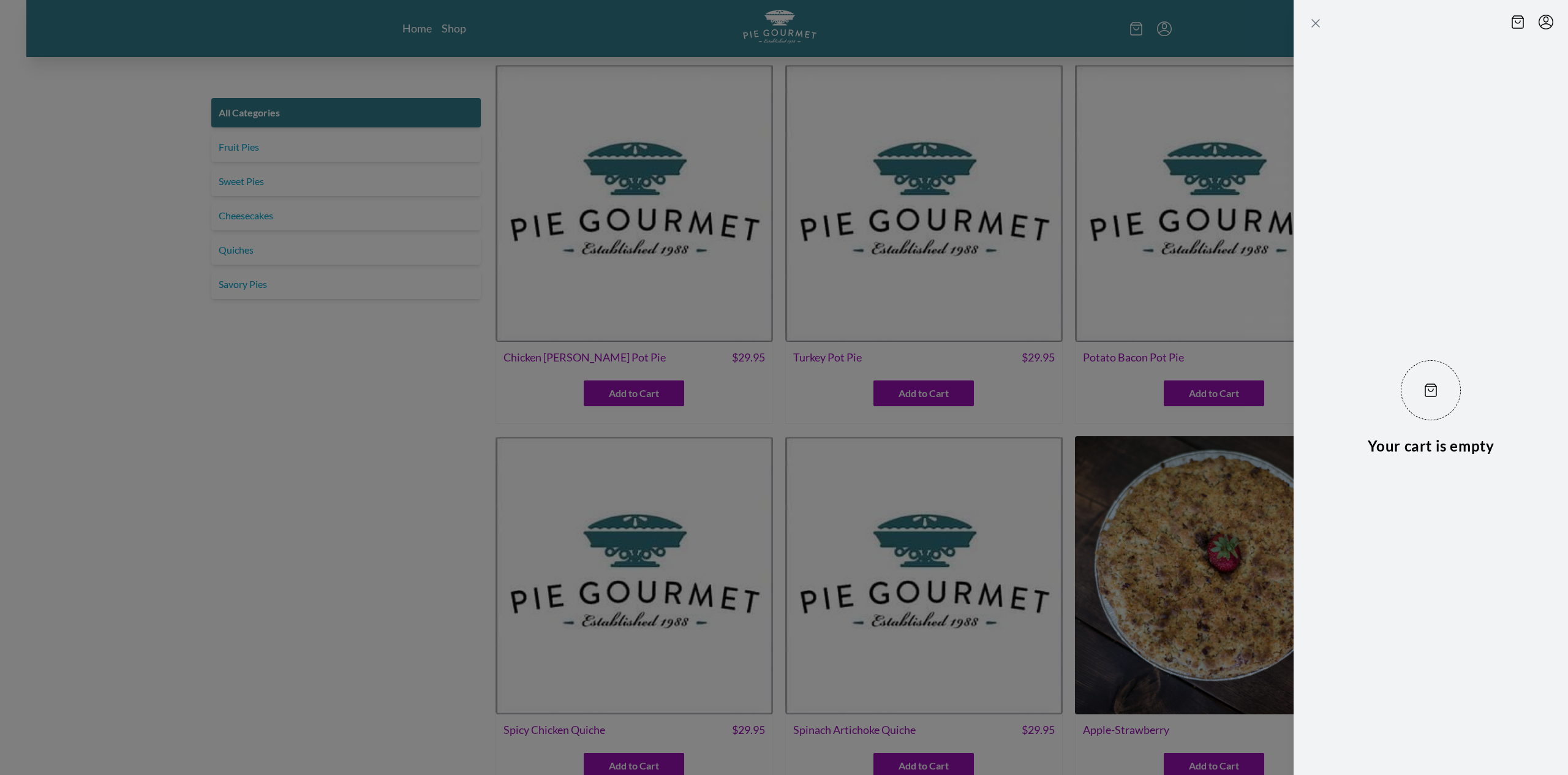
click at [1310, 22] on icon "Close panel" at bounding box center [1315, 23] width 15 height 15
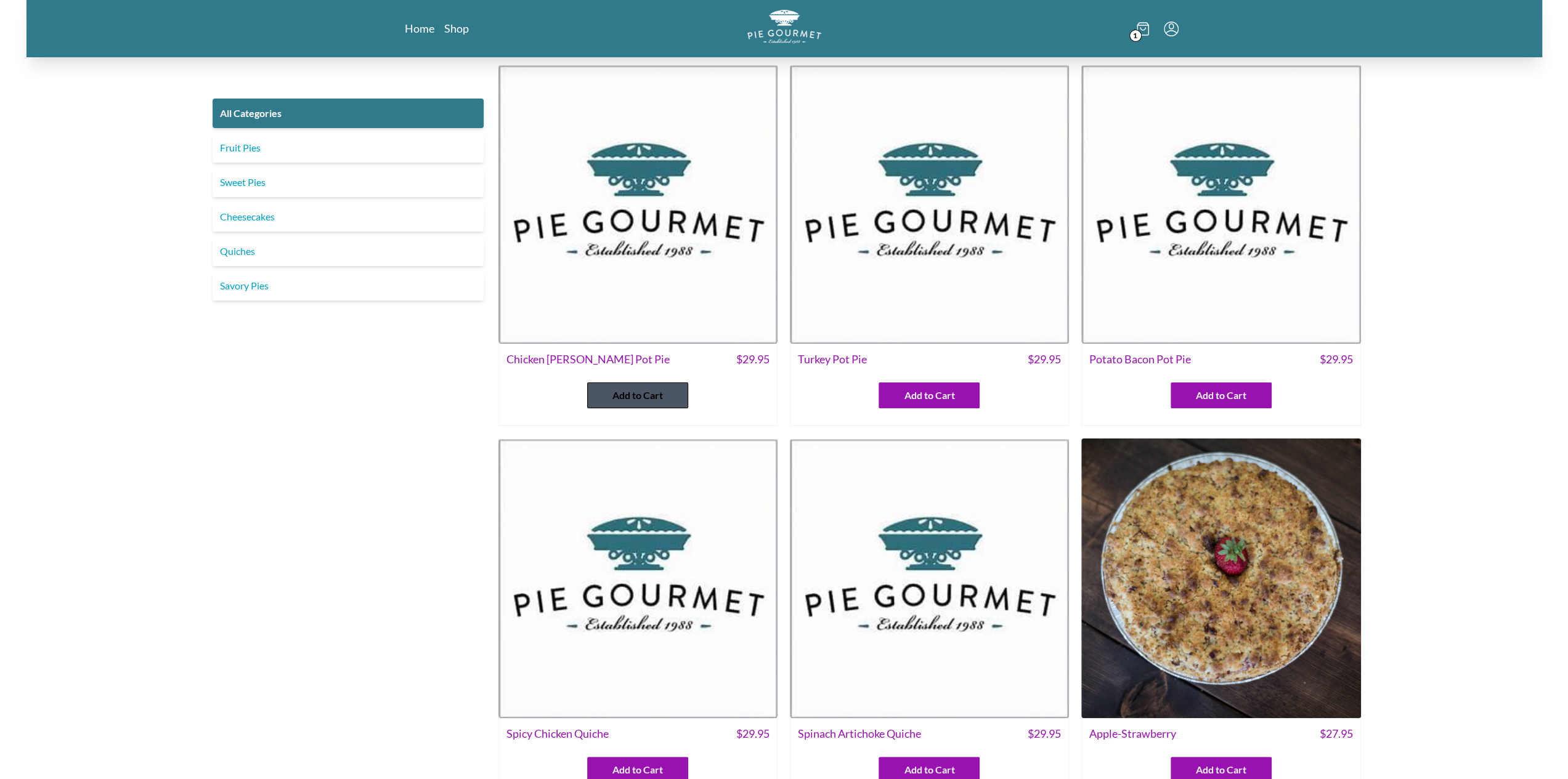
click at [613, 392] on span "Add to Cart" at bounding box center [637, 395] width 51 height 15
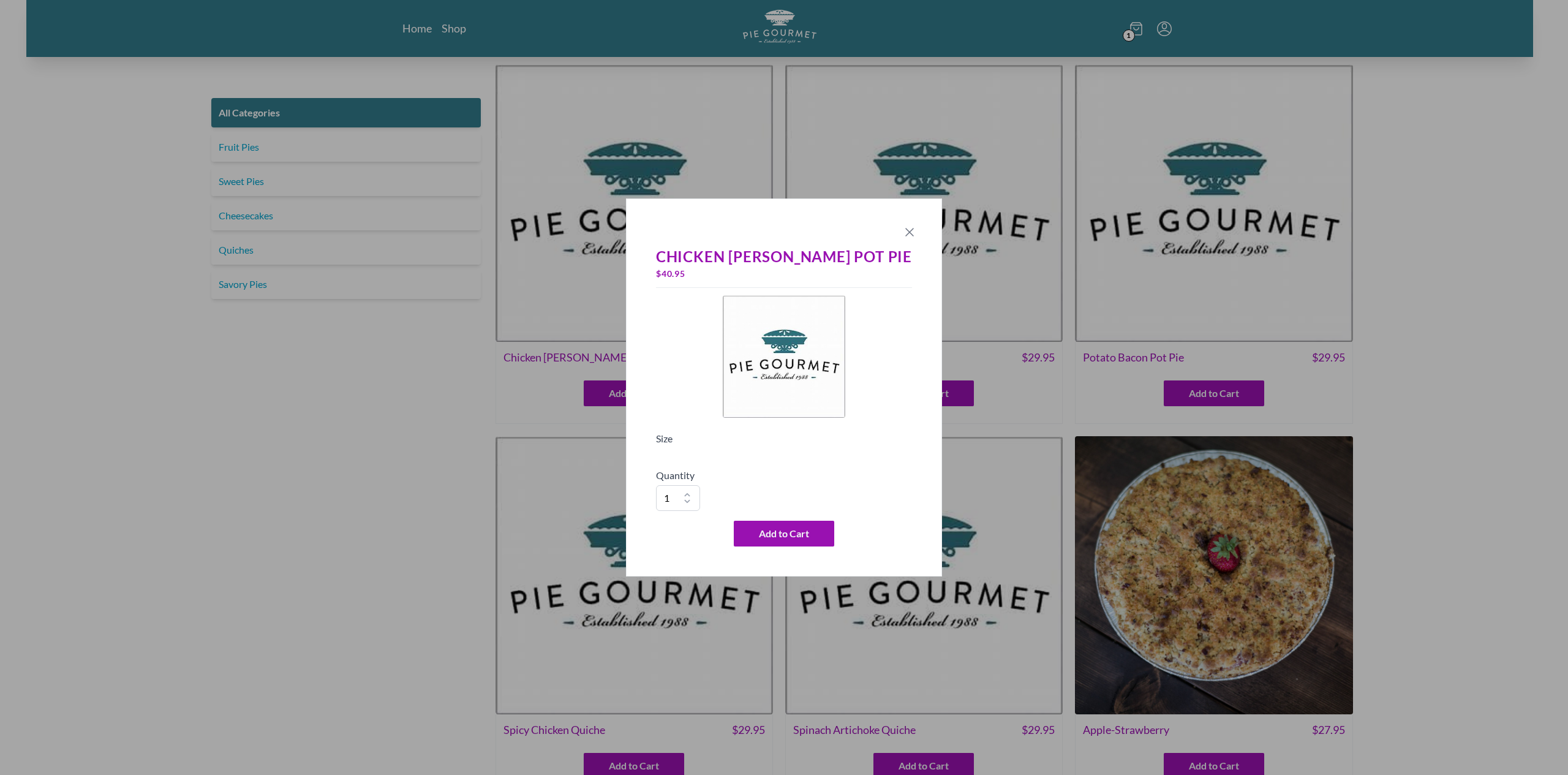
click at [902, 231] on icon "Close panel" at bounding box center [909, 231] width 15 height 15
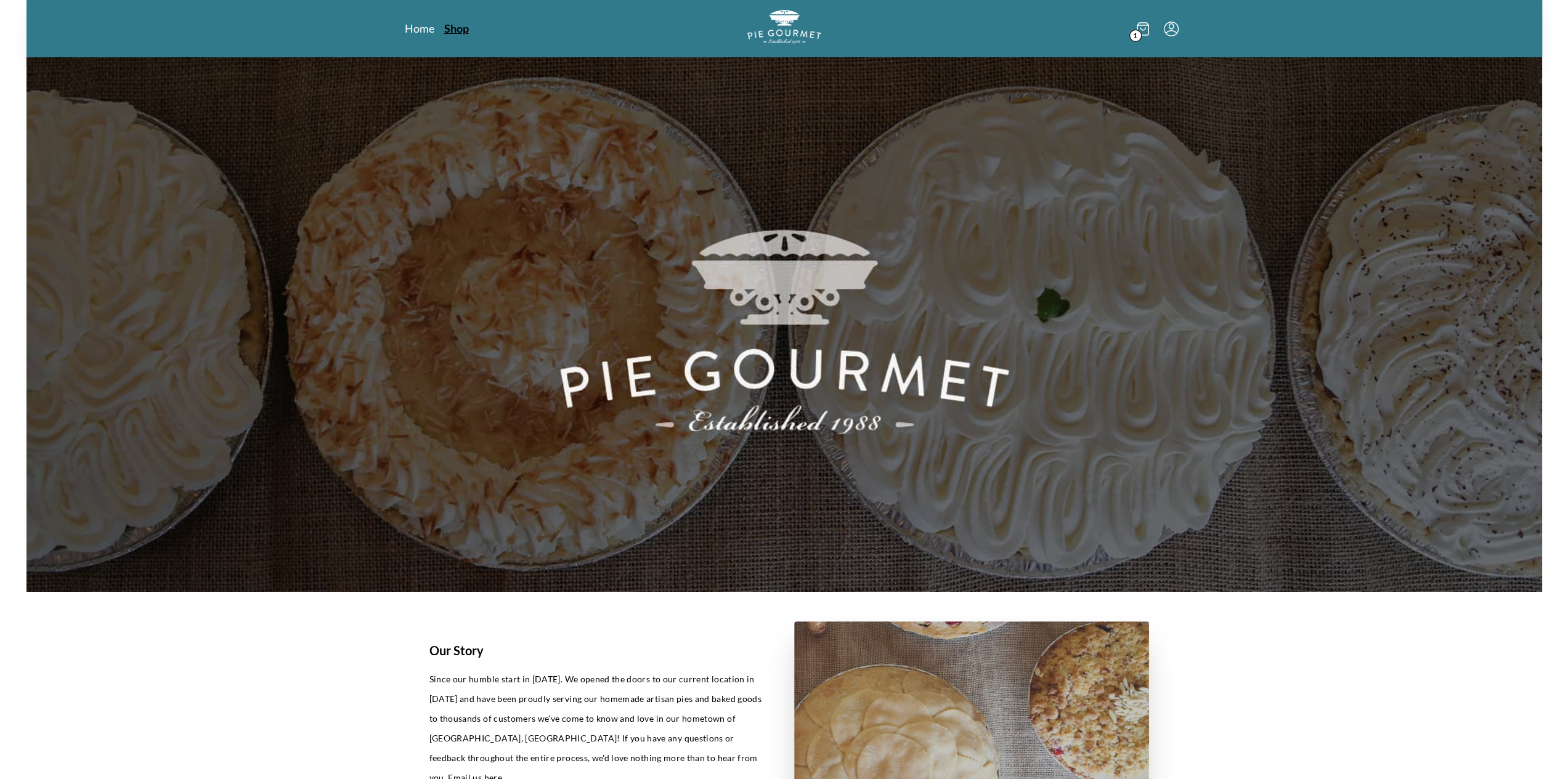
click at [464, 27] on link "Shop" at bounding box center [456, 28] width 25 height 15
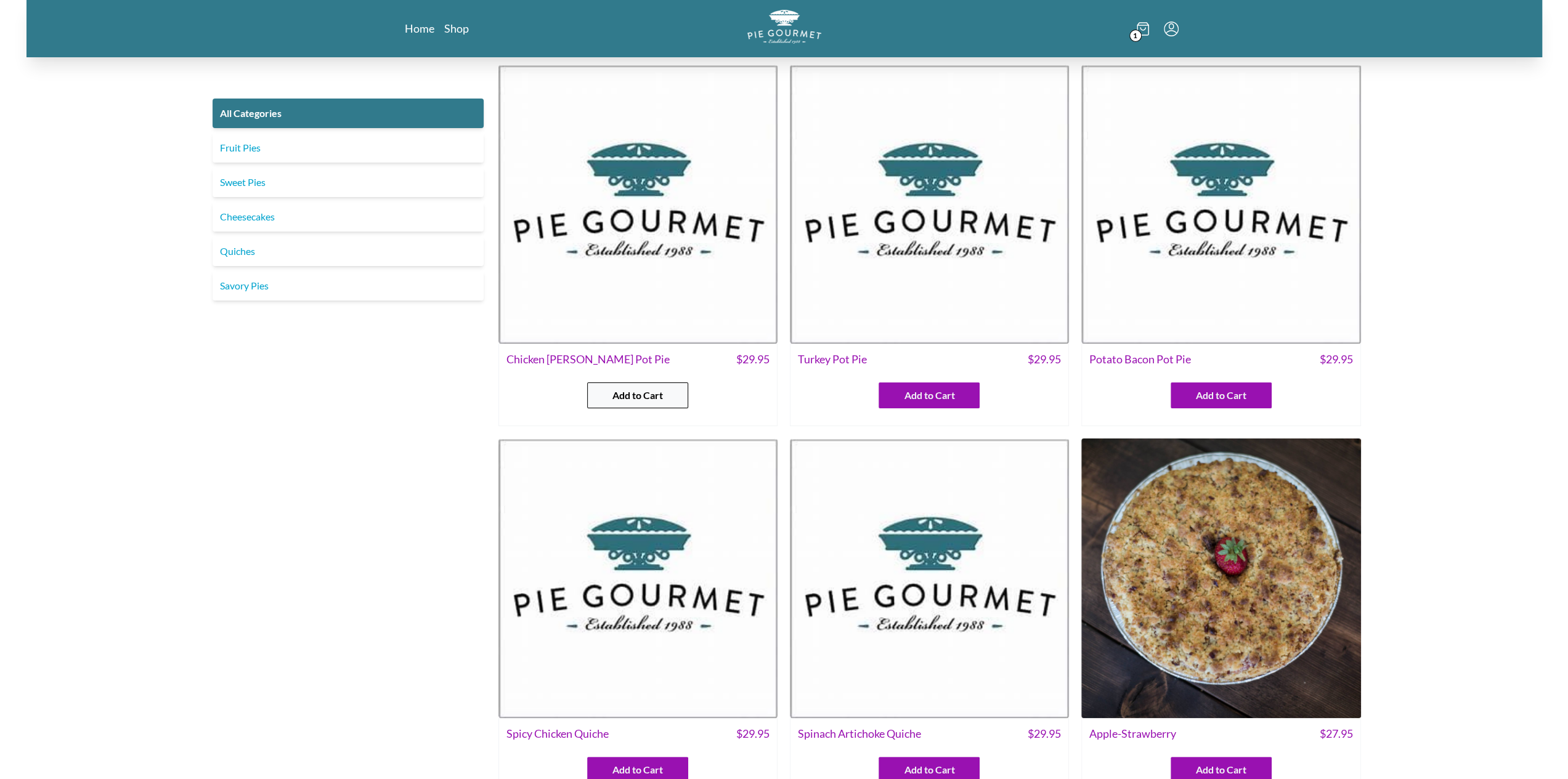
click at [615, 392] on span "Add to Cart" at bounding box center [637, 395] width 51 height 15
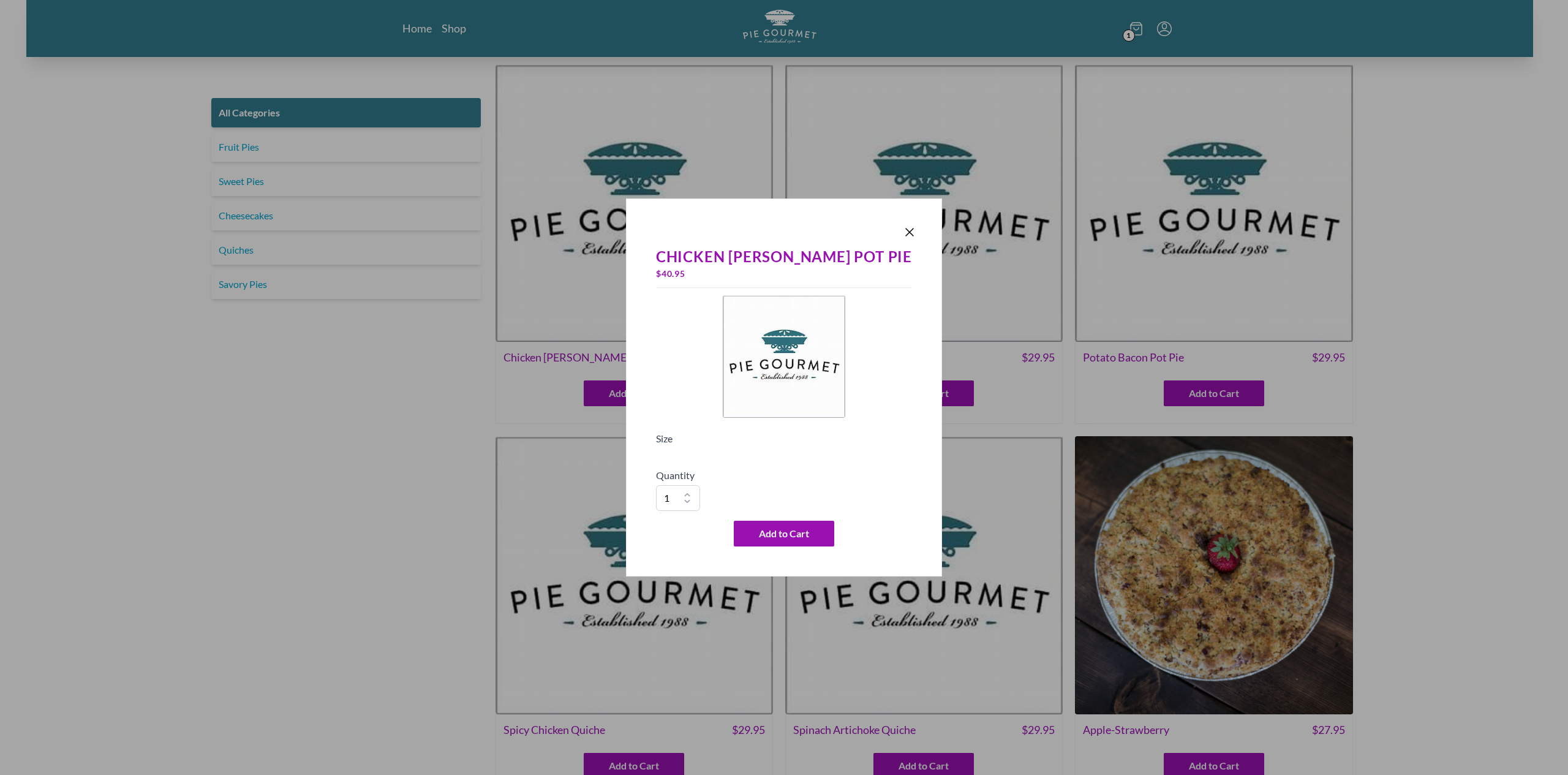
drag, startPoint x: 721, startPoint y: 481, endPoint x: 753, endPoint y: 492, distance: 33.8
click at [721, 480] on h5 "Quantity" at bounding box center [784, 475] width 256 height 15
click at [799, 544] on button "Add to Cart" at bounding box center [783, 534] width 100 height 26
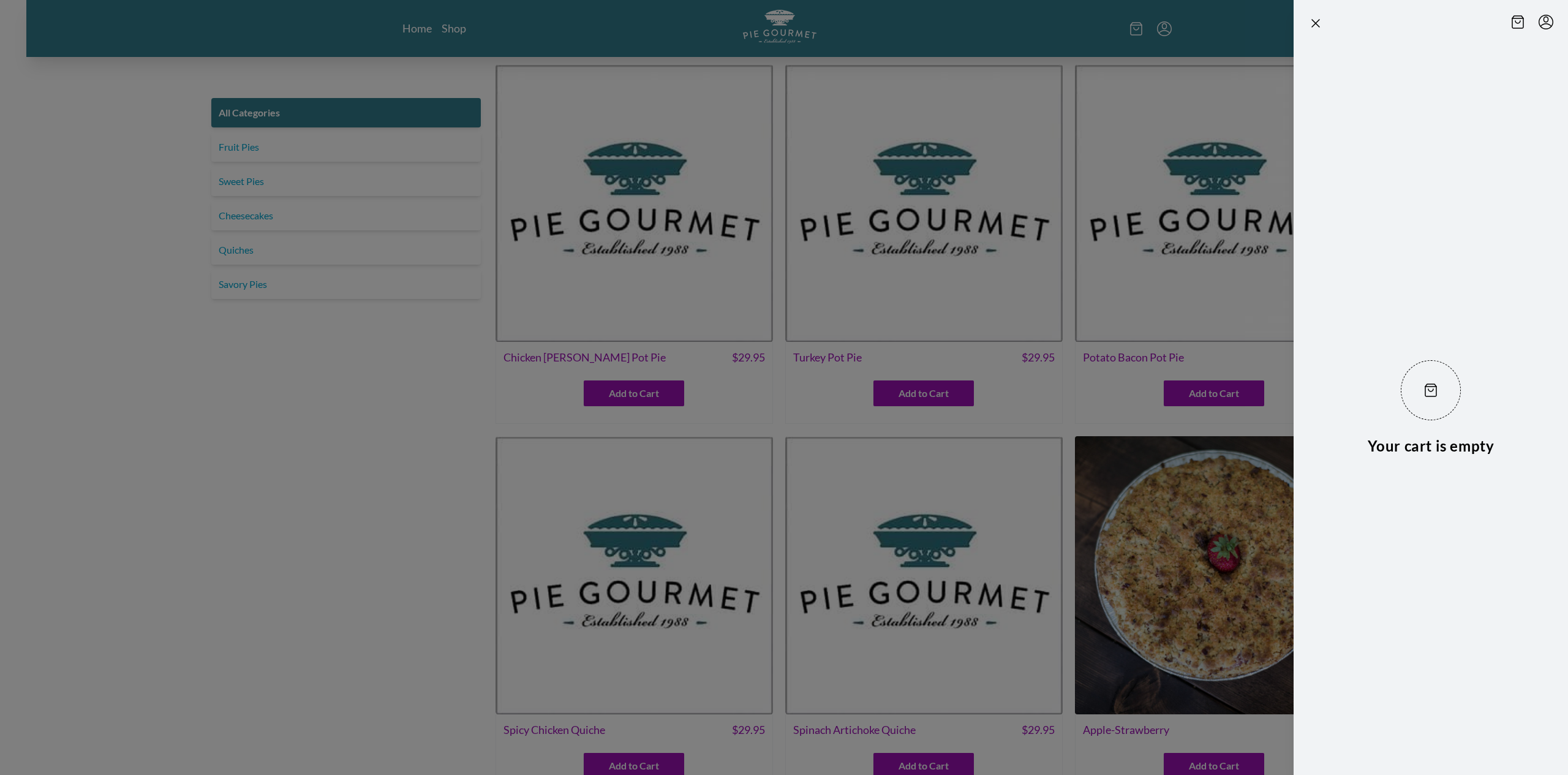
click at [1311, 7] on header at bounding box center [1431, 21] width 274 height 42
click at [1315, 27] on icon "Close panel" at bounding box center [1315, 23] width 15 height 15
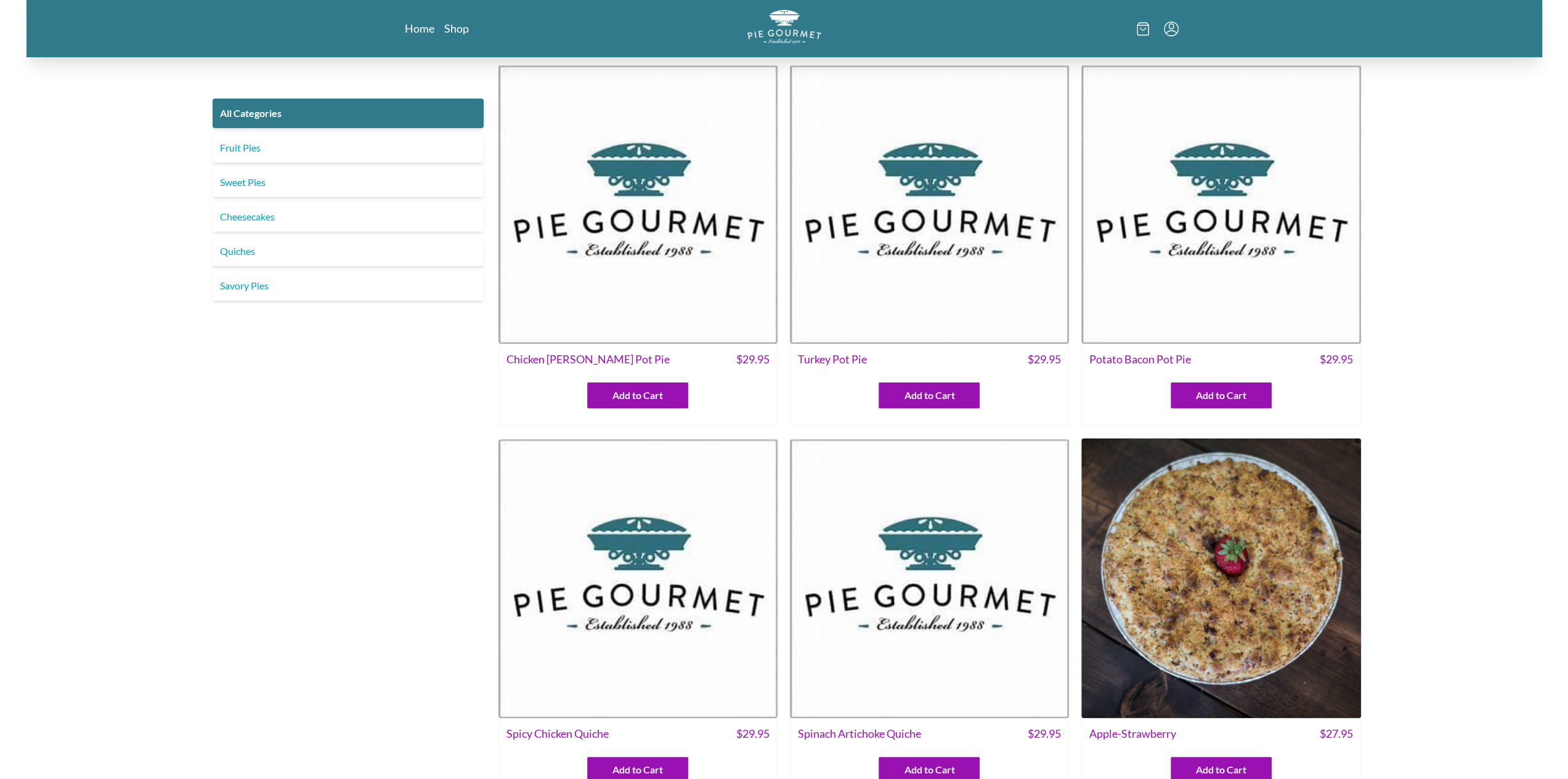
click at [920, 382] on div "Add to Cart" at bounding box center [929, 390] width 278 height 35
click at [922, 398] on span "Add to Cart" at bounding box center [929, 395] width 51 height 15
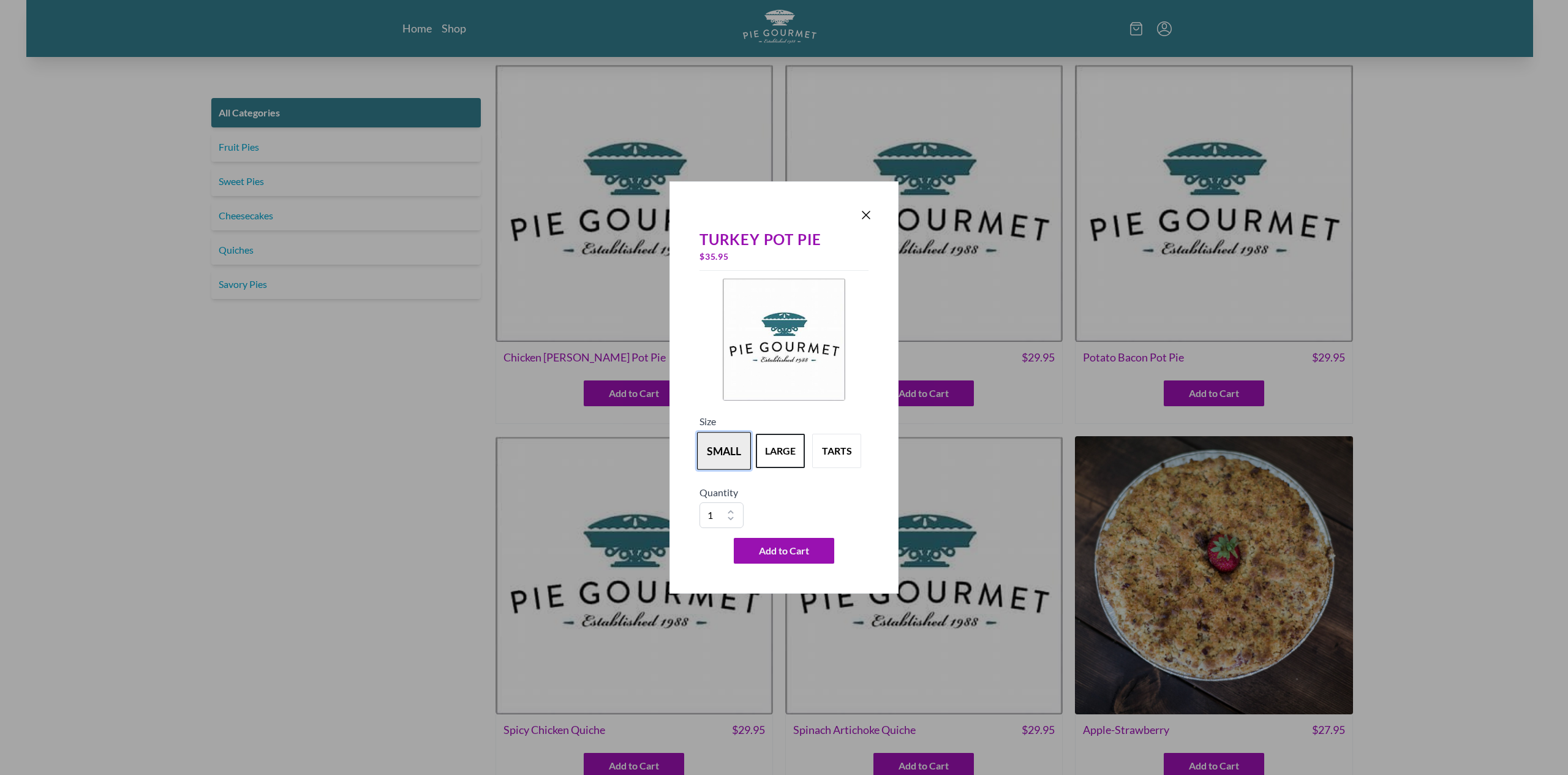
click at [735, 449] on button "small" at bounding box center [723, 451] width 54 height 38
click at [867, 216] on icon "Close panel" at bounding box center [865, 215] width 8 height 8
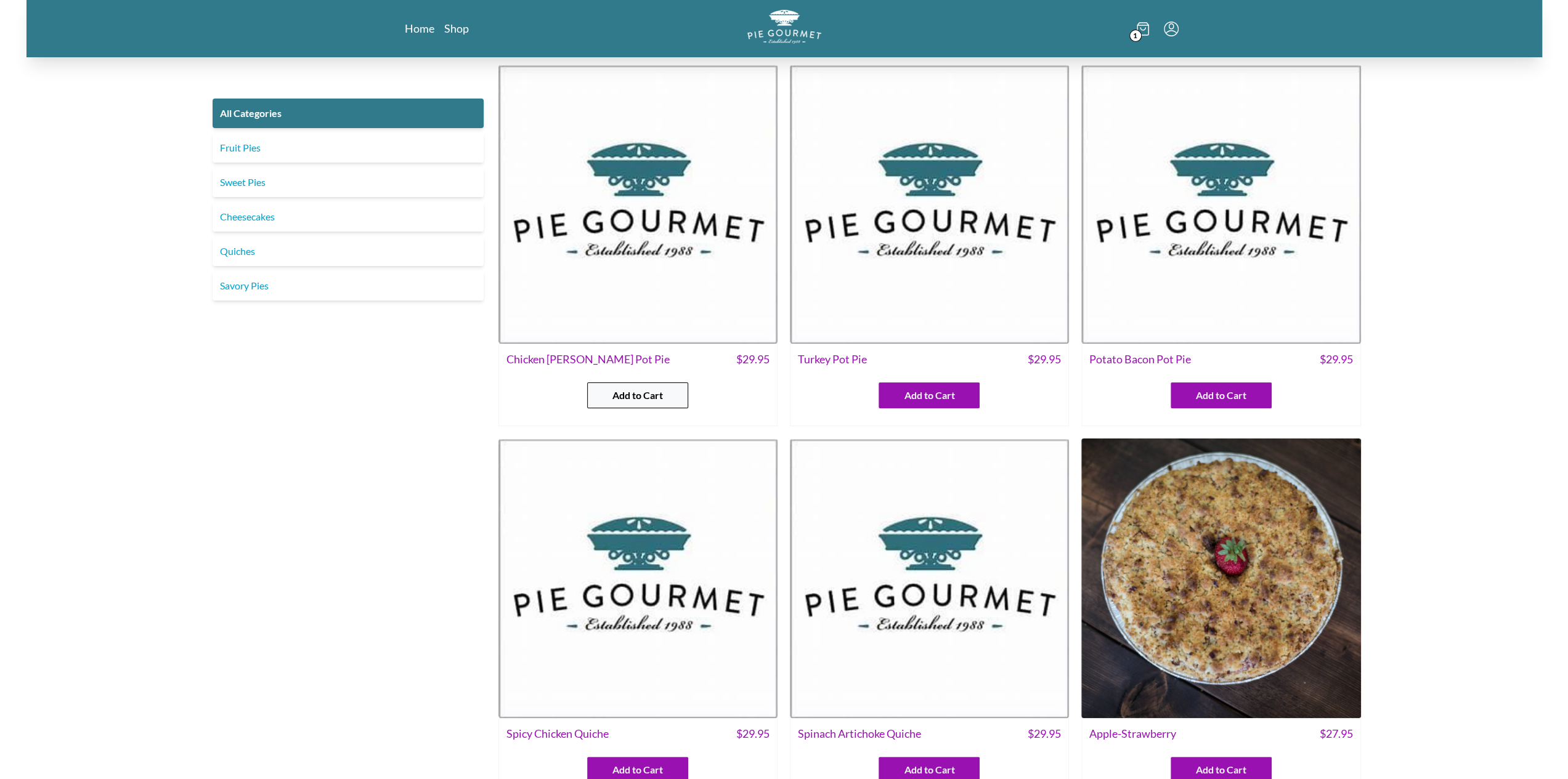
click at [643, 401] on span "Add to Cart" at bounding box center [637, 395] width 51 height 15
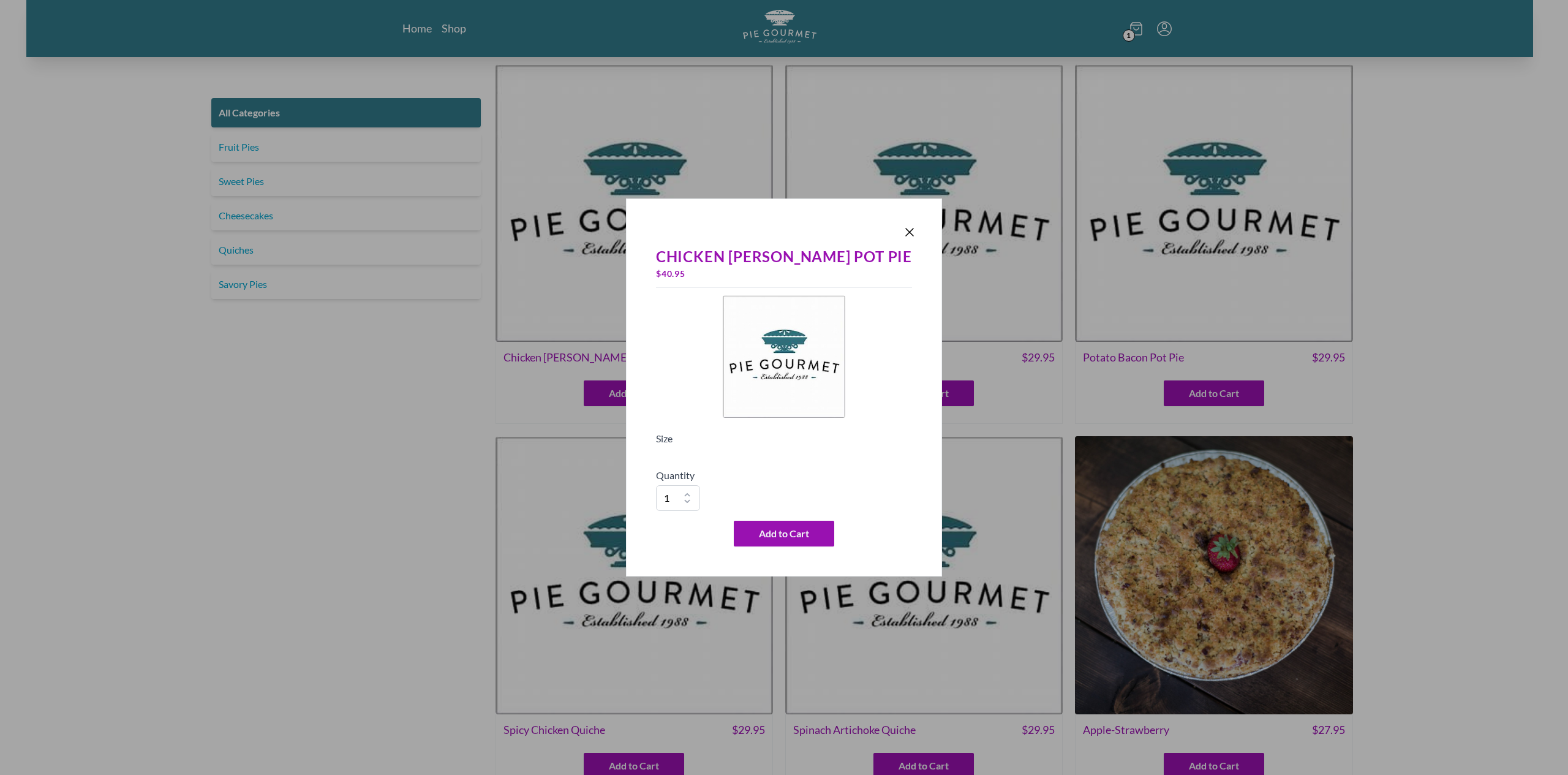
click at [708, 453] on div at bounding box center [784, 450] width 256 height 9
click at [902, 231] on icon "Close panel" at bounding box center [909, 231] width 15 height 15
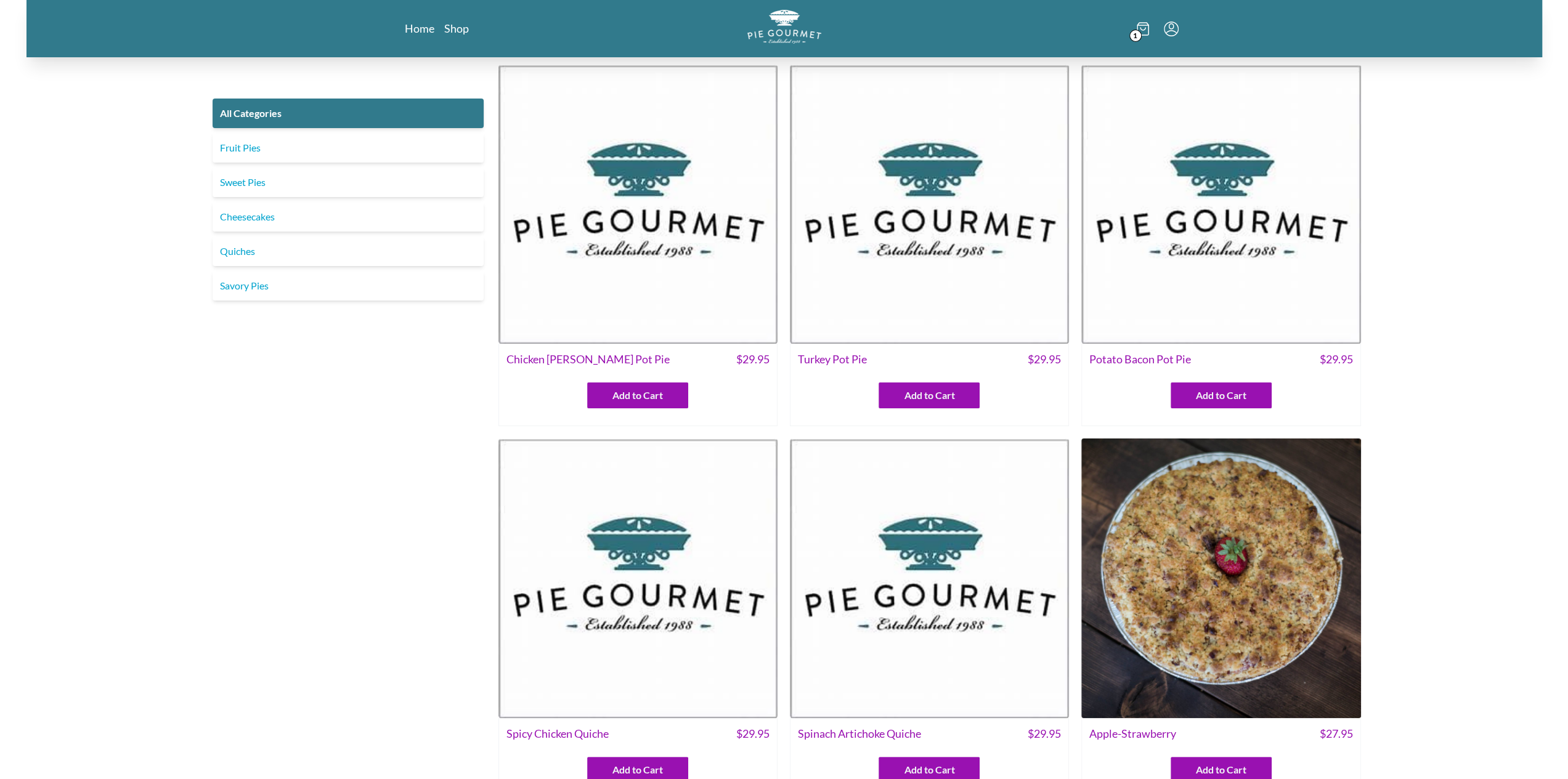
click at [930, 414] on div "Turkey Pot Pie $ 29.95 Add to Cart" at bounding box center [929, 385] width 279 height 83
click at [924, 392] on span "Add to Cart" at bounding box center [929, 395] width 51 height 15
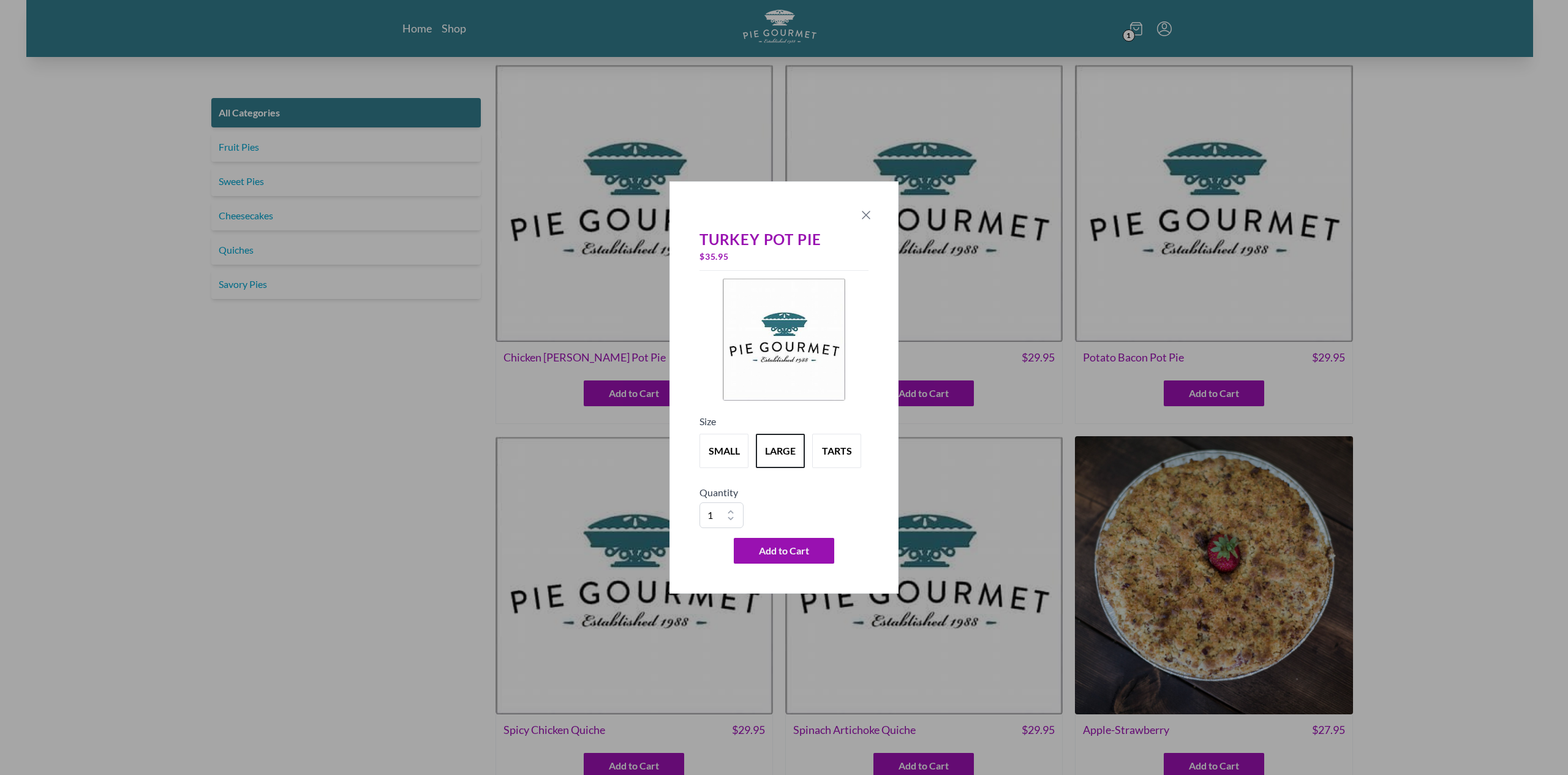
click at [865, 216] on icon "Close panel" at bounding box center [865, 215] width 8 height 8
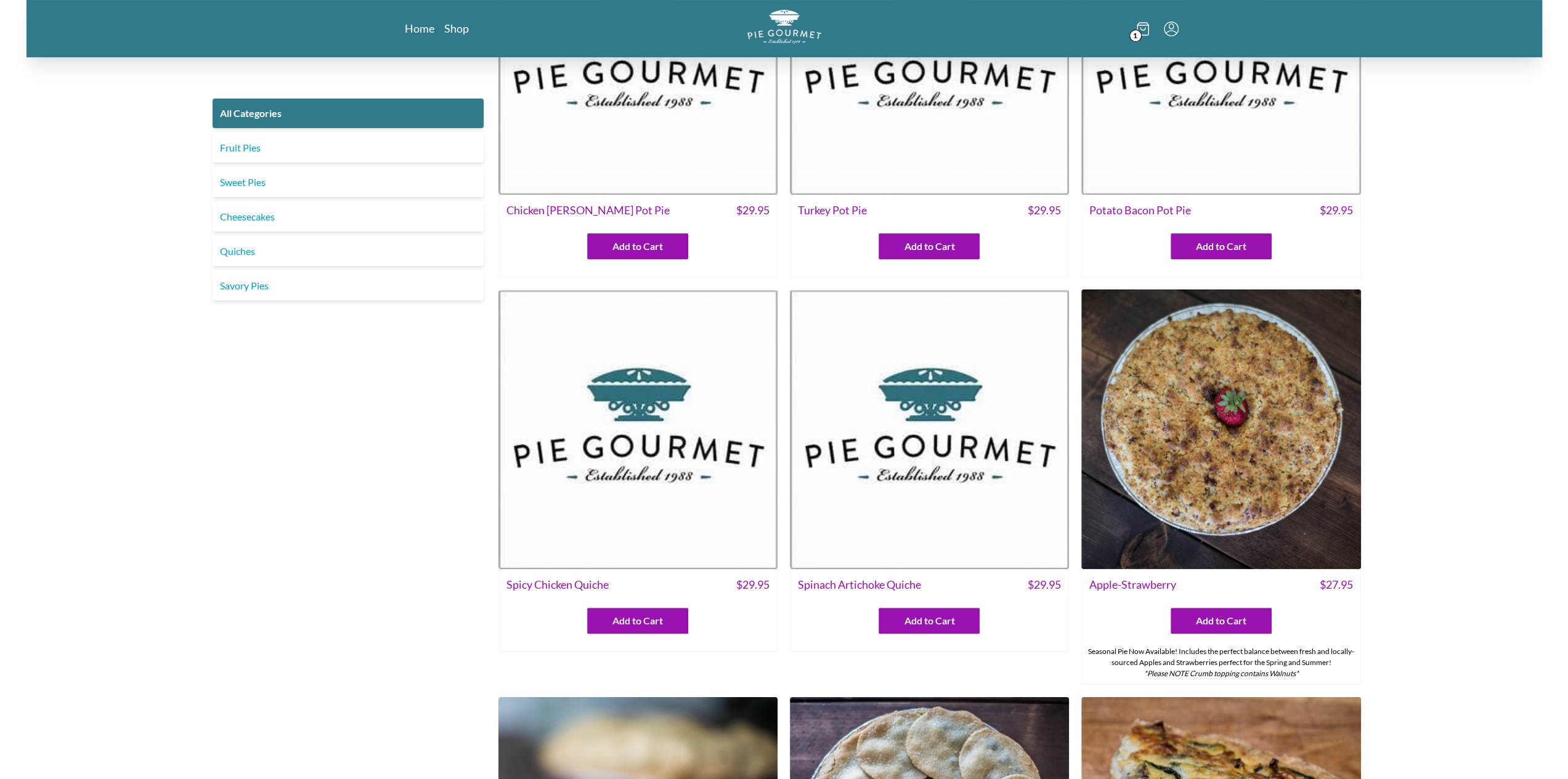
scroll to position [184, 0]
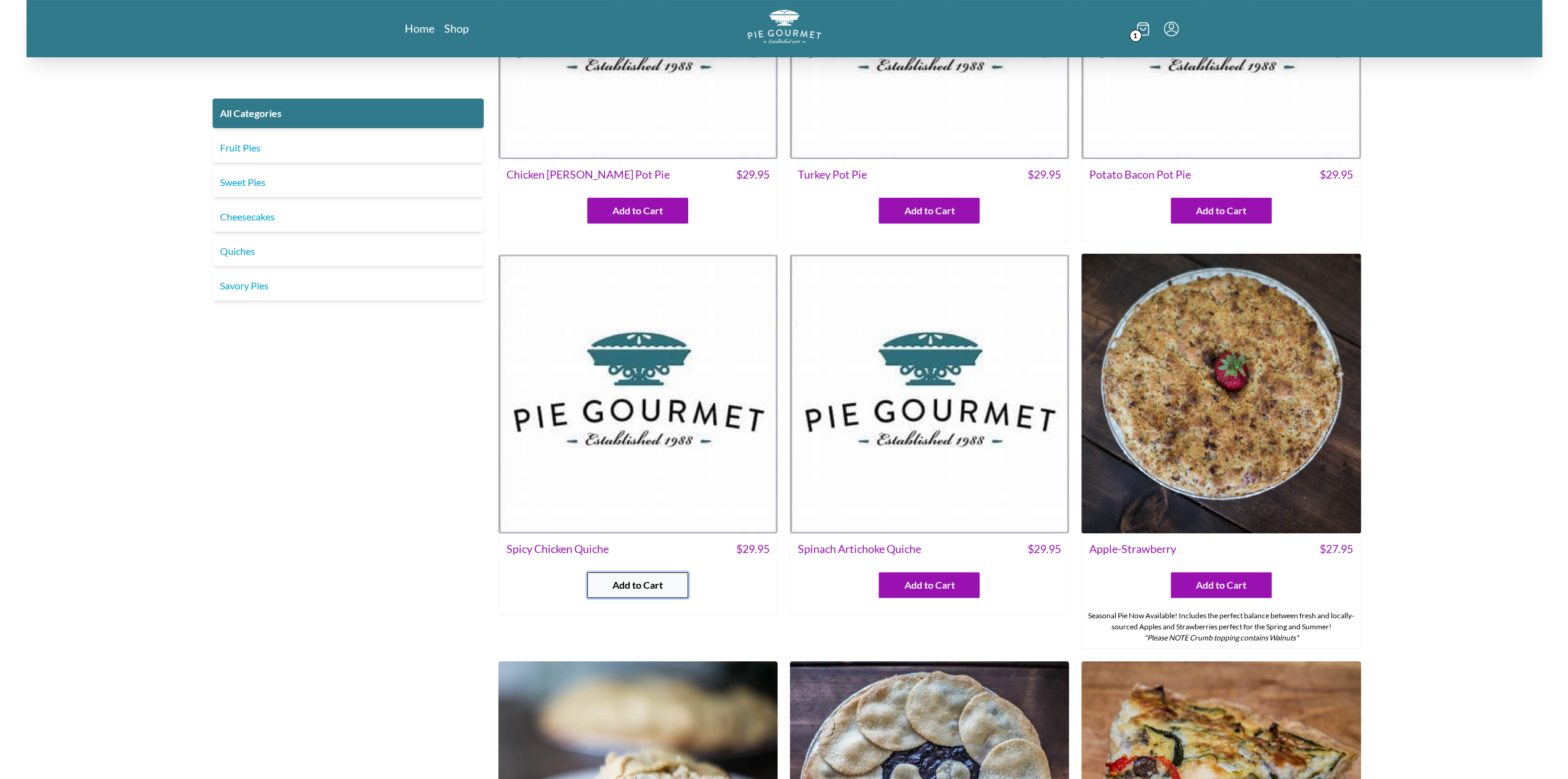
click at [640, 577] on span "Add to Cart" at bounding box center [637, 584] width 51 height 15
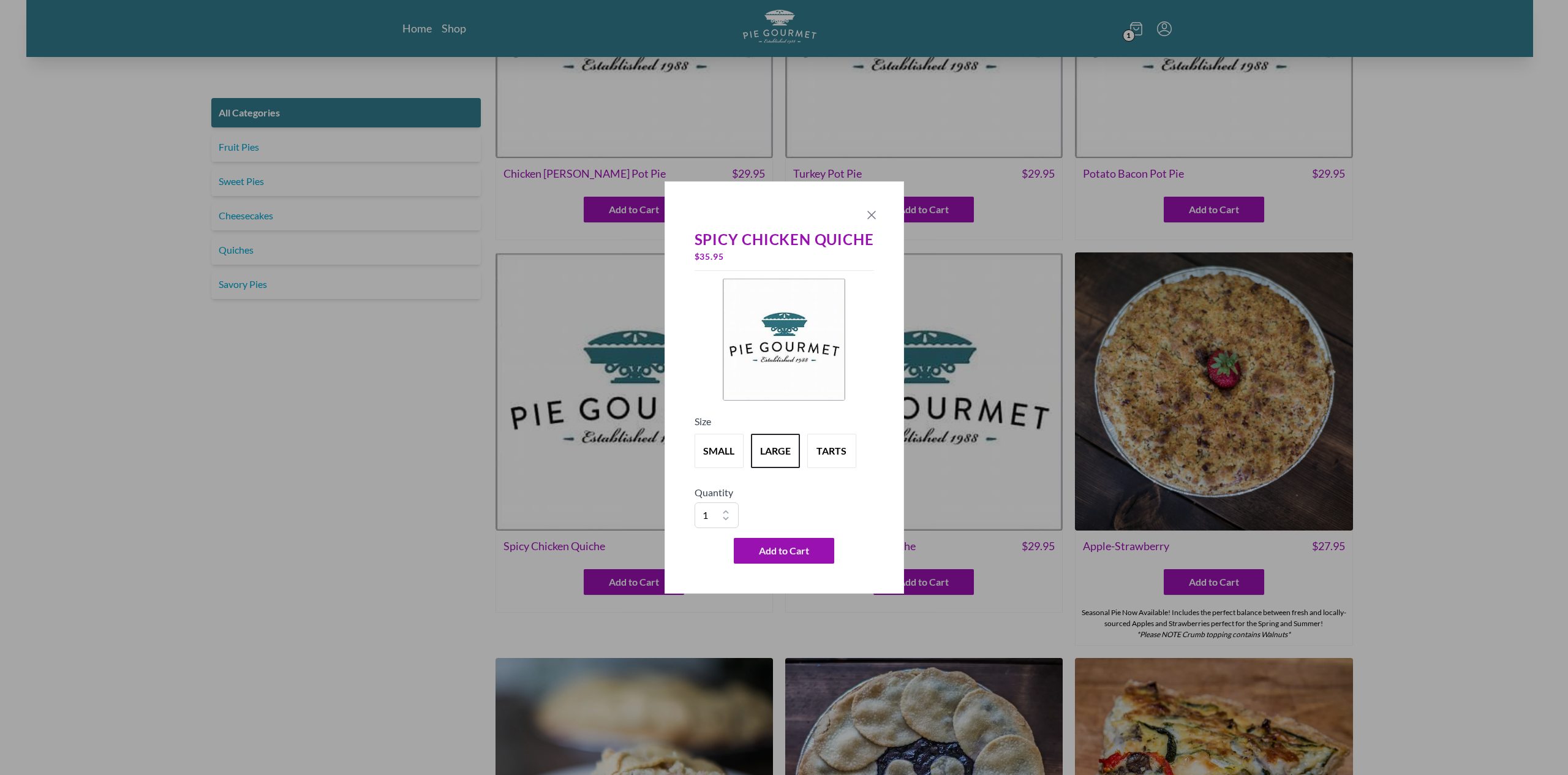
click at [875, 213] on icon "Close panel" at bounding box center [871, 214] width 15 height 15
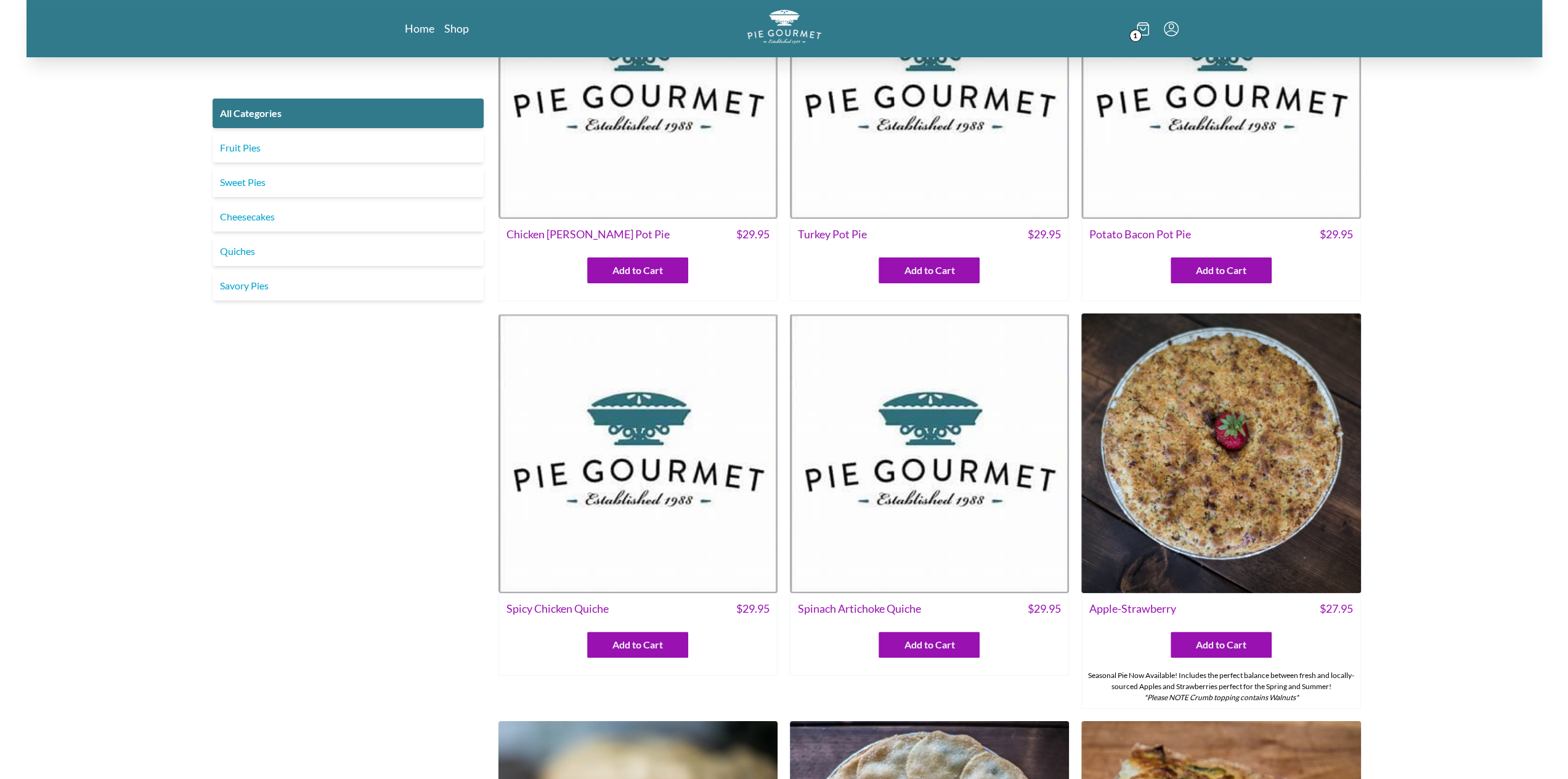
scroll to position [246, 0]
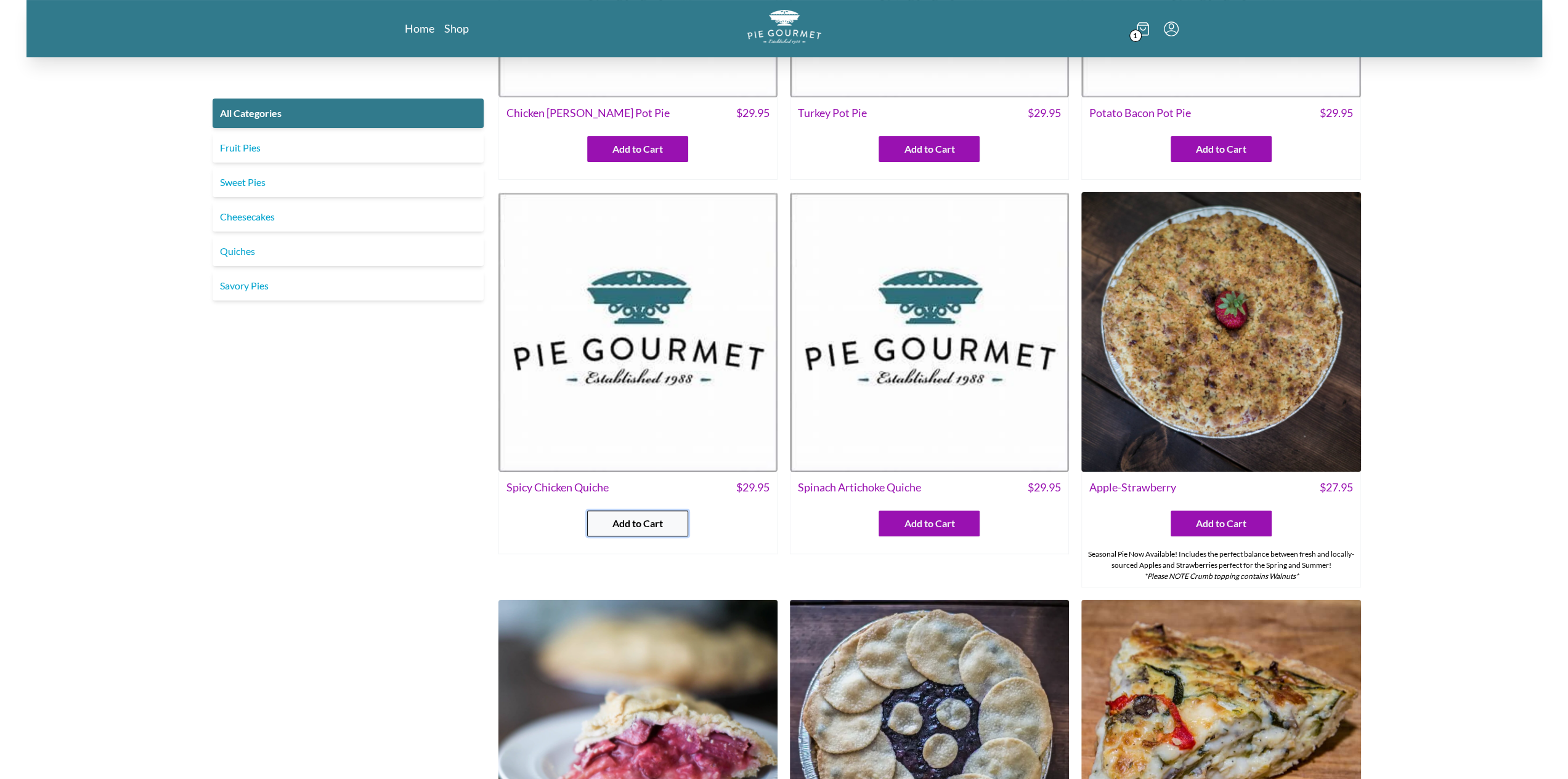
click at [636, 522] on span "Add to Cart" at bounding box center [637, 523] width 51 height 15
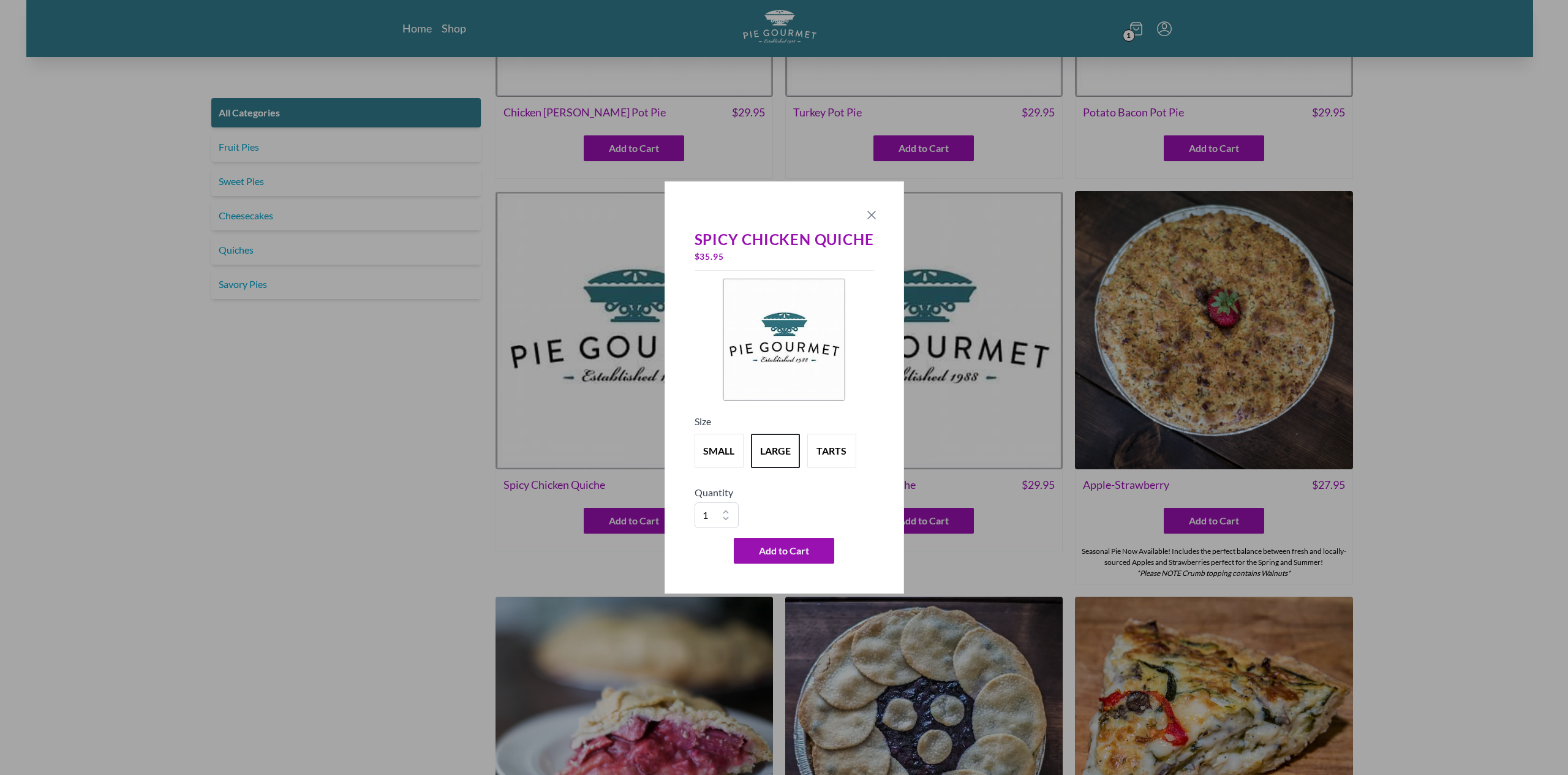
click at [867, 218] on icon "Close panel" at bounding box center [871, 214] width 15 height 15
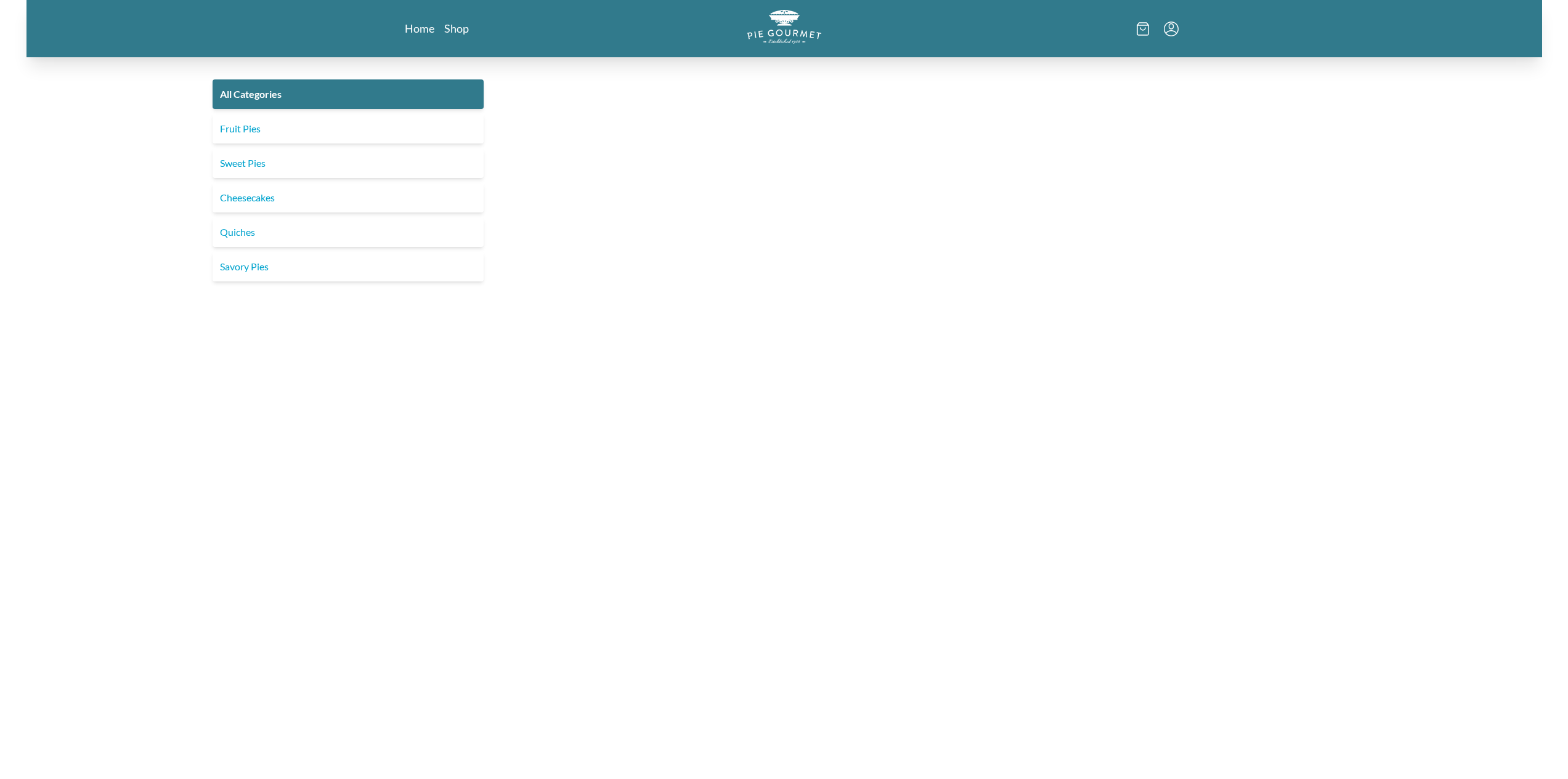
scroll to position [137, 0]
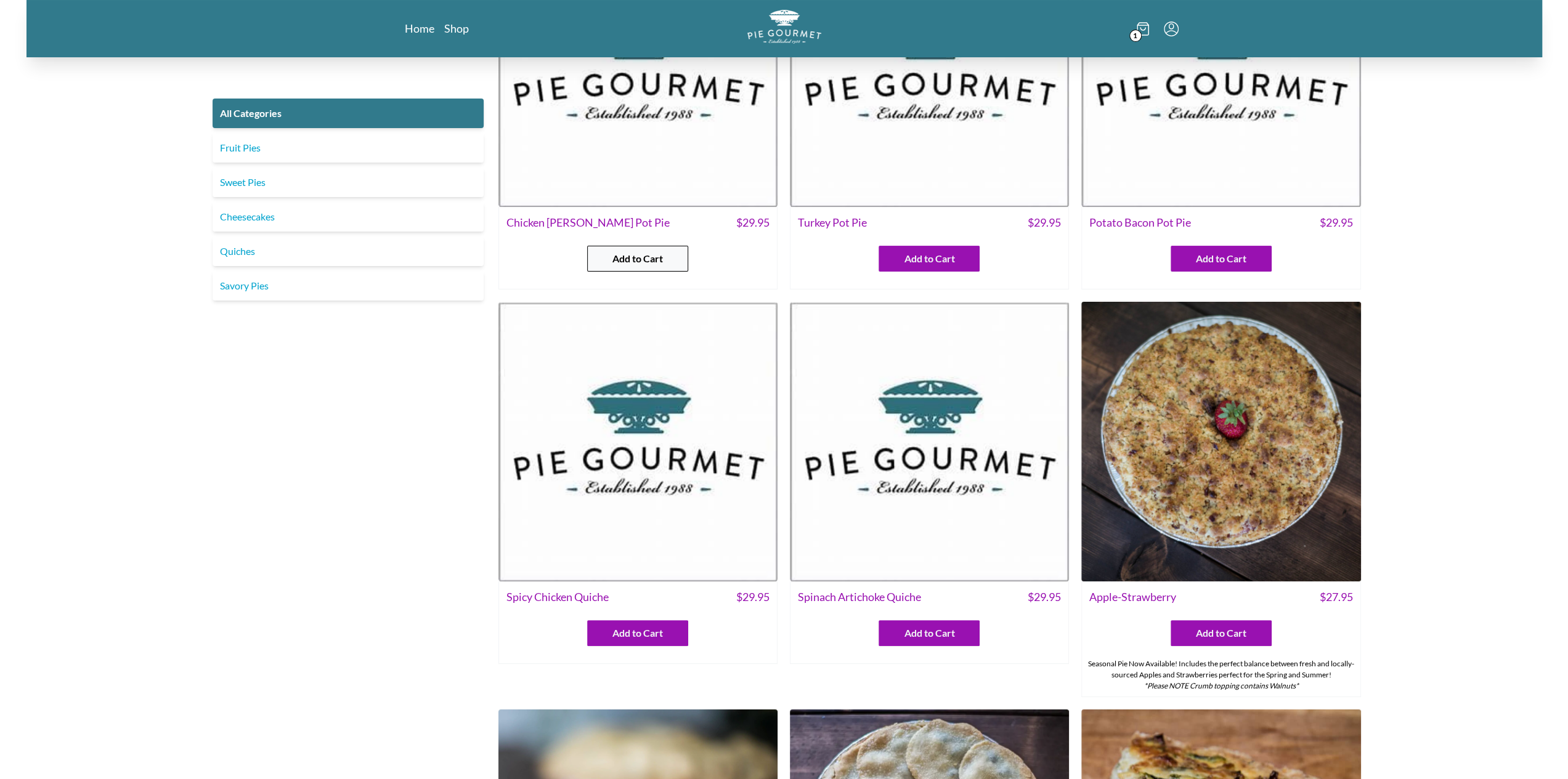
click at [614, 265] on span "Add to Cart" at bounding box center [637, 259] width 51 height 15
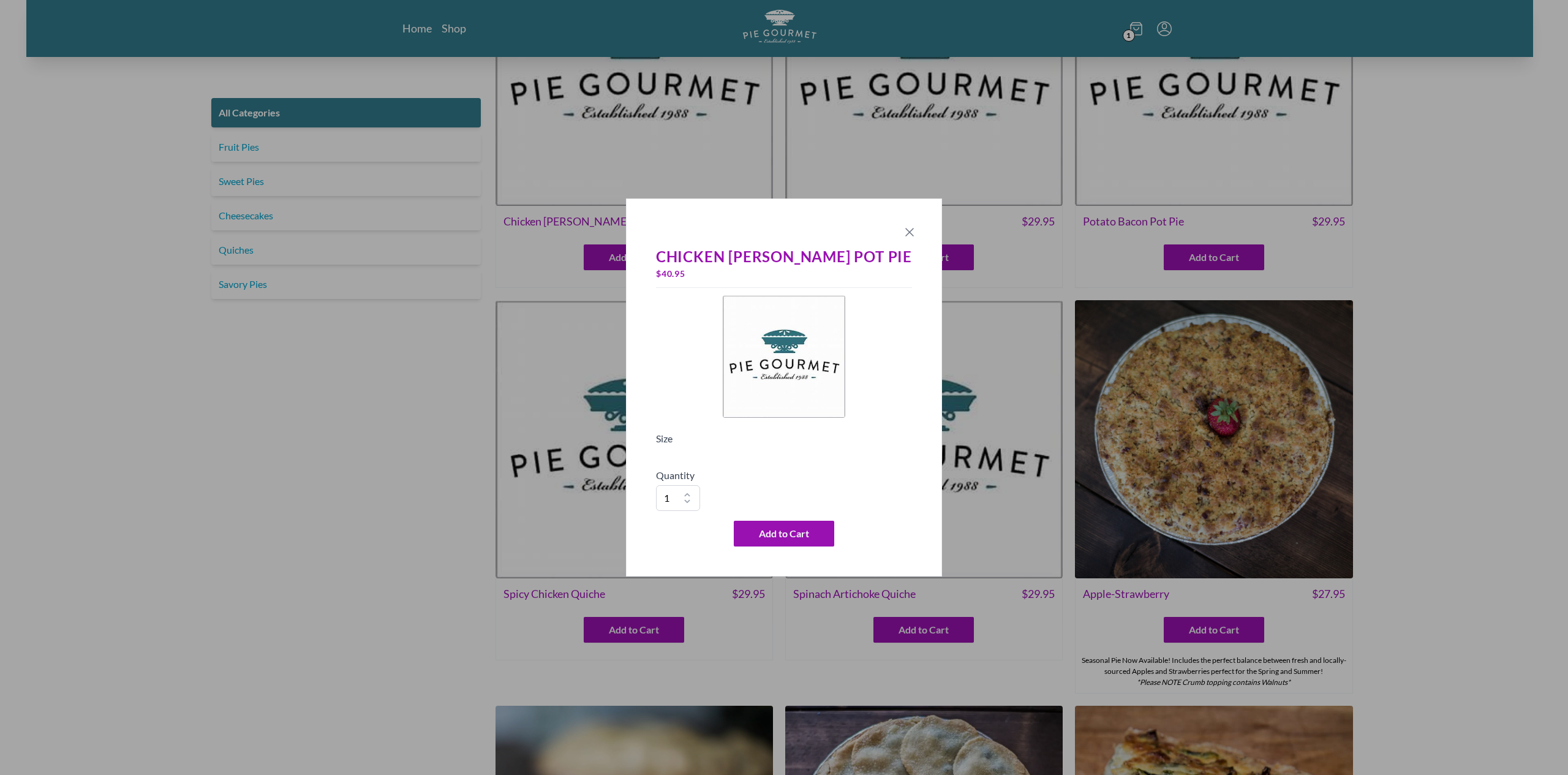
click at [906, 231] on icon "Close panel" at bounding box center [909, 232] width 8 height 8
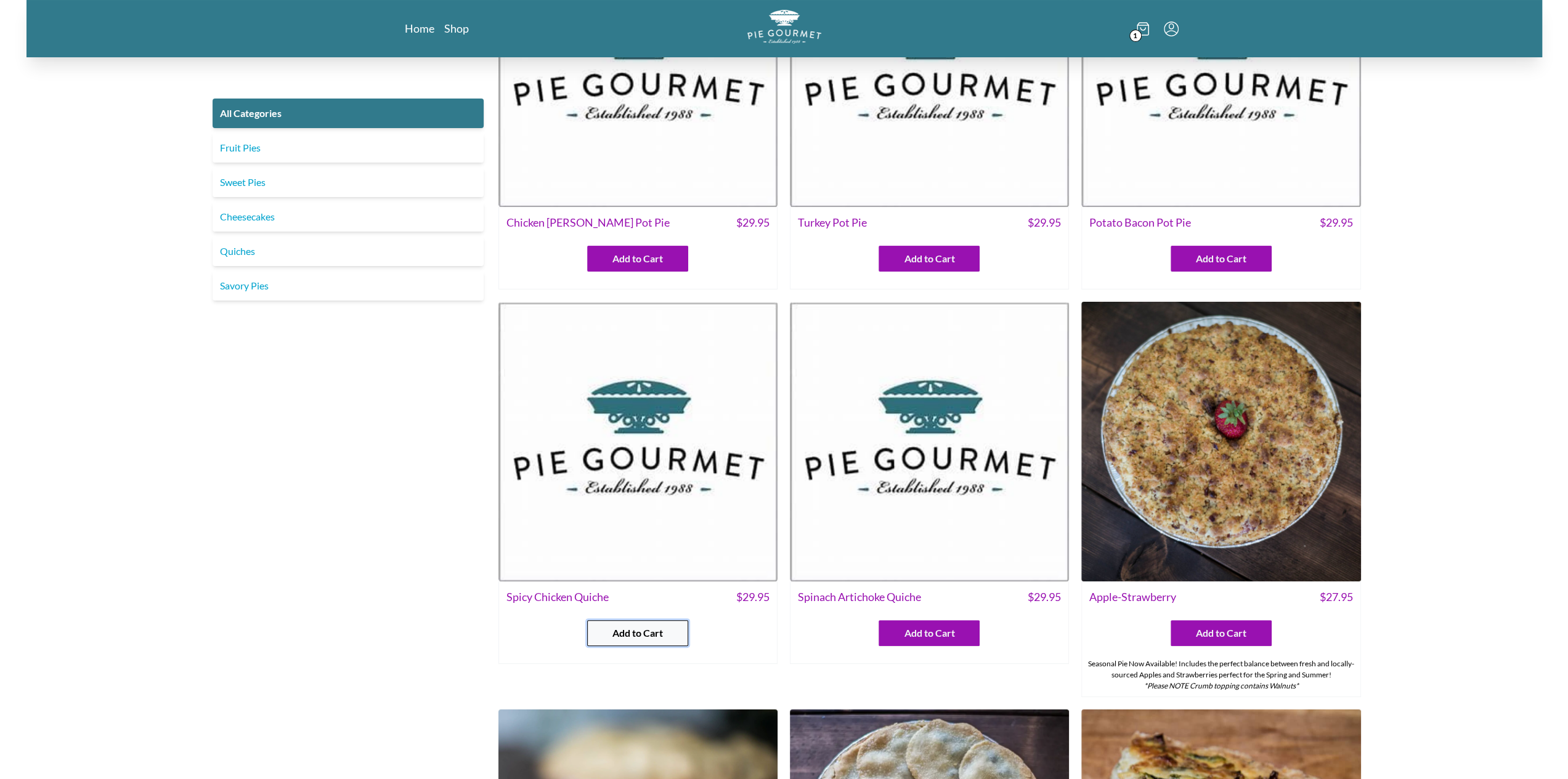
click at [623, 626] on span "Add to Cart" at bounding box center [637, 633] width 51 height 15
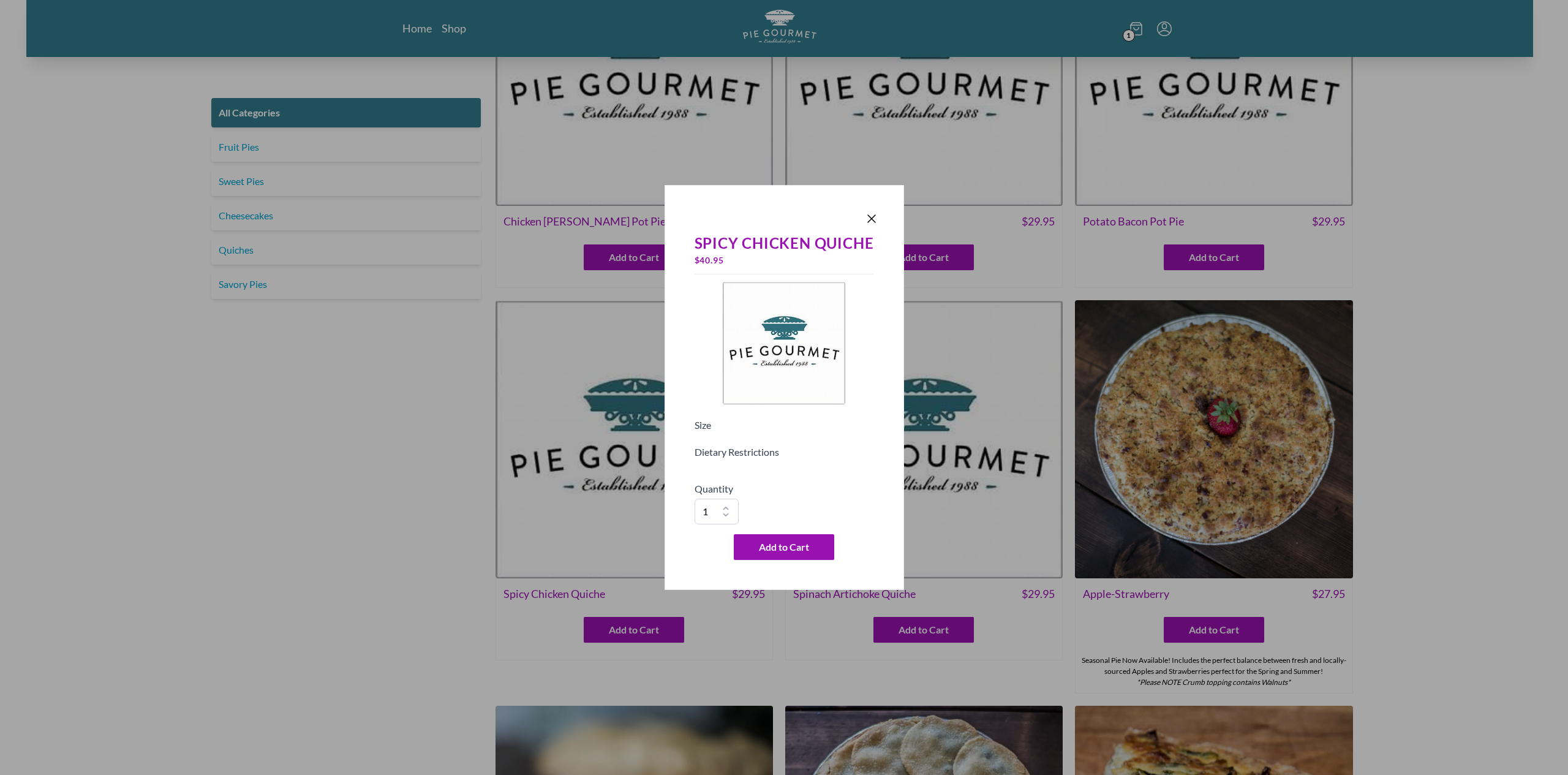
drag, startPoint x: 762, startPoint y: 437, endPoint x: 765, endPoint y: 467, distance: 30.1
click at [763, 437] on div at bounding box center [784, 437] width 179 height 9
click at [768, 481] on div "Spicy Chicken Quiche $ 40.95 Size Dietary Restrictions Quantity 1 2 3 4 5 6 7 8…" at bounding box center [784, 396] width 189 height 338
click at [873, 215] on icon "Close panel" at bounding box center [871, 219] width 15 height 15
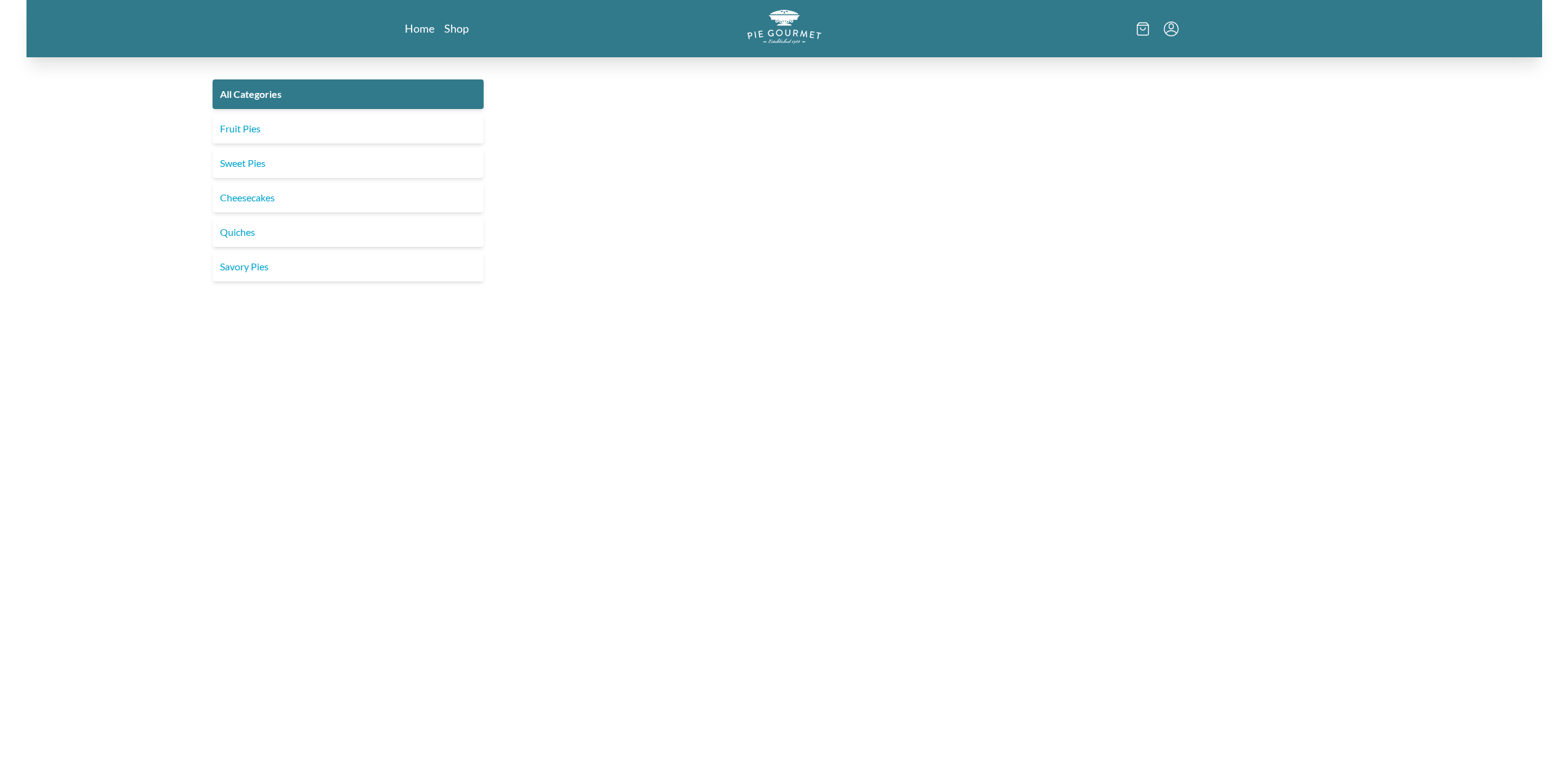
scroll to position [137, 0]
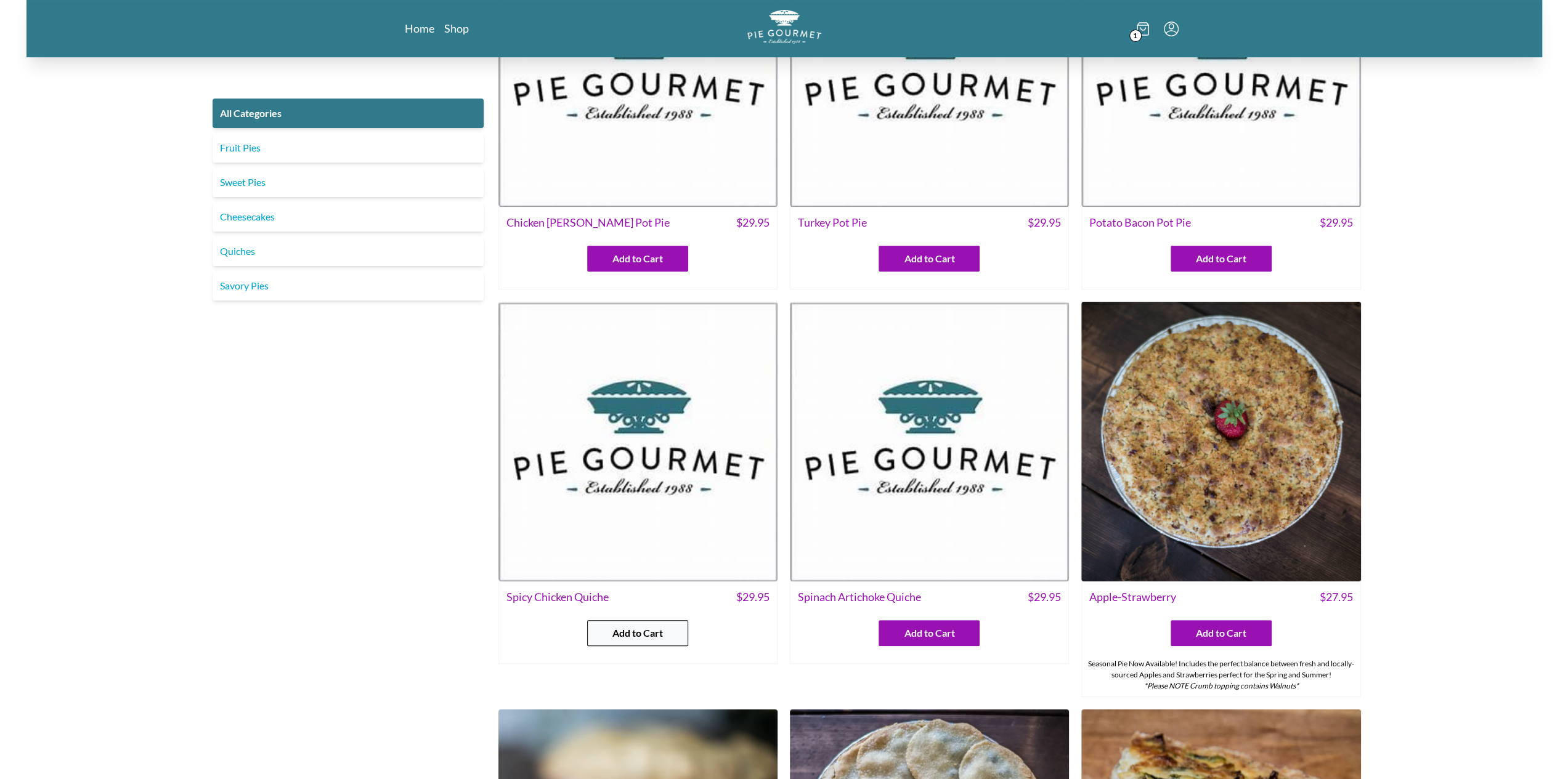
click at [674, 627] on button "Add to Cart" at bounding box center [637, 633] width 101 height 26
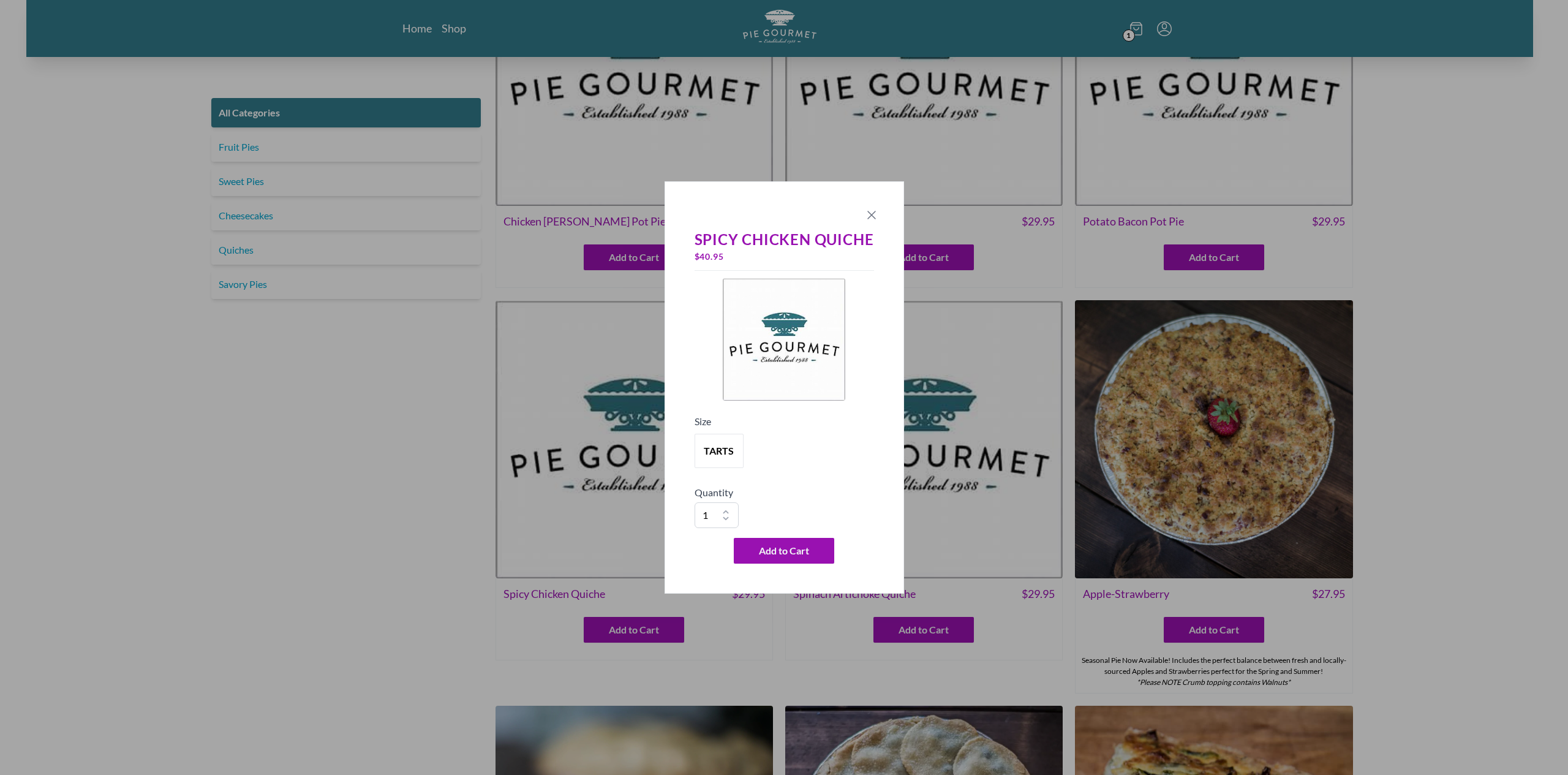
click at [869, 215] on icon "Close panel" at bounding box center [871, 214] width 15 height 15
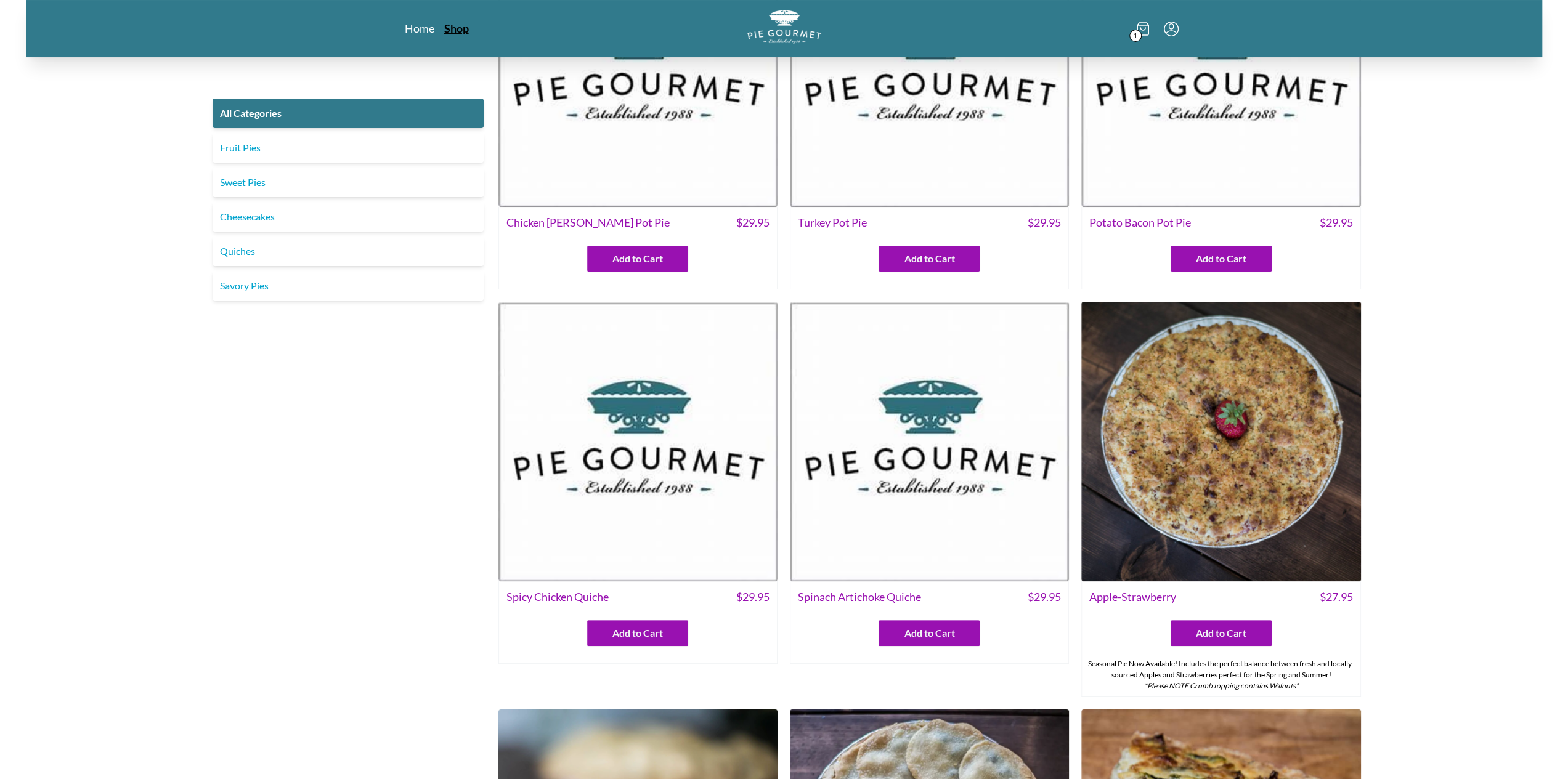
click at [449, 26] on link "Shop" at bounding box center [456, 28] width 25 height 15
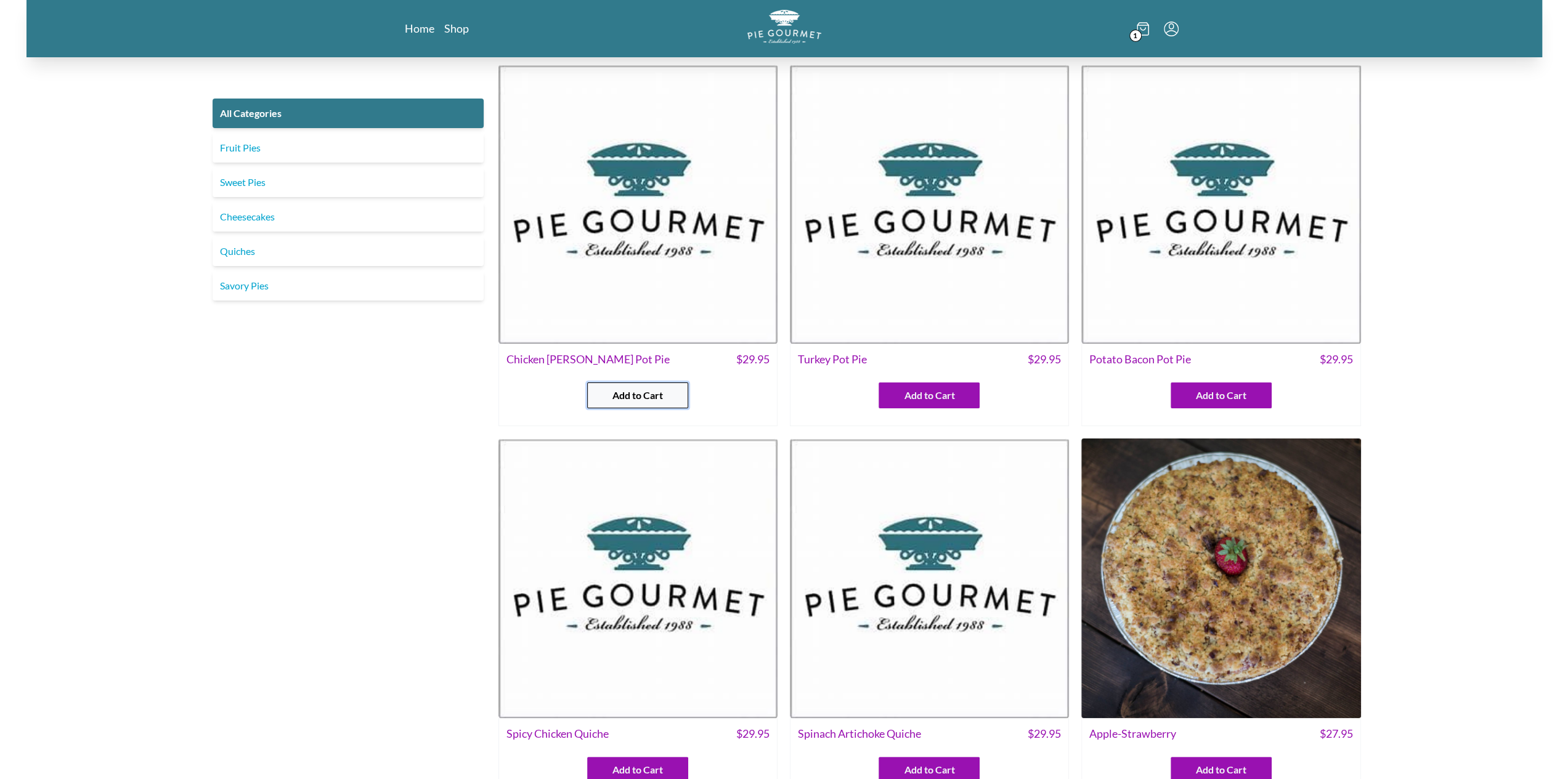
click at [671, 385] on button "Add to Cart" at bounding box center [637, 396] width 101 height 26
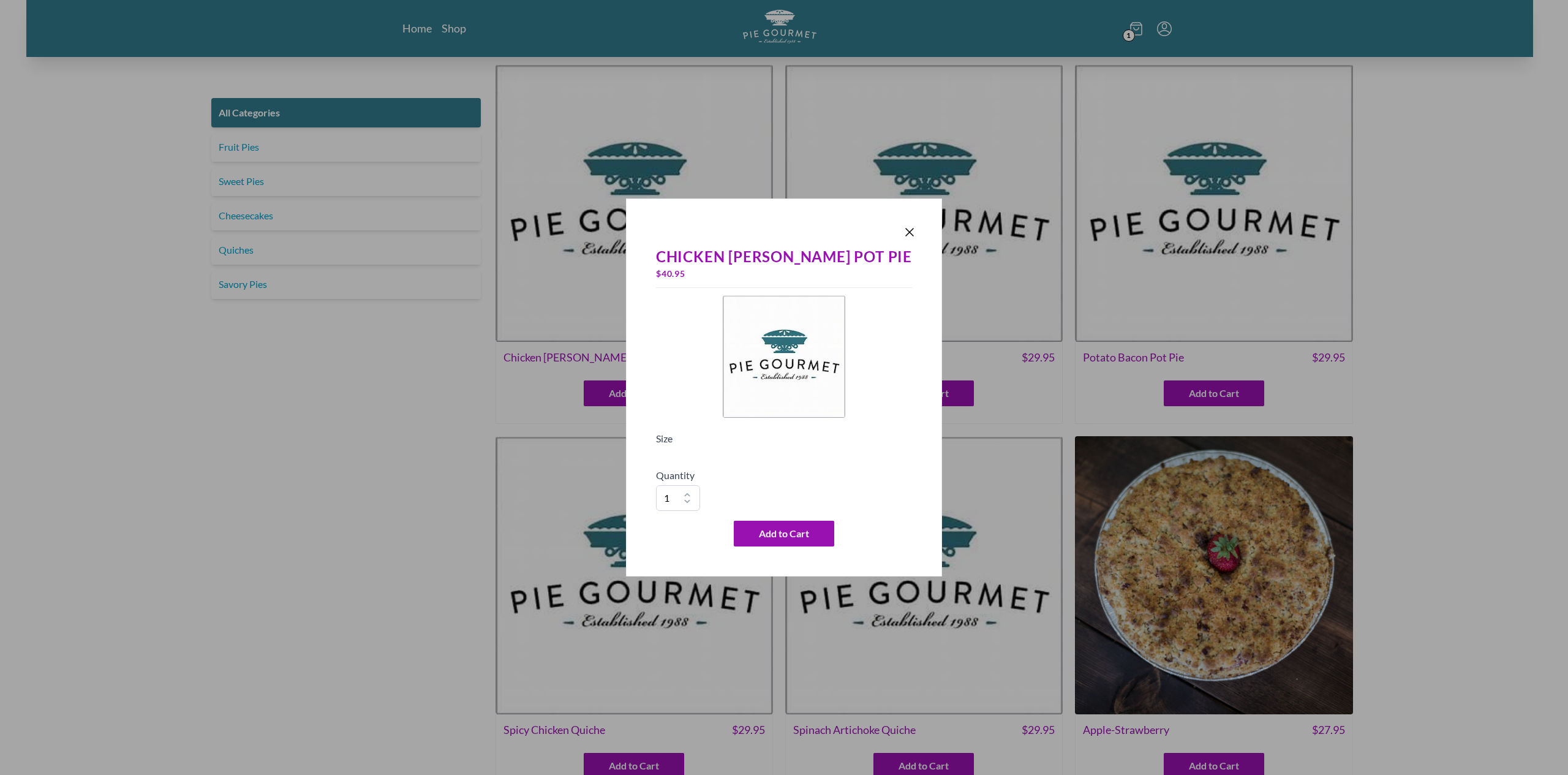
click at [725, 472] on h5 "Quantity" at bounding box center [784, 475] width 256 height 15
click at [725, 470] on h5 "Quantity" at bounding box center [784, 475] width 256 height 15
click at [902, 233] on icon "Close panel" at bounding box center [909, 231] width 15 height 15
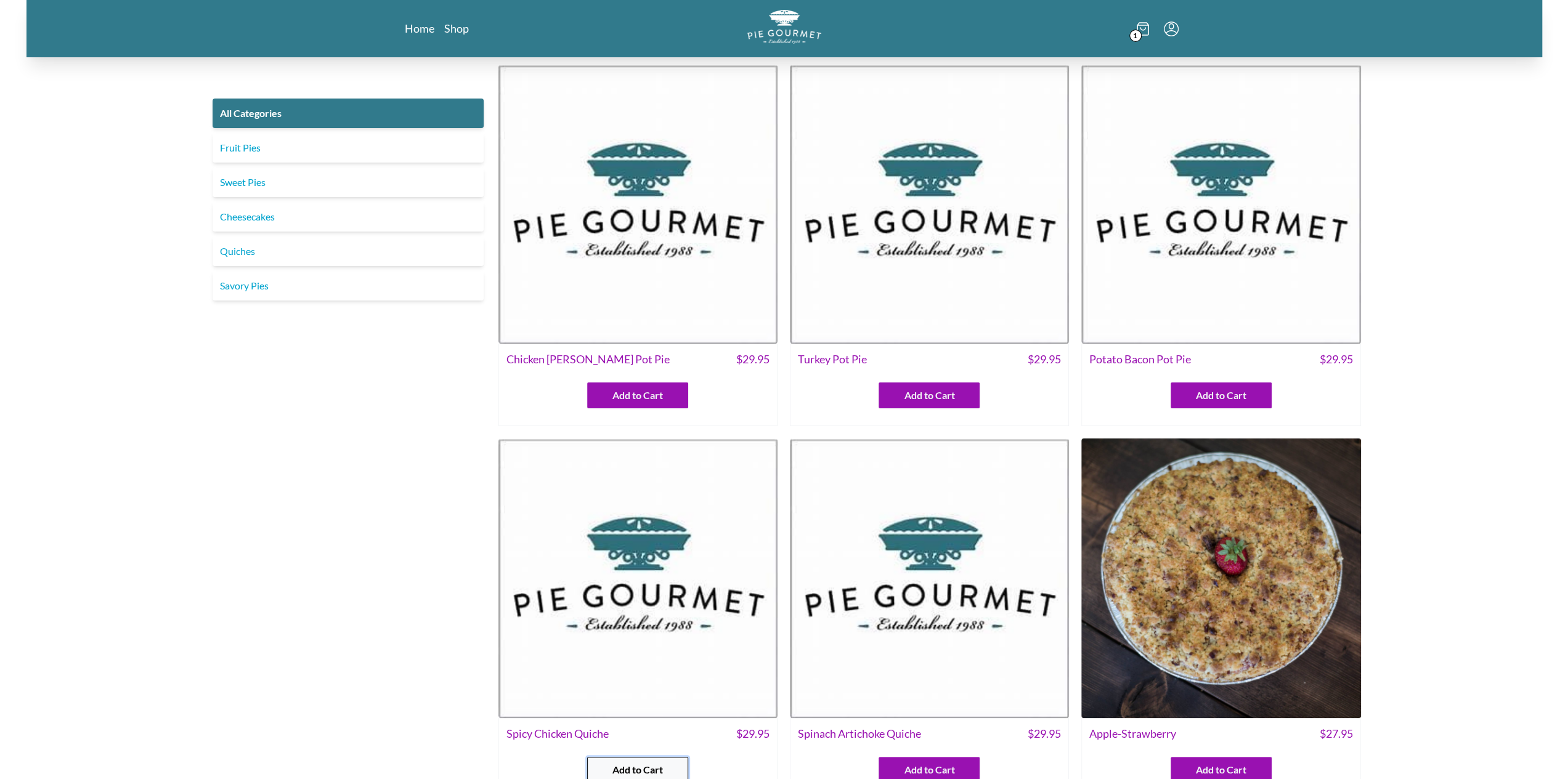
click at [649, 770] on span "Add to Cart" at bounding box center [637, 770] width 51 height 15
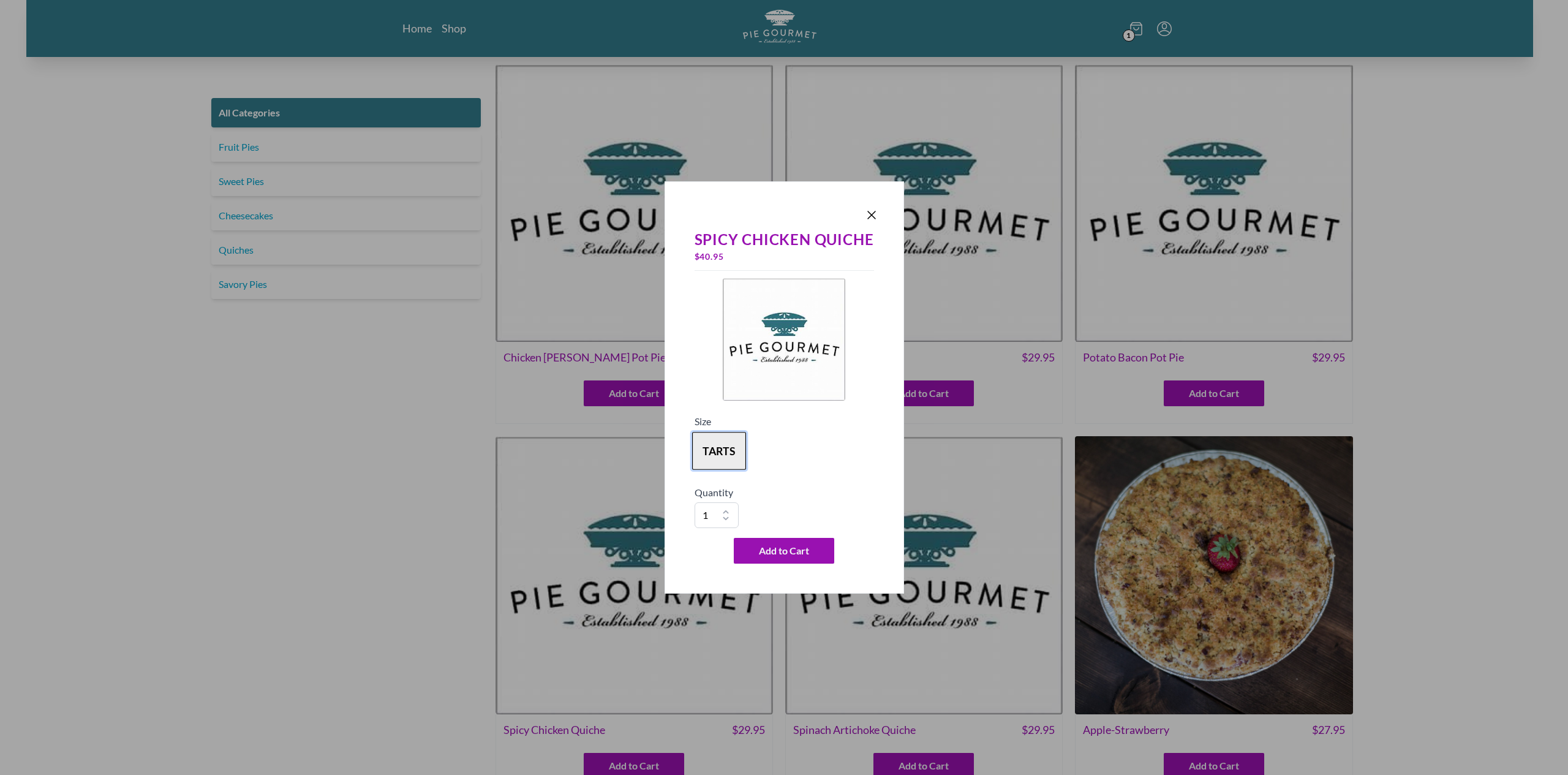
click at [721, 457] on button "tarts" at bounding box center [719, 451] width 54 height 38
click at [873, 215] on icon "Close panel" at bounding box center [871, 214] width 15 height 15
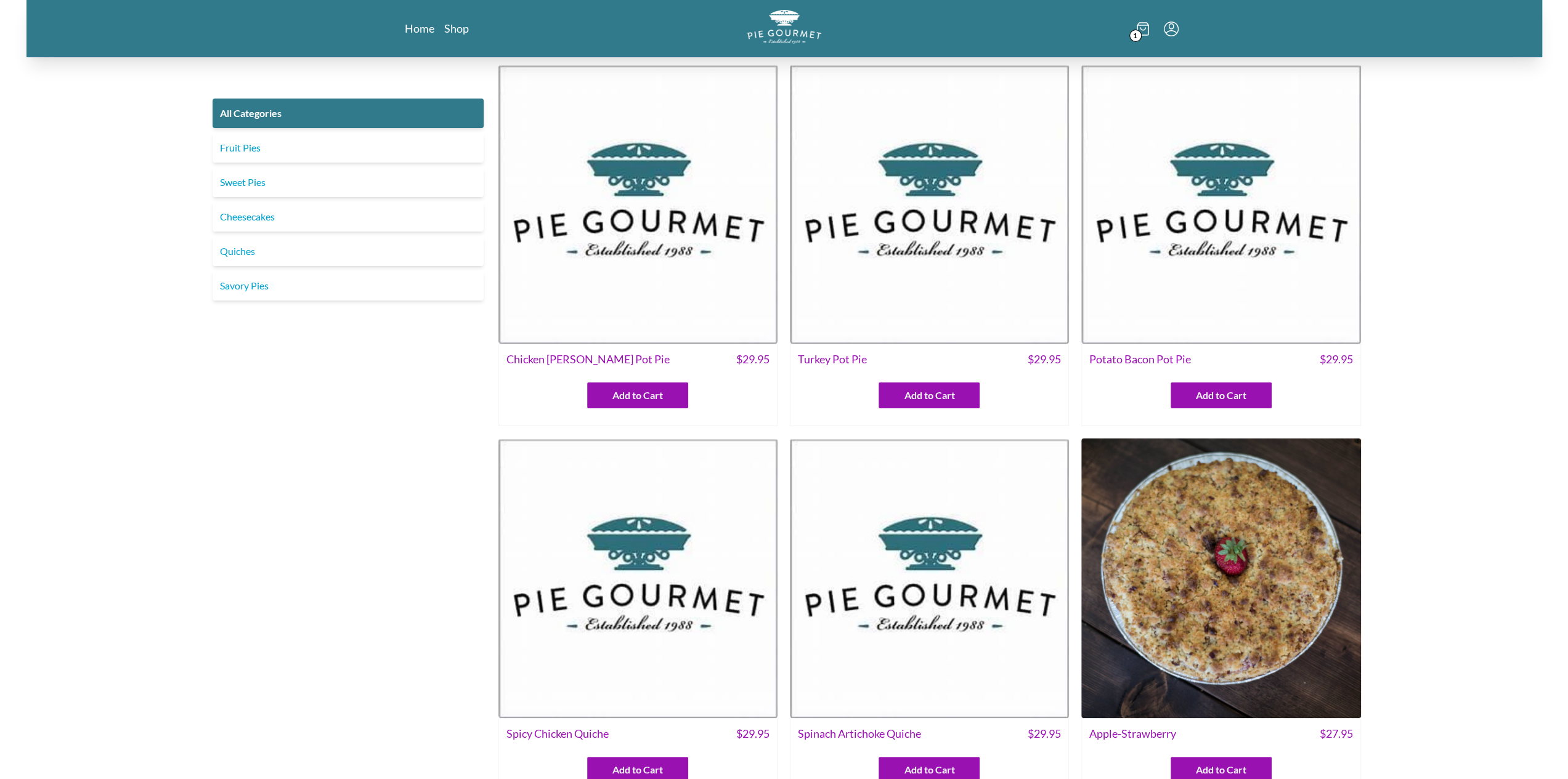
click at [984, 402] on div "Add to Cart" at bounding box center [929, 390] width 278 height 35
click at [958, 384] on button "Add to Cart" at bounding box center [928, 396] width 101 height 26
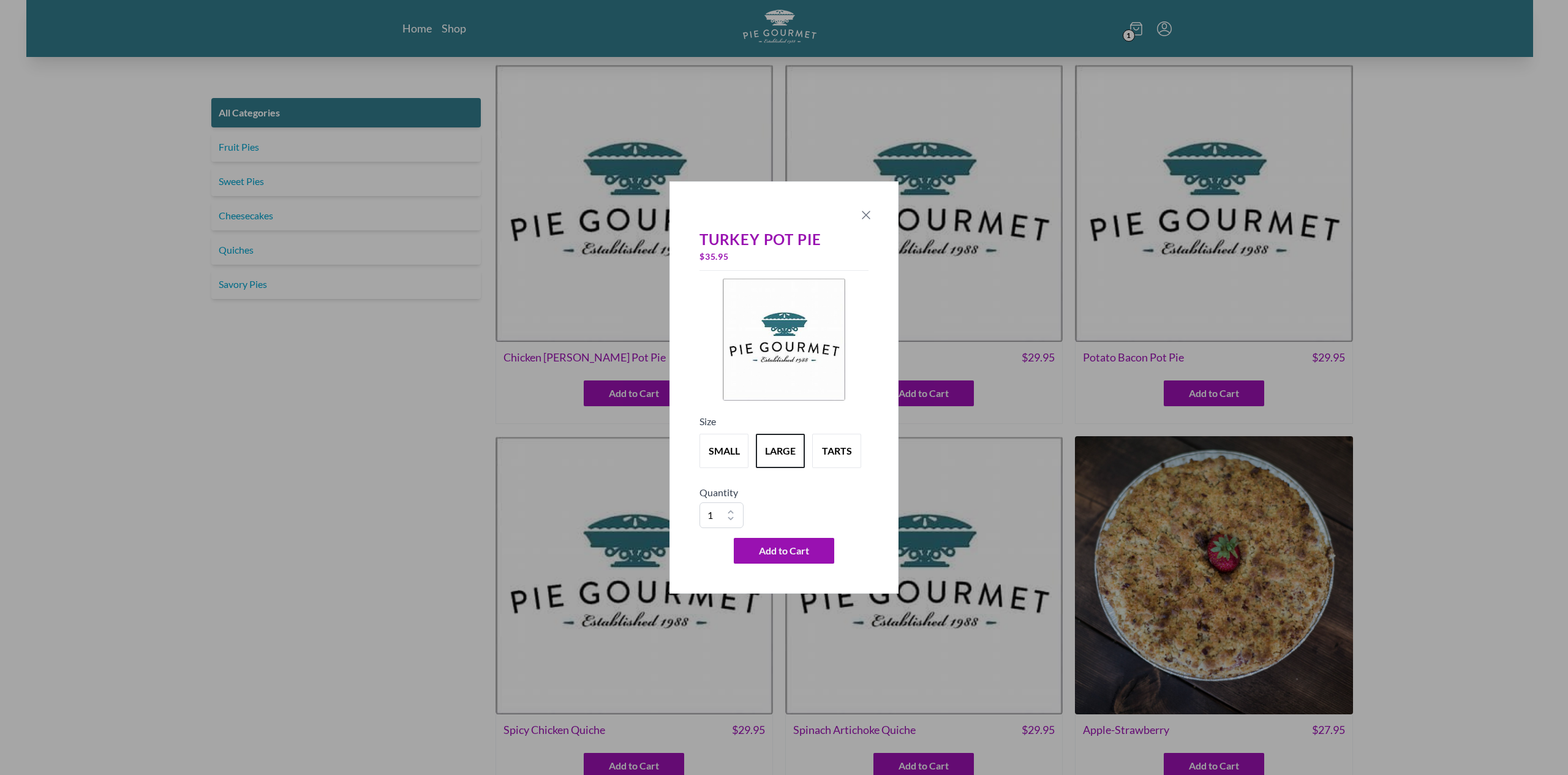
click at [865, 216] on icon "Close panel" at bounding box center [865, 215] width 8 height 8
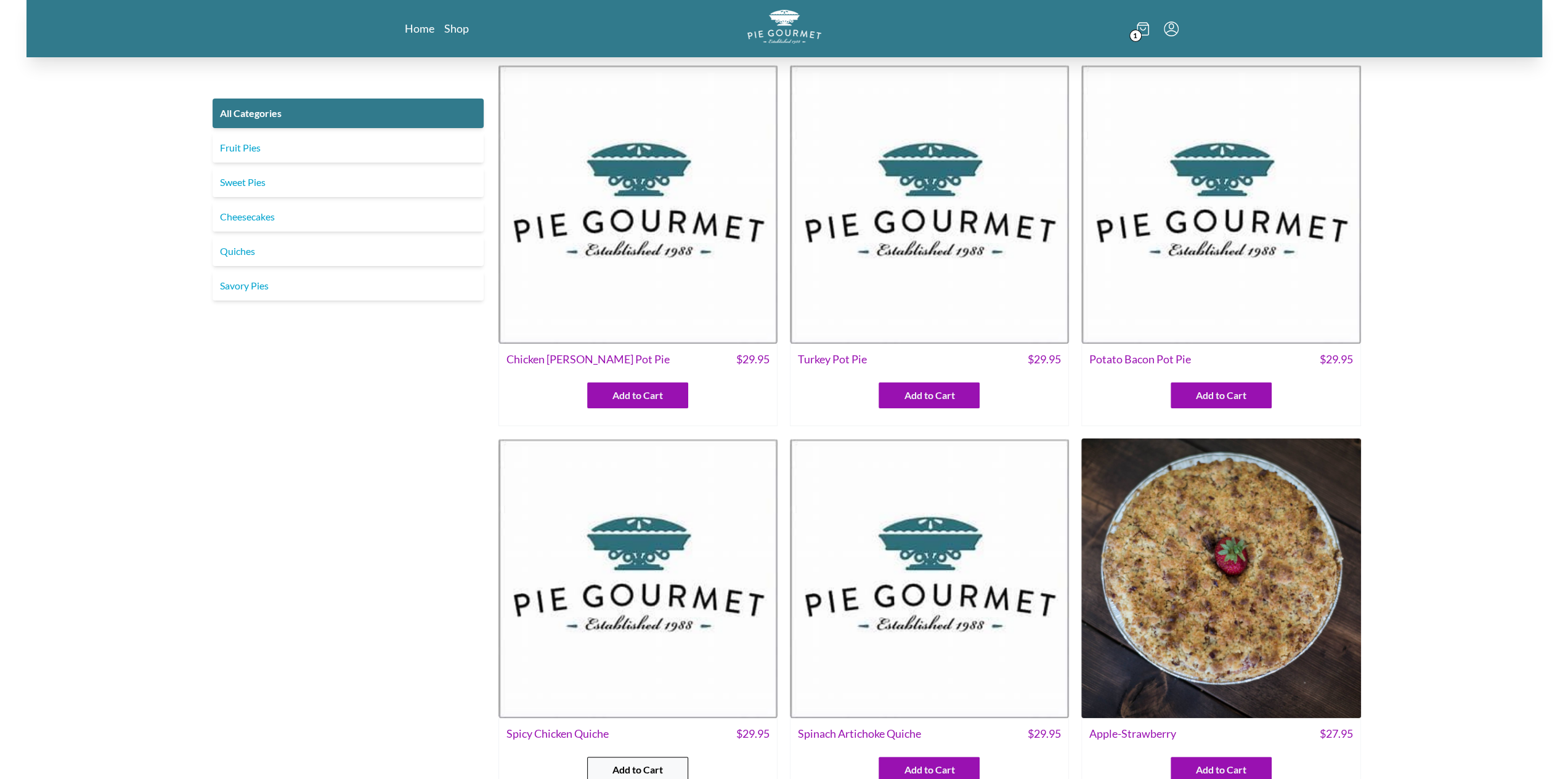
click at [631, 770] on span "Add to Cart" at bounding box center [637, 770] width 51 height 15
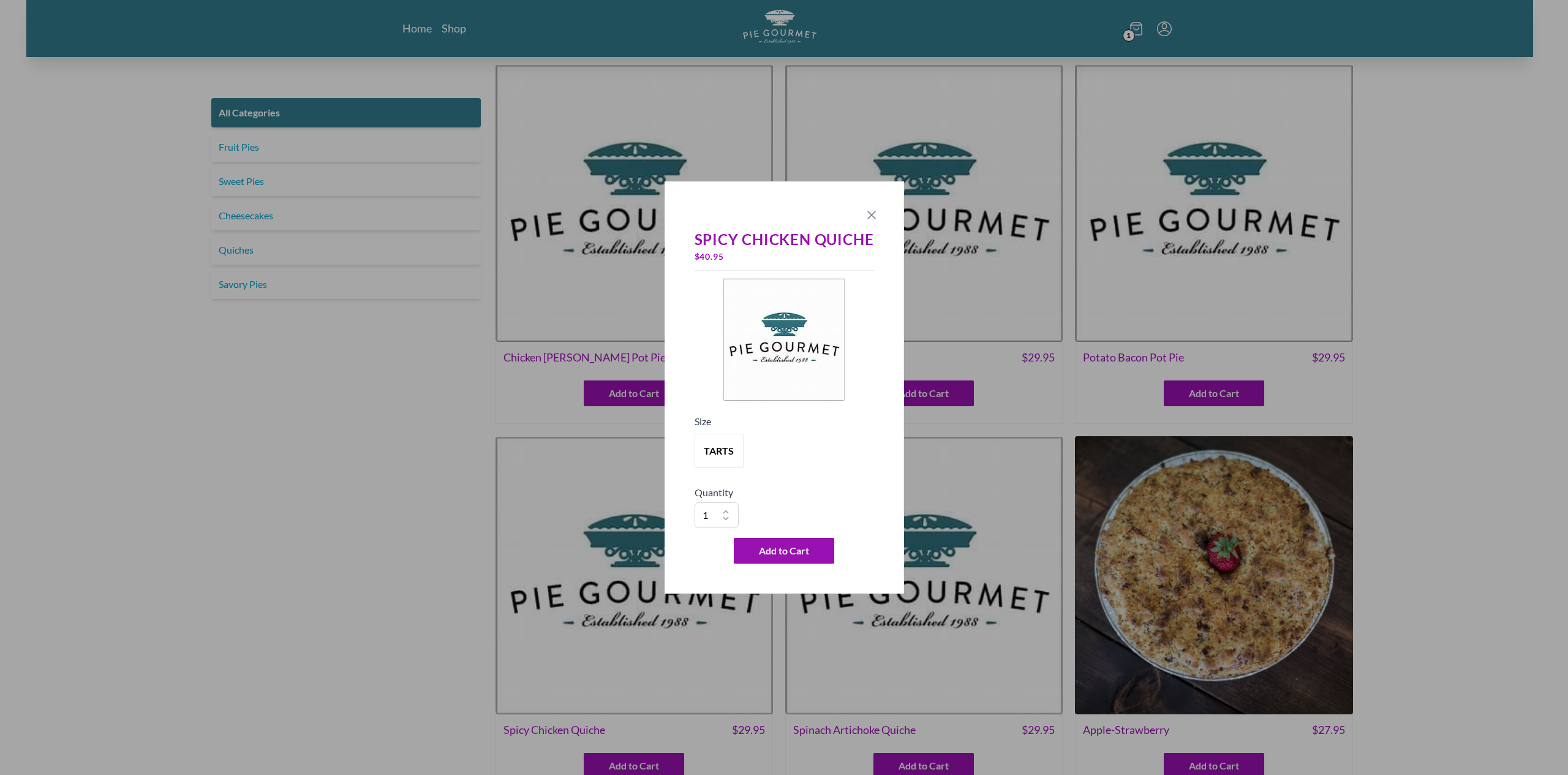
click at [870, 213] on icon "Close panel" at bounding box center [871, 214] width 15 height 15
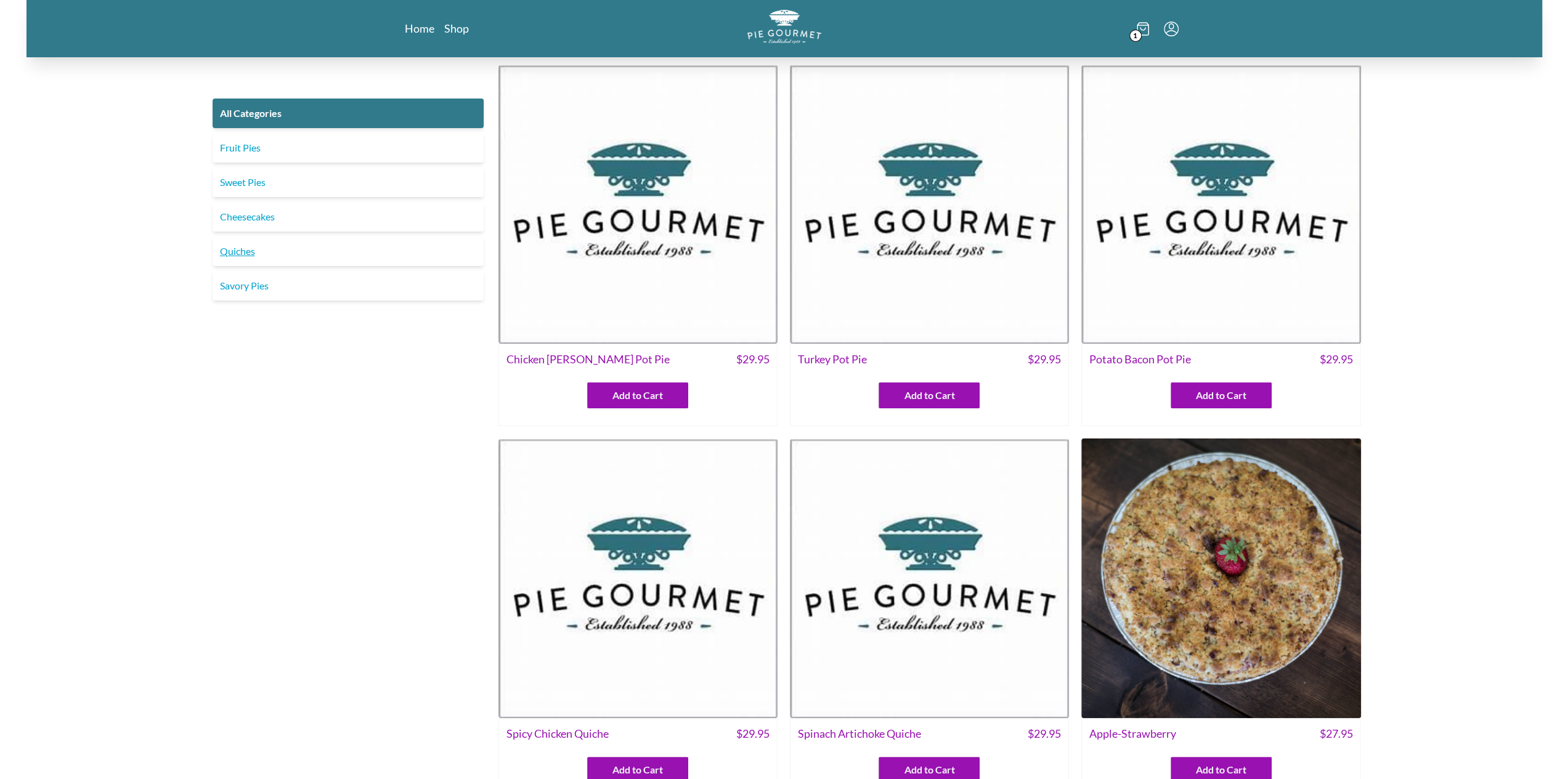
click at [253, 252] on link "Quiches" at bounding box center [348, 251] width 271 height 29
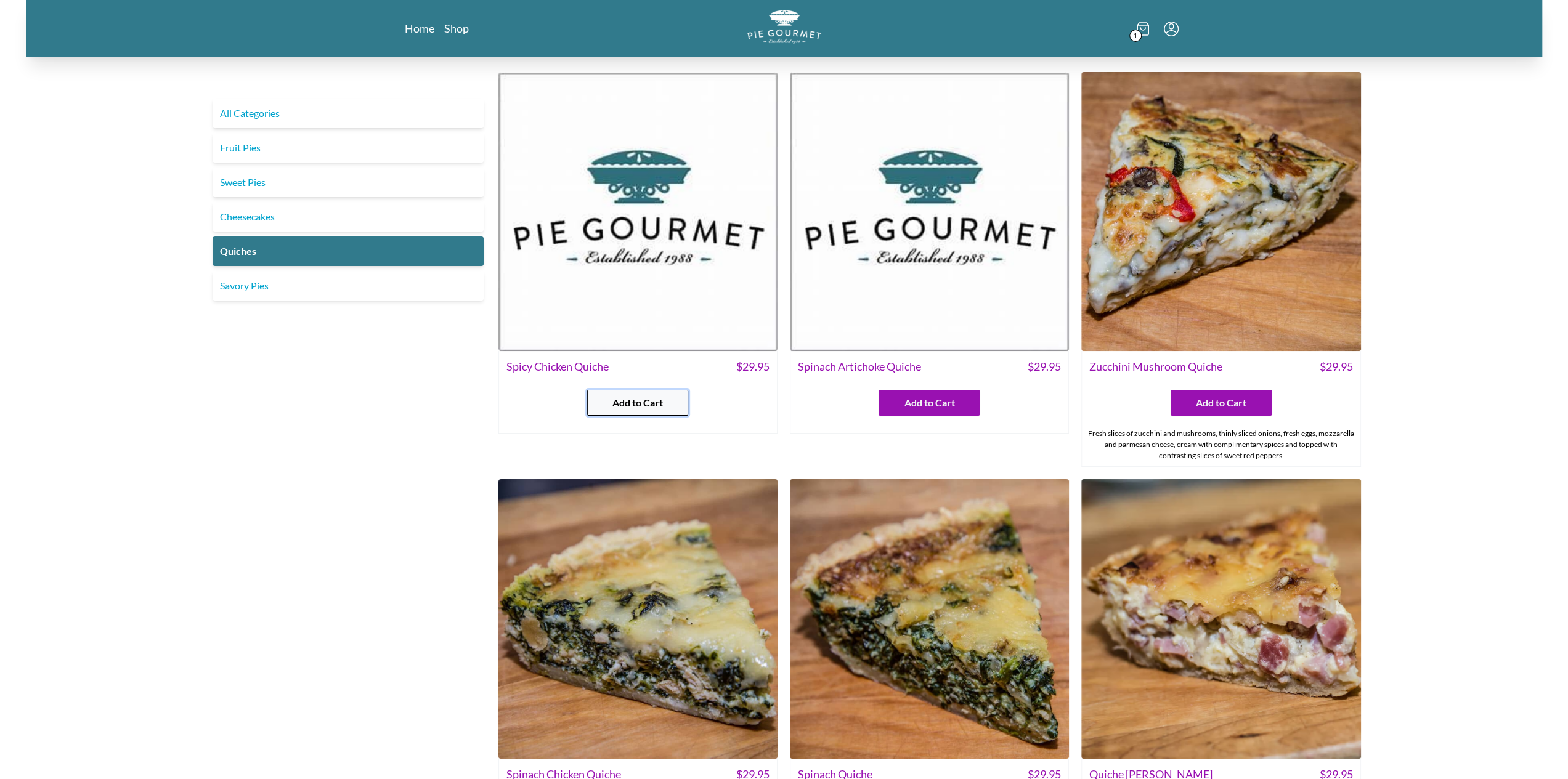
click at [654, 407] on span "Add to Cart" at bounding box center [637, 402] width 51 height 15
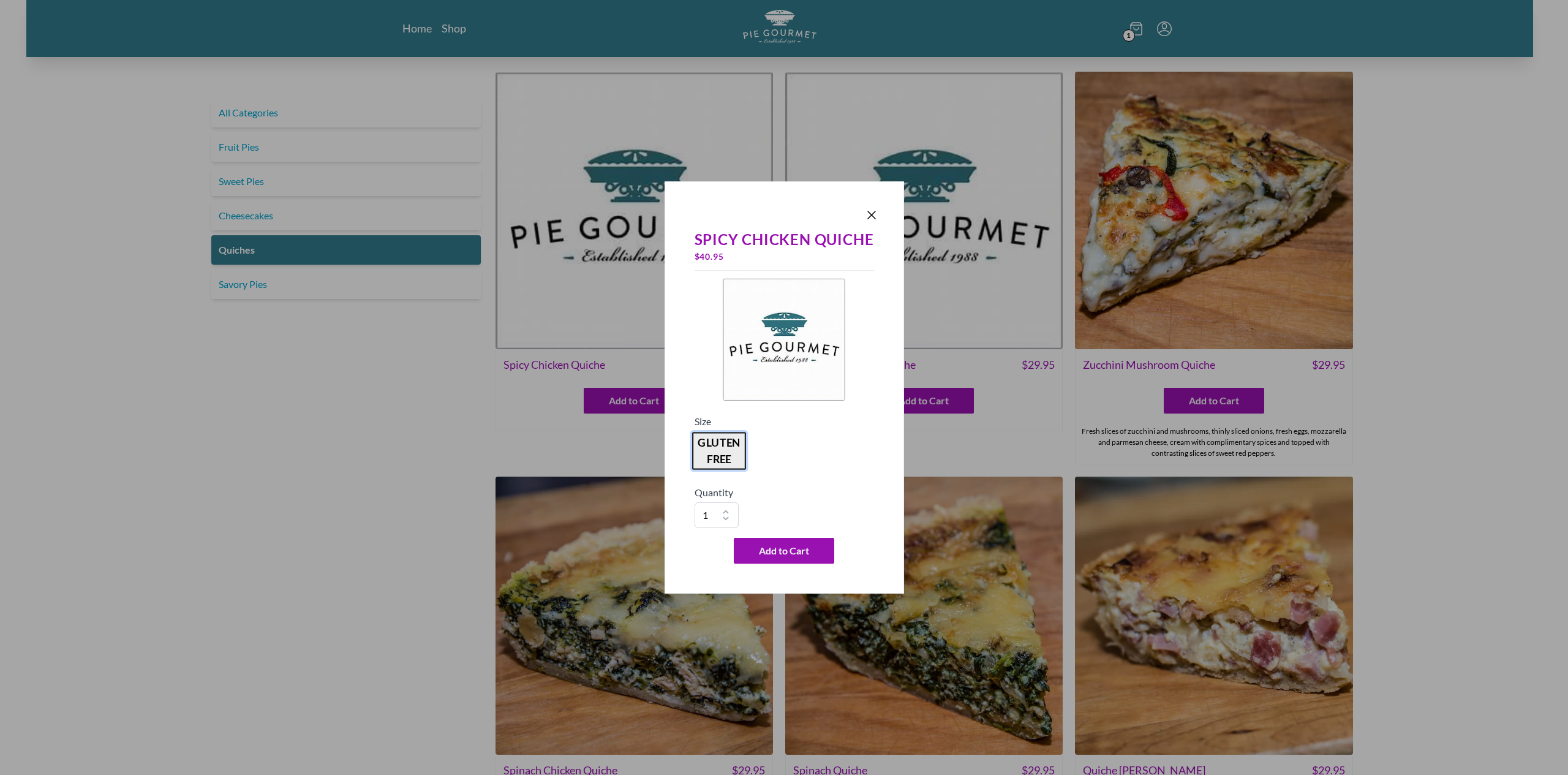
click at [729, 454] on button "gluten free" at bounding box center [719, 451] width 54 height 38
click at [871, 213] on icon "Close panel" at bounding box center [871, 214] width 15 height 15
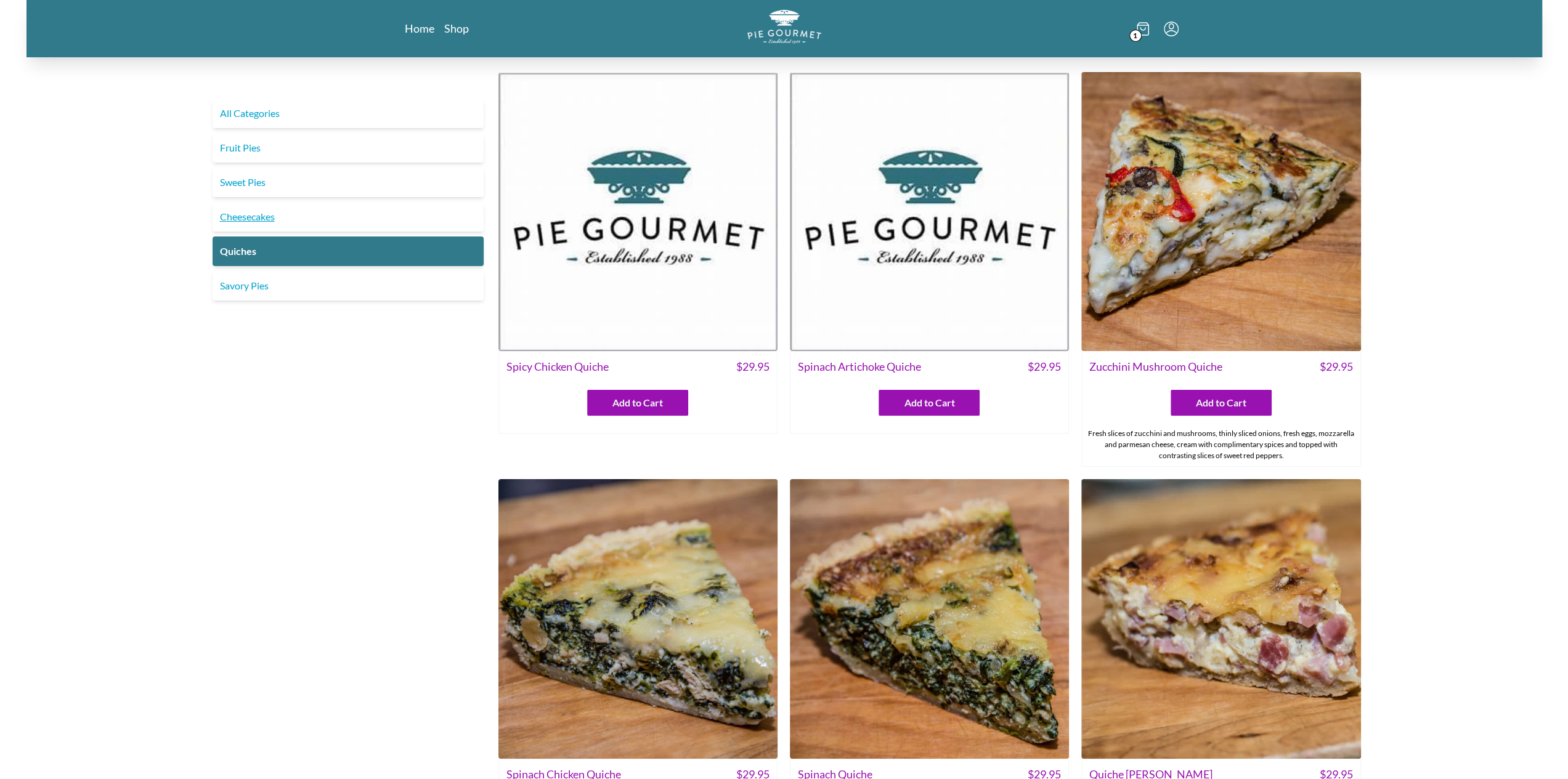
click at [292, 223] on link "Cheesecakes" at bounding box center [348, 216] width 271 height 29
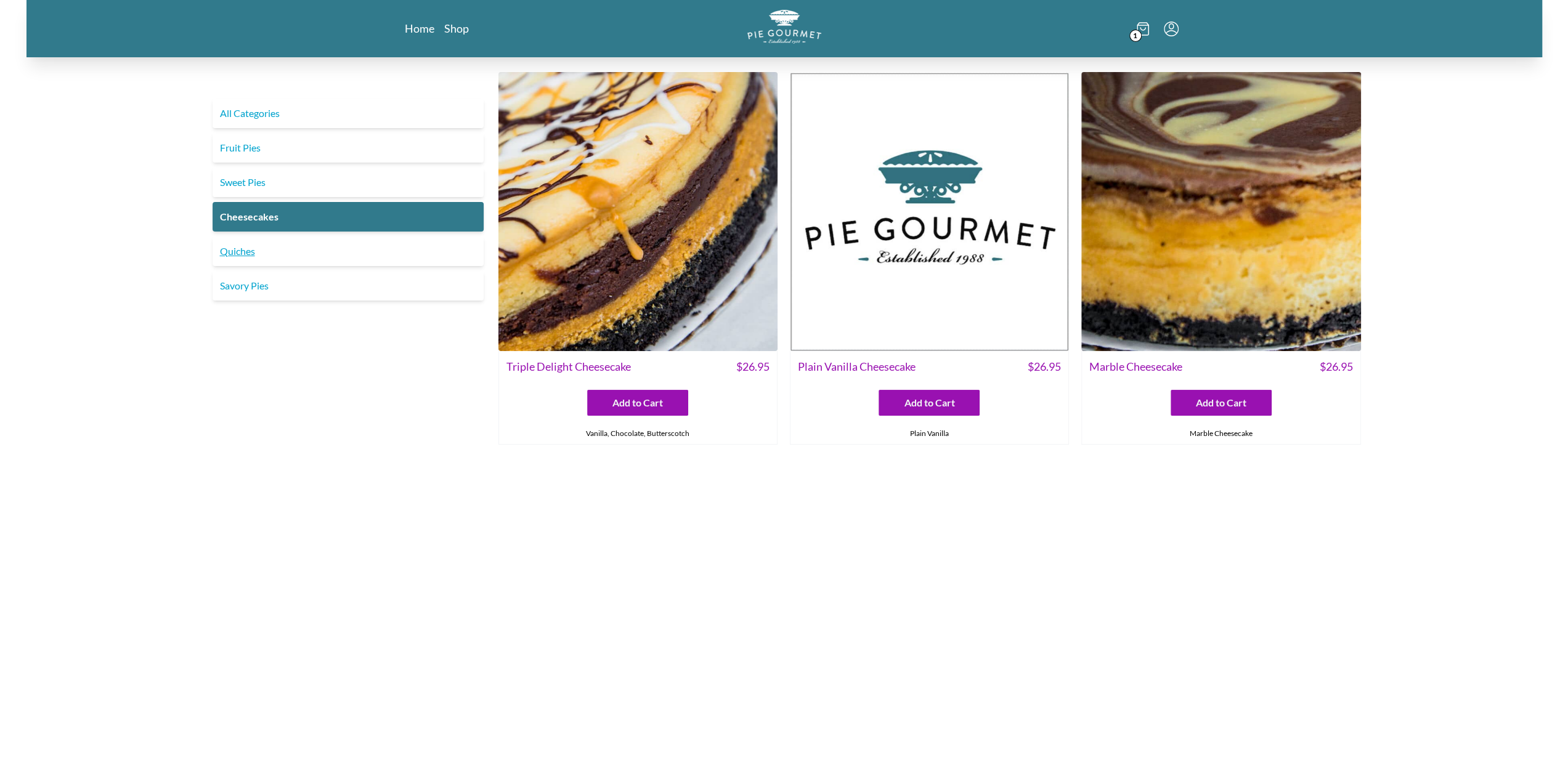
click at [239, 250] on link "Quiches" at bounding box center [348, 251] width 271 height 29
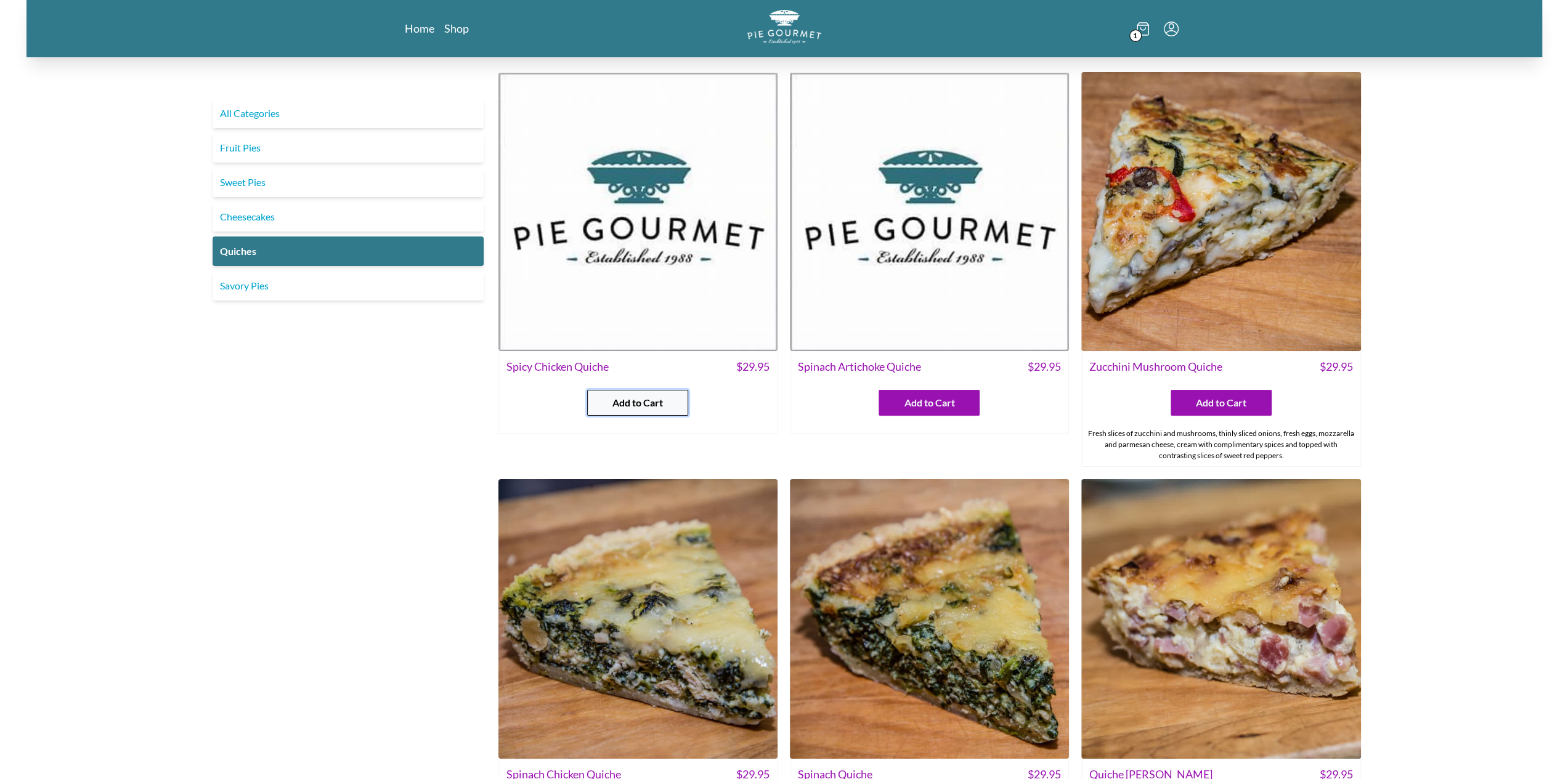
click at [634, 411] on button "Add to Cart" at bounding box center [637, 402] width 101 height 26
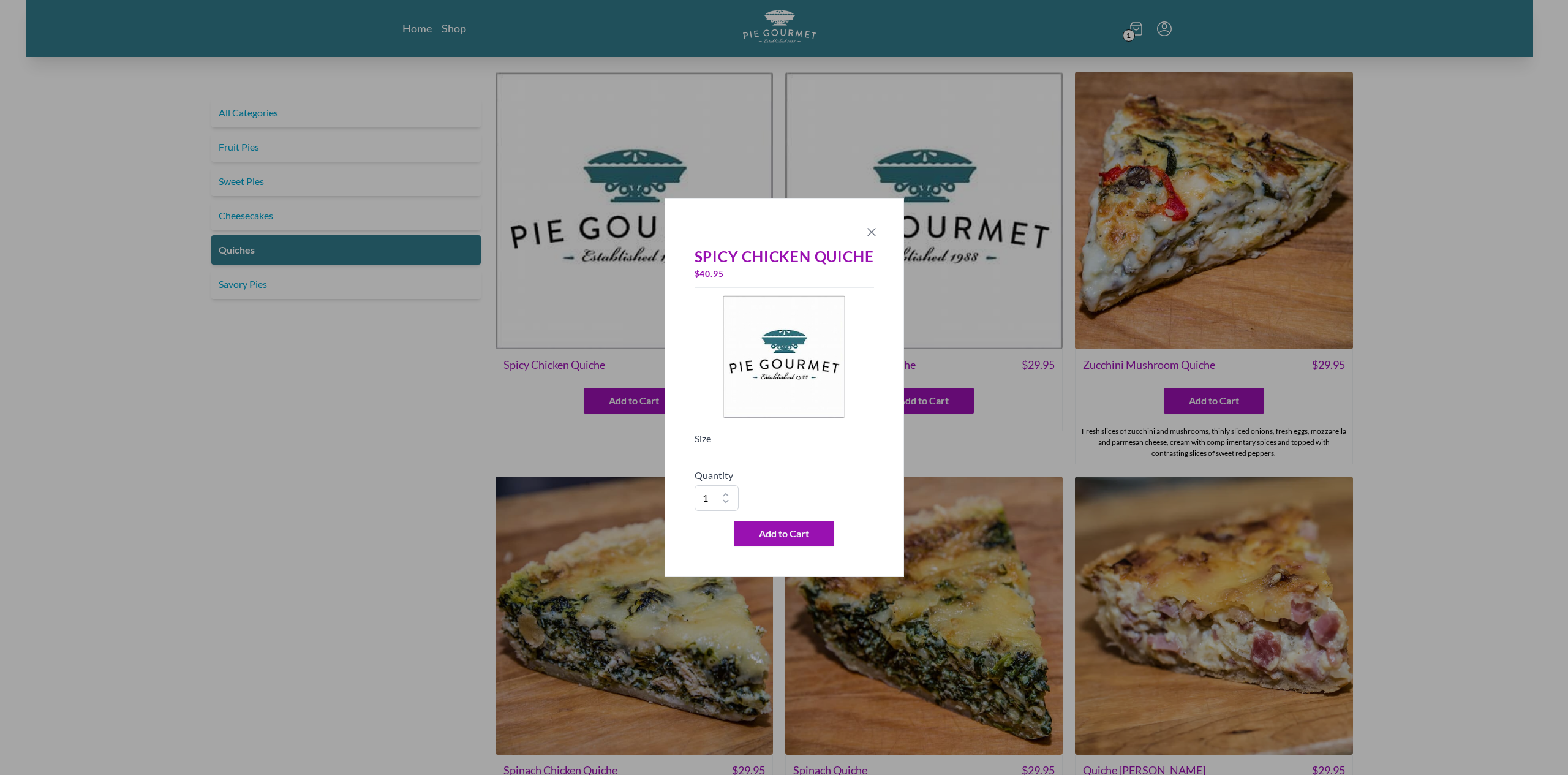
click at [871, 227] on icon "Close panel" at bounding box center [871, 231] width 15 height 15
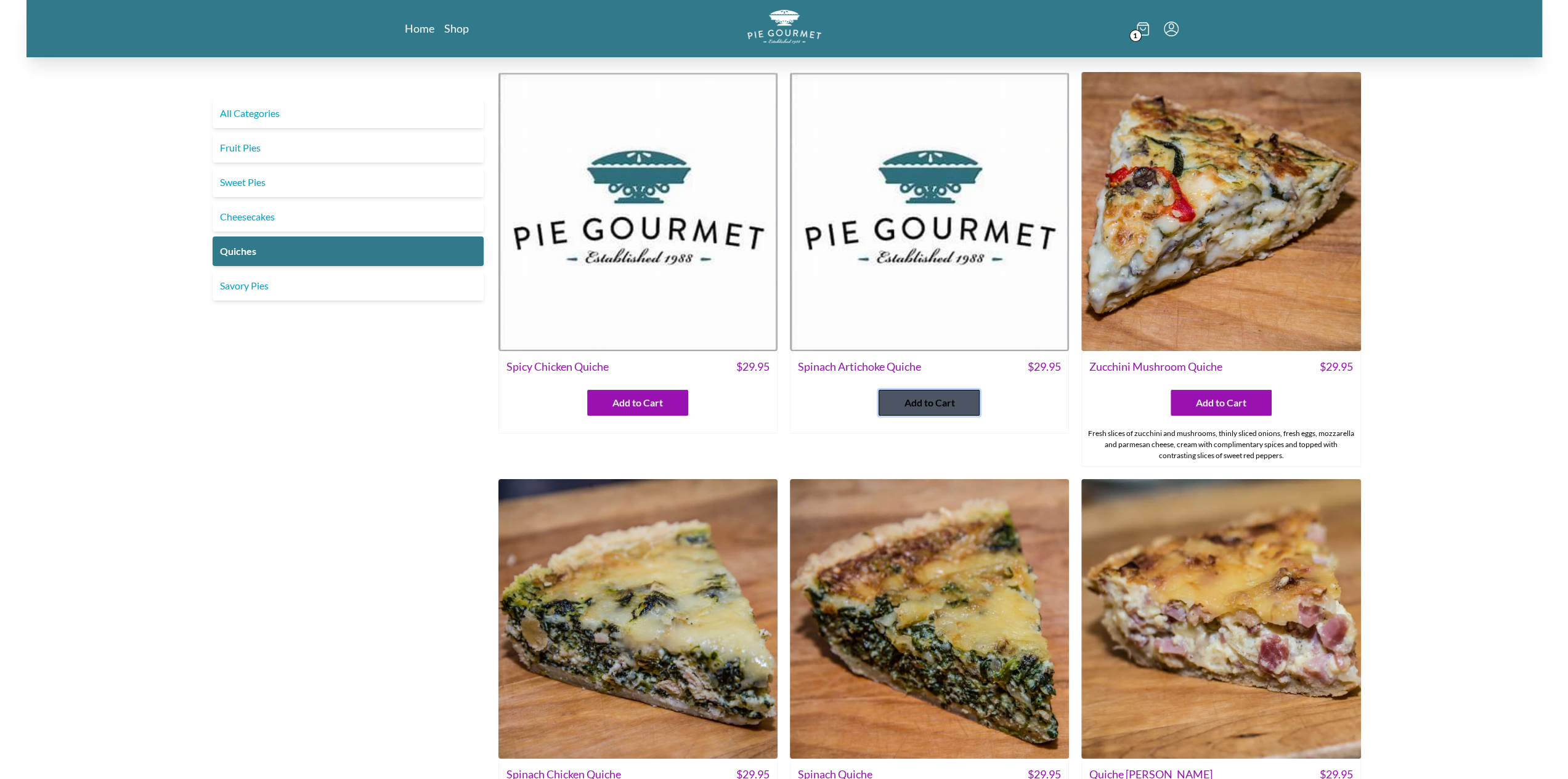
click at [945, 402] on span "Add to Cart" at bounding box center [929, 402] width 51 height 15
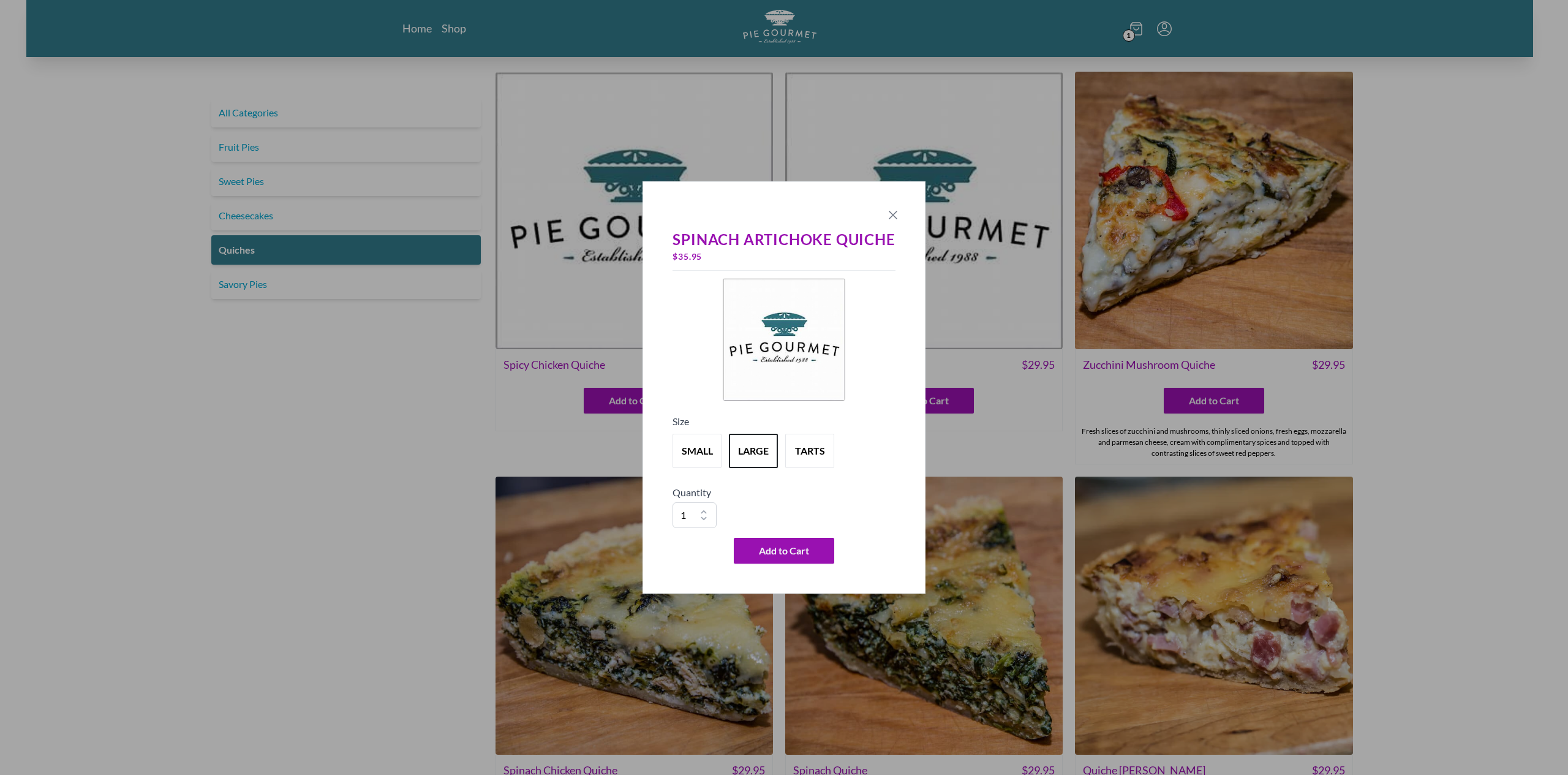
click at [898, 219] on icon "Close panel" at bounding box center [893, 214] width 15 height 15
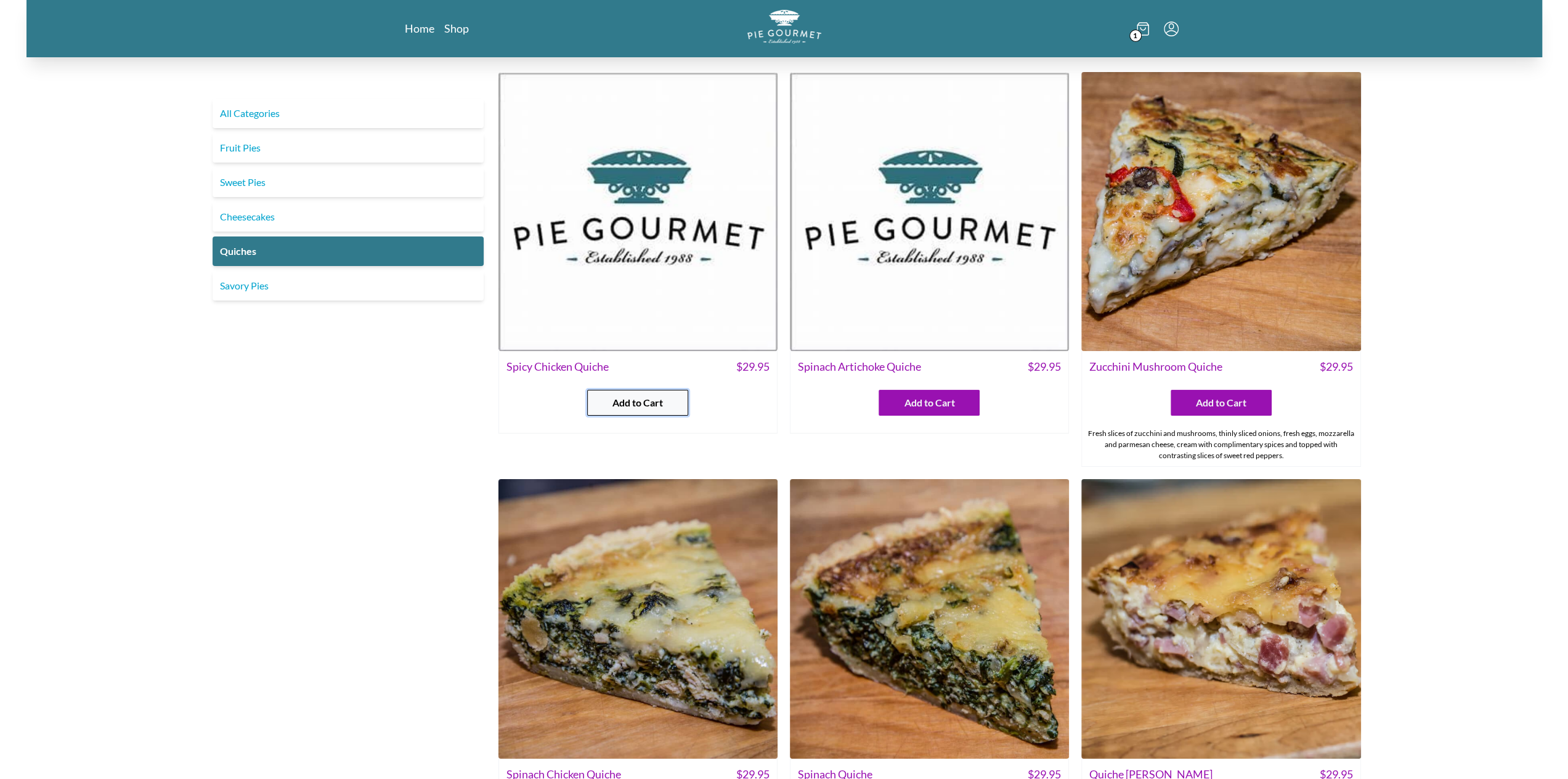
click at [686, 396] on button "Add to Cart" at bounding box center [637, 402] width 101 height 26
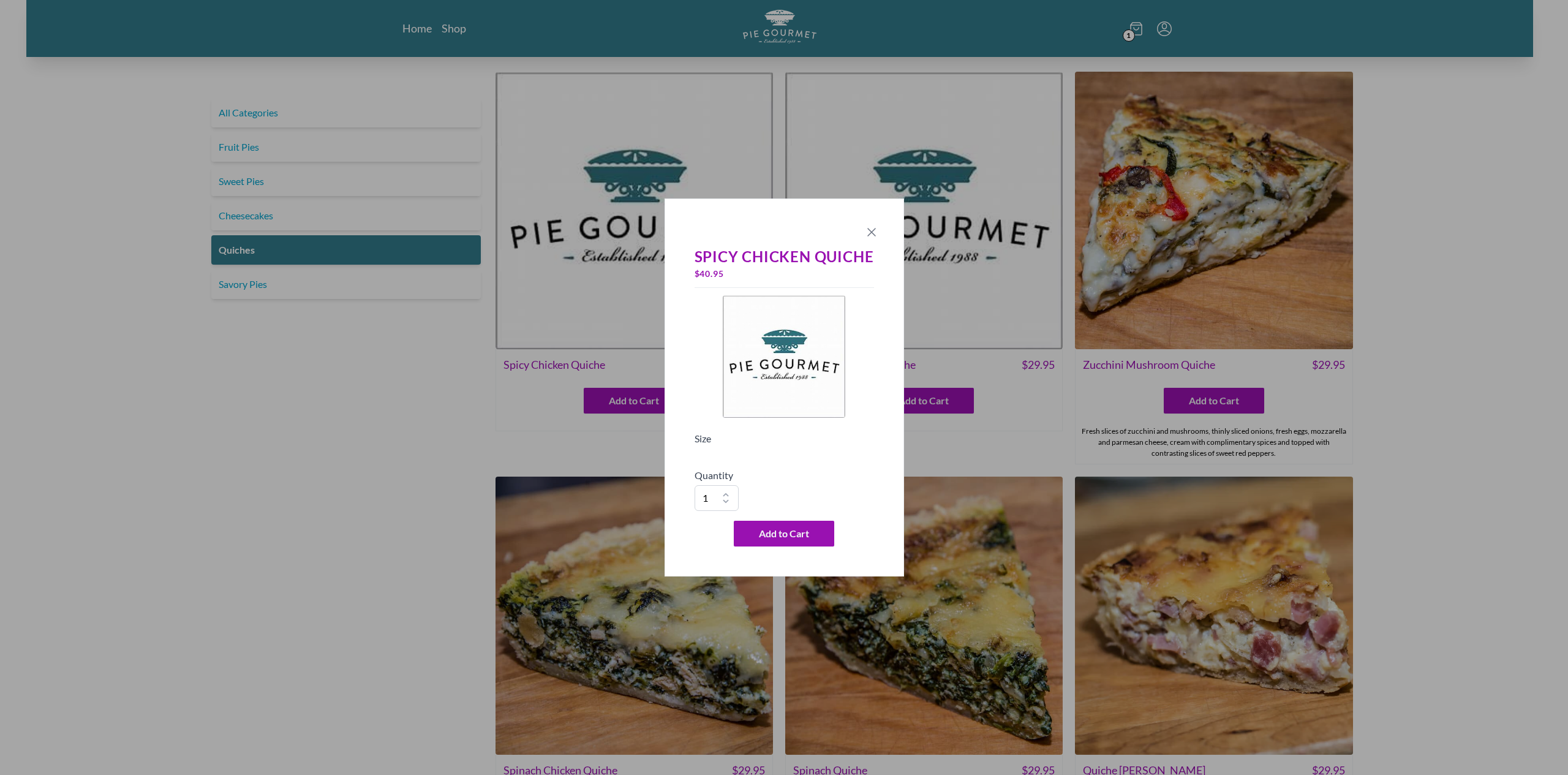
click at [876, 235] on icon "Close panel" at bounding box center [871, 231] width 15 height 15
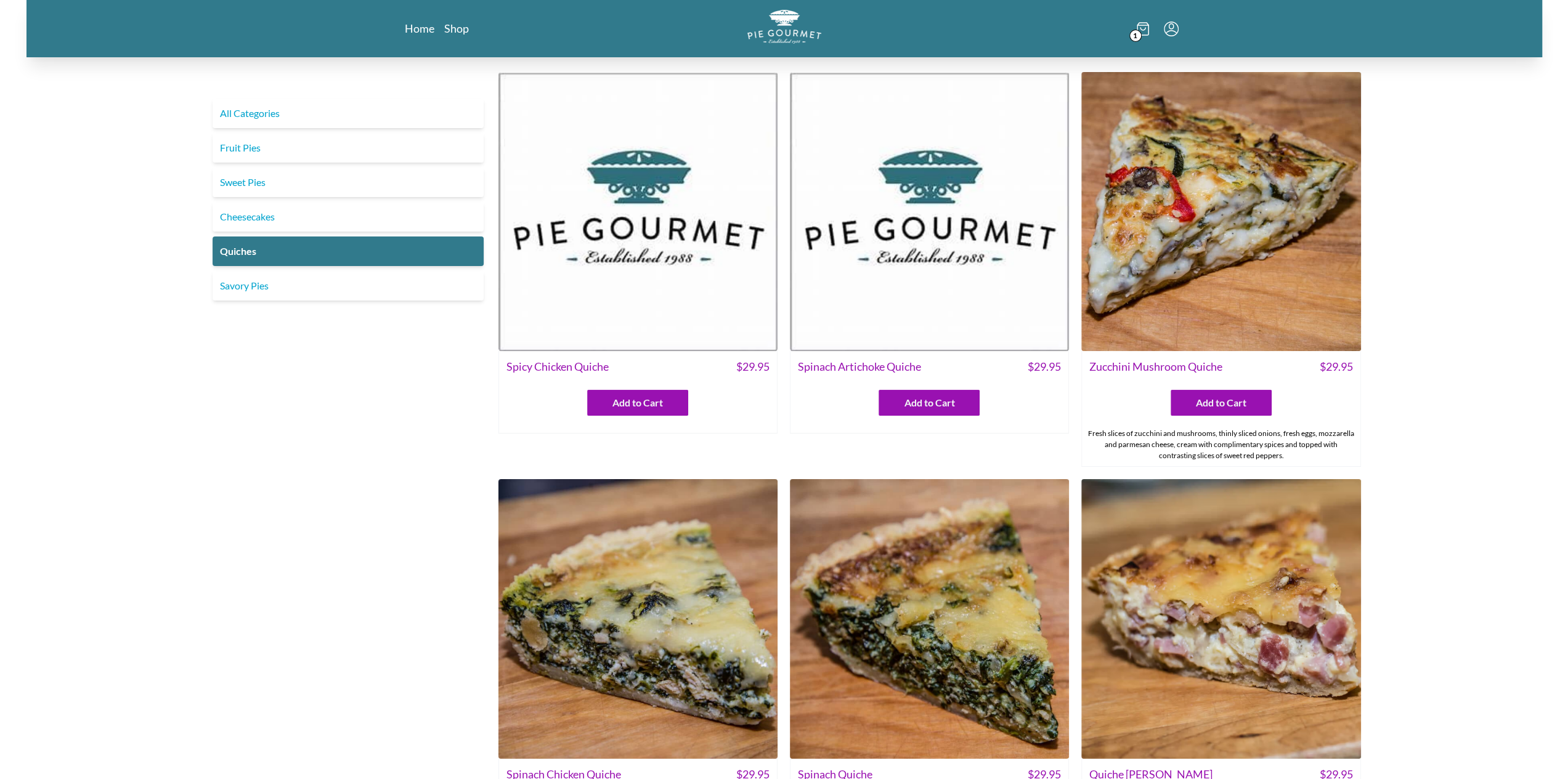
click at [685, 415] on div "Spicy Chicken Quiche $ 29.95 Add to Cart" at bounding box center [638, 392] width 279 height 83
click at [681, 409] on button "Add to Cart" at bounding box center [637, 402] width 101 height 26
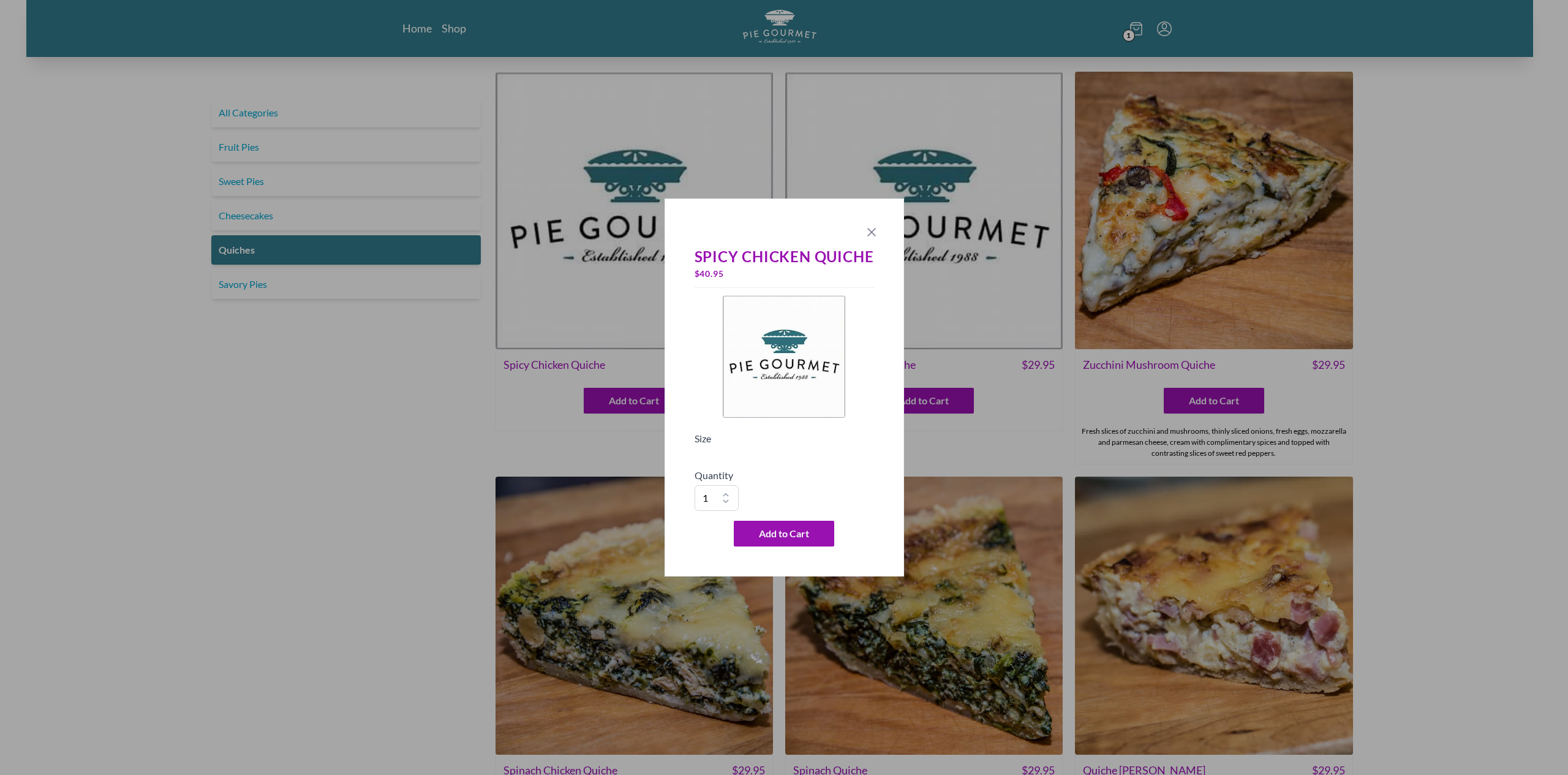
click at [871, 233] on icon "Close panel" at bounding box center [871, 231] width 15 height 15
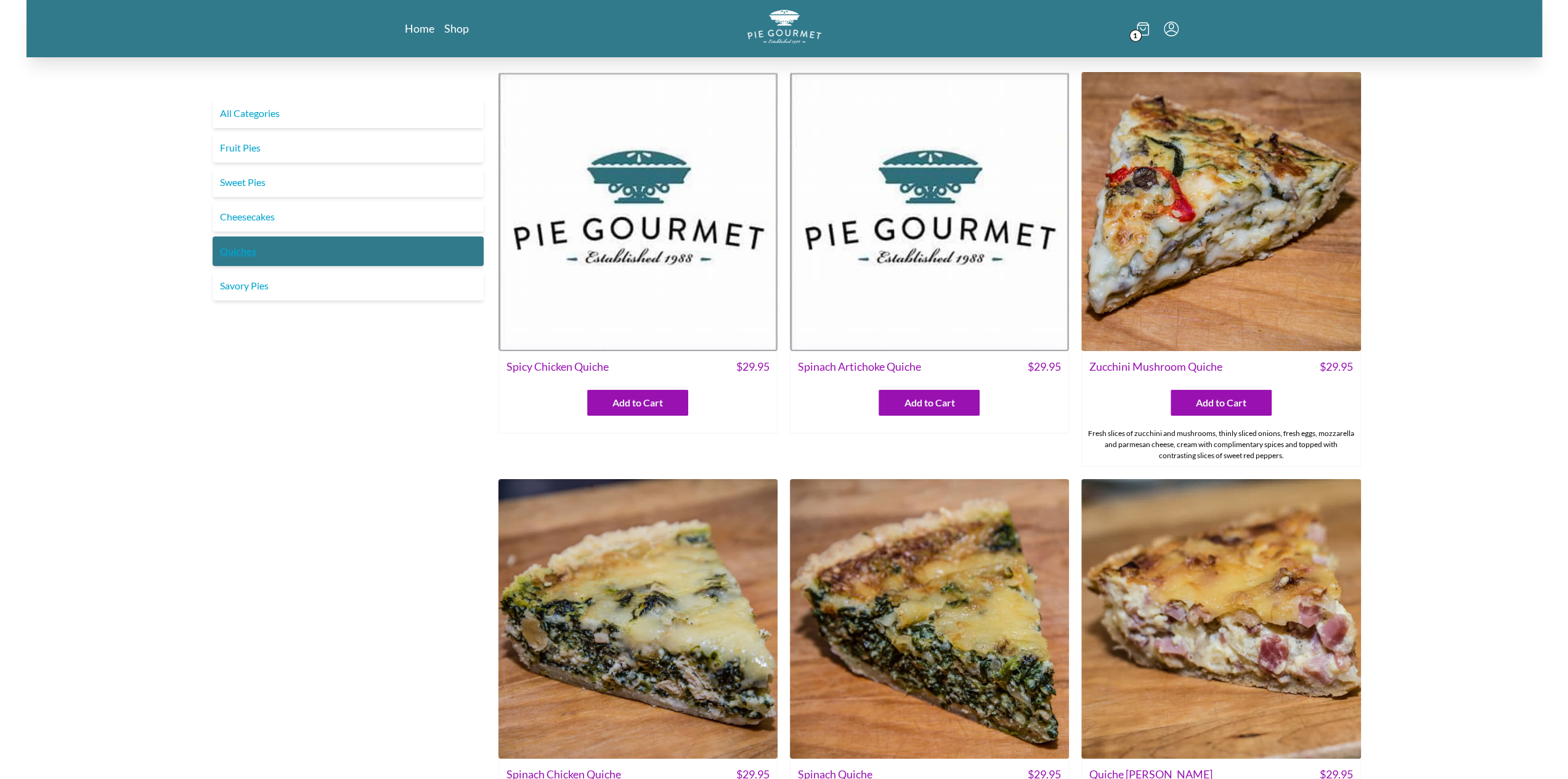
click at [275, 247] on link "Quiches" at bounding box center [348, 251] width 271 height 29
click at [259, 305] on div "All Categories Fruit Pies Sweet Pies Cheesecakes Quiches Savory Pies" at bounding box center [348, 662] width 281 height 1195
click at [260, 286] on link "Savory Pies" at bounding box center [348, 285] width 271 height 29
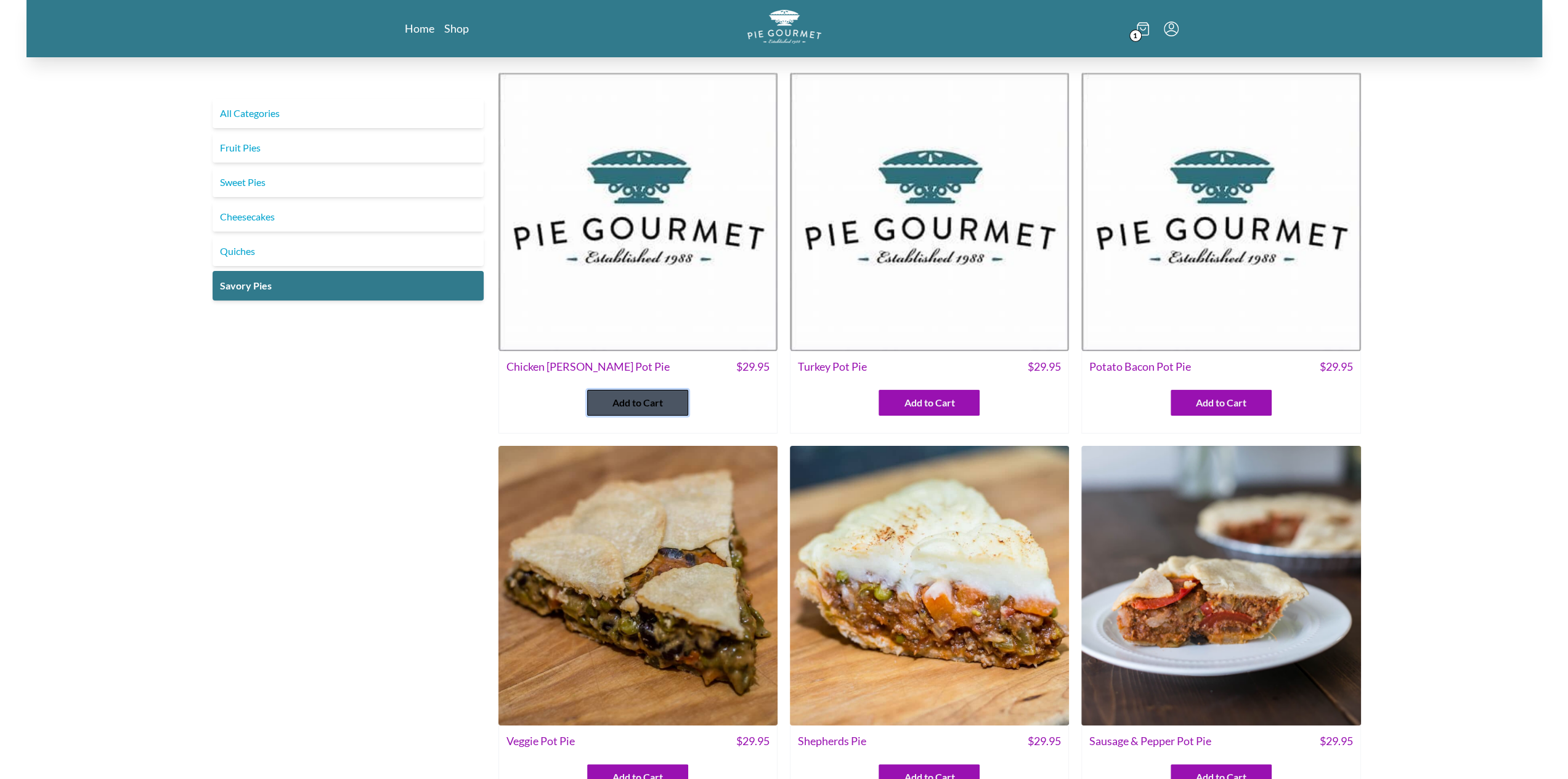
click at [628, 409] on span "Add to Cart" at bounding box center [637, 402] width 51 height 15
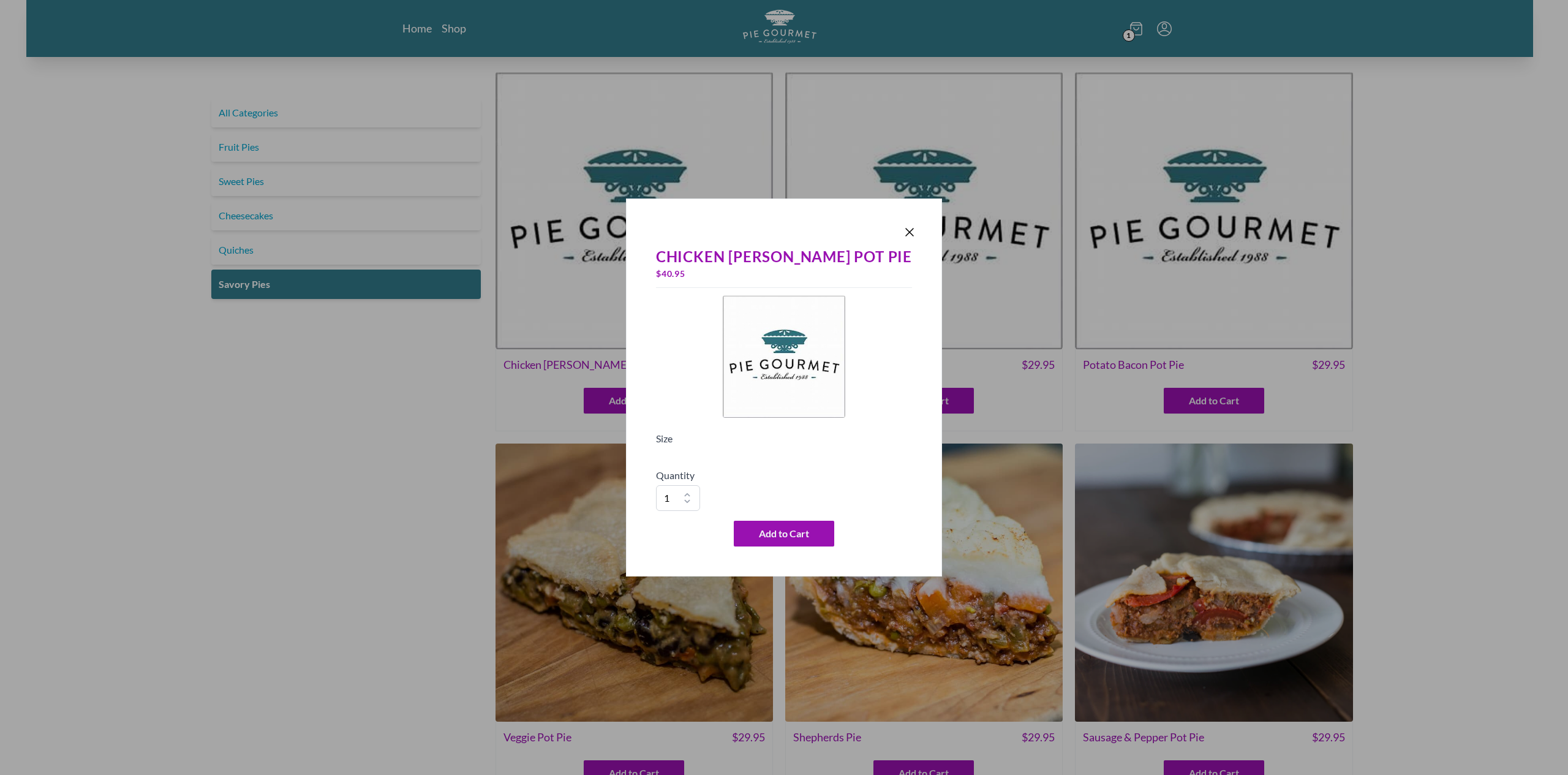
click at [740, 456] on div "Size" at bounding box center [784, 444] width 256 height 27
click at [741, 457] on div "Size" at bounding box center [784, 444] width 256 height 27
click at [745, 457] on div "Size" at bounding box center [784, 444] width 256 height 27
click at [902, 229] on icon "Close panel" at bounding box center [909, 231] width 15 height 15
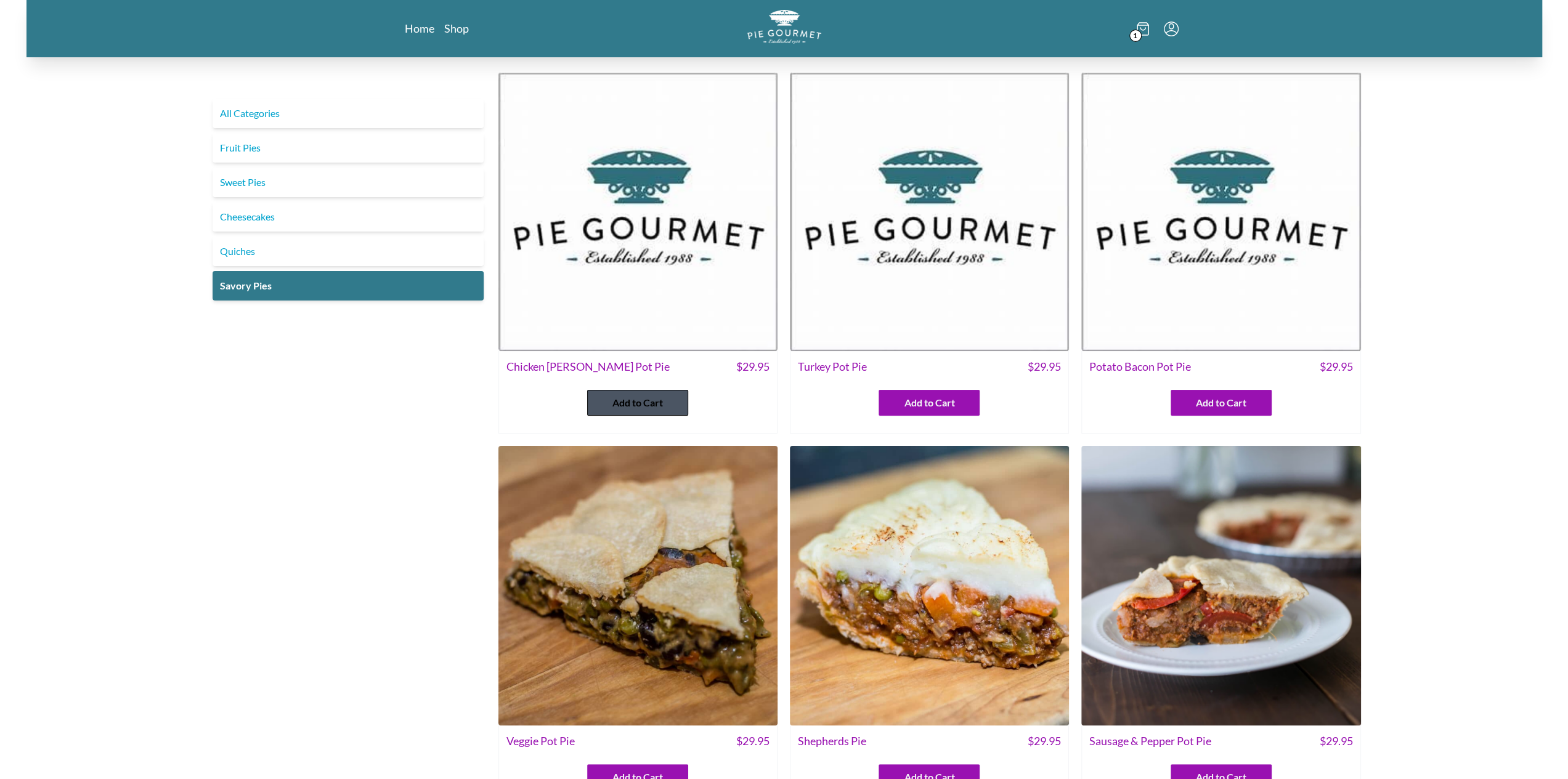
click at [659, 398] on span "Add to Cart" at bounding box center [637, 402] width 51 height 15
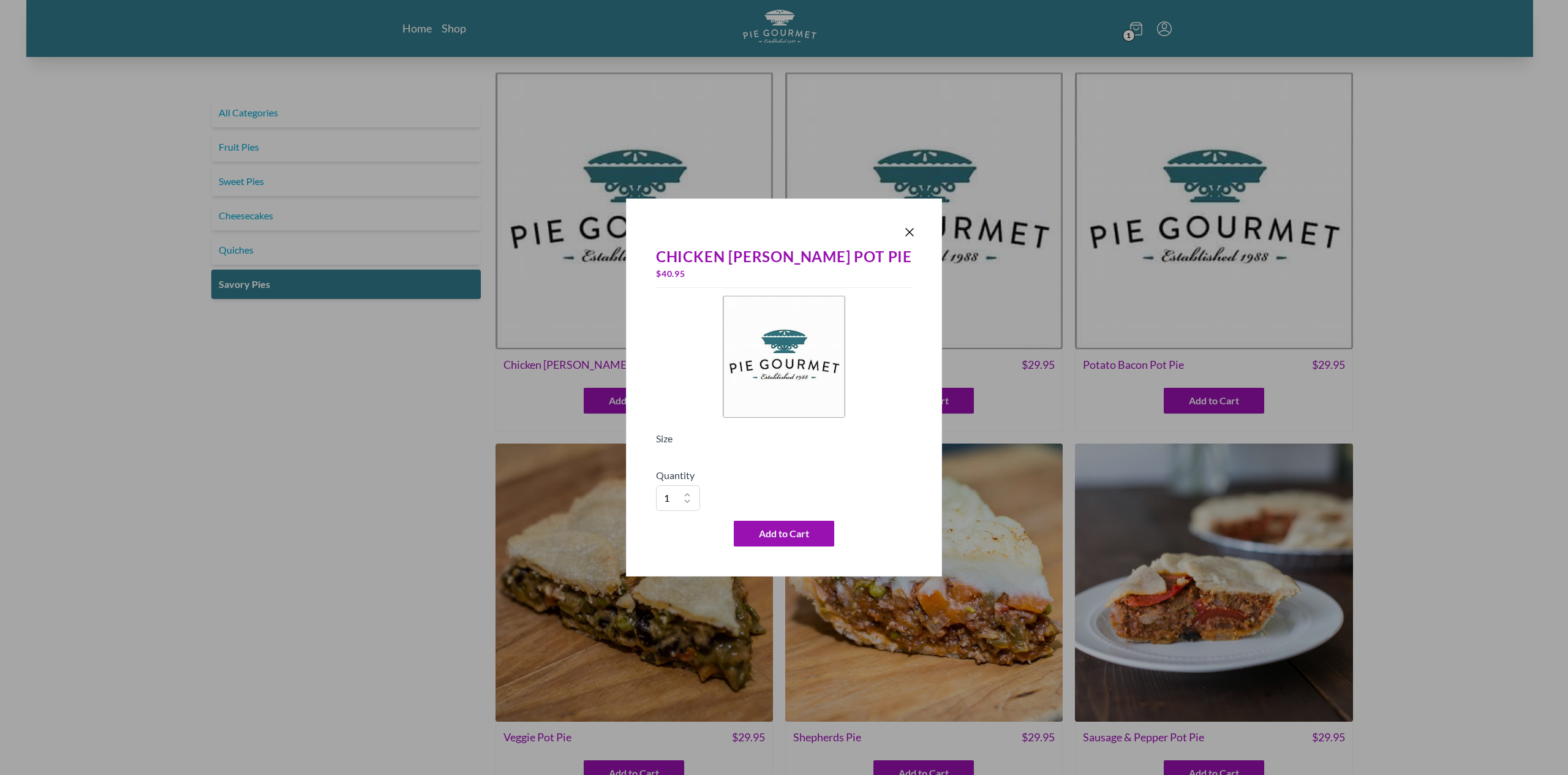
click at [744, 472] on h5 "Quantity" at bounding box center [784, 475] width 256 height 15
click at [745, 470] on h5 "Quantity" at bounding box center [784, 475] width 256 height 15
click at [871, 443] on div "Size" at bounding box center [784, 444] width 256 height 27
click at [902, 229] on icon "Close panel" at bounding box center [909, 231] width 15 height 15
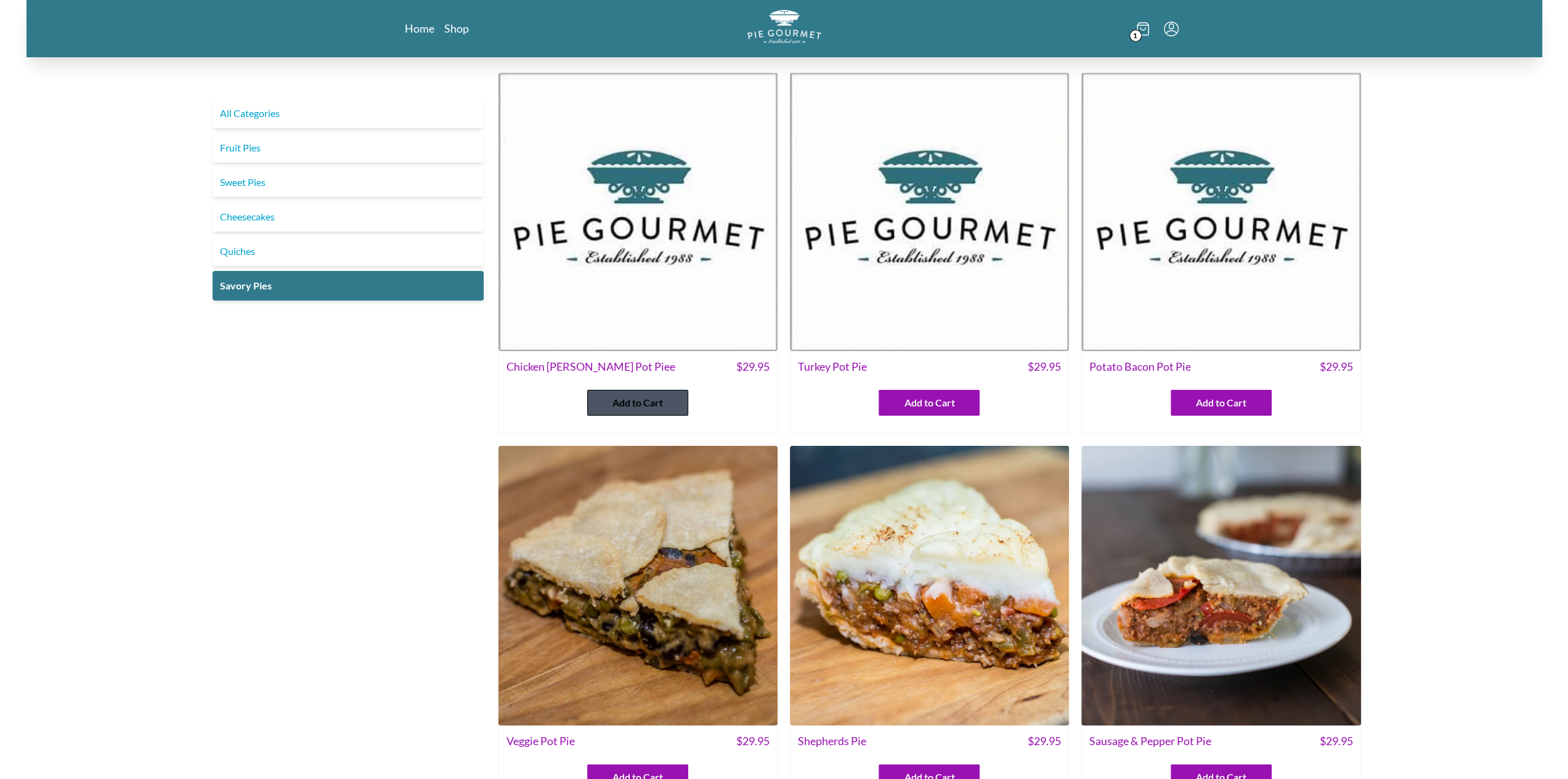
click at [647, 402] on span "Add to Cart" at bounding box center [637, 402] width 51 height 15
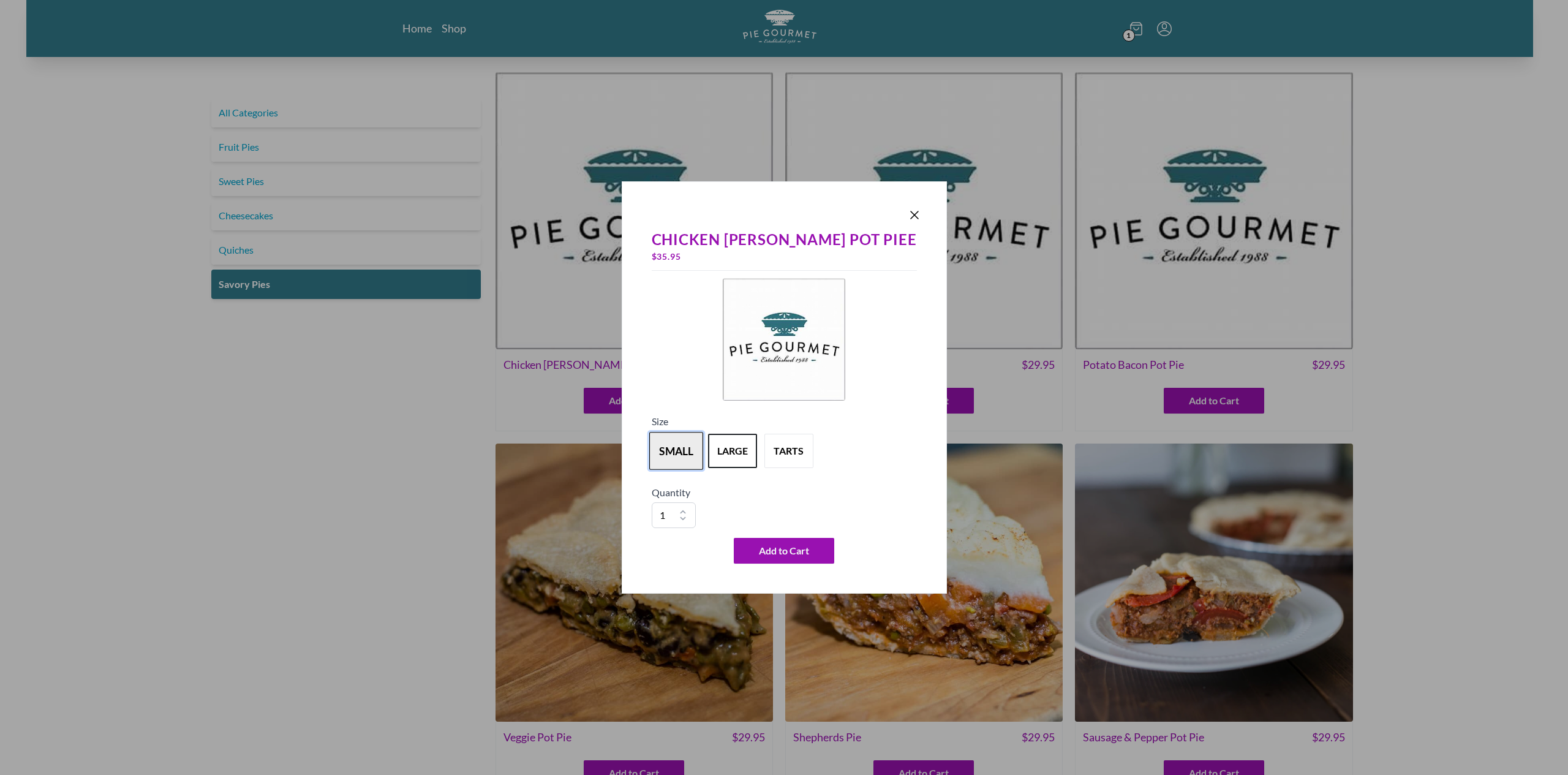
click at [703, 452] on button "small" at bounding box center [676, 451] width 54 height 38
click at [759, 450] on button "large" at bounding box center [732, 451] width 54 height 38
click at [816, 446] on button "tarts" at bounding box center [788, 451] width 54 height 38
click at [907, 212] on icon "Close panel" at bounding box center [914, 214] width 15 height 15
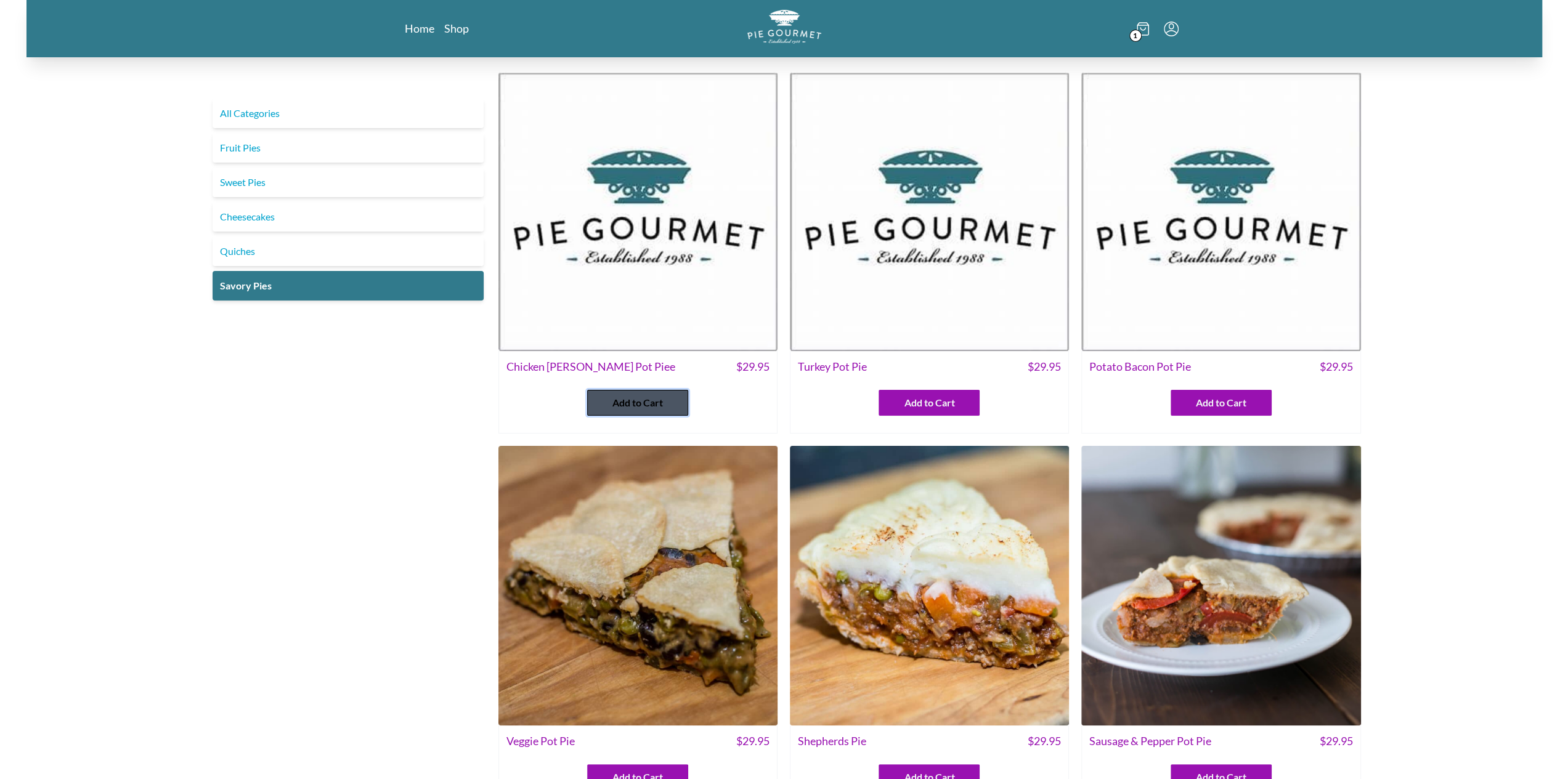
click at [623, 402] on span "Add to Cart" at bounding box center [637, 402] width 51 height 15
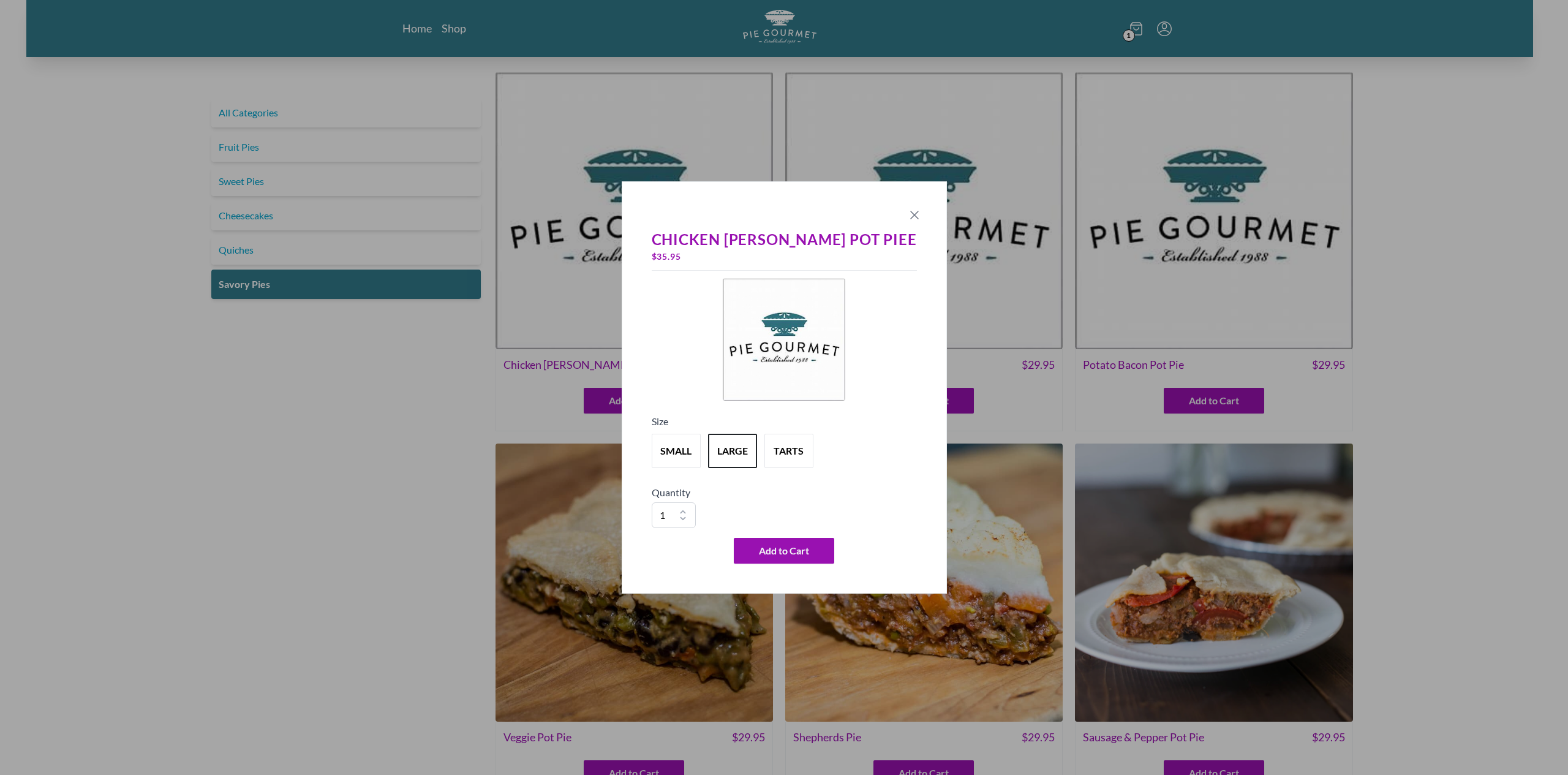
click at [907, 215] on icon "Close panel" at bounding box center [914, 214] width 15 height 15
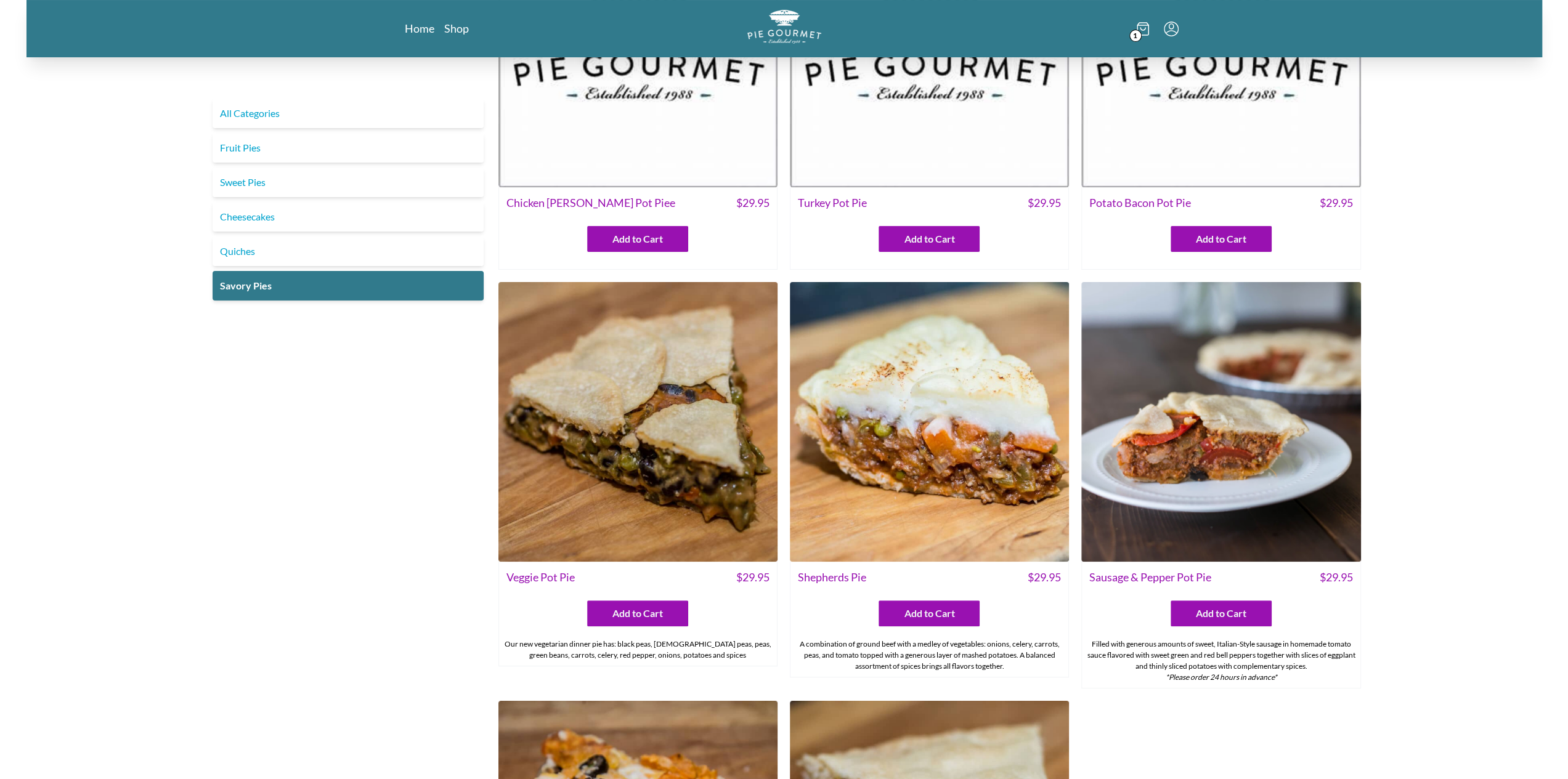
scroll to position [184, 0]
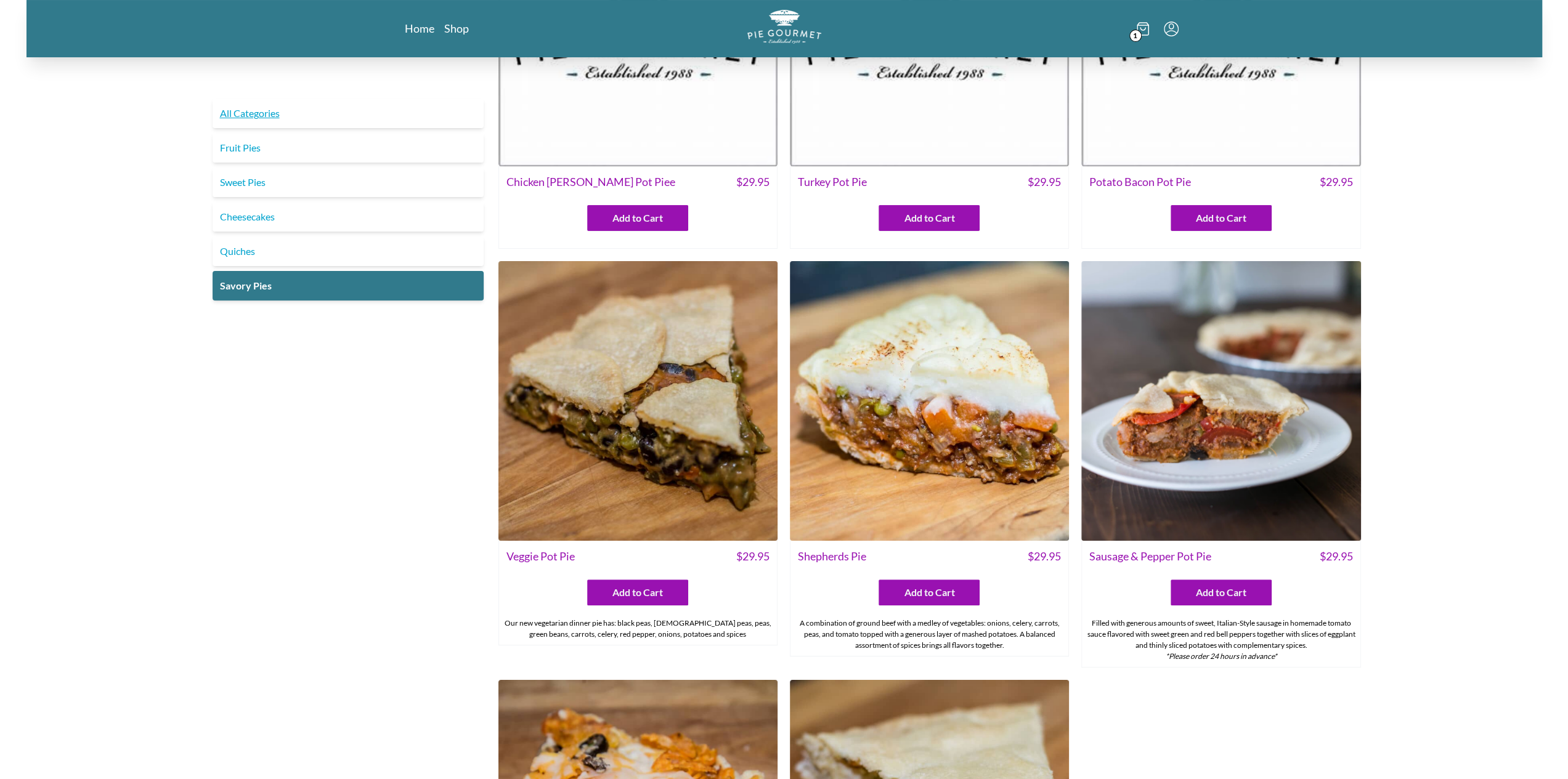
click at [285, 103] on link "All Categories" at bounding box center [348, 113] width 271 height 29
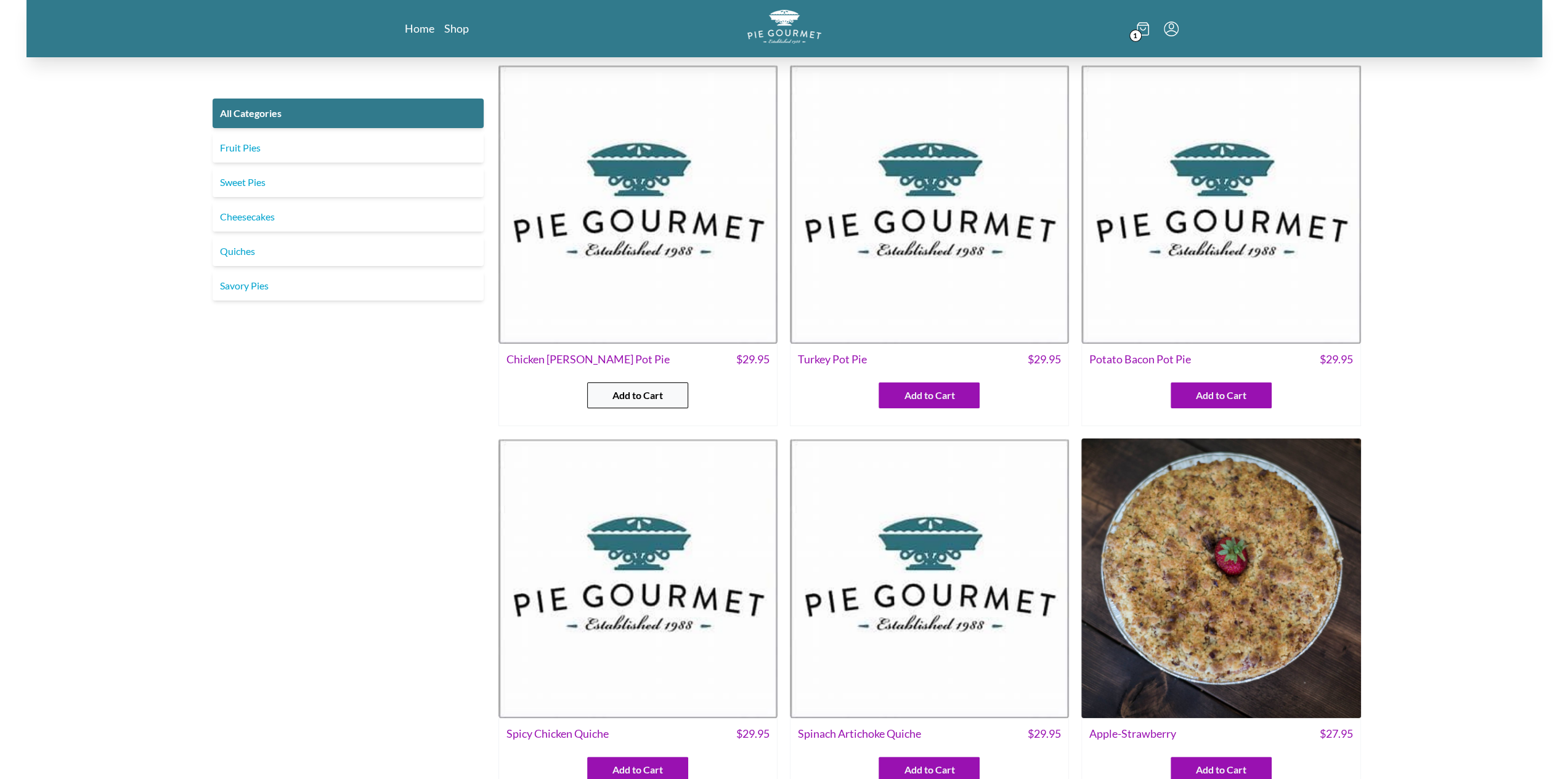
click at [640, 394] on span "Add to Cart" at bounding box center [637, 395] width 51 height 15
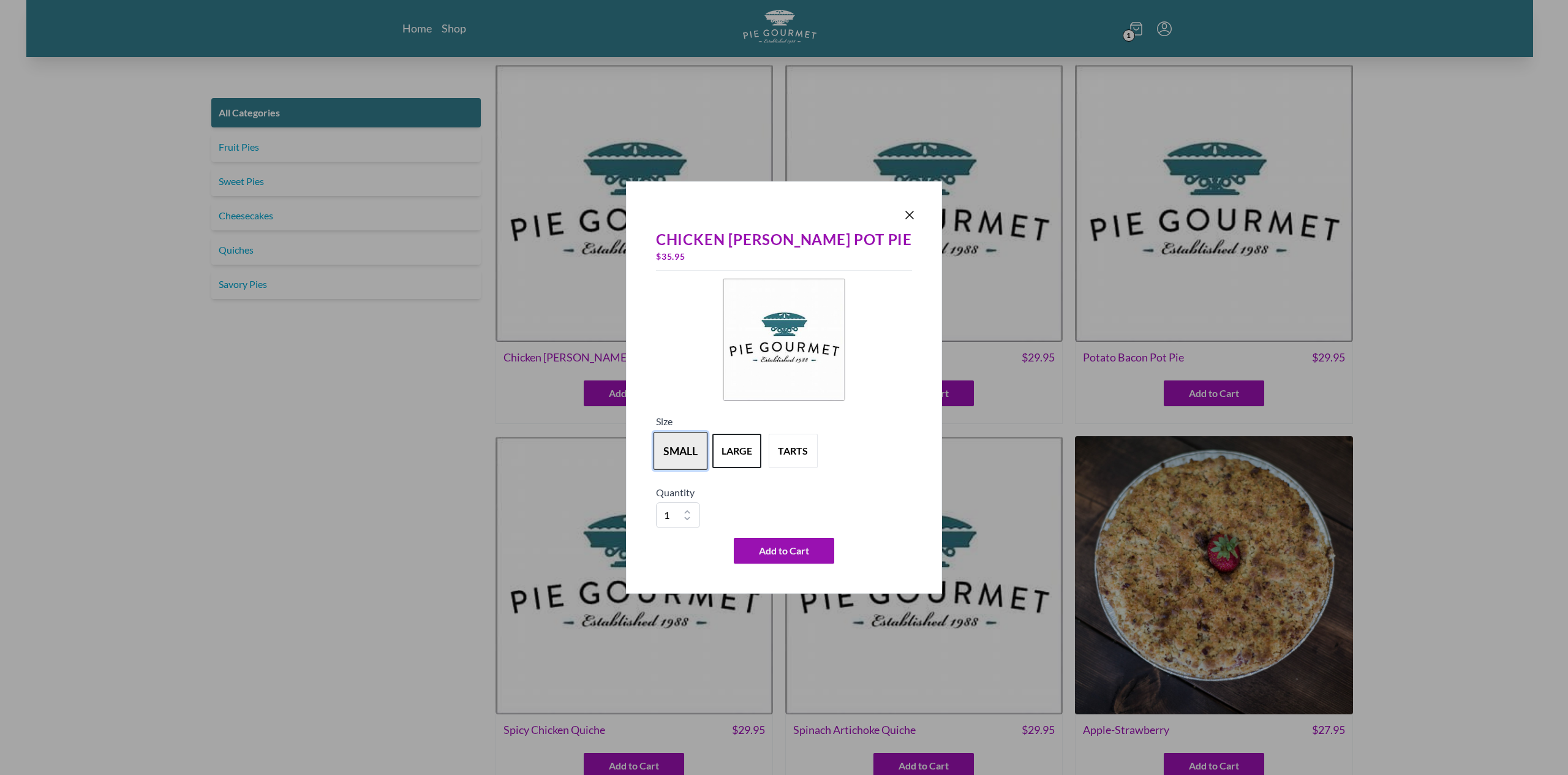
click at [697, 437] on button "small" at bounding box center [680, 451] width 54 height 38
click at [762, 436] on button "large" at bounding box center [736, 451] width 54 height 38
click at [820, 443] on button "tarts" at bounding box center [793, 451] width 54 height 38
click at [873, 201] on div "Chicken Curry Pot Pie $ 55.95 Size small large tarts Quantity 1 2 3 4 5 6 7 8 9…" at bounding box center [783, 388] width 316 height 412
click at [902, 212] on icon "Close panel" at bounding box center [909, 214] width 15 height 15
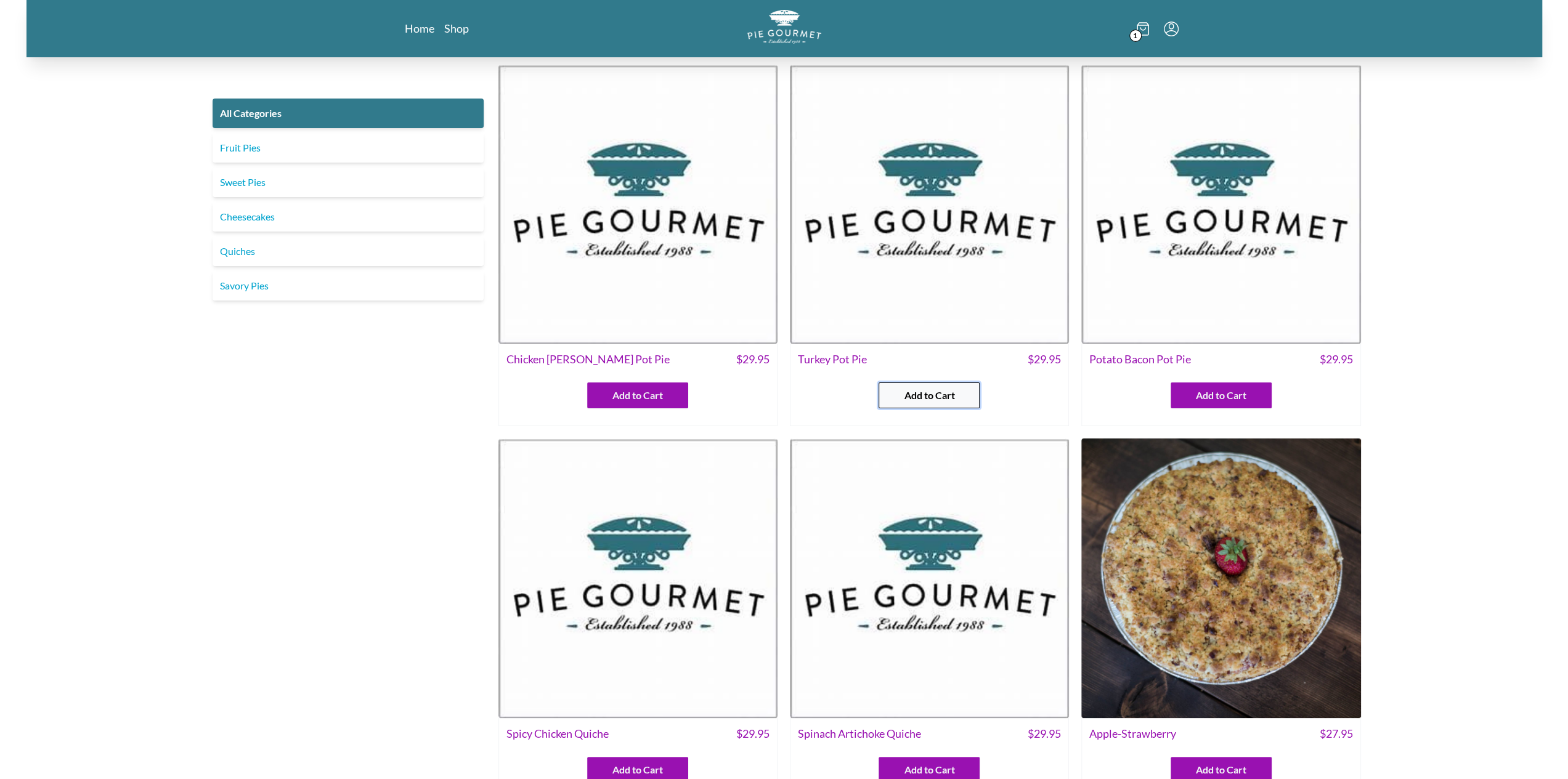
click at [881, 403] on button "Add to Cart" at bounding box center [928, 396] width 101 height 26
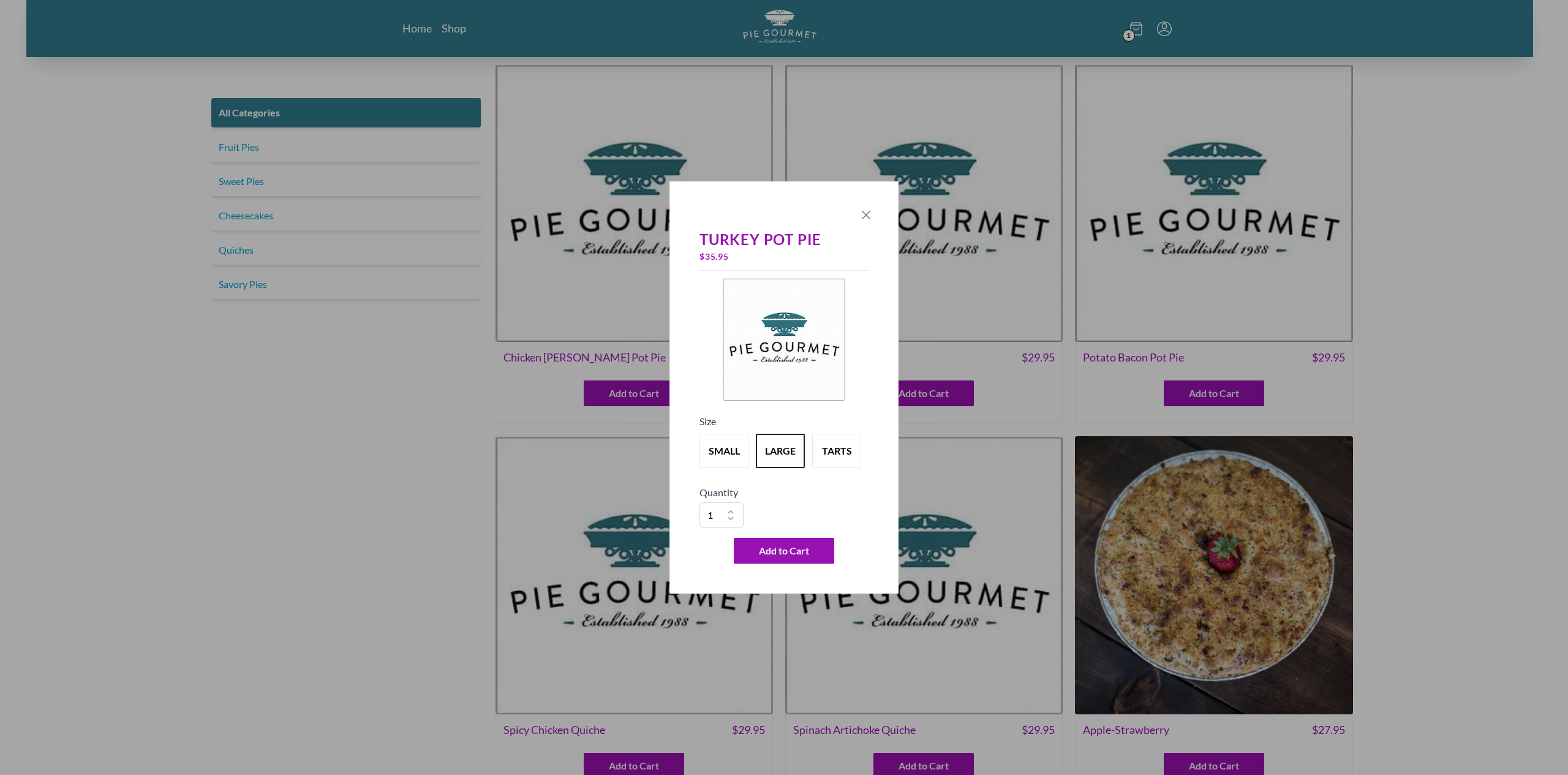
click at [862, 216] on icon "Close panel" at bounding box center [865, 214] width 15 height 15
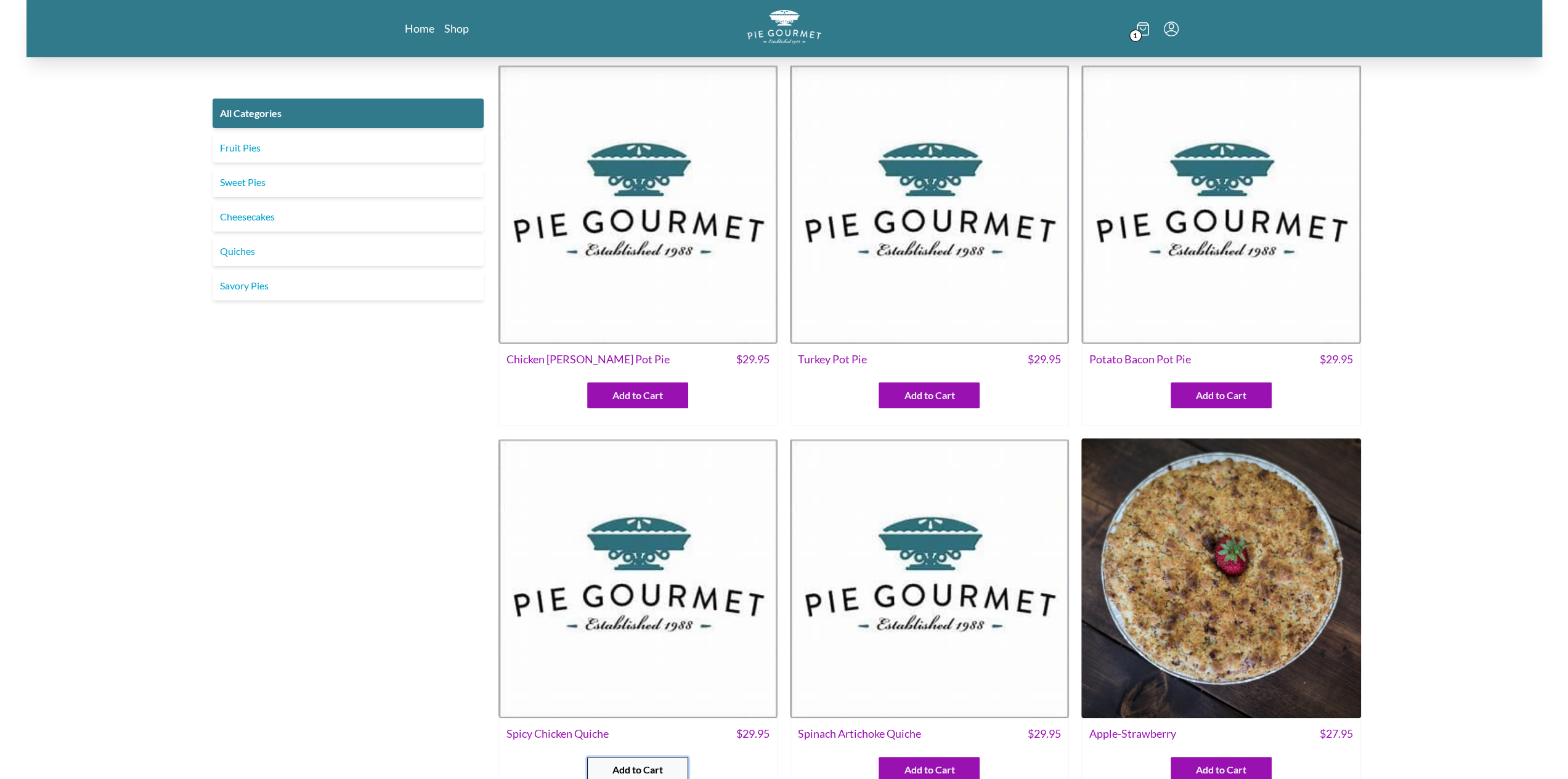
click at [674, 765] on button "Add to Cart" at bounding box center [637, 770] width 101 height 26
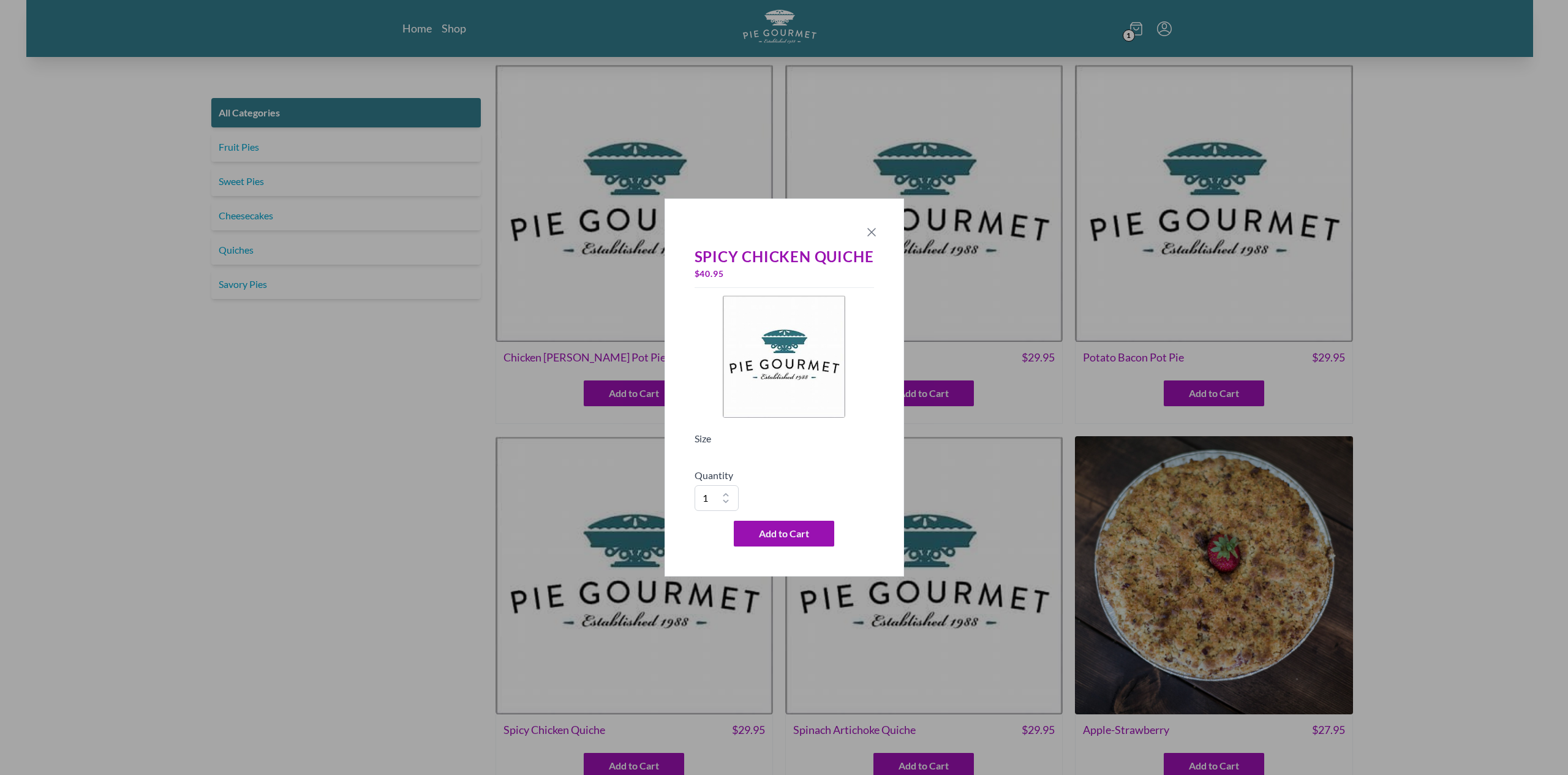
click at [871, 235] on icon "Close panel" at bounding box center [871, 231] width 15 height 15
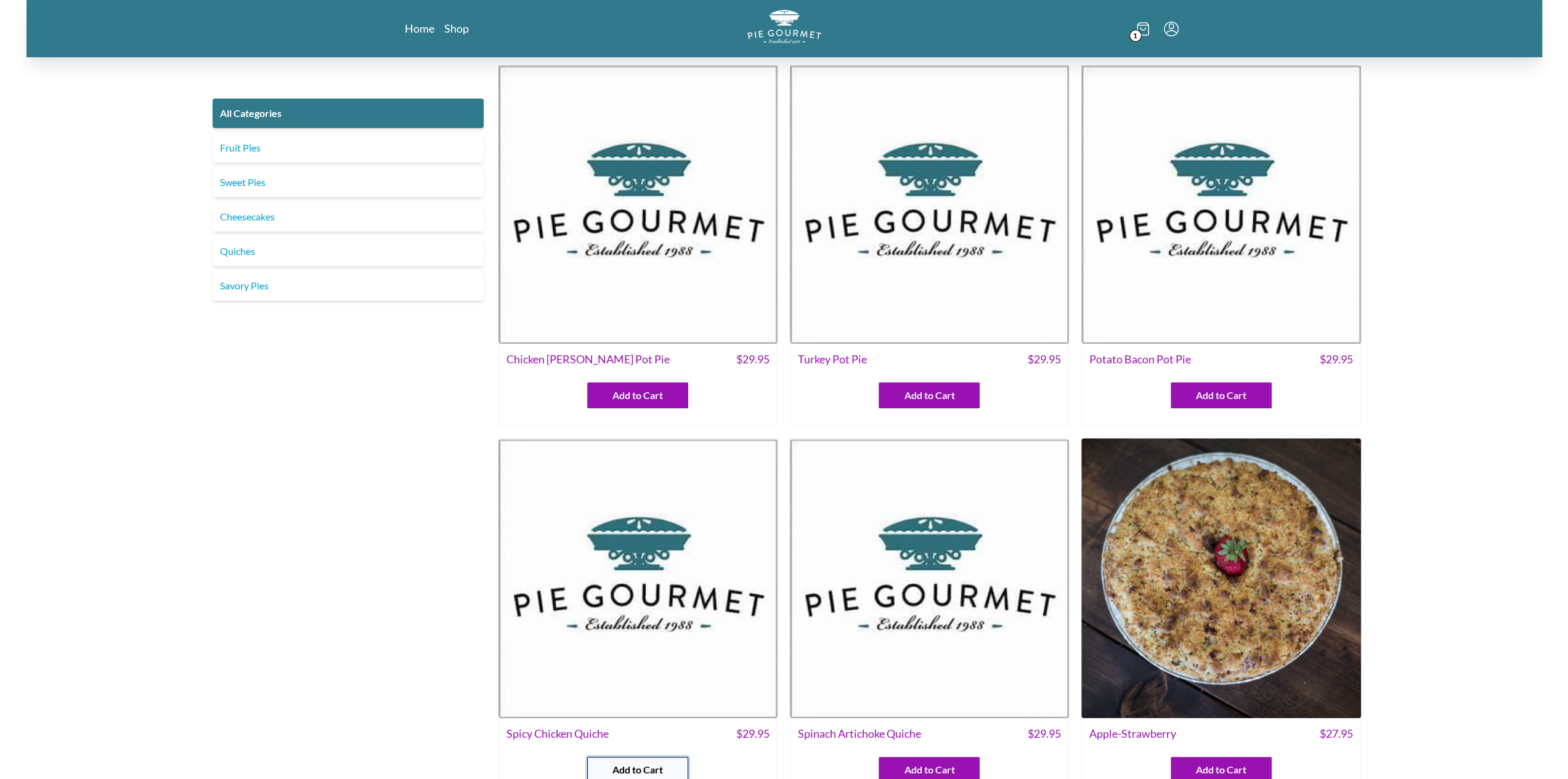
click at [645, 763] on span "Add to Cart" at bounding box center [637, 770] width 51 height 15
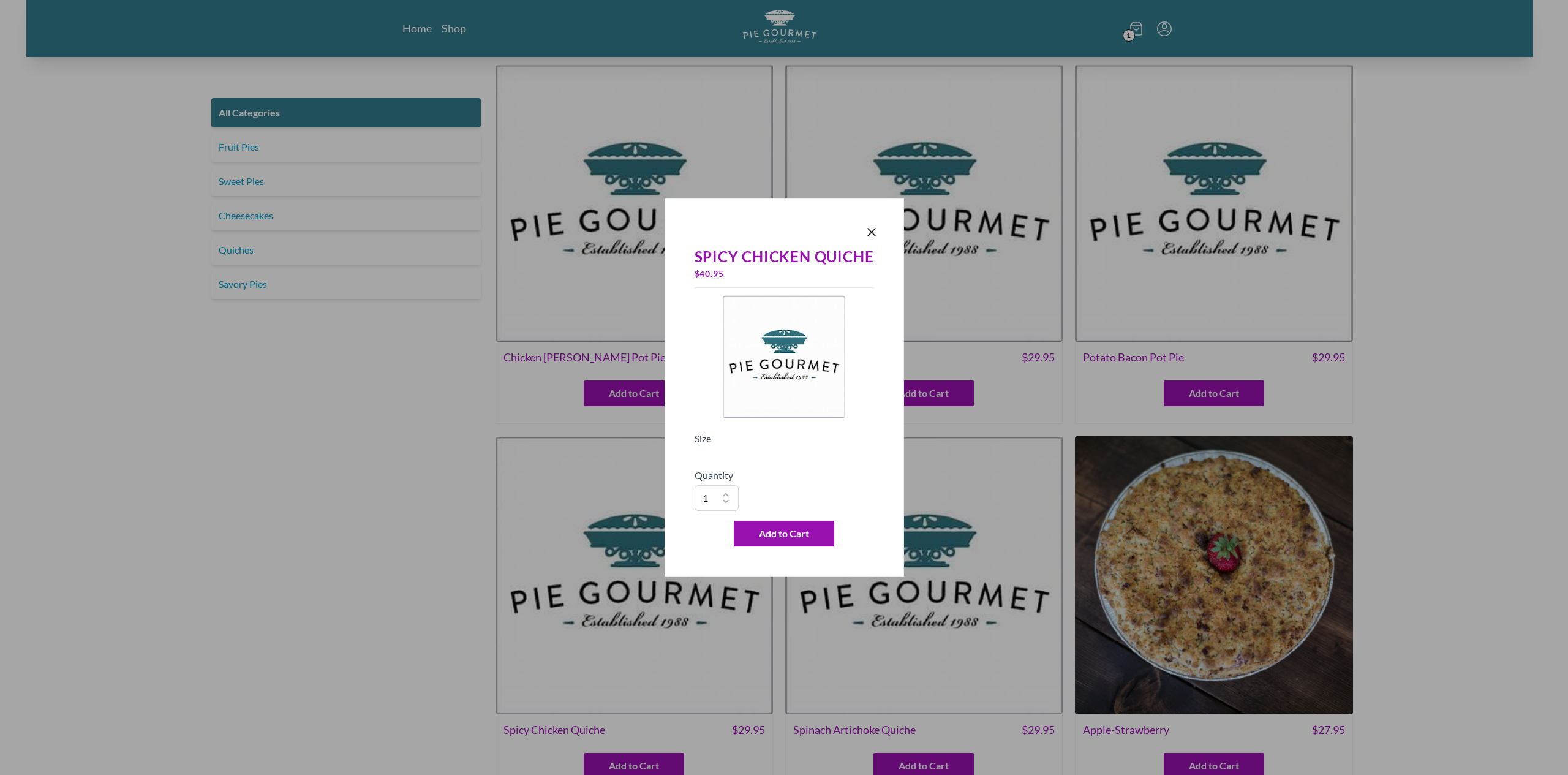
click at [873, 242] on div "Spicy Chicken Quiche $ 40.95 Size Quantity 1 2 3 4 5 6 7 8 9 10 Add to Cart" at bounding box center [784, 396] width 189 height 310
click at [865, 227] on icon "Close panel" at bounding box center [871, 231] width 15 height 15
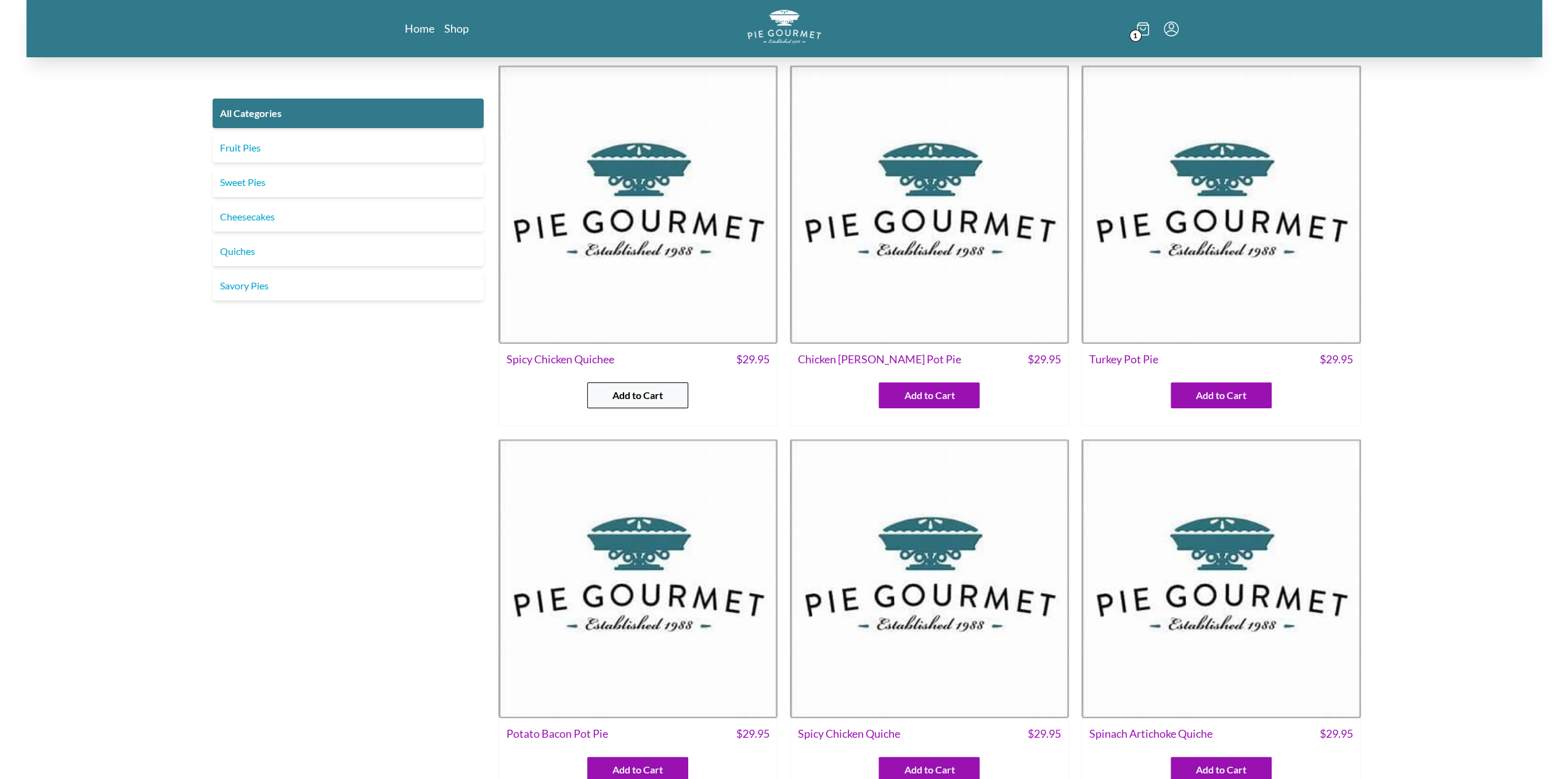
click at [612, 401] on span "Add to Cart" at bounding box center [637, 395] width 51 height 15
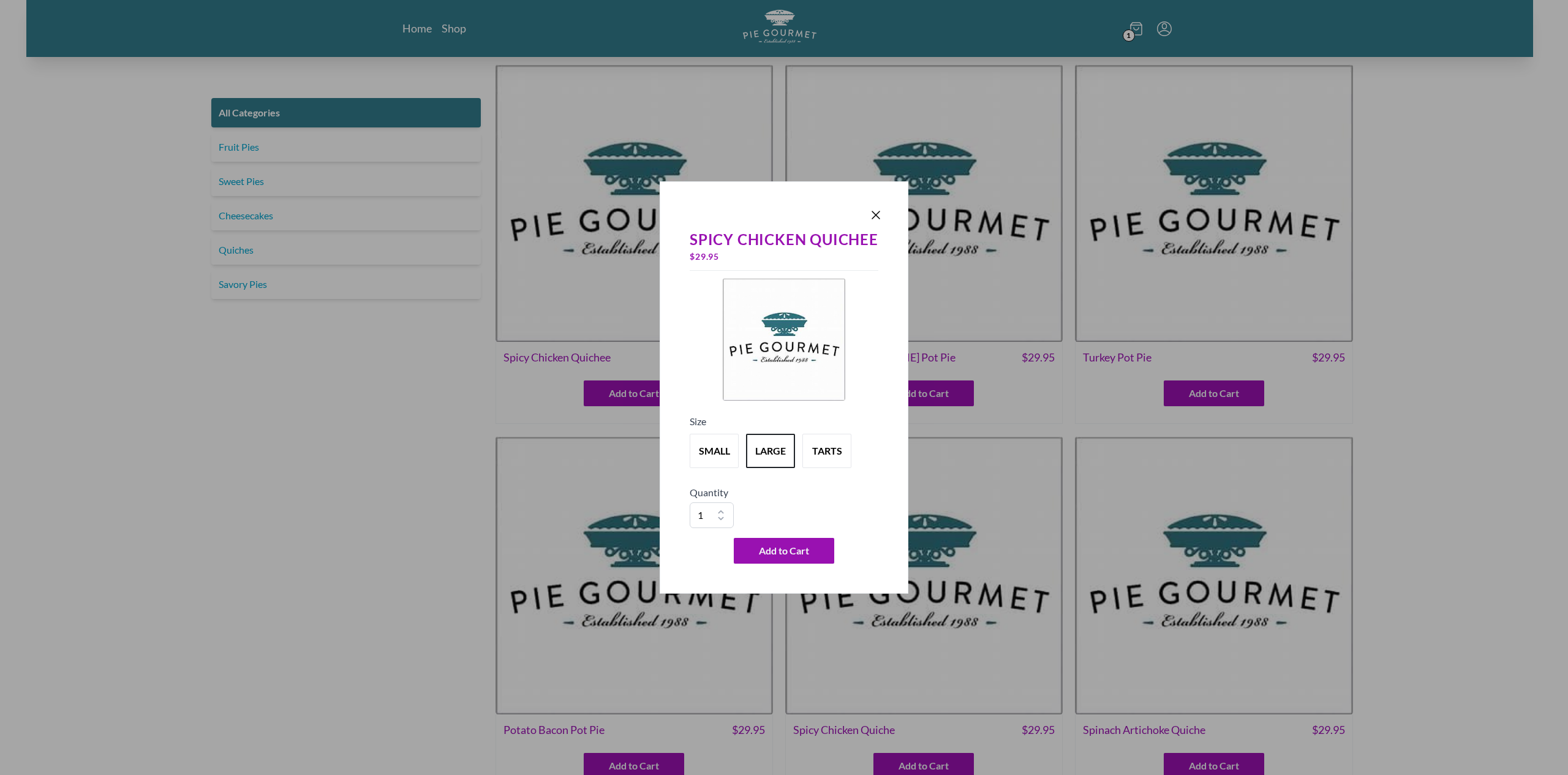
click at [755, 490] on h5 "Quantity" at bounding box center [784, 492] width 189 height 15
click at [827, 466] on button "tarts" at bounding box center [826, 451] width 54 height 38
click at [777, 449] on button "large" at bounding box center [770, 451] width 54 height 38
click at [876, 217] on icon "Close panel" at bounding box center [876, 214] width 15 height 15
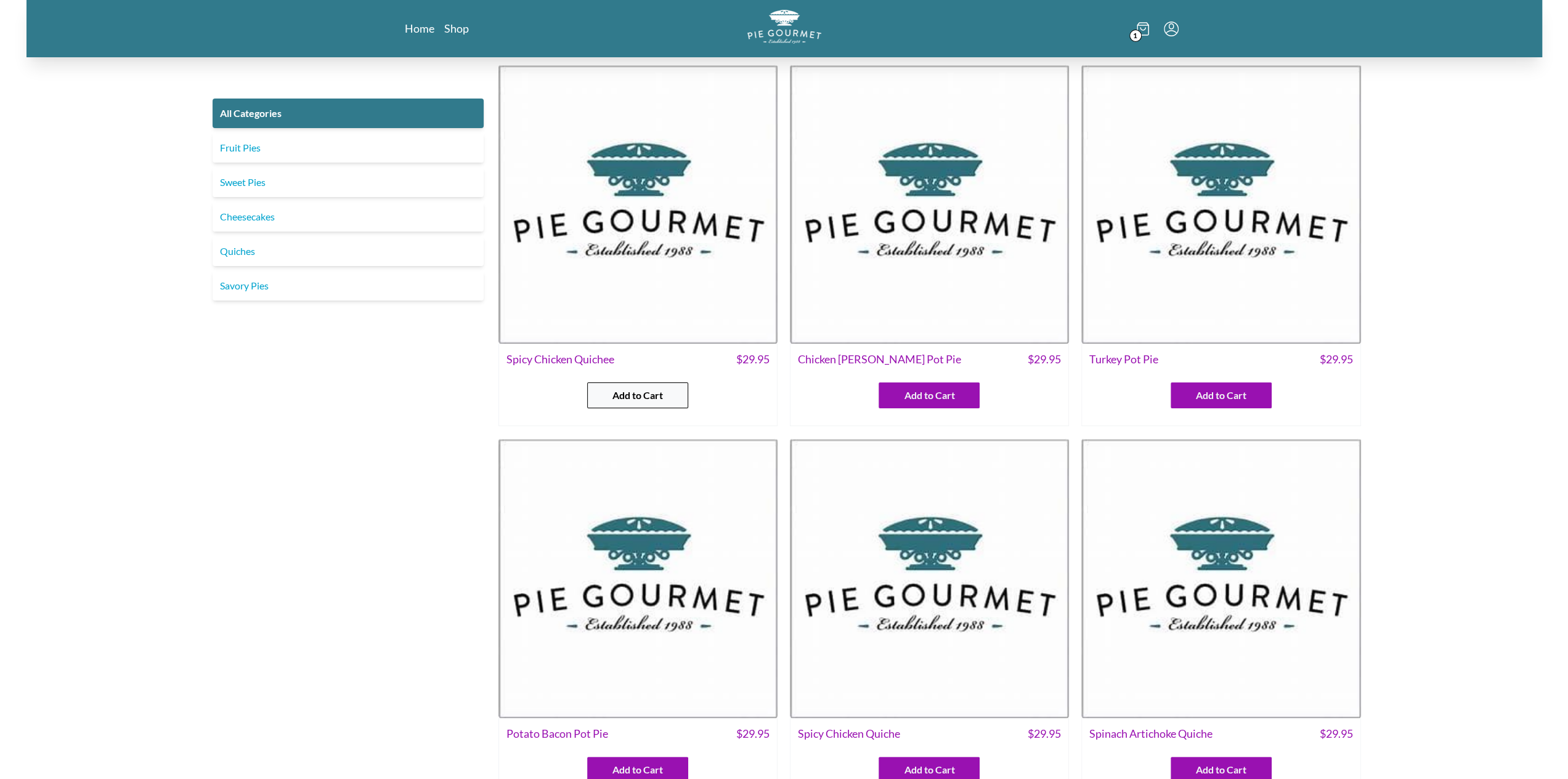
click at [634, 386] on button "Add to Cart" at bounding box center [637, 396] width 101 height 26
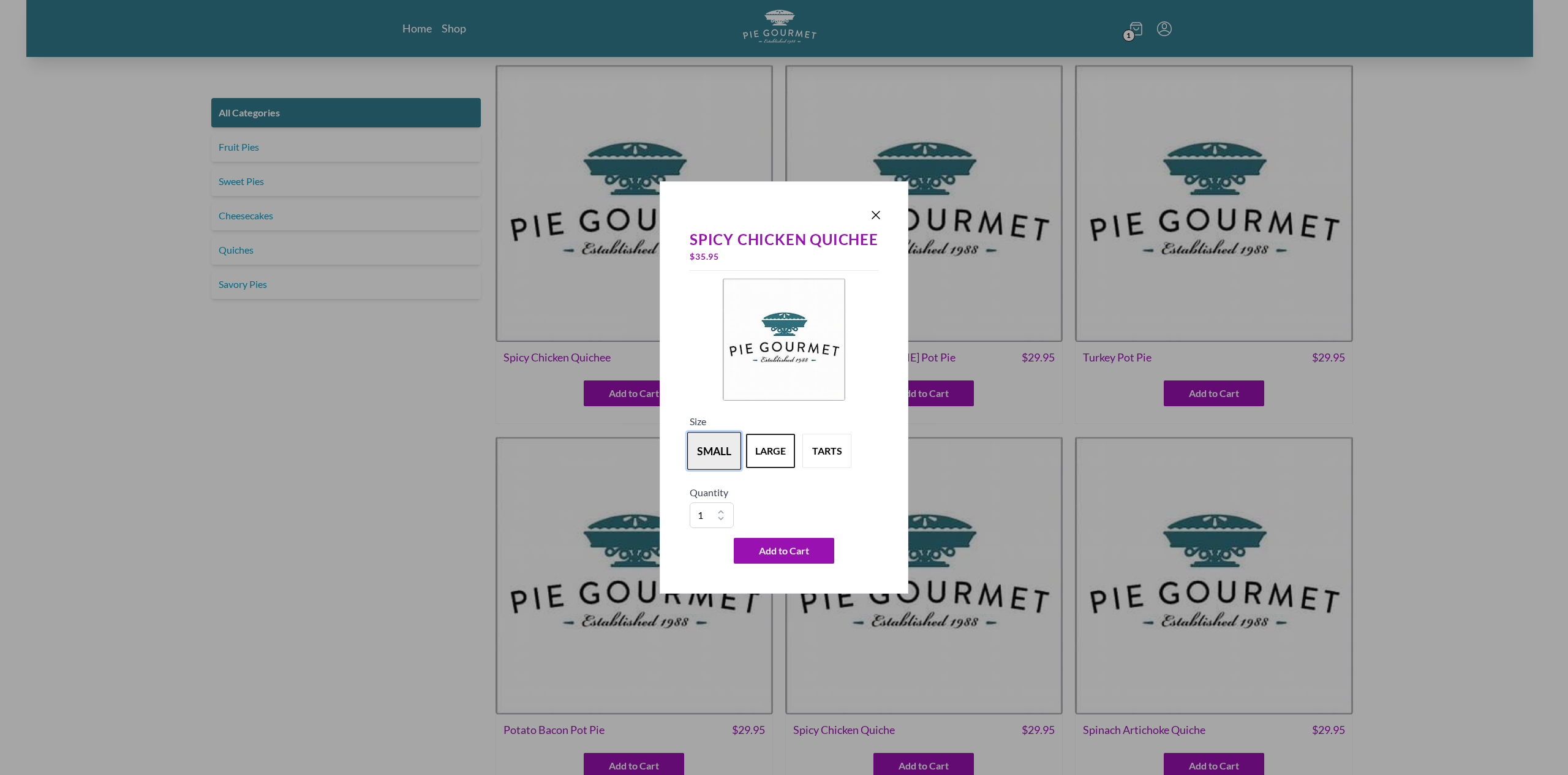
click at [718, 454] on button "small" at bounding box center [714, 451] width 54 height 38
click at [772, 457] on button "large" at bounding box center [770, 451] width 54 height 38
click at [832, 454] on button "tarts" at bounding box center [826, 451] width 54 height 38
click at [877, 209] on icon "Close panel" at bounding box center [876, 214] width 15 height 15
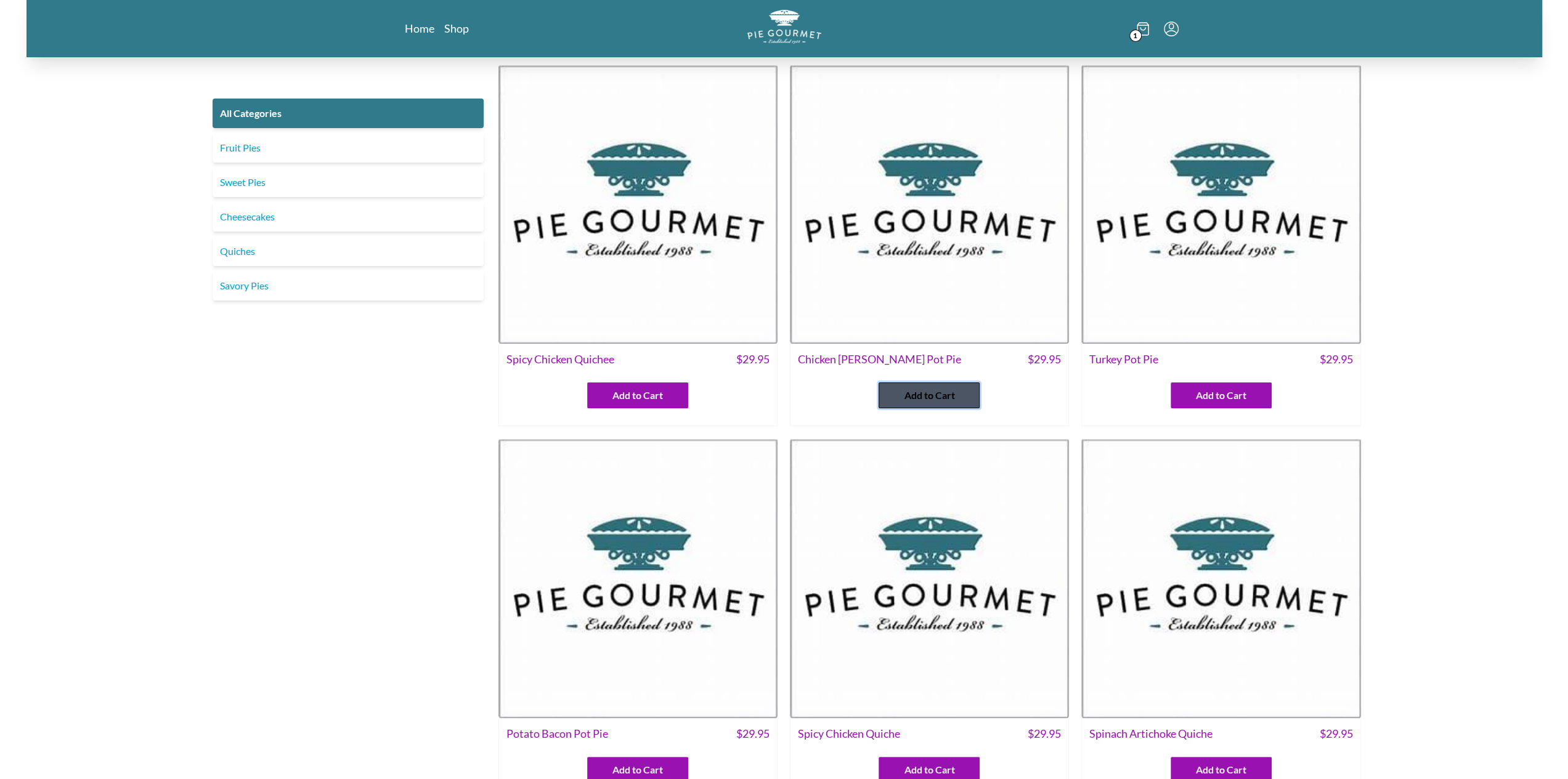
click at [940, 398] on span "Add to Cart" at bounding box center [929, 395] width 51 height 15
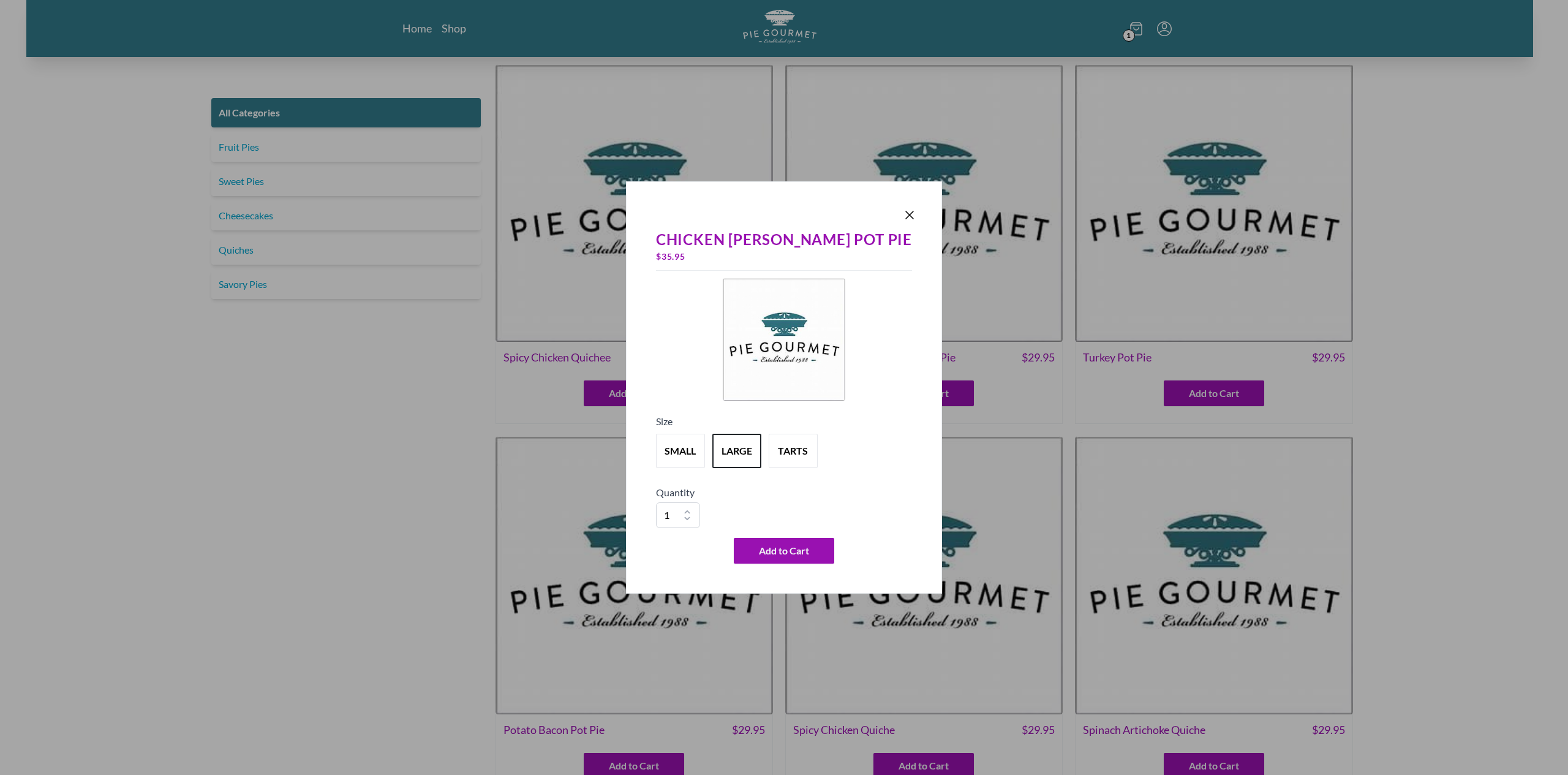
click at [902, 212] on icon "Close panel" at bounding box center [909, 214] width 15 height 15
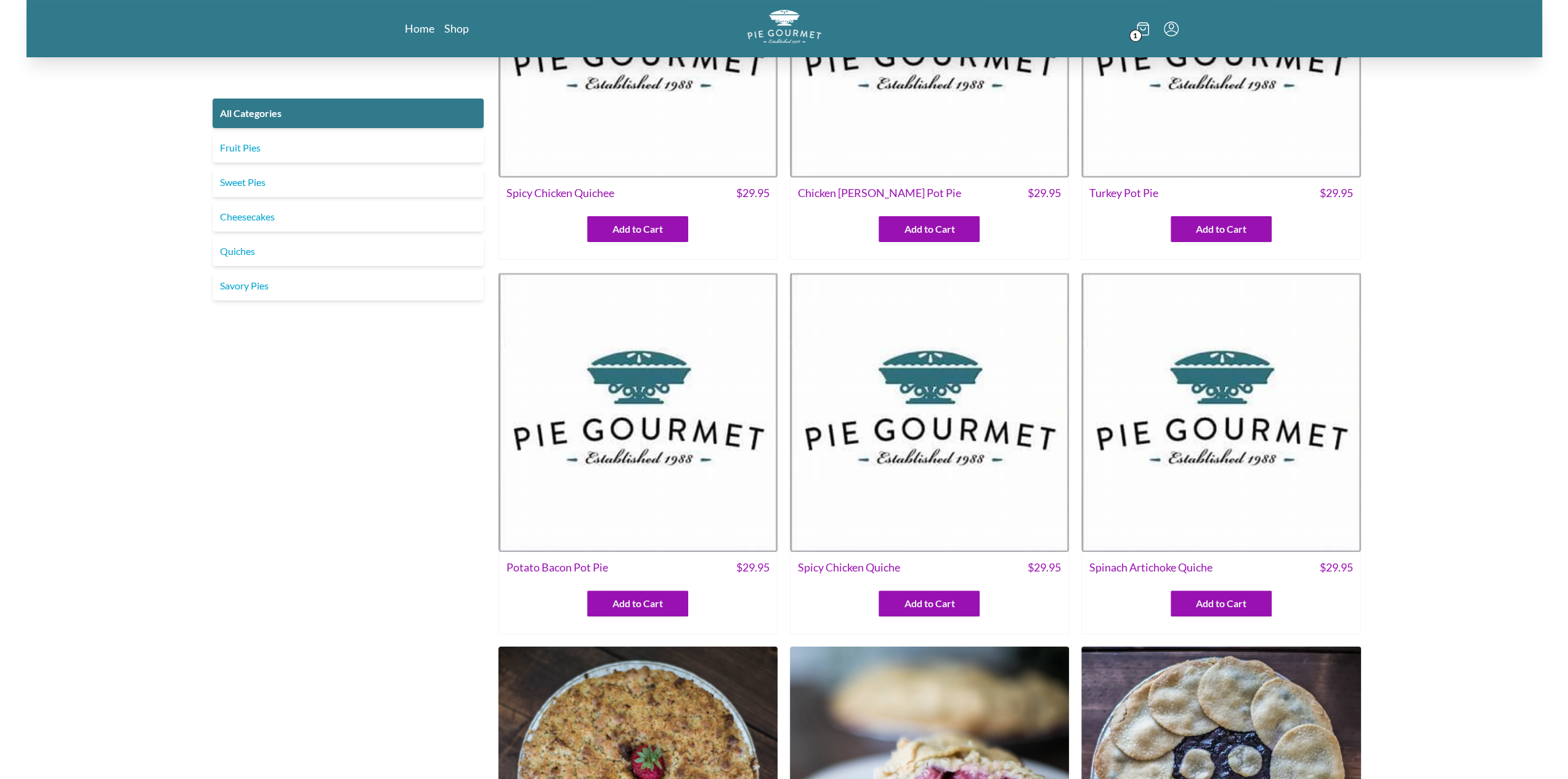
scroll to position [184, 0]
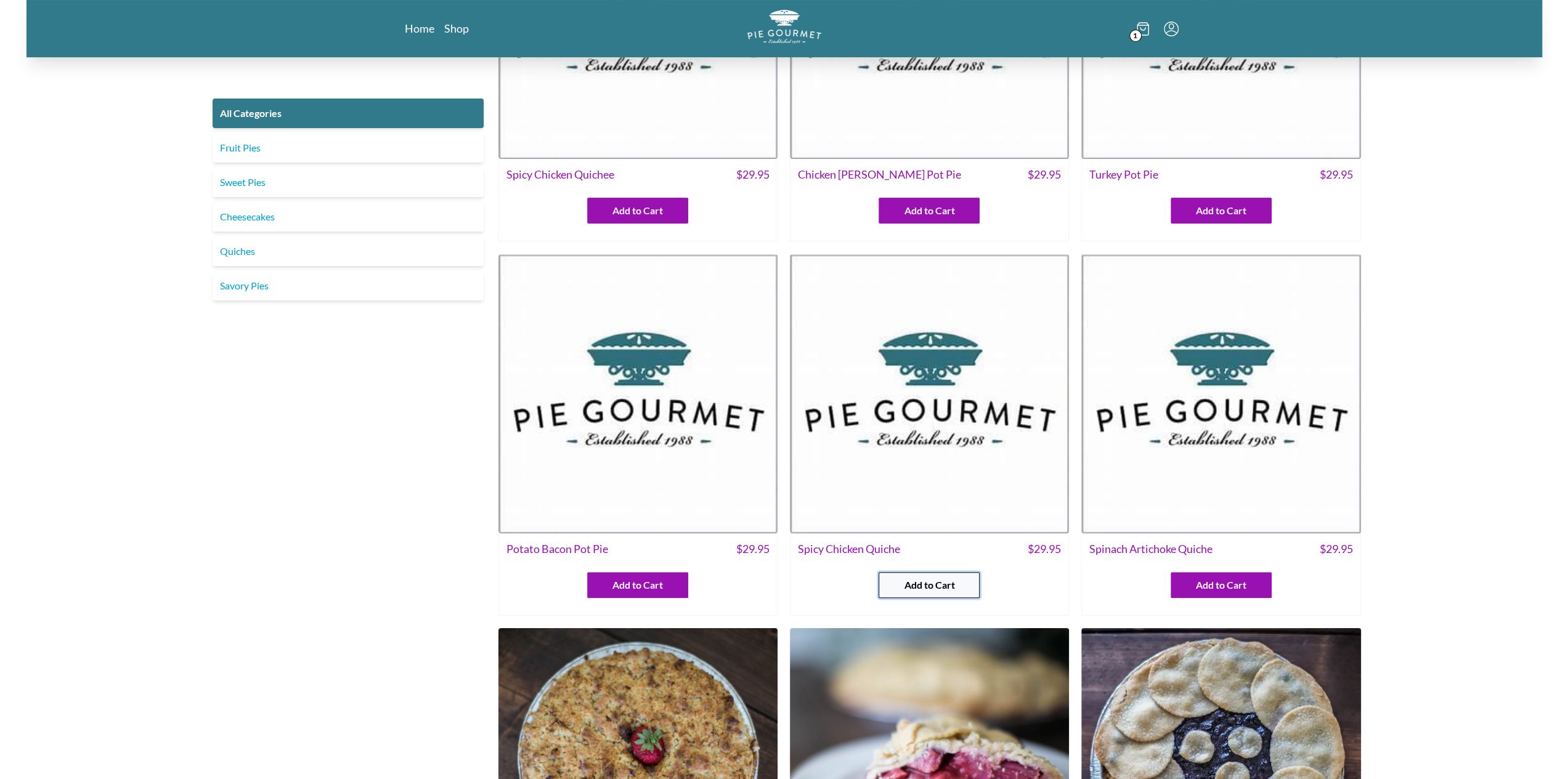
click at [932, 581] on span "Add to Cart" at bounding box center [929, 584] width 51 height 15
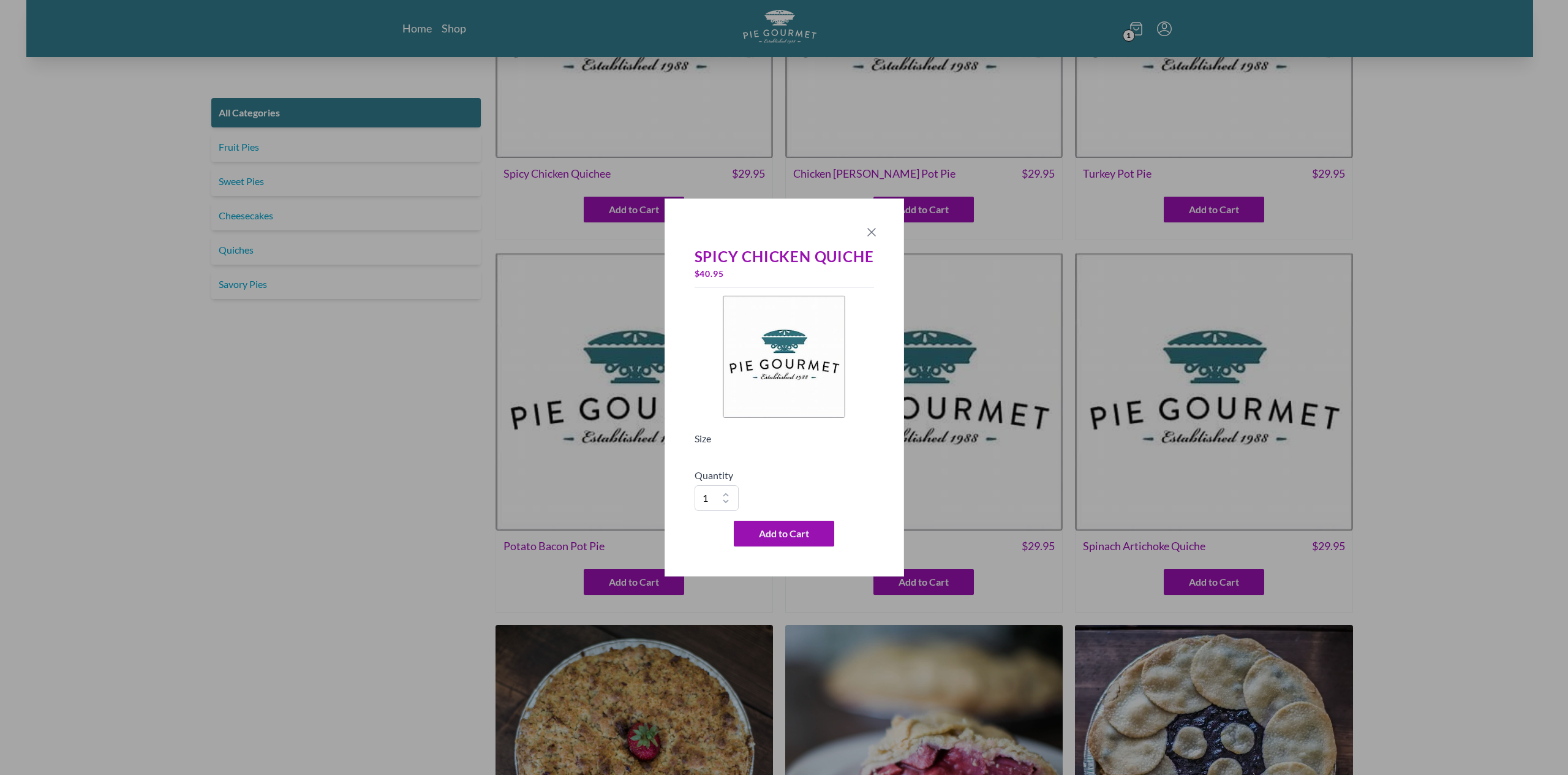
click at [866, 230] on icon "Close panel" at bounding box center [871, 231] width 15 height 15
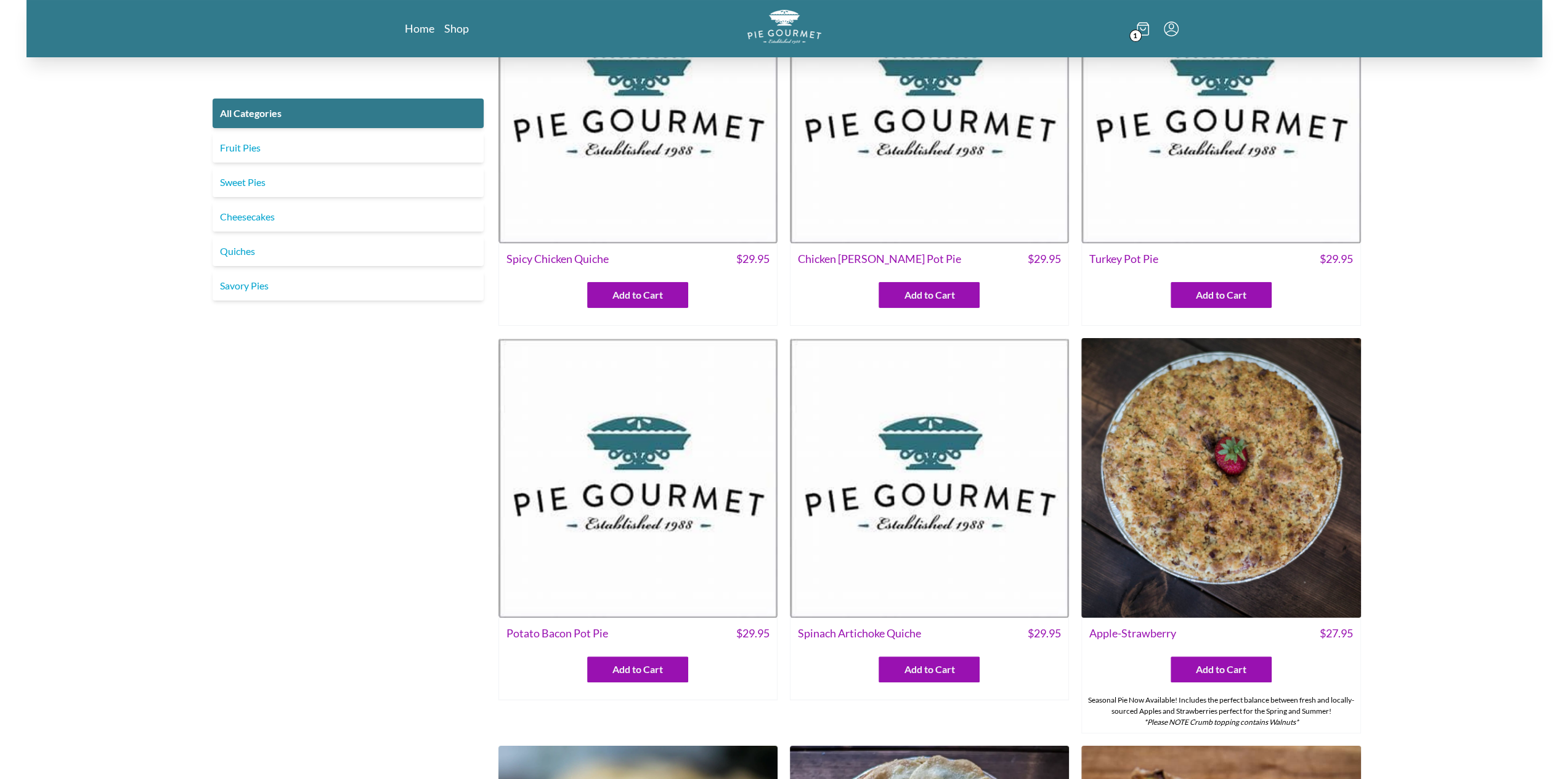
scroll to position [123, 0]
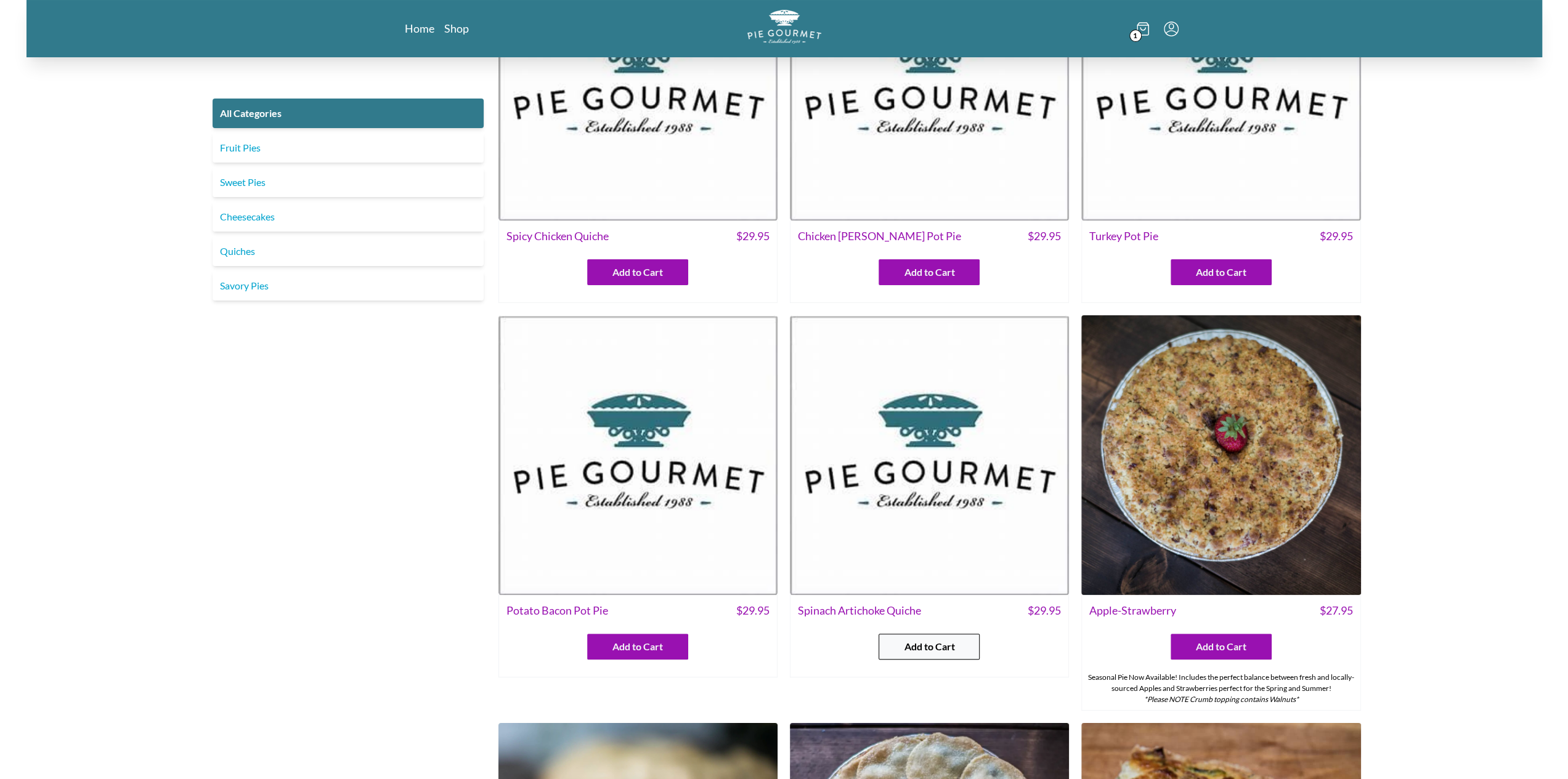
click at [951, 649] on span "Add to Cart" at bounding box center [929, 646] width 51 height 15
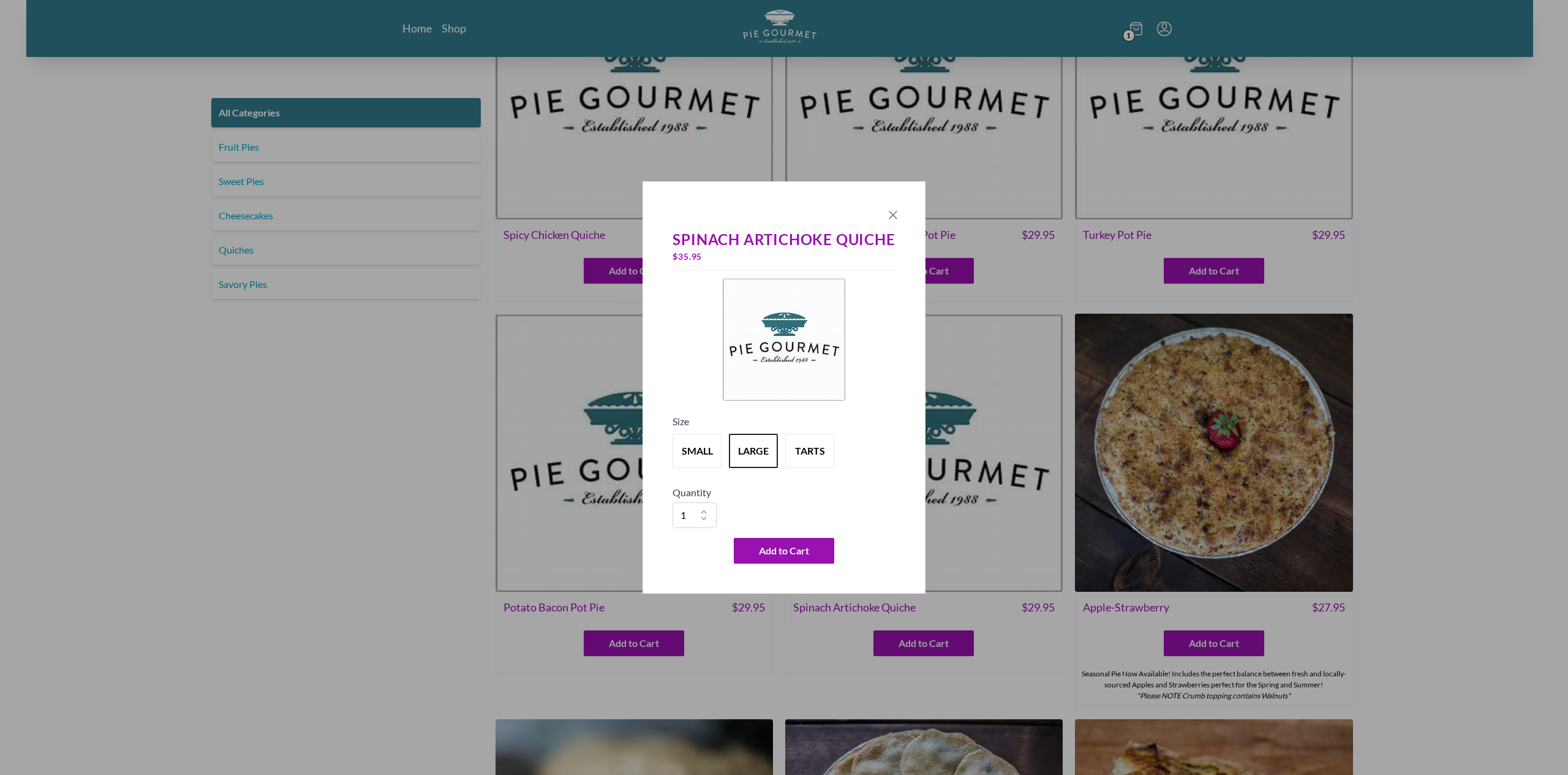
click at [888, 213] on icon "Close panel" at bounding box center [893, 214] width 15 height 15
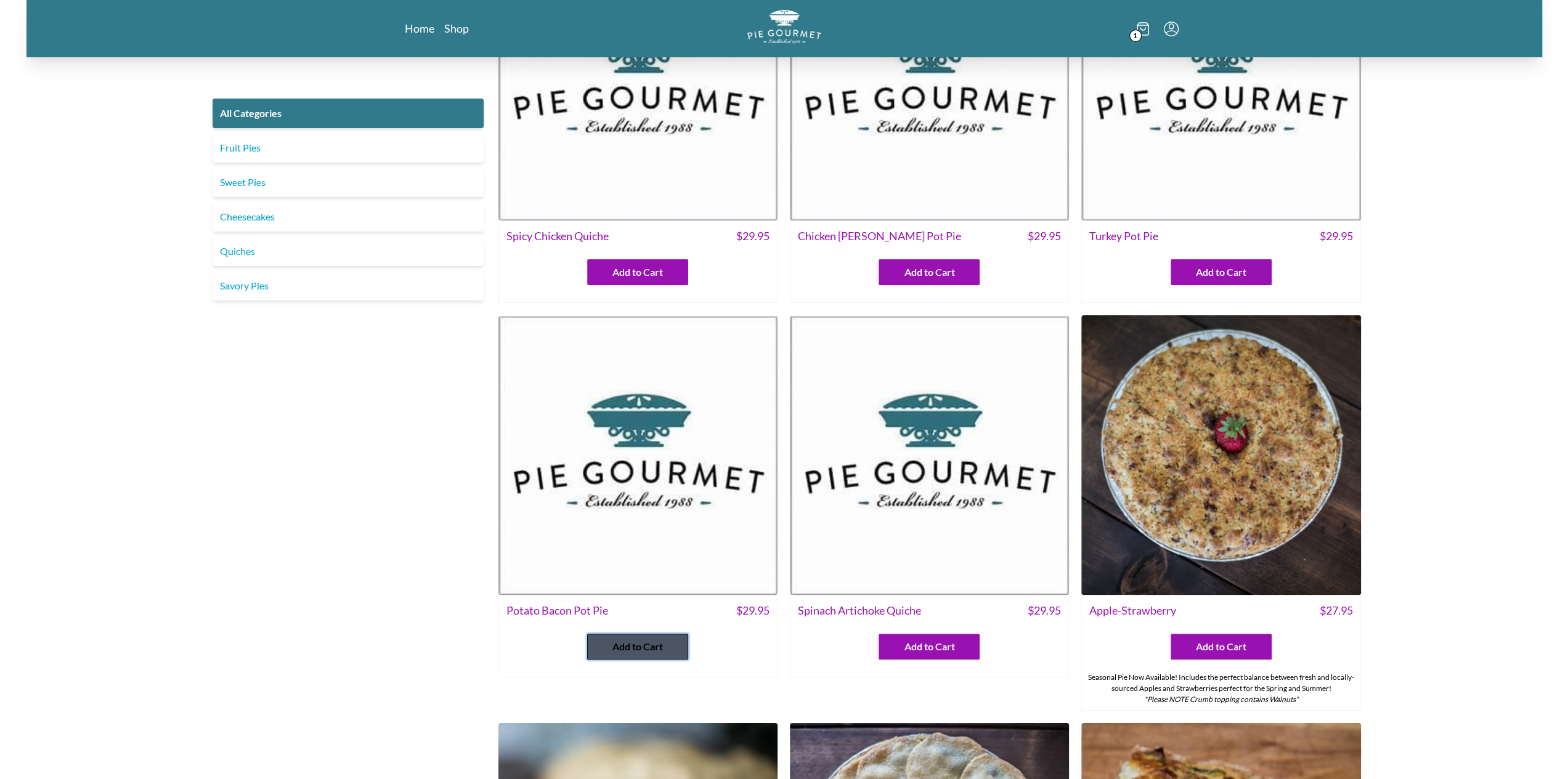
click at [628, 648] on span "Add to Cart" at bounding box center [637, 646] width 51 height 15
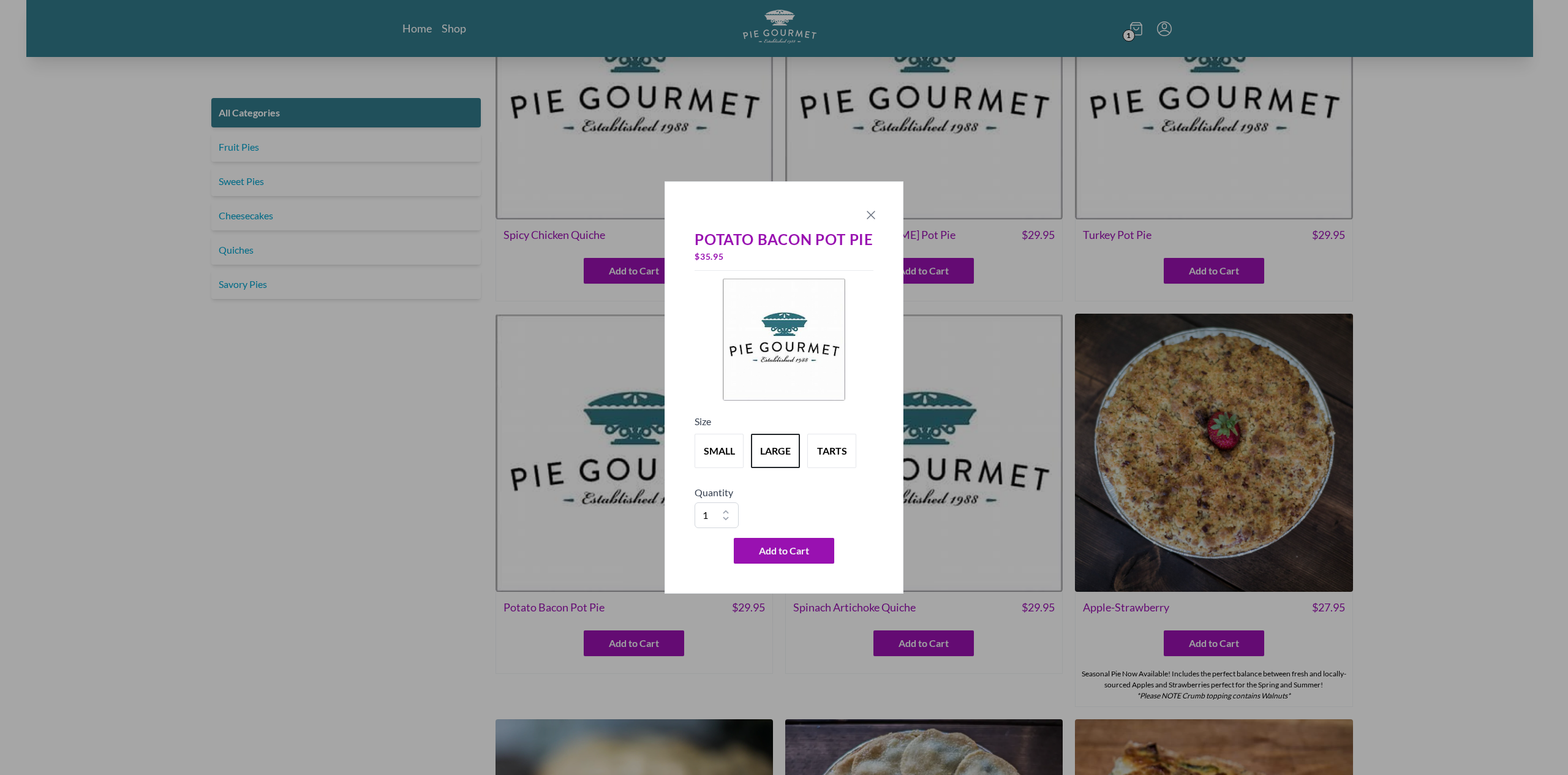
click at [876, 209] on icon "Close panel" at bounding box center [871, 214] width 15 height 15
